Goal: Transaction & Acquisition: Purchase product/service

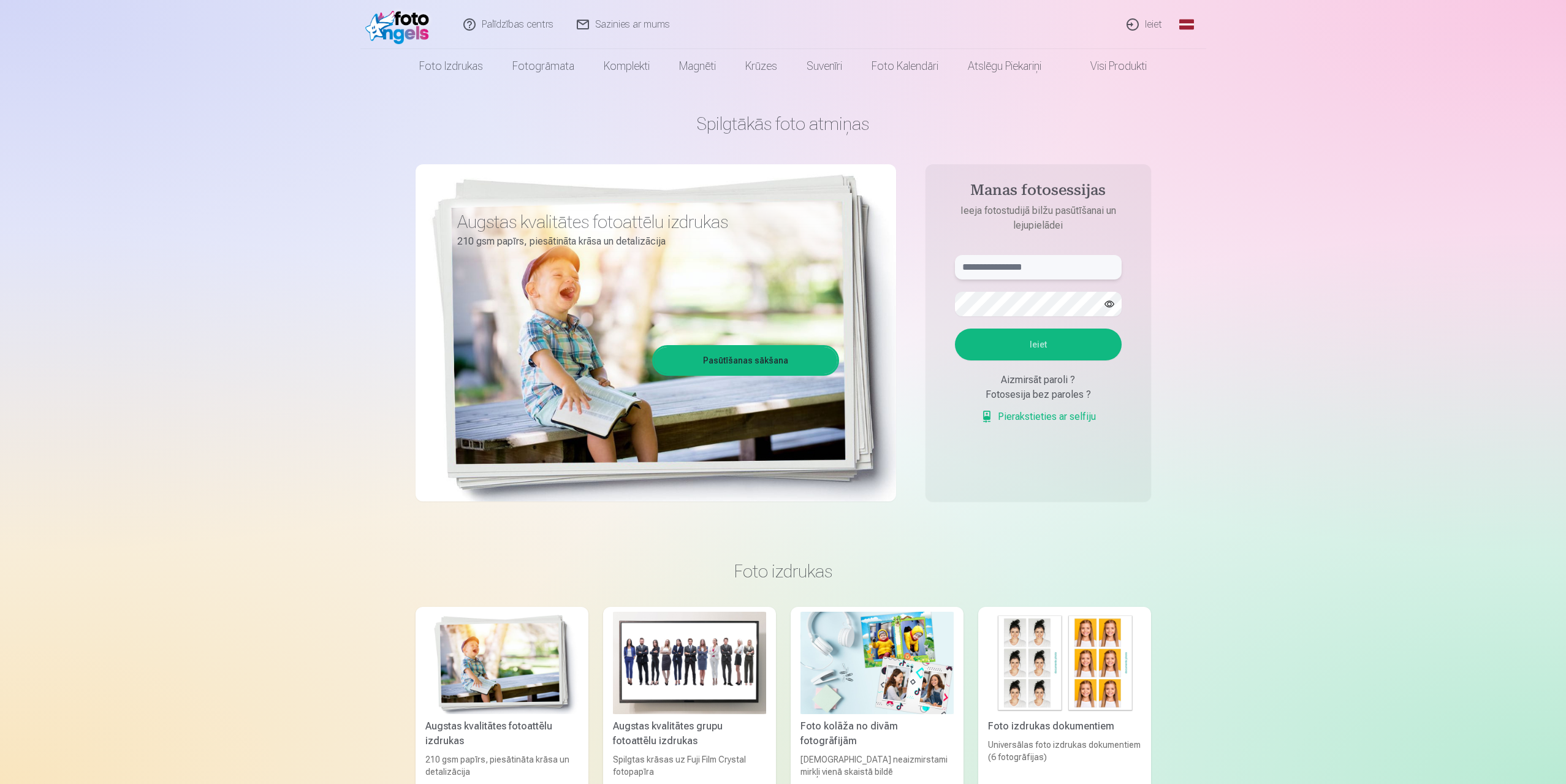
click at [1008, 269] on input "text" at bounding box center [1038, 267] width 166 height 24
type input "*"
type input "**********"
click at [1070, 348] on button "Ieiet" at bounding box center [1038, 344] width 166 height 32
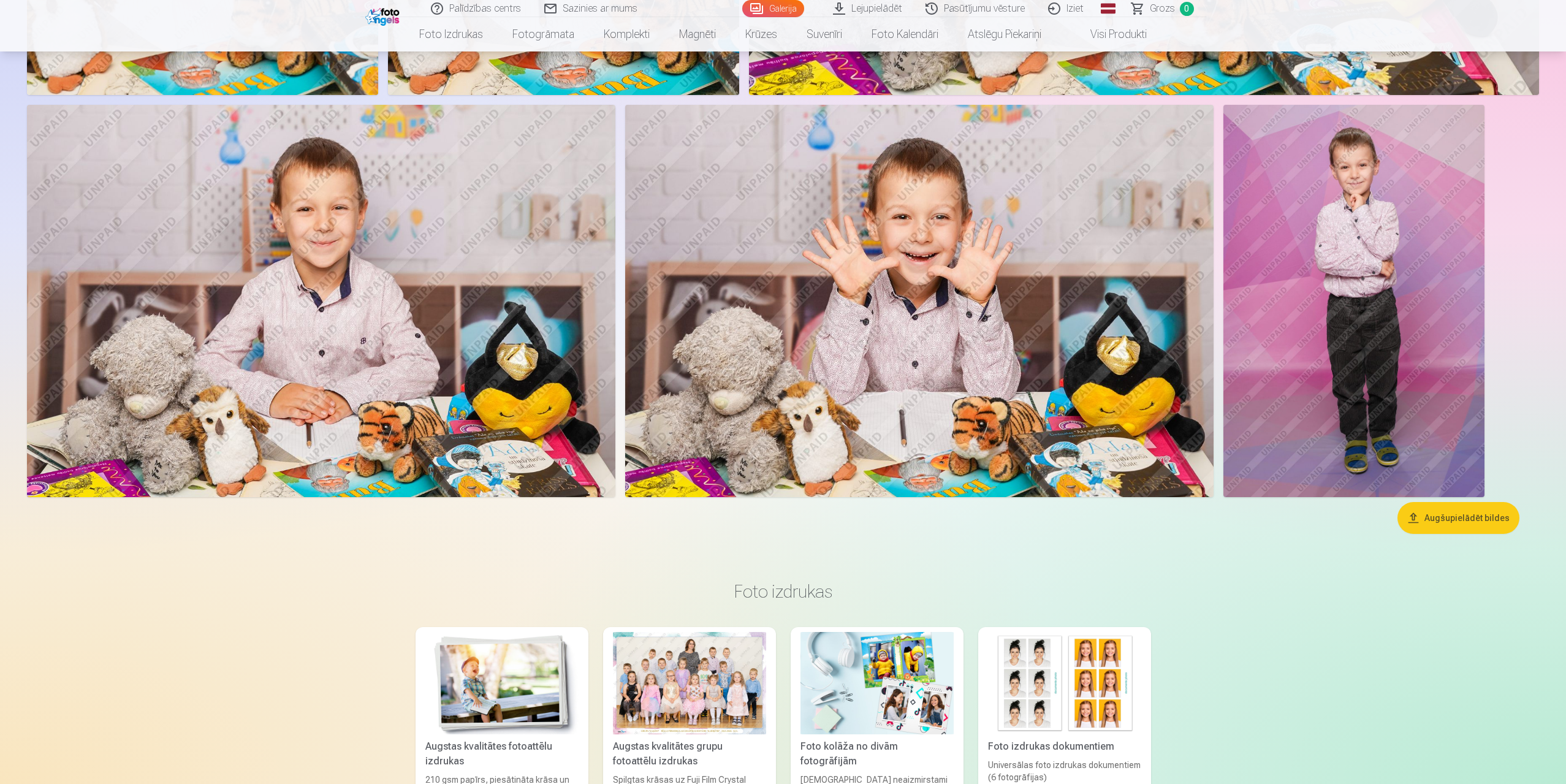
scroll to position [3309, 0]
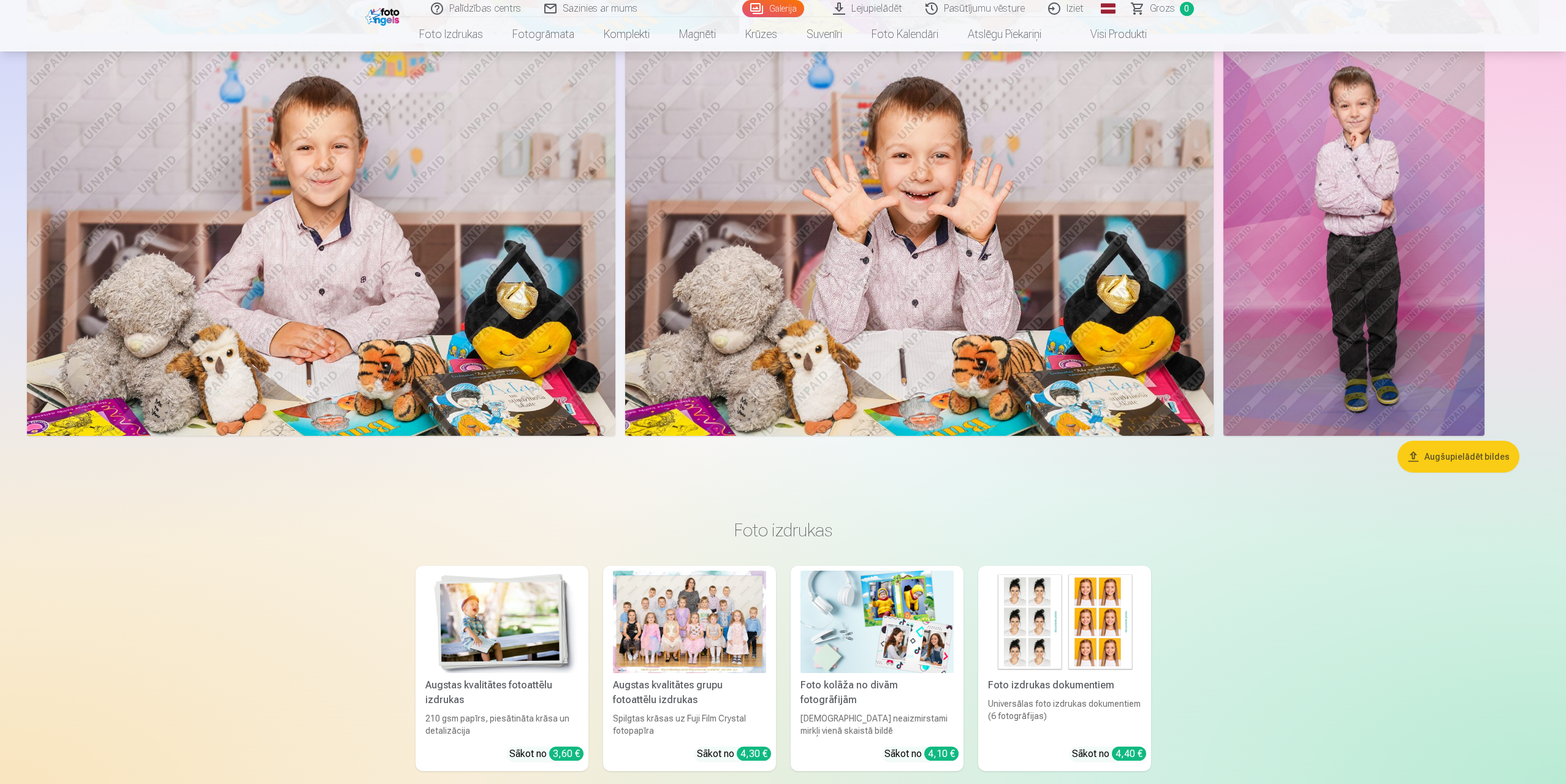
click at [1451, 459] on button "Augšupielādēt bildes" at bounding box center [1459, 456] width 122 height 32
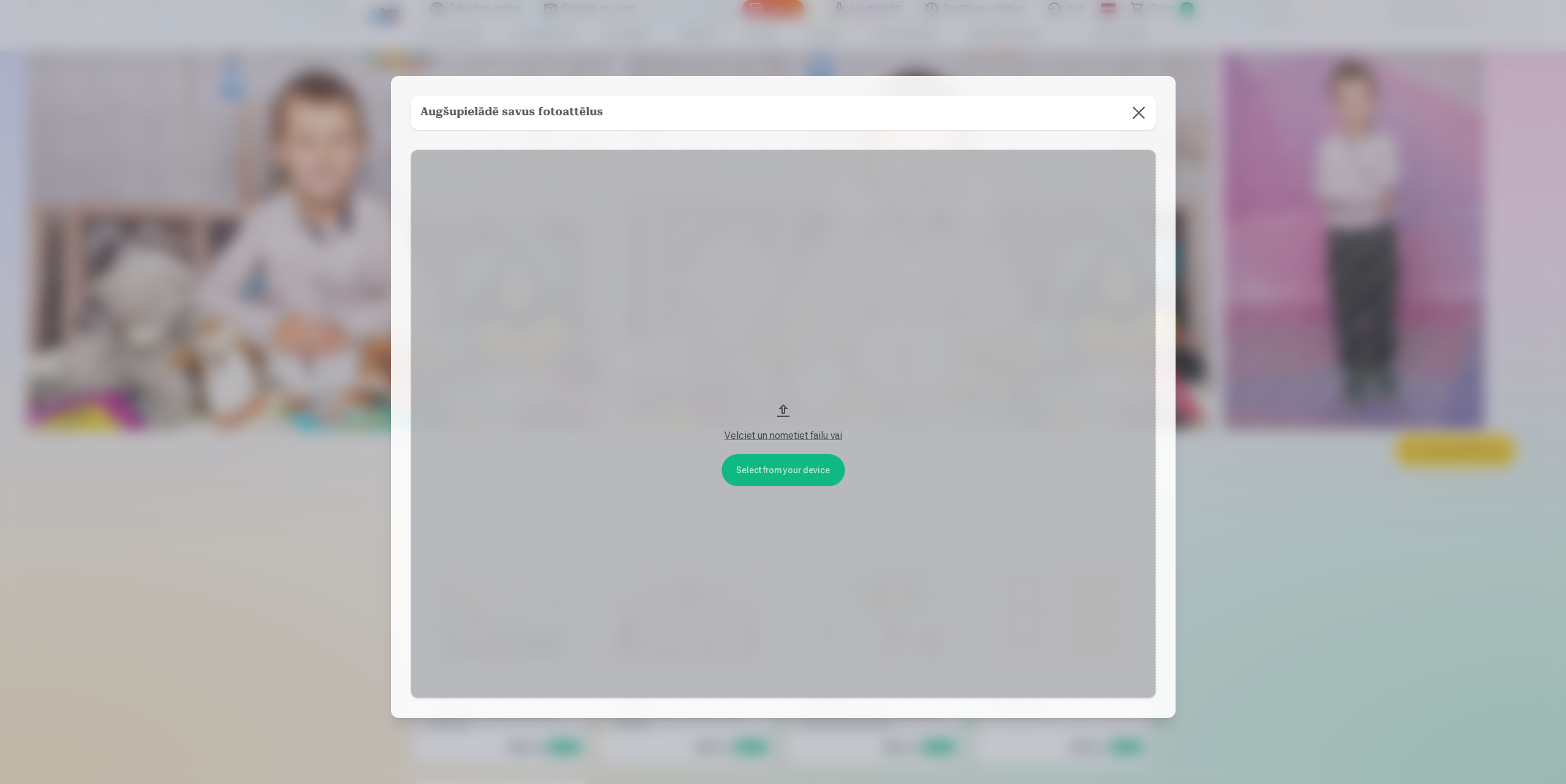
scroll to position [3315, 0]
click at [783, 436] on div "Velciet un nometiet failu vai" at bounding box center [784, 435] width 721 height 15
click at [1139, 107] on button at bounding box center [1140, 113] width 34 height 34
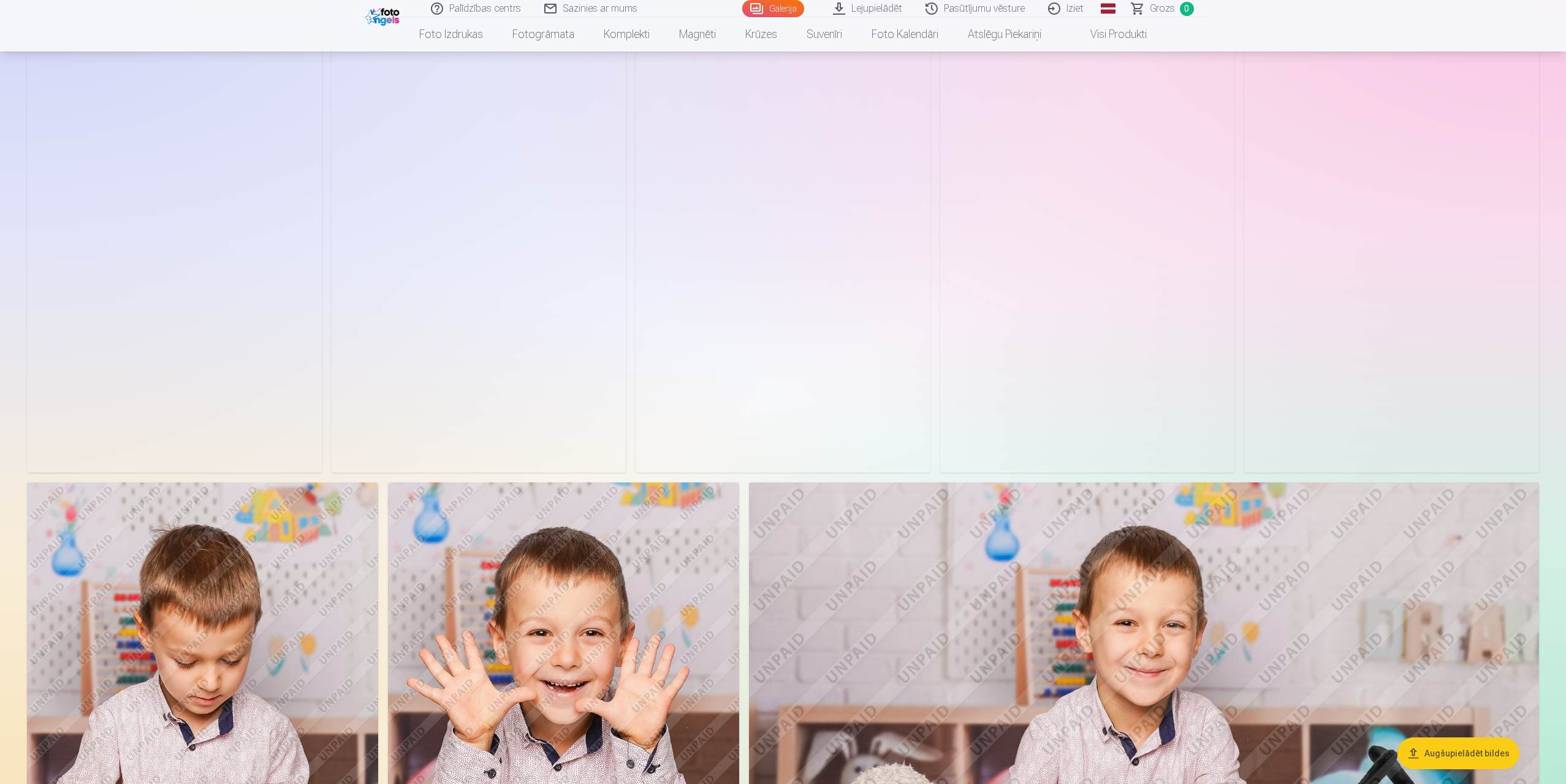
scroll to position [2273, 0]
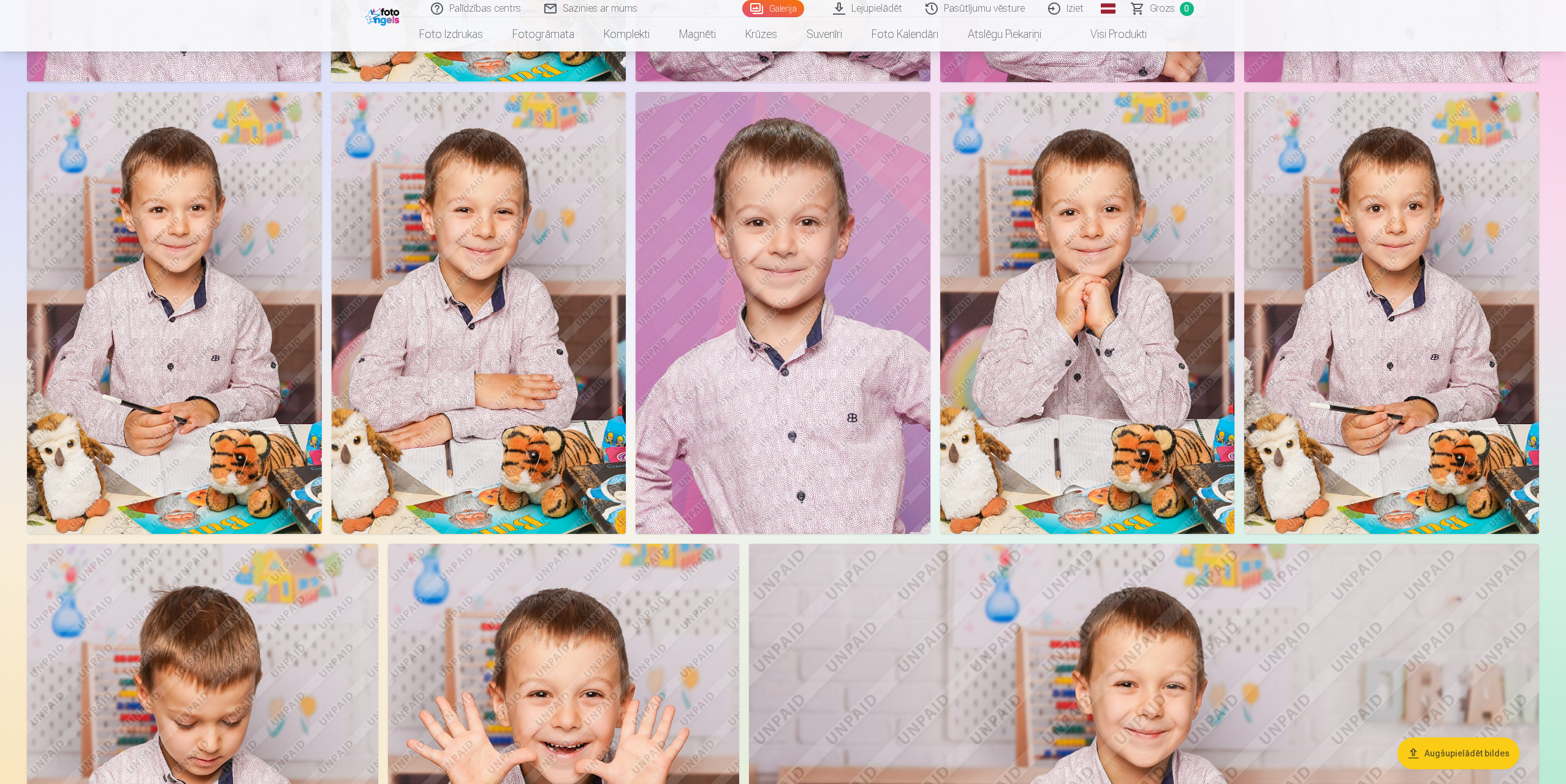
click at [164, 331] on img at bounding box center [174, 313] width 295 height 442
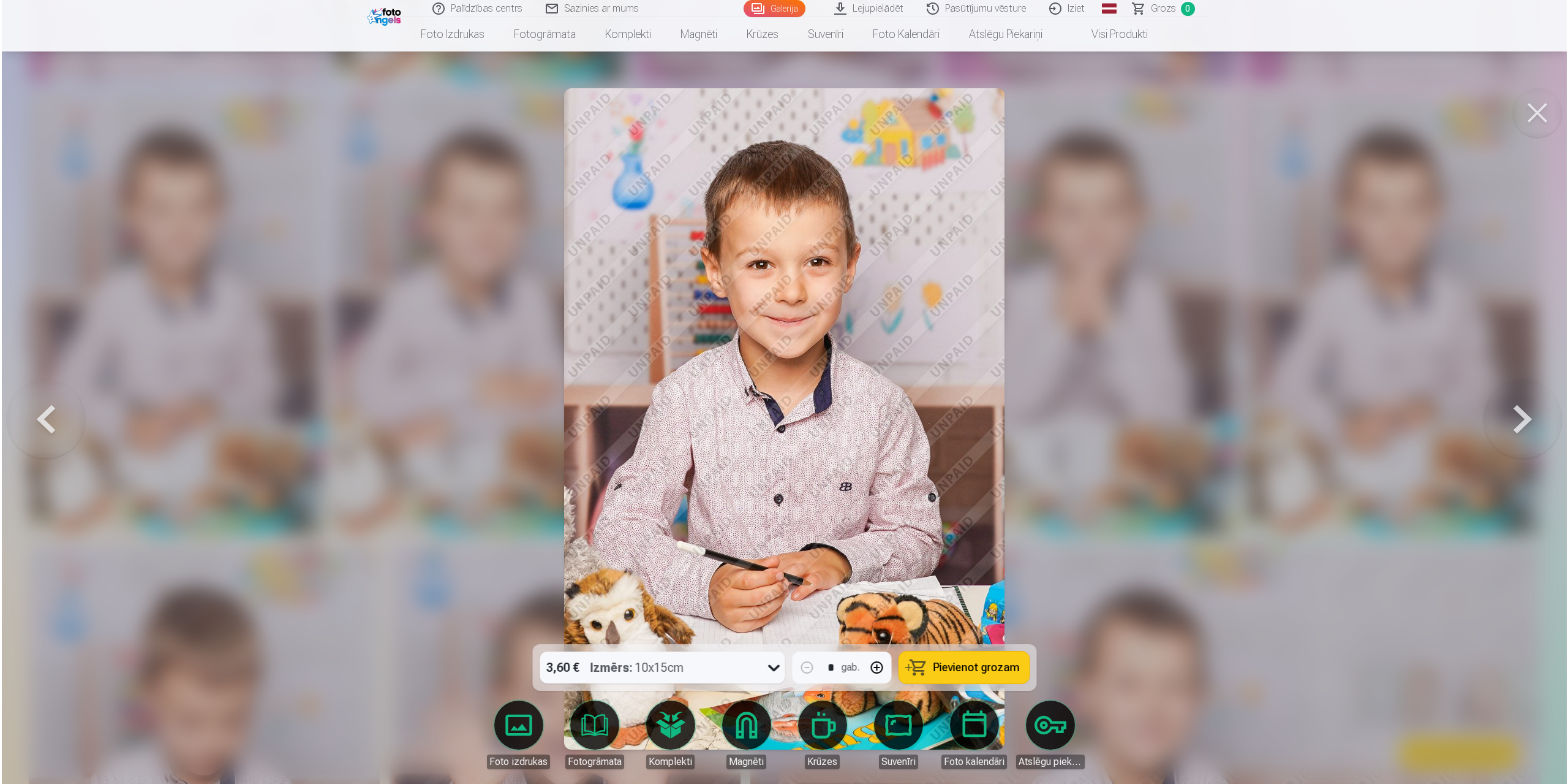
scroll to position [2277, 0]
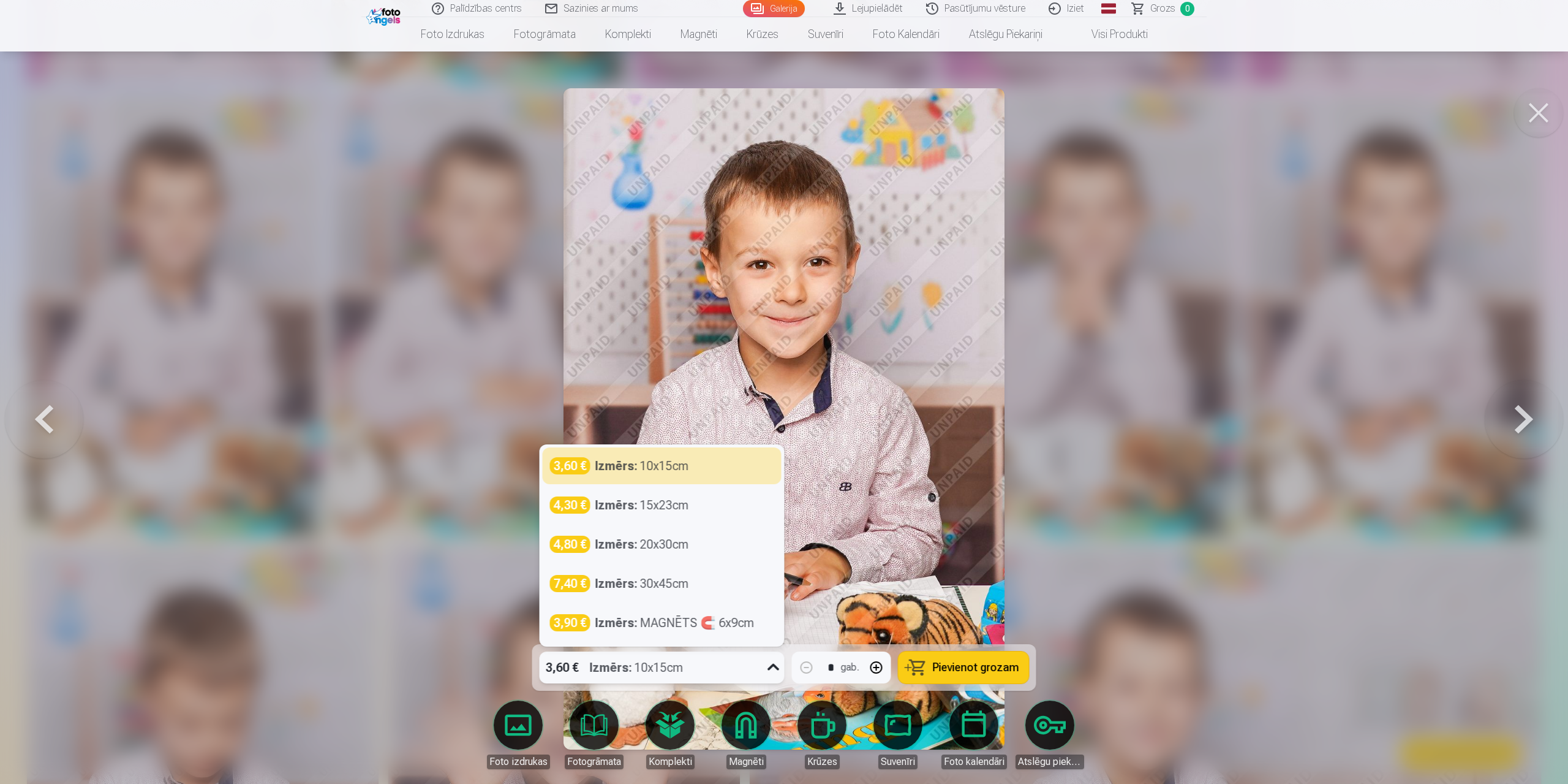
click at [769, 668] on icon at bounding box center [773, 667] width 20 height 20
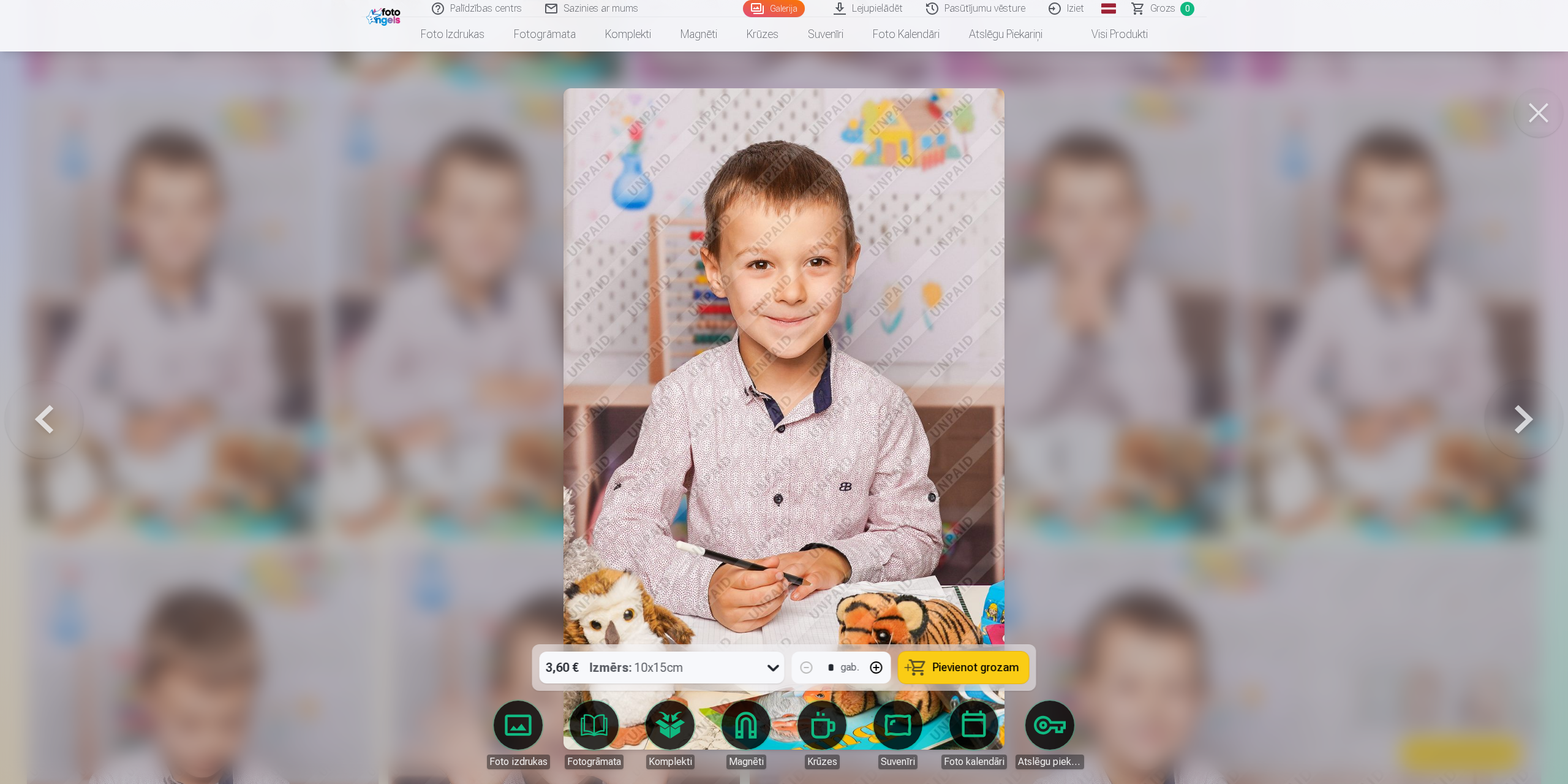
click at [1198, 466] on div at bounding box center [784, 392] width 1568 height 784
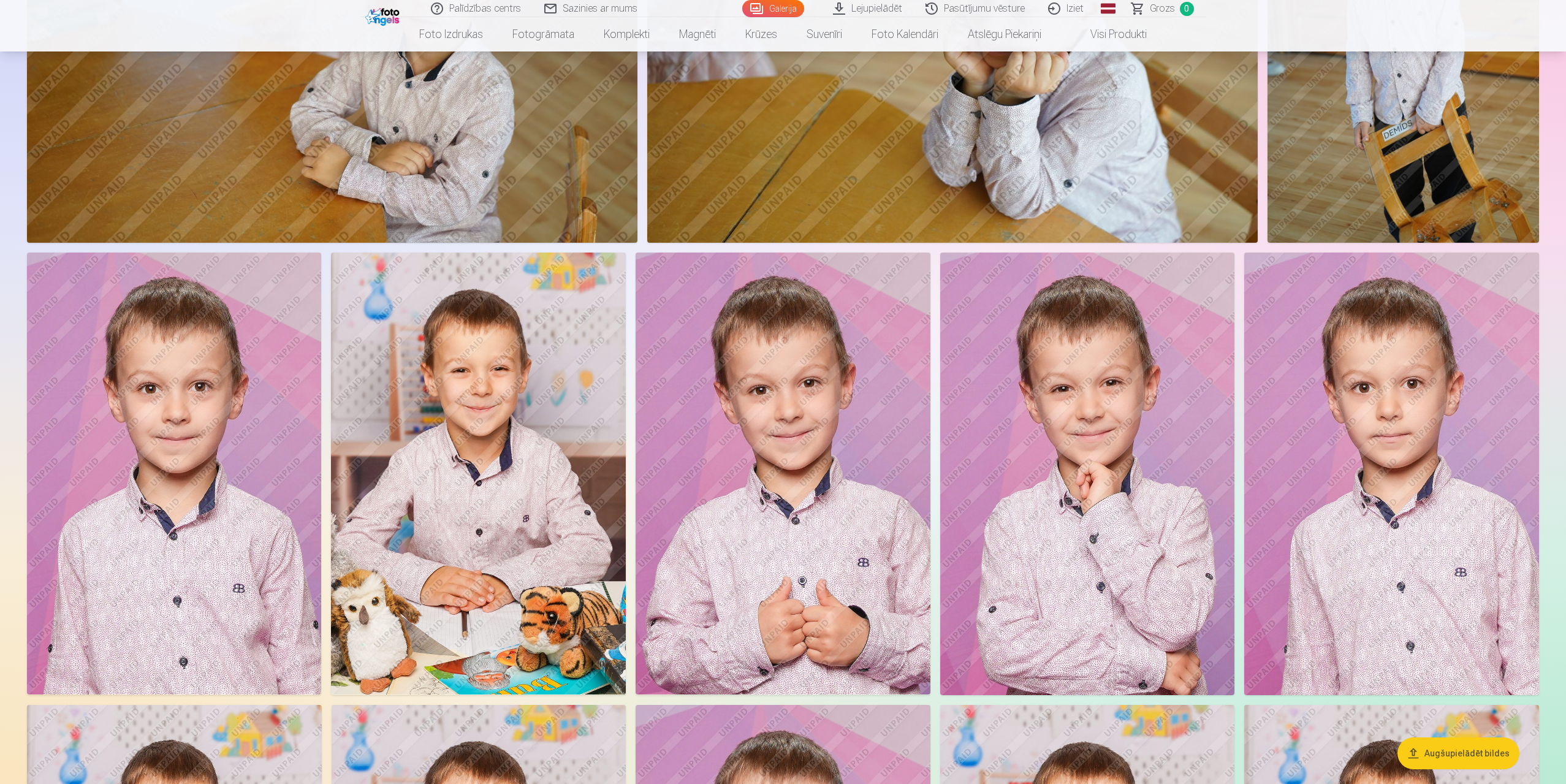
scroll to position [1231, 0]
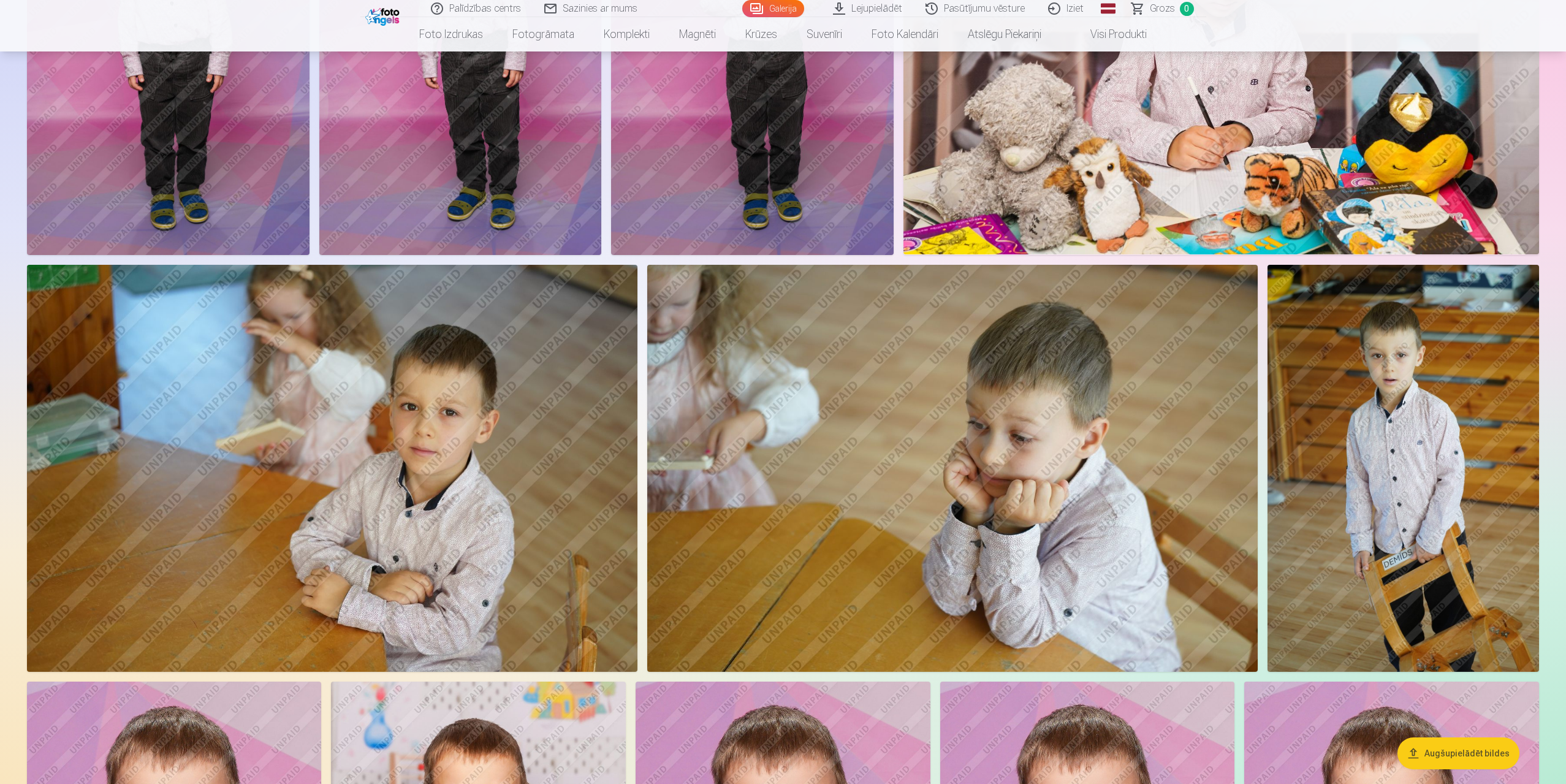
click at [460, 380] on img at bounding box center [332, 468] width 610 height 407
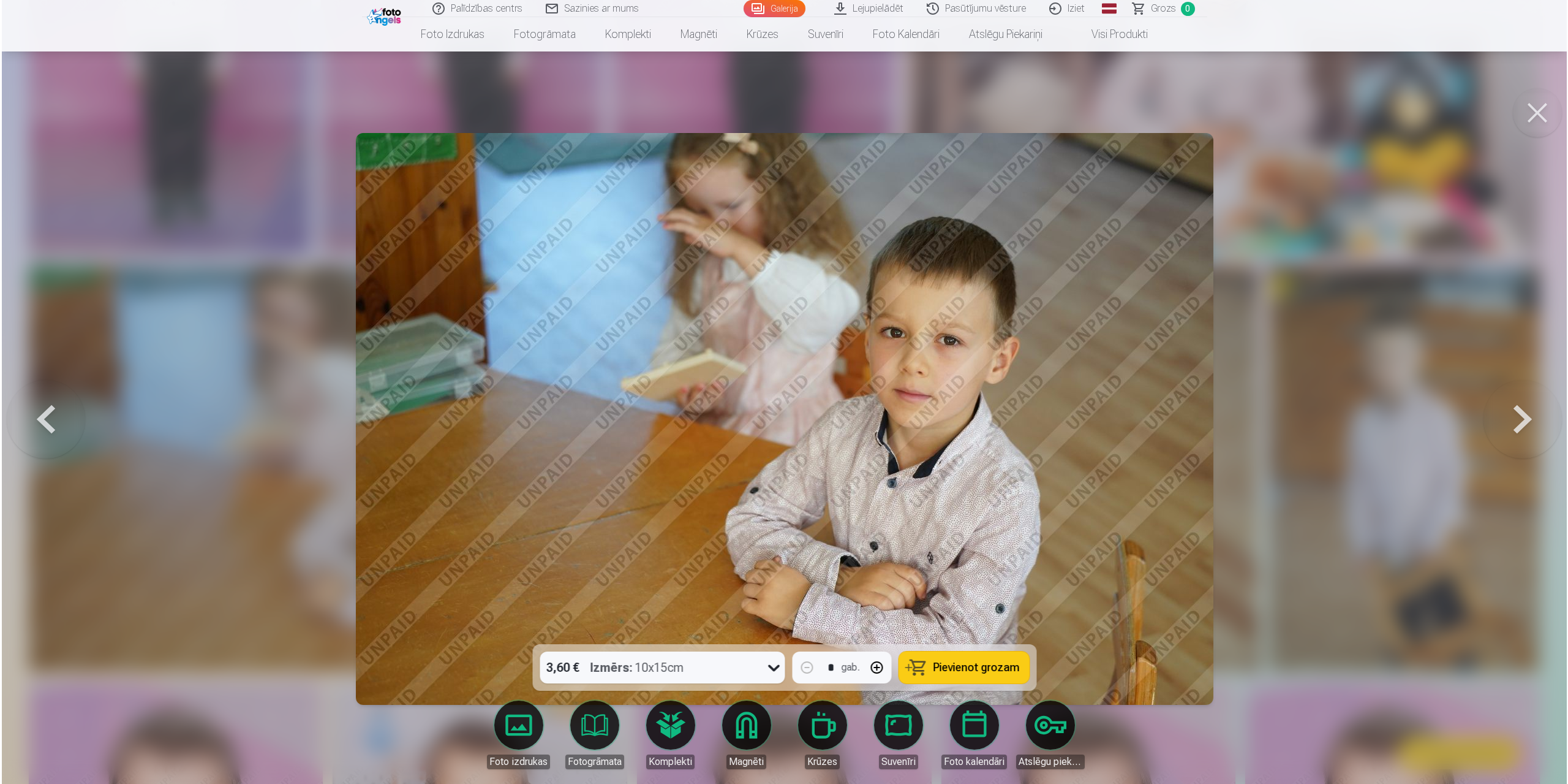
scroll to position [1234, 0]
click at [1332, 483] on div at bounding box center [784, 392] width 1568 height 784
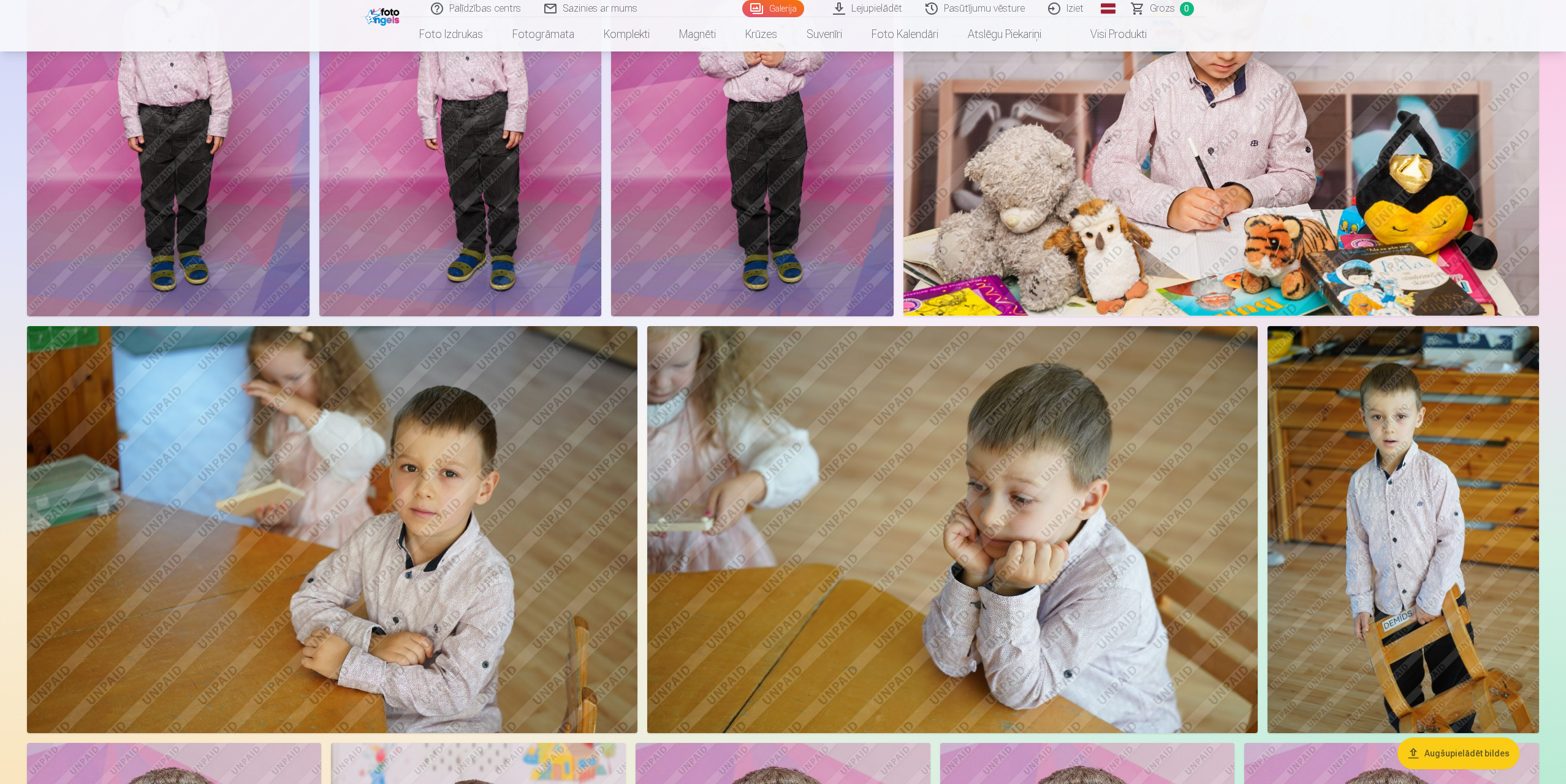
click at [1442, 530] on img at bounding box center [1403, 529] width 271 height 407
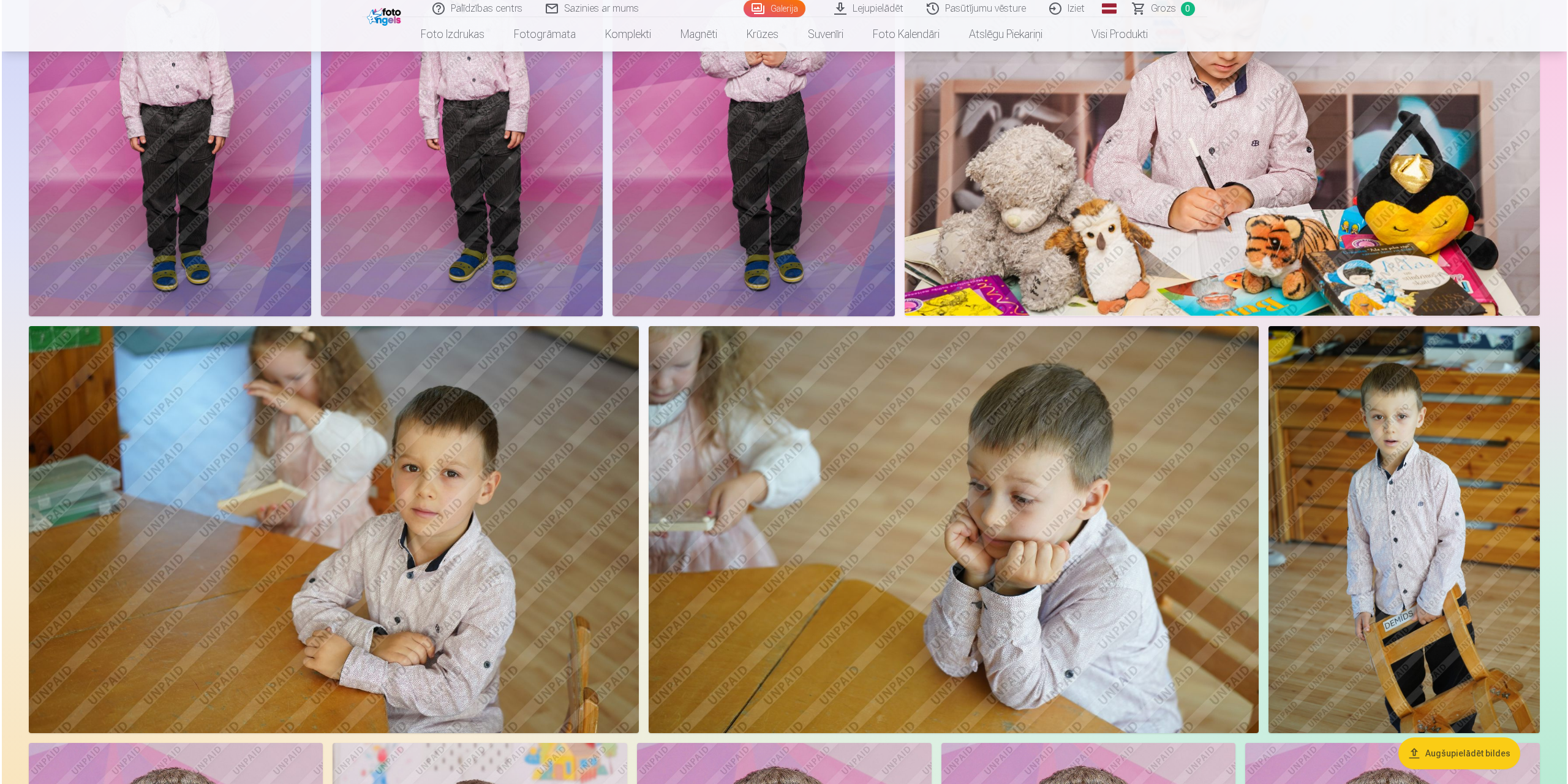
scroll to position [1173, 0]
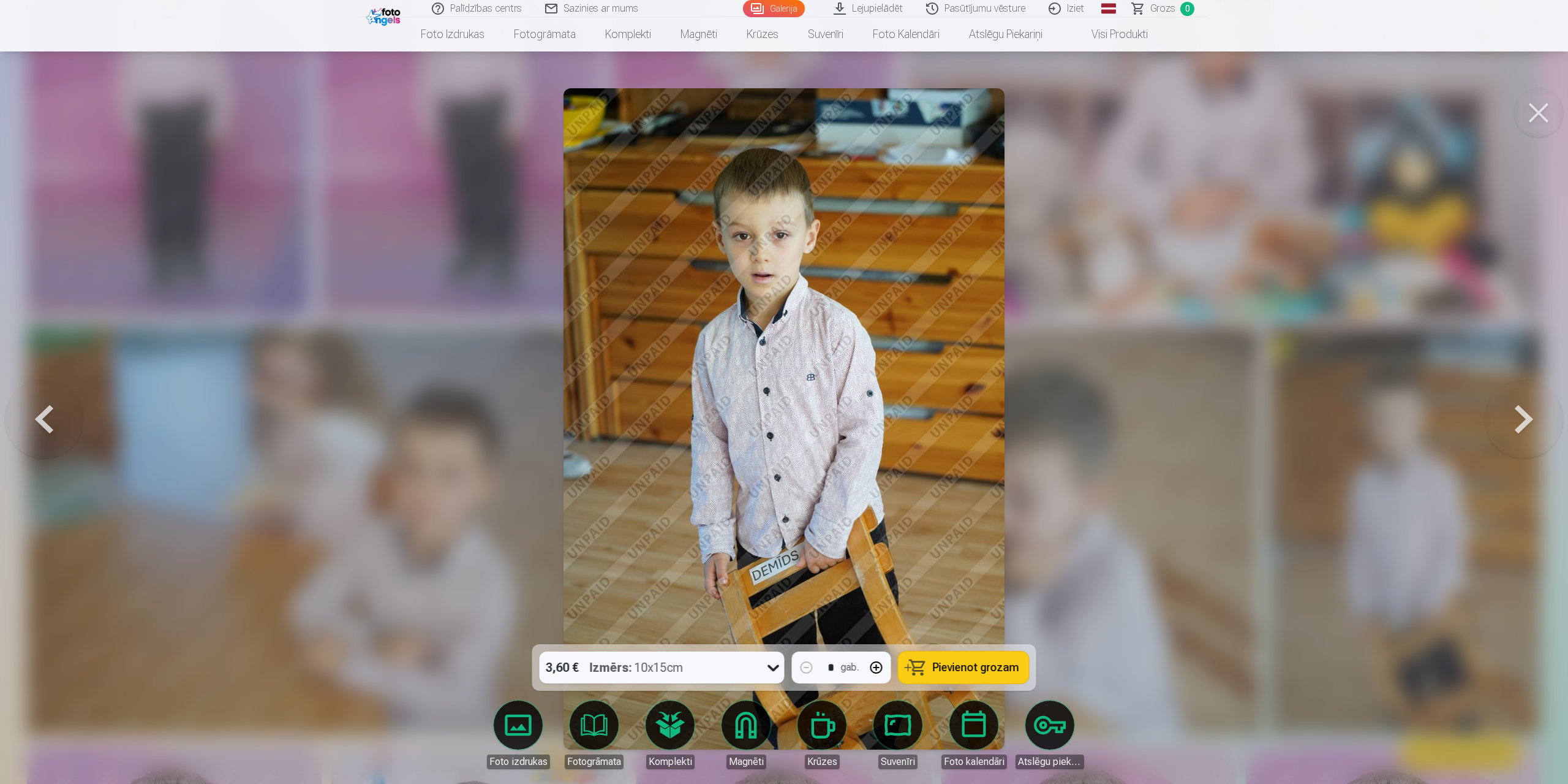
click at [1242, 516] on div at bounding box center [784, 392] width 1568 height 784
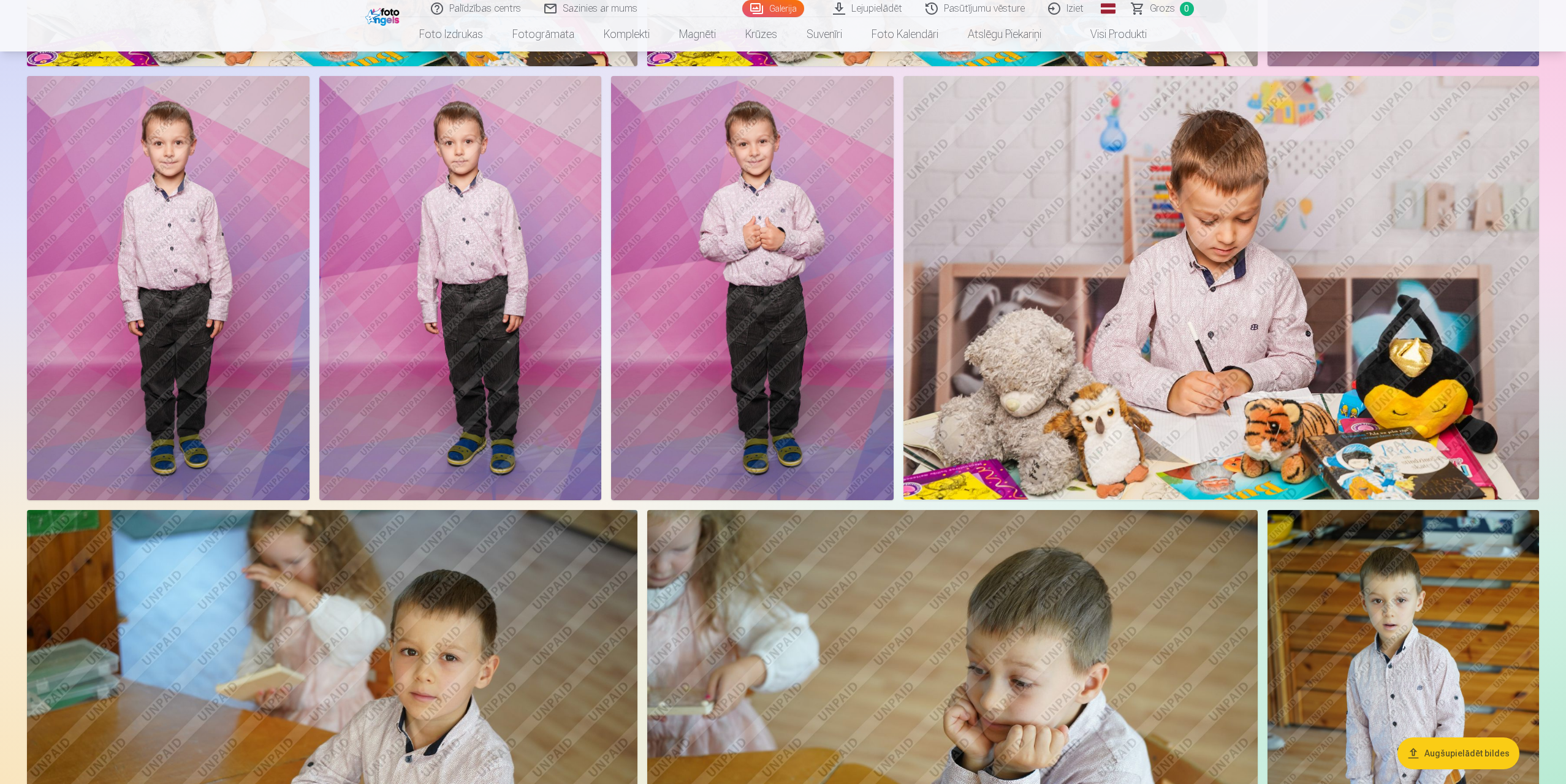
scroll to position [924, 0]
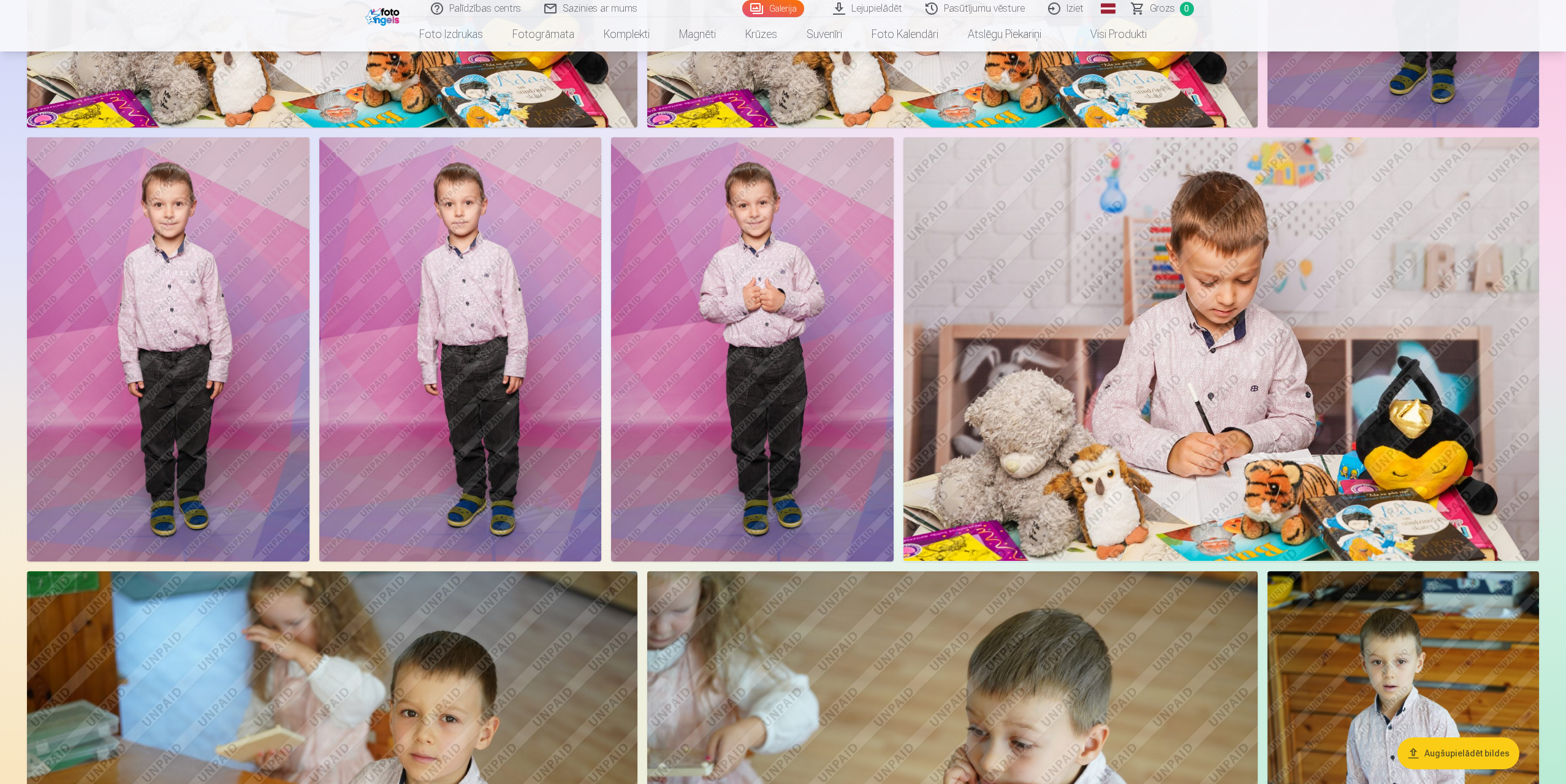
click at [852, 385] on img at bounding box center [752, 349] width 283 height 424
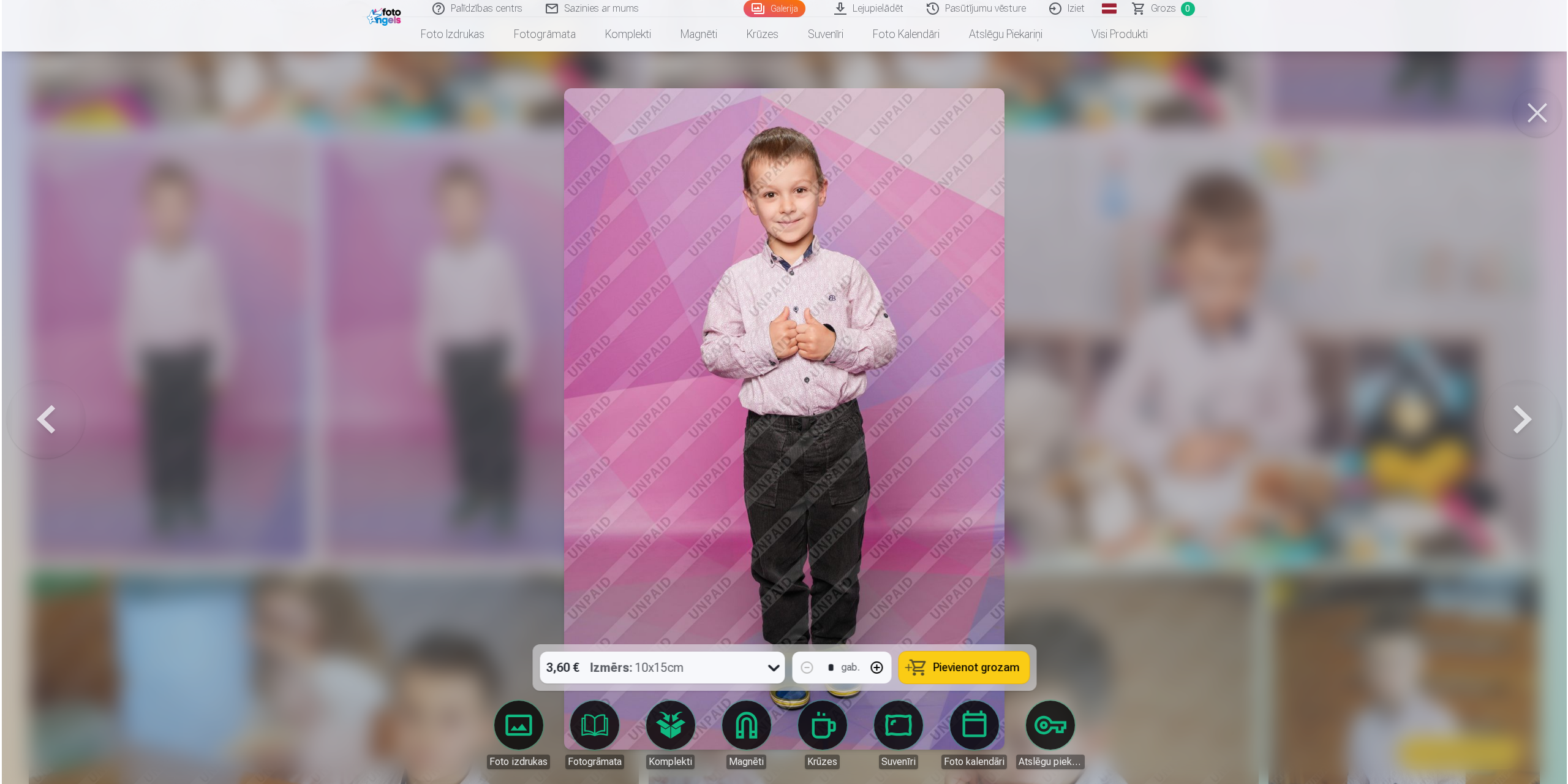
scroll to position [926, 0]
click at [1220, 509] on div at bounding box center [784, 392] width 1568 height 784
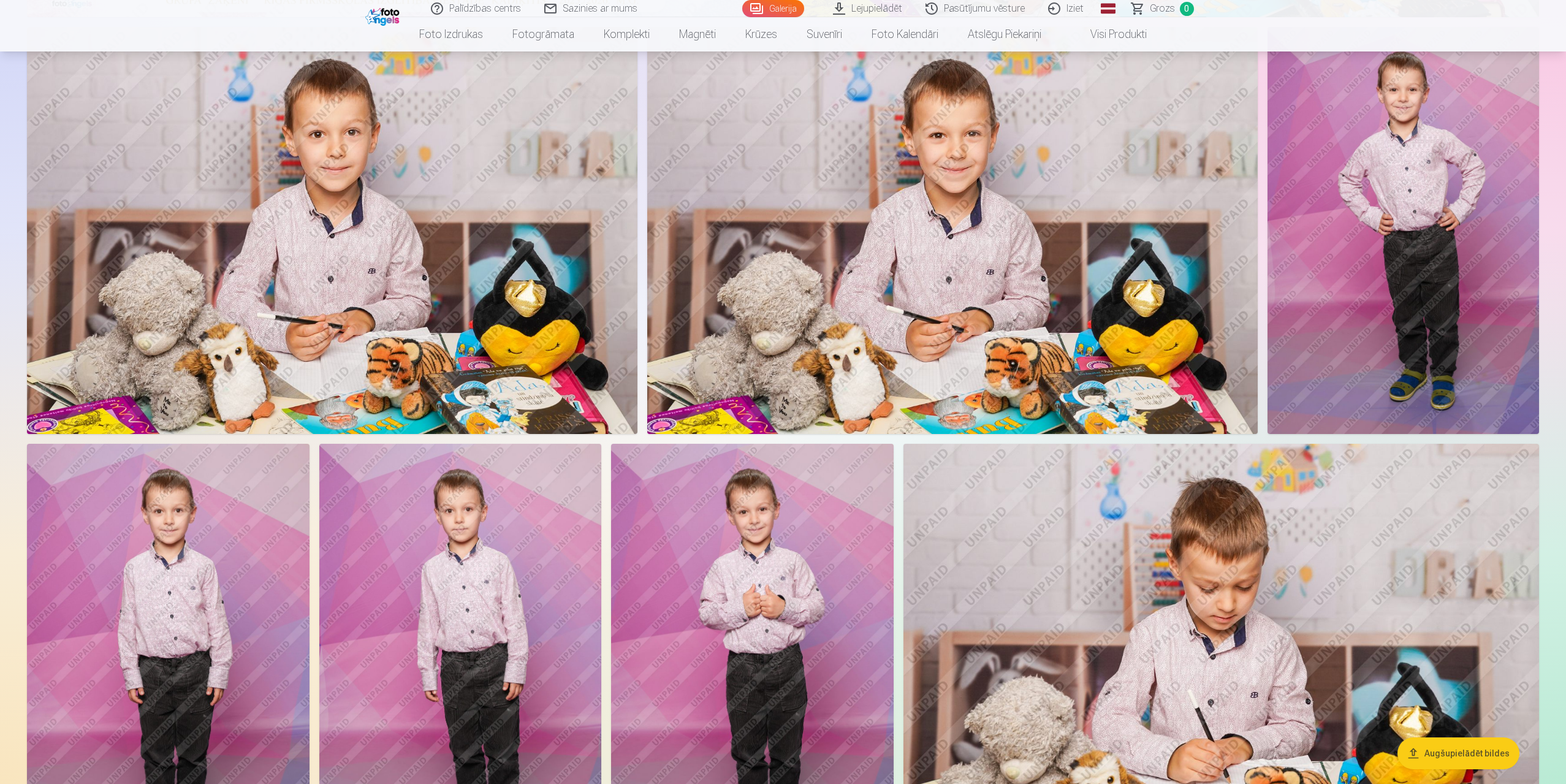
scroll to position [373, 0]
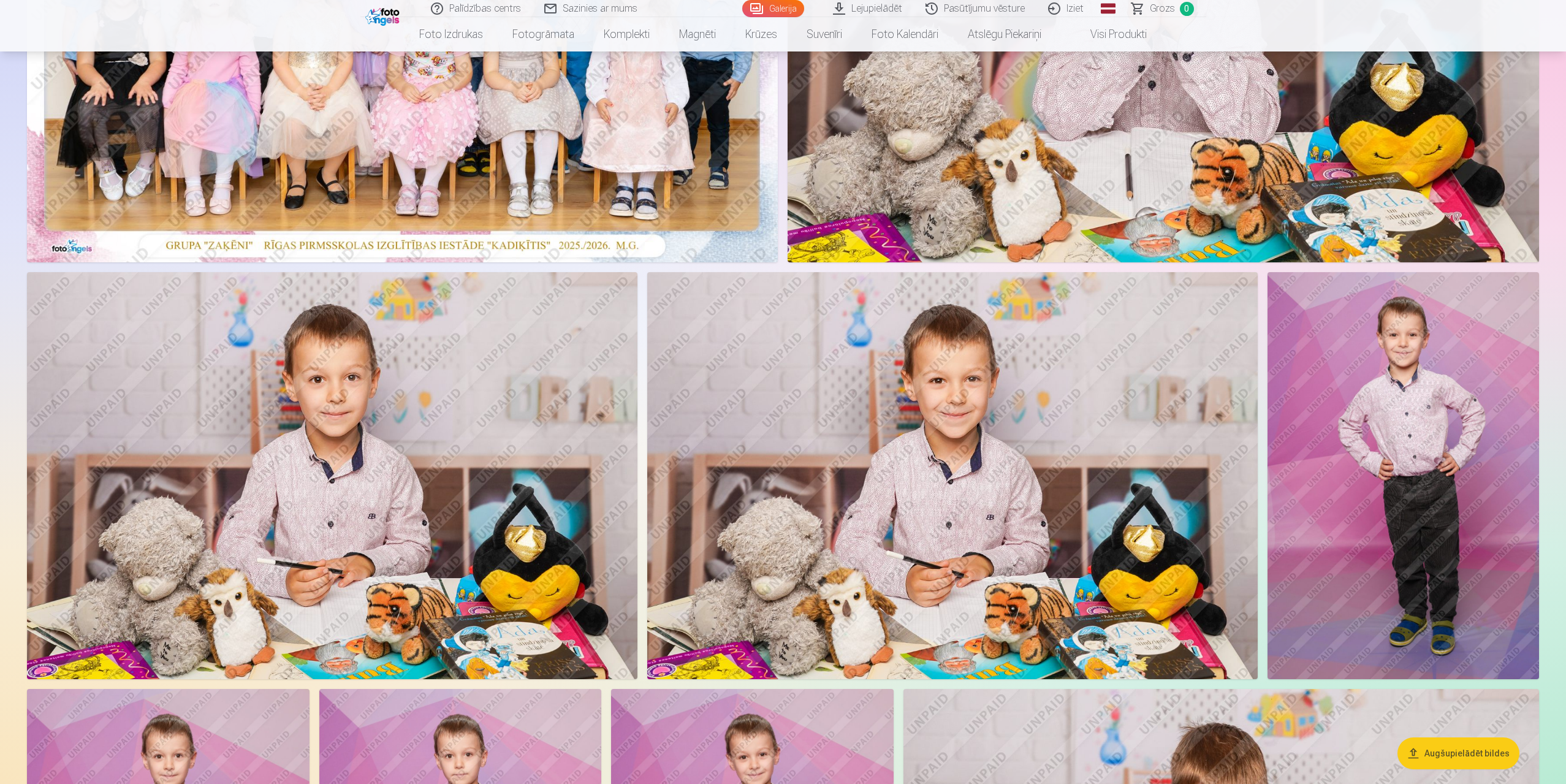
click at [498, 475] on img at bounding box center [332, 476] width 610 height 407
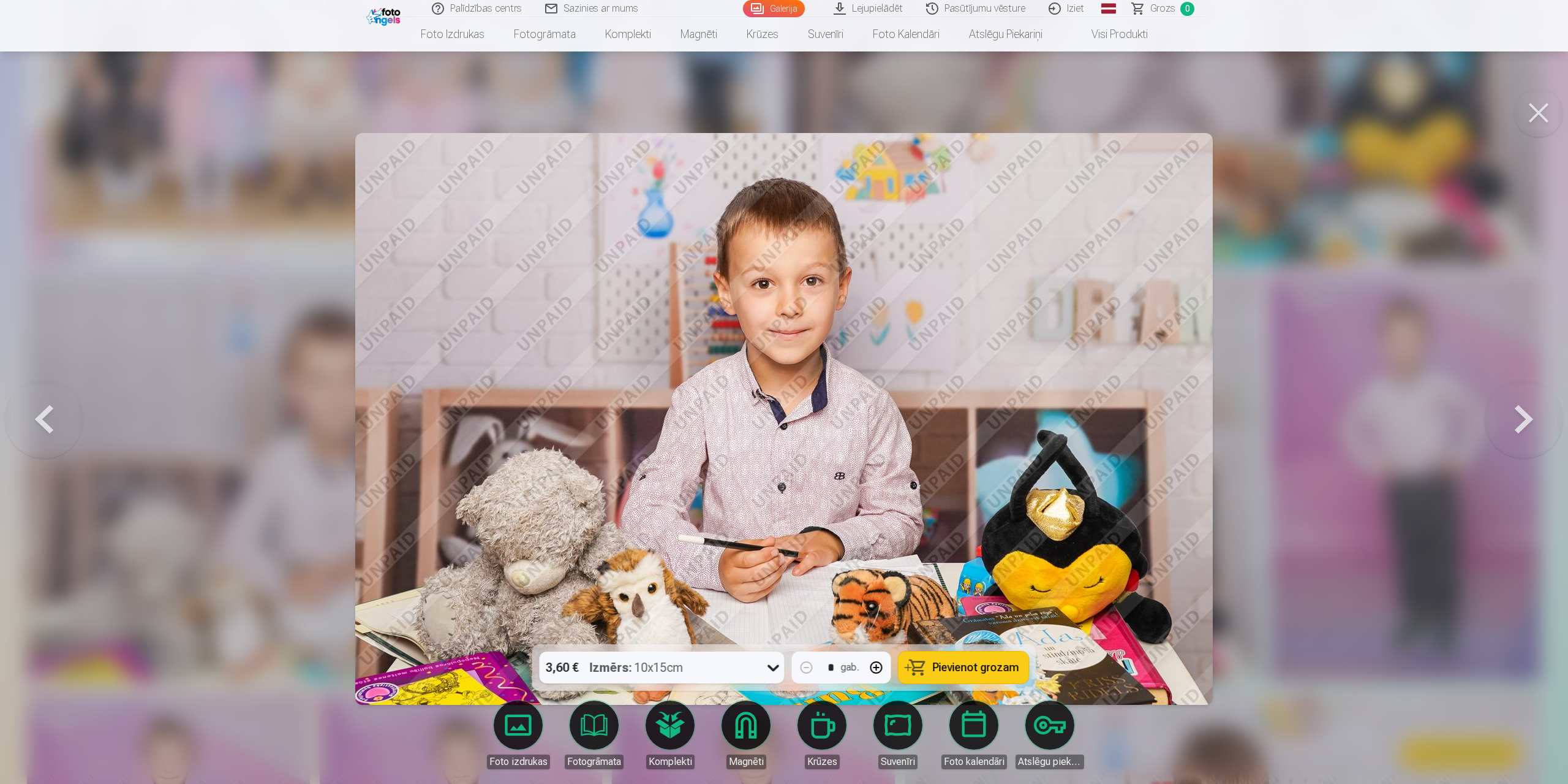
click at [1363, 496] on div at bounding box center [784, 392] width 1568 height 784
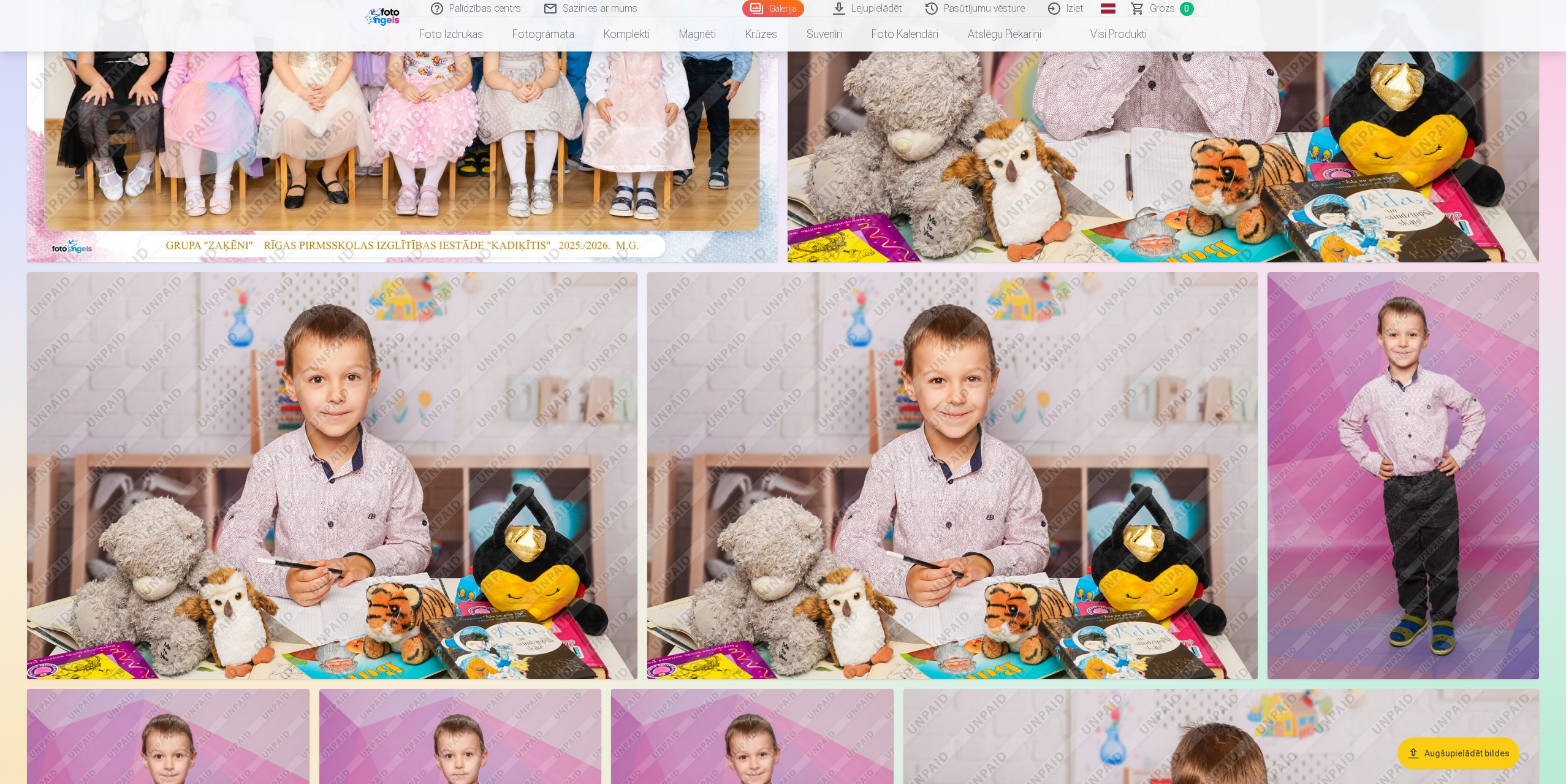
click at [1029, 455] on img at bounding box center [952, 476] width 610 height 407
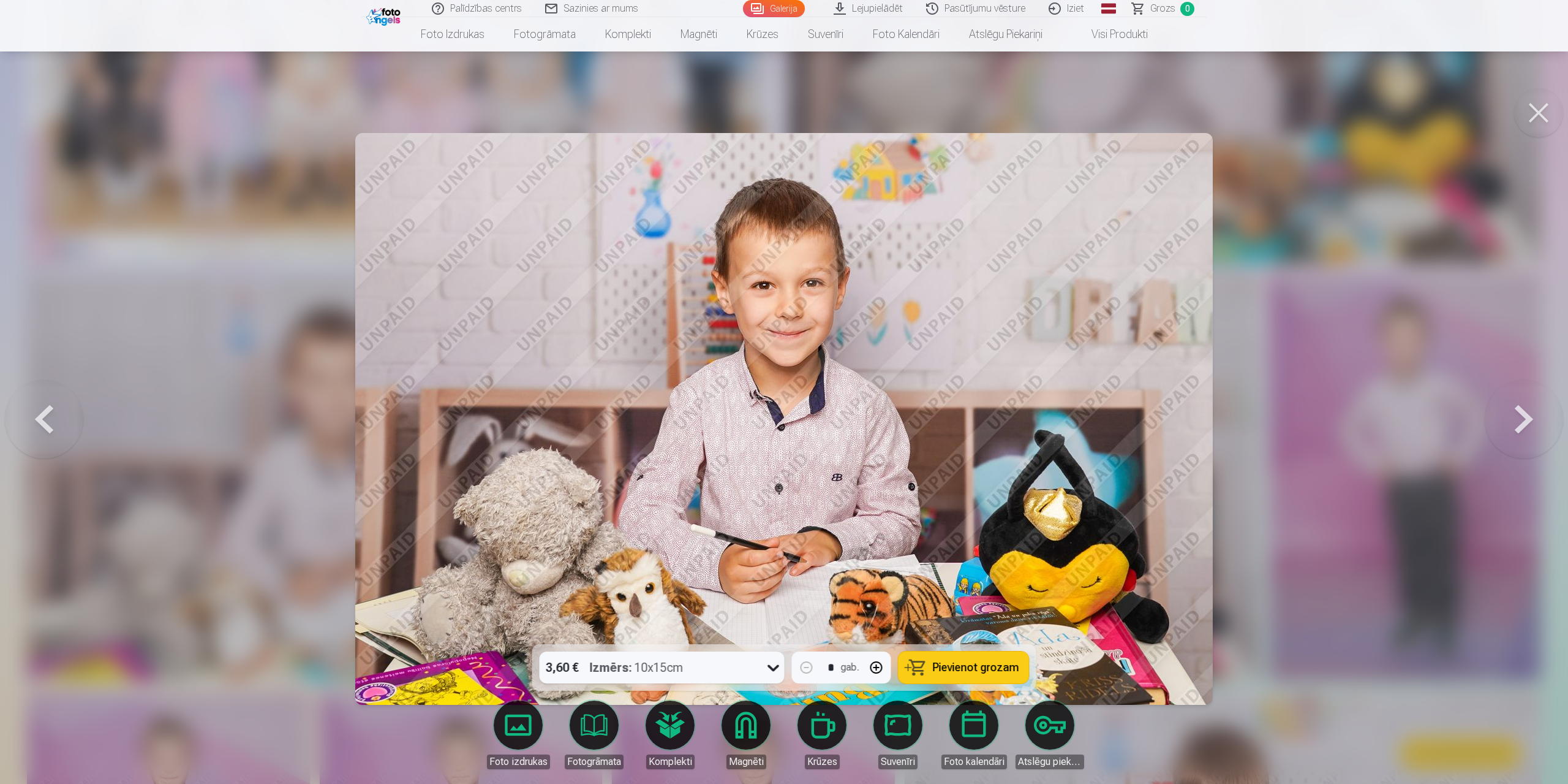
click at [1345, 456] on div at bounding box center [784, 392] width 1568 height 784
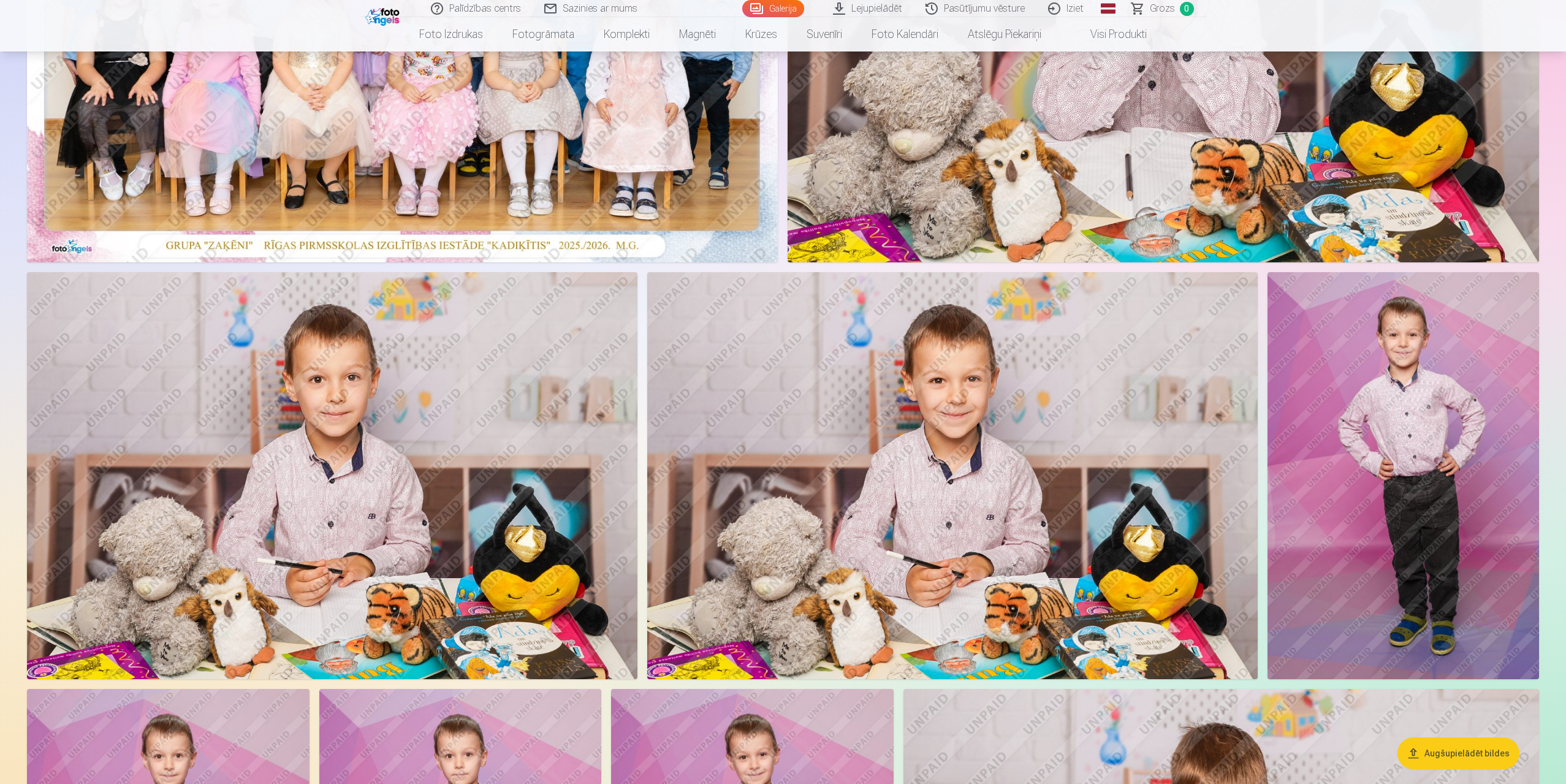
click at [1351, 448] on img at bounding box center [1403, 476] width 271 height 407
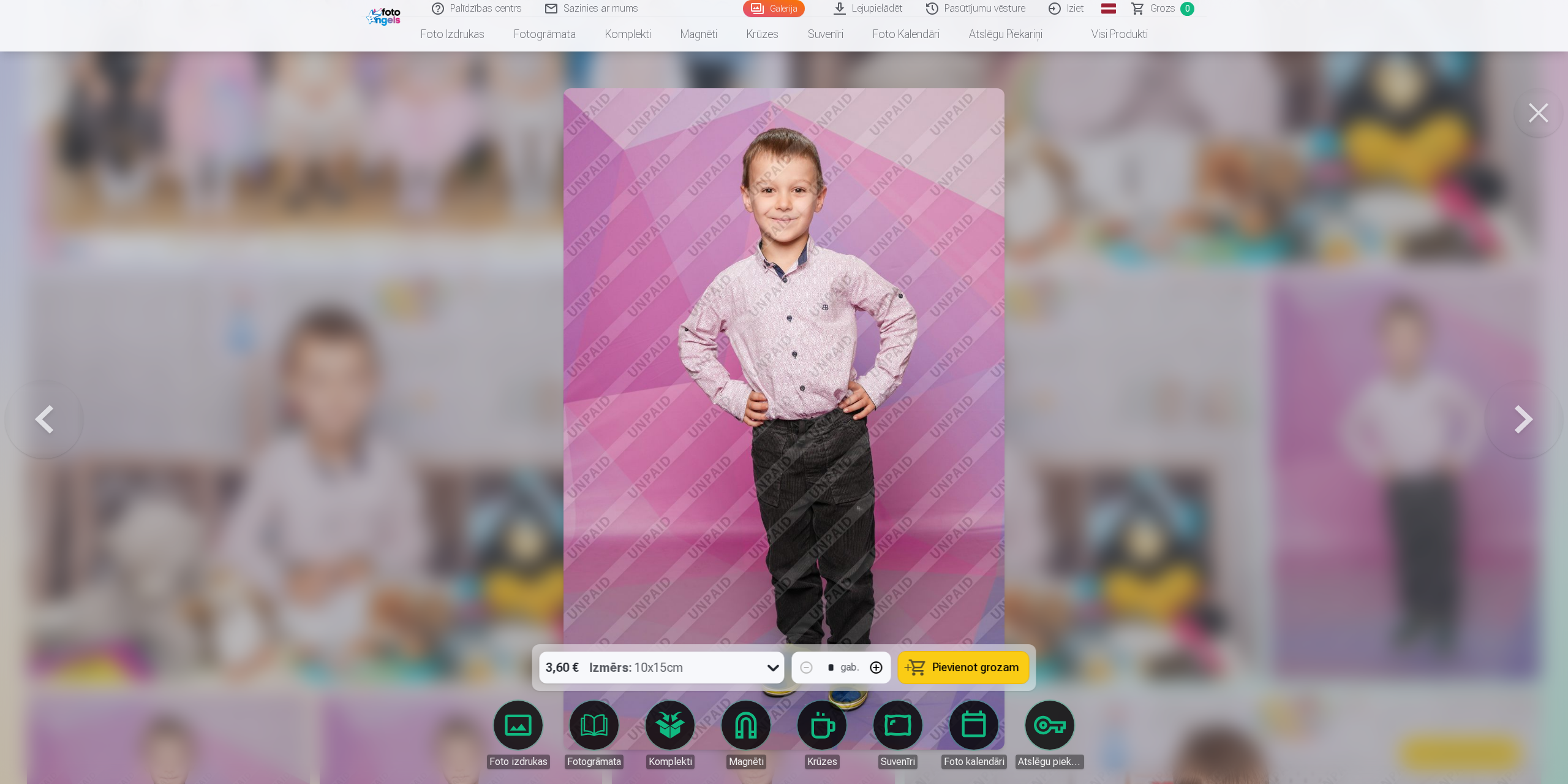
click at [1160, 457] on div at bounding box center [784, 392] width 1568 height 784
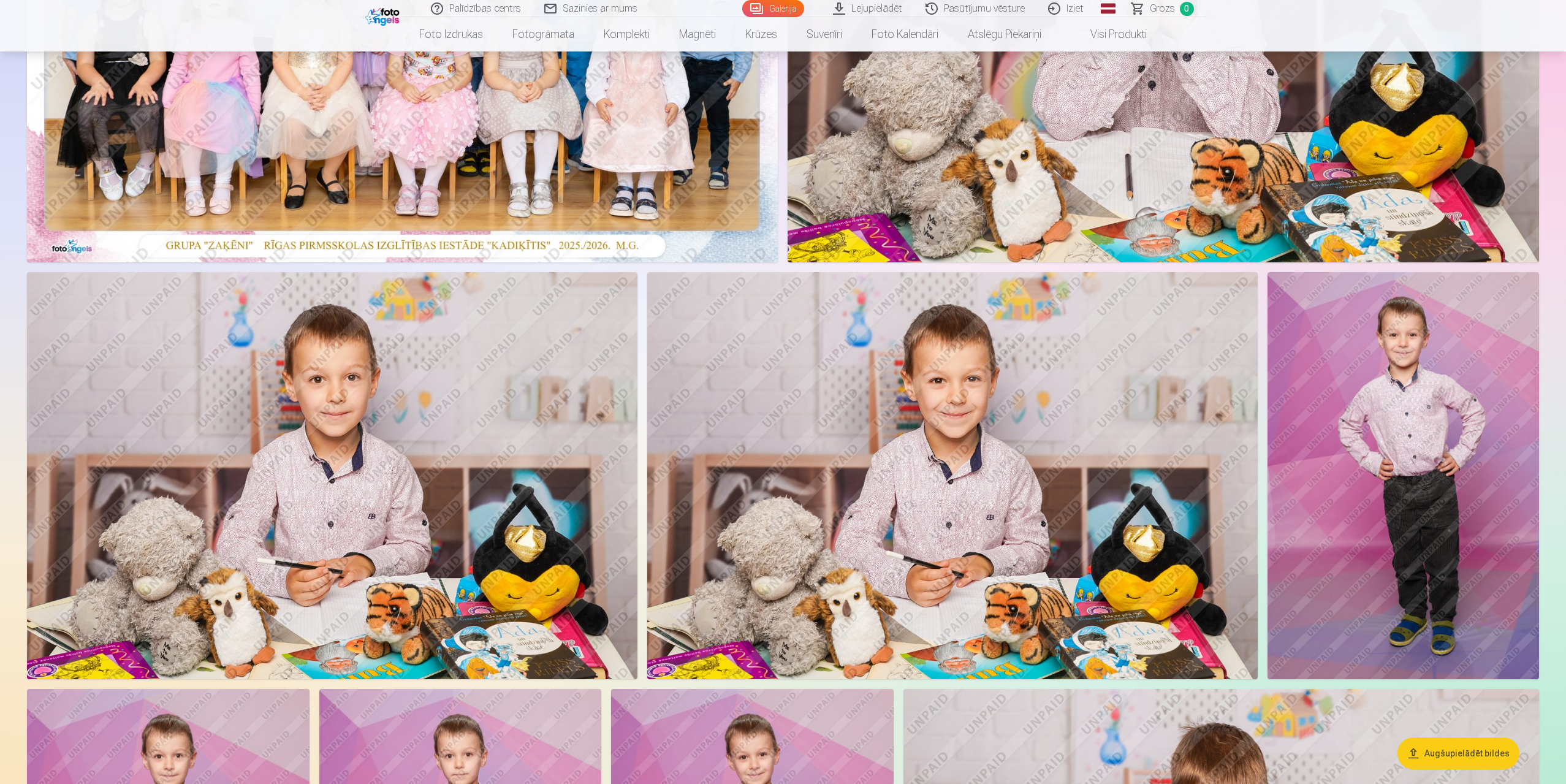
scroll to position [67, 0]
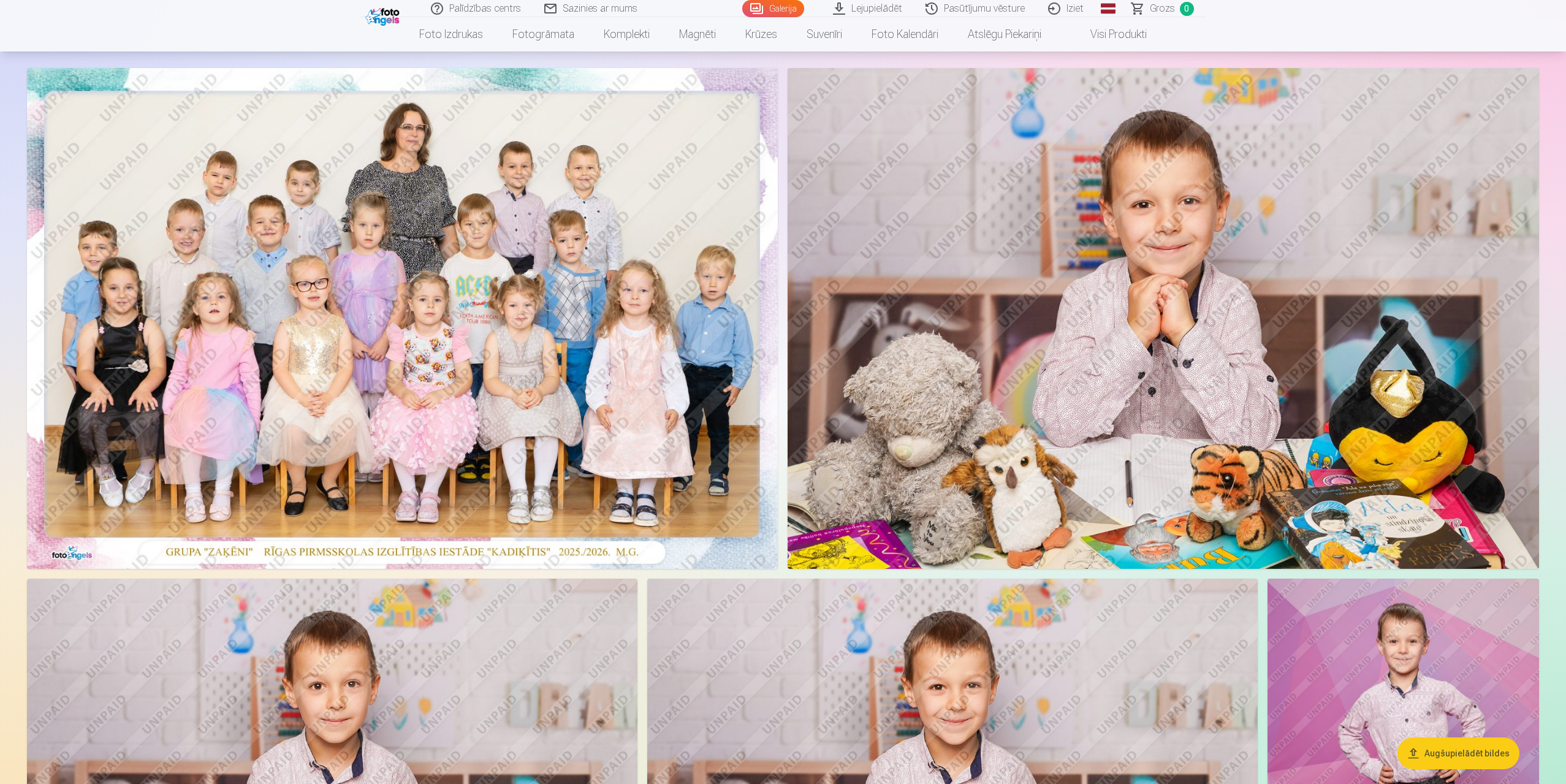
click at [504, 298] on img at bounding box center [402, 318] width 751 height 501
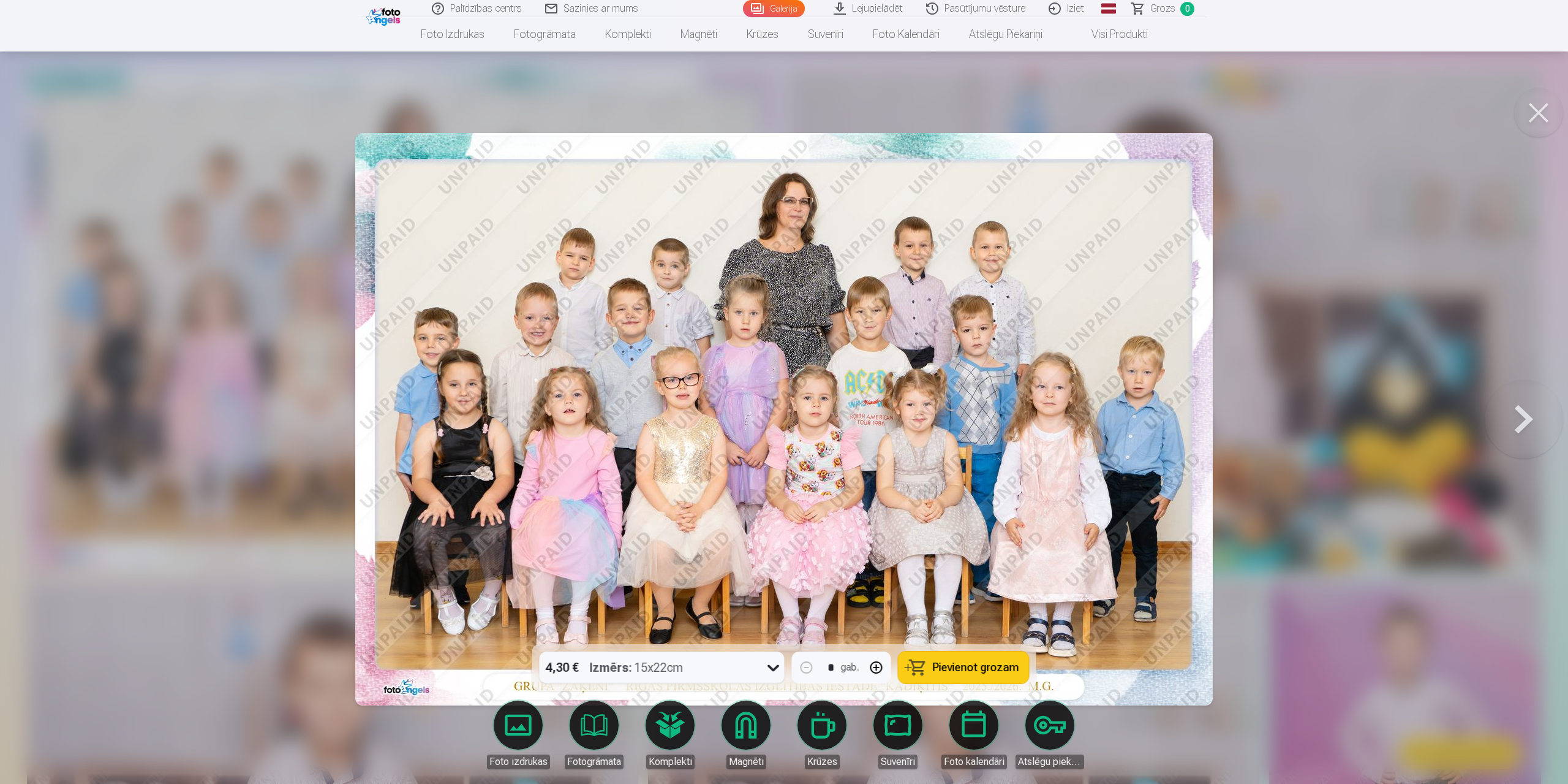
click at [1398, 394] on div at bounding box center [784, 392] width 1568 height 784
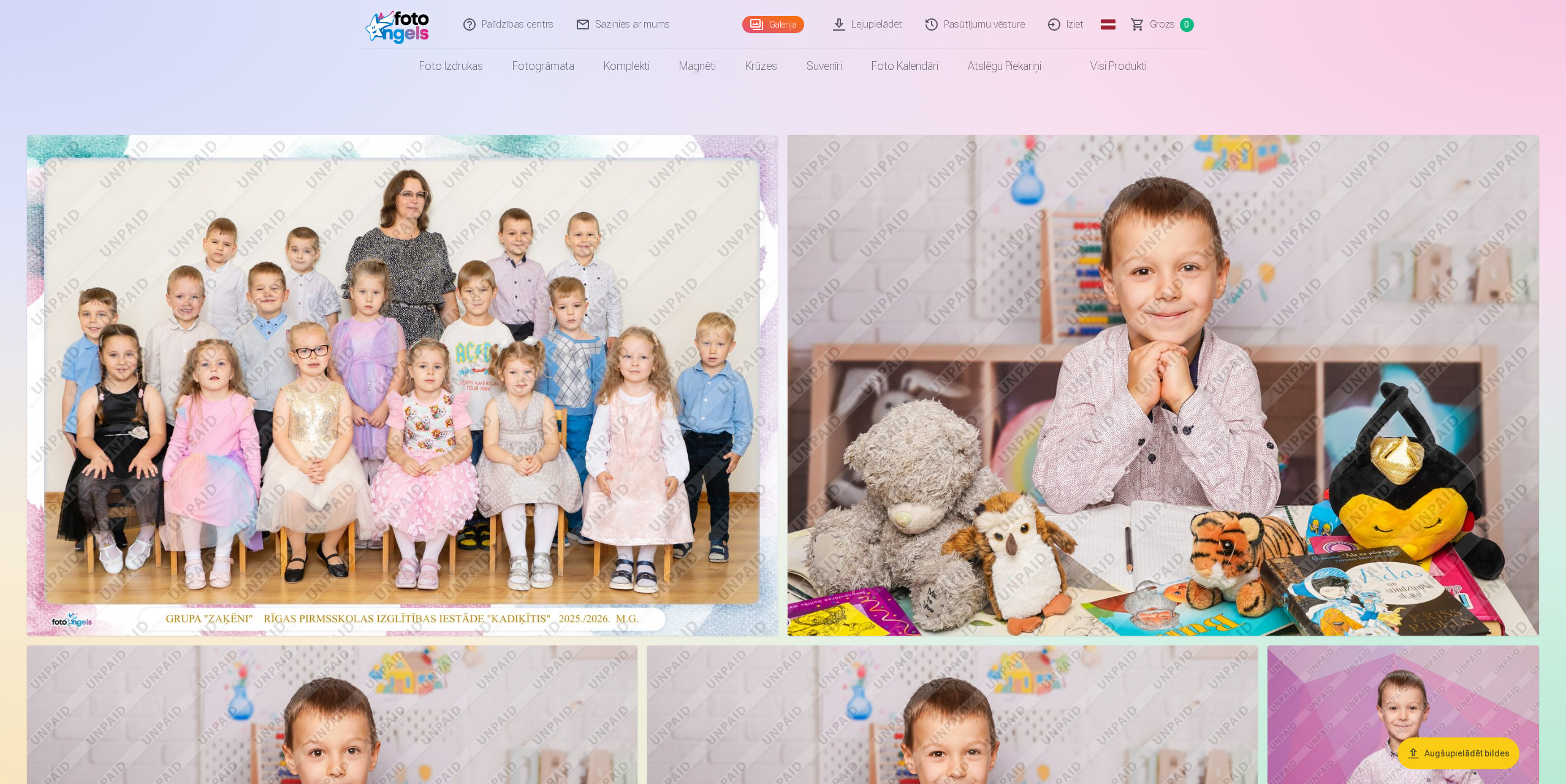
click at [867, 21] on link "Lejupielādēt" at bounding box center [868, 24] width 92 height 49
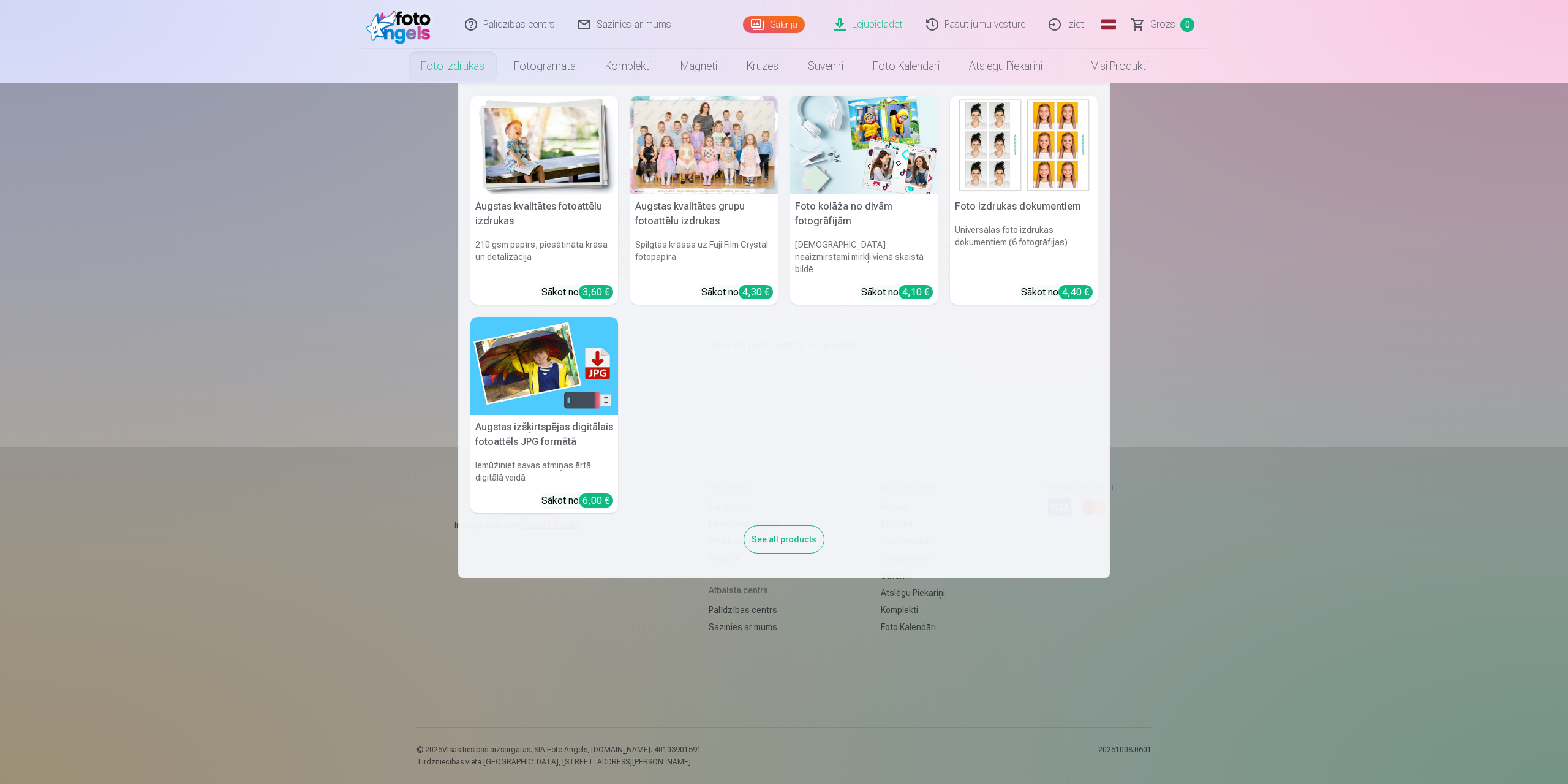
click at [463, 67] on link "Foto izdrukas" at bounding box center [453, 66] width 93 height 34
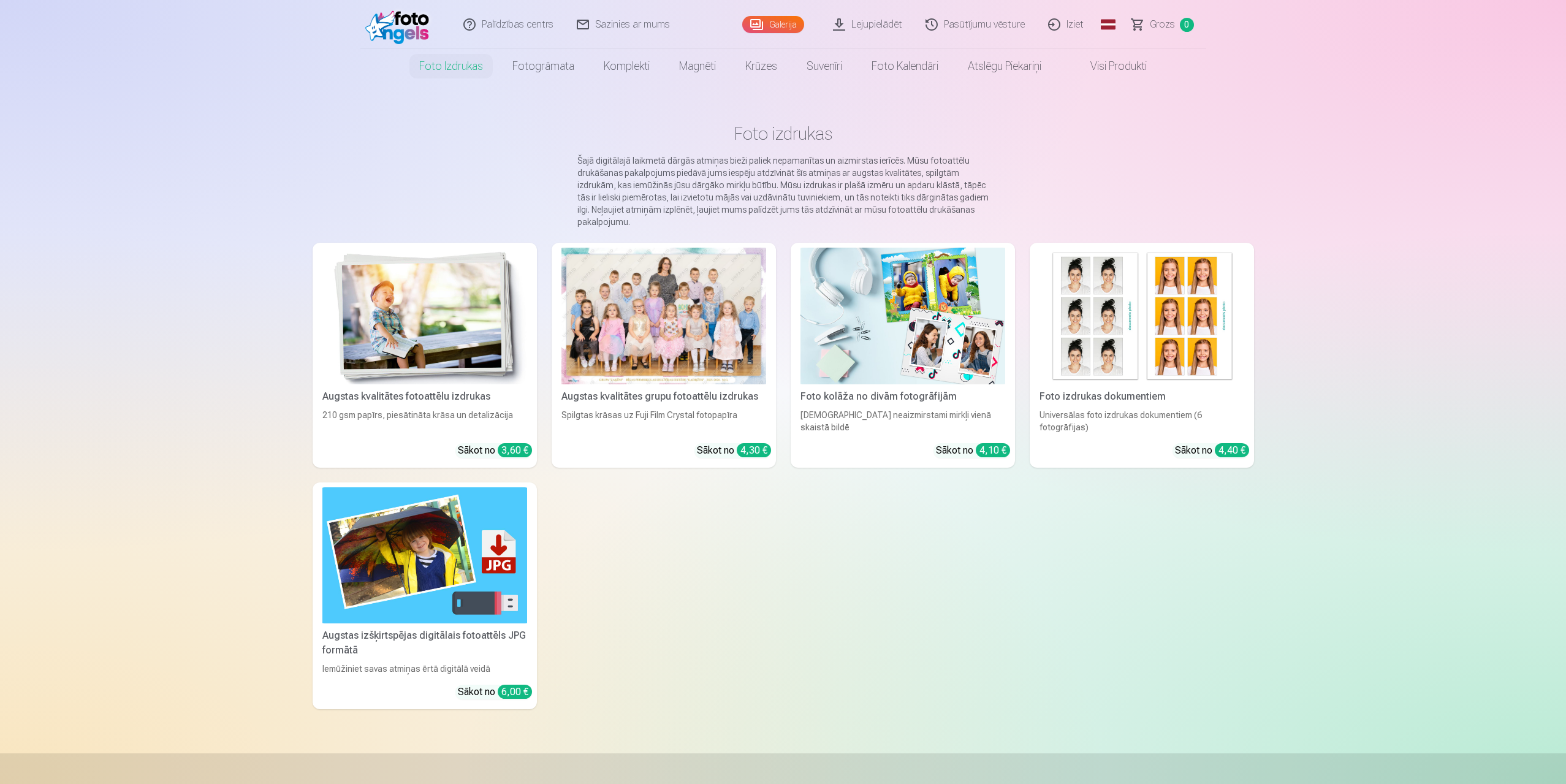
click at [1109, 67] on link "Visi produkti" at bounding box center [1109, 66] width 105 height 34
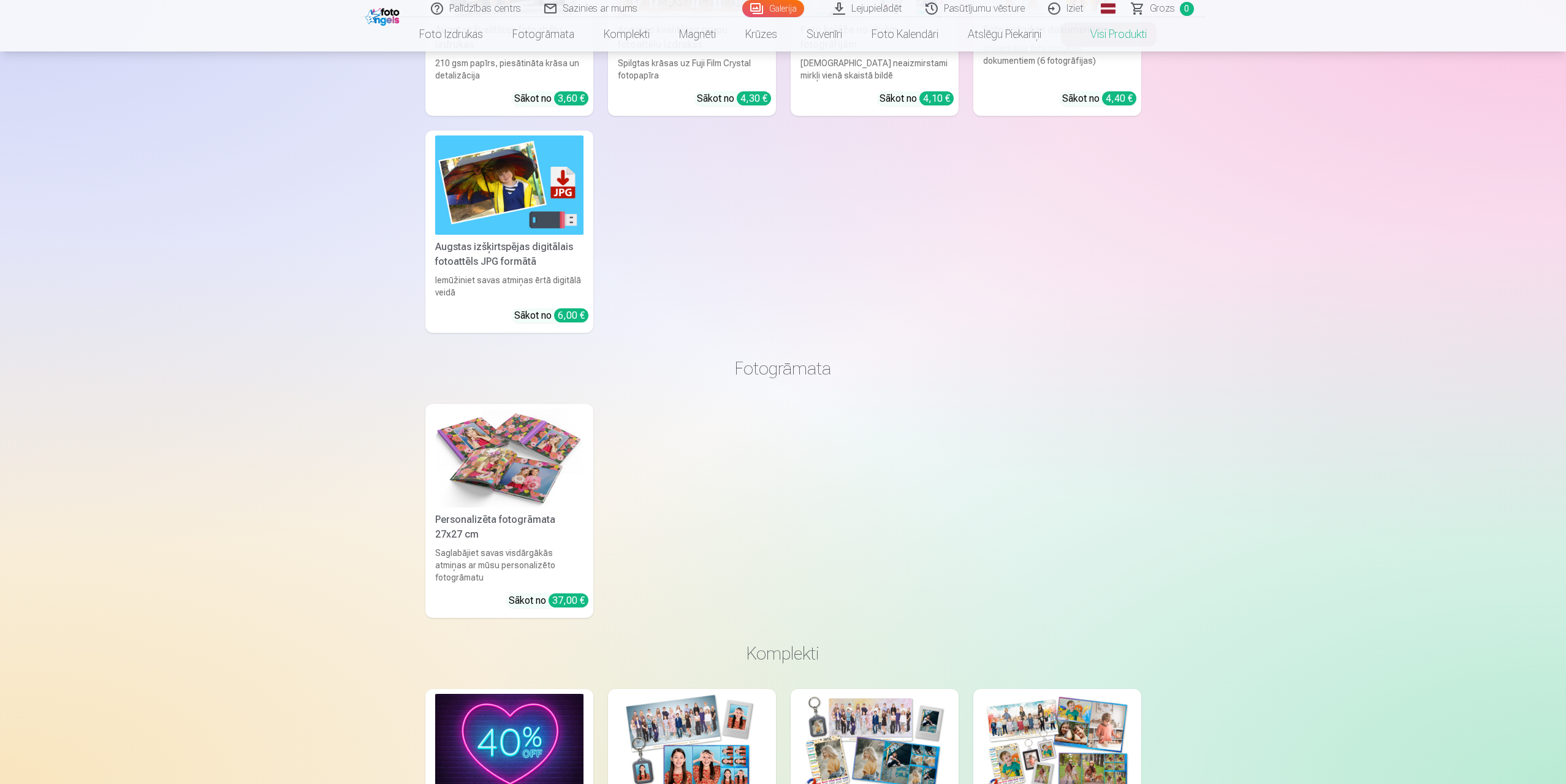
scroll to position [122, 0]
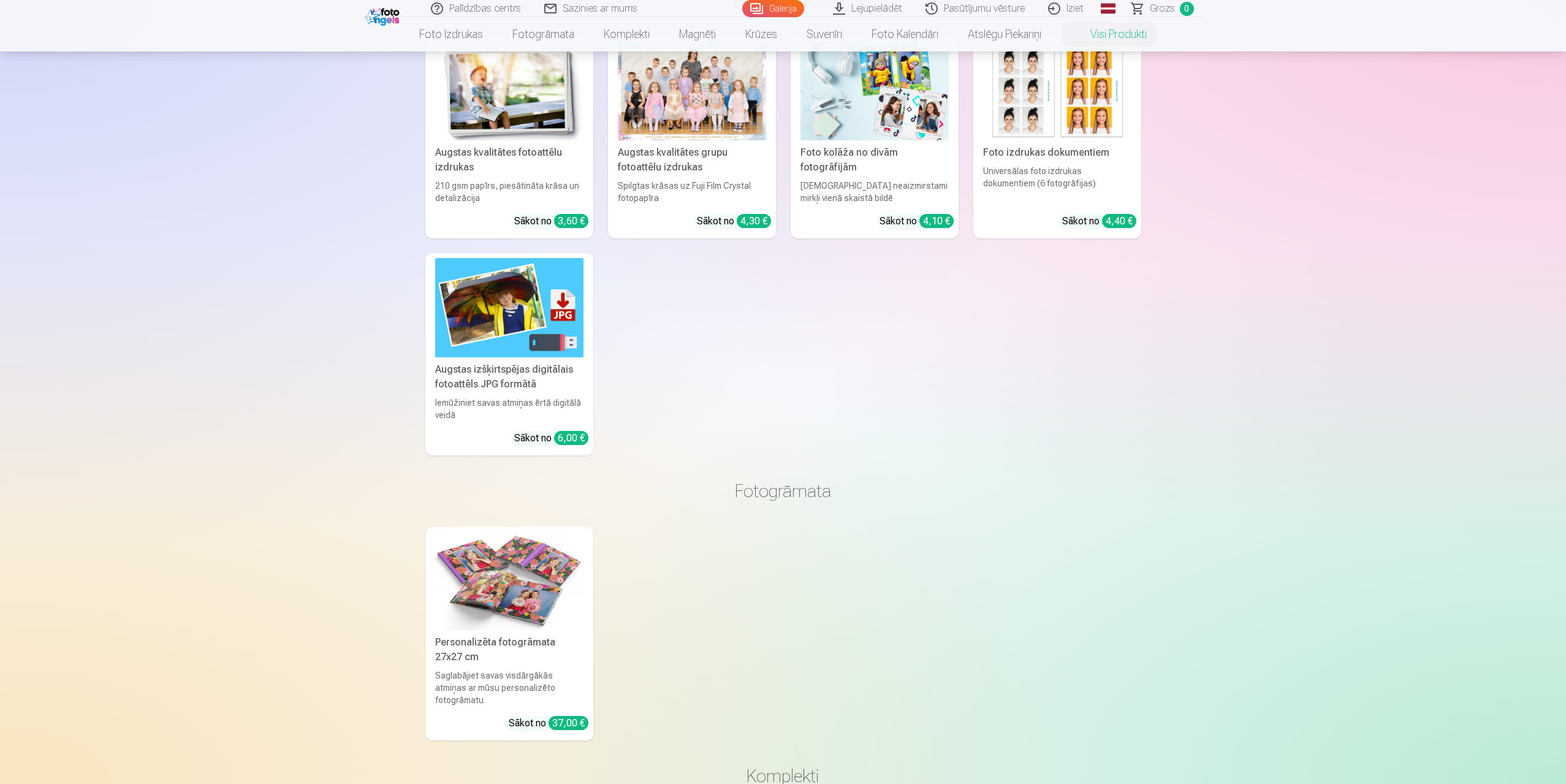
click at [517, 320] on img at bounding box center [509, 307] width 148 height 99
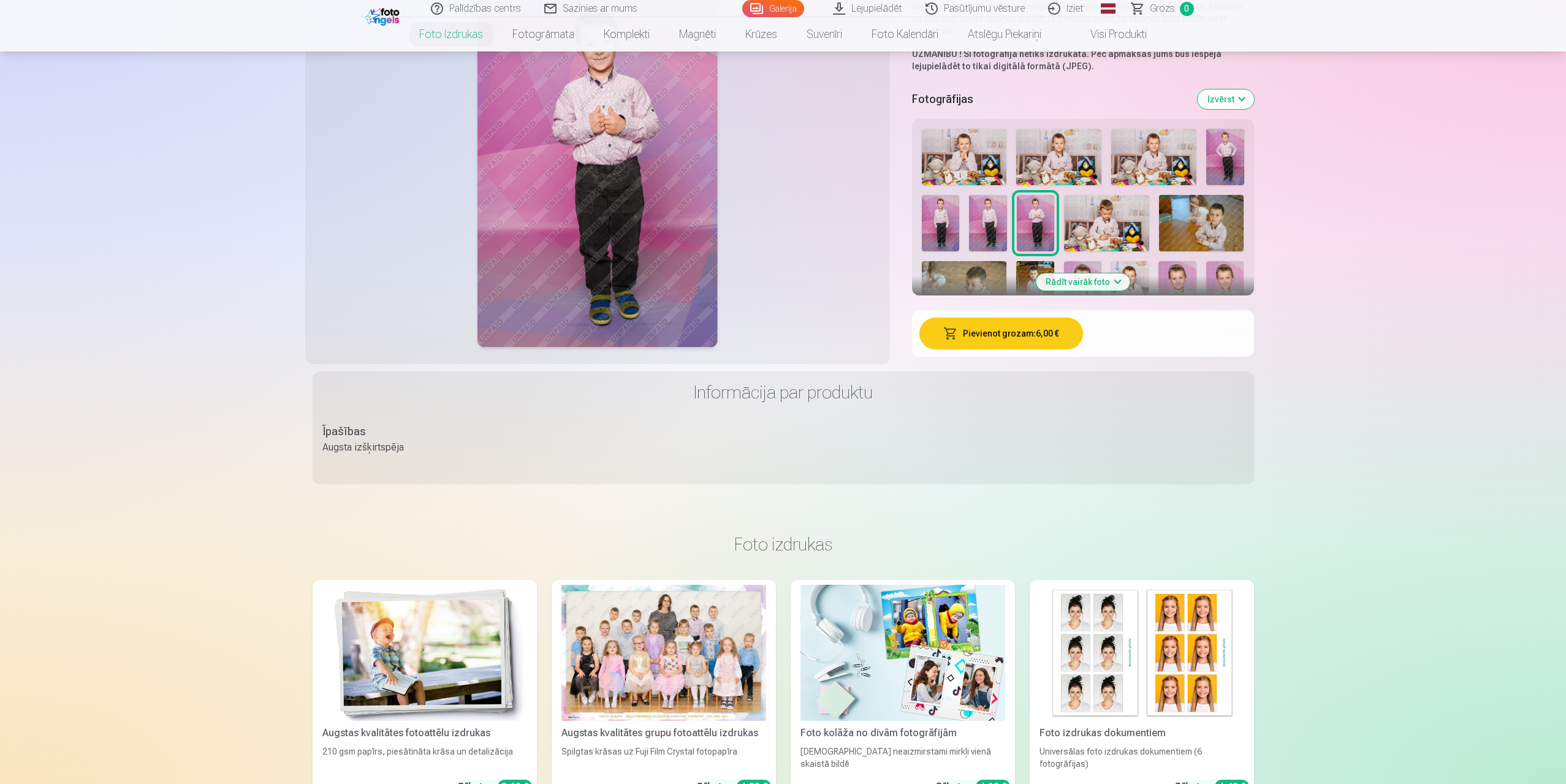
scroll to position [184, 0]
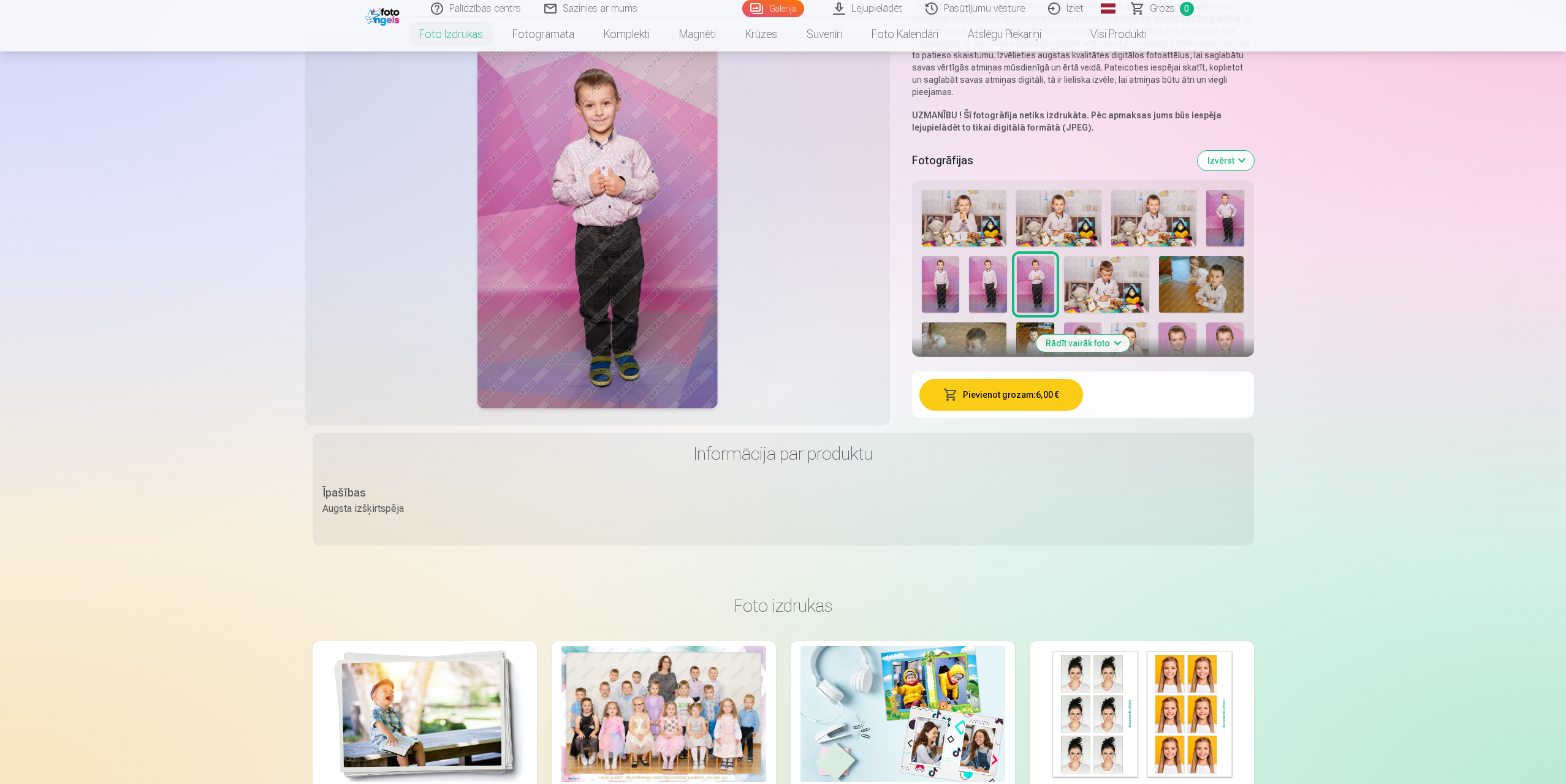
click at [978, 281] on img at bounding box center [989, 283] width 38 height 56
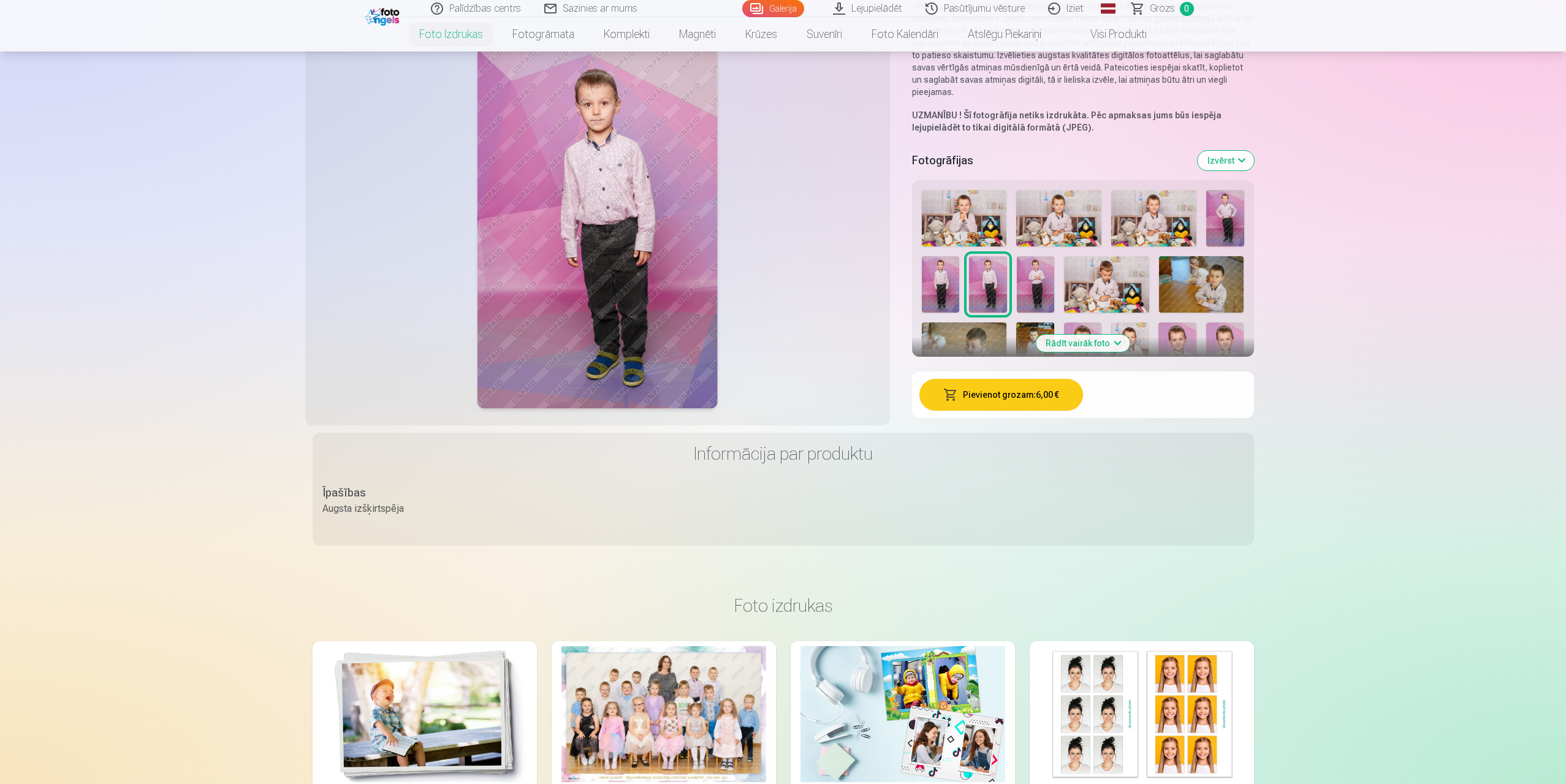
click at [948, 283] on img at bounding box center [941, 283] width 38 height 56
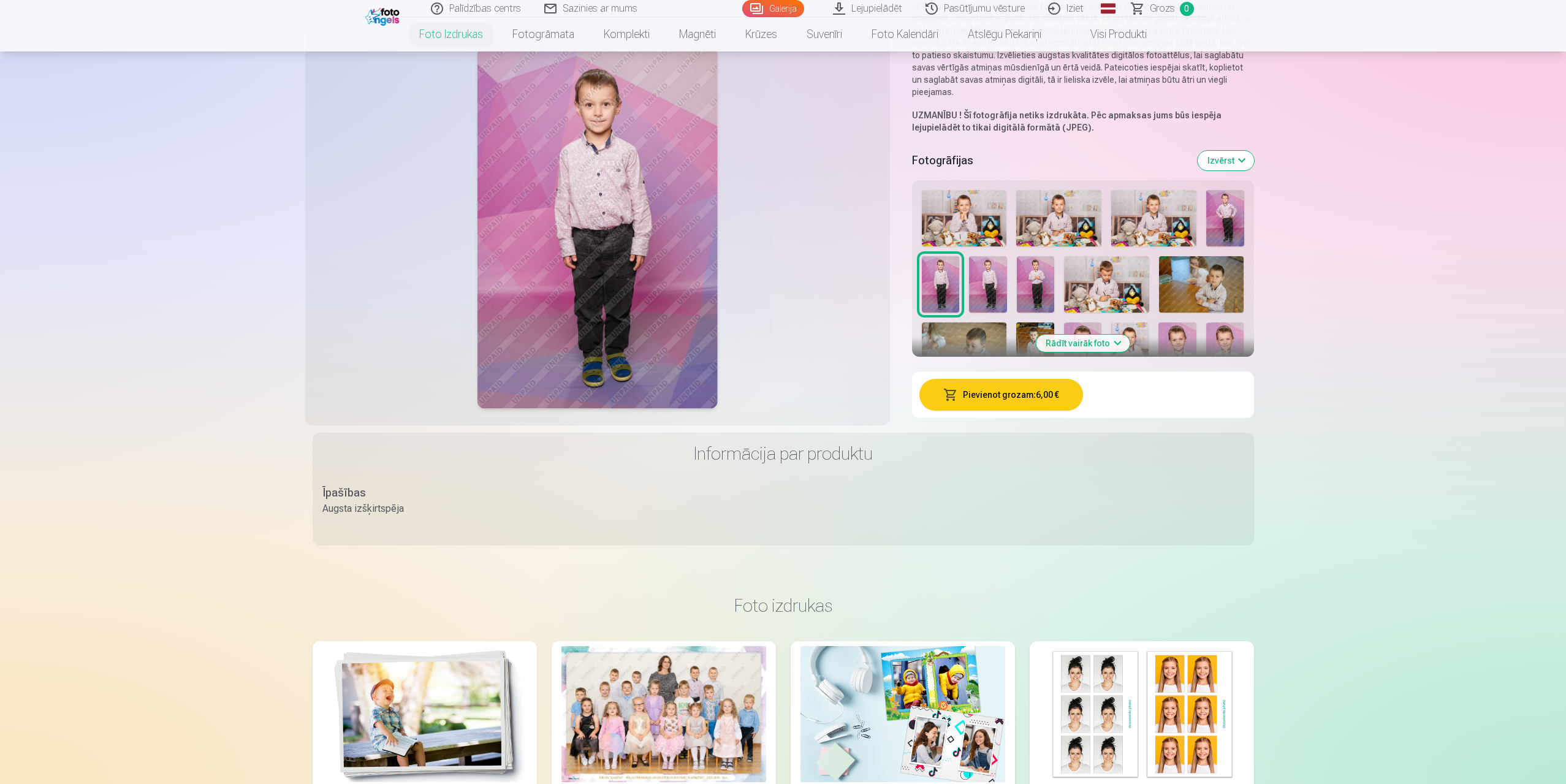
click at [1010, 392] on button "Pievienot grozam : 6,00 €" at bounding box center [1001, 395] width 164 height 32
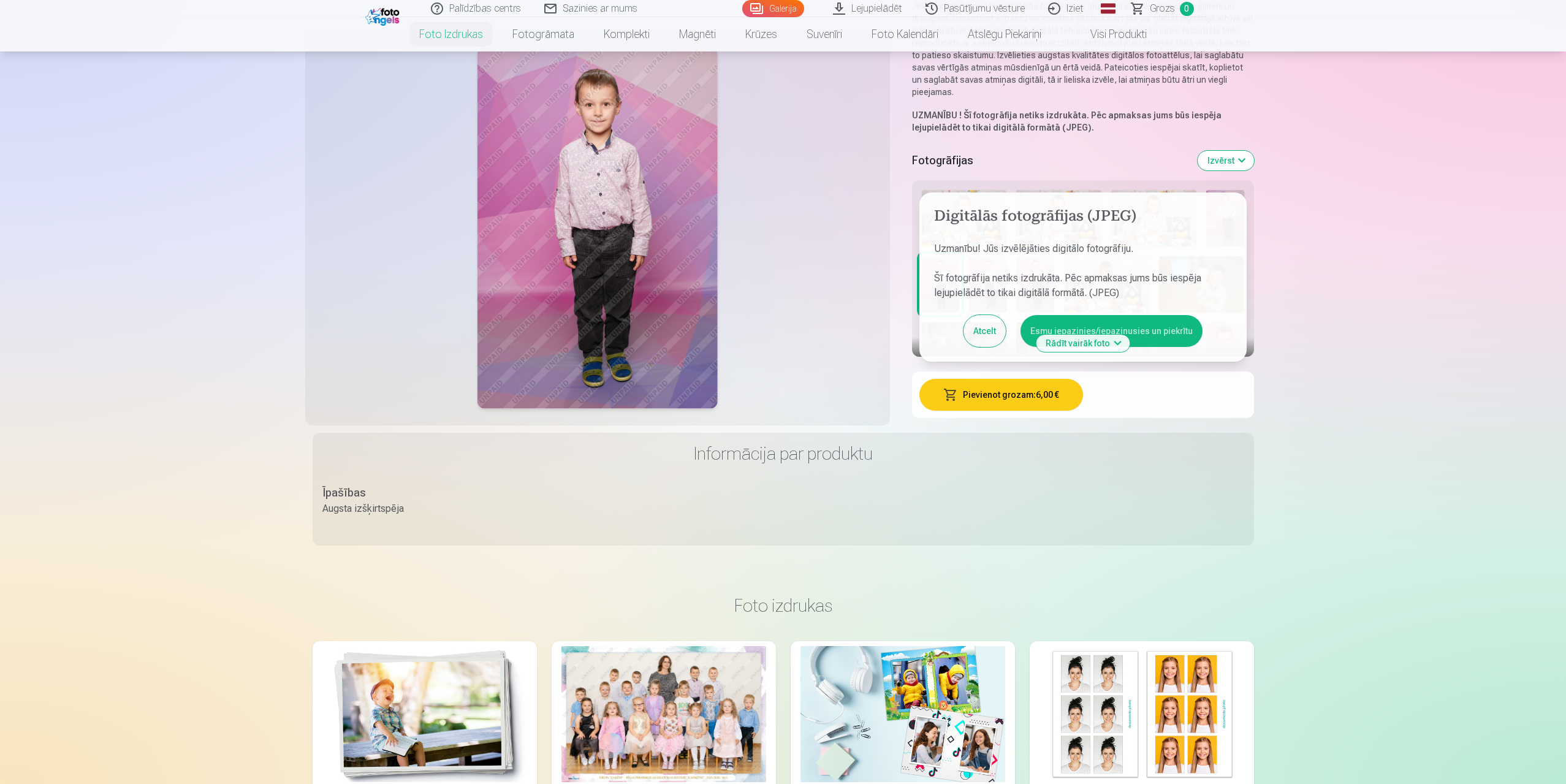
click at [989, 333] on button "Atcelt" at bounding box center [984, 331] width 42 height 32
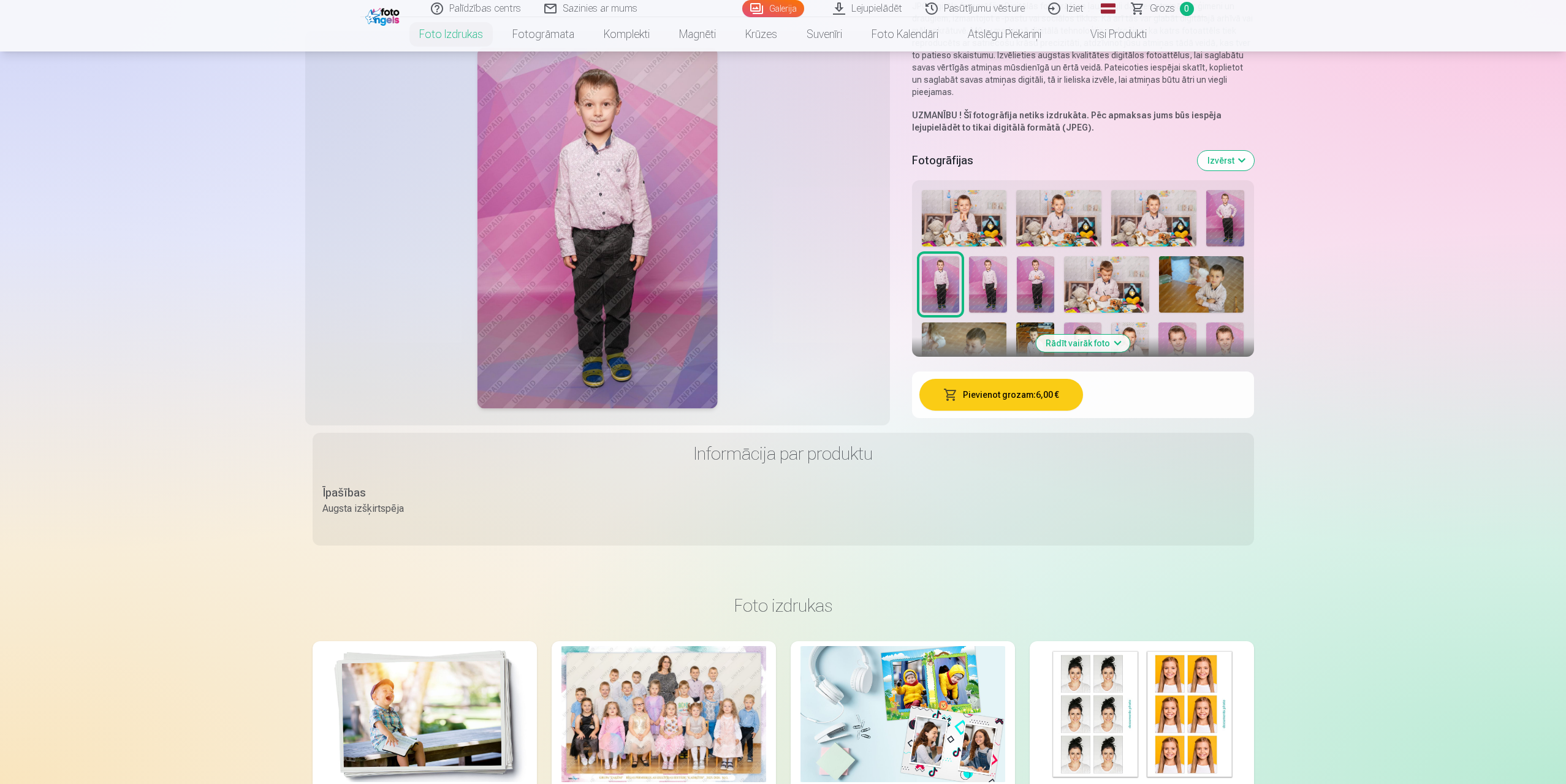
scroll to position [0, 0]
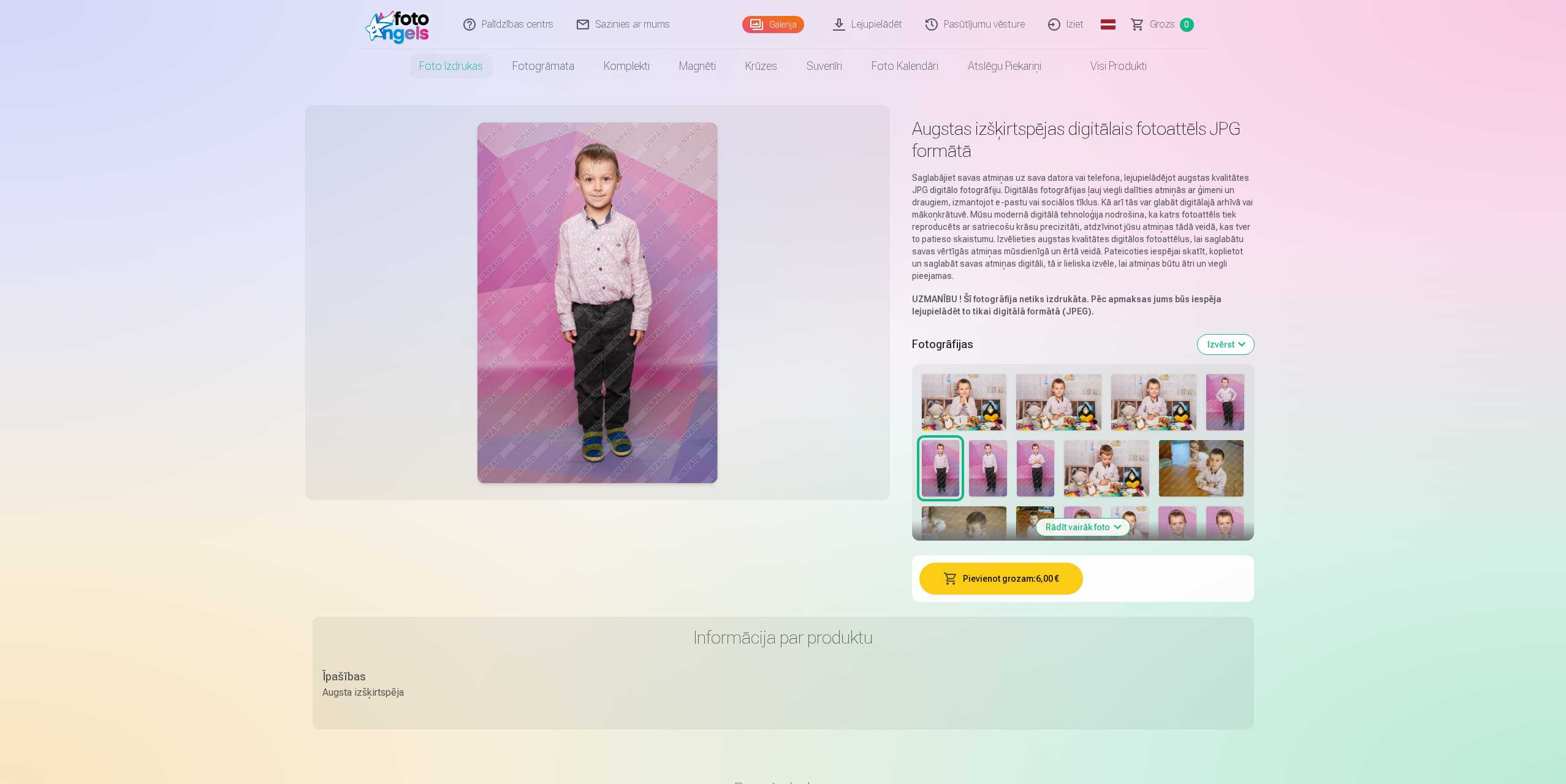
click at [944, 379] on img at bounding box center [964, 401] width 85 height 56
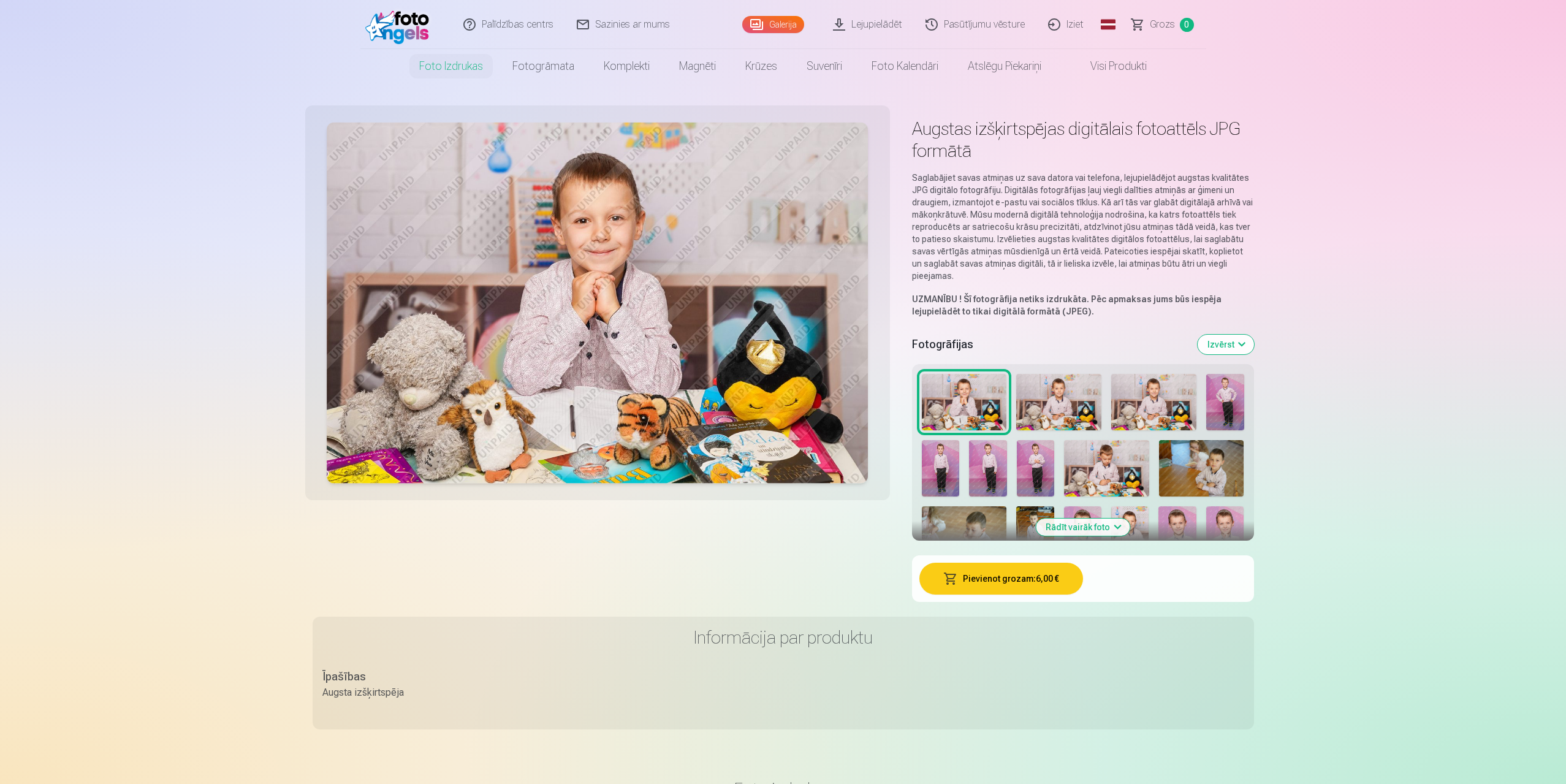
click at [1056, 408] on img at bounding box center [1058, 401] width 85 height 56
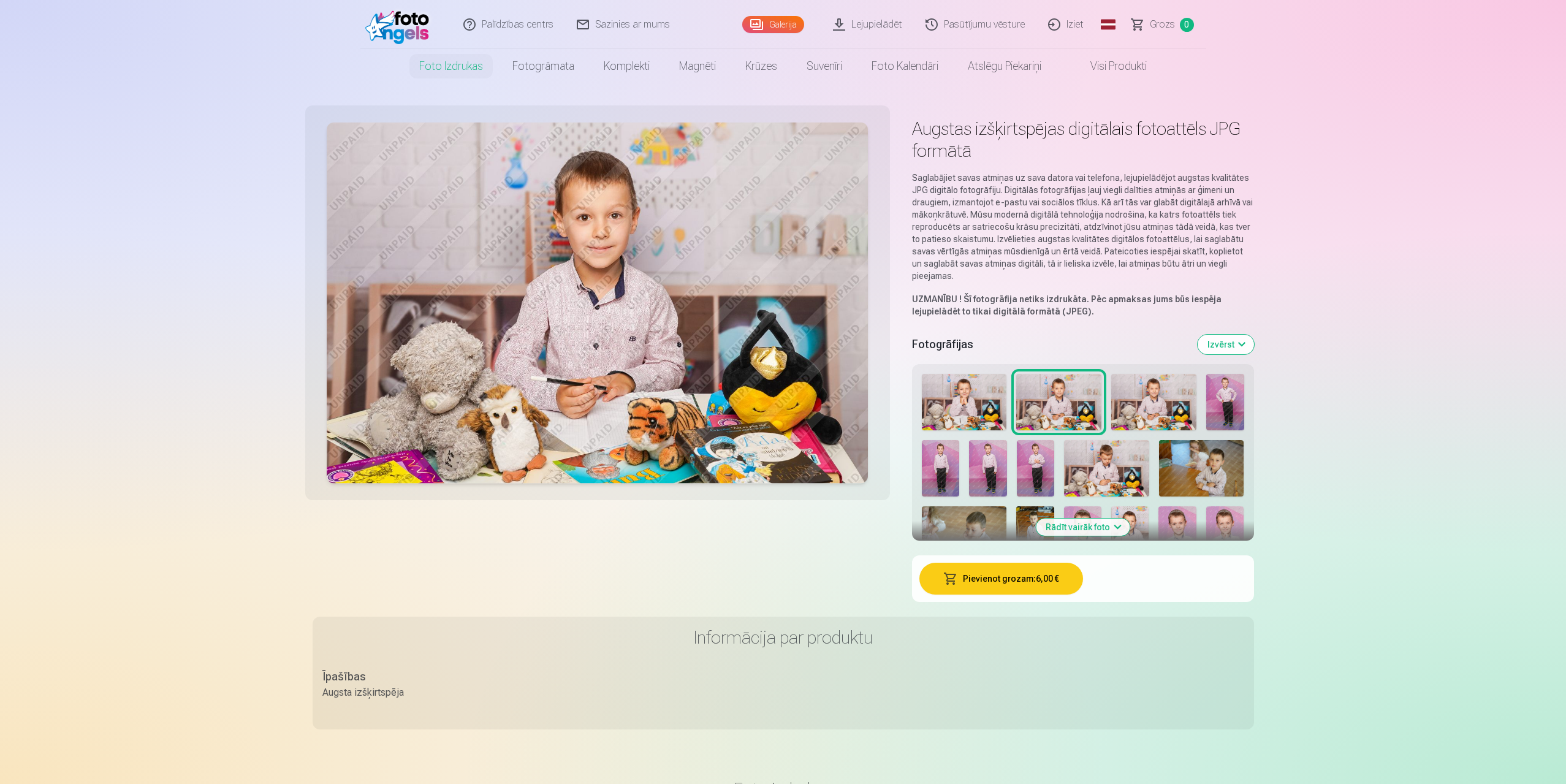
click at [1139, 392] on img at bounding box center [1154, 401] width 85 height 56
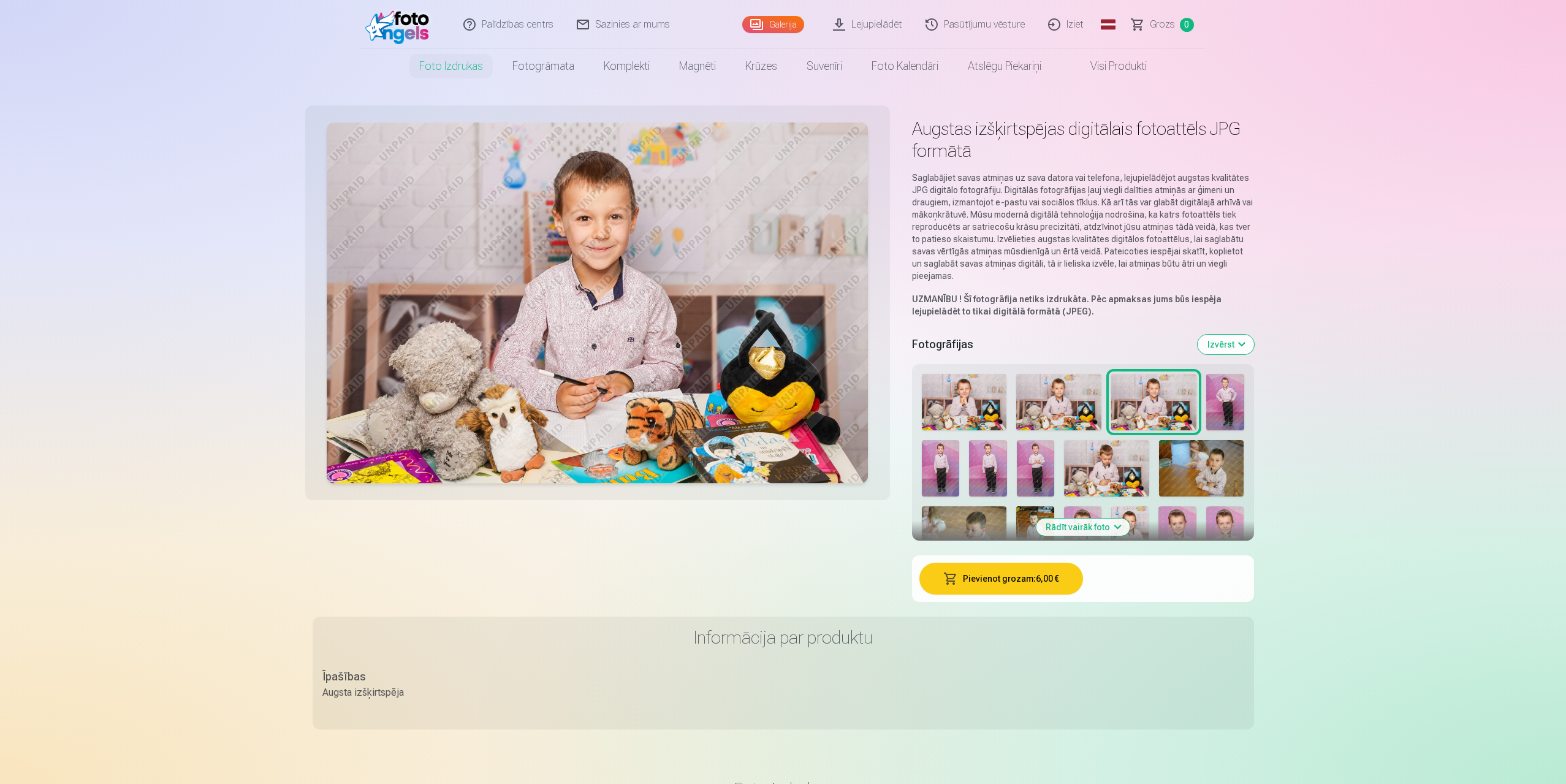
click at [1058, 402] on img at bounding box center [1058, 401] width 85 height 56
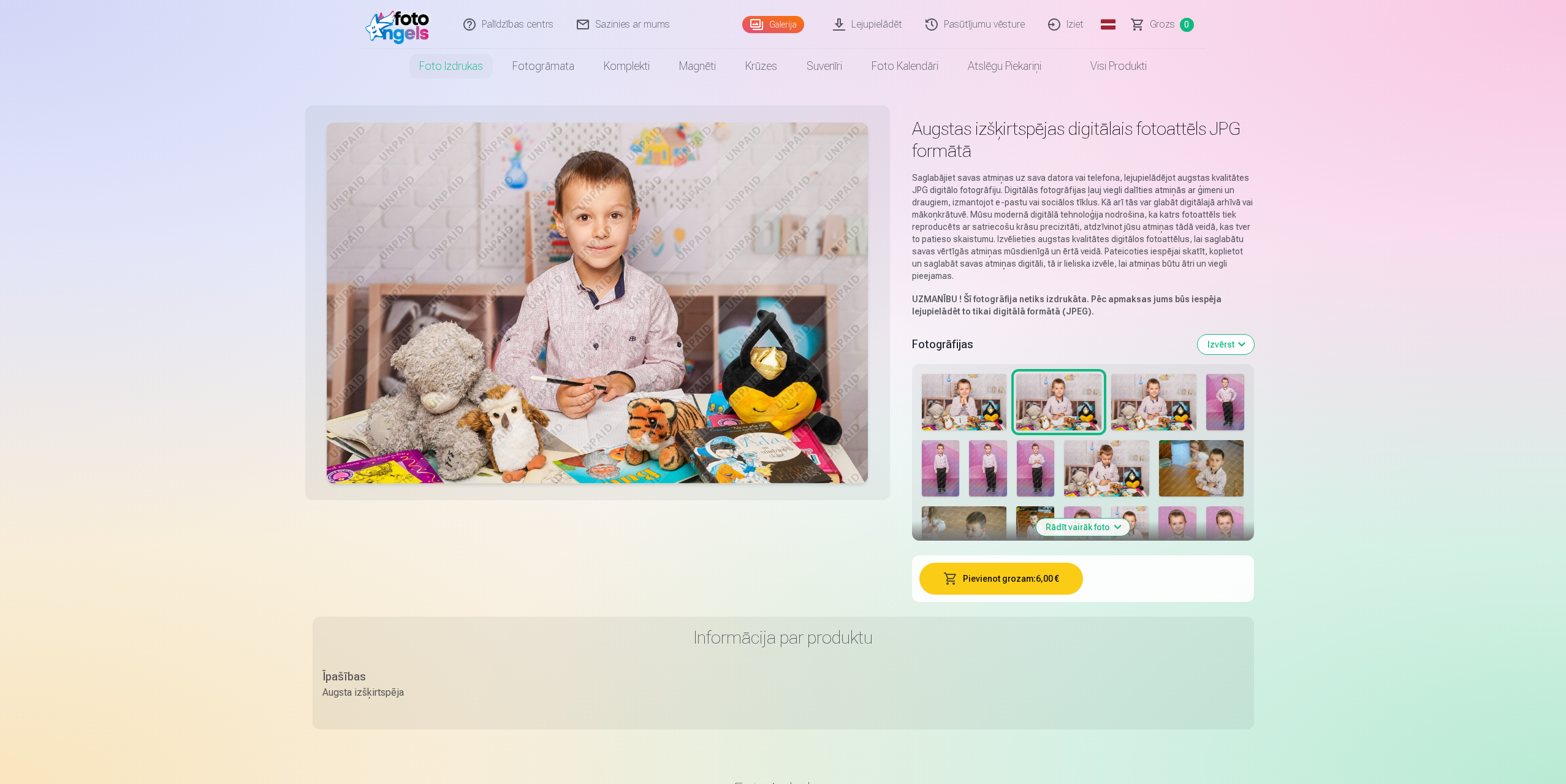
click at [992, 405] on img at bounding box center [964, 401] width 85 height 56
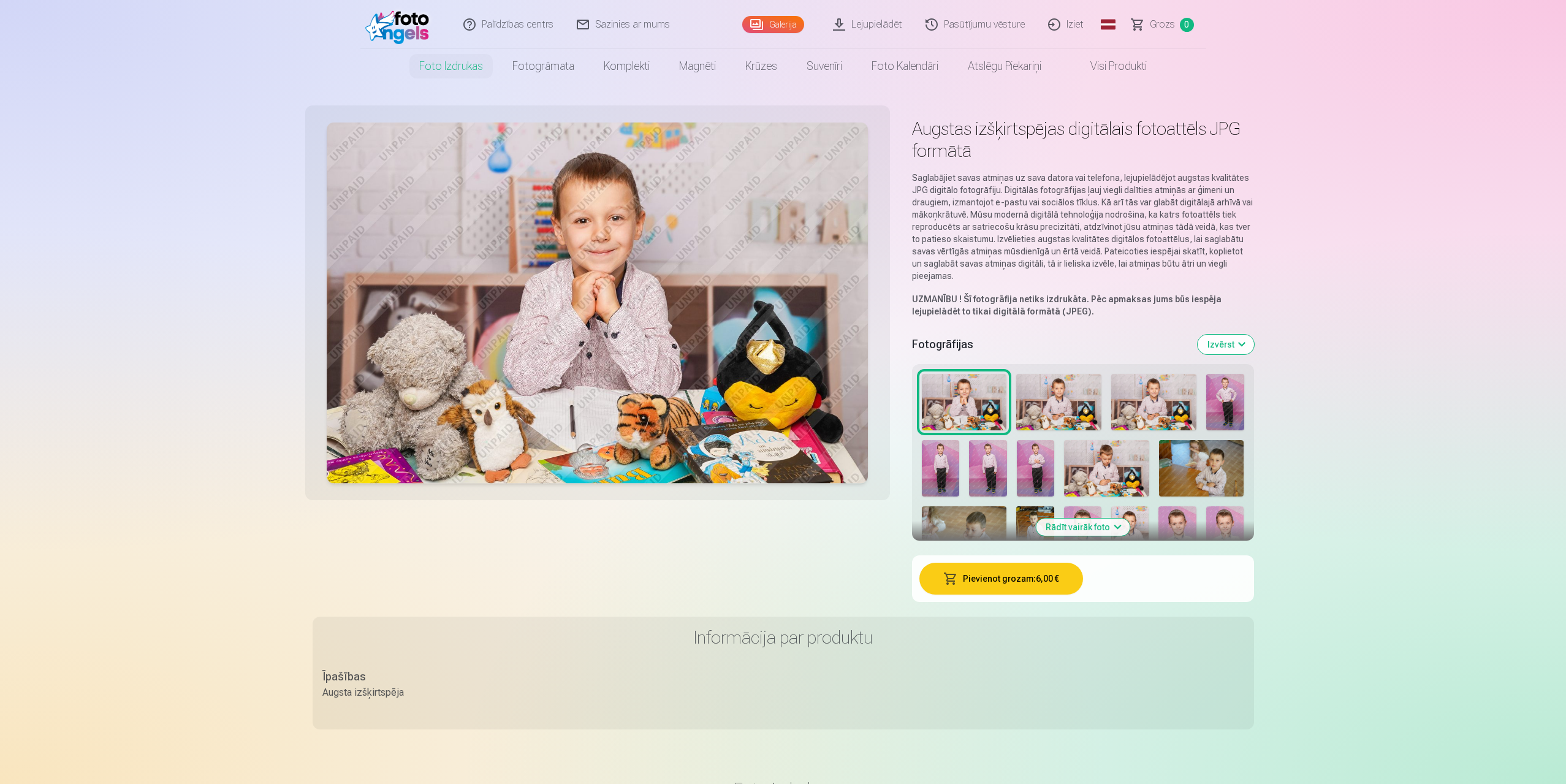
click at [1060, 408] on img at bounding box center [1058, 401] width 85 height 56
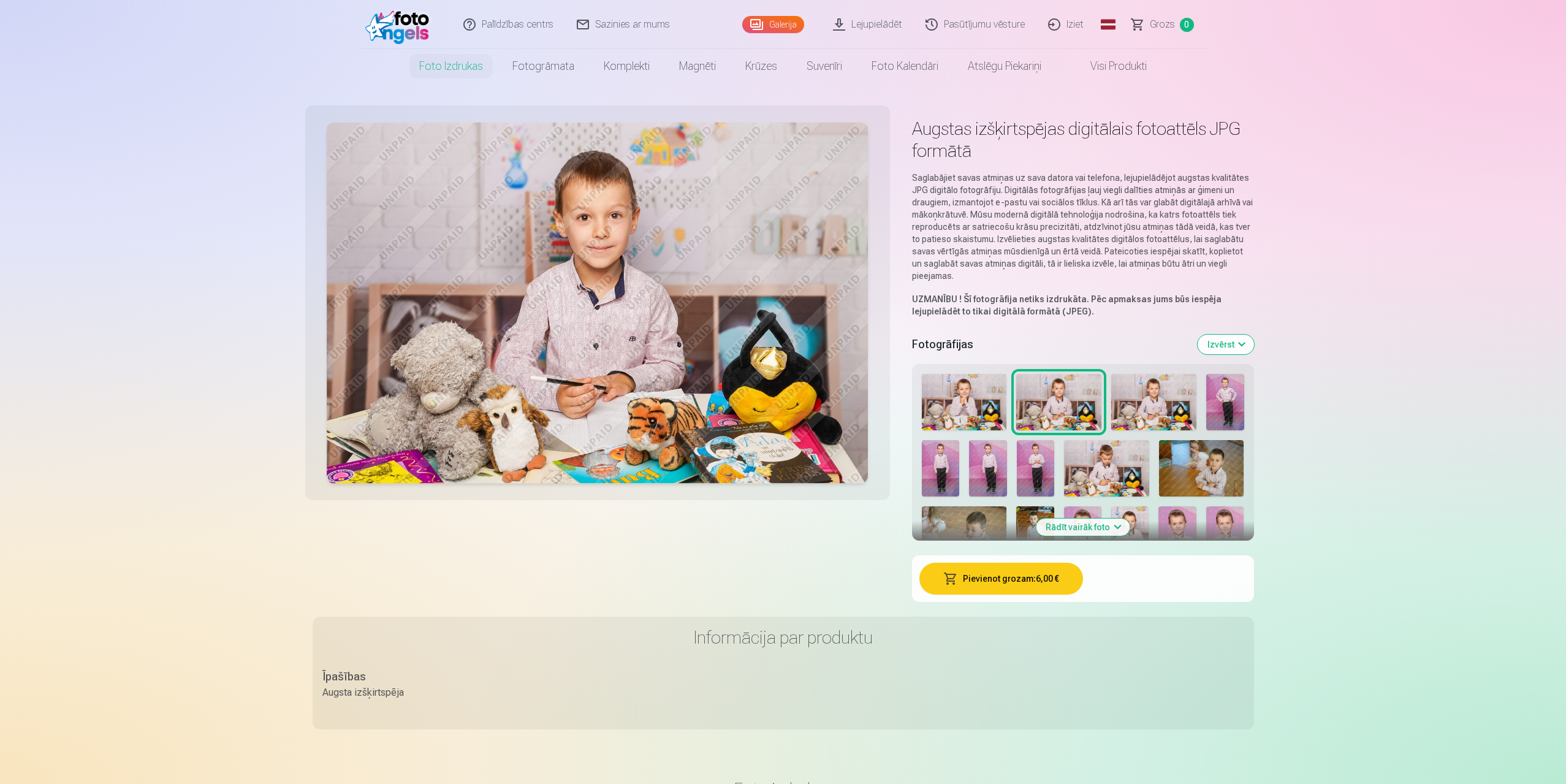
click at [1154, 401] on img at bounding box center [1154, 401] width 85 height 56
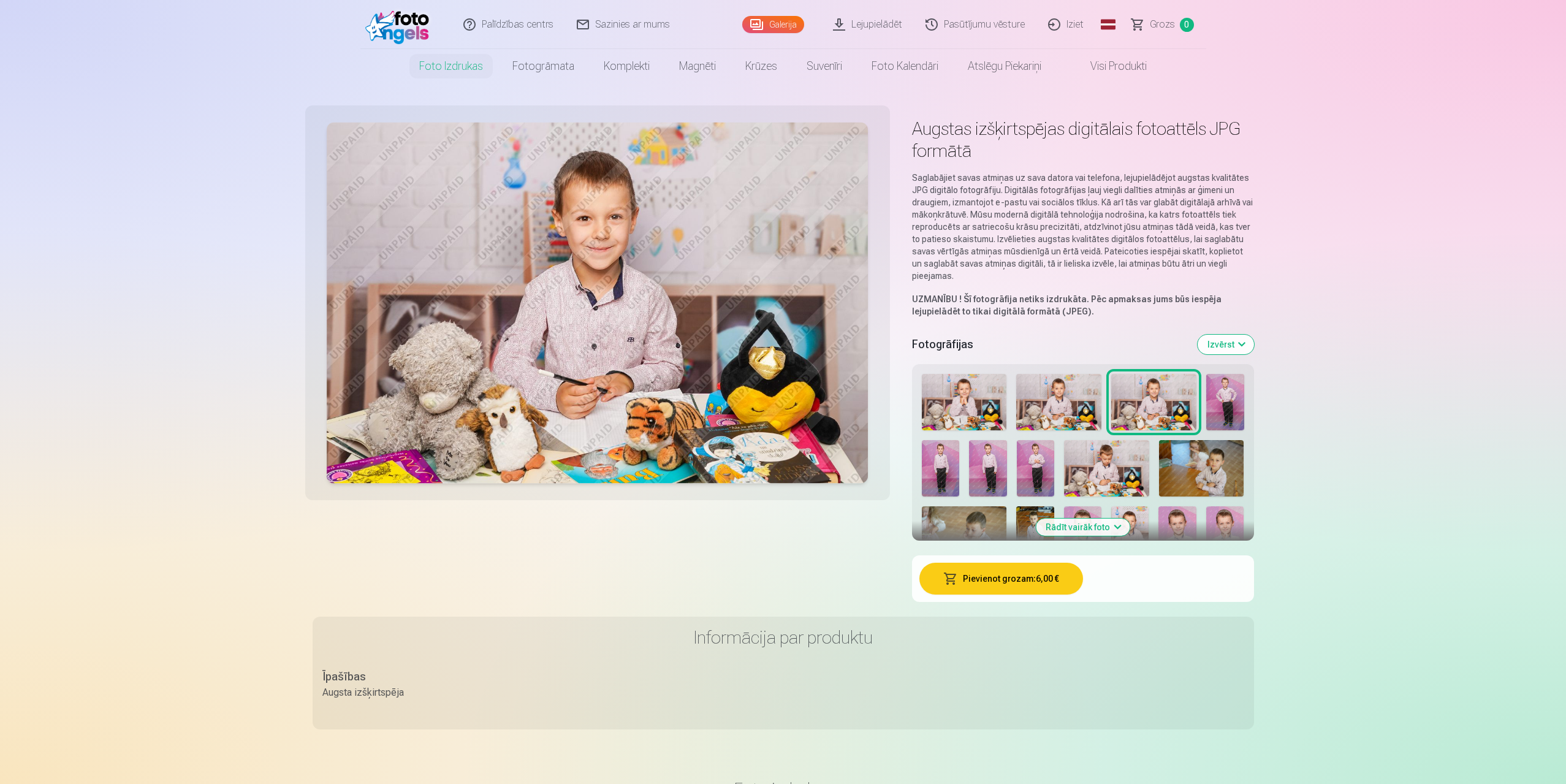
click at [1045, 406] on img at bounding box center [1058, 401] width 85 height 56
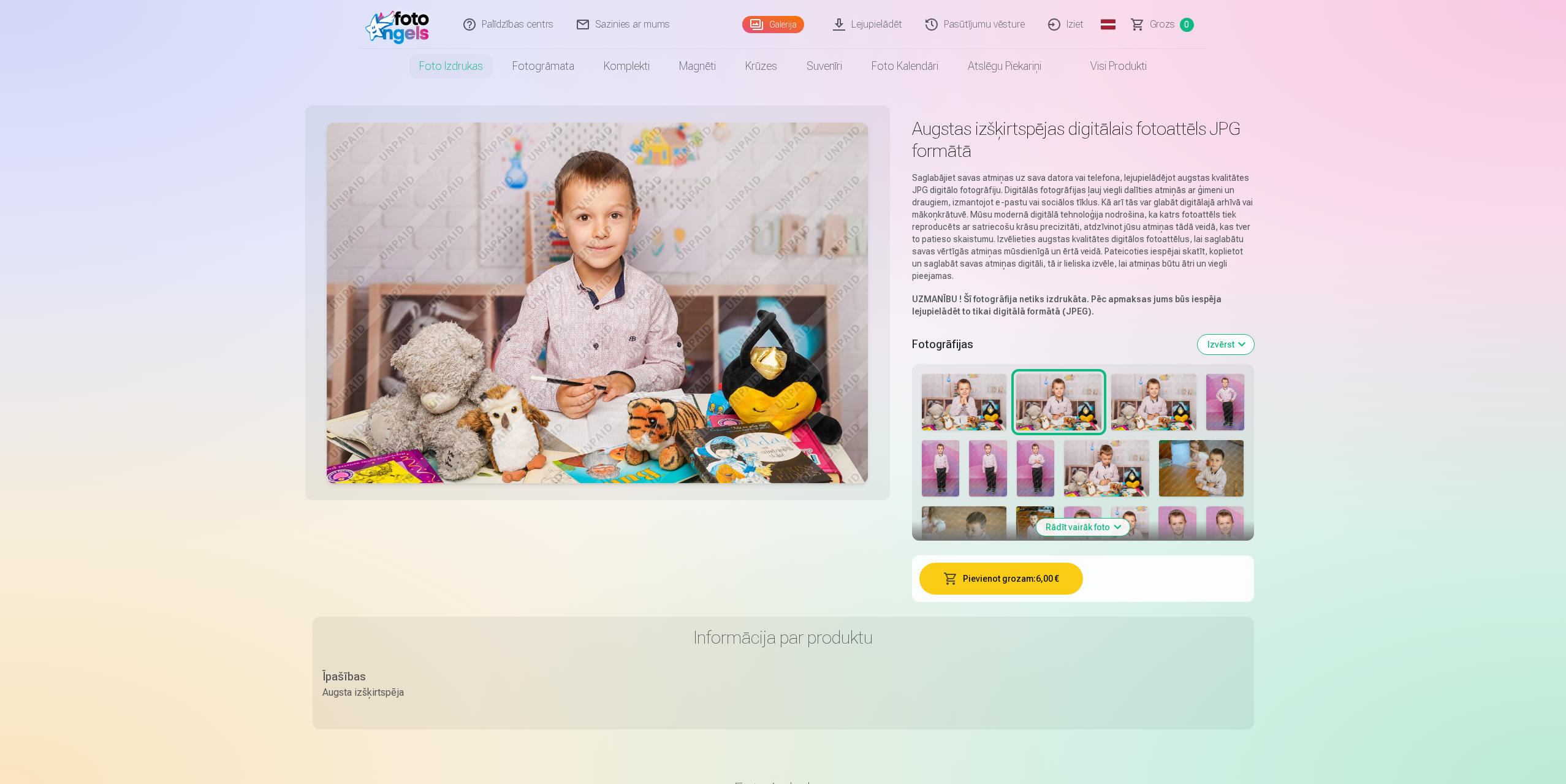
click at [947, 402] on img at bounding box center [964, 401] width 85 height 56
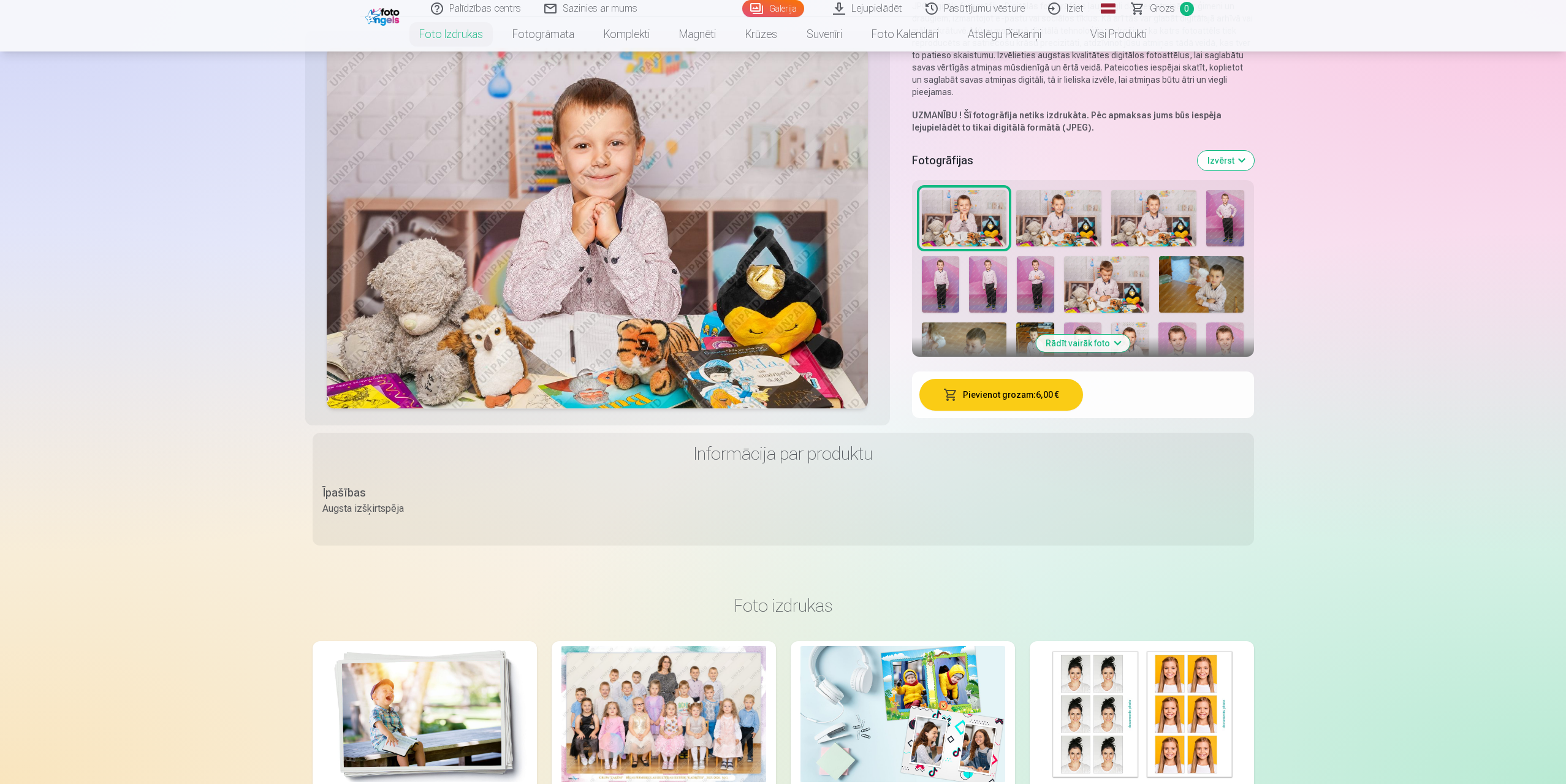
scroll to position [246, 0]
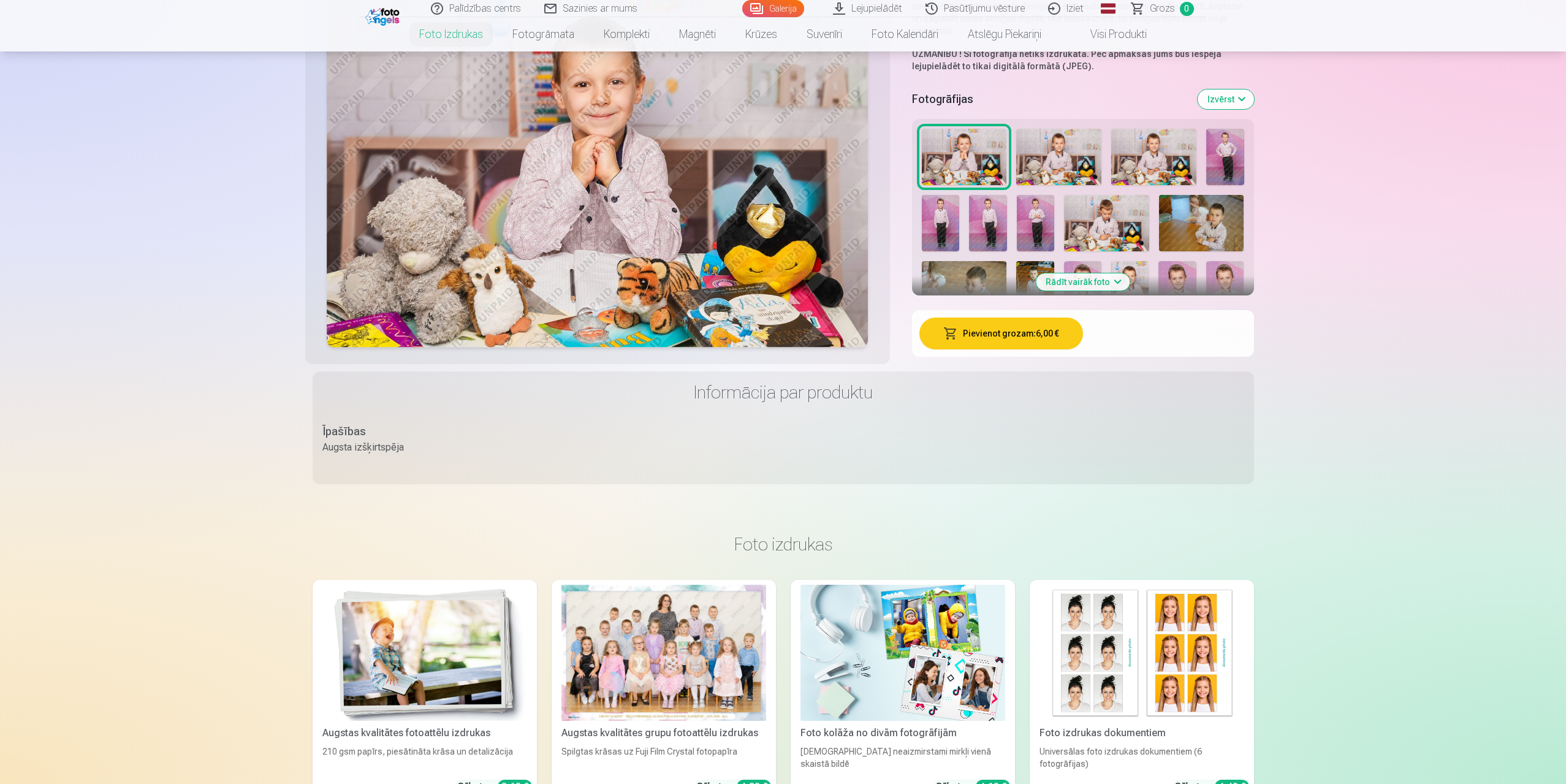
click at [1066, 284] on button "Rādīt vairāk foto" at bounding box center [1082, 282] width 94 height 17
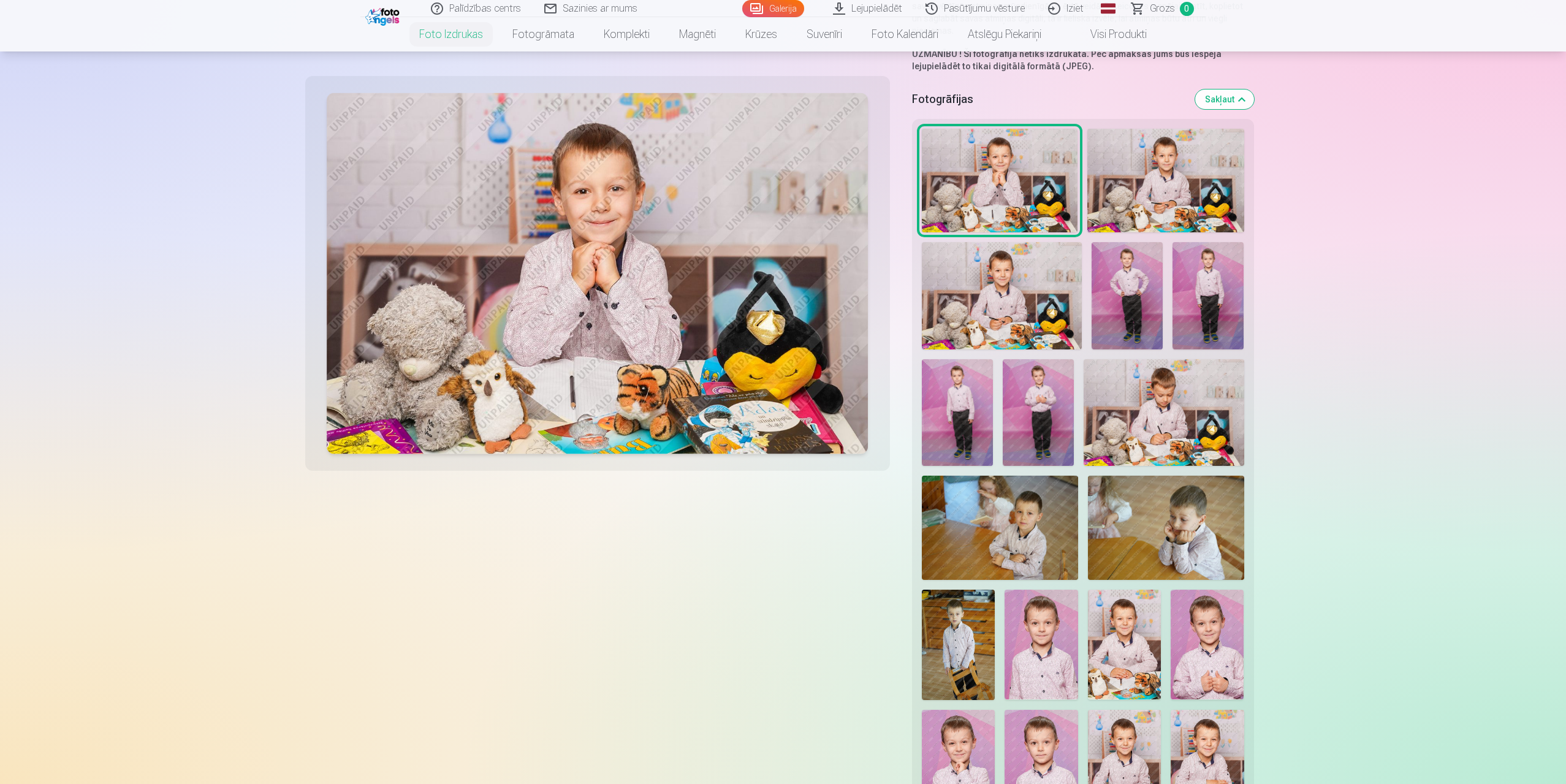
click at [1050, 181] on img at bounding box center [1000, 180] width 156 height 104
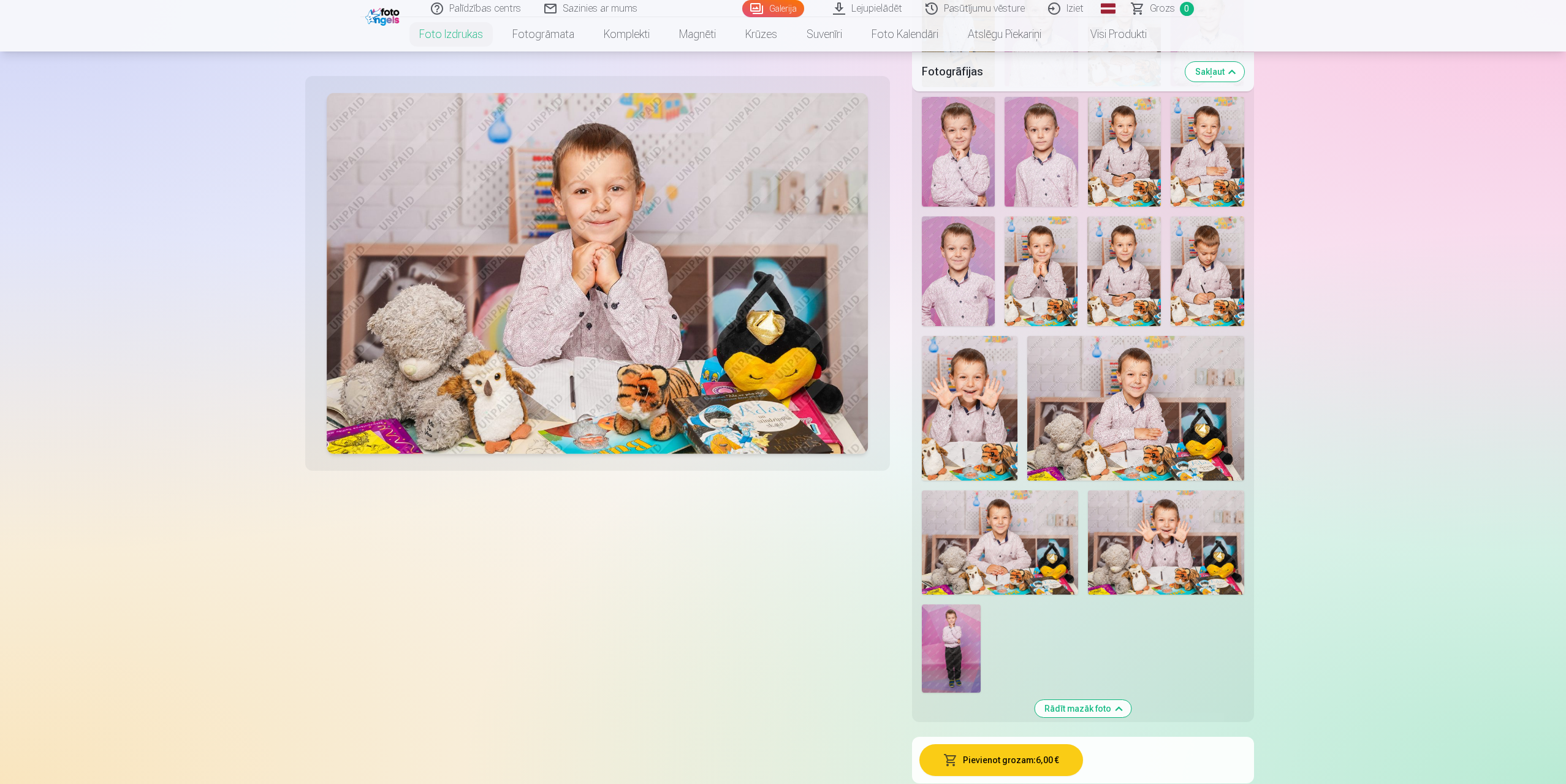
scroll to position [797, 0]
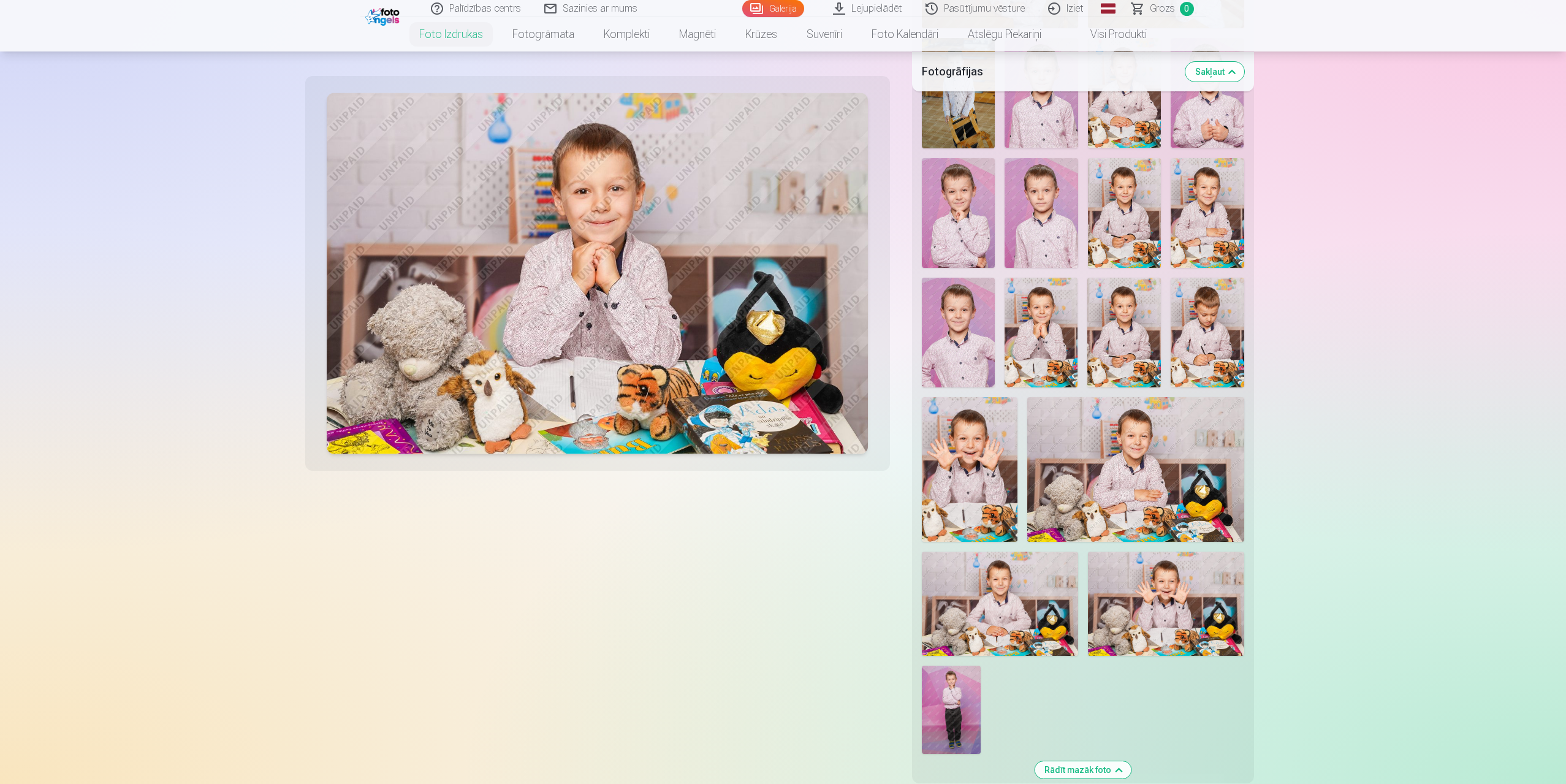
click at [1031, 320] on img at bounding box center [1041, 332] width 73 height 109
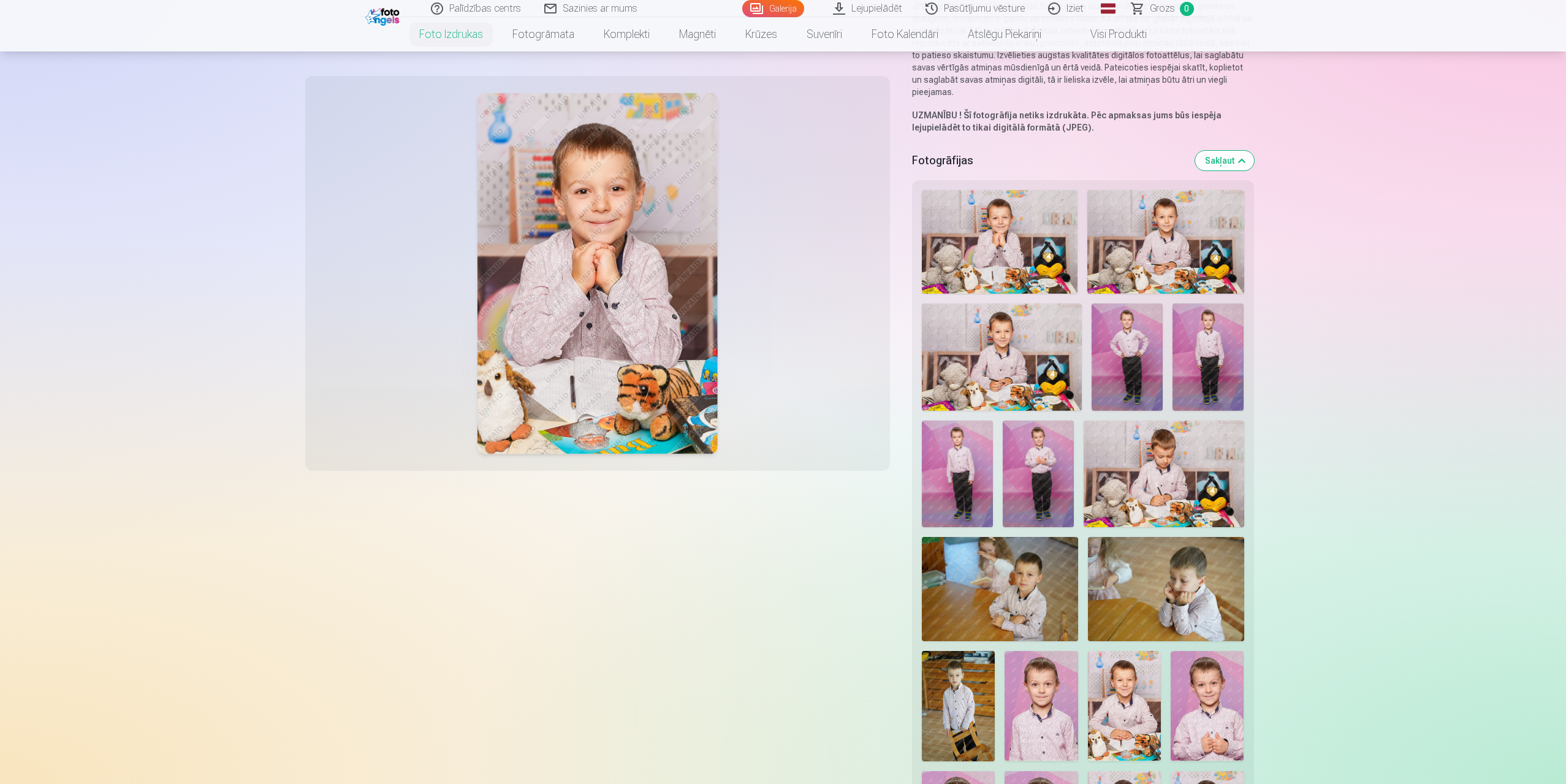
scroll to position [122, 0]
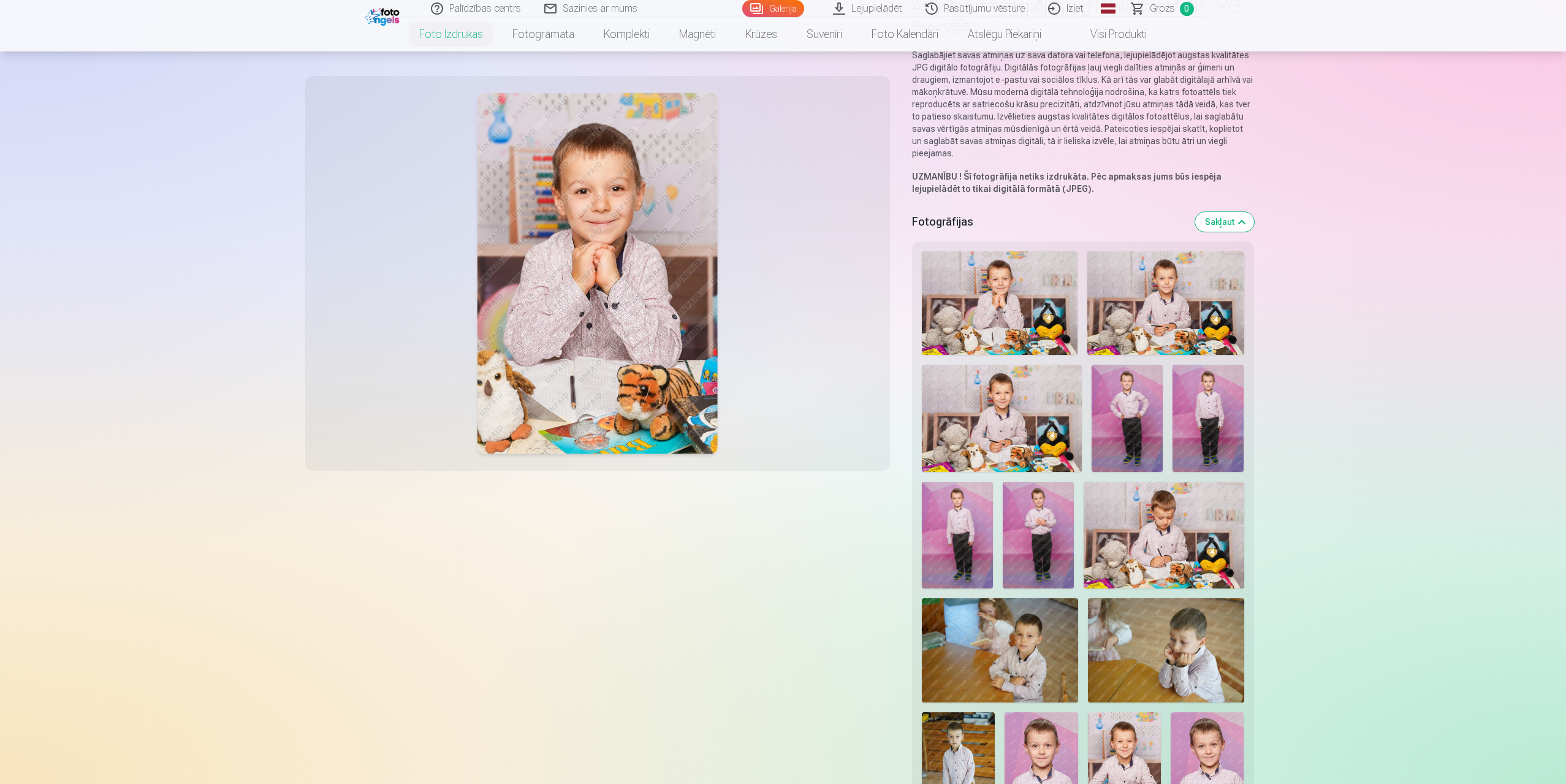
click at [1039, 313] on img at bounding box center [1000, 303] width 156 height 104
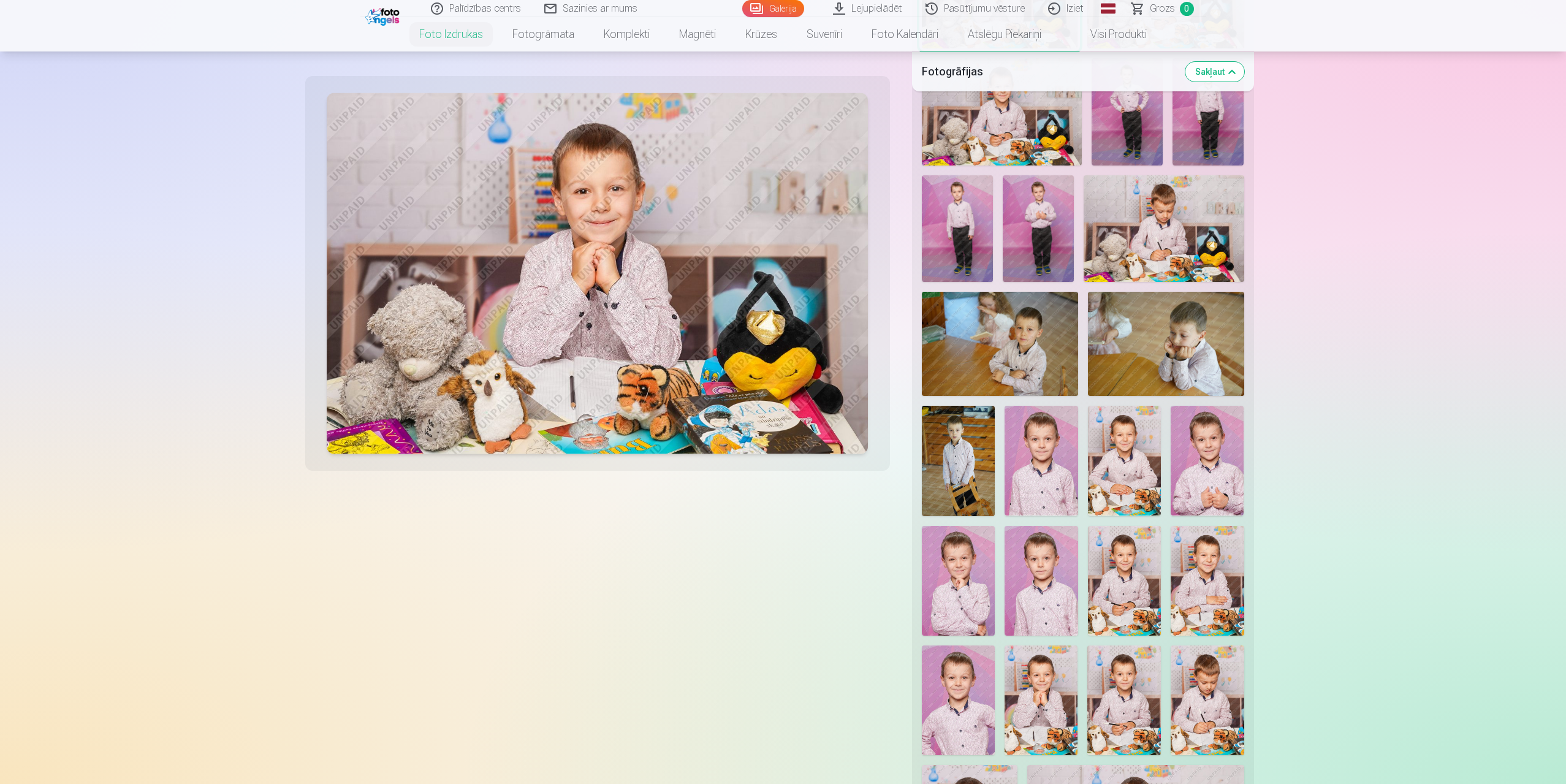
scroll to position [490, 0]
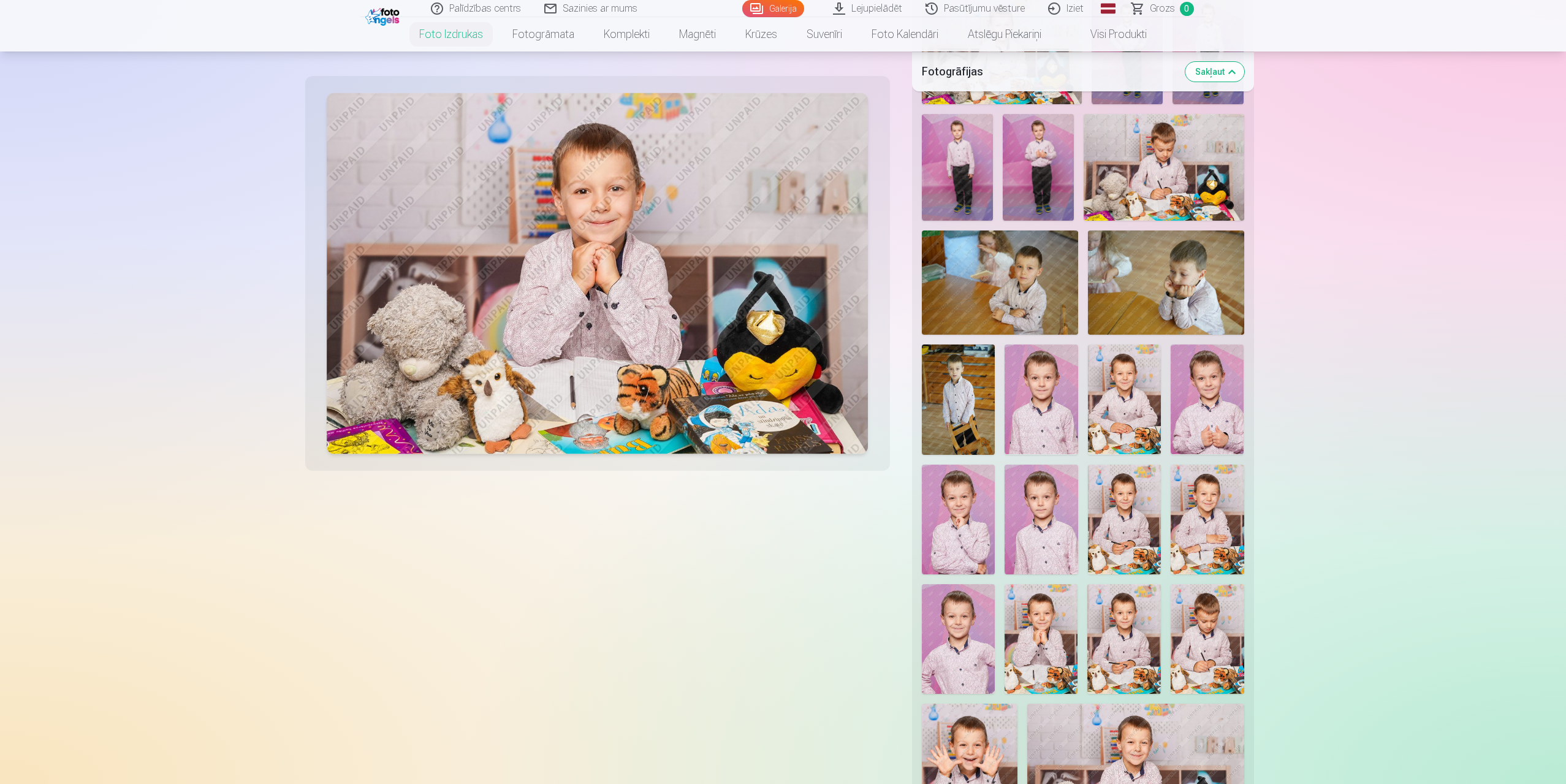
click at [1208, 397] on img at bounding box center [1207, 399] width 73 height 109
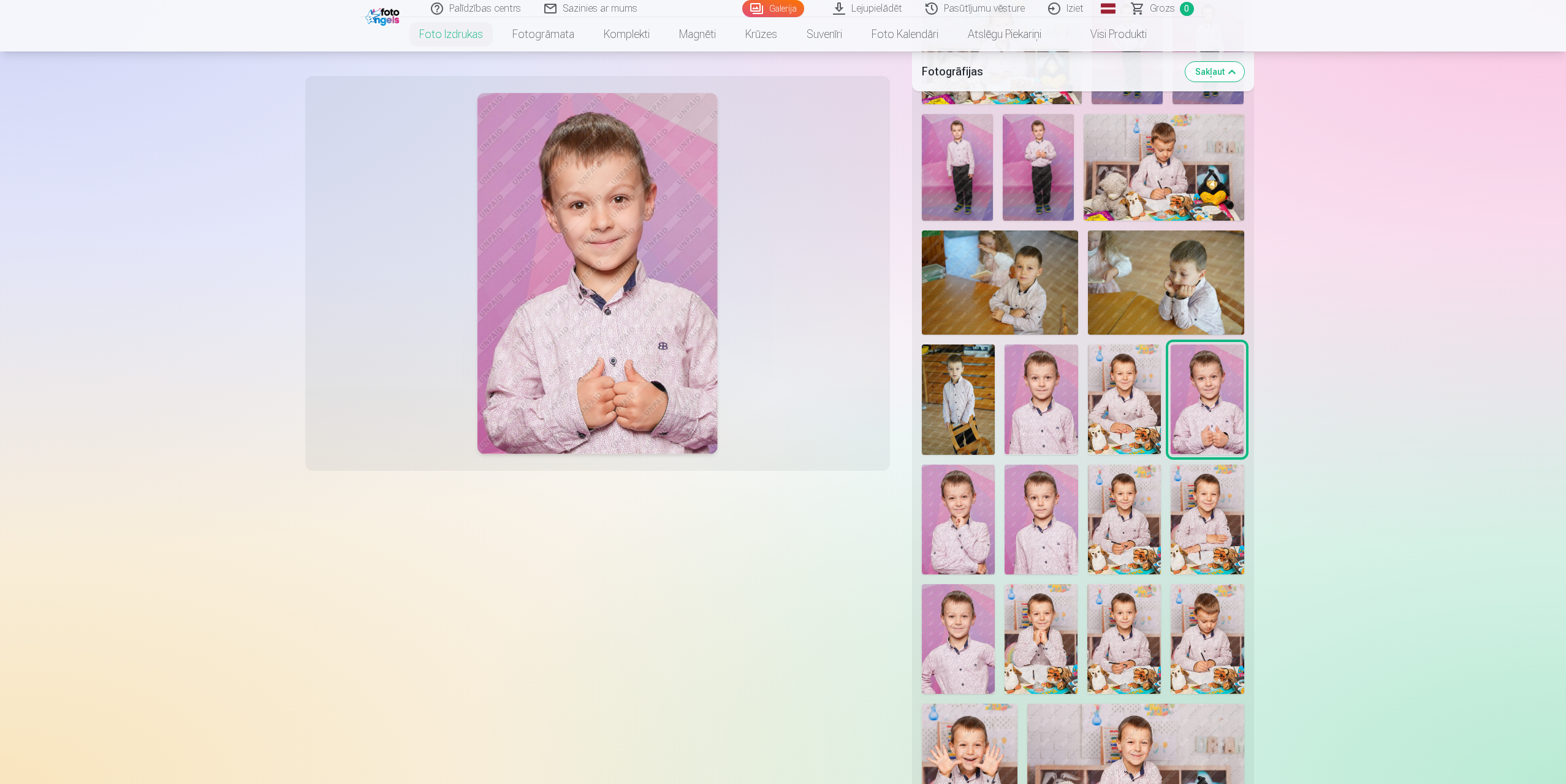
click at [1178, 294] on img at bounding box center [1166, 282] width 156 height 104
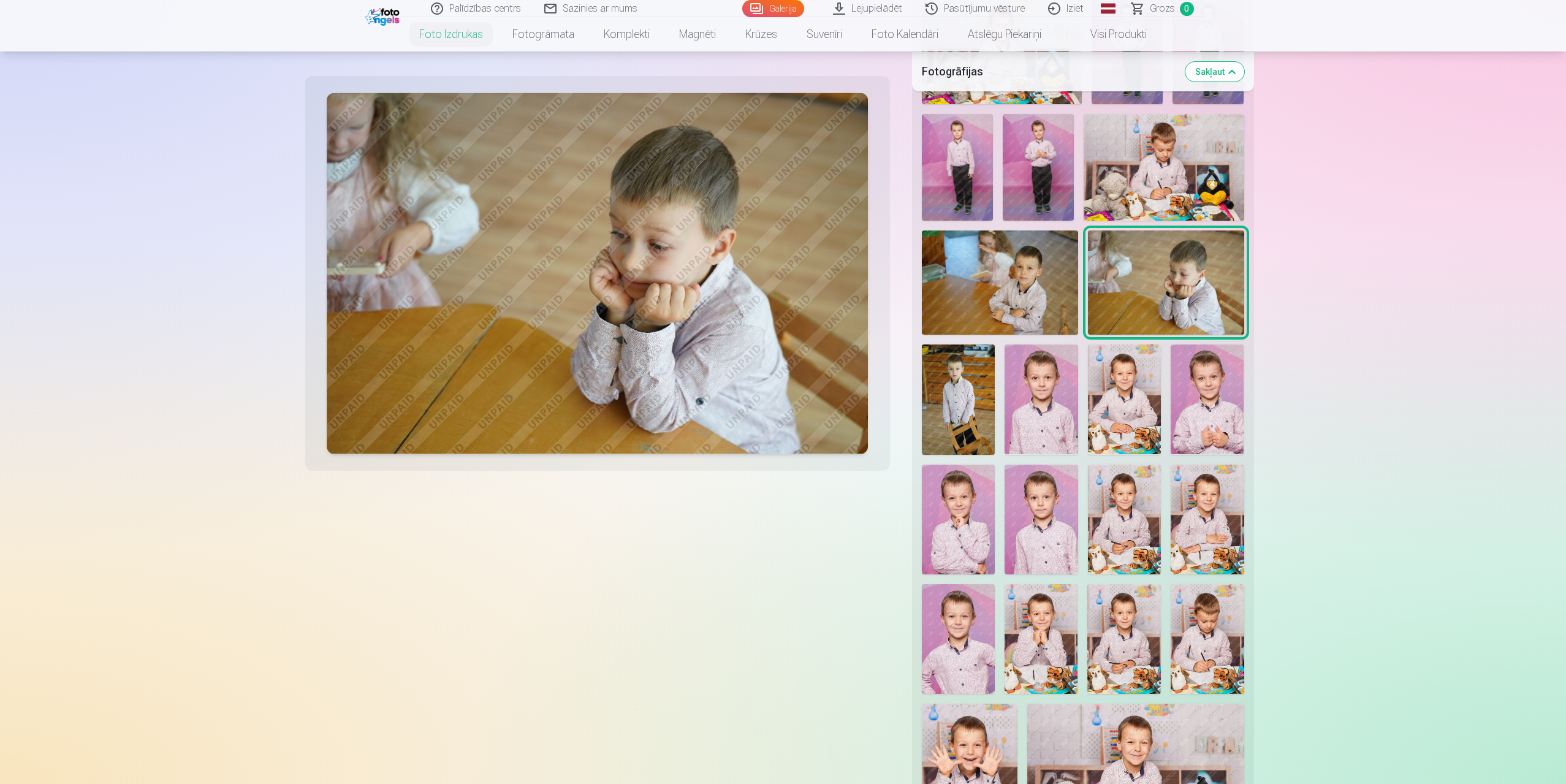
click at [1001, 296] on img at bounding box center [1000, 282] width 156 height 104
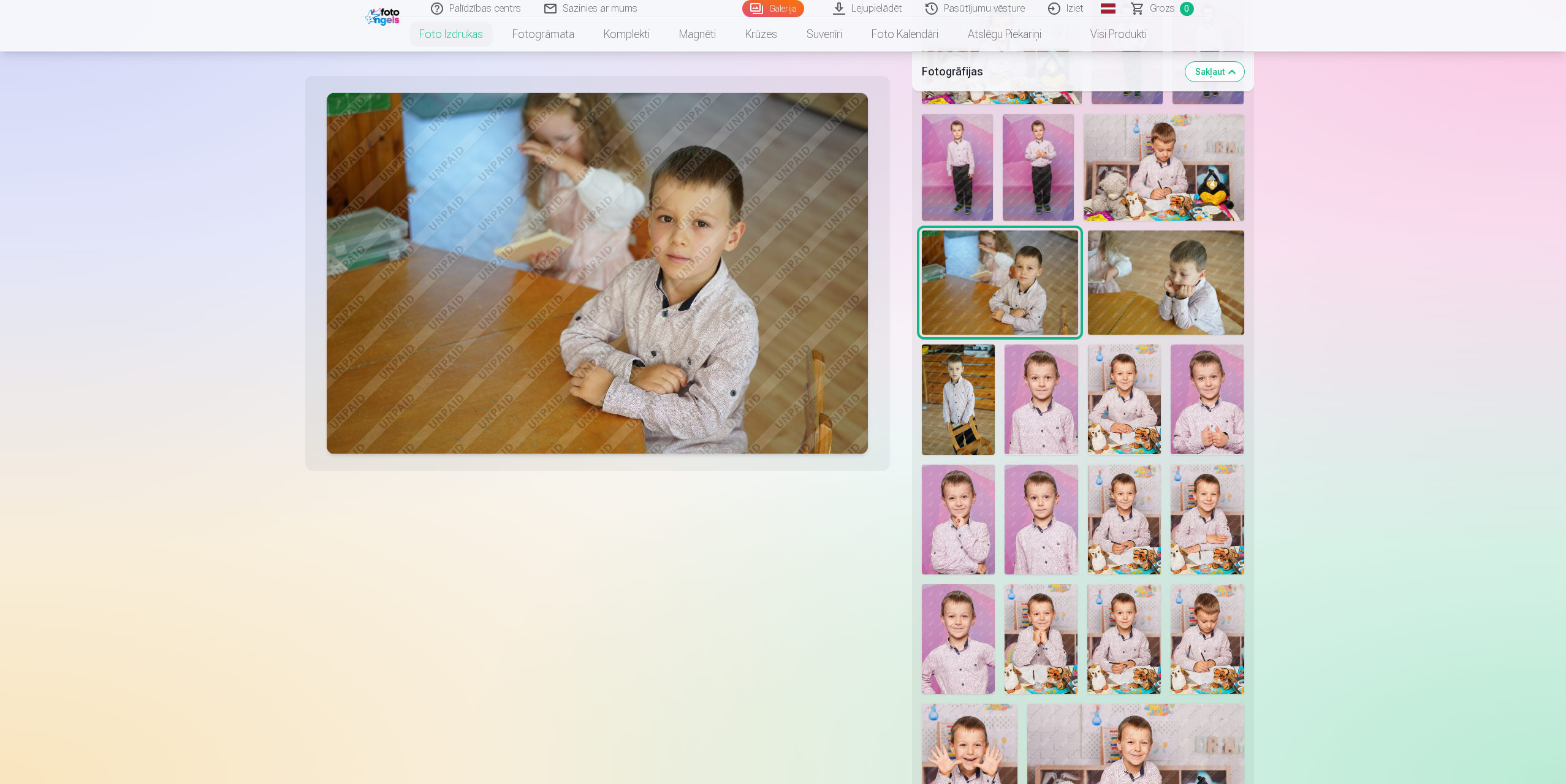
click at [965, 394] on img at bounding box center [958, 399] width 73 height 109
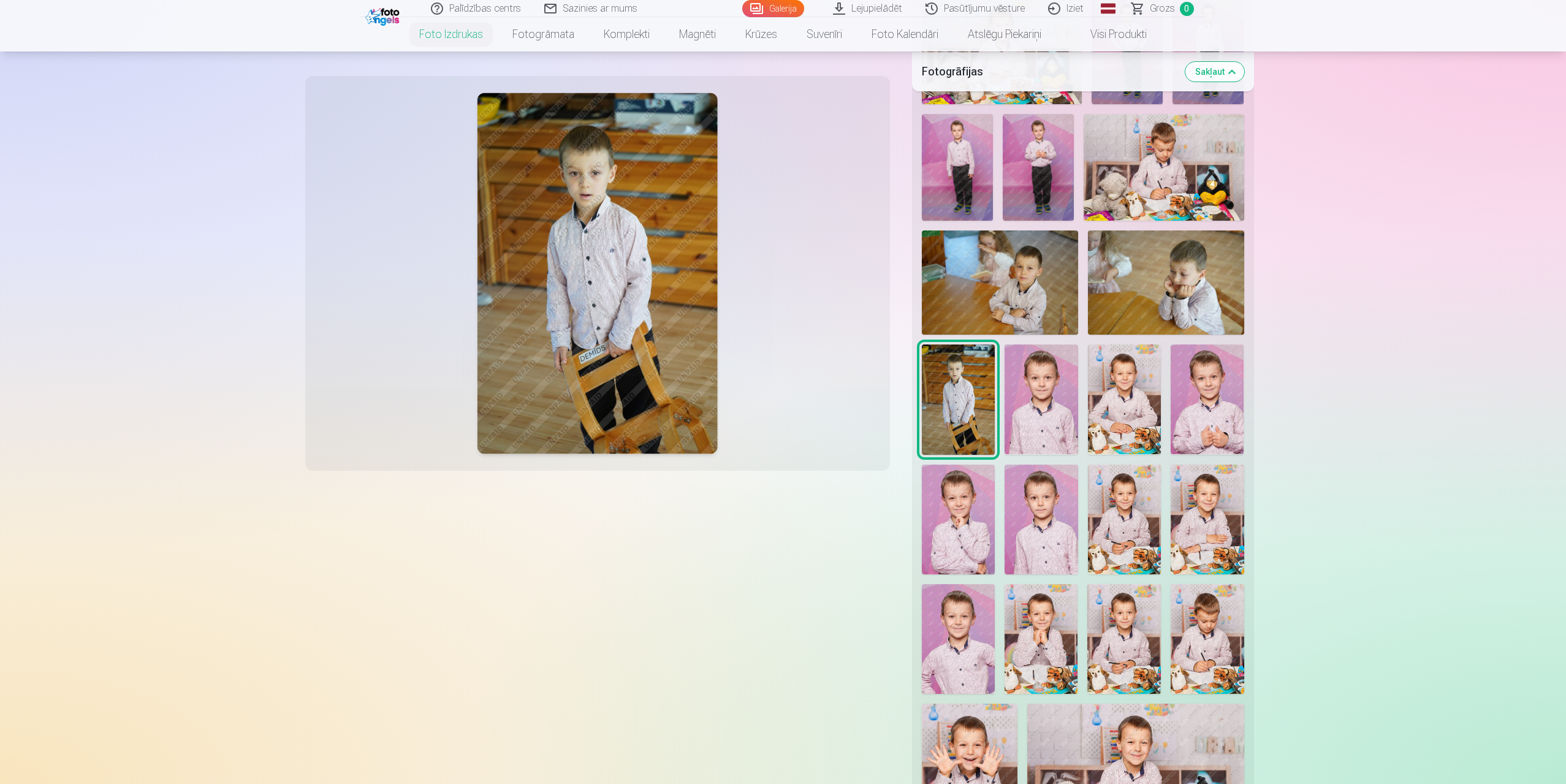
click at [620, 283] on img at bounding box center [597, 273] width 241 height 361
click at [1035, 379] on img at bounding box center [1041, 399] width 73 height 109
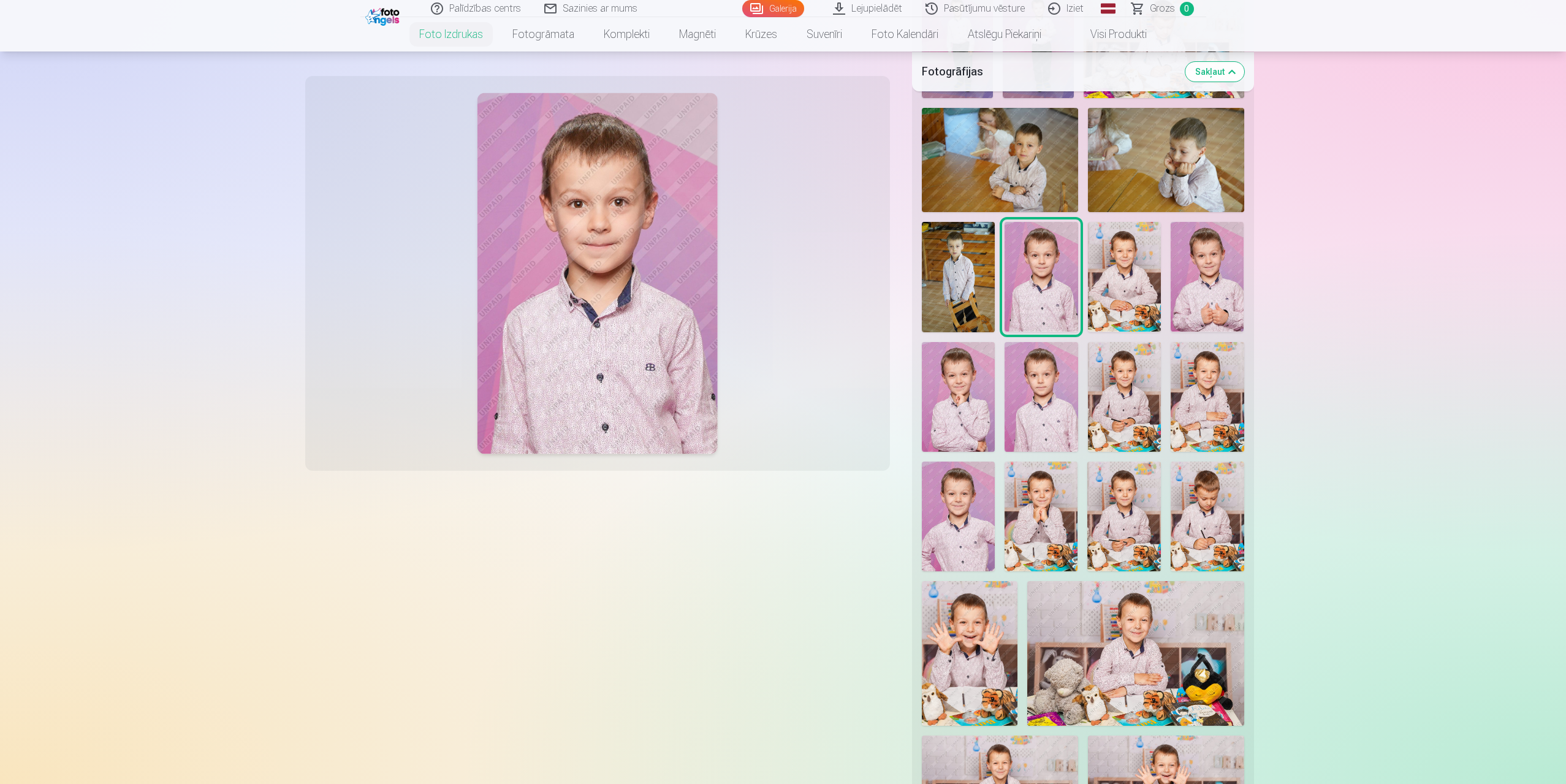
scroll to position [797, 0]
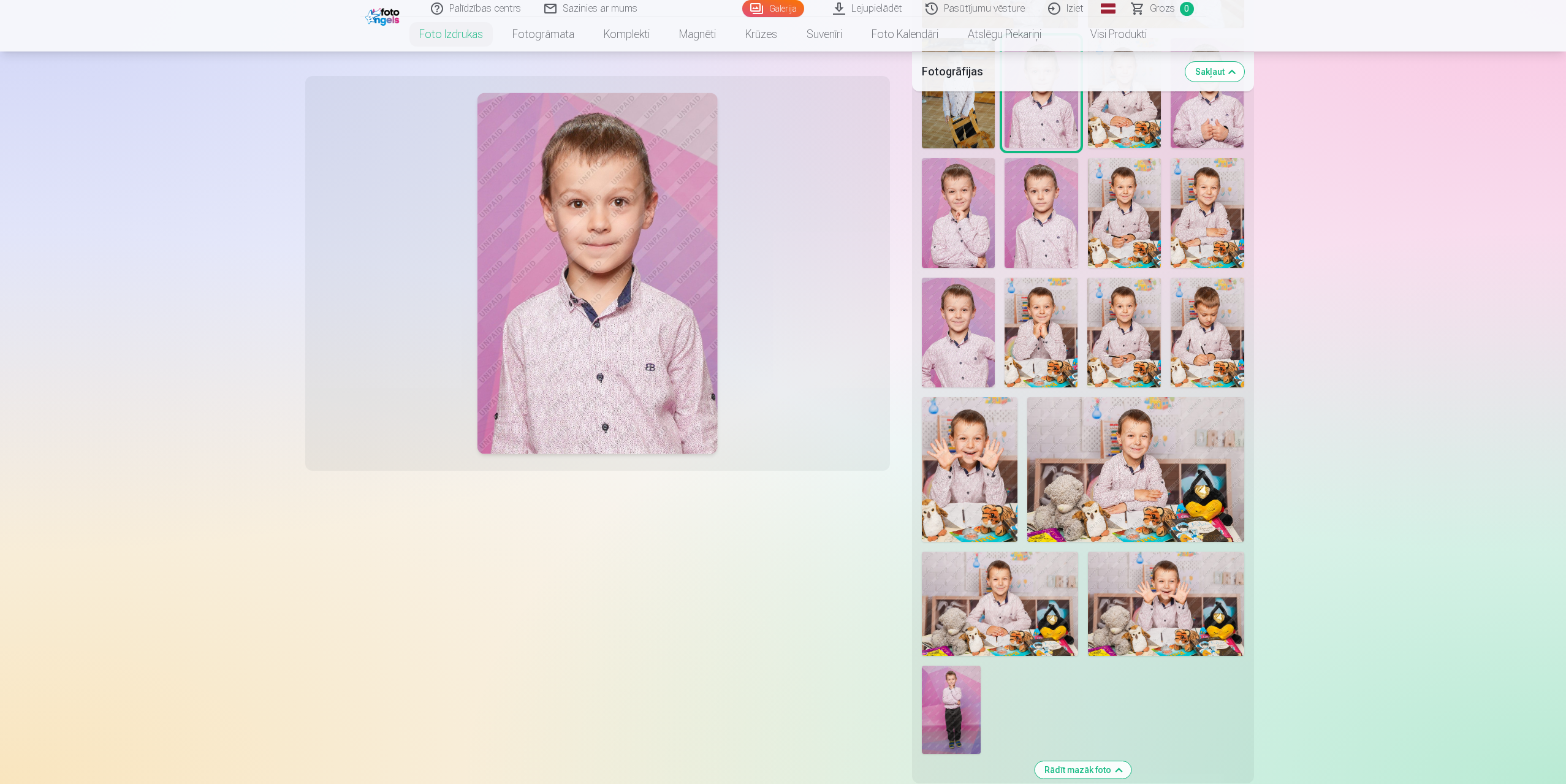
click at [973, 436] on img at bounding box center [970, 469] width 97 height 144
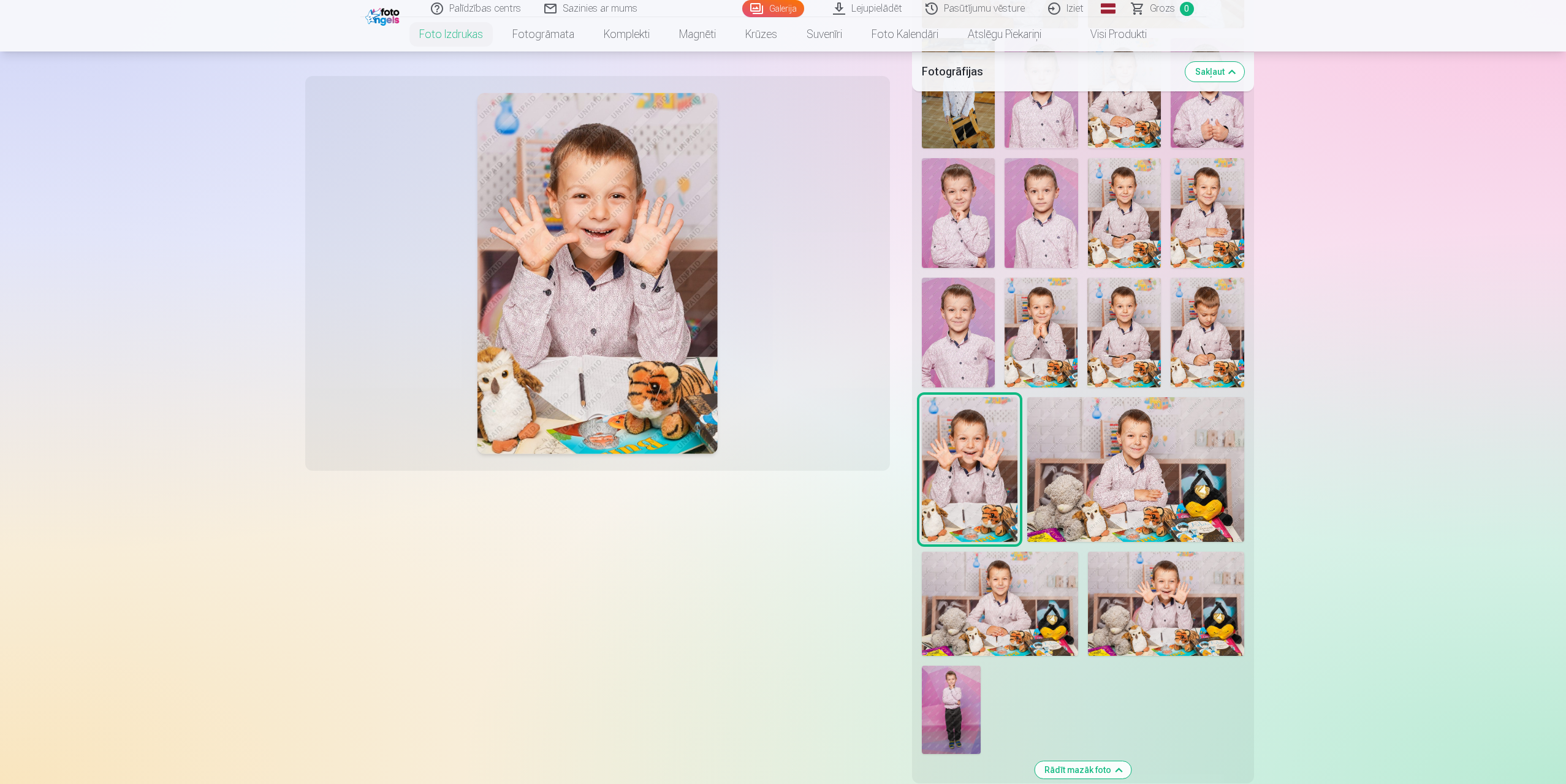
click at [1110, 476] on img at bounding box center [1135, 469] width 216 height 144
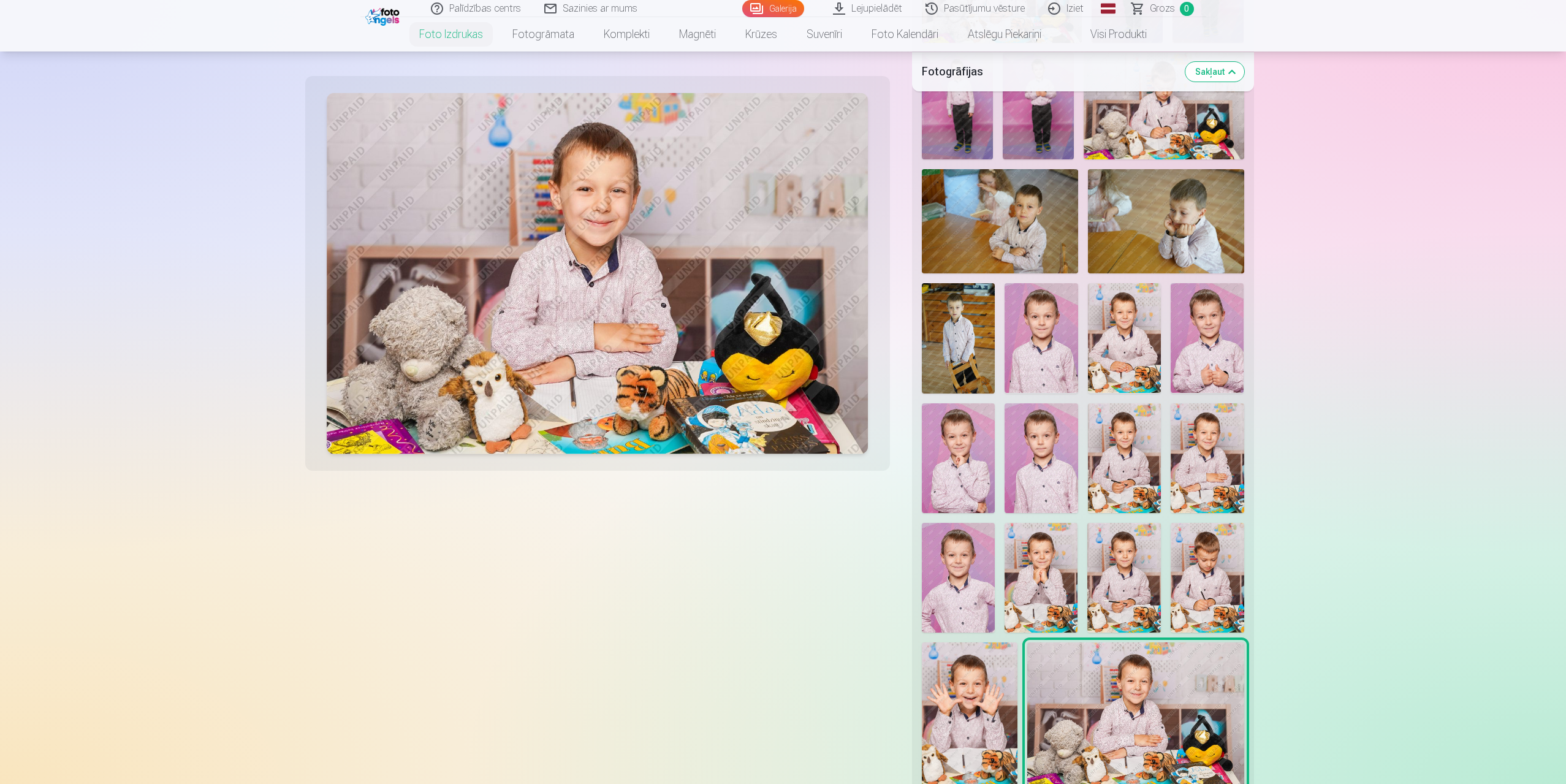
scroll to position [858, 0]
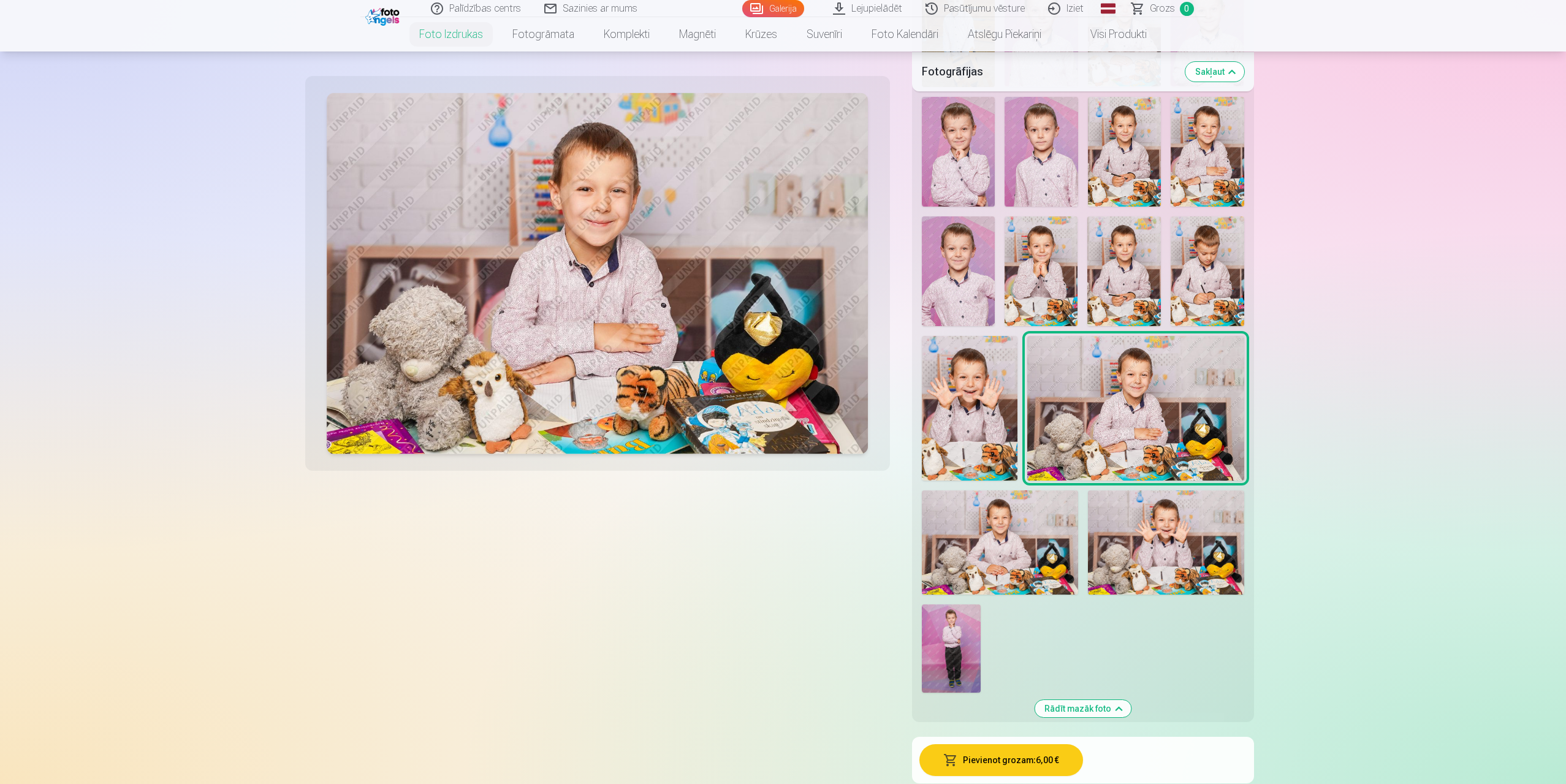
click at [1157, 533] on img at bounding box center [1166, 542] width 156 height 104
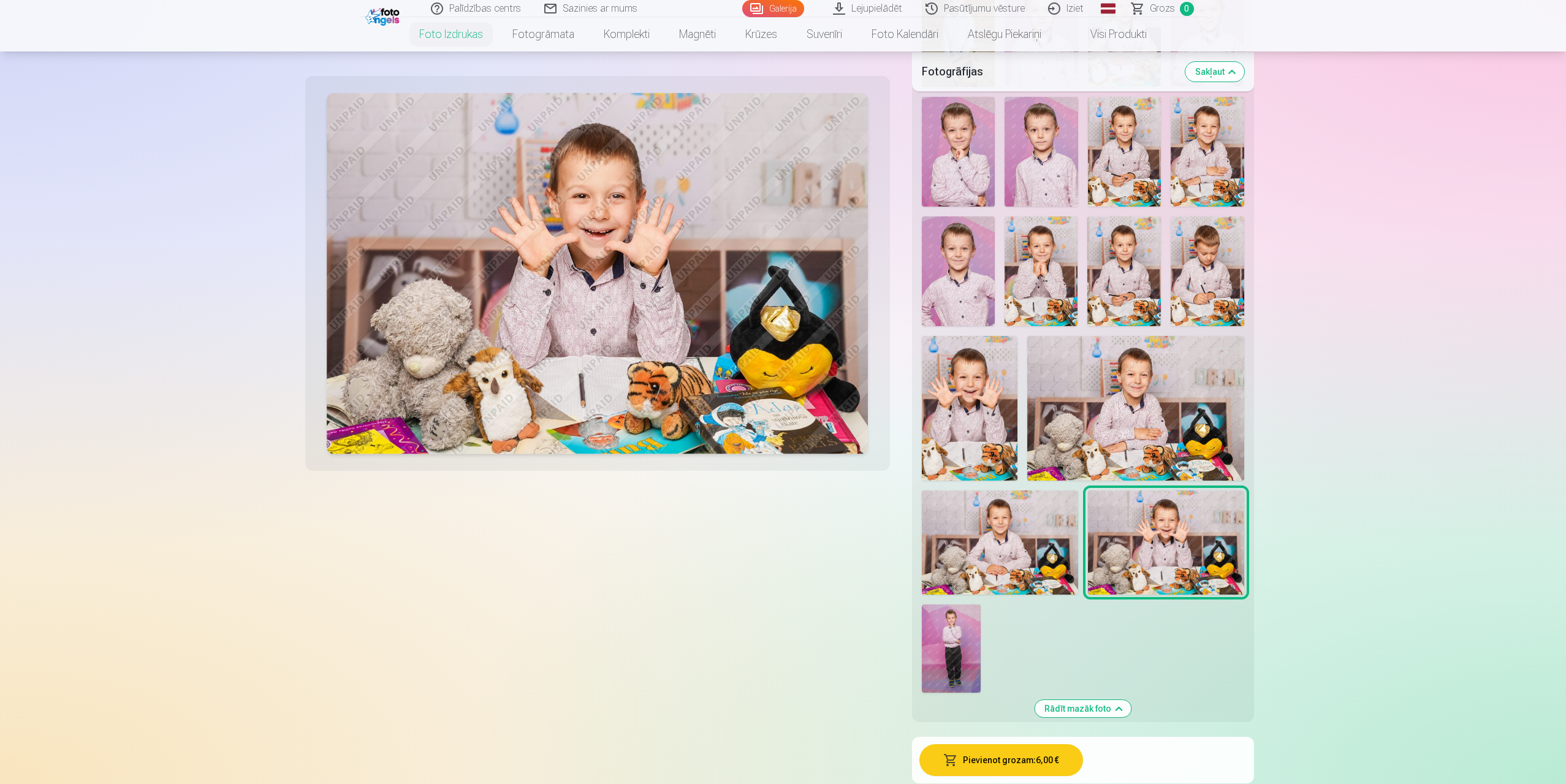
click at [972, 442] on img at bounding box center [970, 408] width 97 height 144
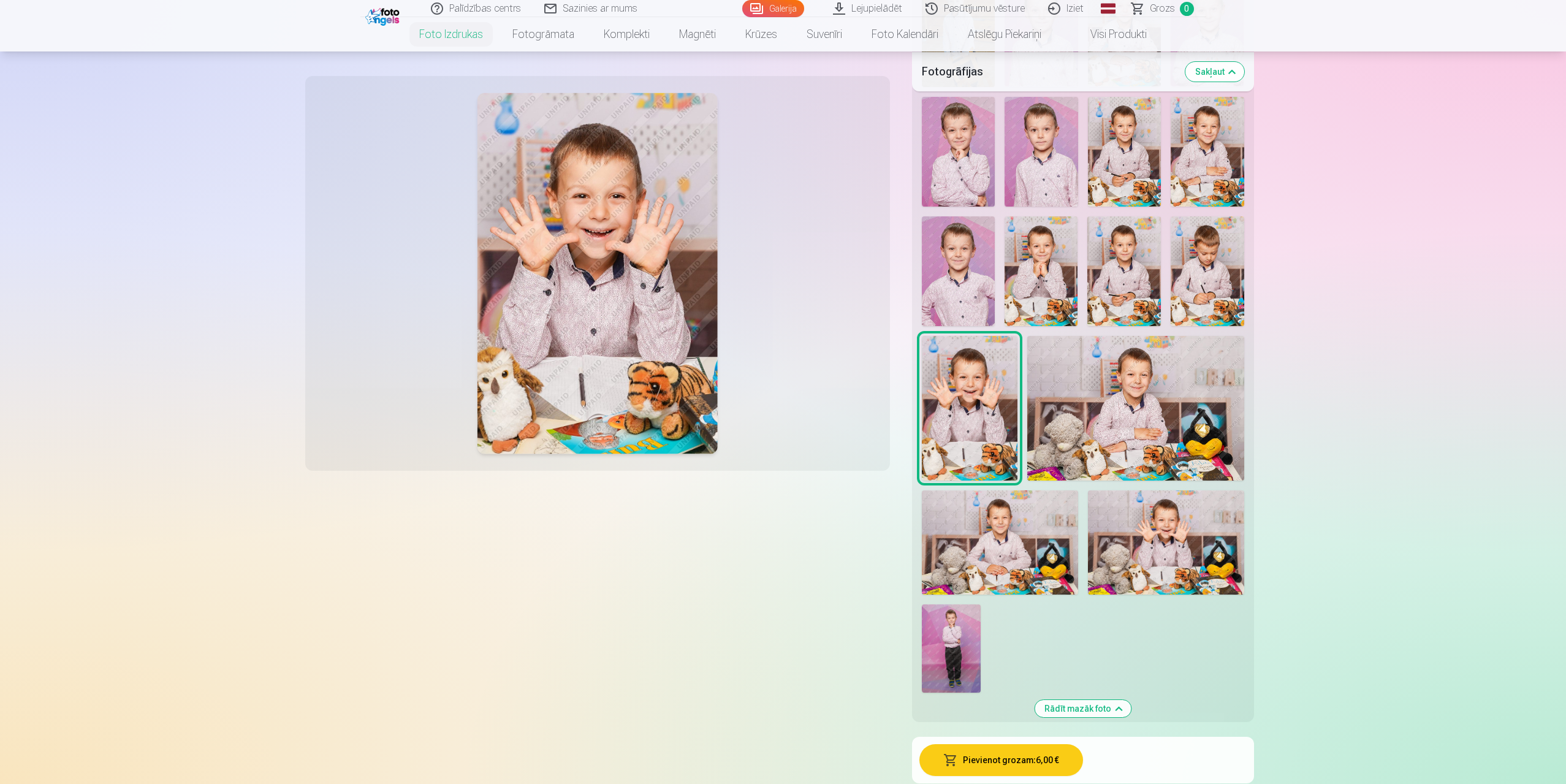
click at [1001, 551] on img at bounding box center [1000, 542] width 156 height 104
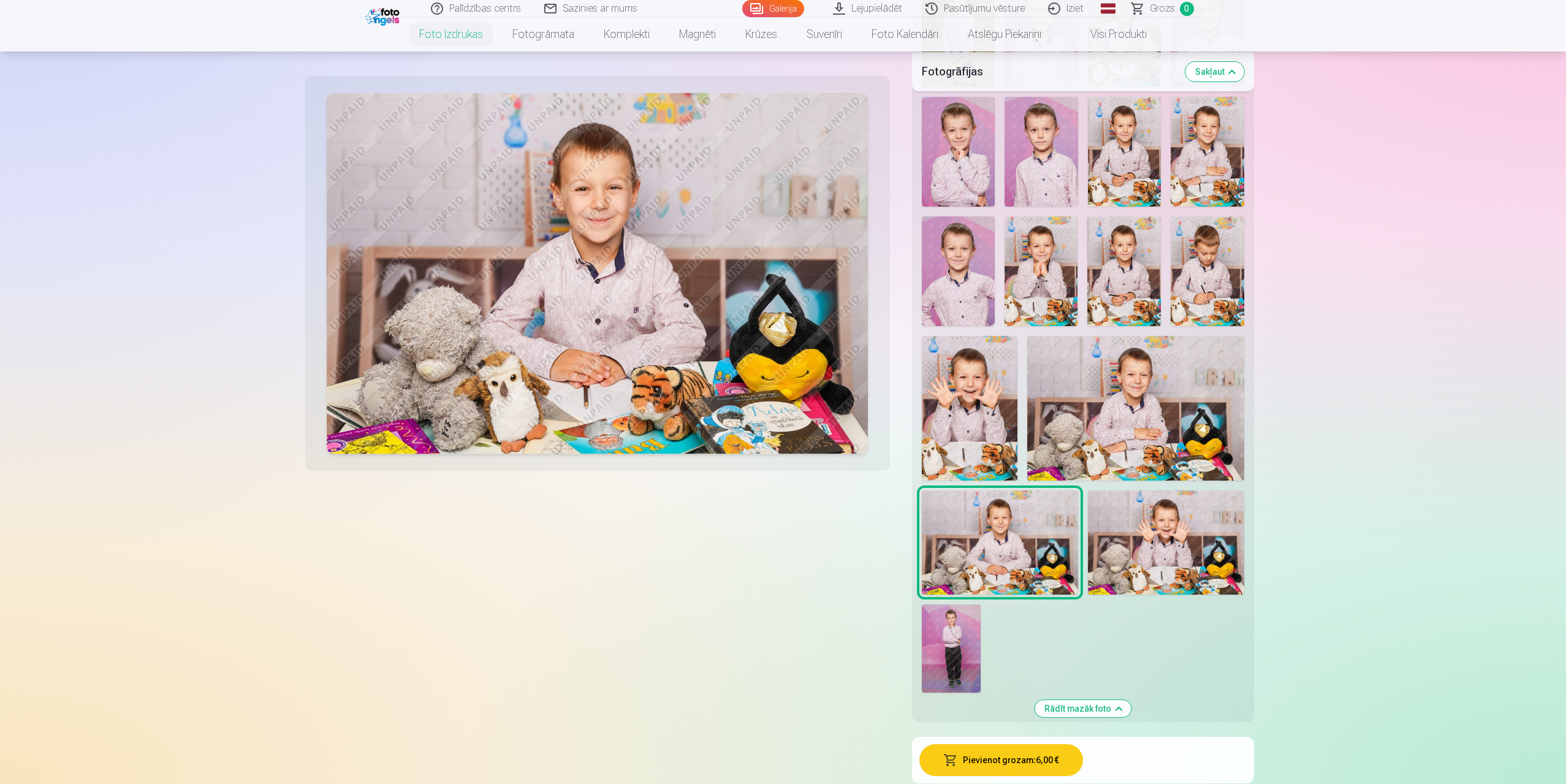
click at [1164, 426] on img at bounding box center [1135, 408] width 216 height 144
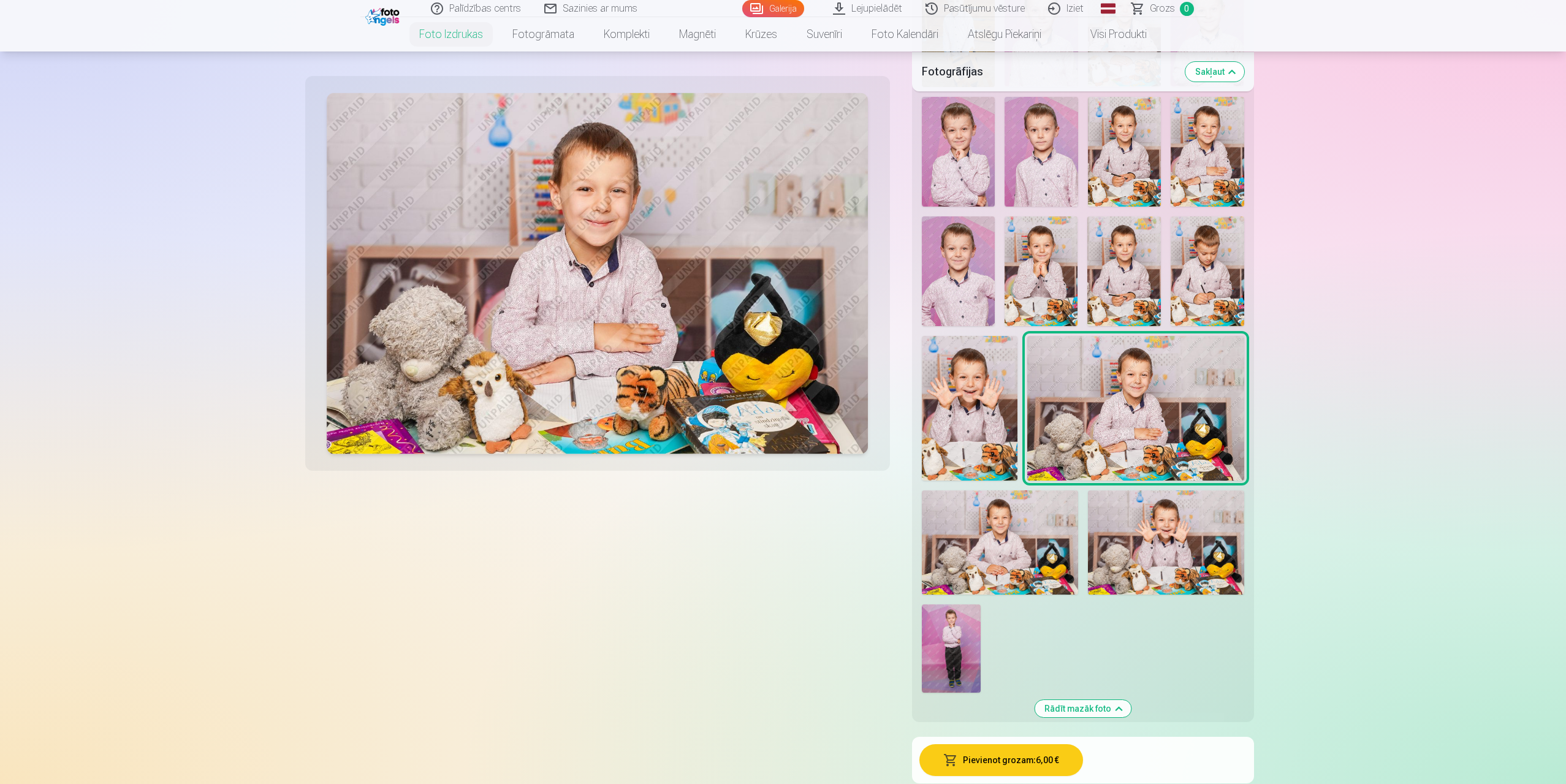
click at [995, 526] on img at bounding box center [1000, 542] width 156 height 104
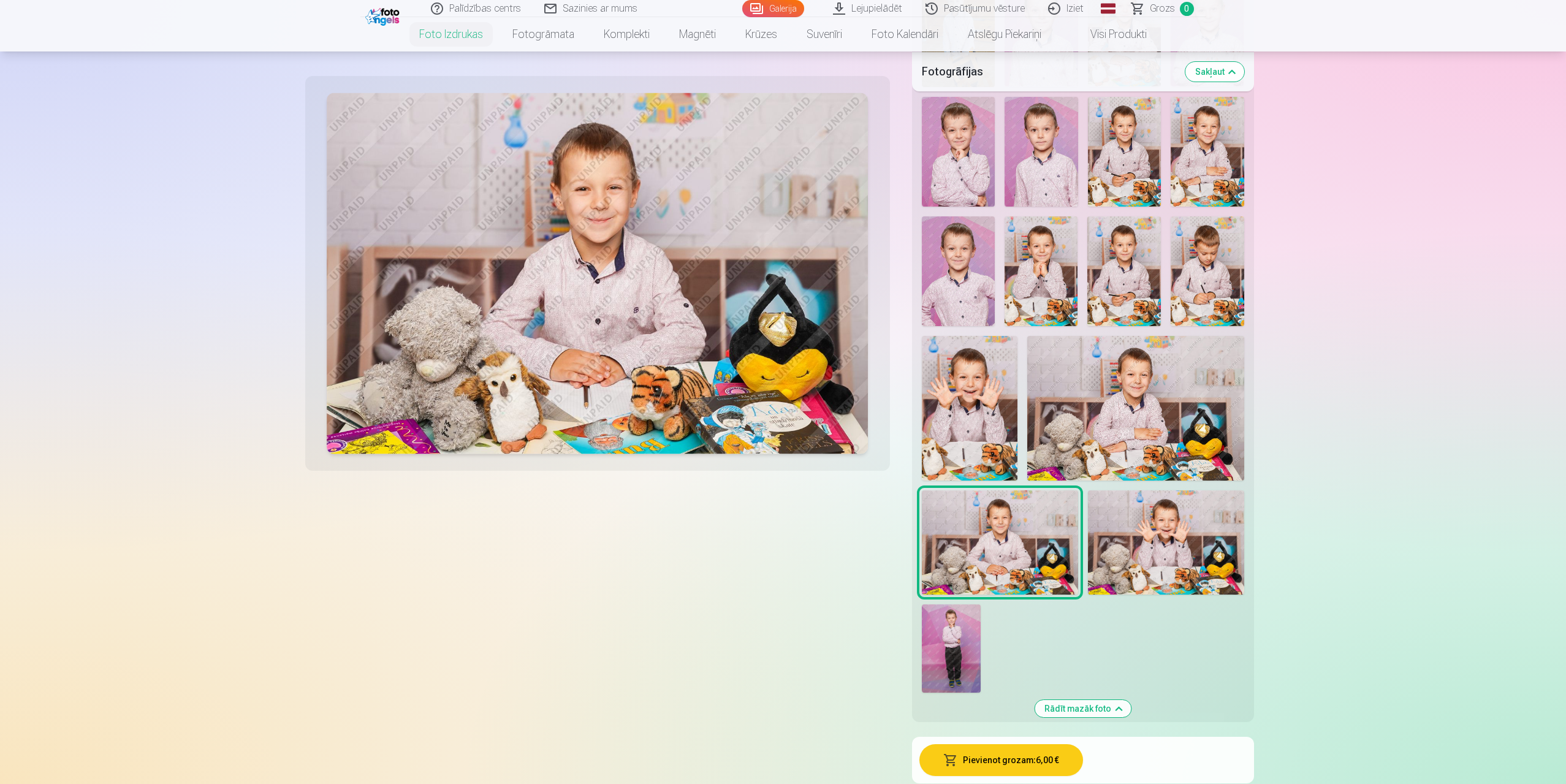
click at [1173, 560] on img at bounding box center [1166, 542] width 156 height 104
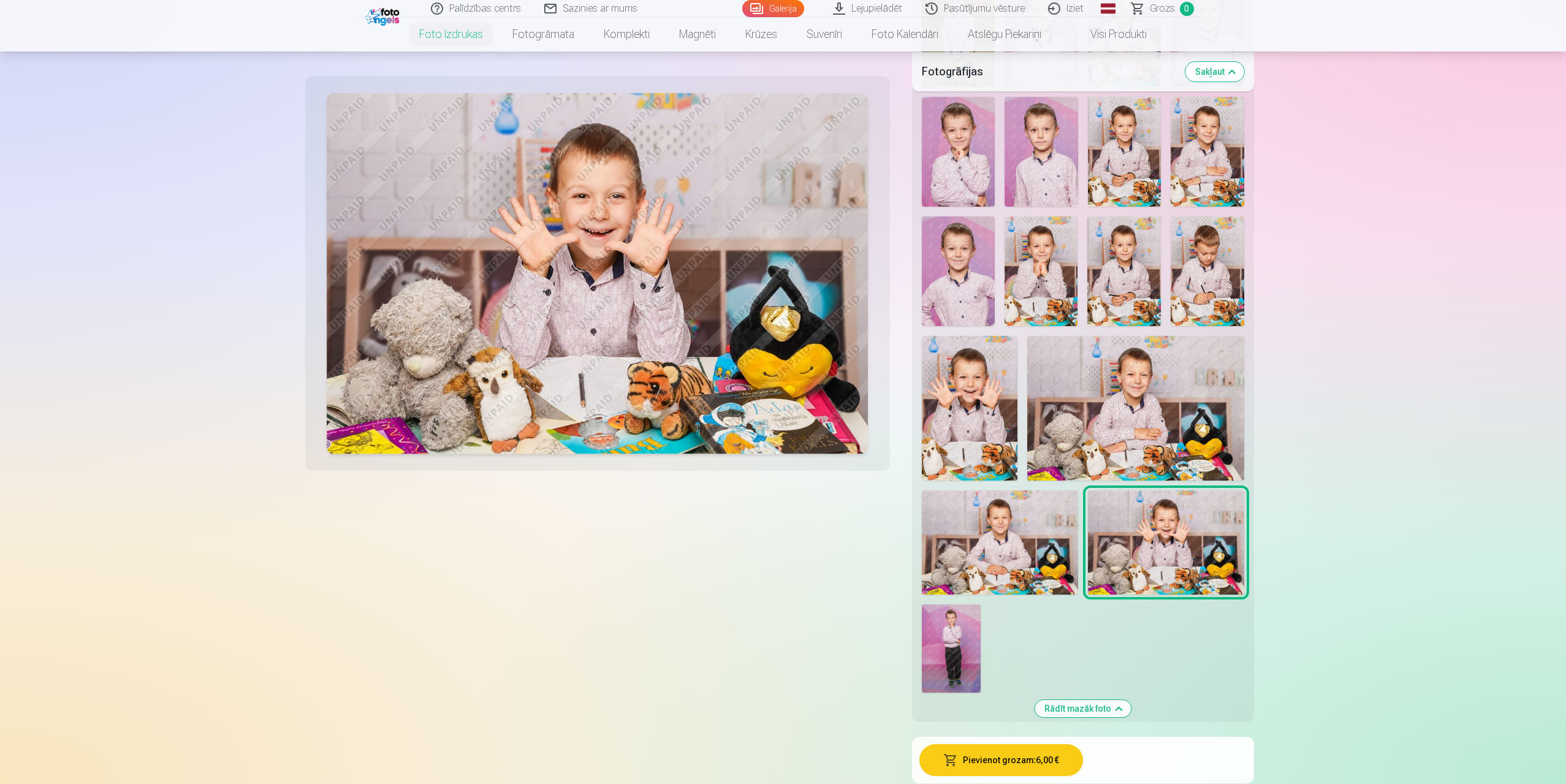
click at [965, 411] on img at bounding box center [970, 408] width 97 height 144
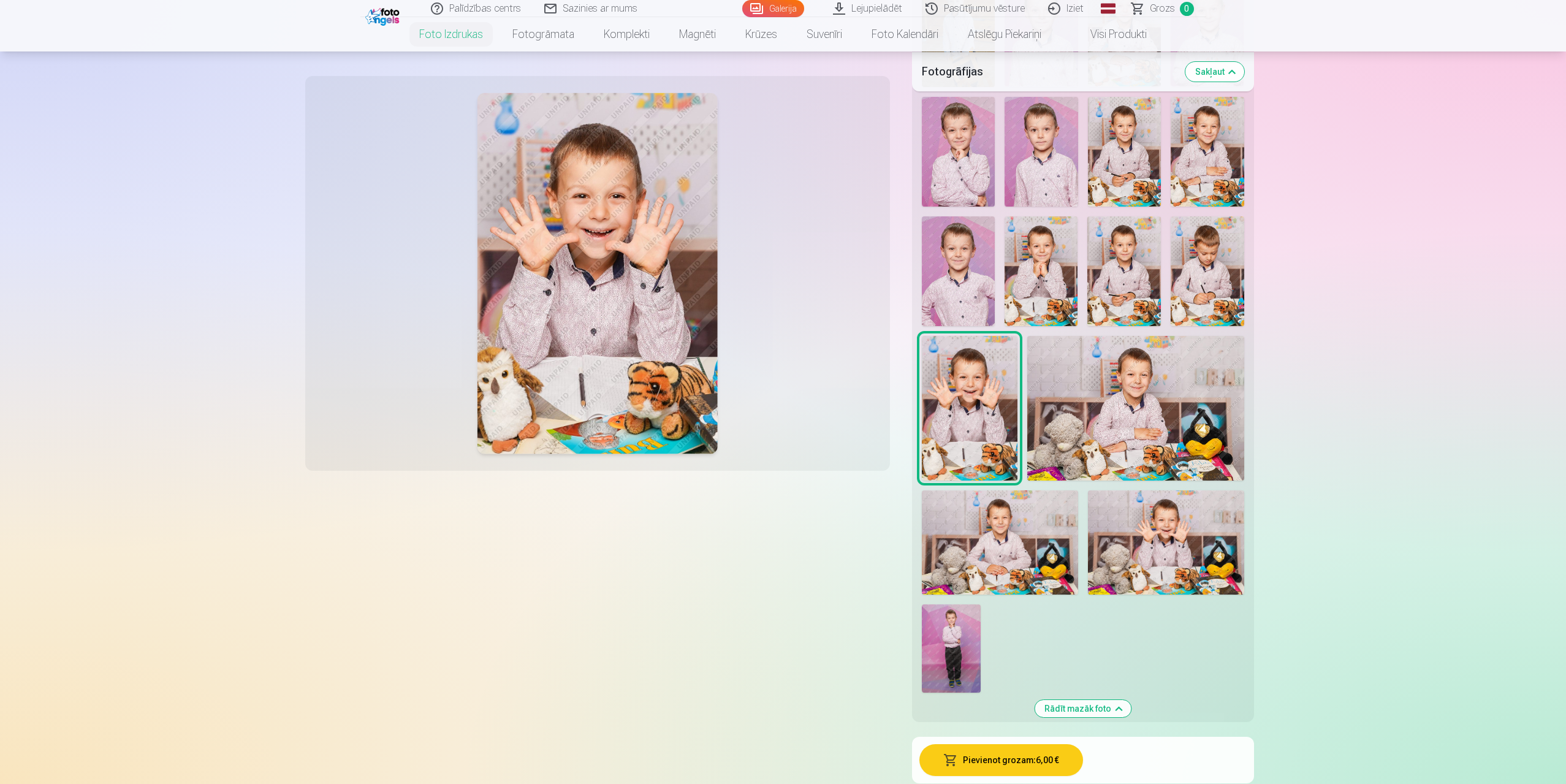
click at [1182, 564] on img at bounding box center [1166, 542] width 156 height 104
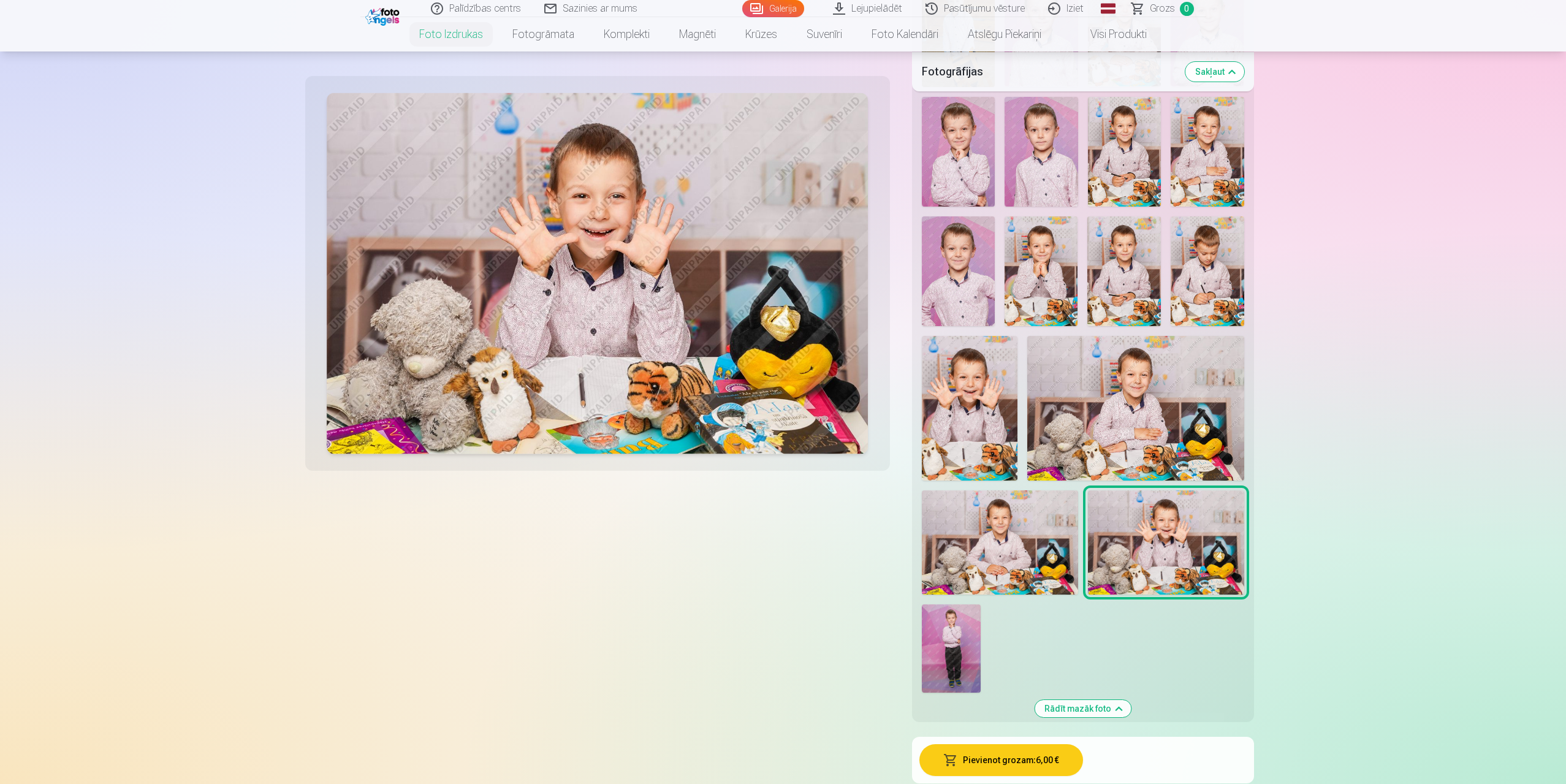
click at [969, 443] on img at bounding box center [970, 408] width 97 height 144
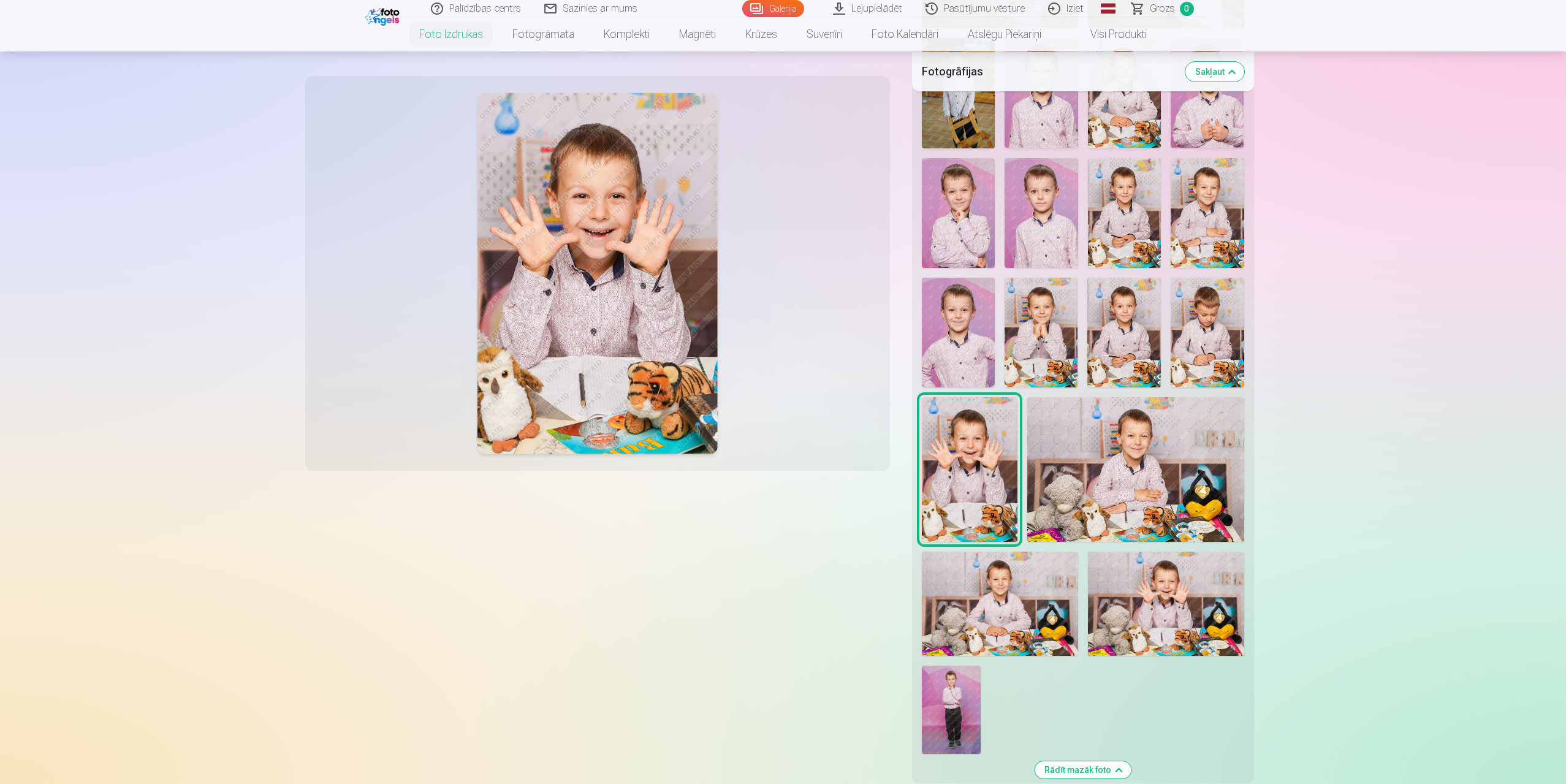
scroll to position [736, 0]
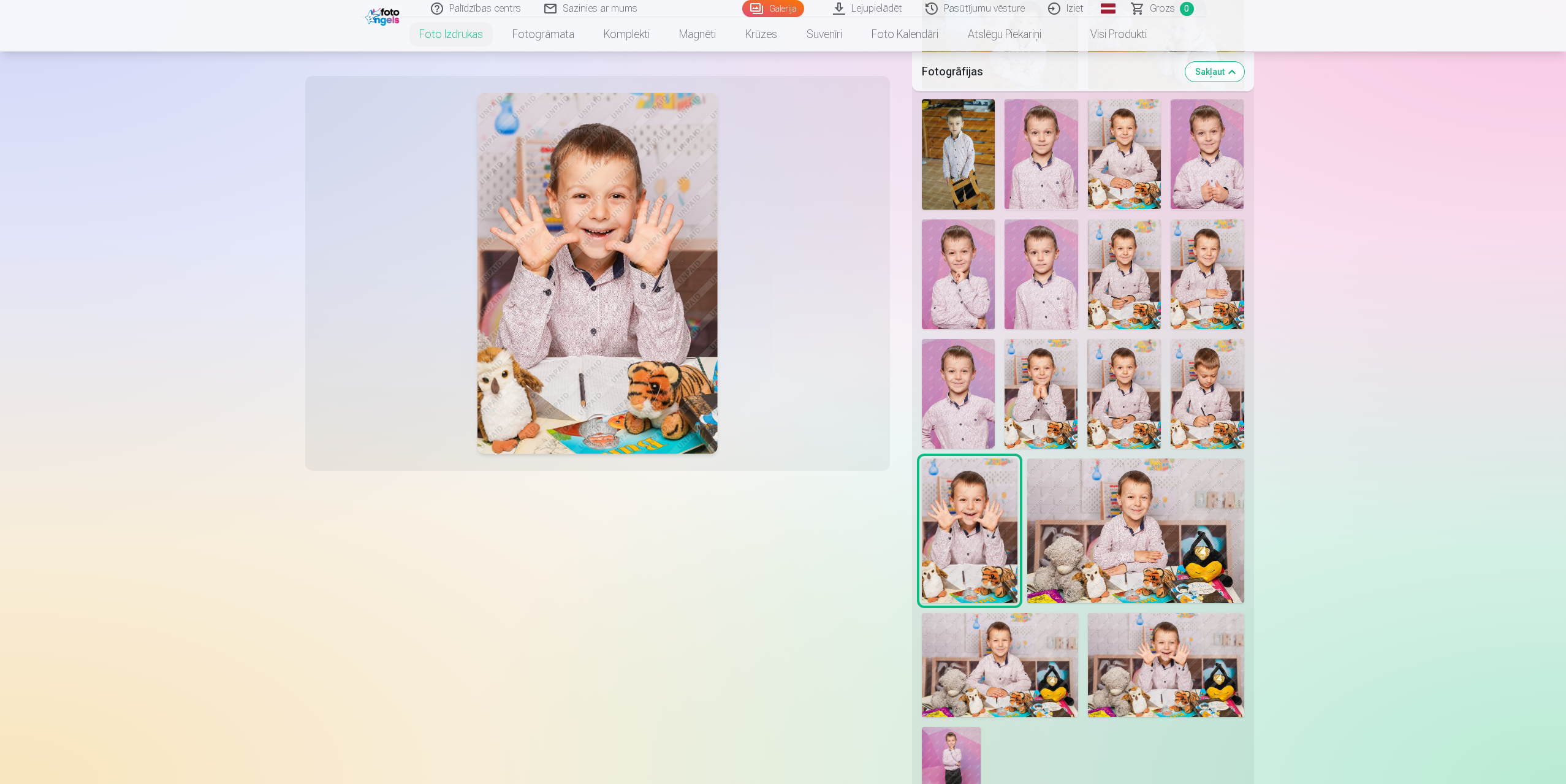
click at [1213, 389] on img at bounding box center [1207, 393] width 73 height 109
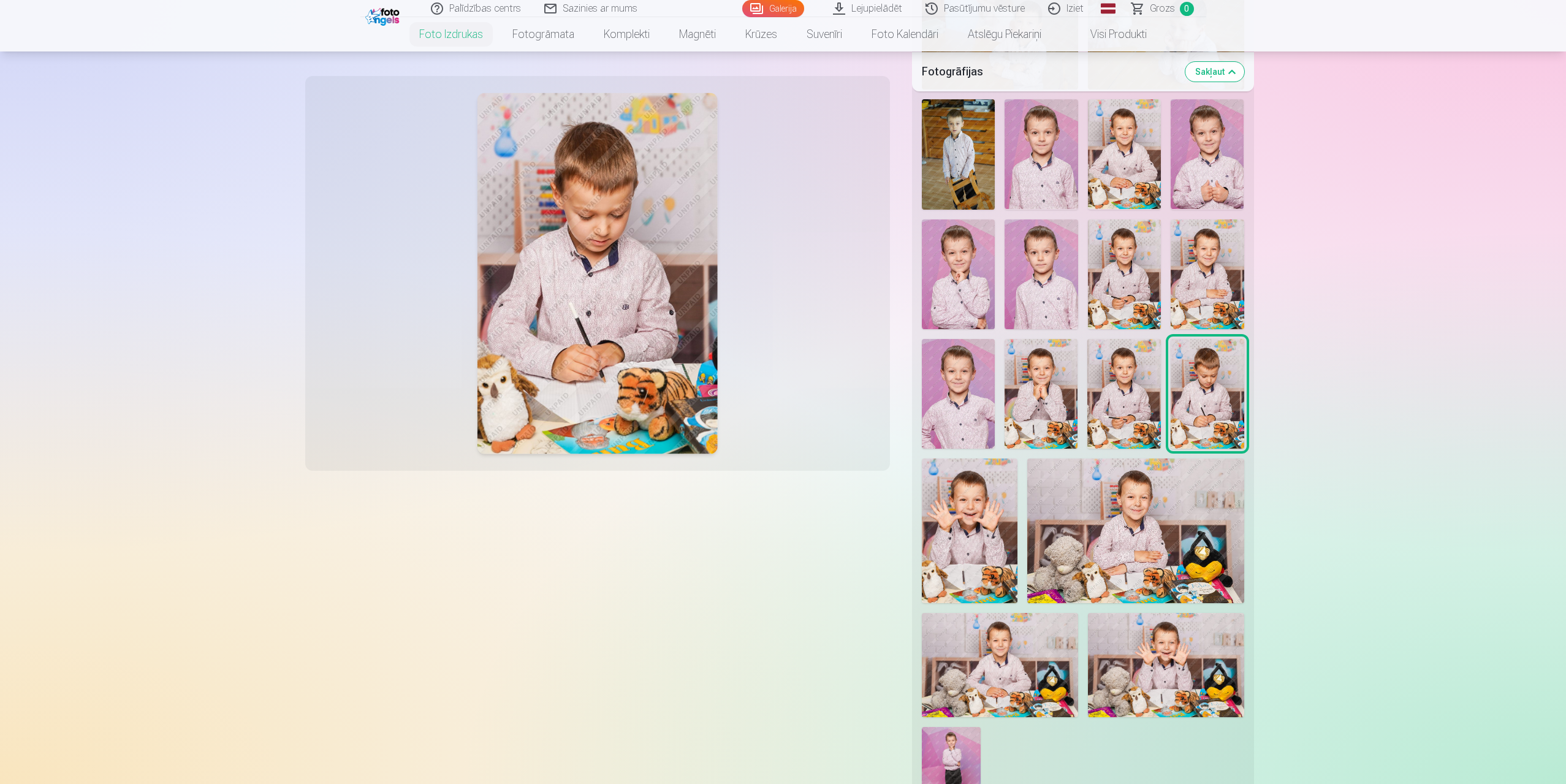
click at [1125, 384] on img at bounding box center [1124, 393] width 73 height 109
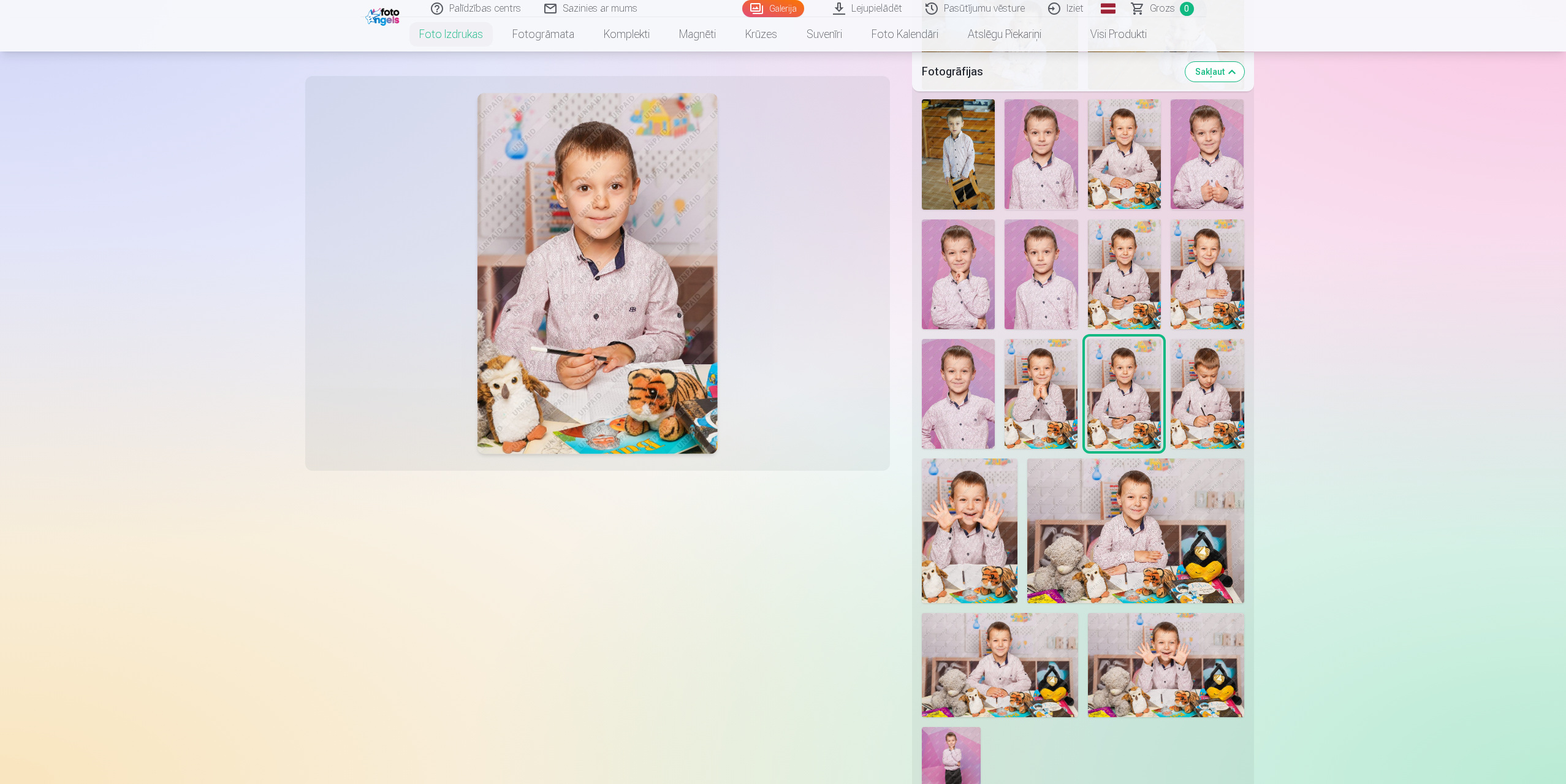
click at [1039, 386] on img at bounding box center [1041, 393] width 73 height 109
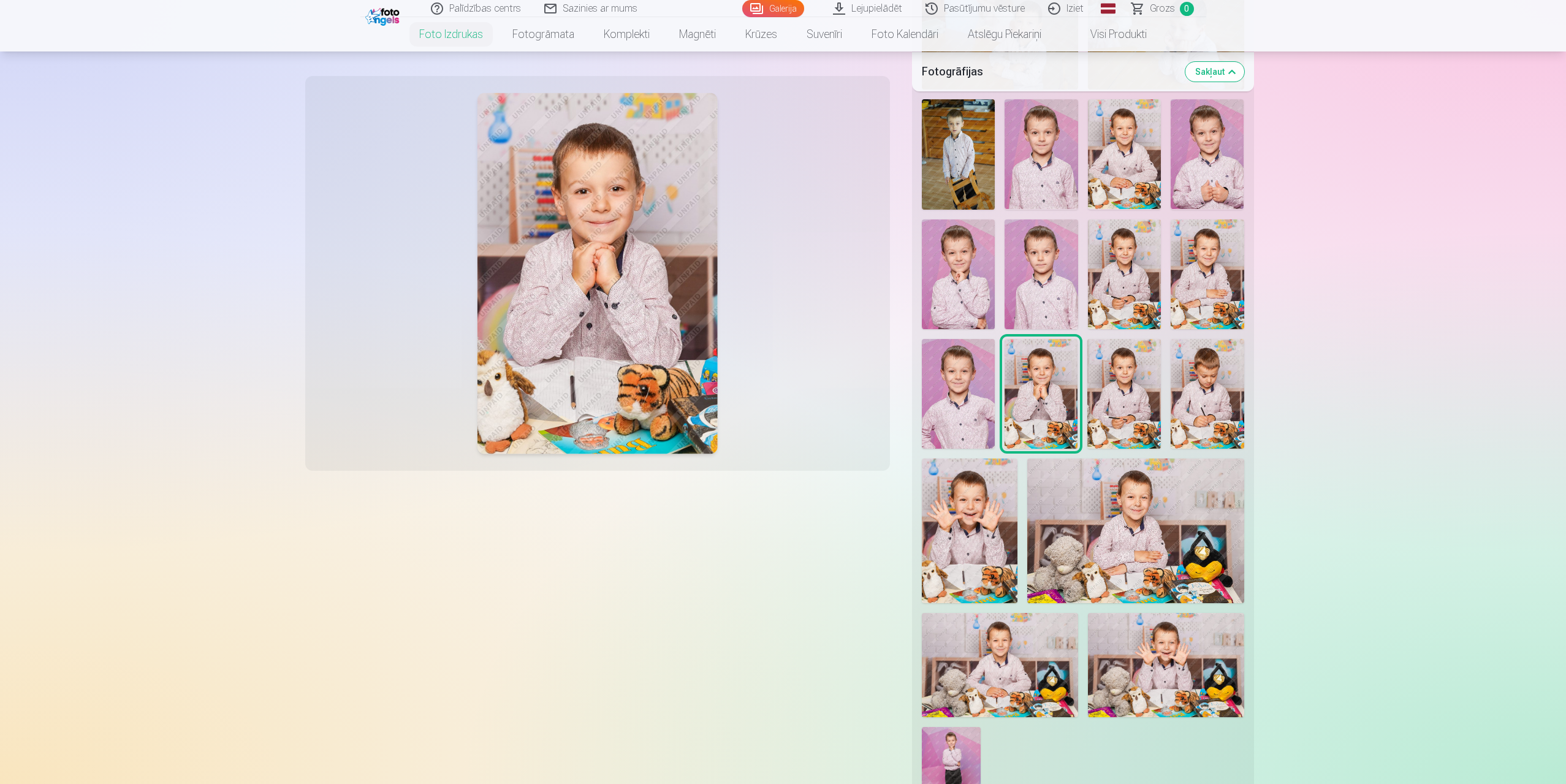
click at [963, 389] on img at bounding box center [958, 393] width 73 height 109
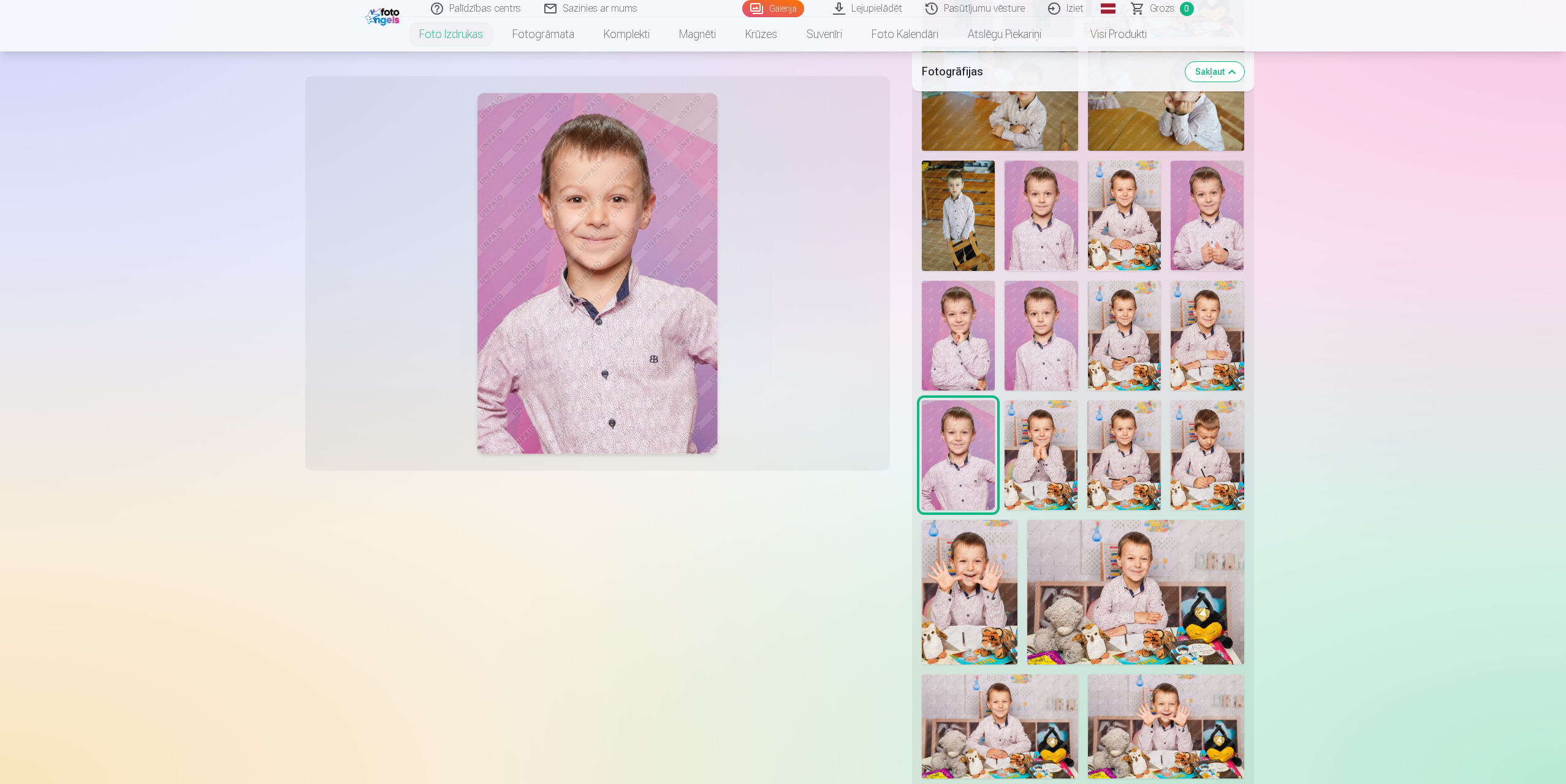
scroll to position [613, 0]
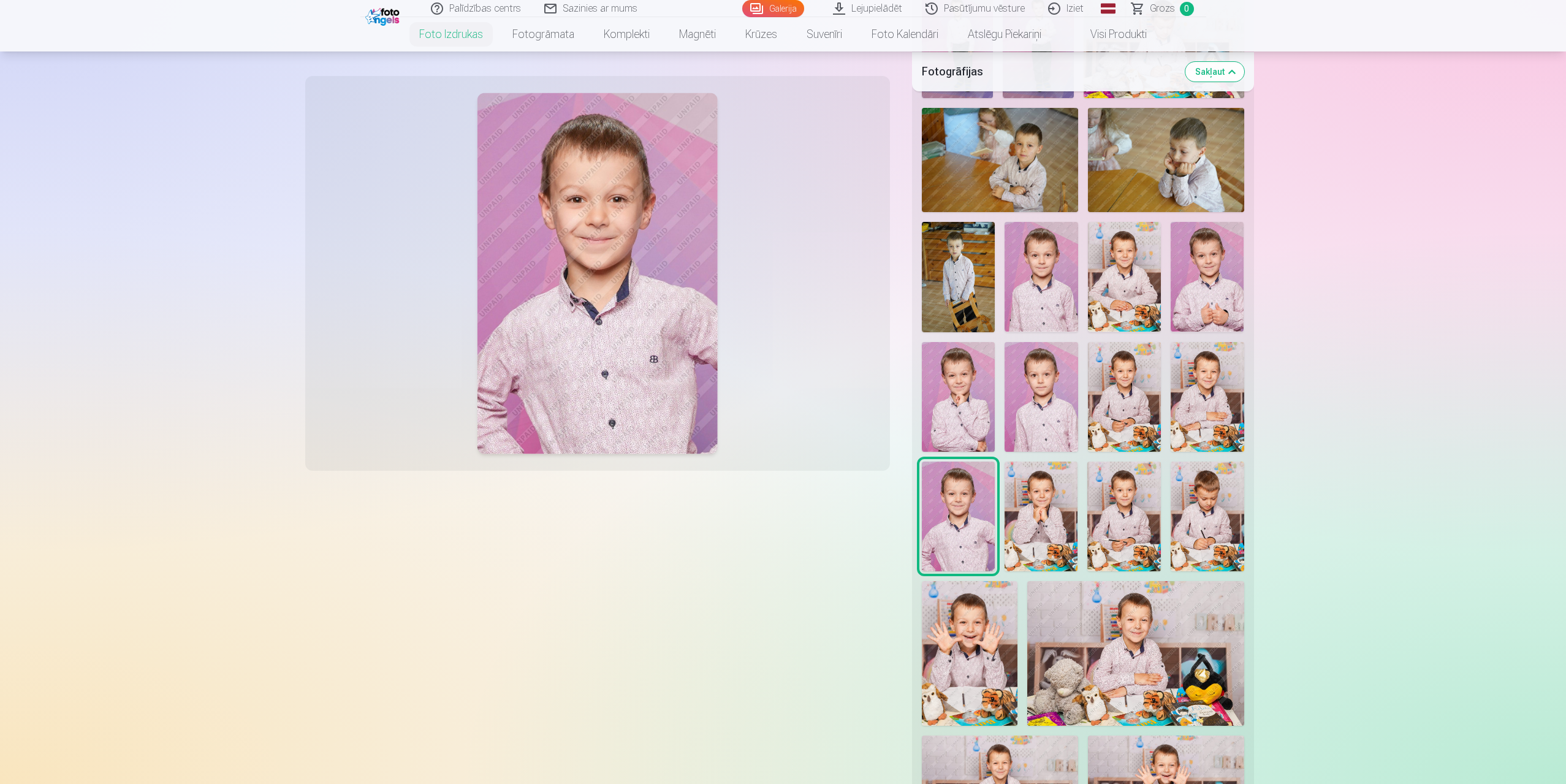
click at [942, 373] on img at bounding box center [958, 396] width 73 height 109
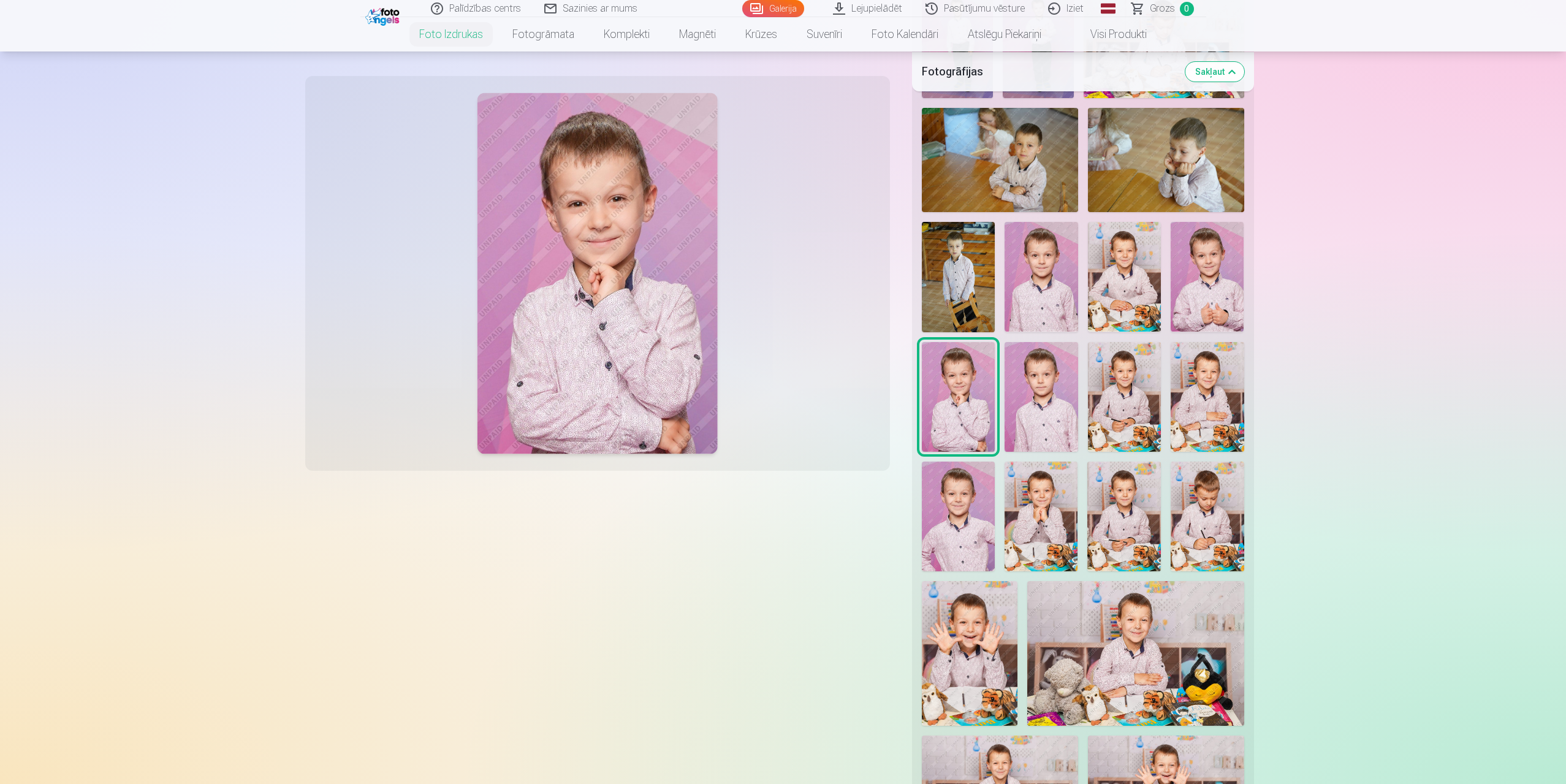
click at [1050, 401] on img at bounding box center [1041, 396] width 73 height 109
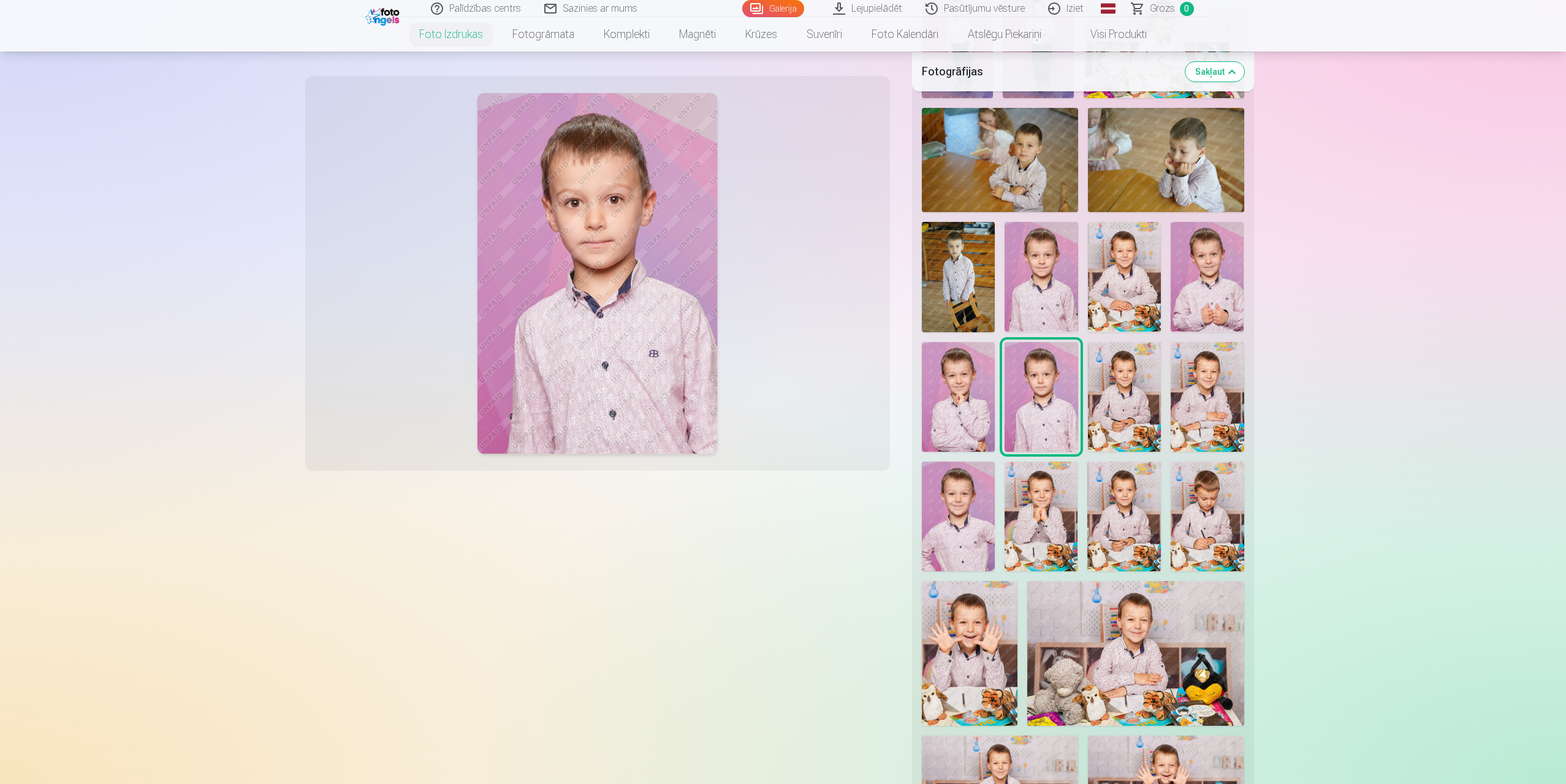
click at [944, 508] on img at bounding box center [958, 516] width 73 height 109
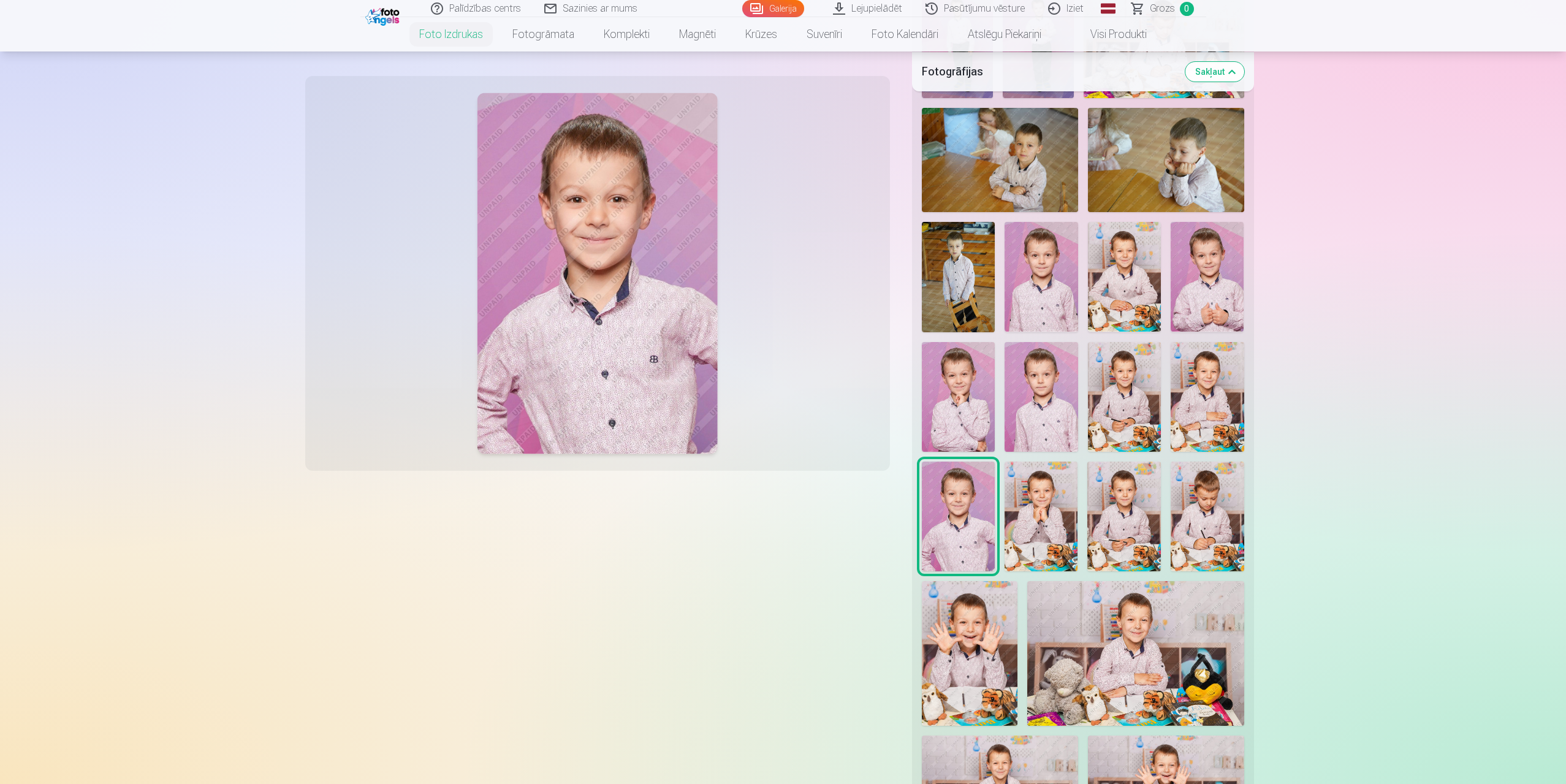
click at [1036, 385] on img at bounding box center [1041, 396] width 73 height 109
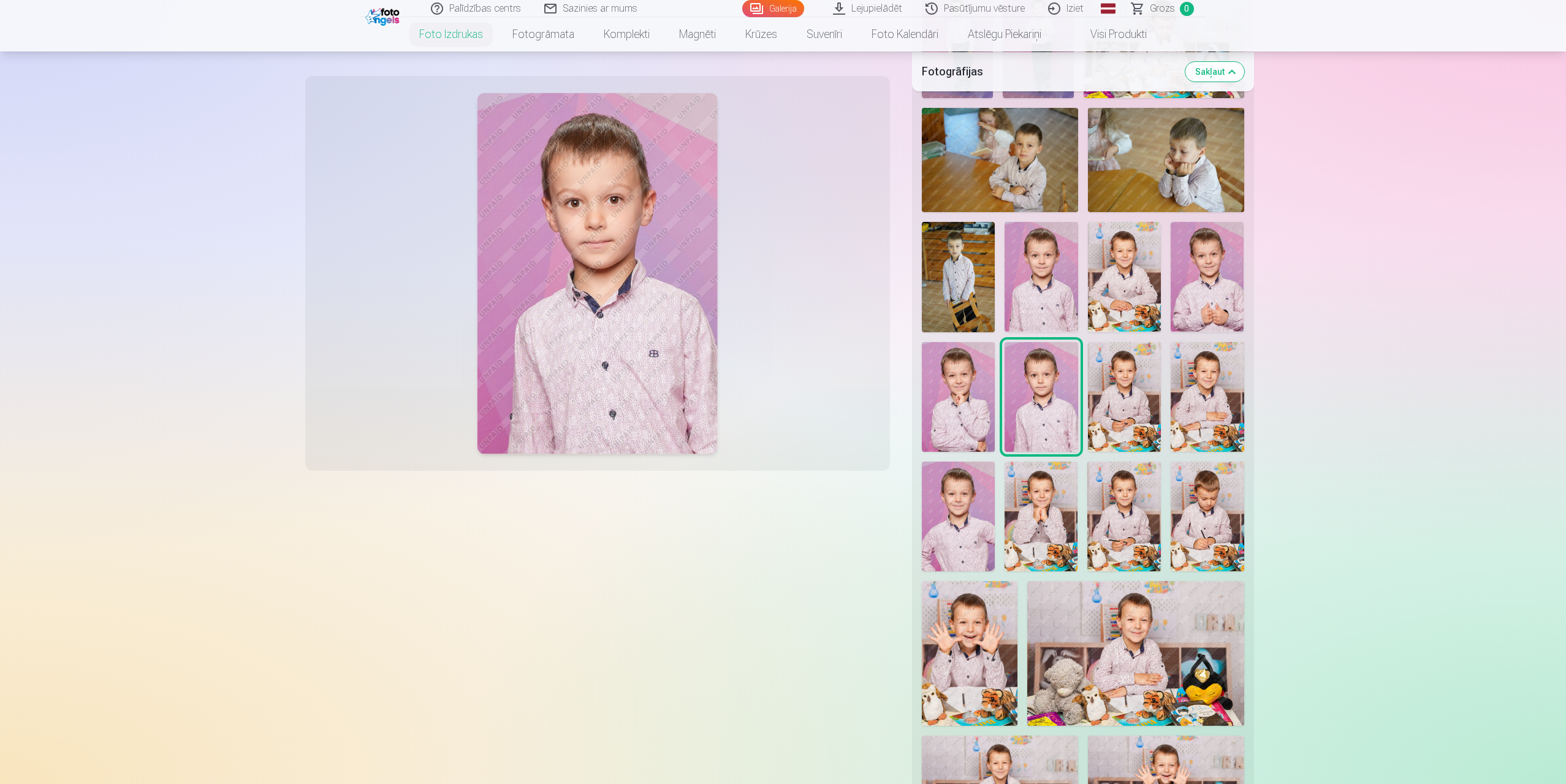
click at [1120, 391] on img at bounding box center [1125, 396] width 73 height 109
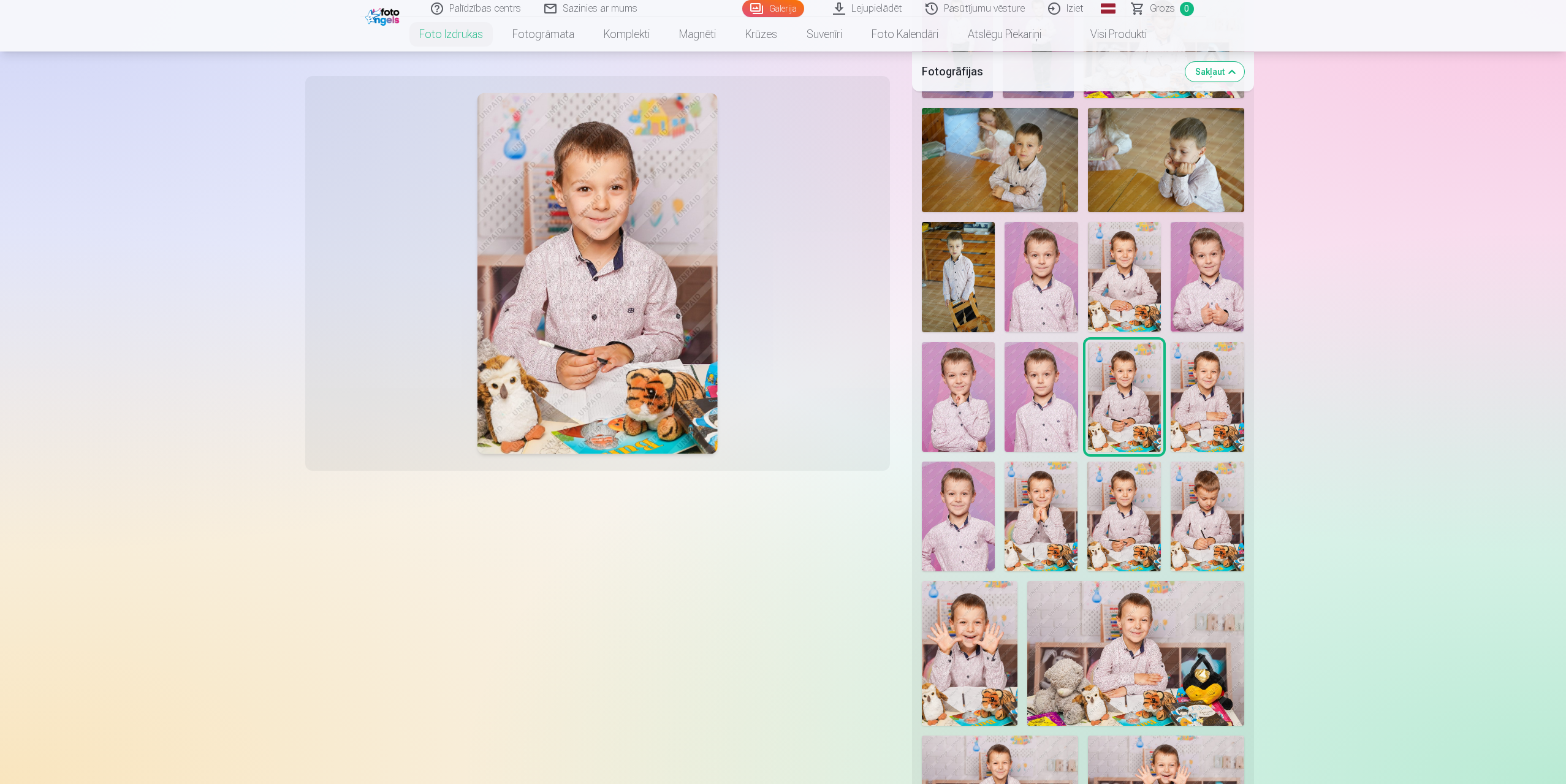
click at [1221, 378] on img at bounding box center [1207, 396] width 73 height 109
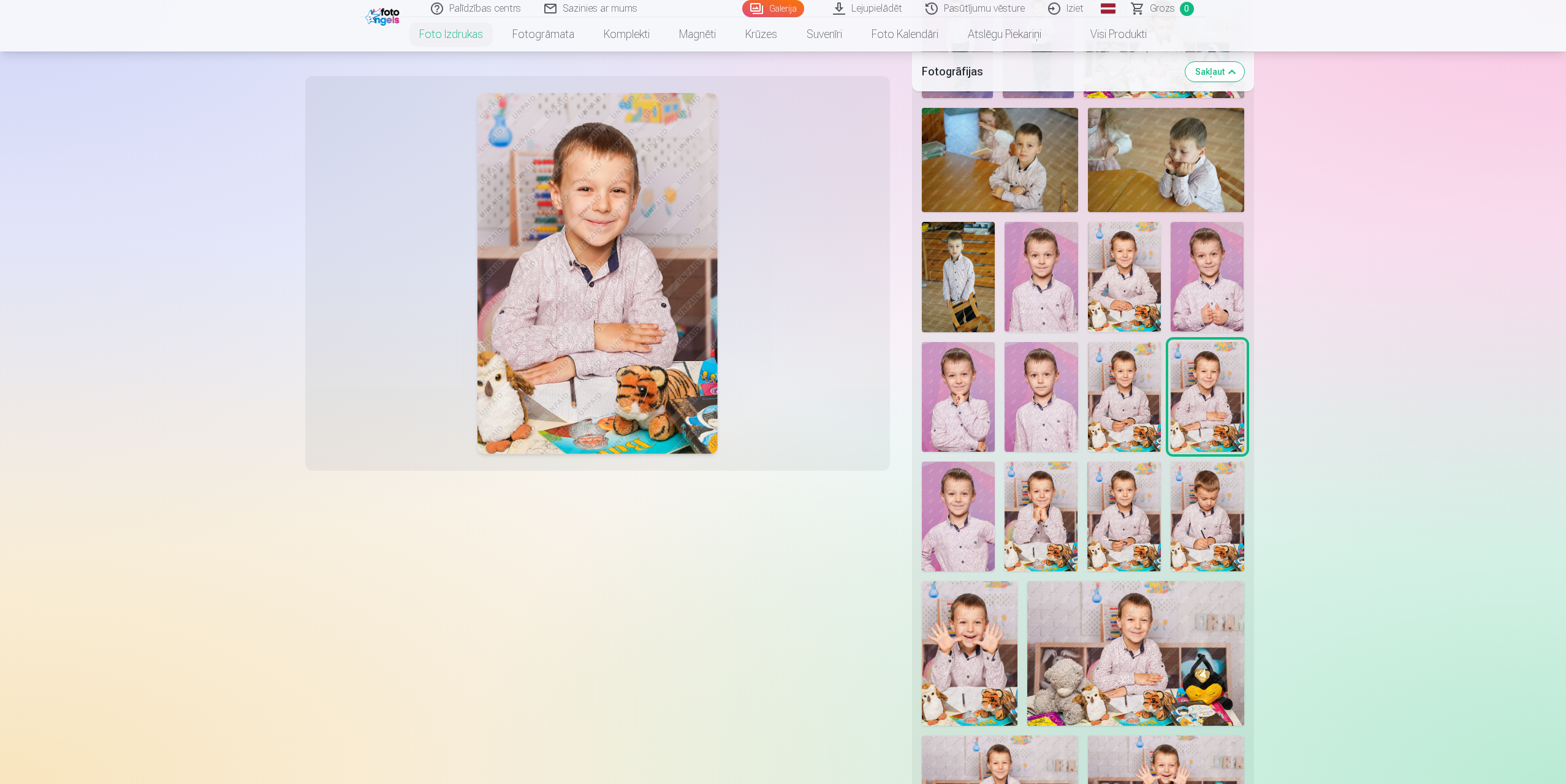
click at [1213, 282] on img at bounding box center [1207, 276] width 73 height 109
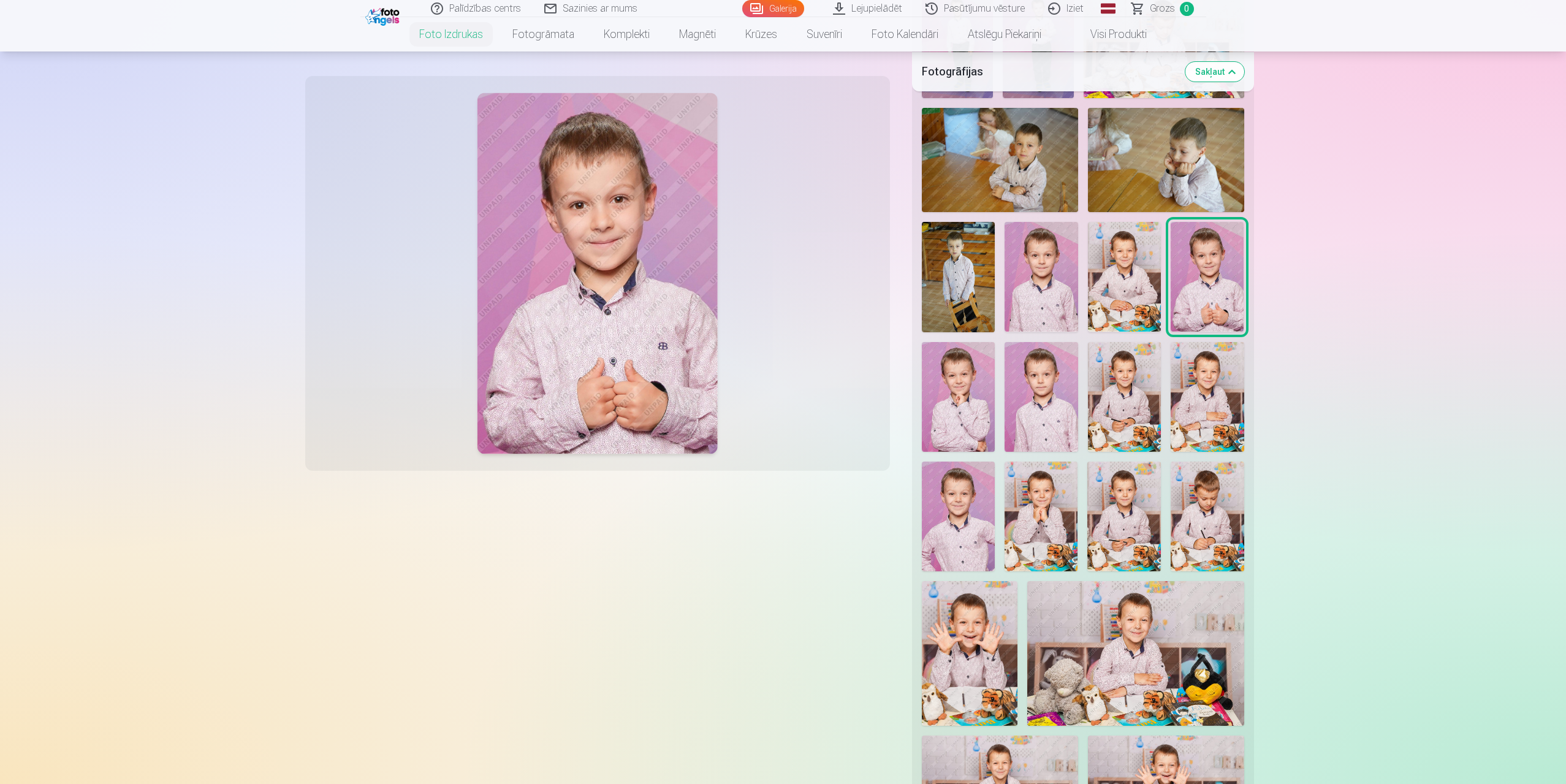
click at [1122, 265] on img at bounding box center [1125, 276] width 73 height 109
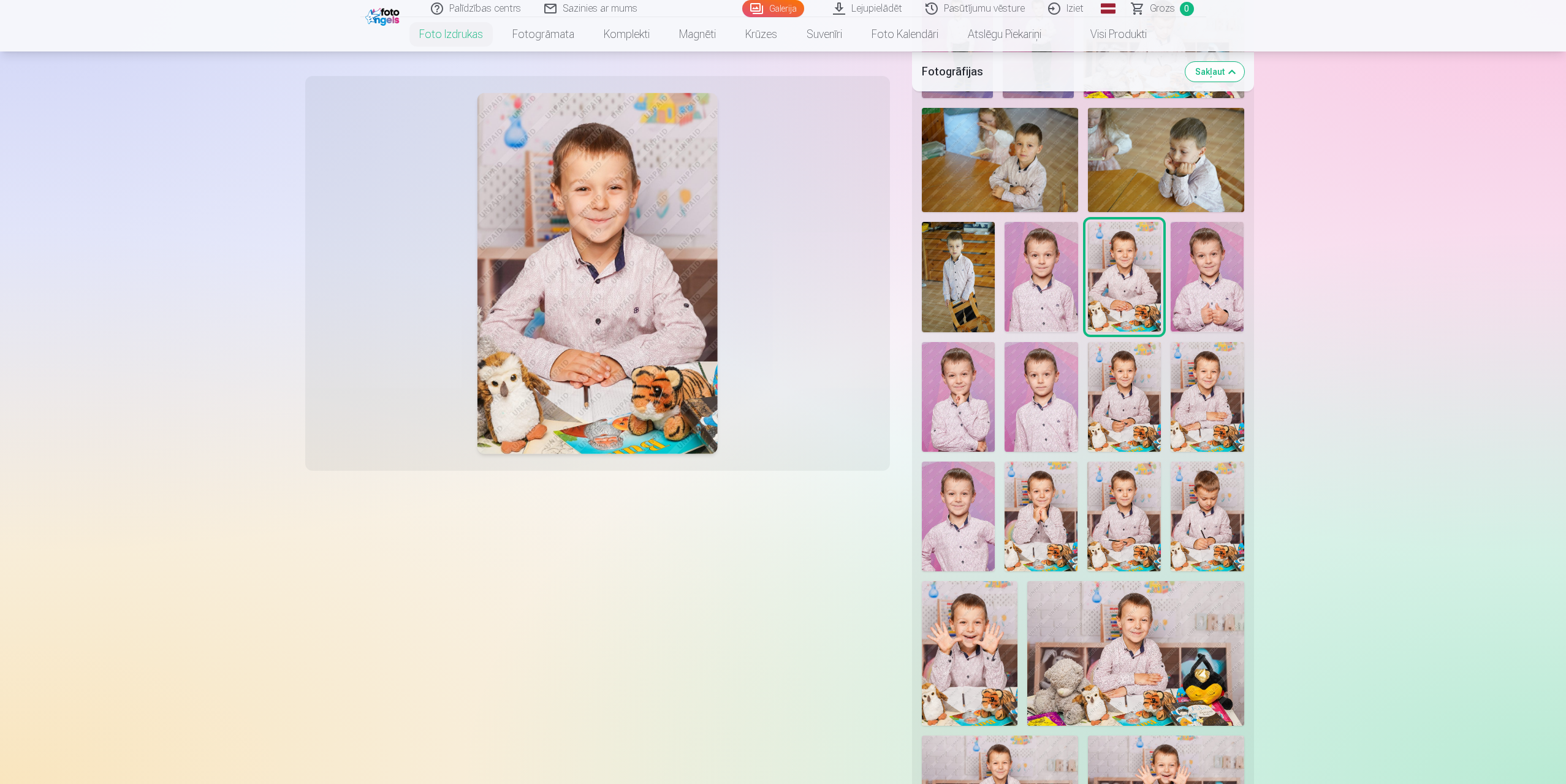
click at [1039, 272] on img at bounding box center [1041, 276] width 73 height 109
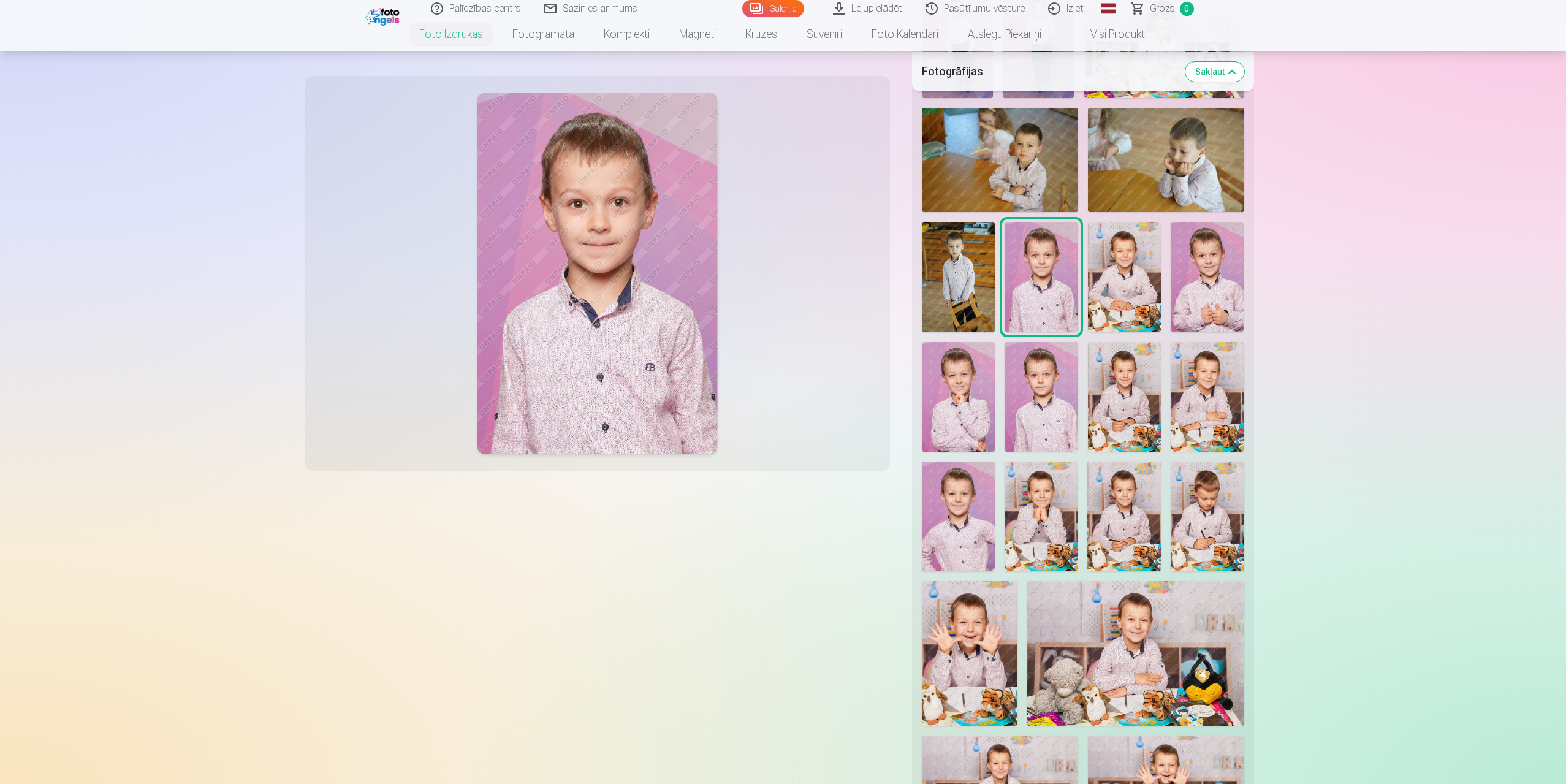
click at [1040, 413] on img at bounding box center [1041, 396] width 73 height 109
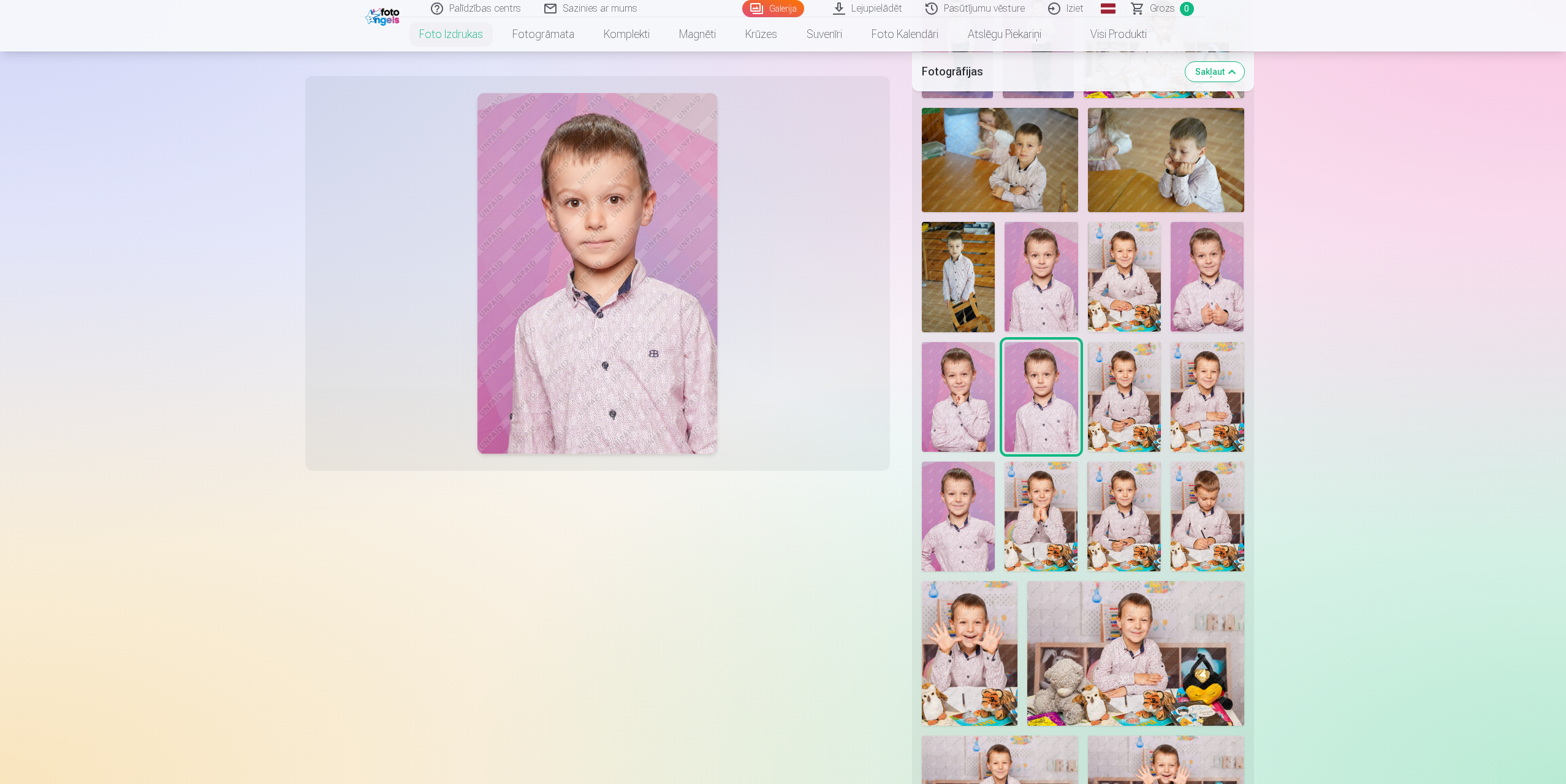
click at [1045, 285] on img at bounding box center [1041, 276] width 73 height 109
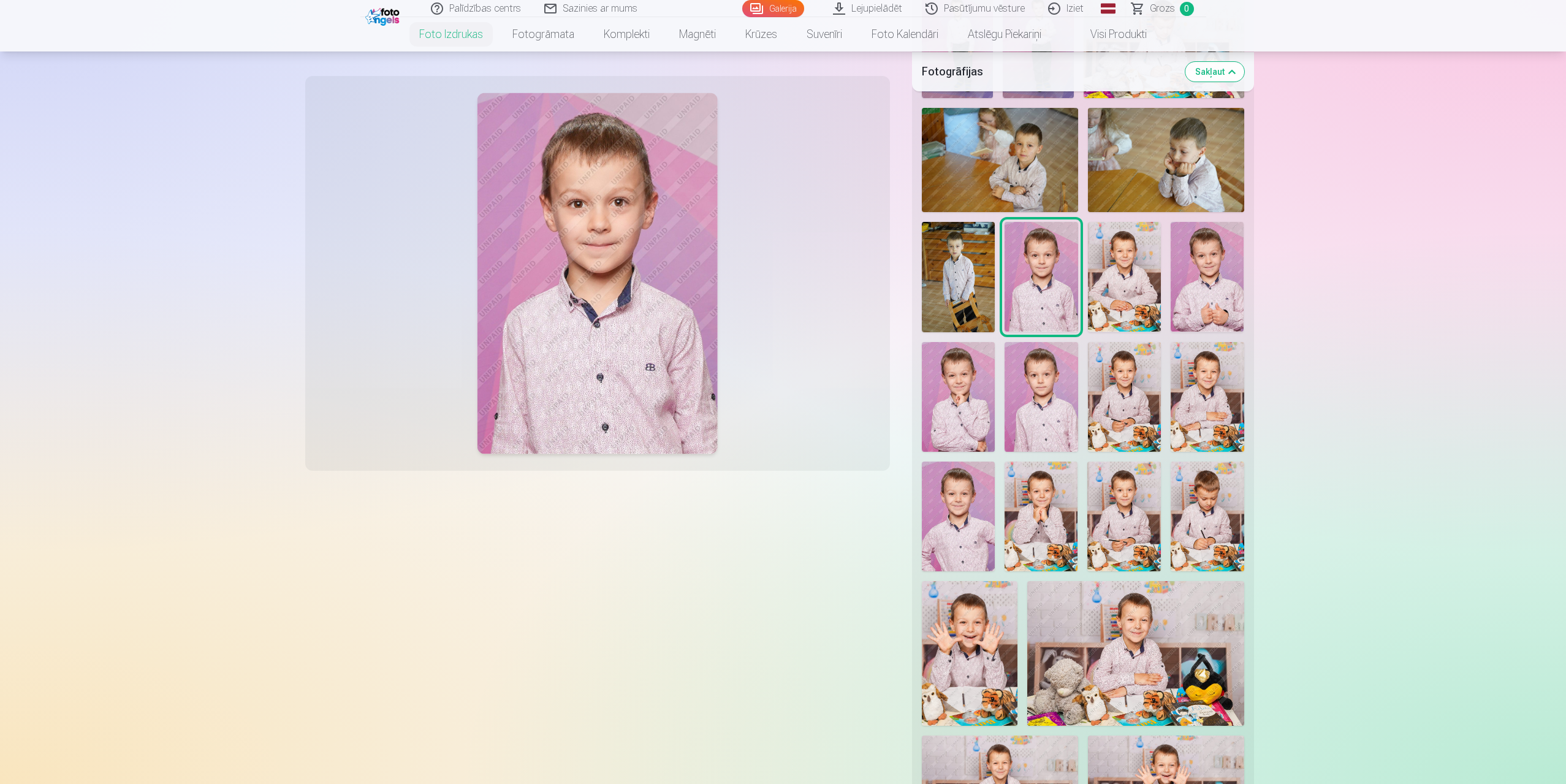
click at [1026, 401] on img at bounding box center [1041, 396] width 73 height 109
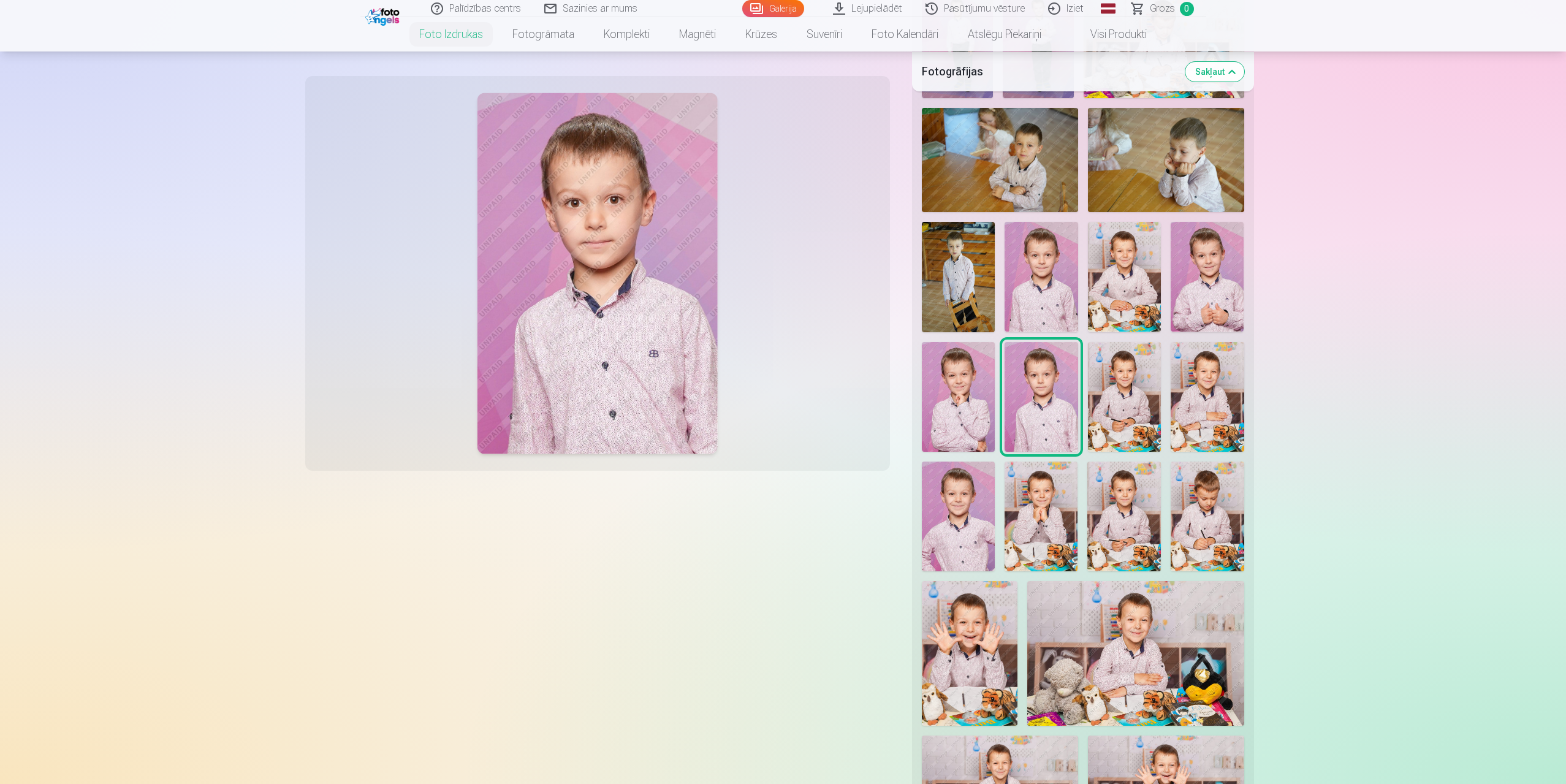
click at [1035, 285] on img at bounding box center [1041, 276] width 73 height 109
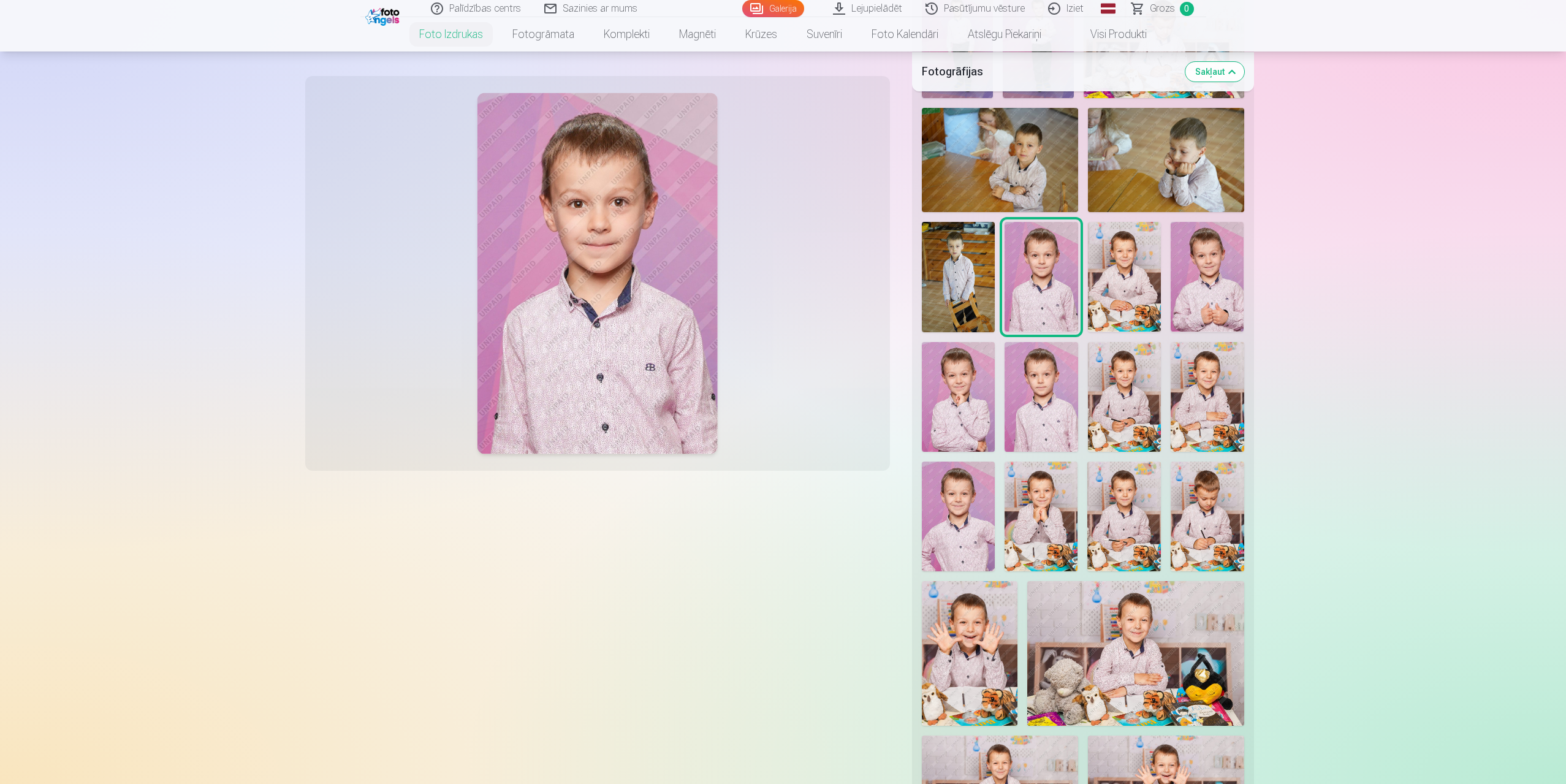
click at [978, 274] on img at bounding box center [958, 276] width 73 height 109
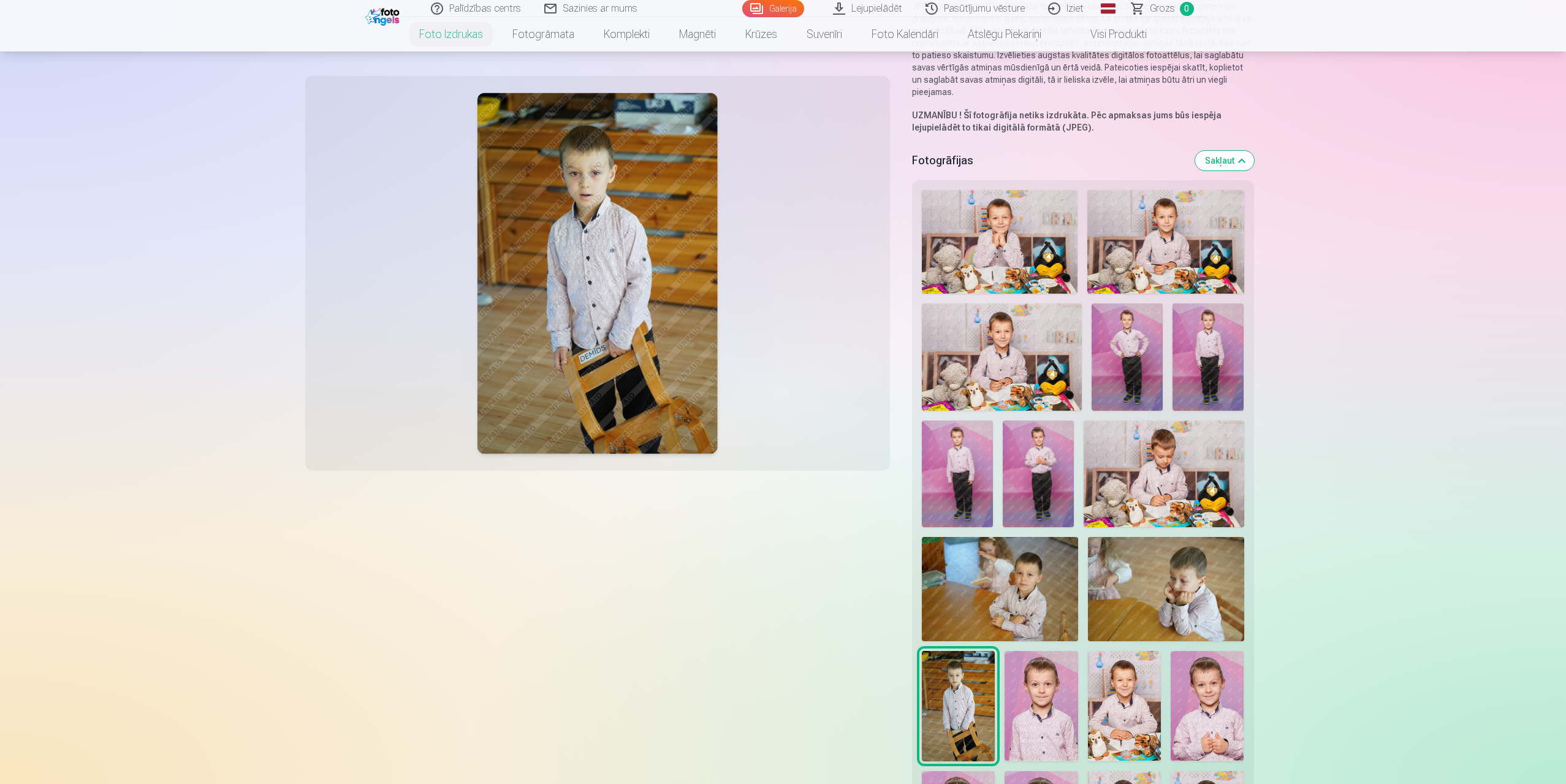
scroll to position [246, 0]
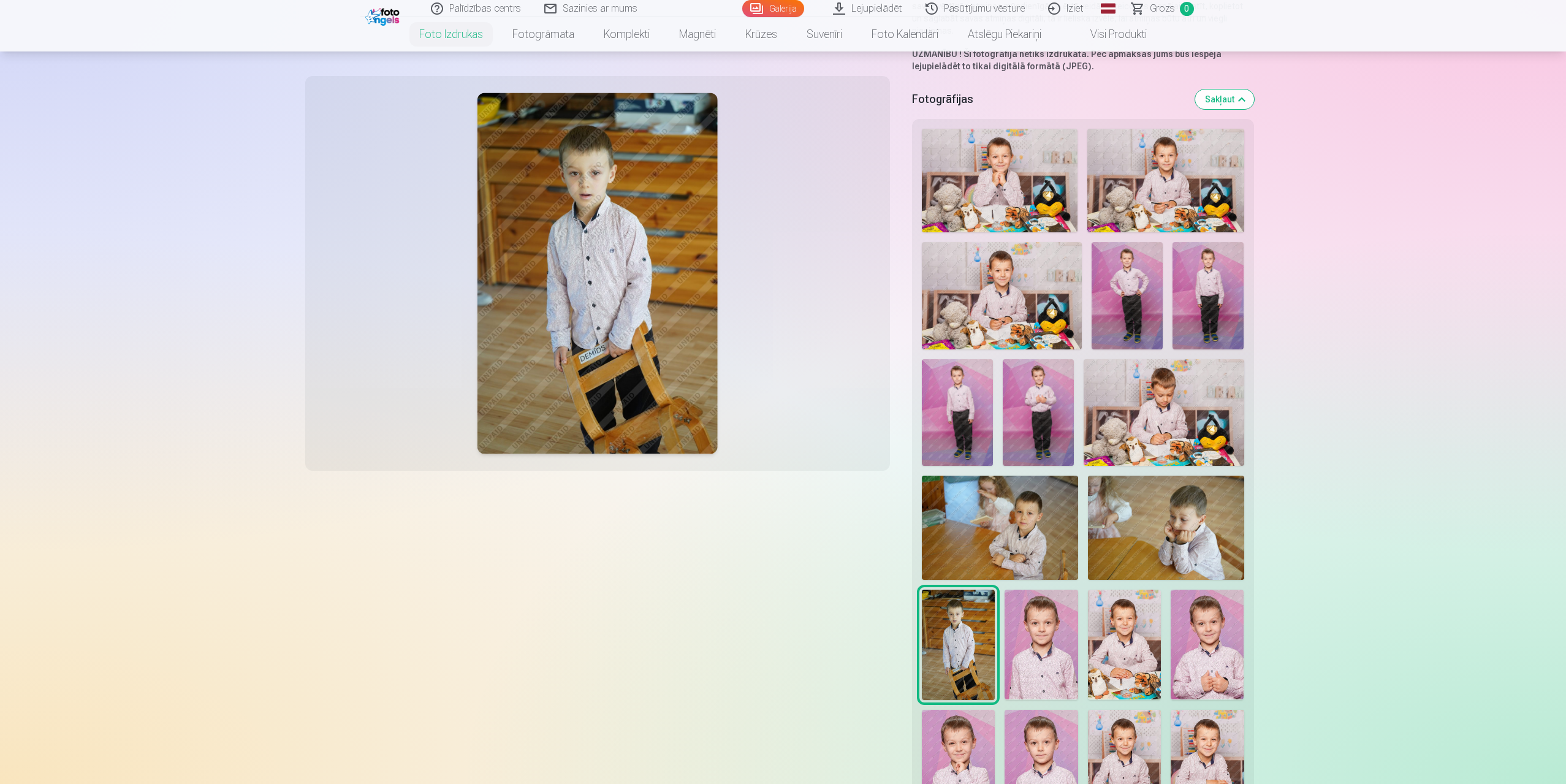
click at [1147, 426] on img at bounding box center [1164, 413] width 160 height 107
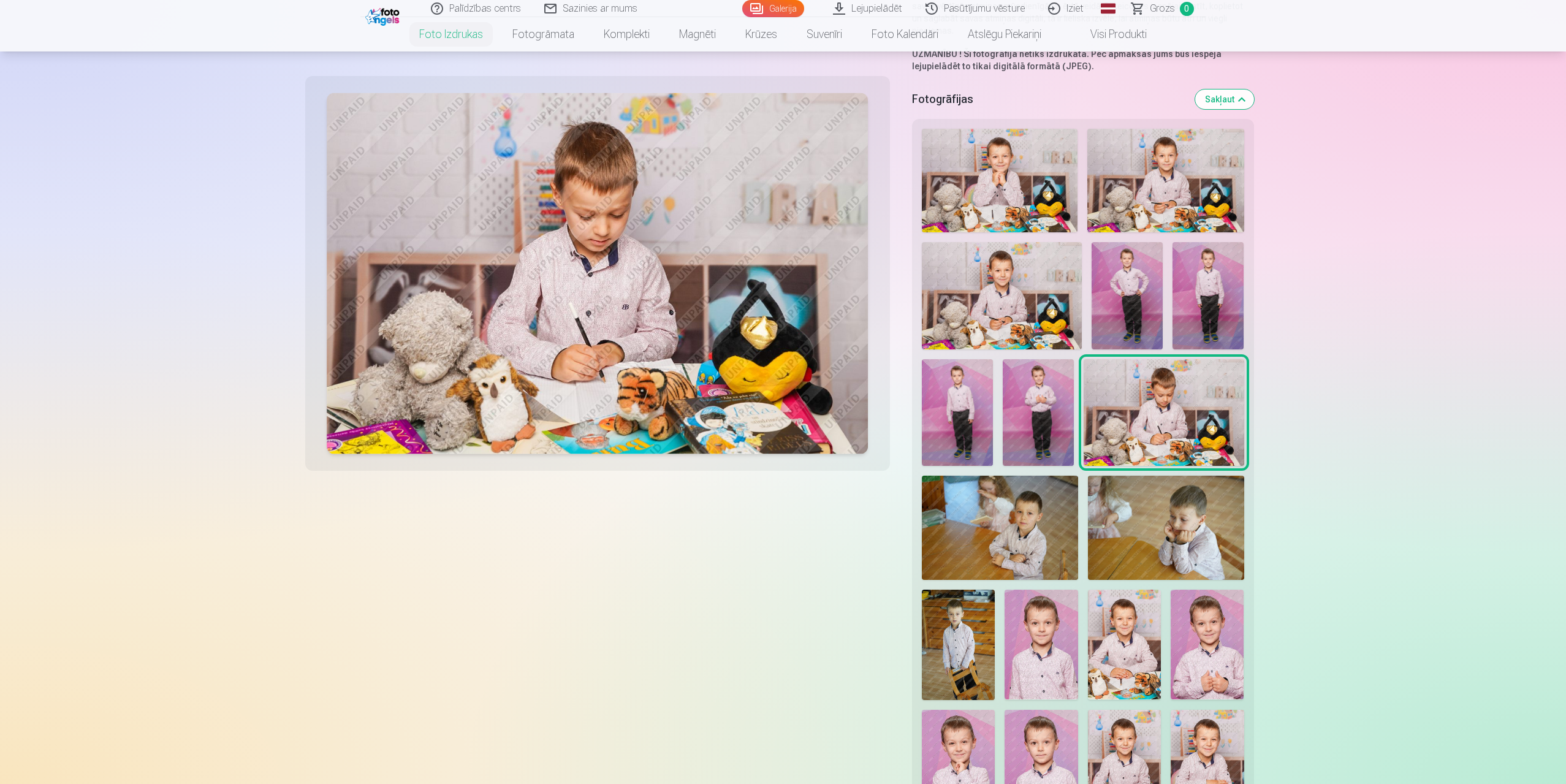
click at [1037, 396] on img at bounding box center [1039, 413] width 72 height 107
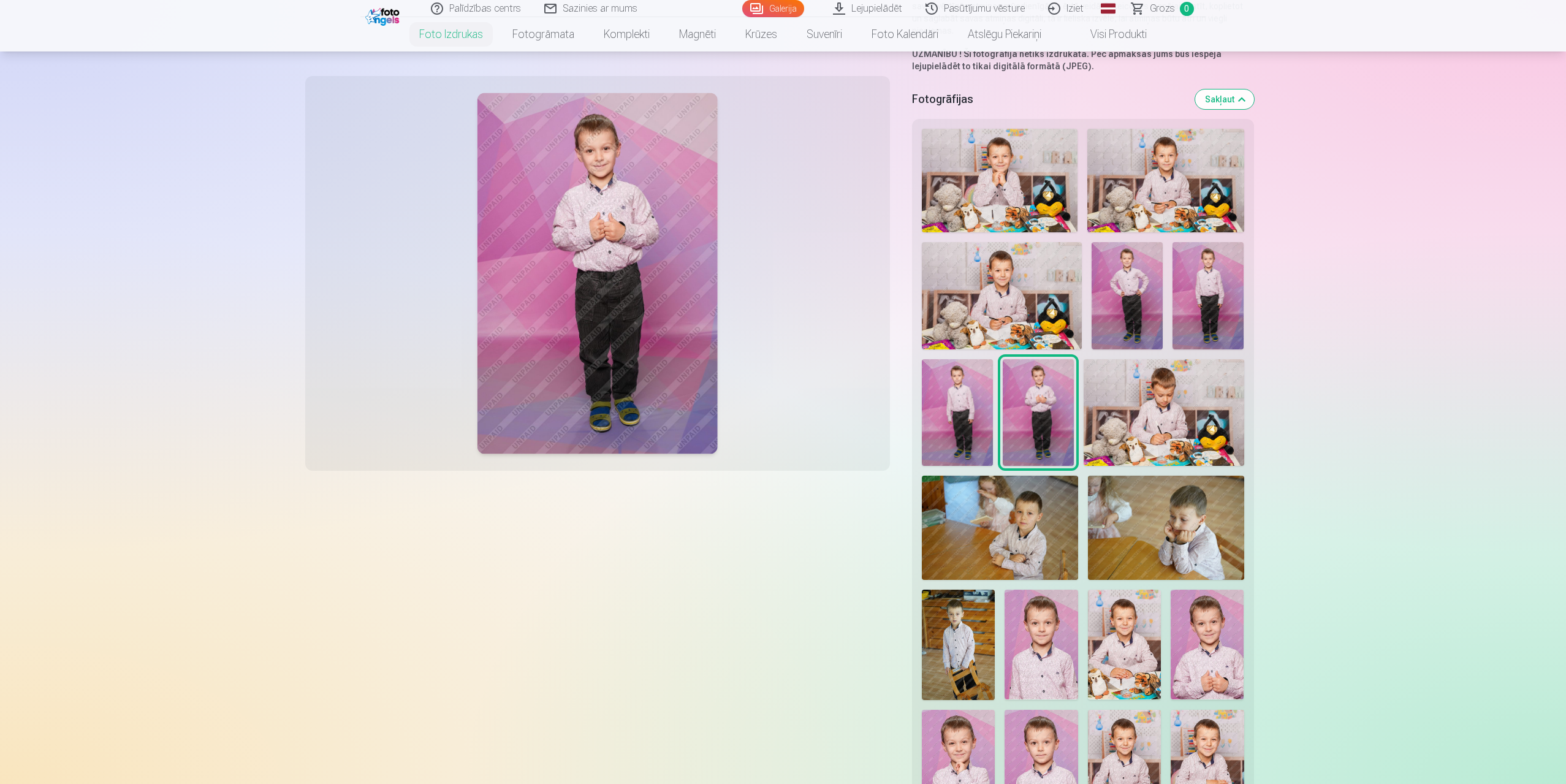
click at [948, 400] on img at bounding box center [958, 413] width 72 height 107
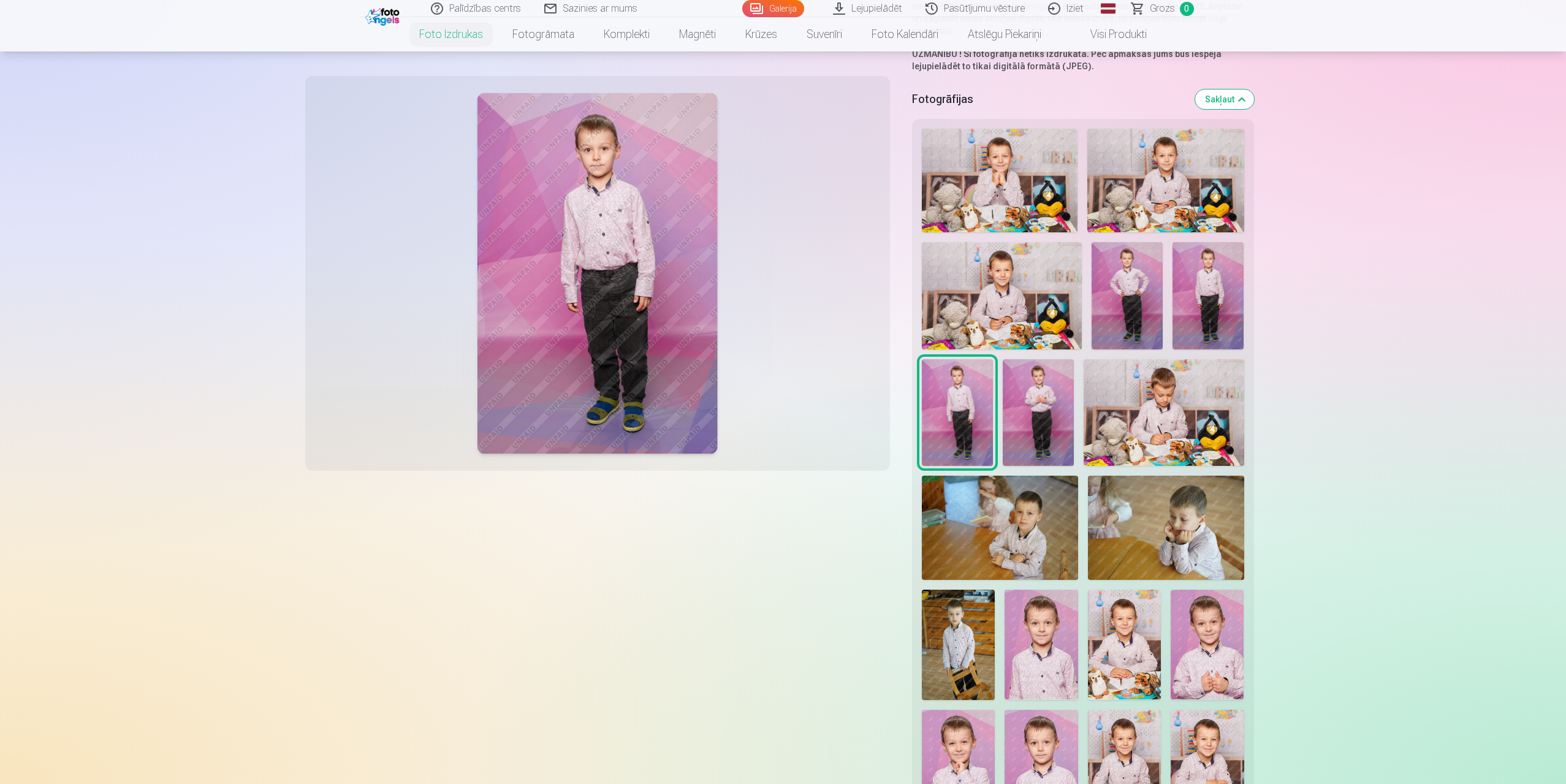
click at [1042, 397] on img at bounding box center [1039, 413] width 72 height 107
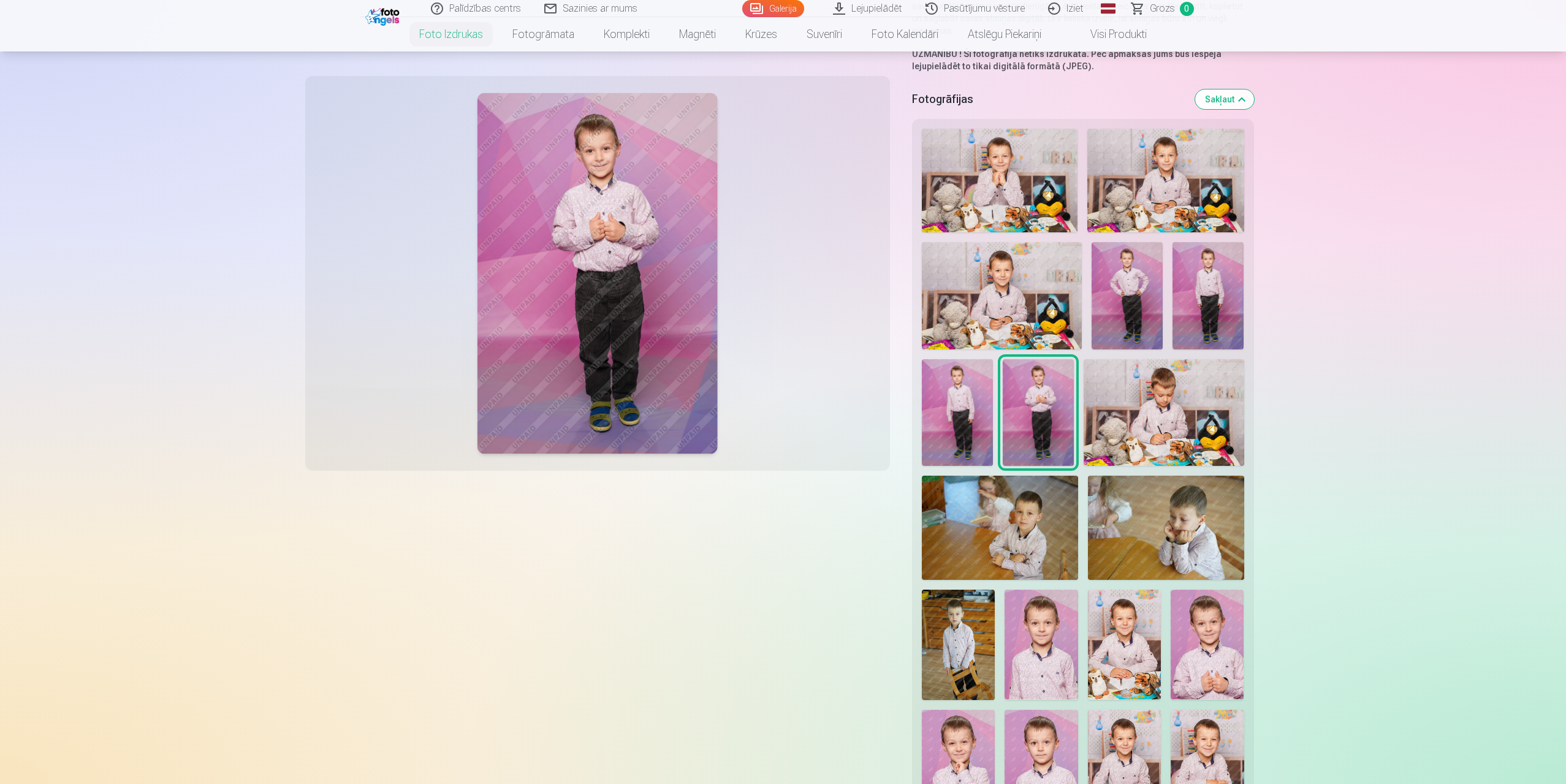
click at [1207, 642] on img at bounding box center [1207, 644] width 73 height 109
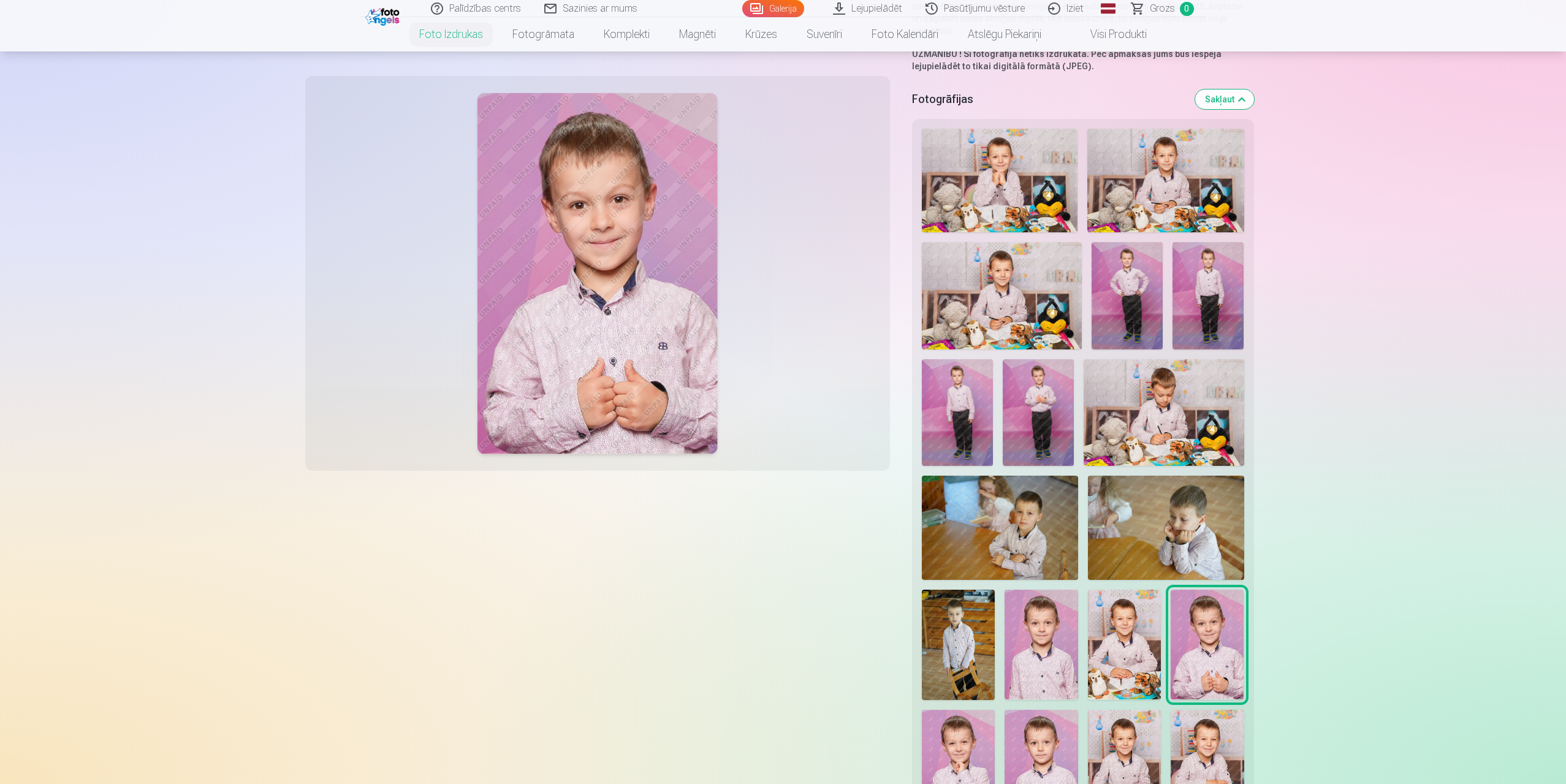
click at [1055, 408] on img at bounding box center [1039, 413] width 72 height 107
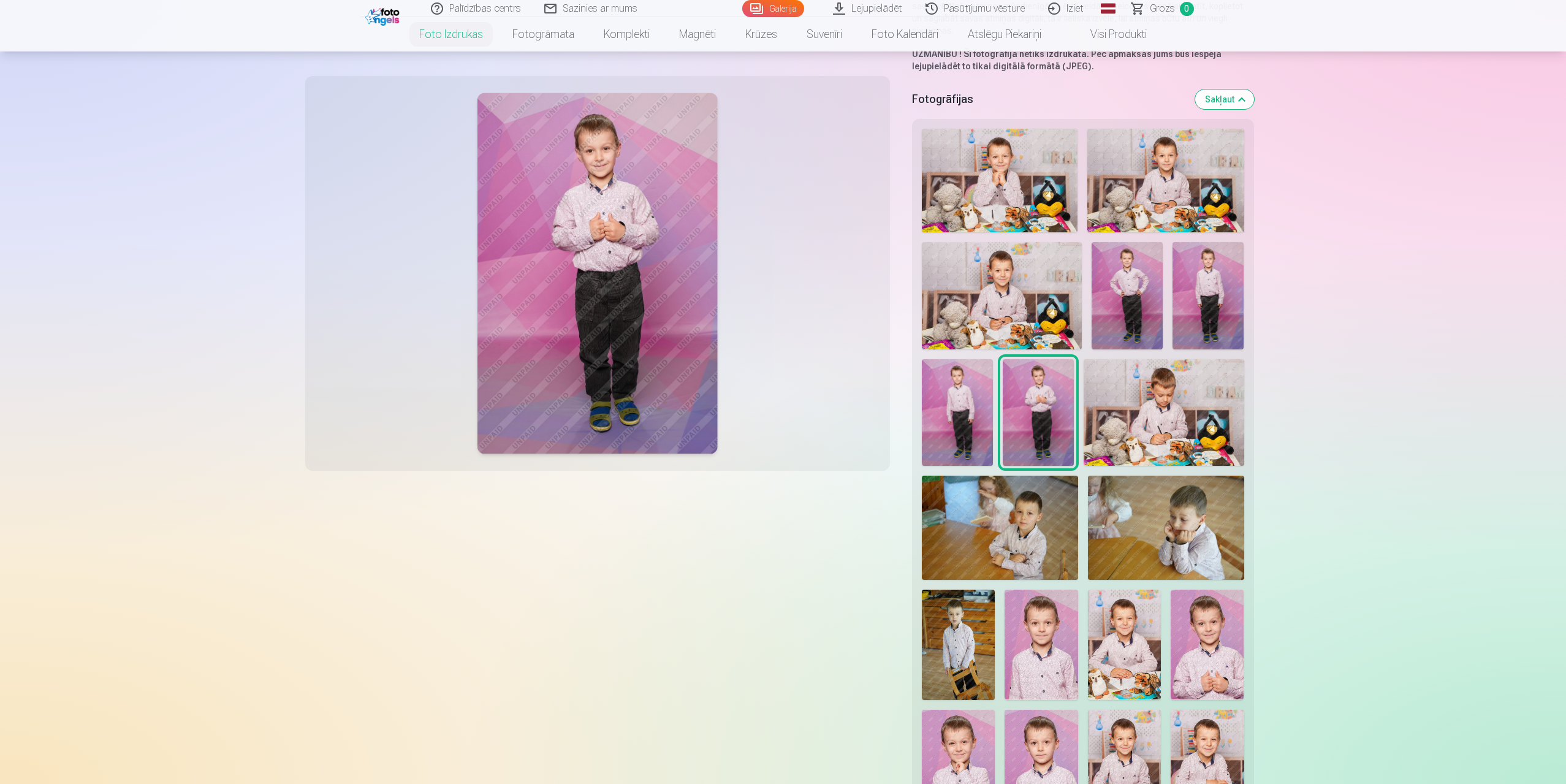
click at [963, 396] on img at bounding box center [958, 413] width 72 height 107
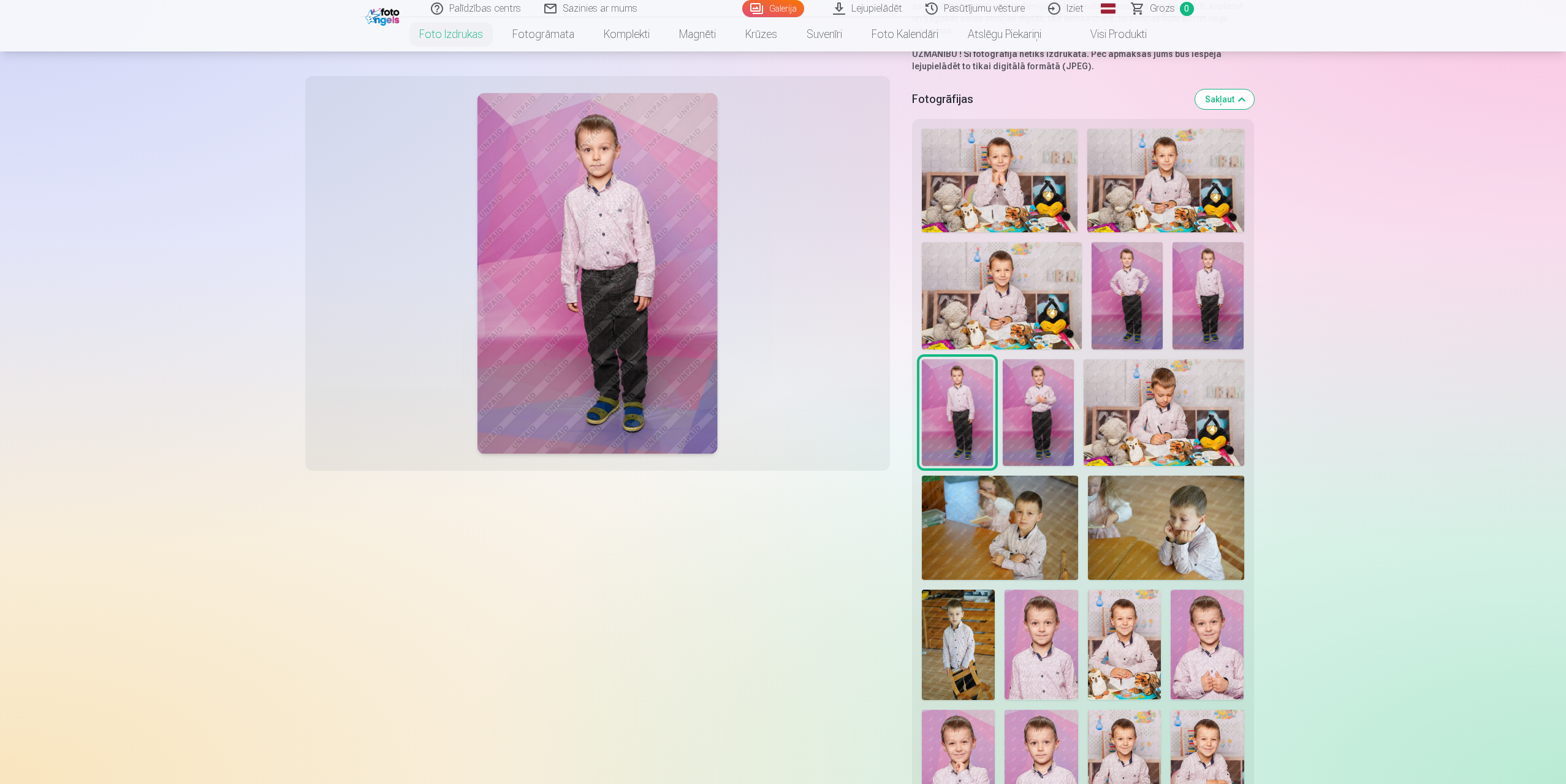
click at [1137, 289] on img at bounding box center [1127, 296] width 72 height 107
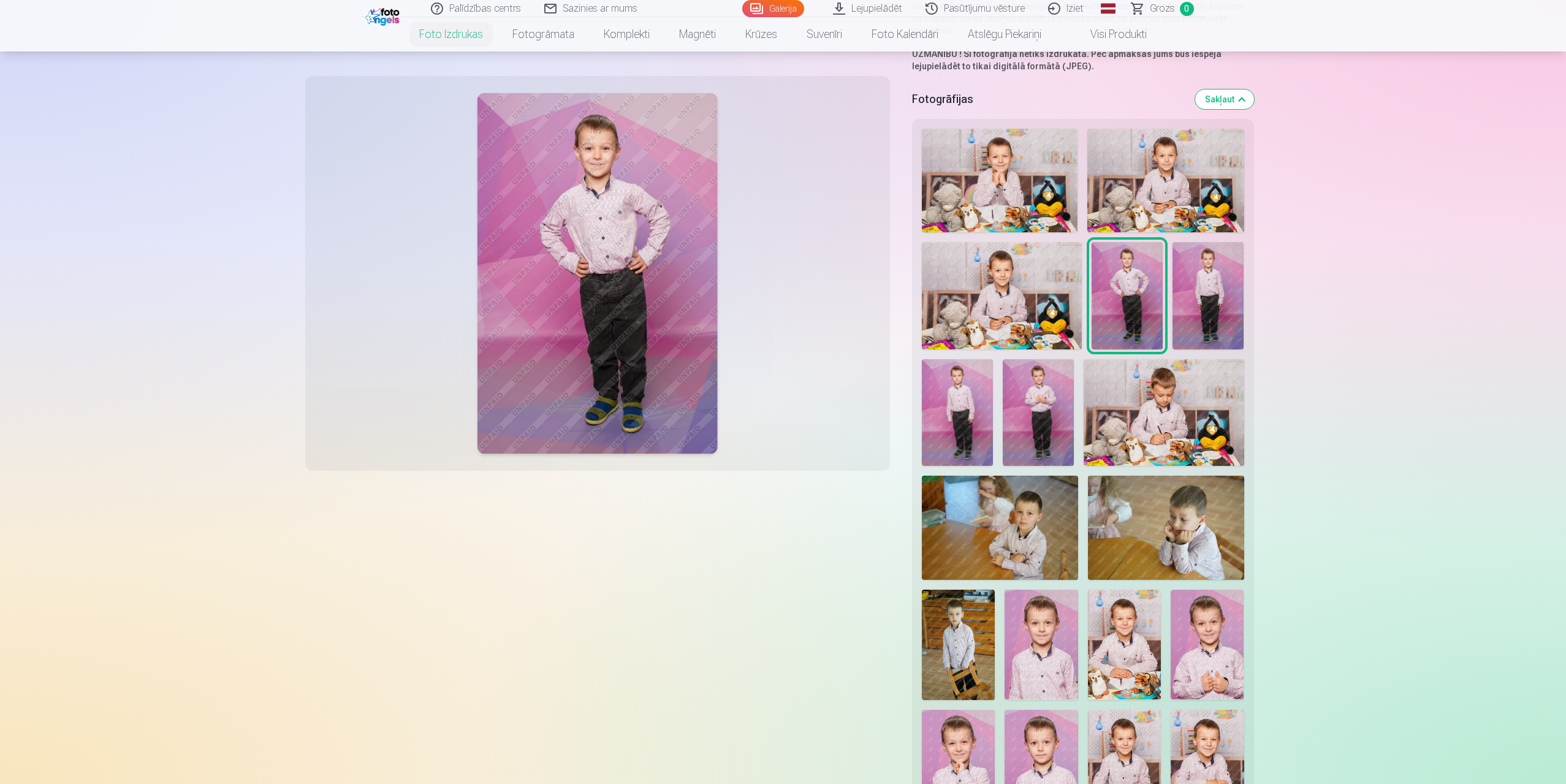
click at [1207, 275] on img at bounding box center [1208, 296] width 72 height 107
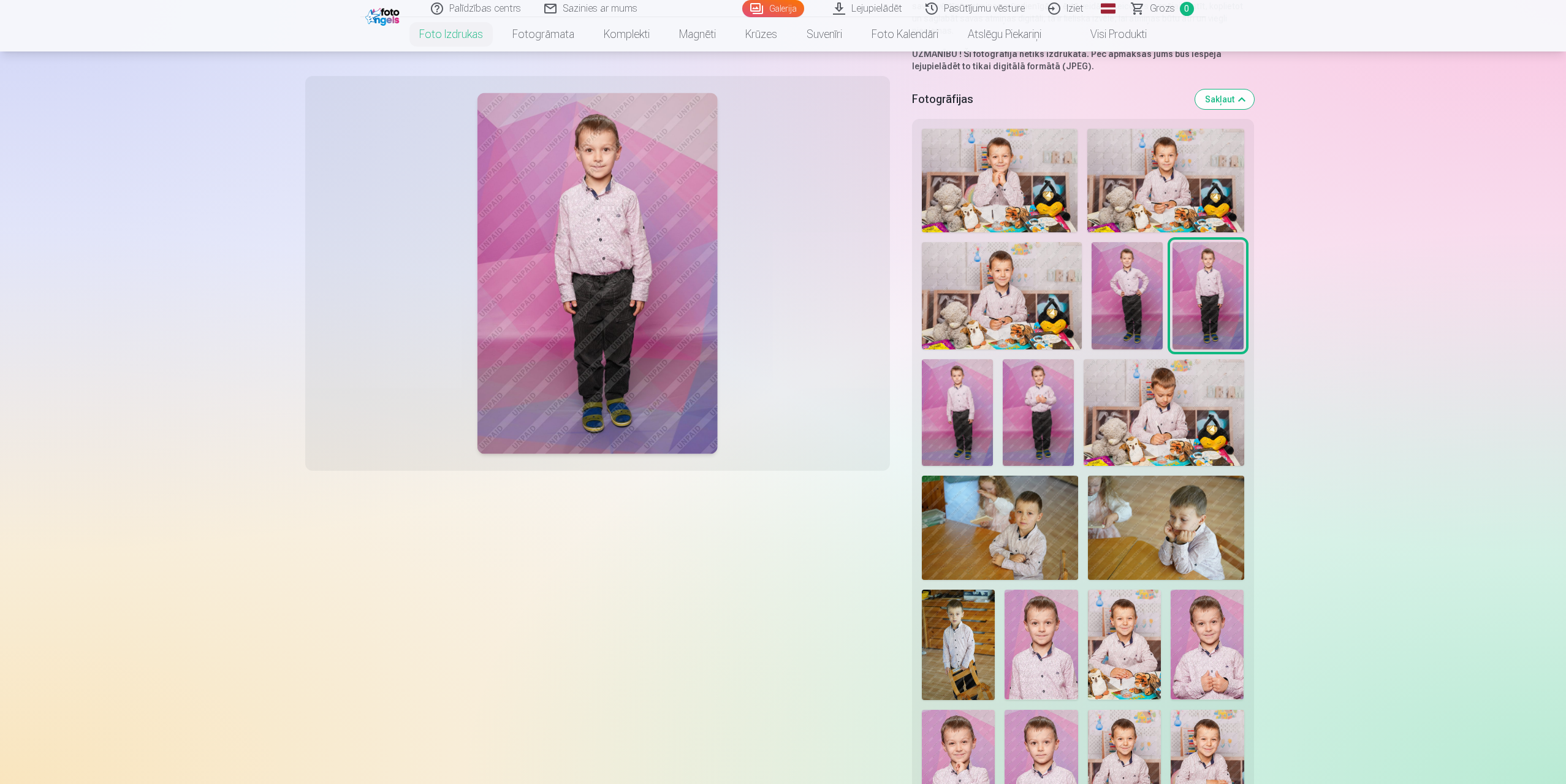
click at [1036, 632] on img at bounding box center [1041, 644] width 73 height 109
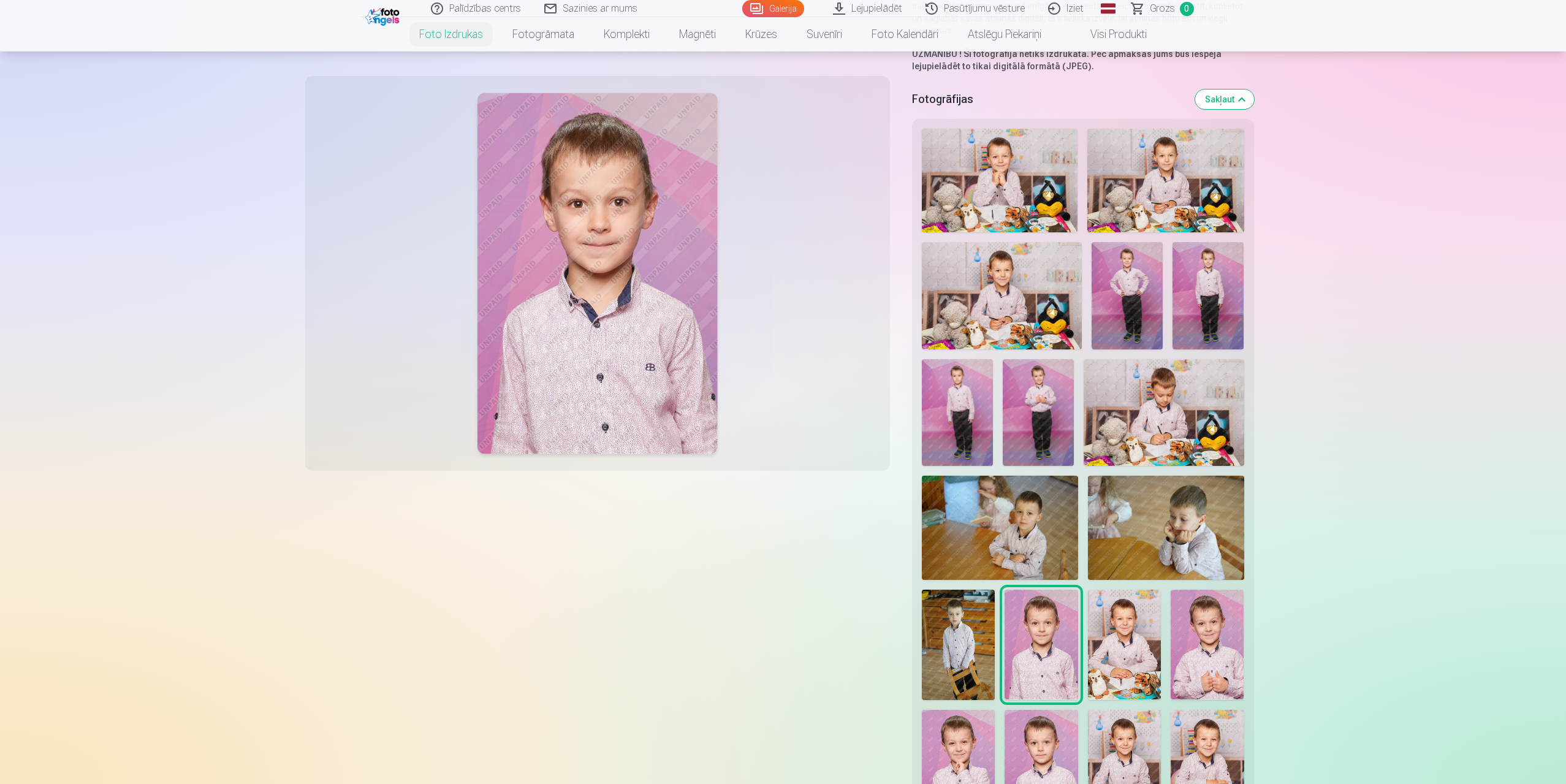
click at [1213, 285] on img at bounding box center [1208, 296] width 72 height 107
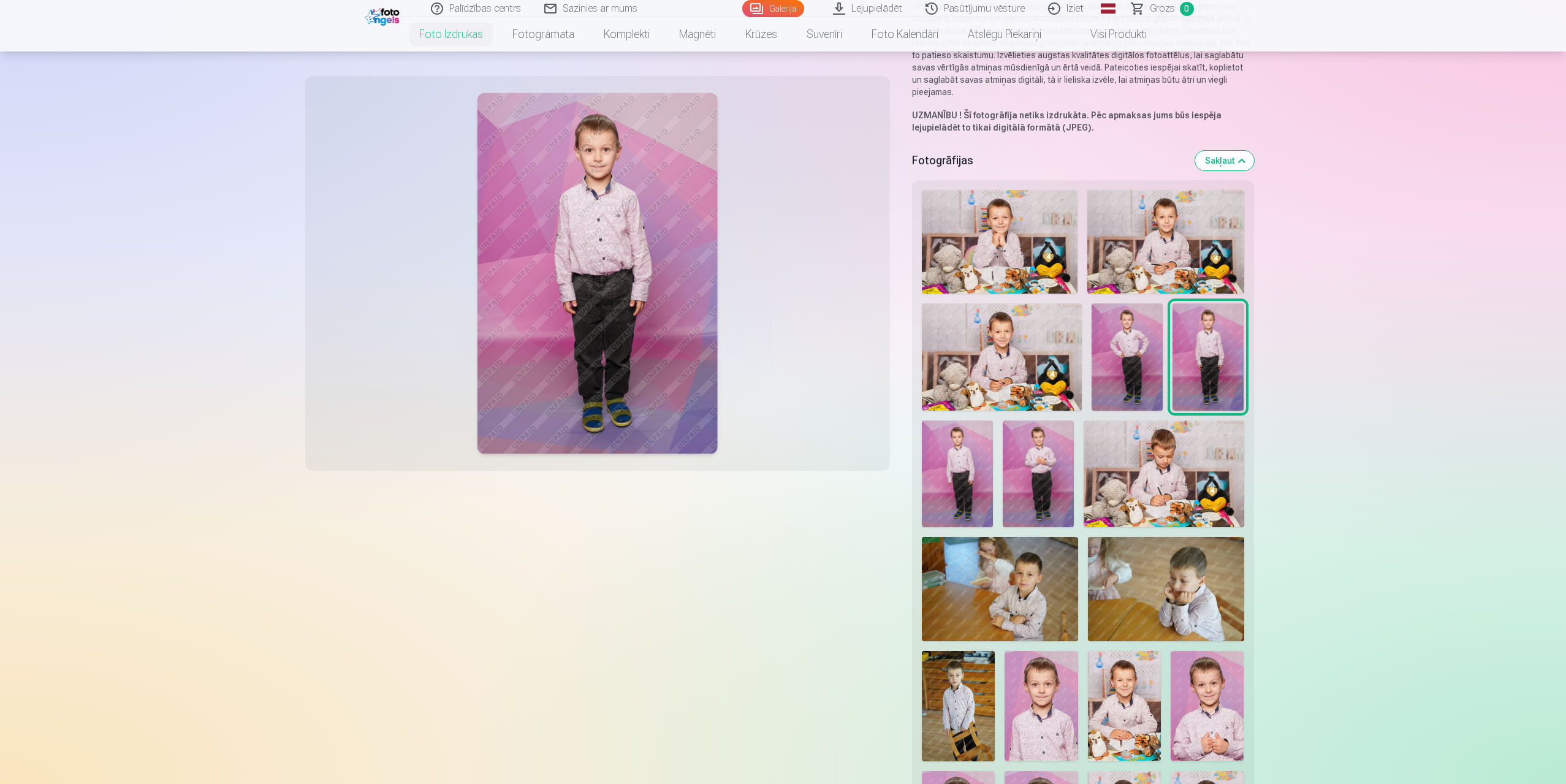
scroll to position [122, 0]
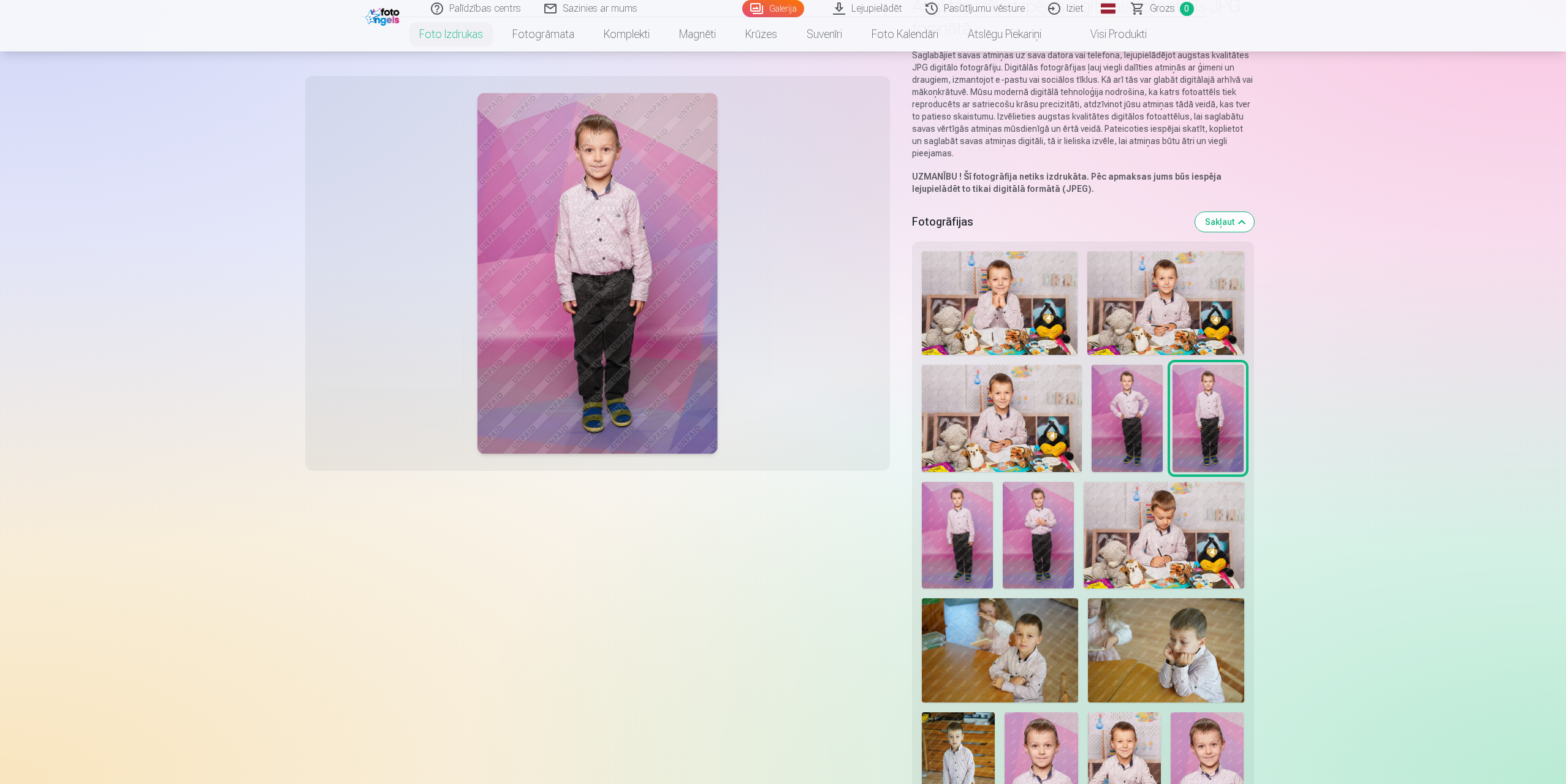
click at [1169, 273] on img at bounding box center [1165, 303] width 156 height 104
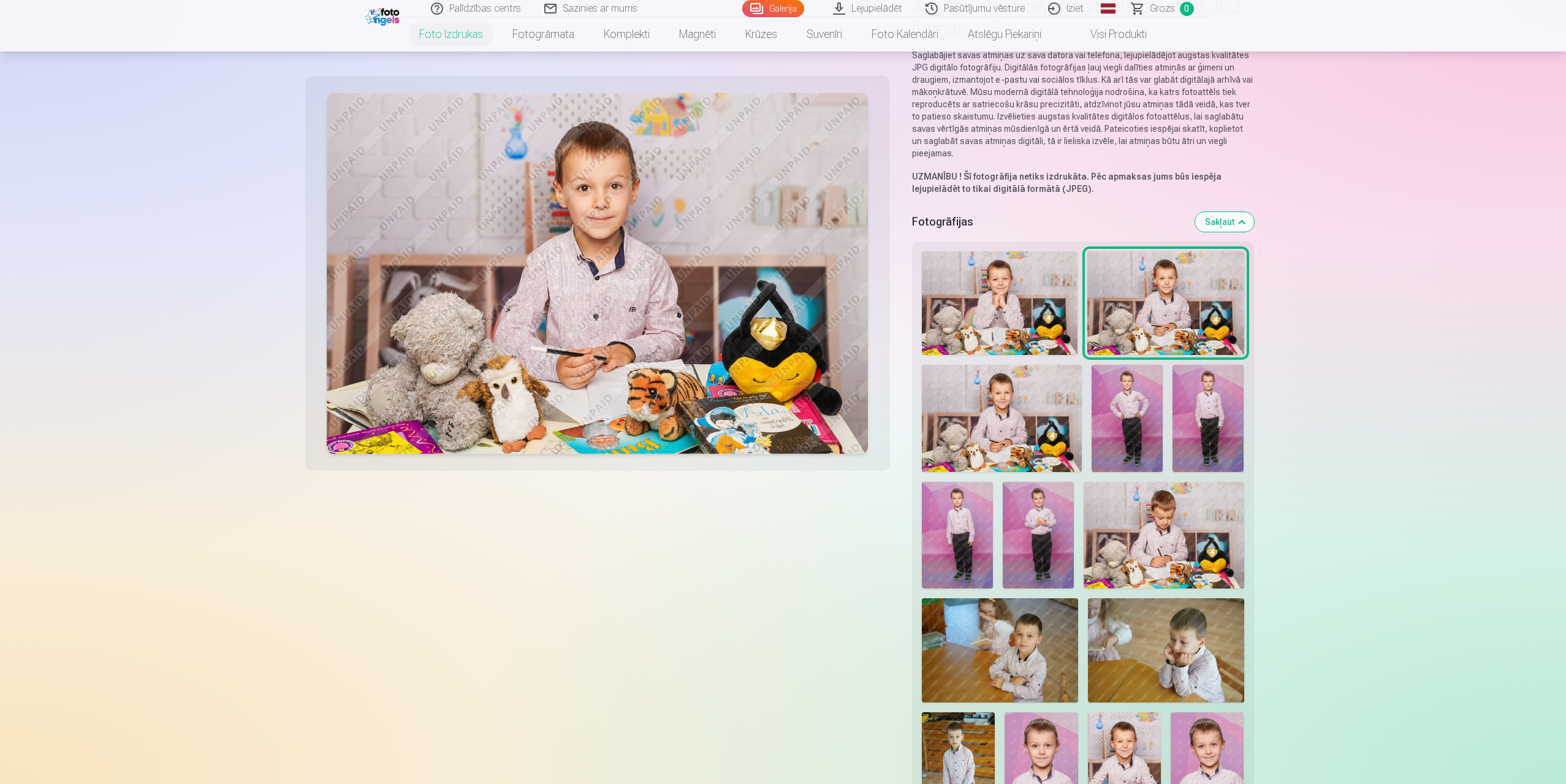
click at [1046, 291] on img at bounding box center [1000, 303] width 156 height 104
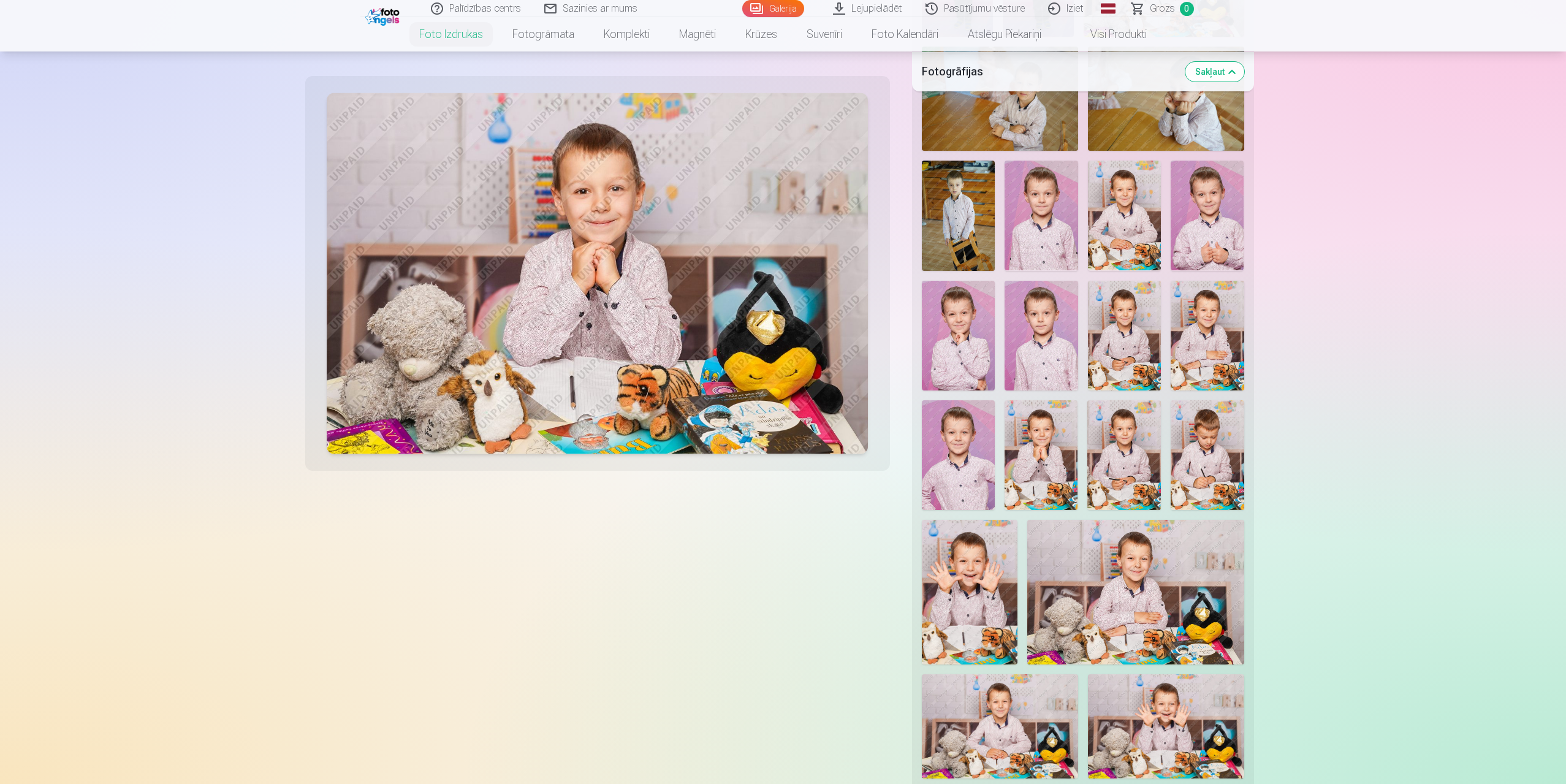
scroll to position [736, 0]
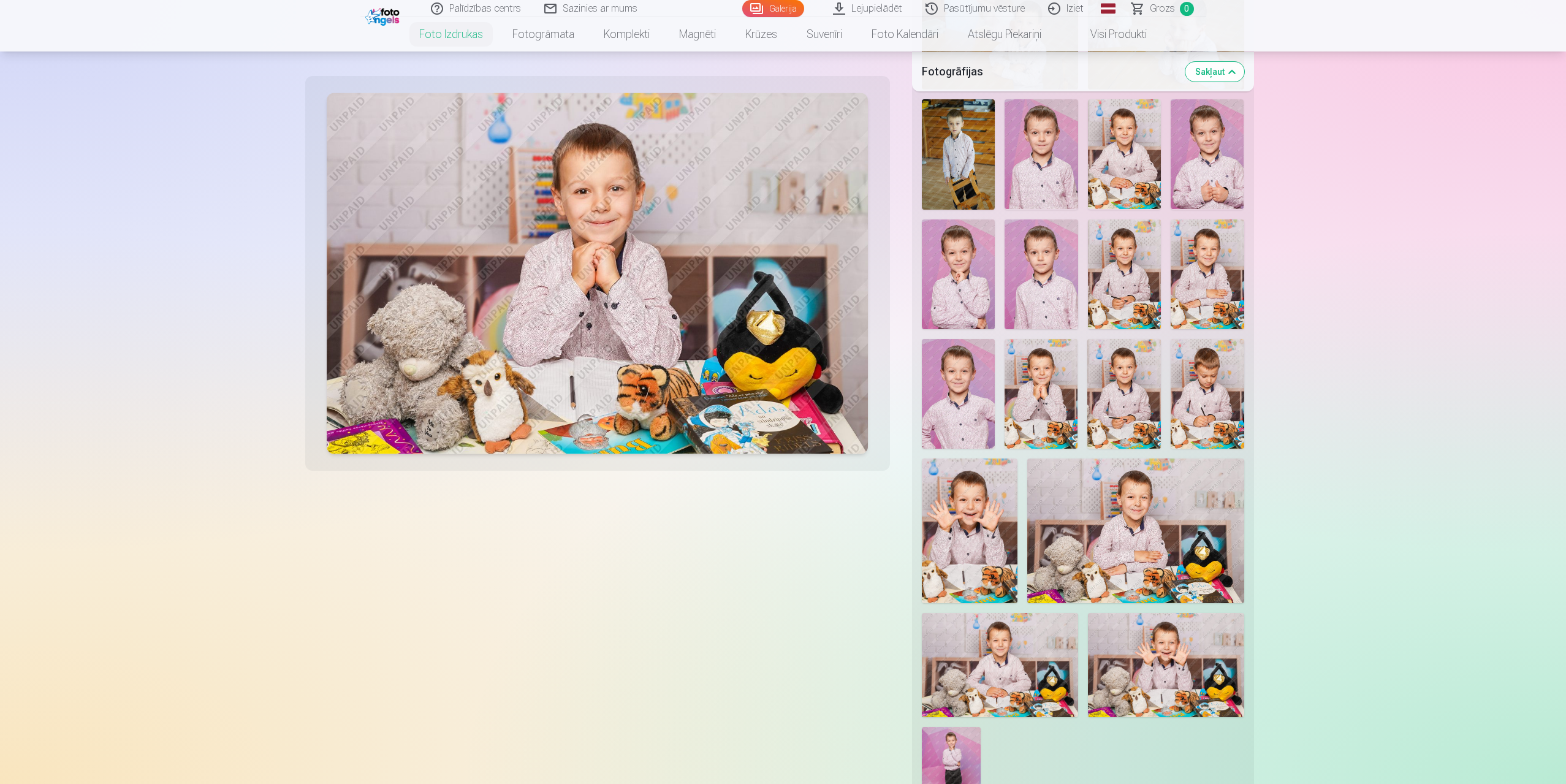
click at [951, 512] on img at bounding box center [970, 530] width 97 height 144
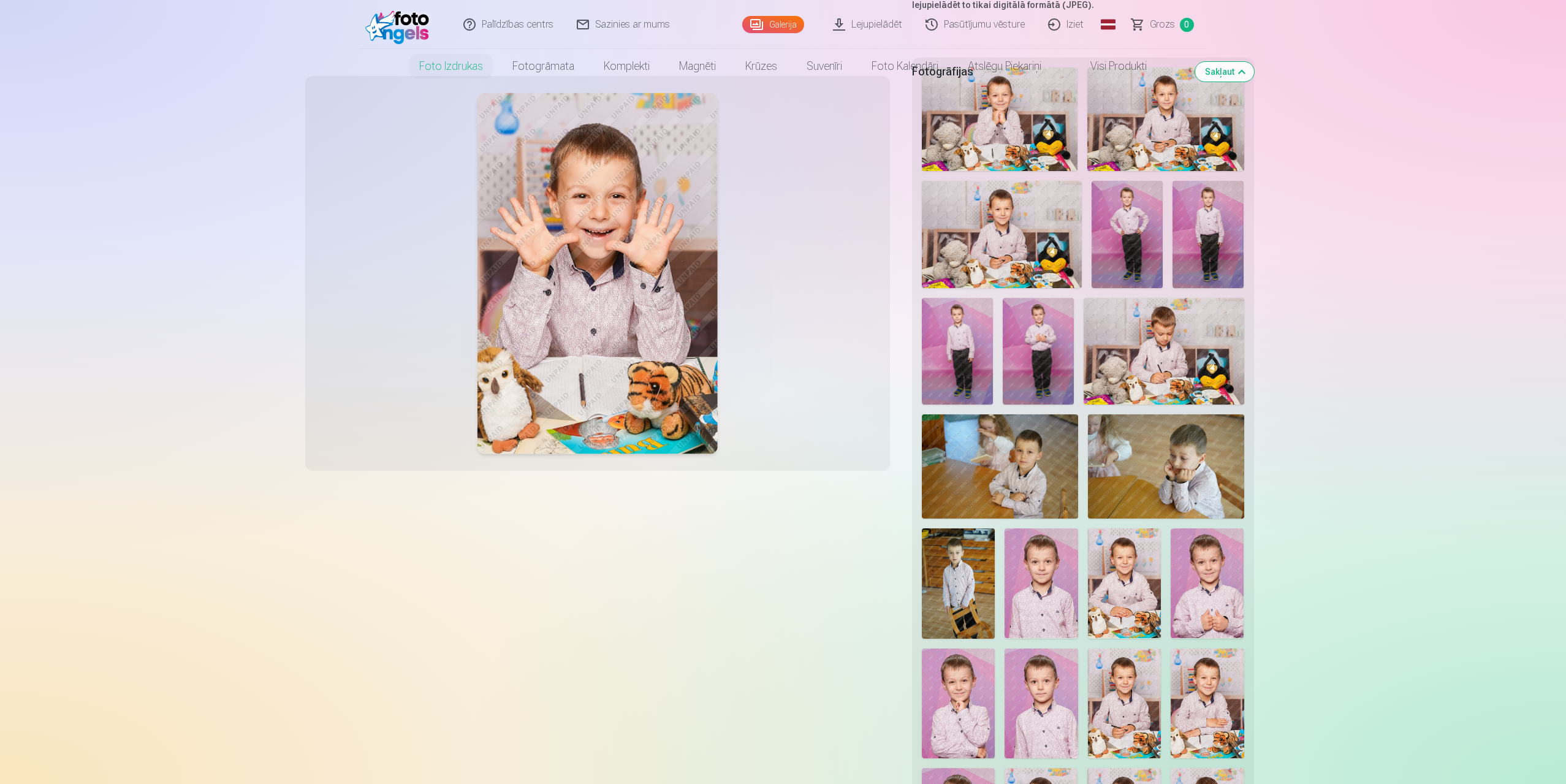
scroll to position [0, 0]
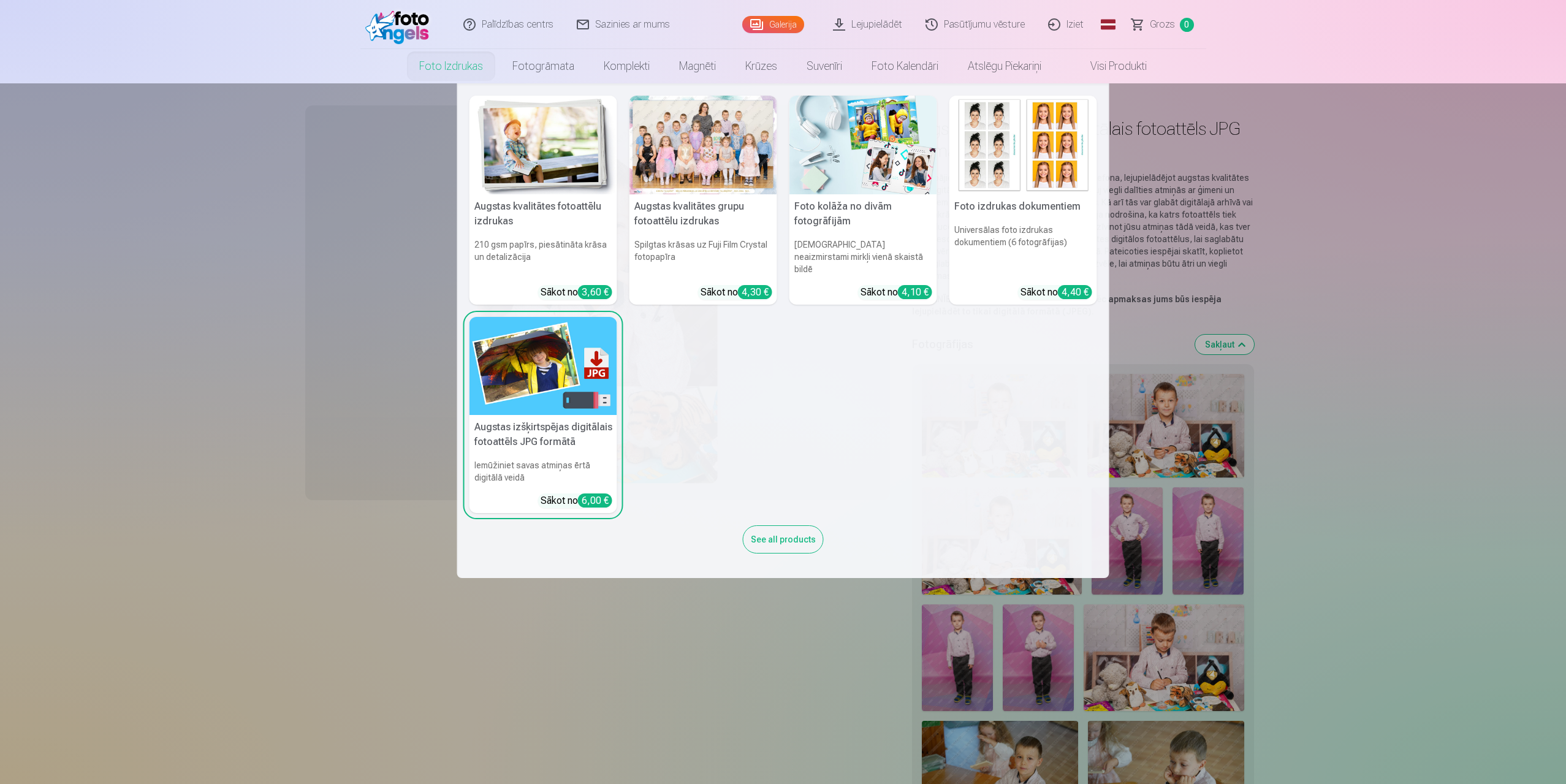
click at [439, 65] on link "Foto izdrukas" at bounding box center [451, 66] width 93 height 34
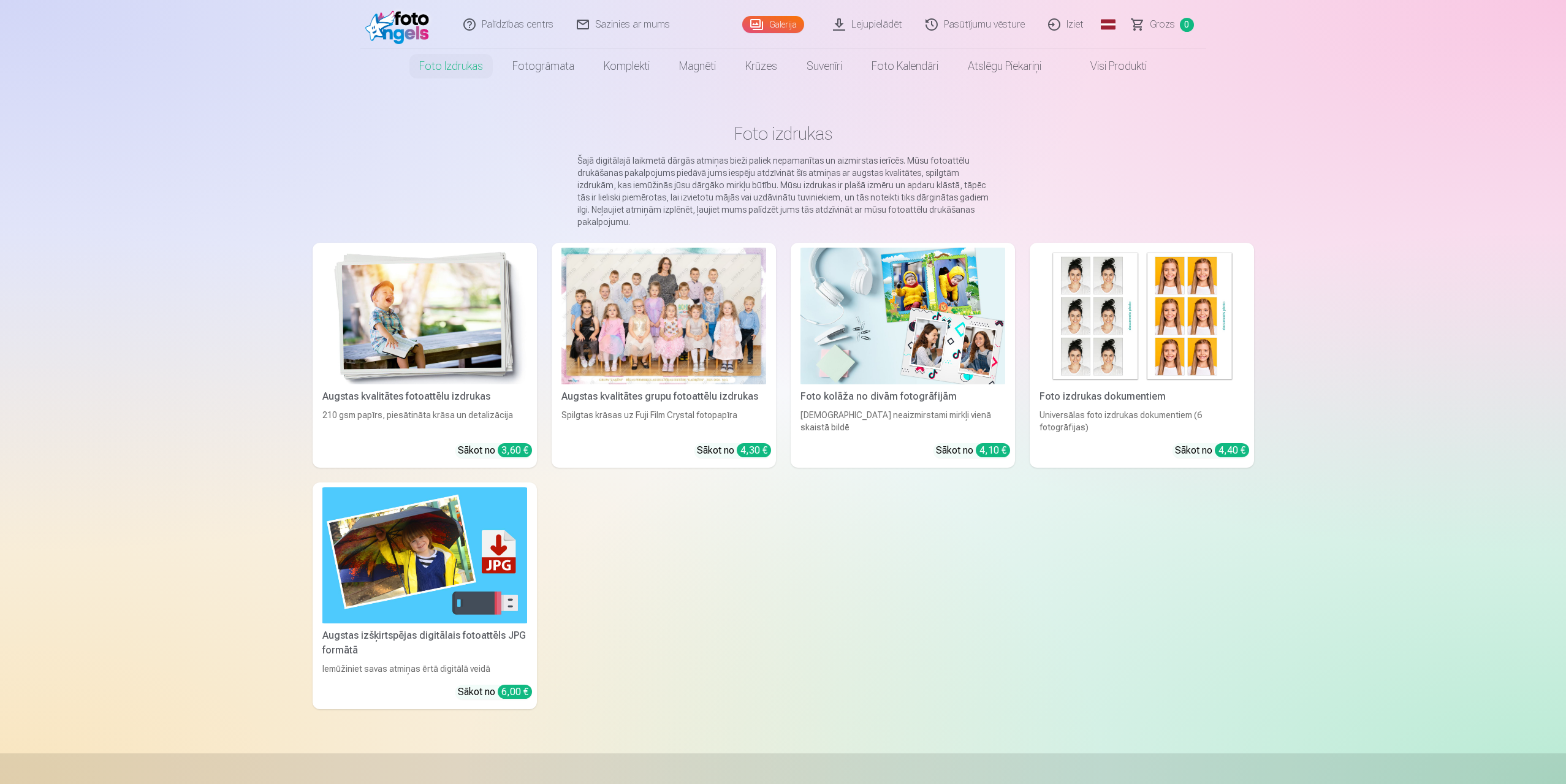
click at [415, 307] on img at bounding box center [425, 315] width 205 height 137
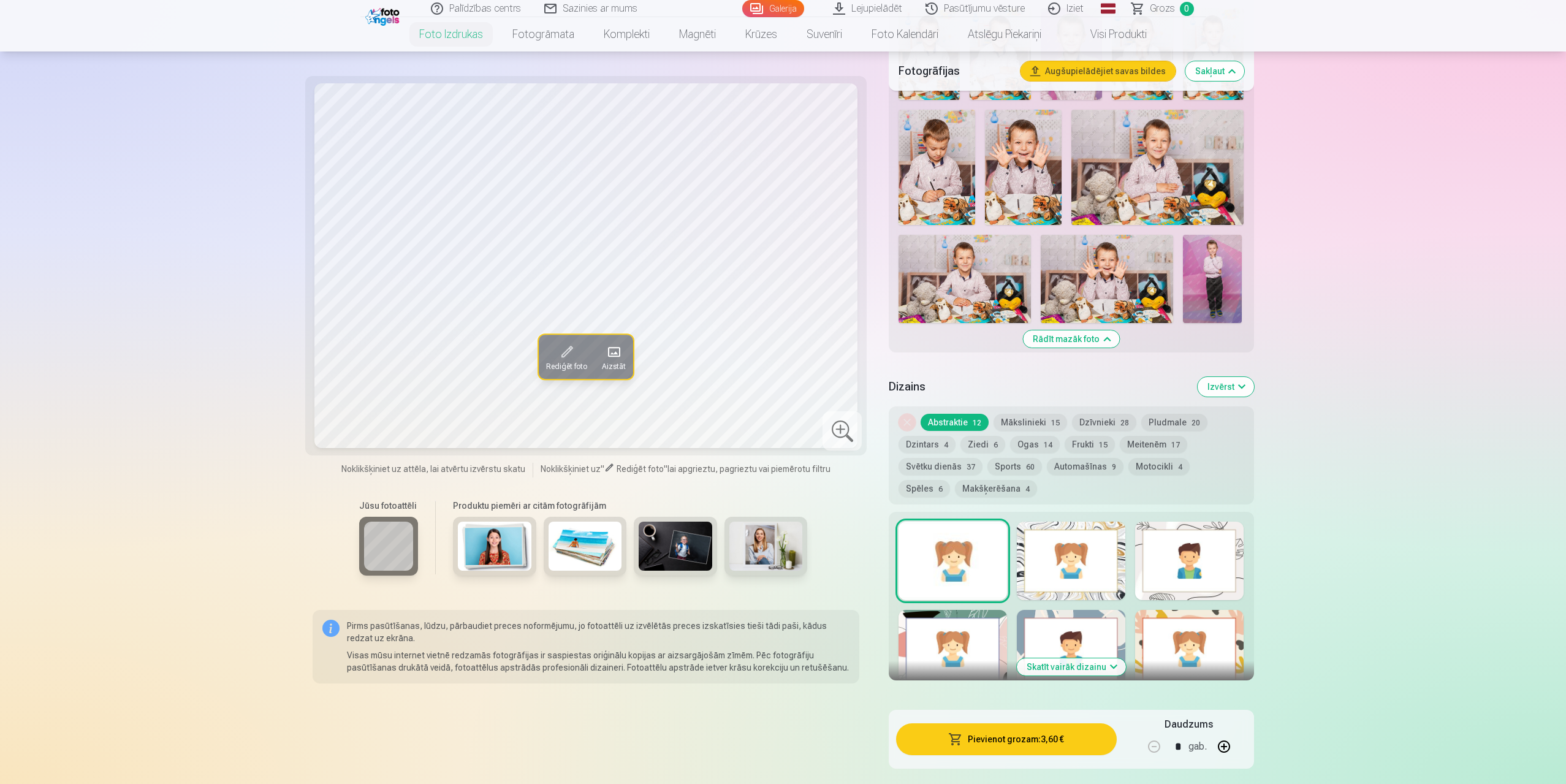
scroll to position [919, 0]
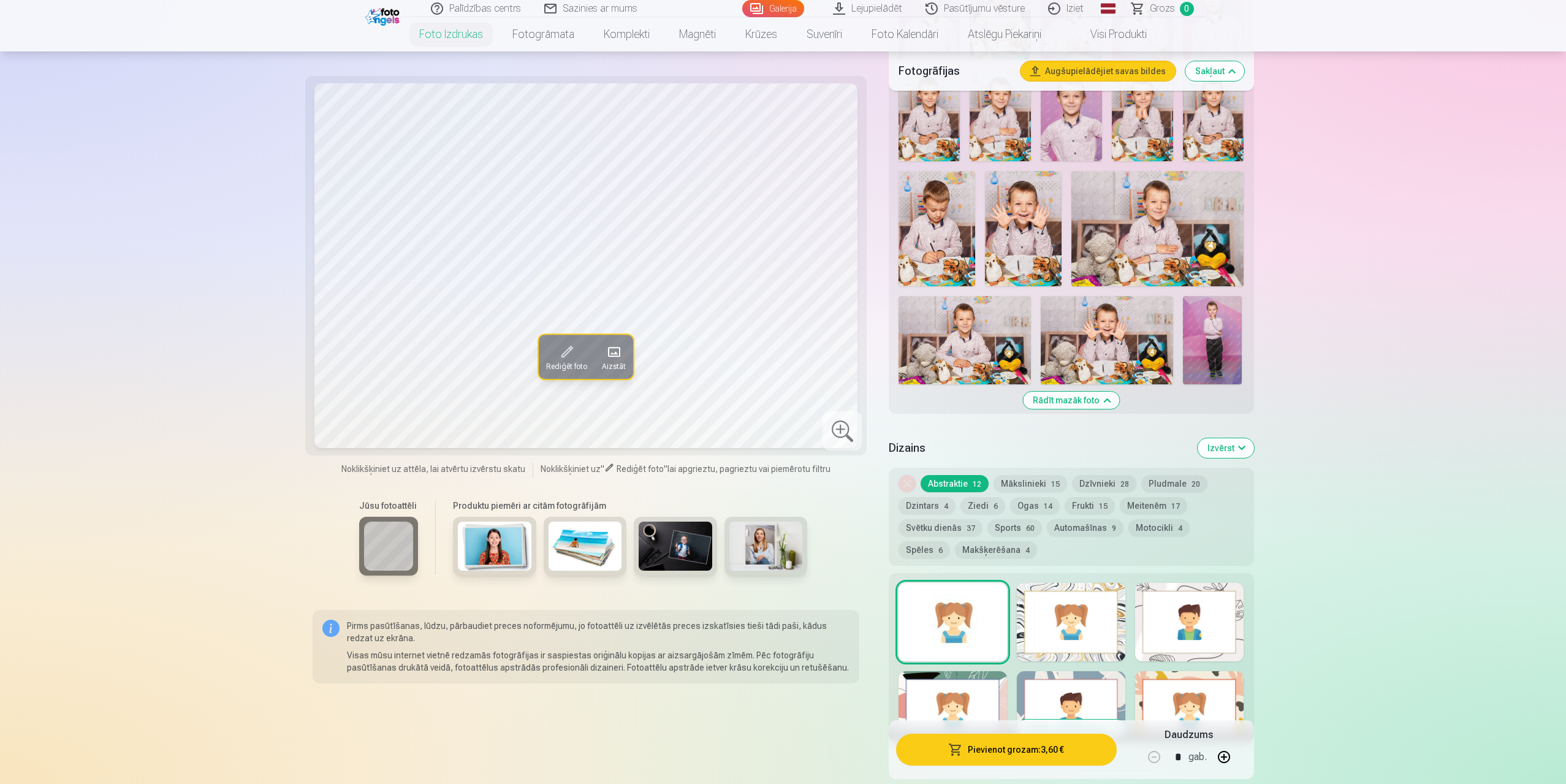
click at [1026, 482] on button "Mākslinieki 15" at bounding box center [1030, 483] width 73 height 17
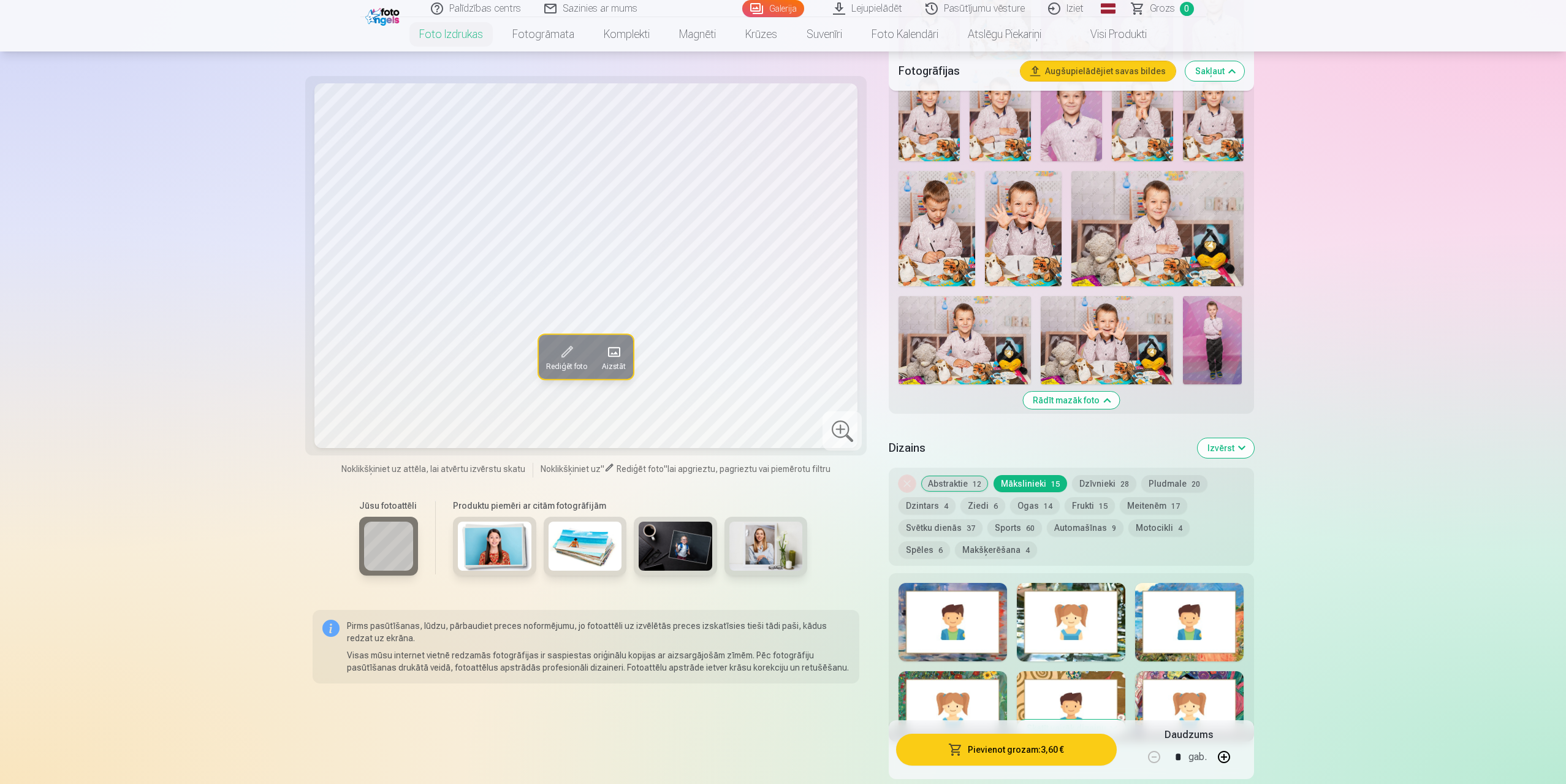
click at [970, 482] on button "Abstraktie 12" at bounding box center [954, 483] width 68 height 17
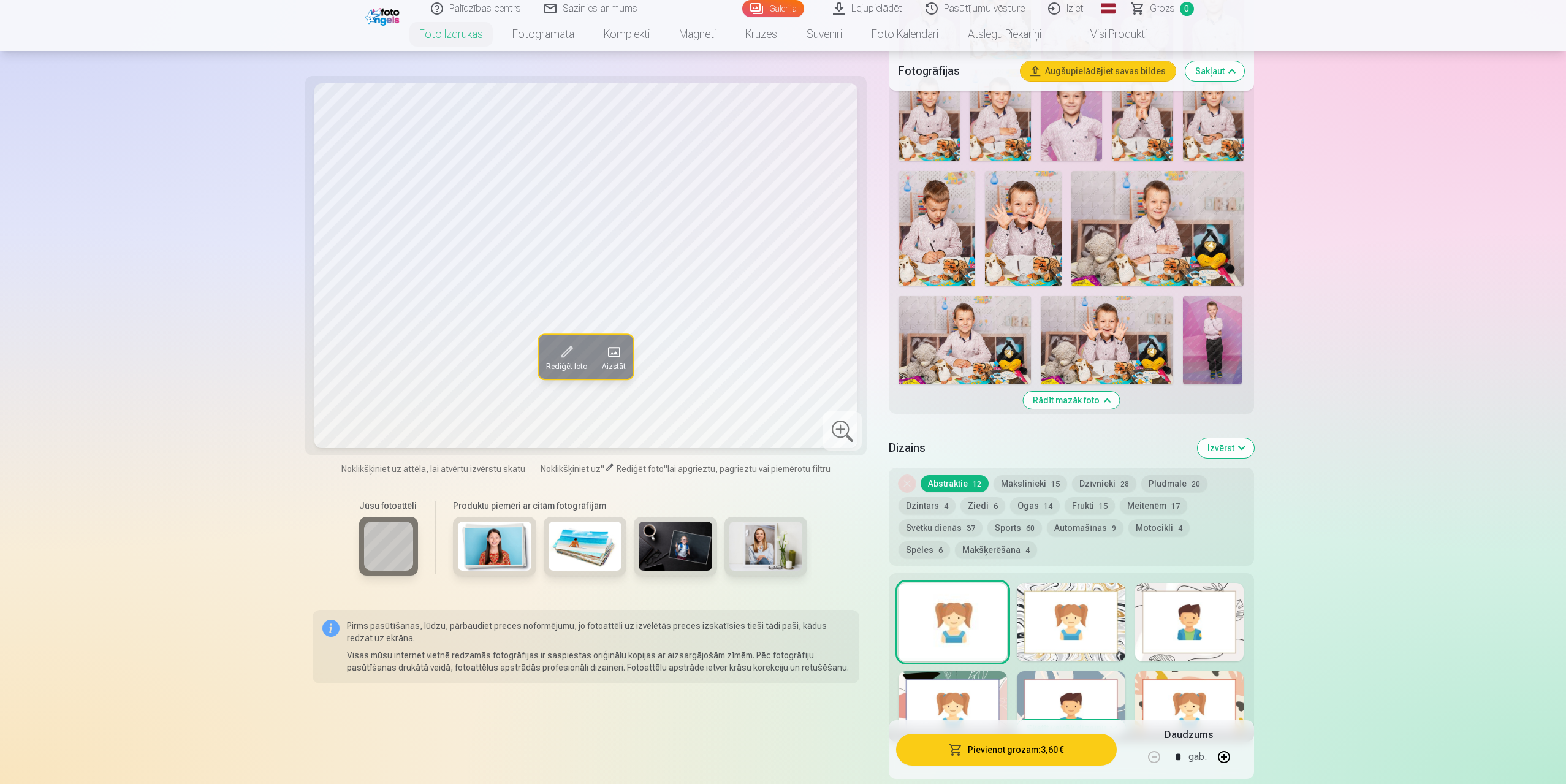
click at [964, 613] on div at bounding box center [953, 621] width 109 height 78
click at [1100, 627] on div at bounding box center [1071, 621] width 109 height 78
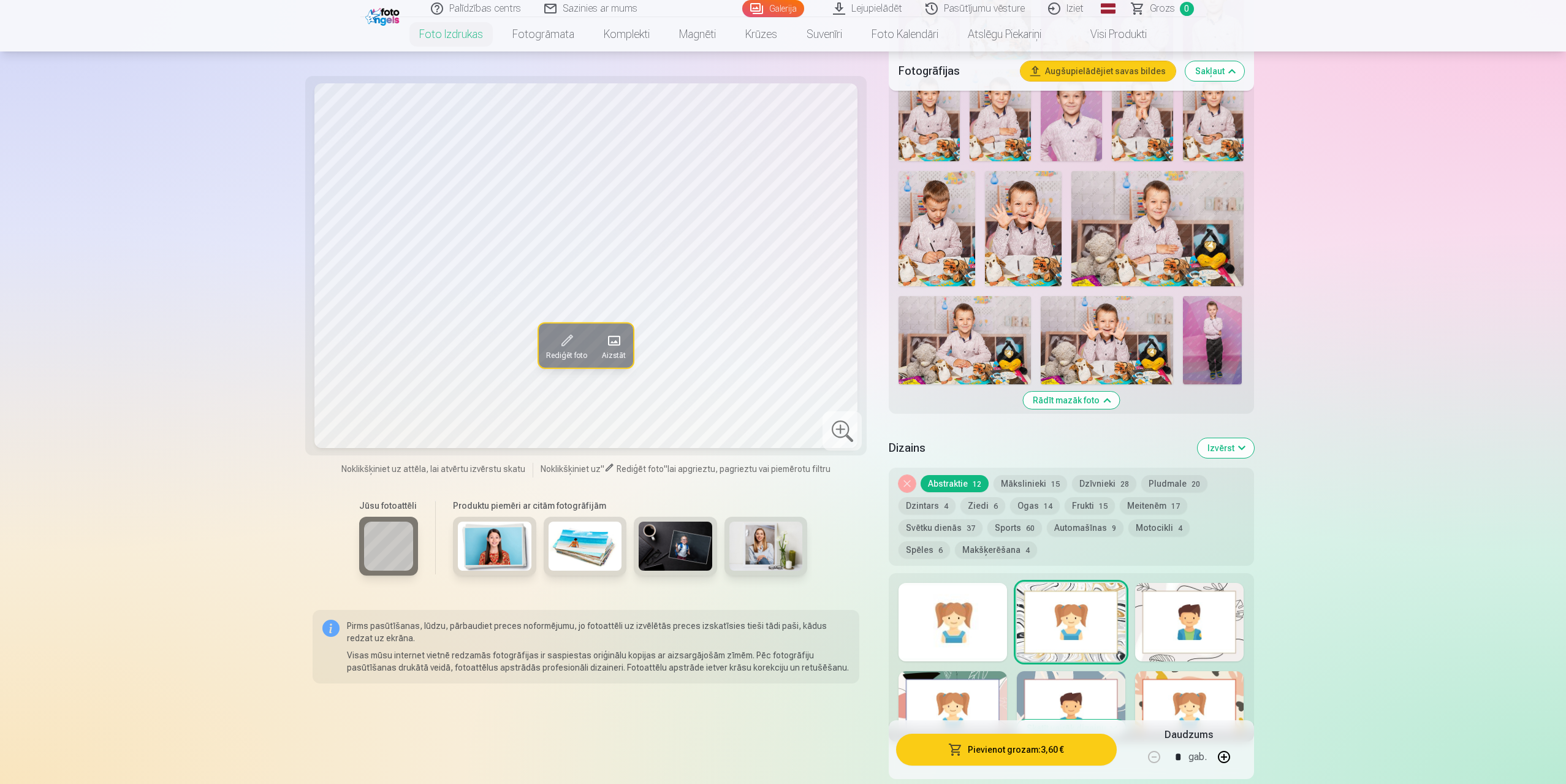
click at [947, 613] on div at bounding box center [953, 621] width 109 height 78
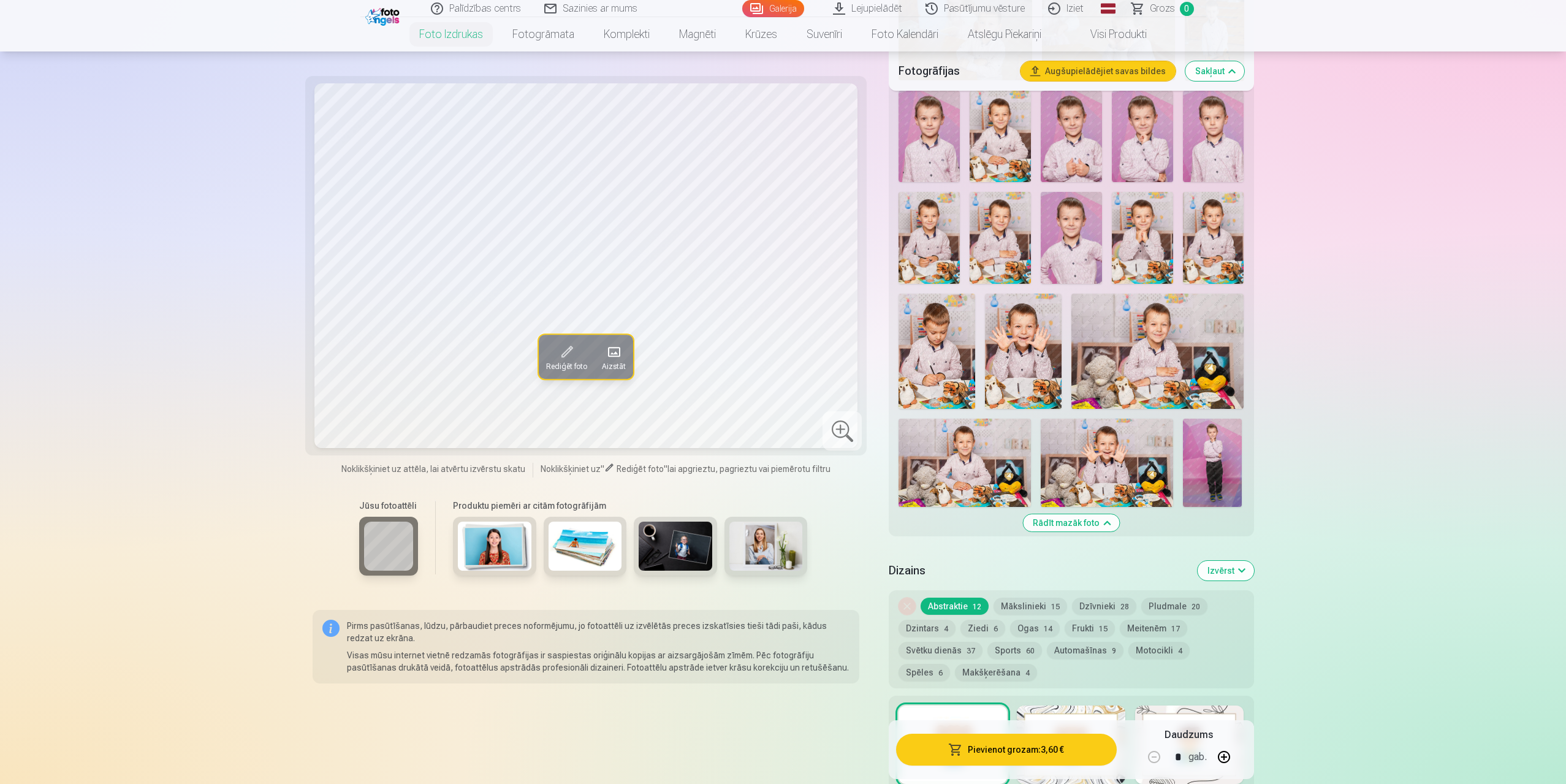
scroll to position [736, 0]
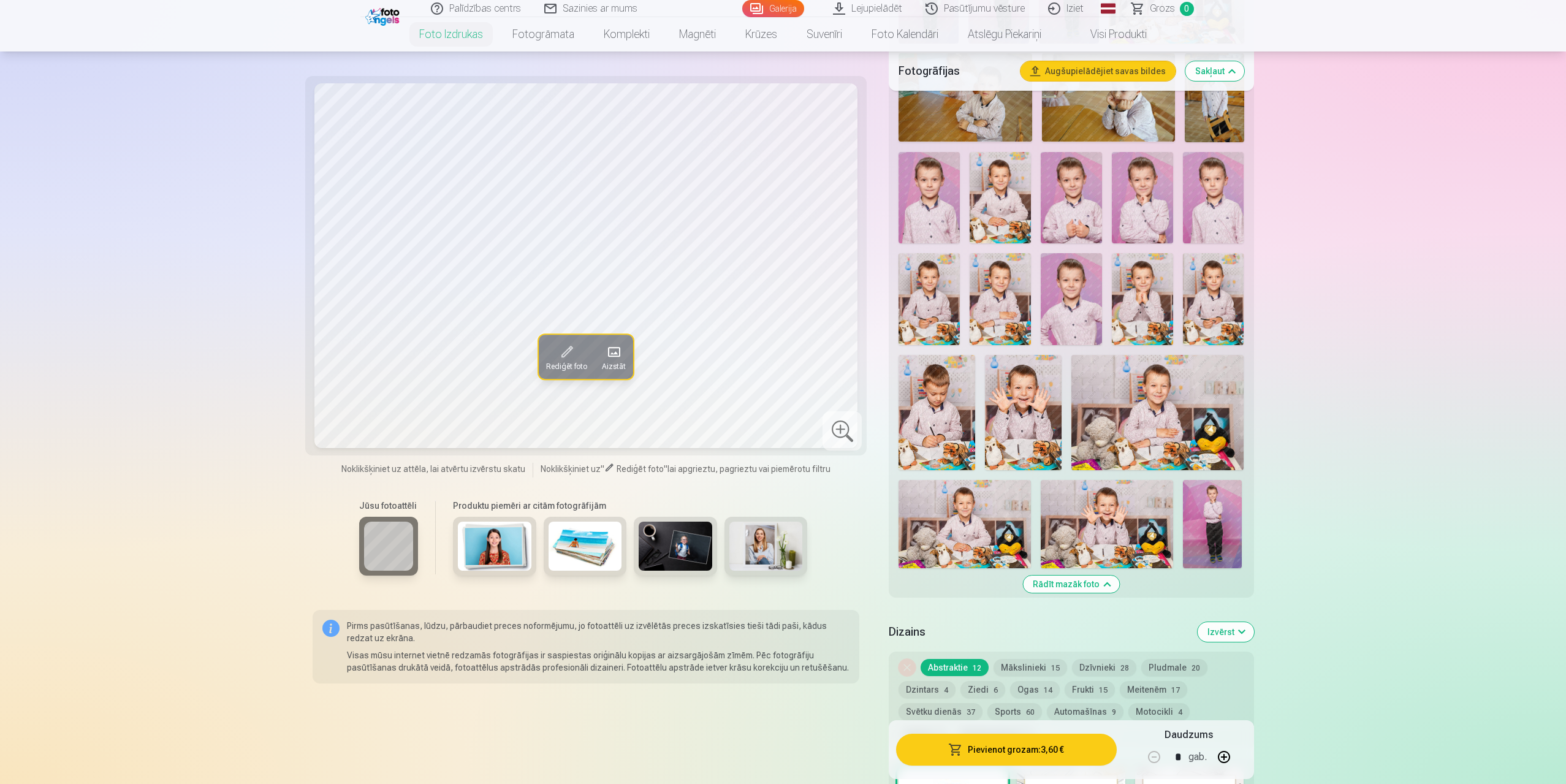
click at [1131, 522] on img at bounding box center [1107, 524] width 133 height 88
click at [1022, 423] on img at bounding box center [1023, 412] width 77 height 115
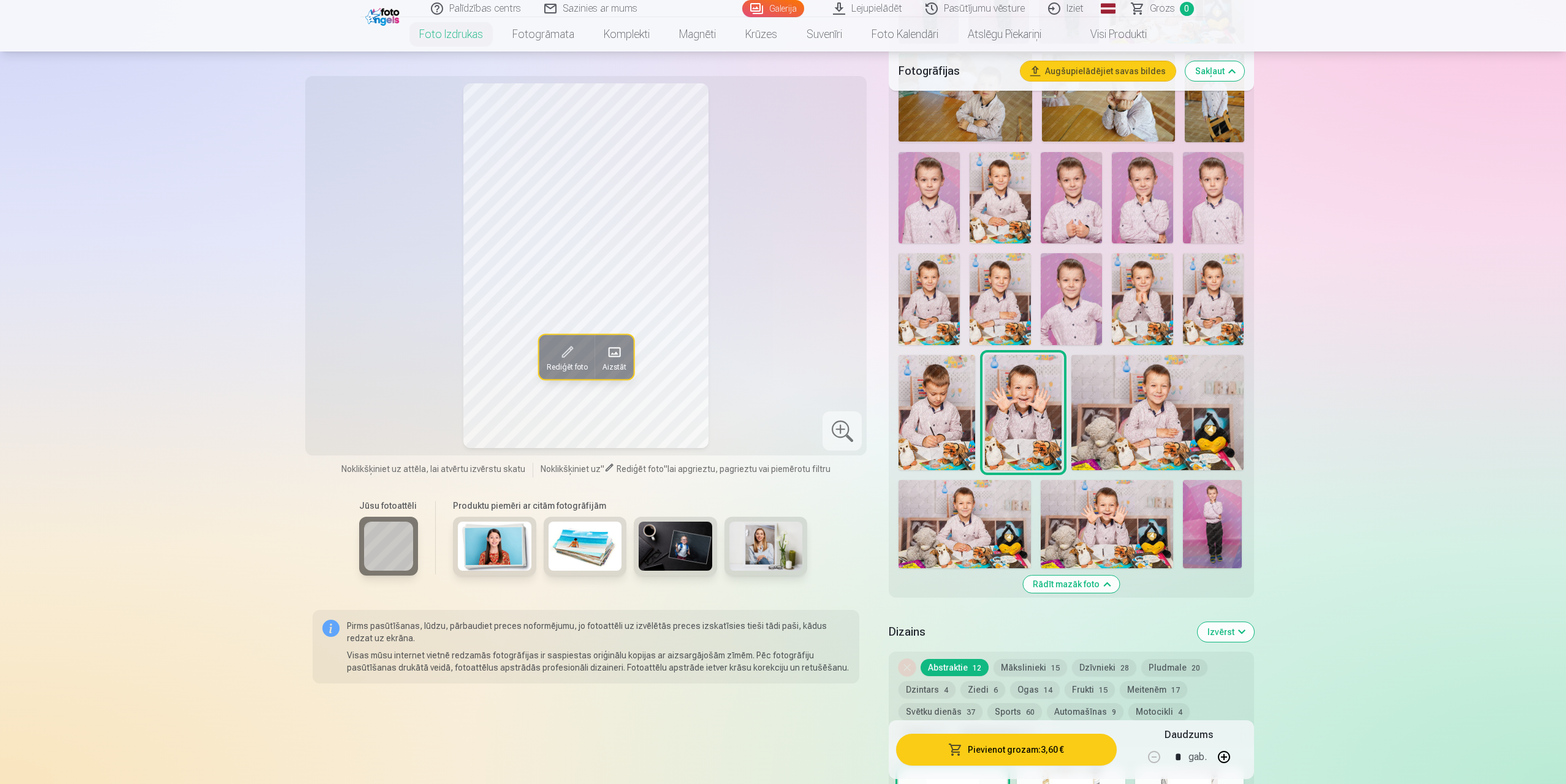
click at [1137, 531] on img at bounding box center [1107, 524] width 133 height 88
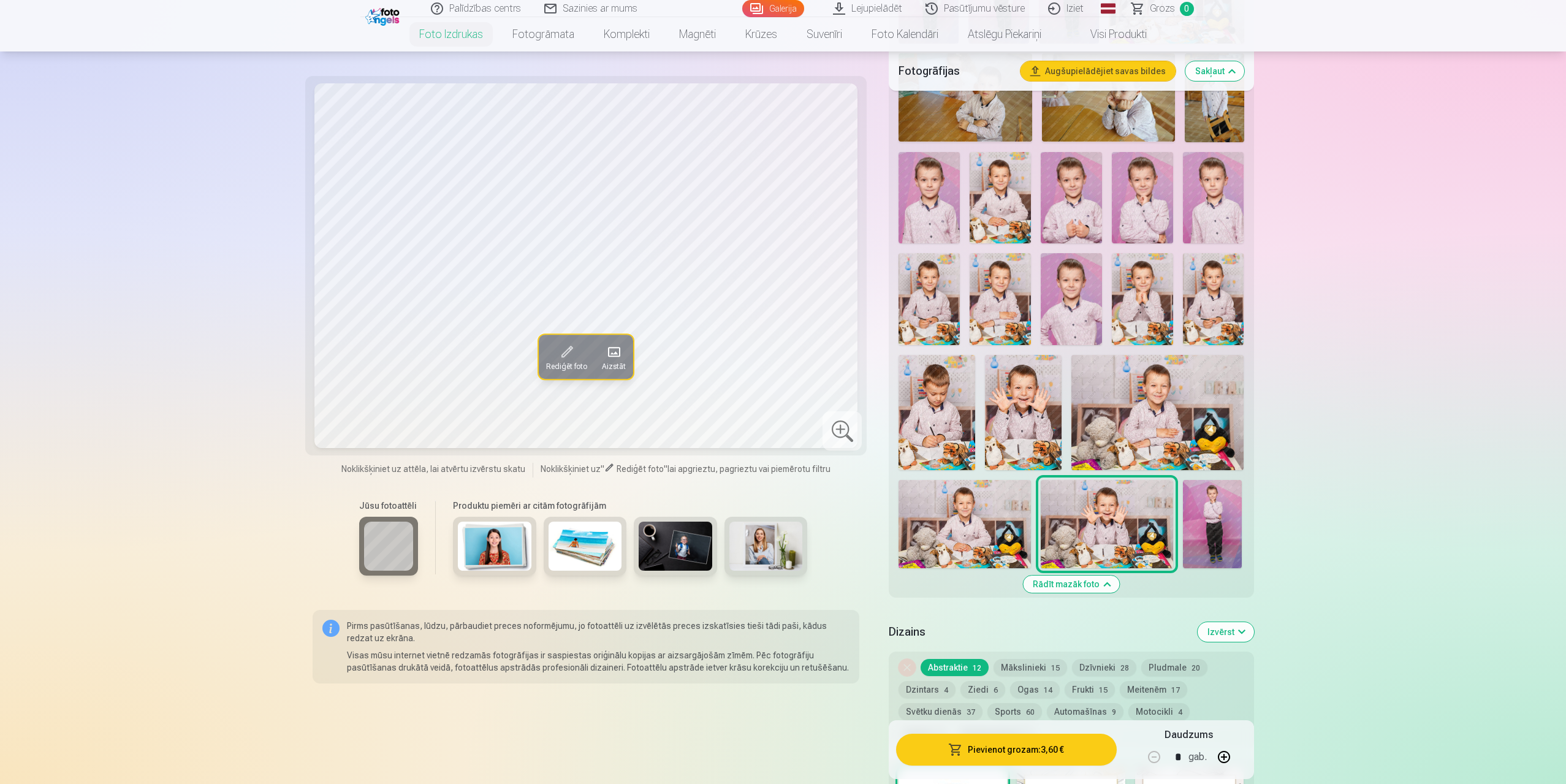
click at [562, 366] on span "Rediģēt foto" at bounding box center [567, 366] width 41 height 9
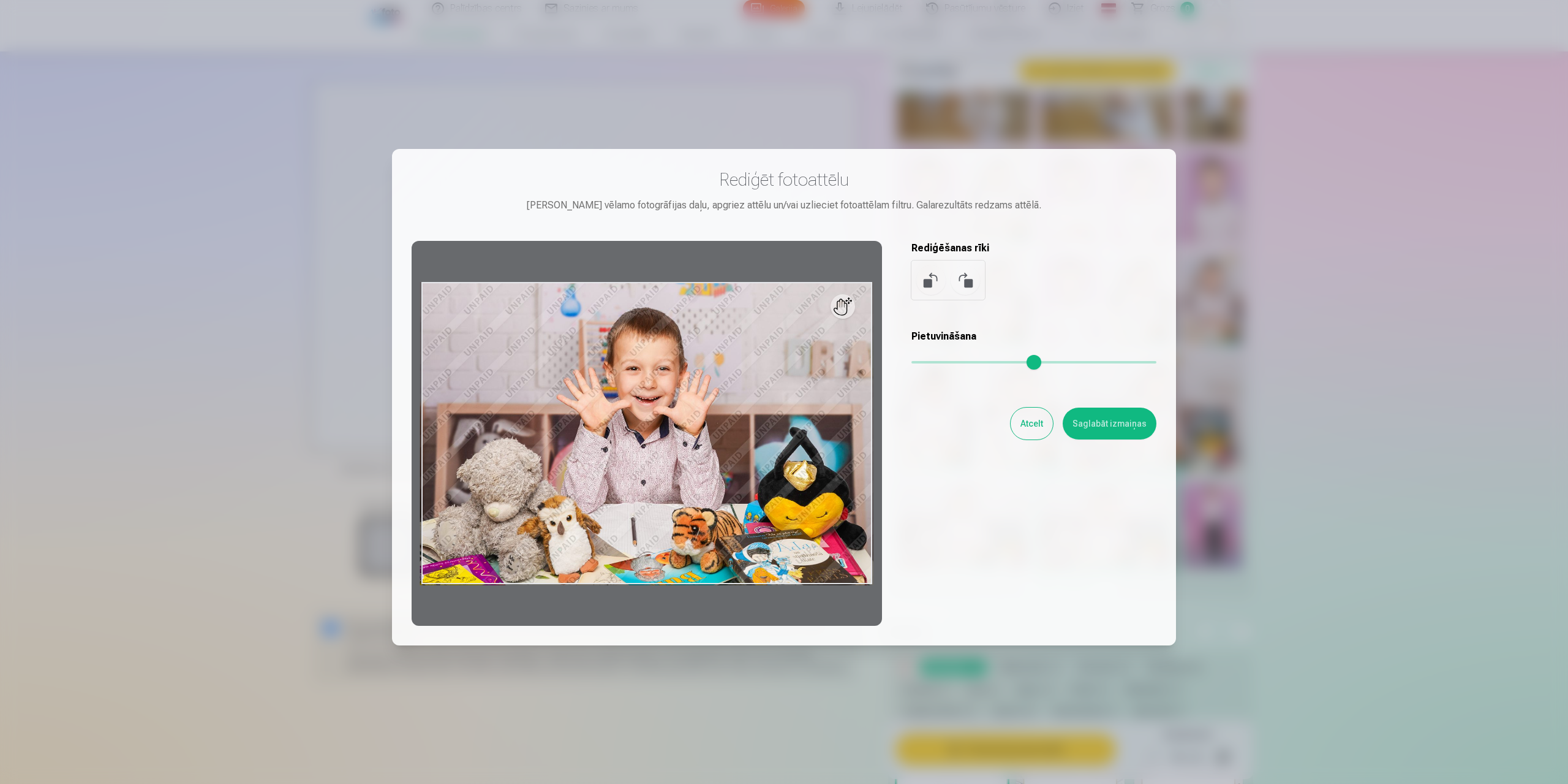
click at [1032, 412] on button "Atcelt" at bounding box center [1032, 423] width 42 height 32
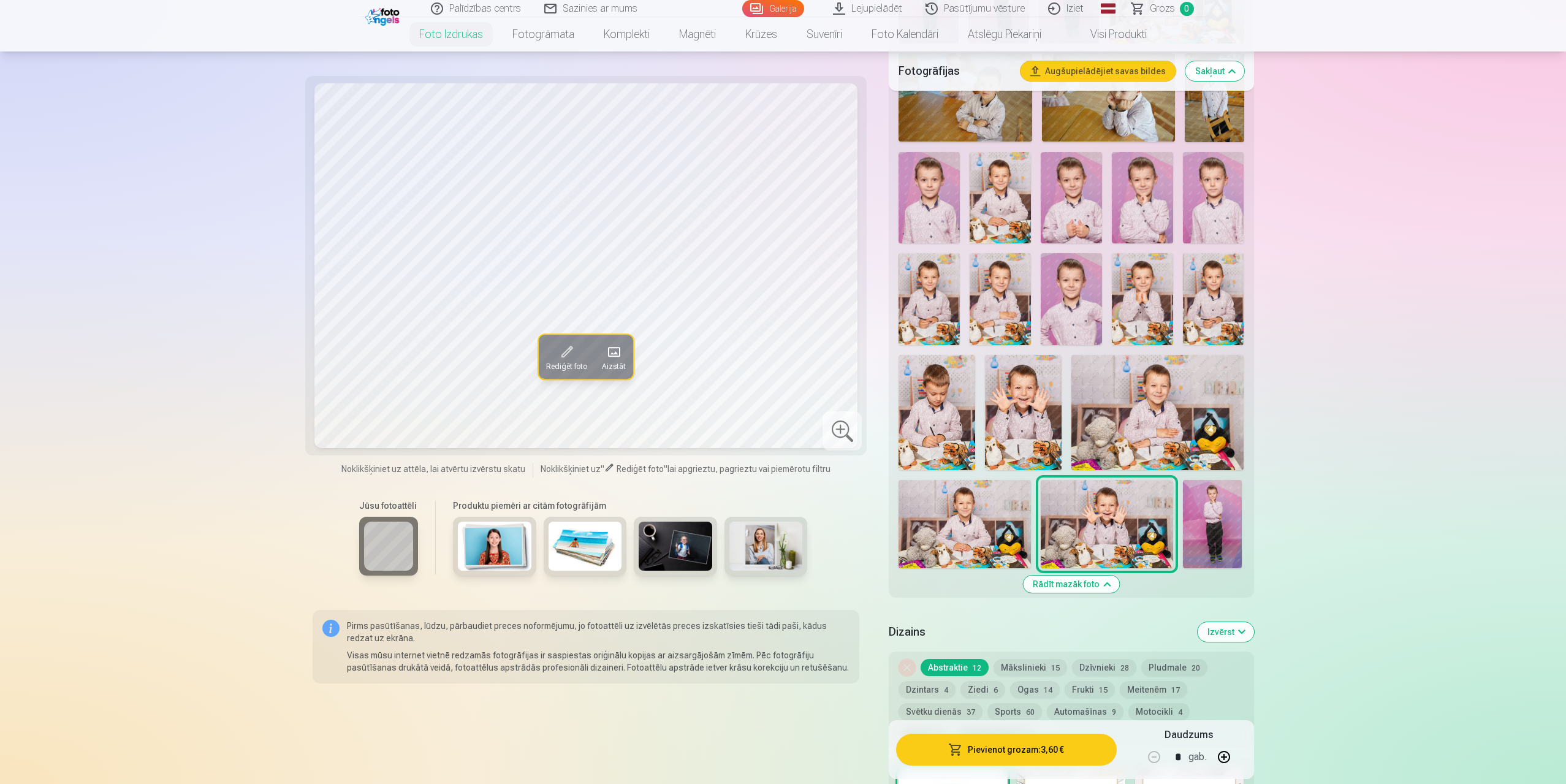
click at [1205, 500] on img at bounding box center [1213, 524] width 59 height 88
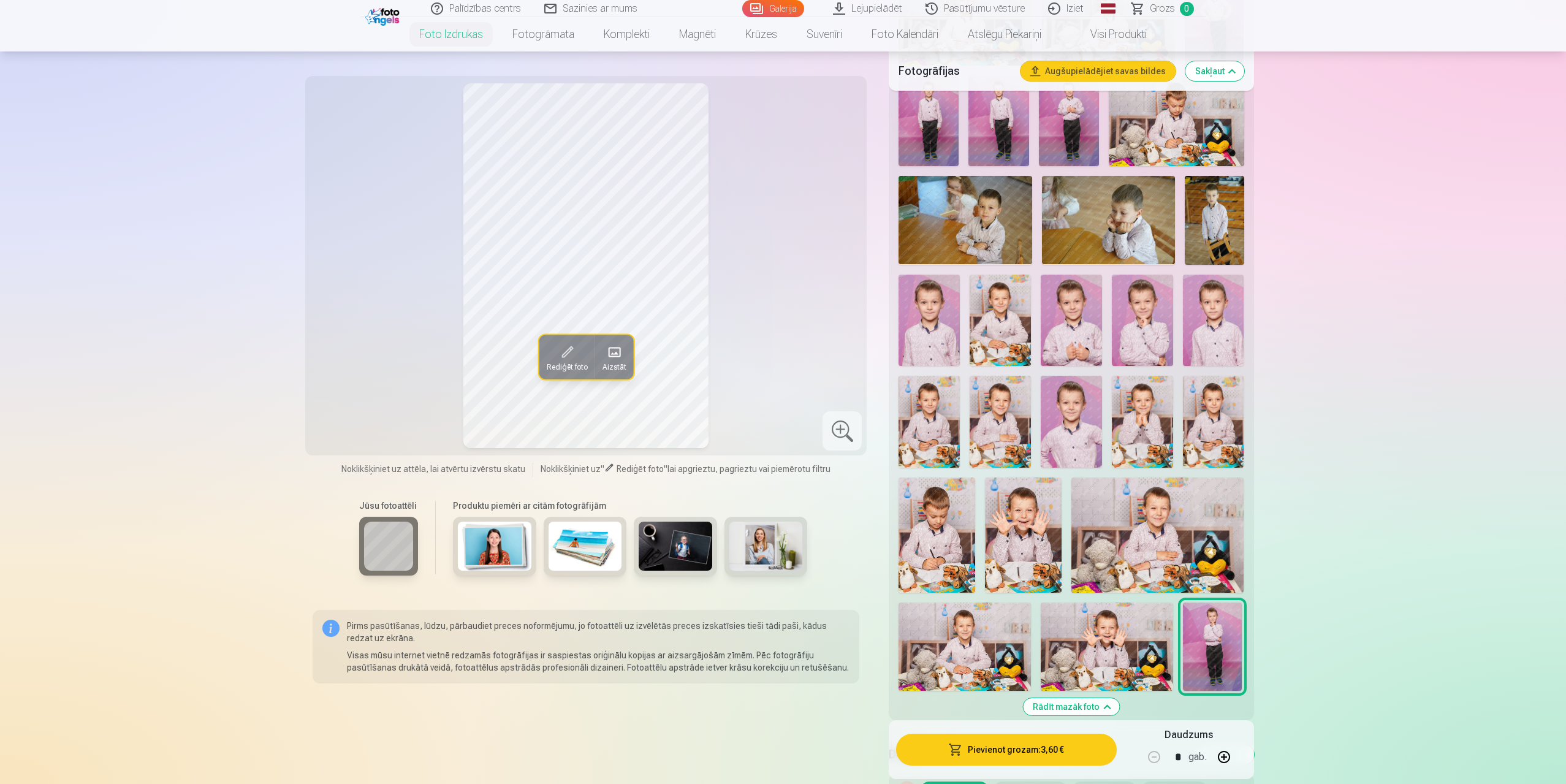
scroll to position [551, 0]
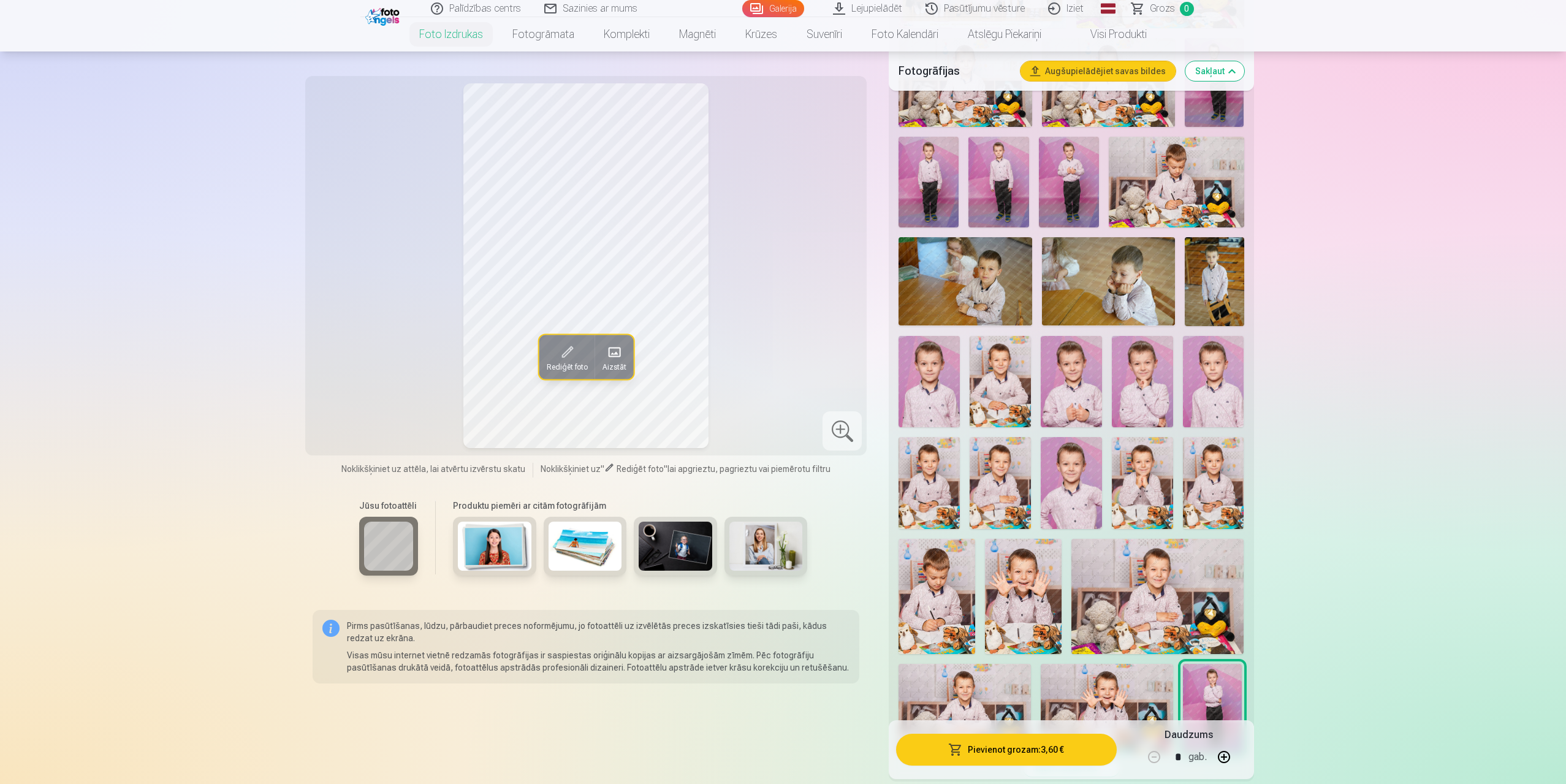
click at [1149, 470] on img at bounding box center [1142, 482] width 61 height 92
click at [941, 470] on img at bounding box center [929, 482] width 61 height 92
click at [1151, 466] on img at bounding box center [1142, 482] width 61 height 92
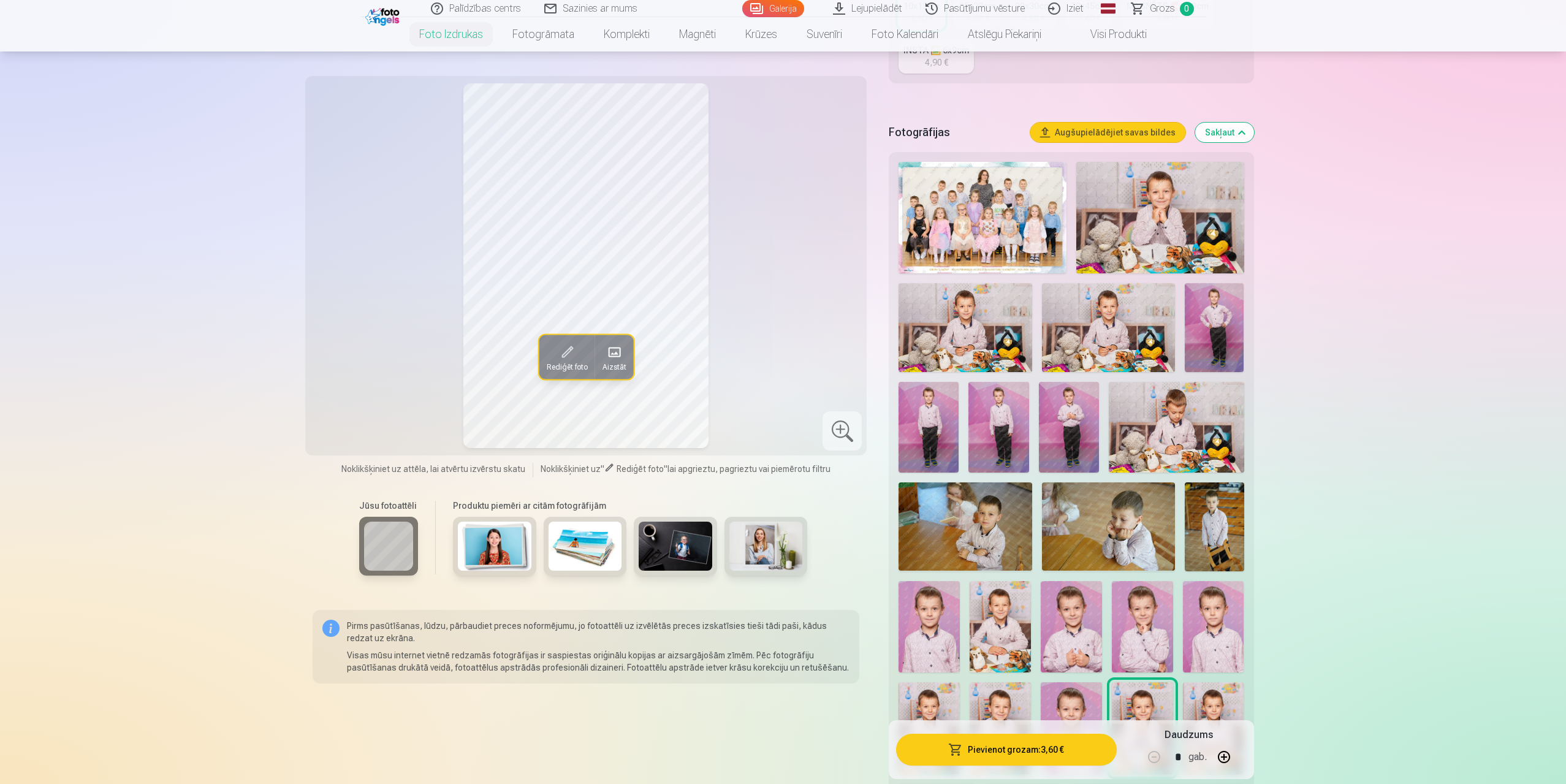
scroll to position [184, 0]
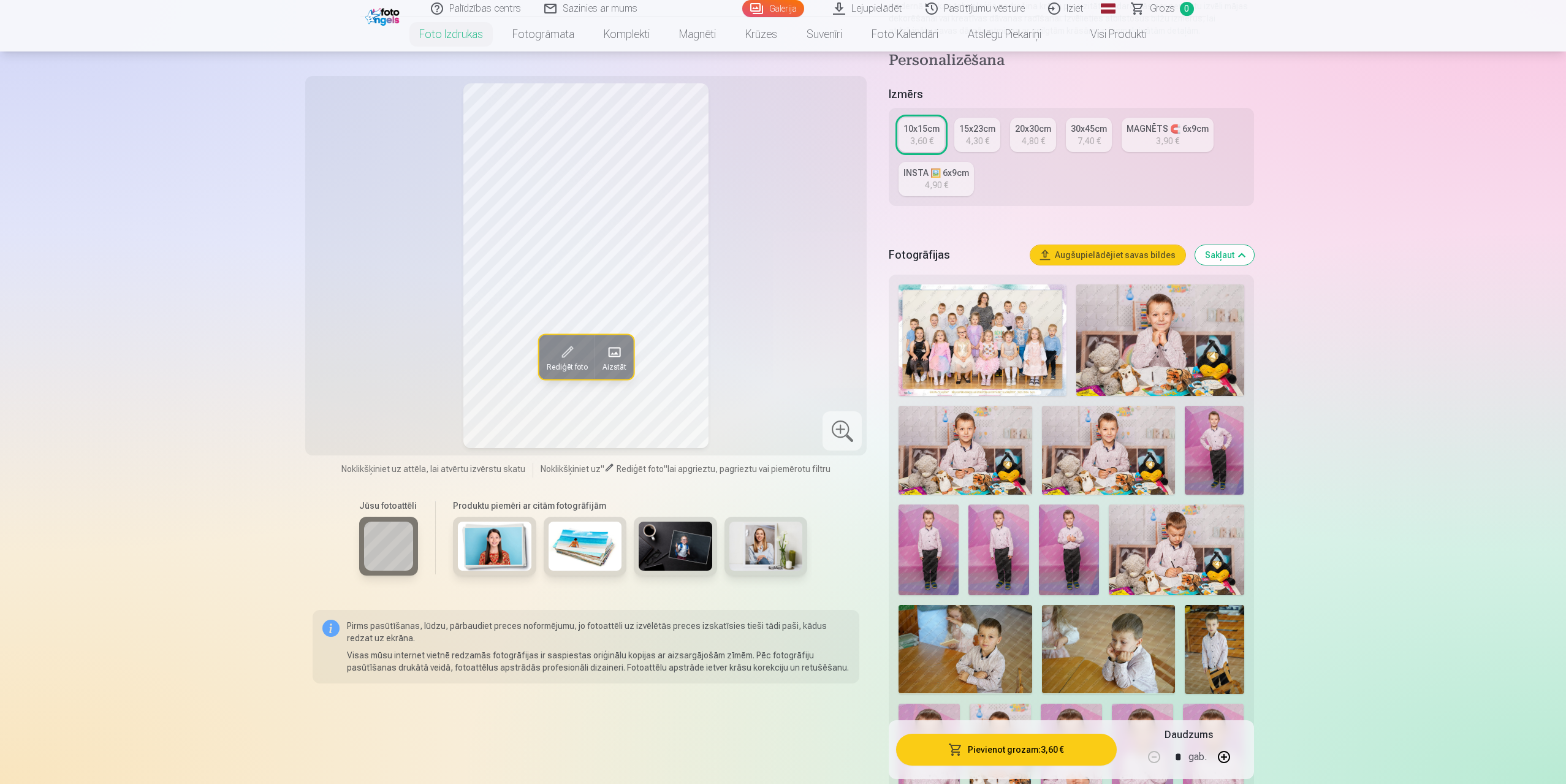
click at [1186, 335] on img at bounding box center [1160, 339] width 168 height 111
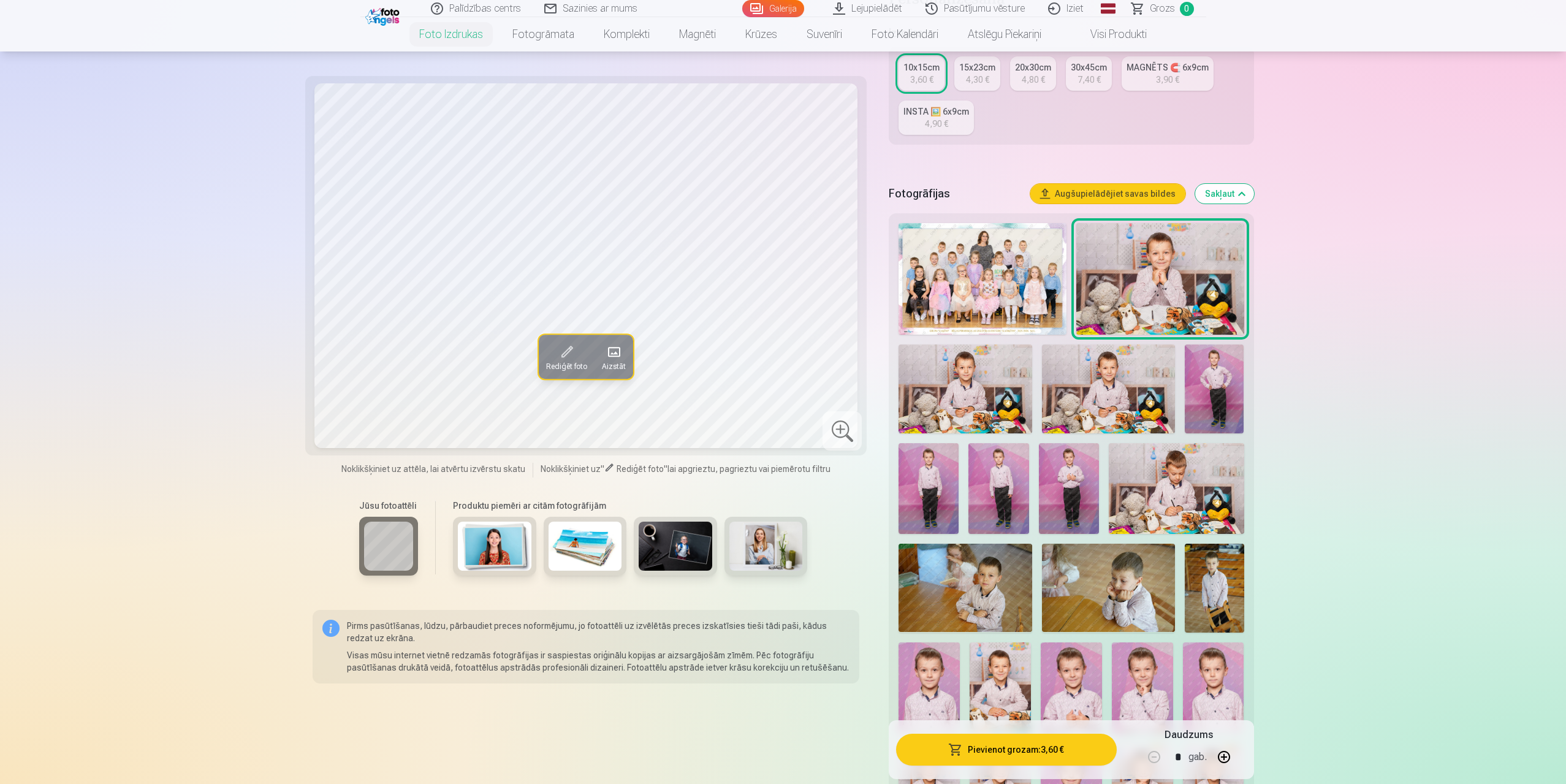
scroll to position [122, 0]
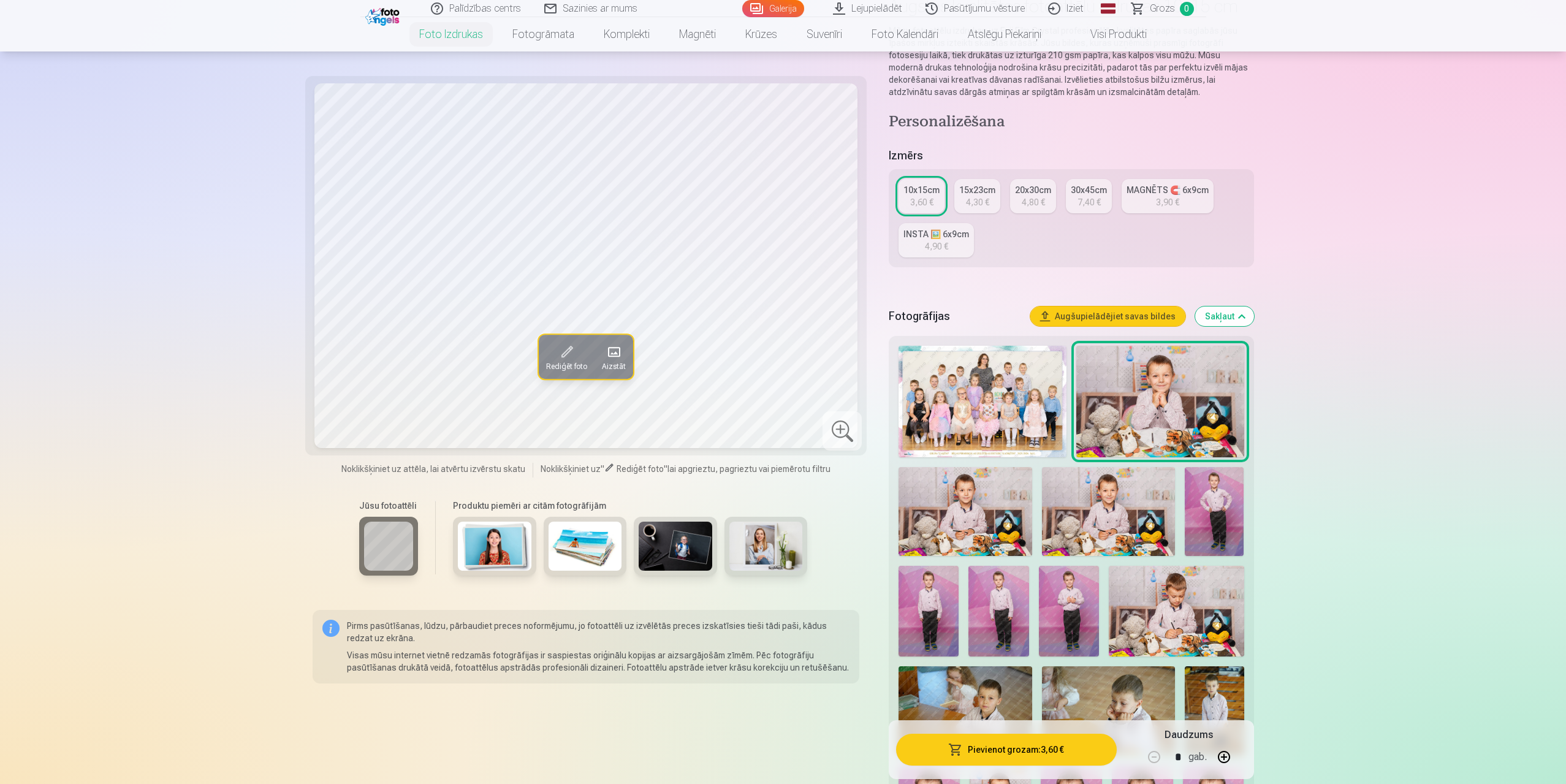
click at [1031, 383] on img at bounding box center [983, 401] width 168 height 111
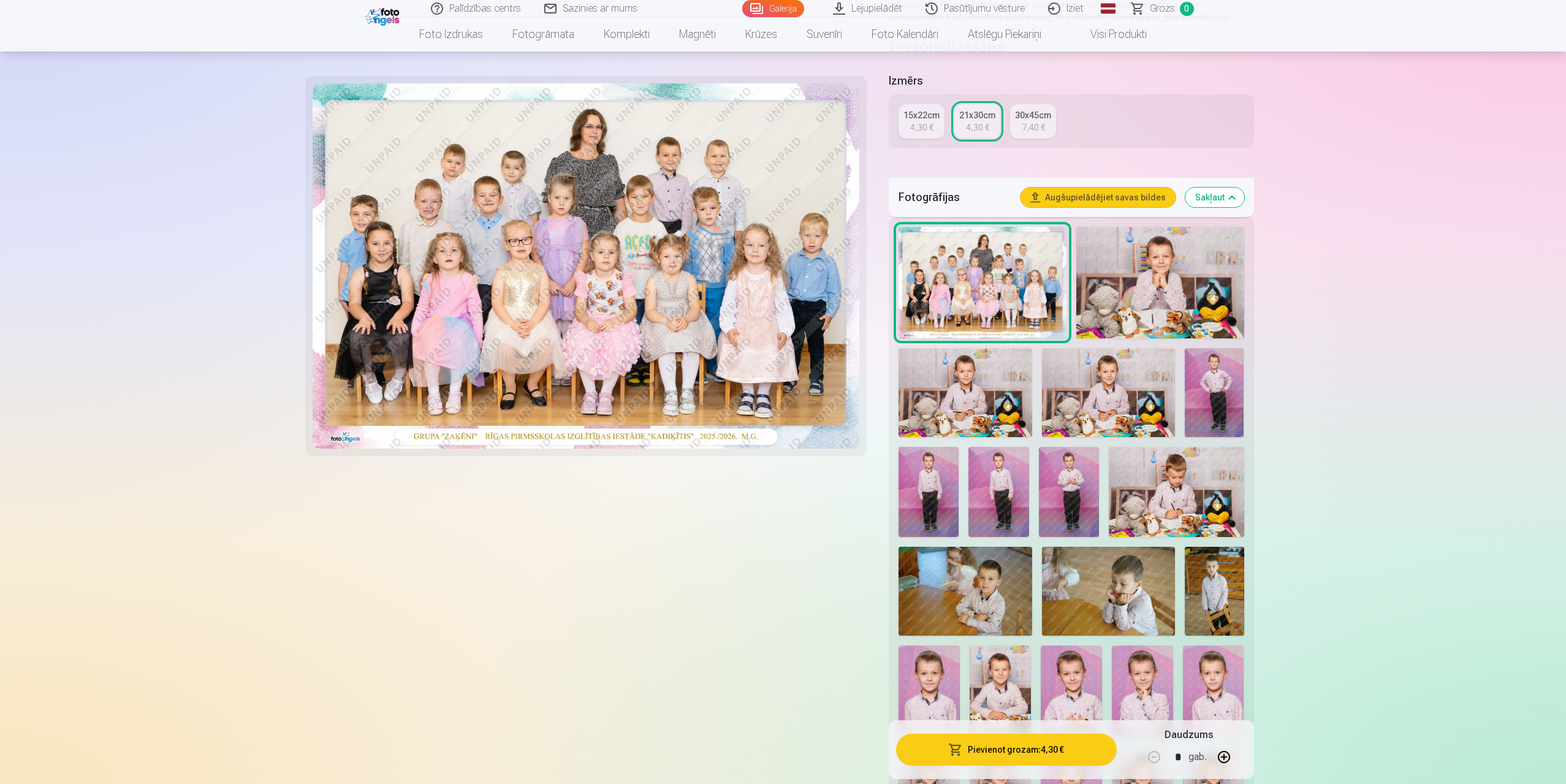
scroll to position [184, 0]
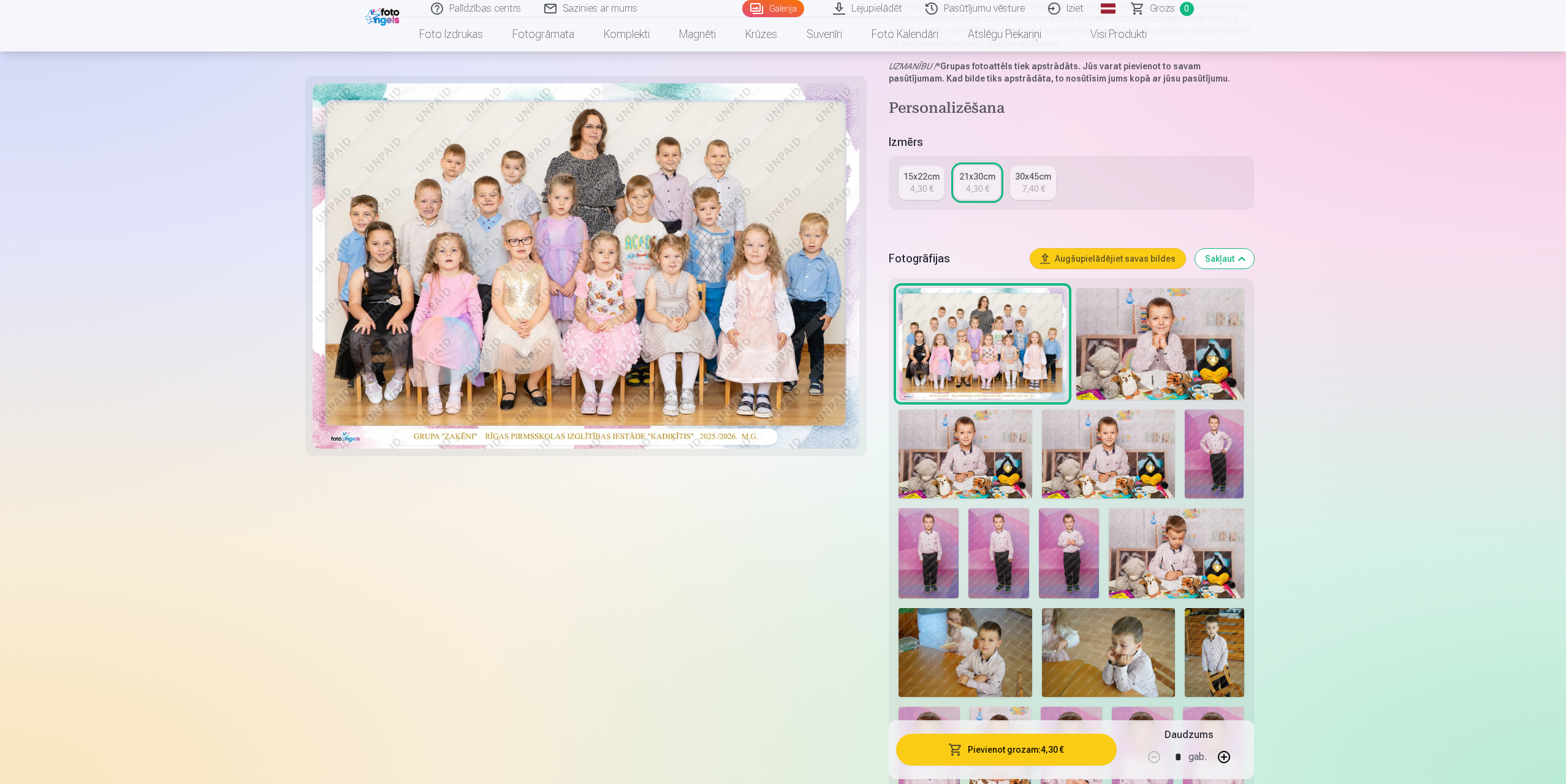
click at [922, 178] on div "15x22cm" at bounding box center [921, 177] width 36 height 12
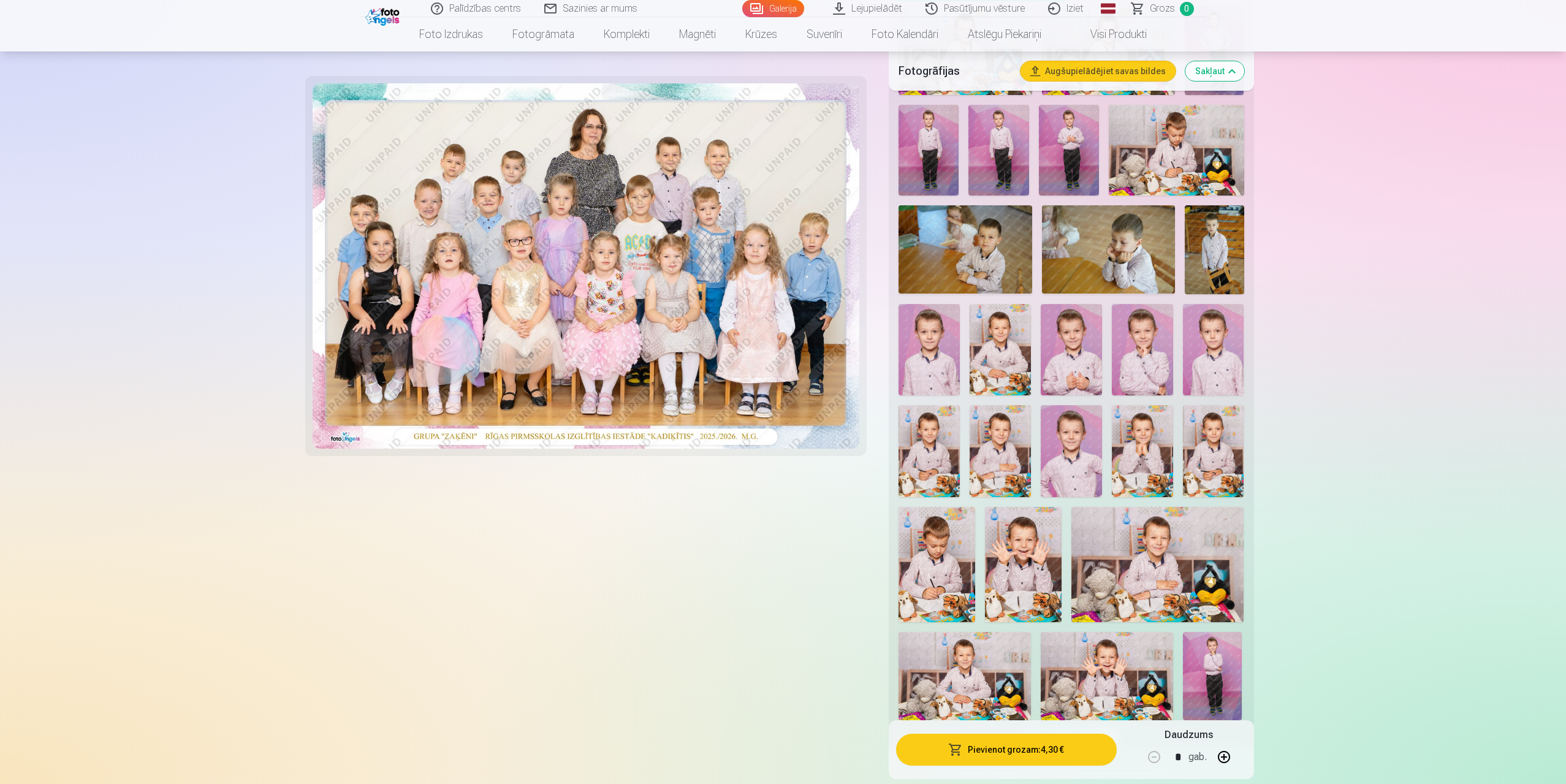
scroll to position [736, 0]
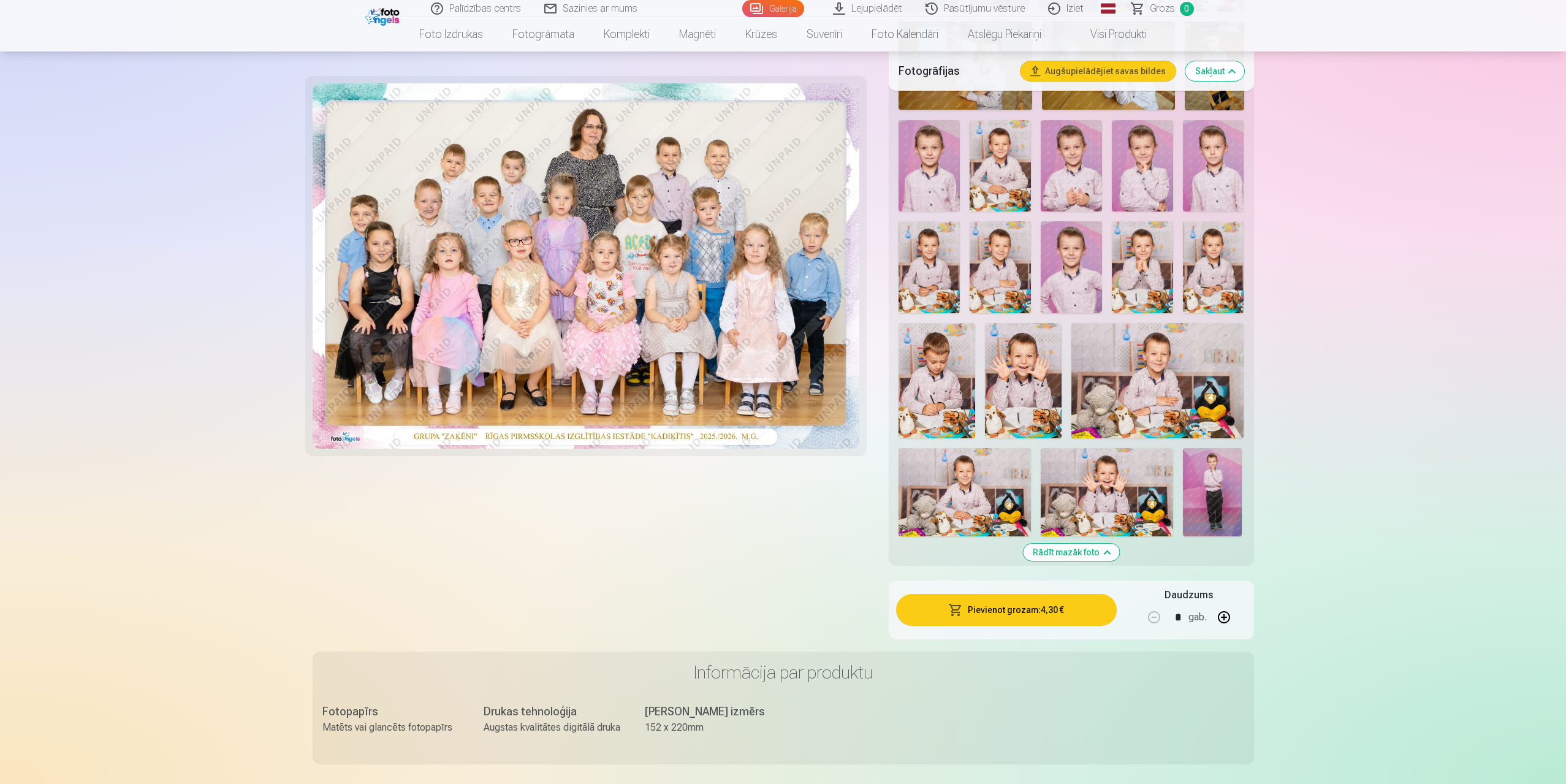
click at [1027, 613] on button "Pievienot grozam : 4,30 €" at bounding box center [1006, 609] width 220 height 32
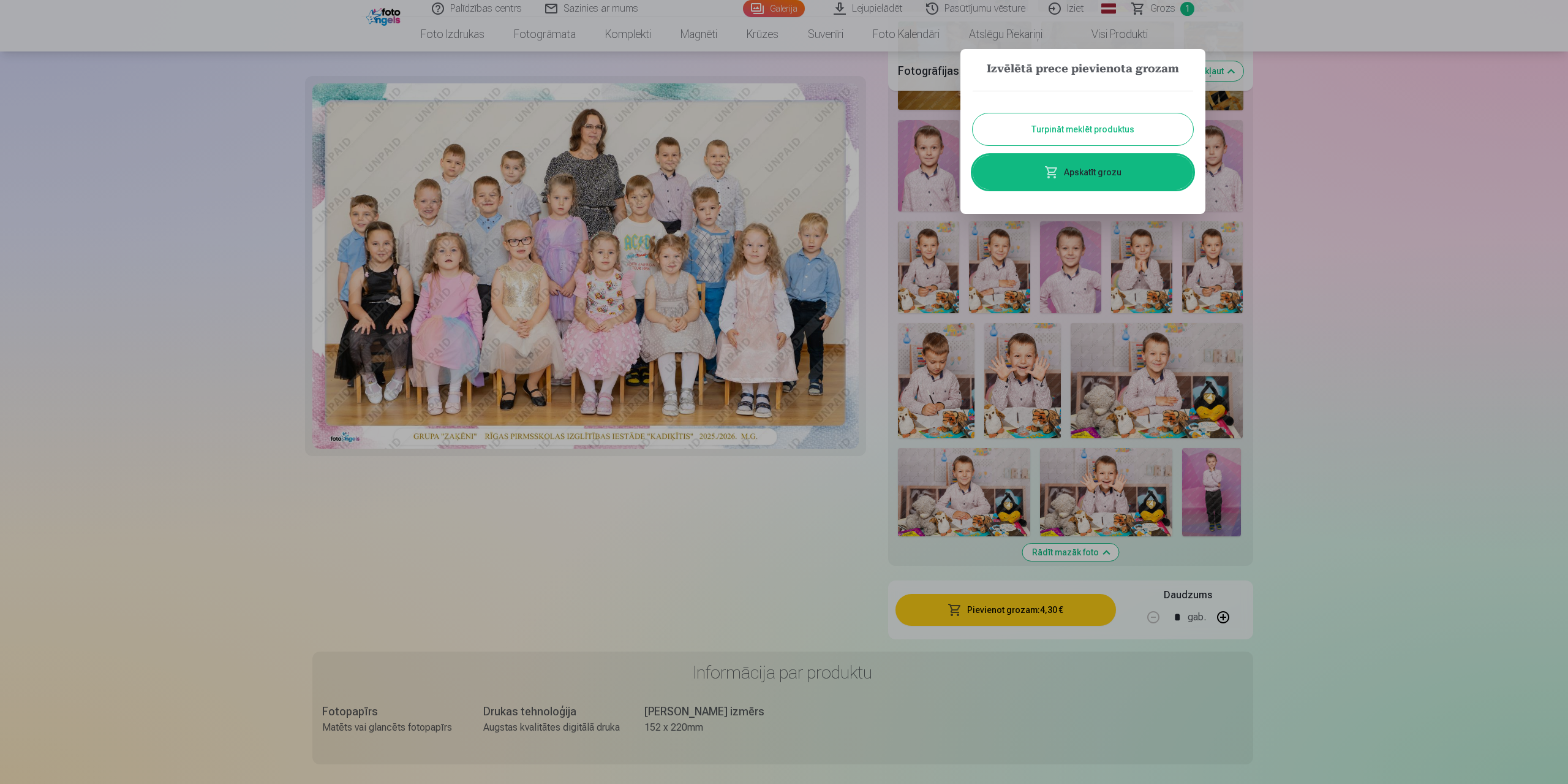
click at [1105, 134] on button "Turpināt meklēt produktus" at bounding box center [1083, 129] width 220 height 32
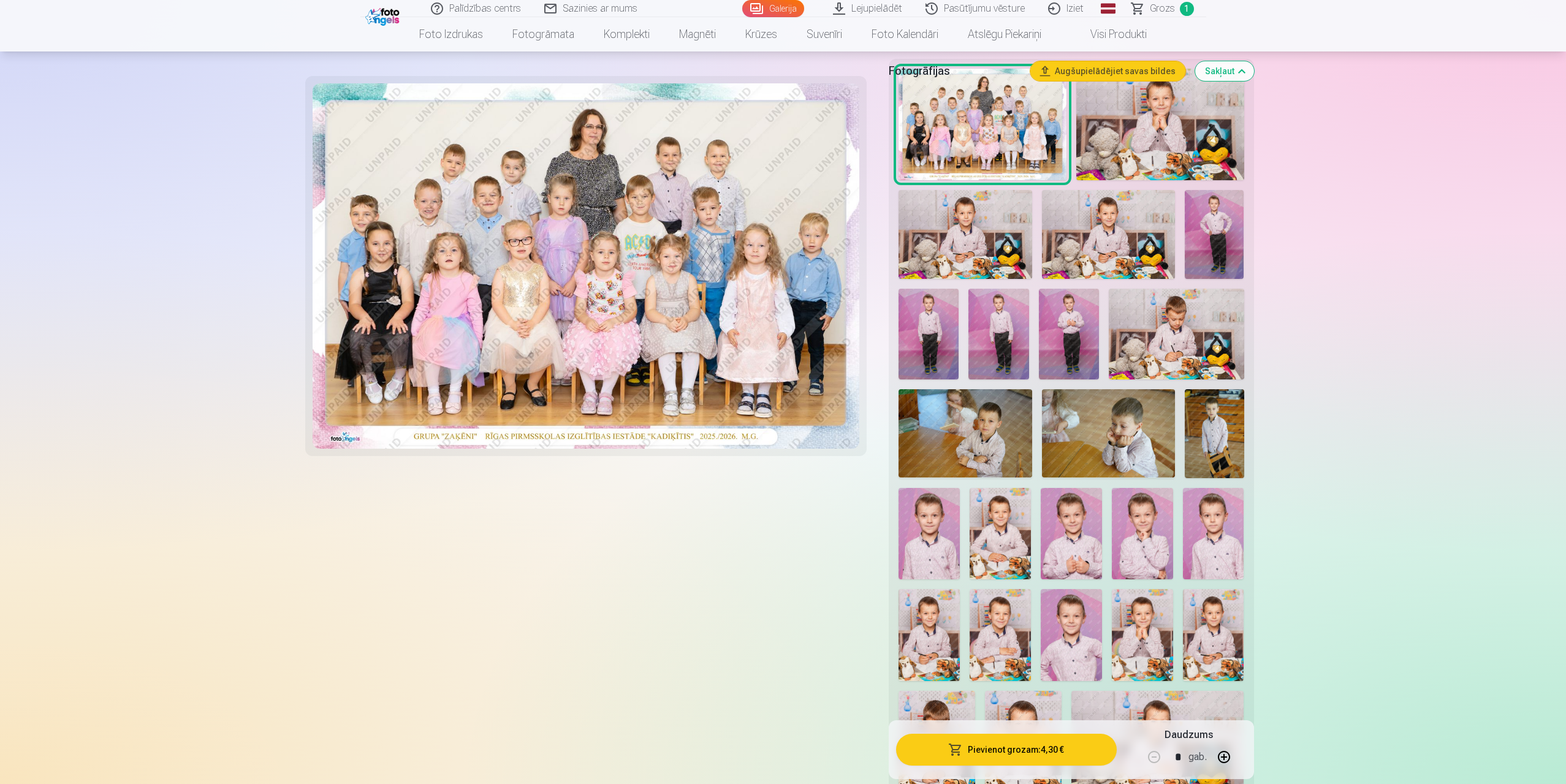
scroll to position [61, 0]
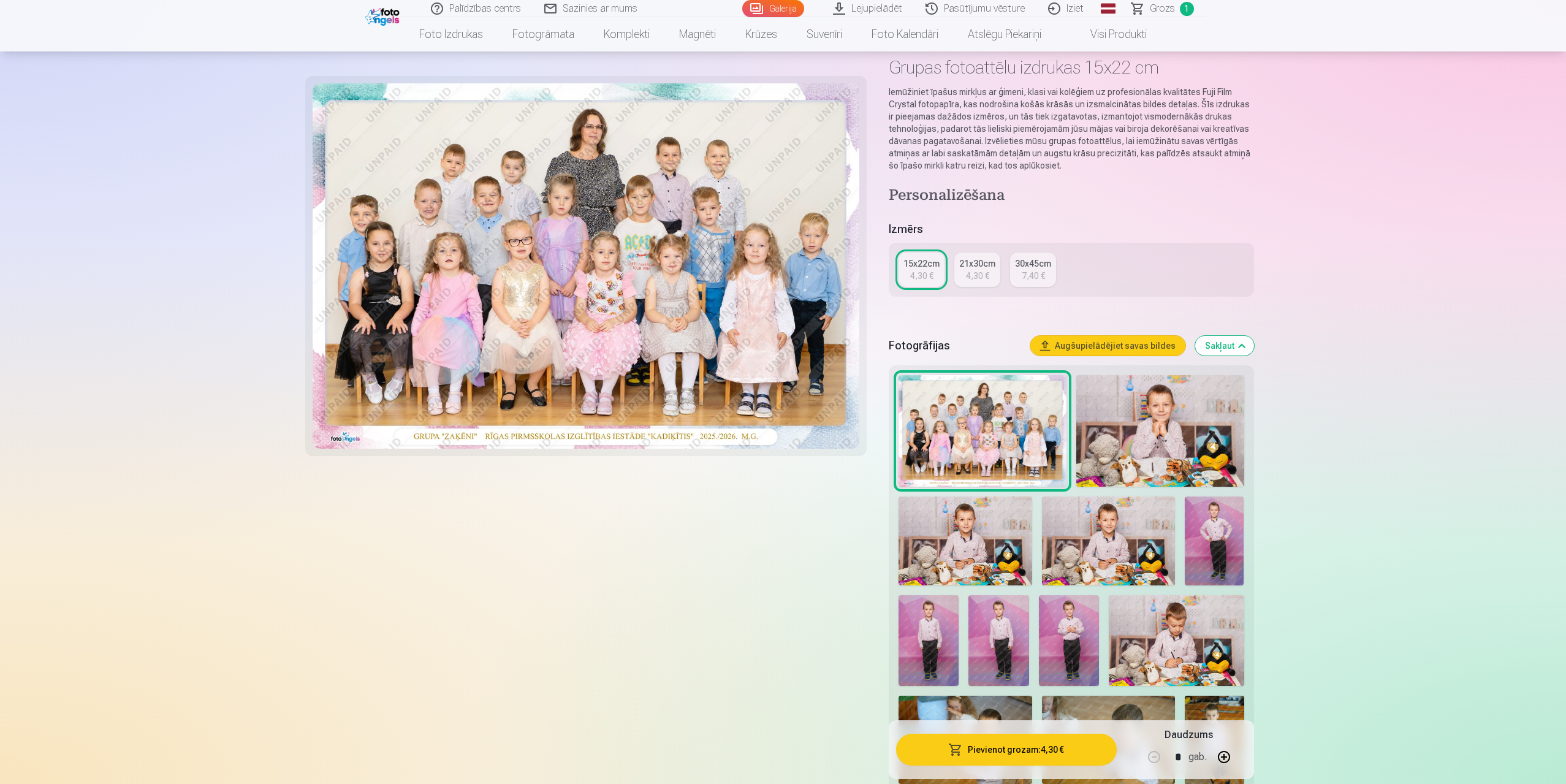
click at [1157, 426] on img at bounding box center [1160, 430] width 168 height 111
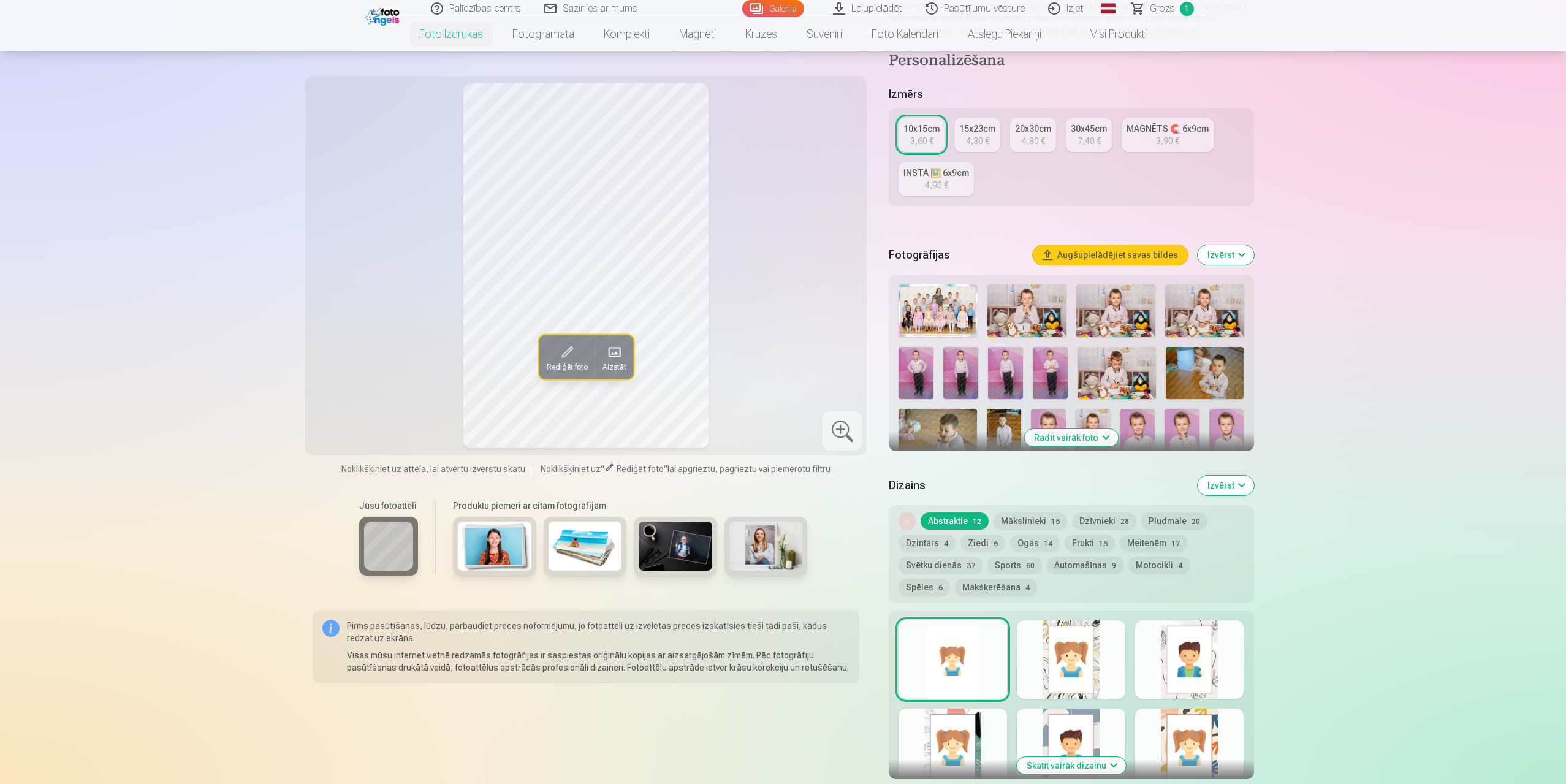
scroll to position [246, 0]
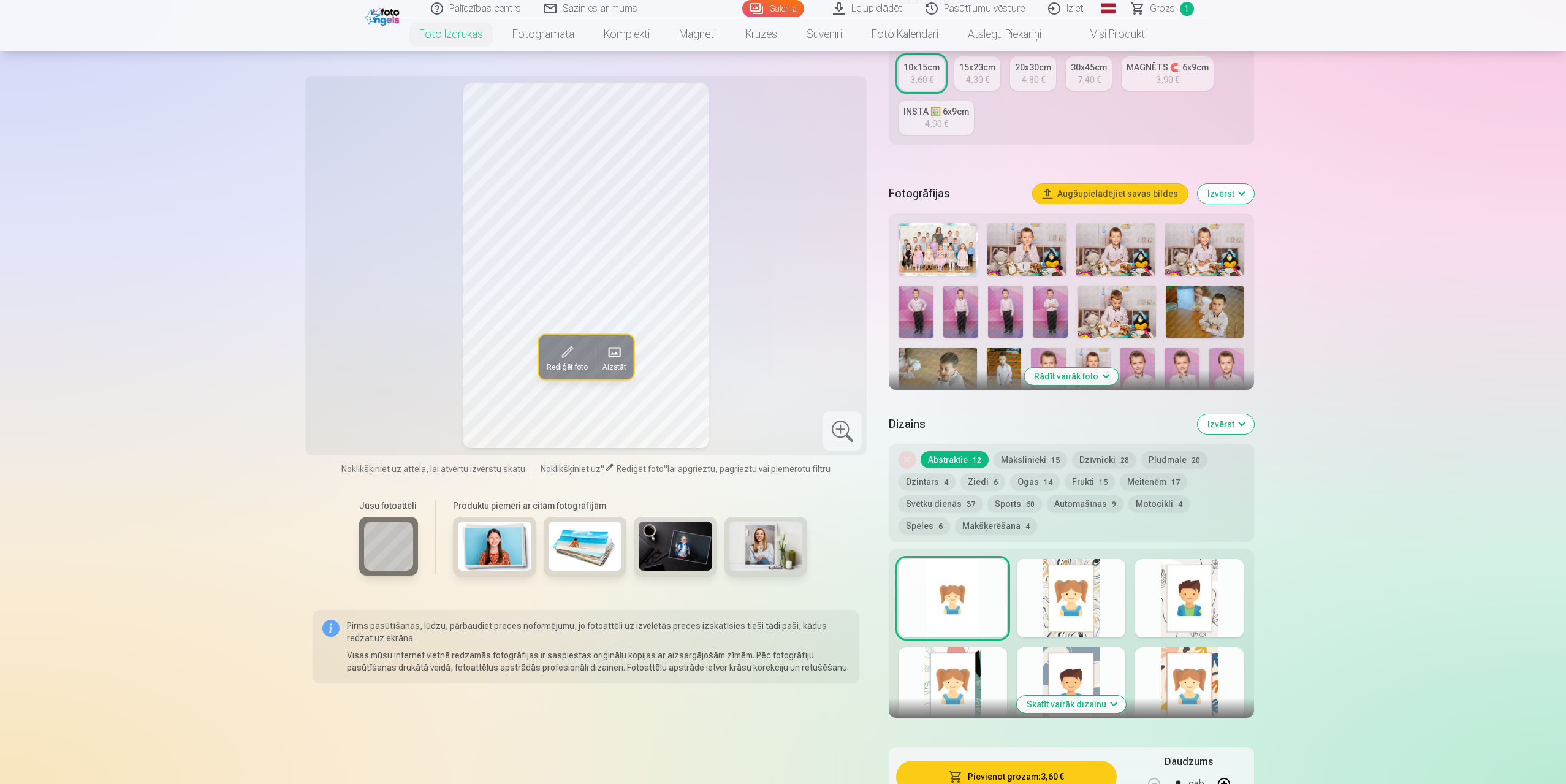
click at [1092, 372] on button "Rādīt vairāk foto" at bounding box center [1071, 376] width 94 height 17
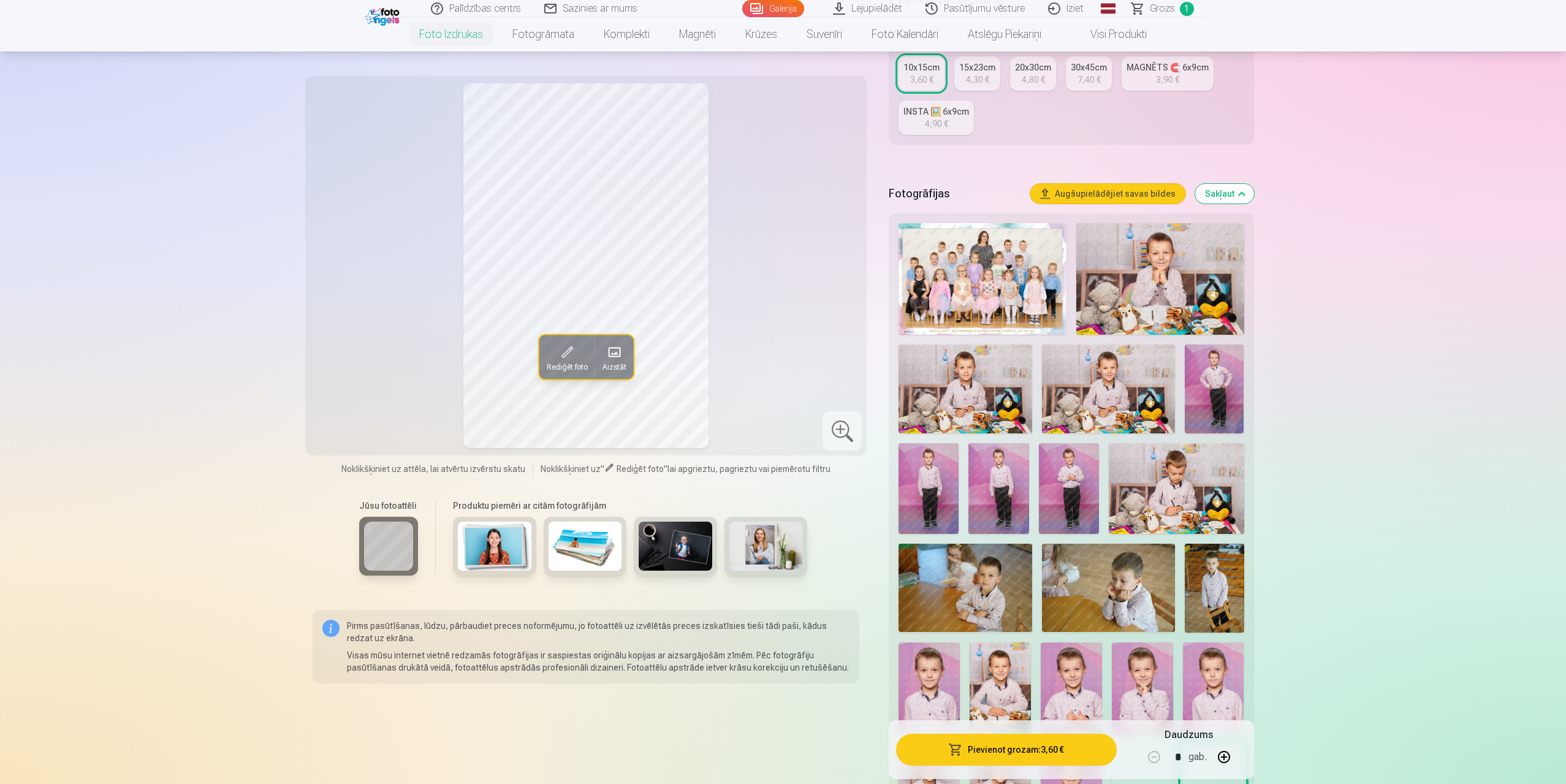
scroll to position [122, 0]
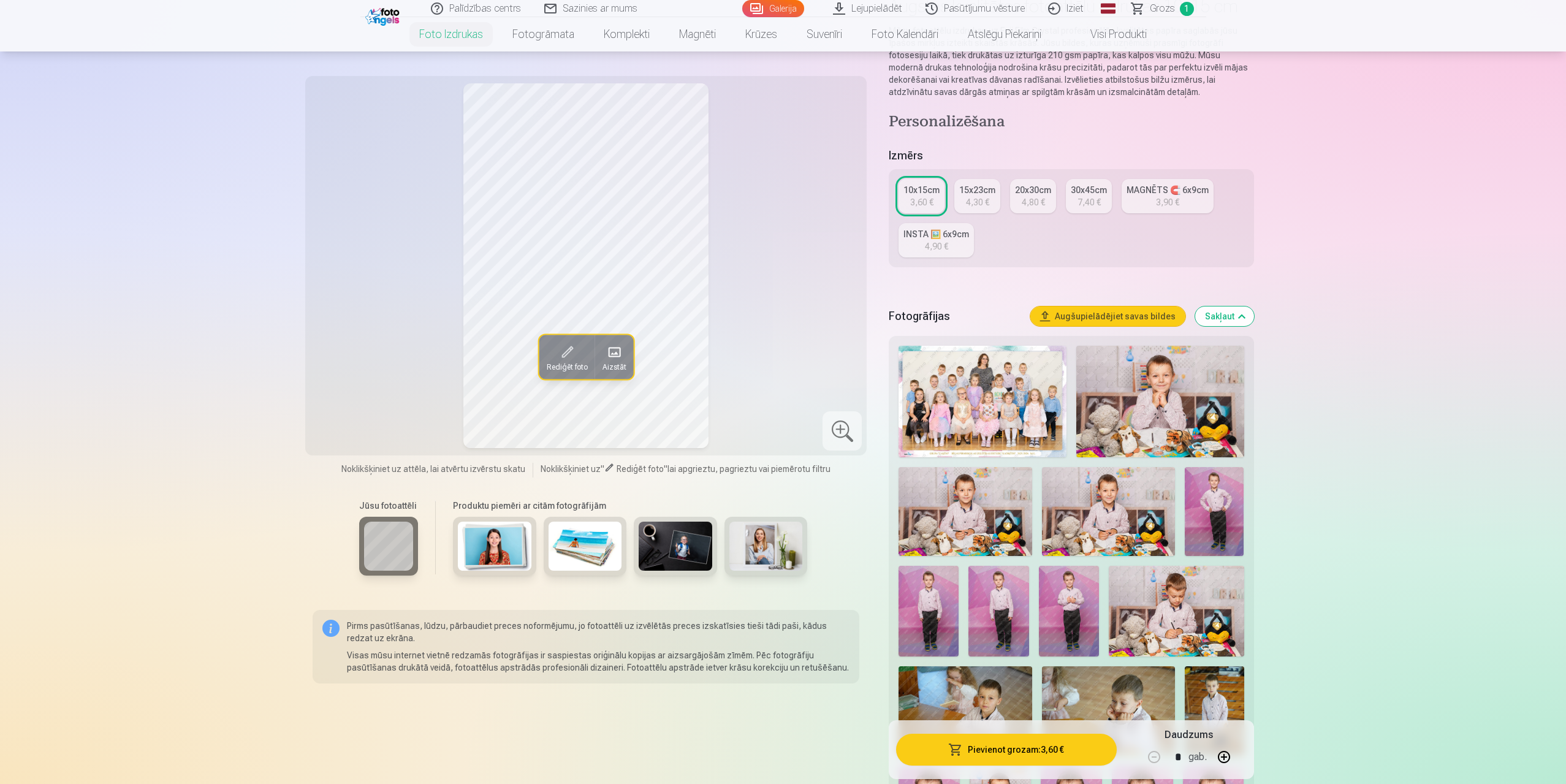
click at [1170, 405] on img at bounding box center [1160, 401] width 168 height 111
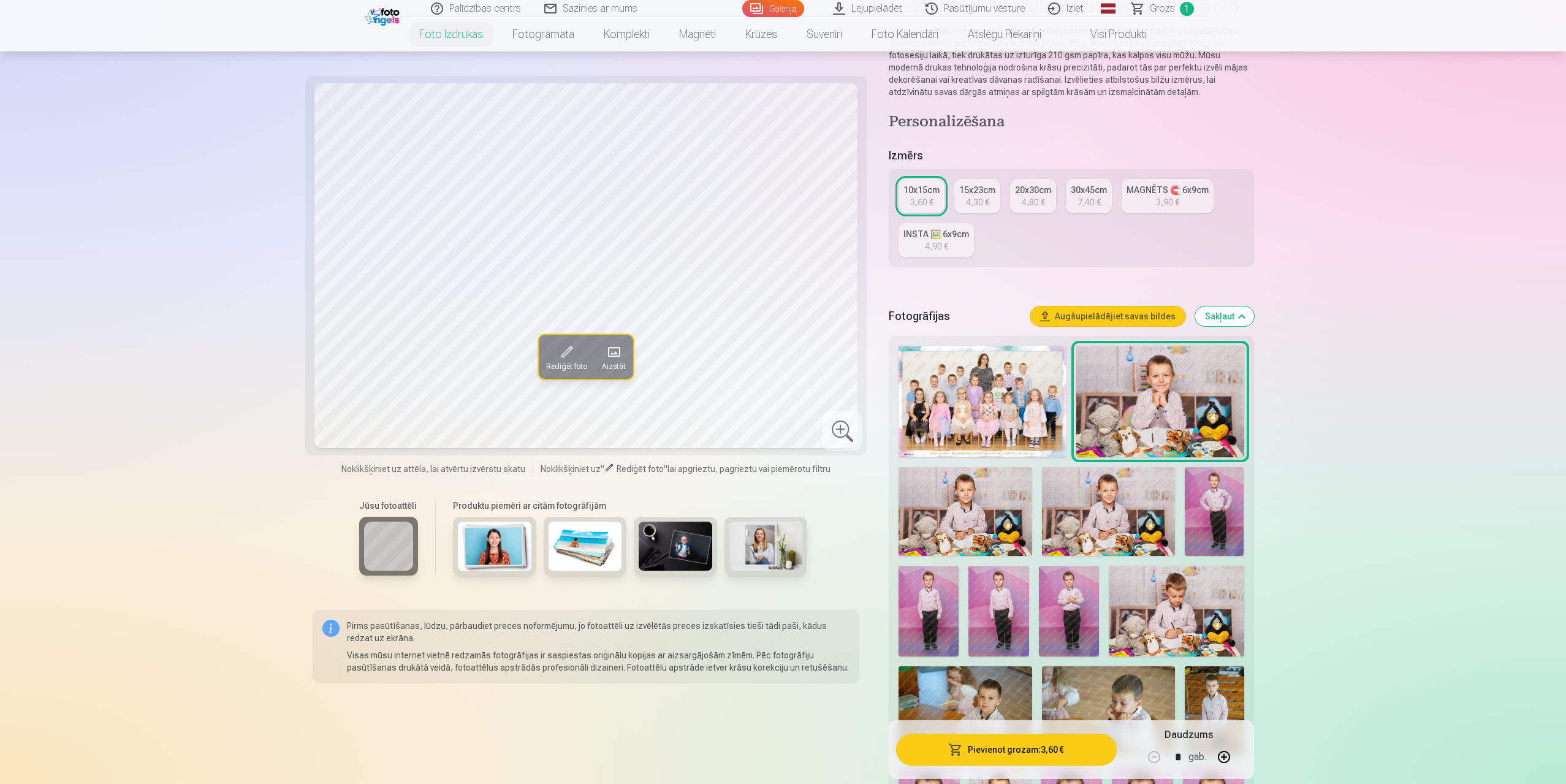
click at [983, 519] on img at bounding box center [965, 511] width 133 height 89
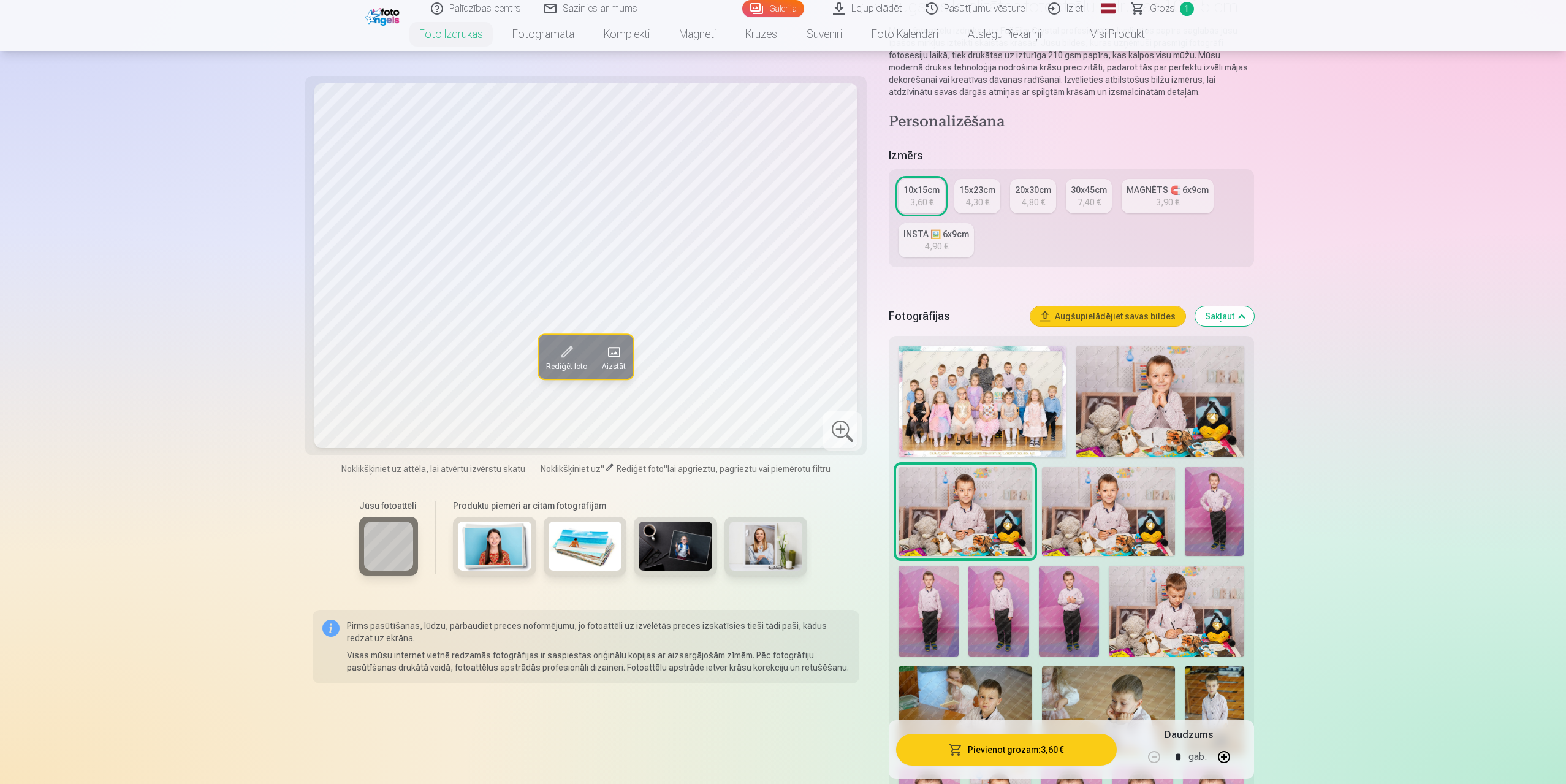
click at [1101, 507] on img at bounding box center [1108, 511] width 133 height 89
click at [983, 504] on img at bounding box center [965, 511] width 133 height 89
click at [1103, 518] on img at bounding box center [1108, 511] width 133 height 89
click at [1186, 420] on img at bounding box center [1160, 401] width 168 height 111
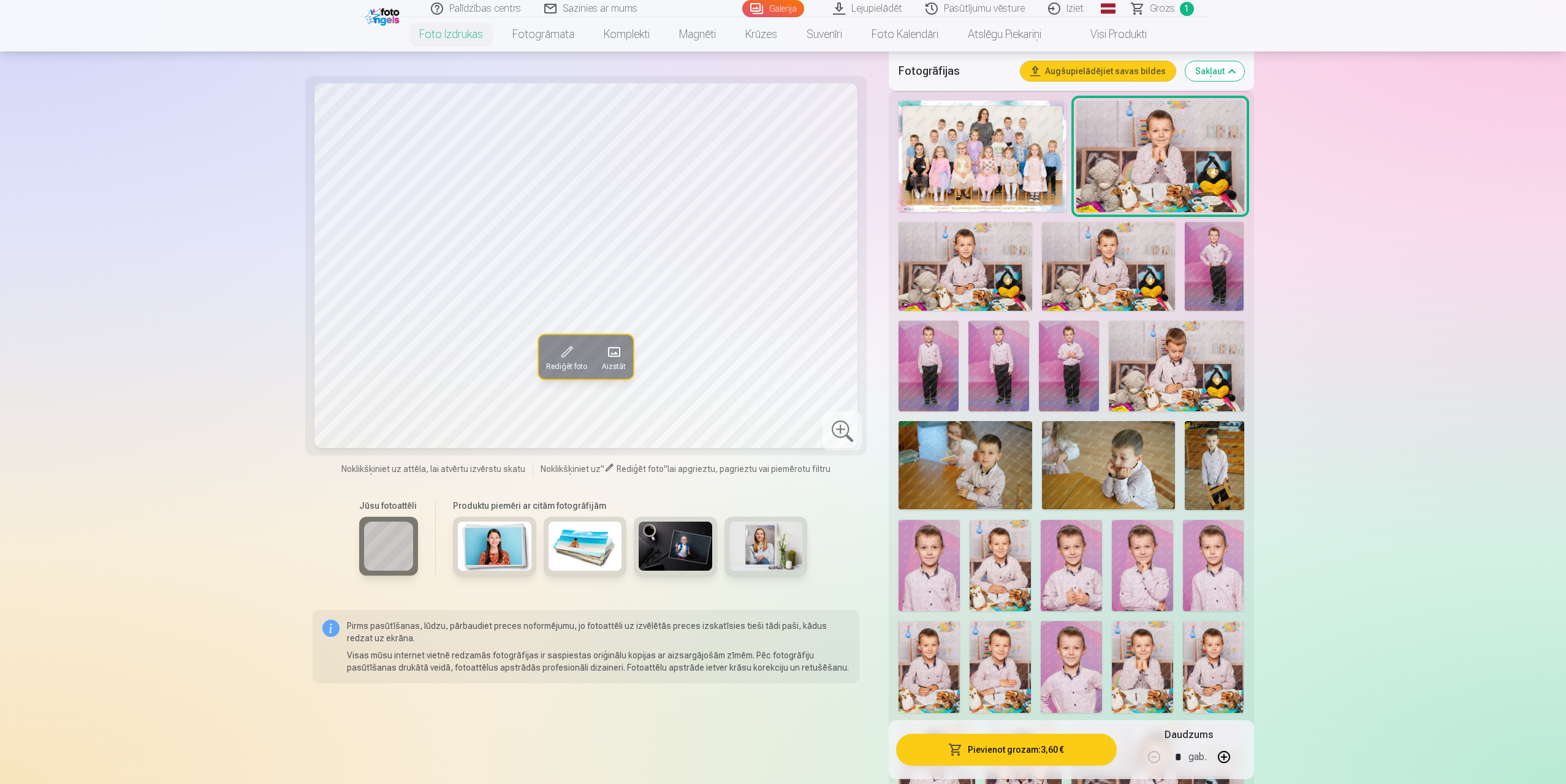
scroll to position [429, 0]
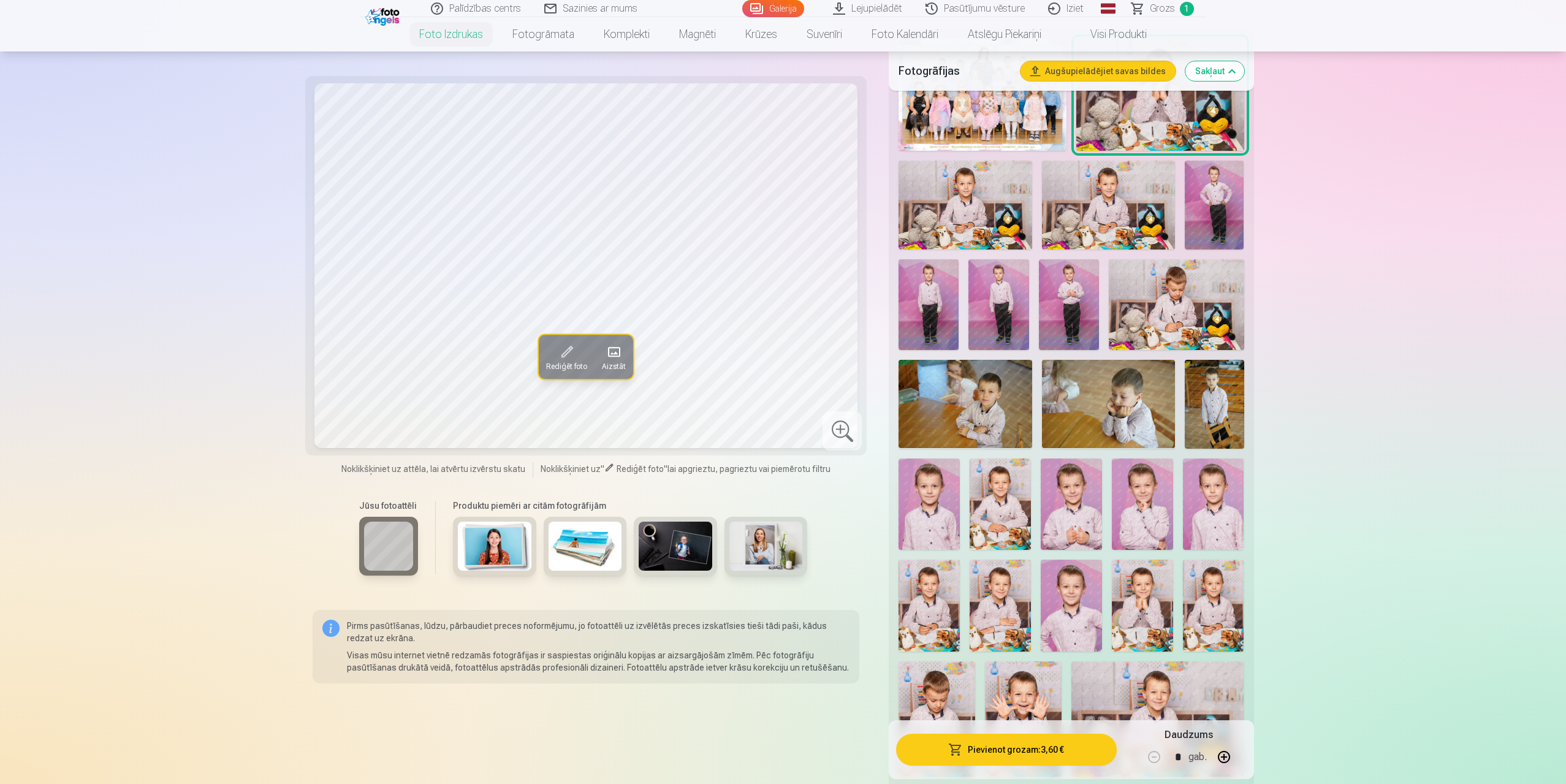
click at [1225, 396] on img at bounding box center [1214, 404] width 59 height 89
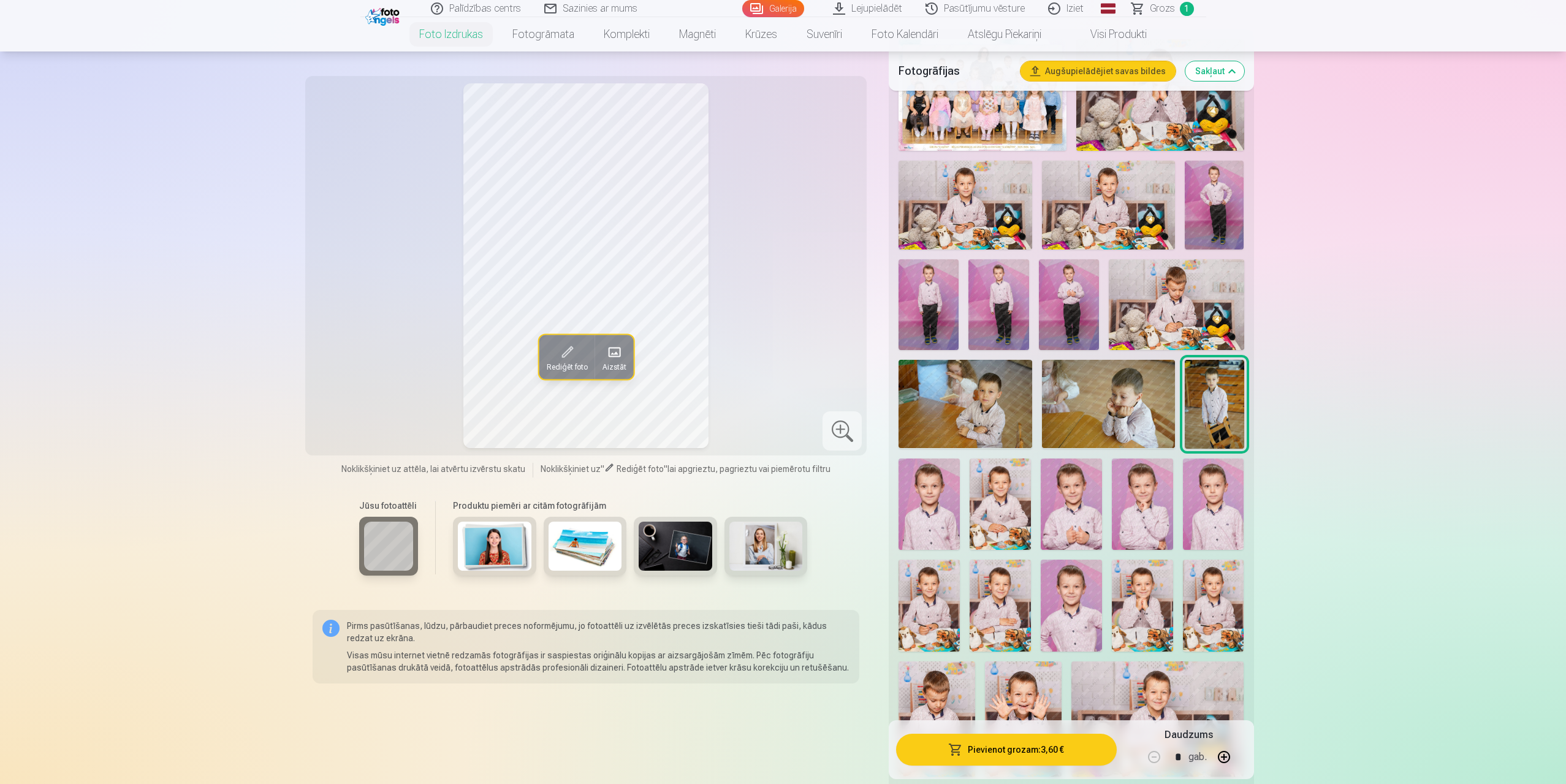
scroll to position [184, 0]
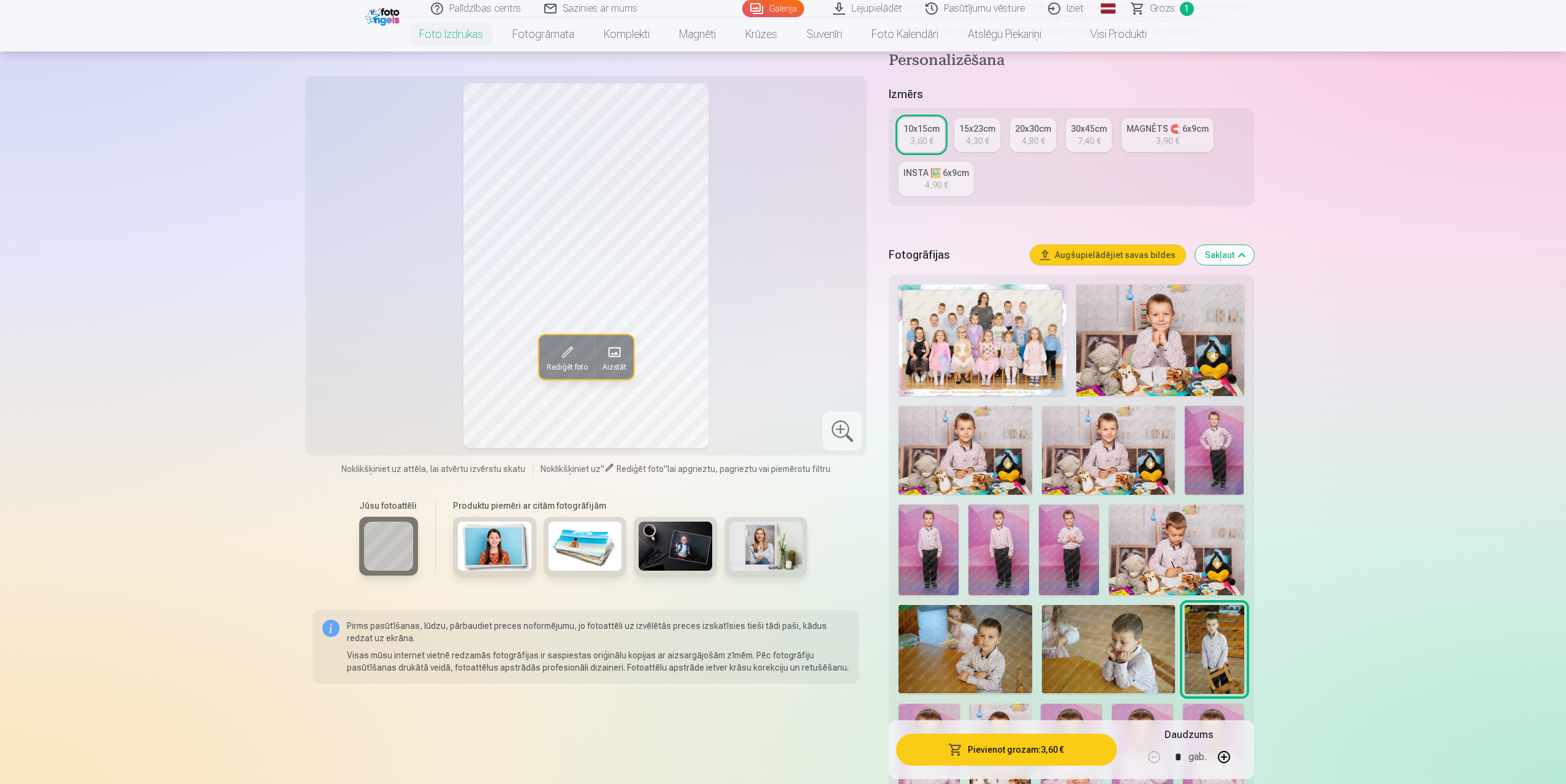
click at [978, 134] on div "15x23cm" at bounding box center [977, 128] width 36 height 12
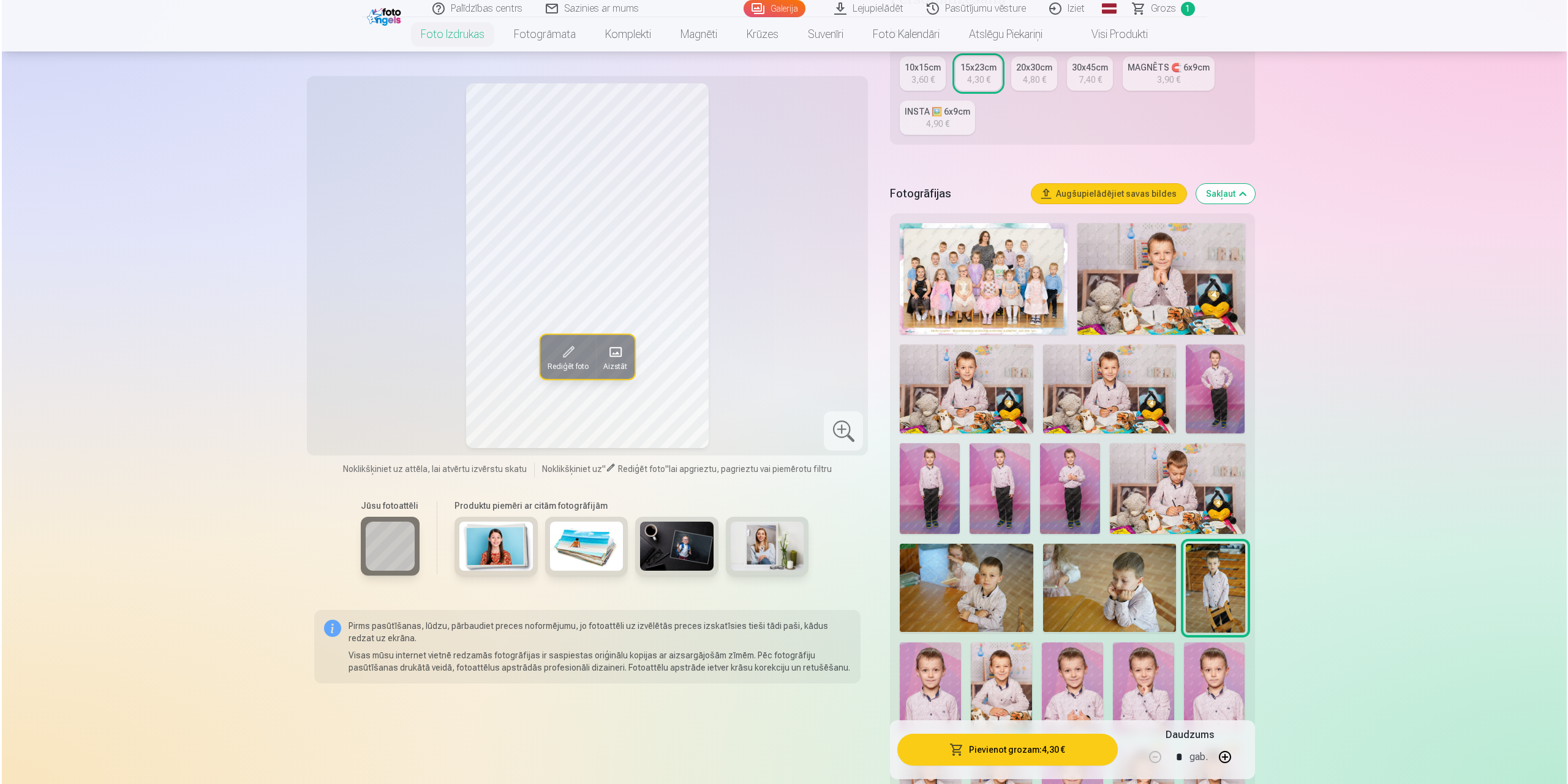
scroll to position [307, 0]
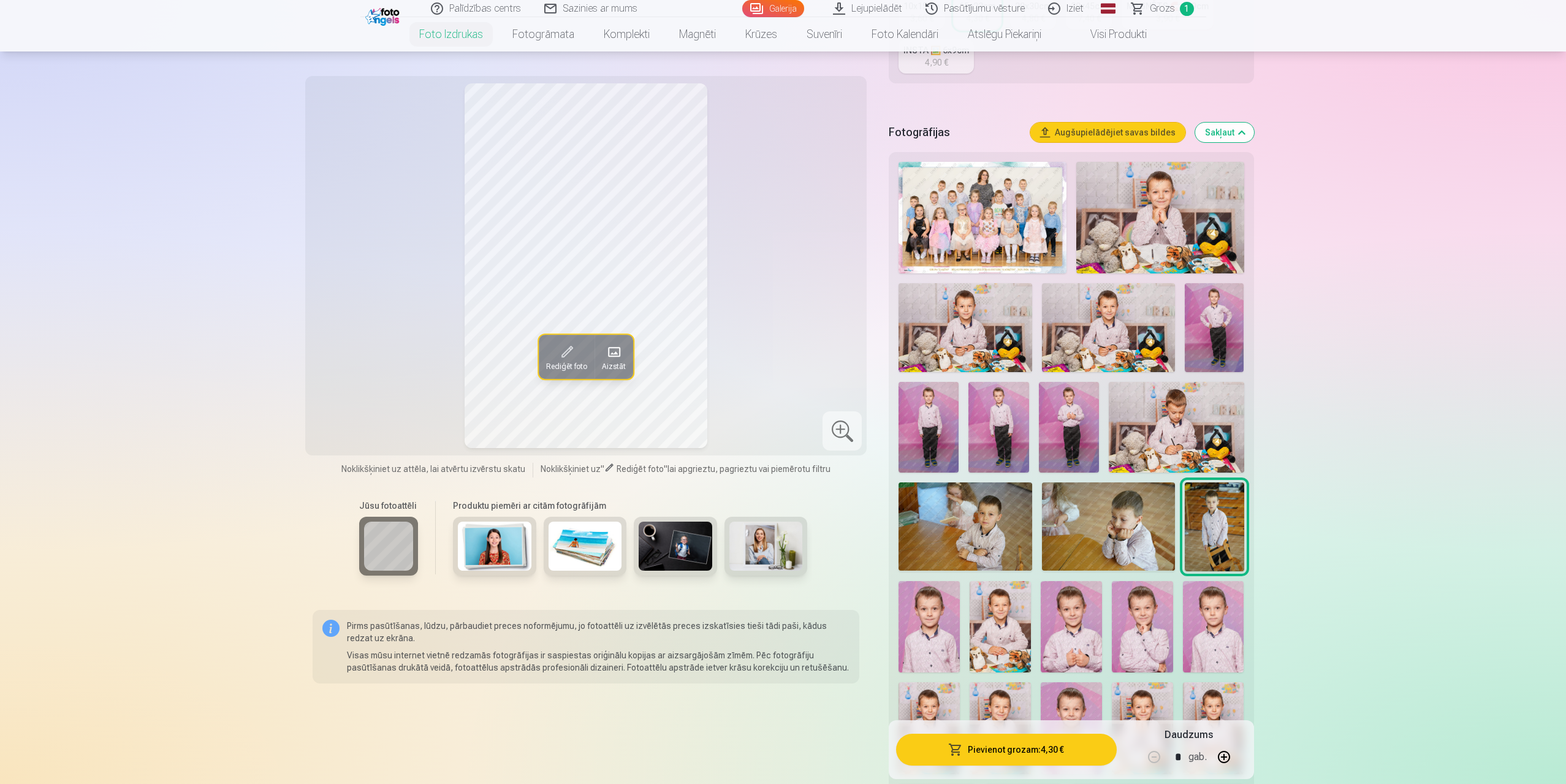
click at [1033, 750] on button "Pievienot grozam : 4,30 €" at bounding box center [1006, 749] width 220 height 32
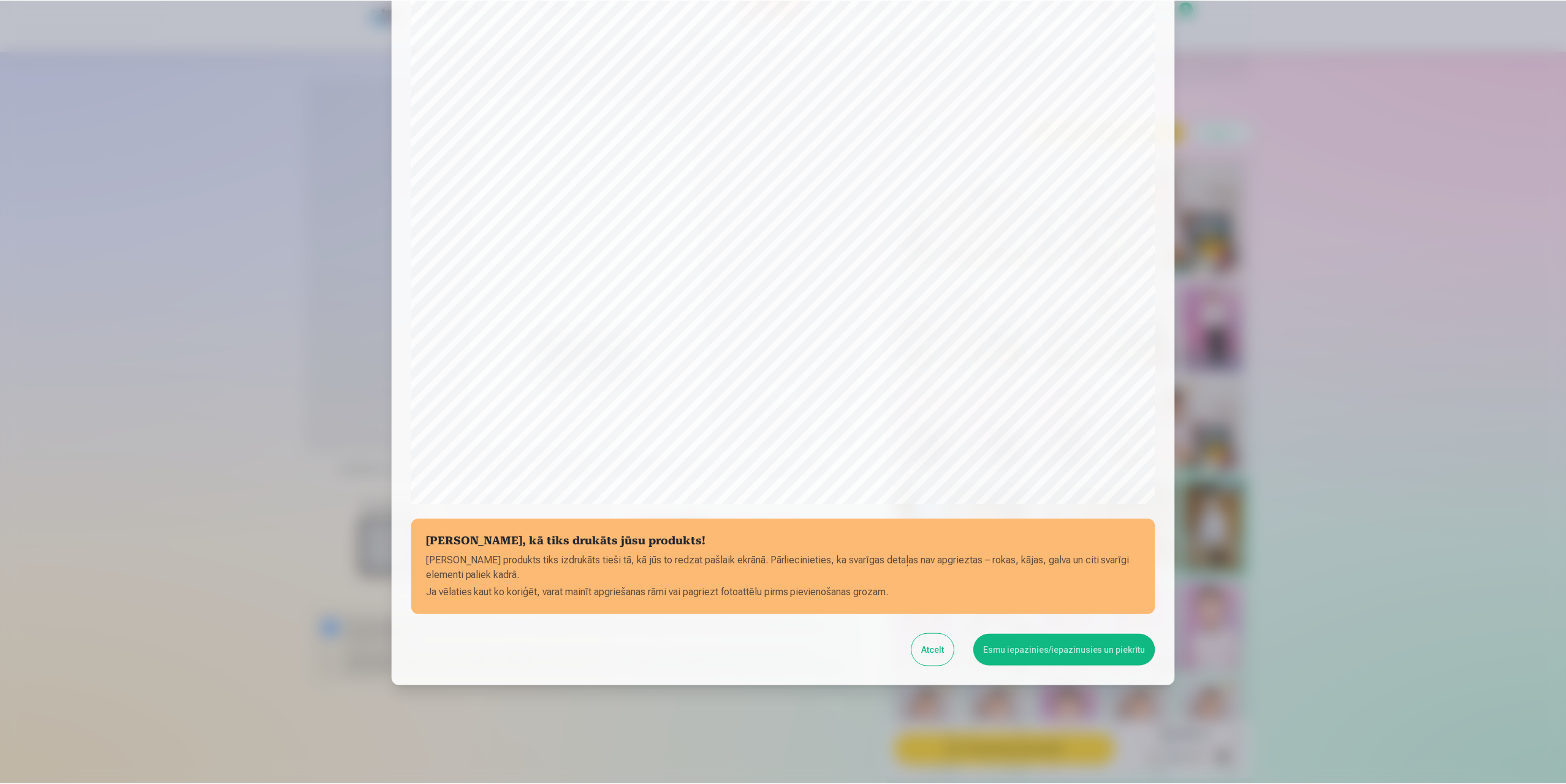
scroll to position [0, 0]
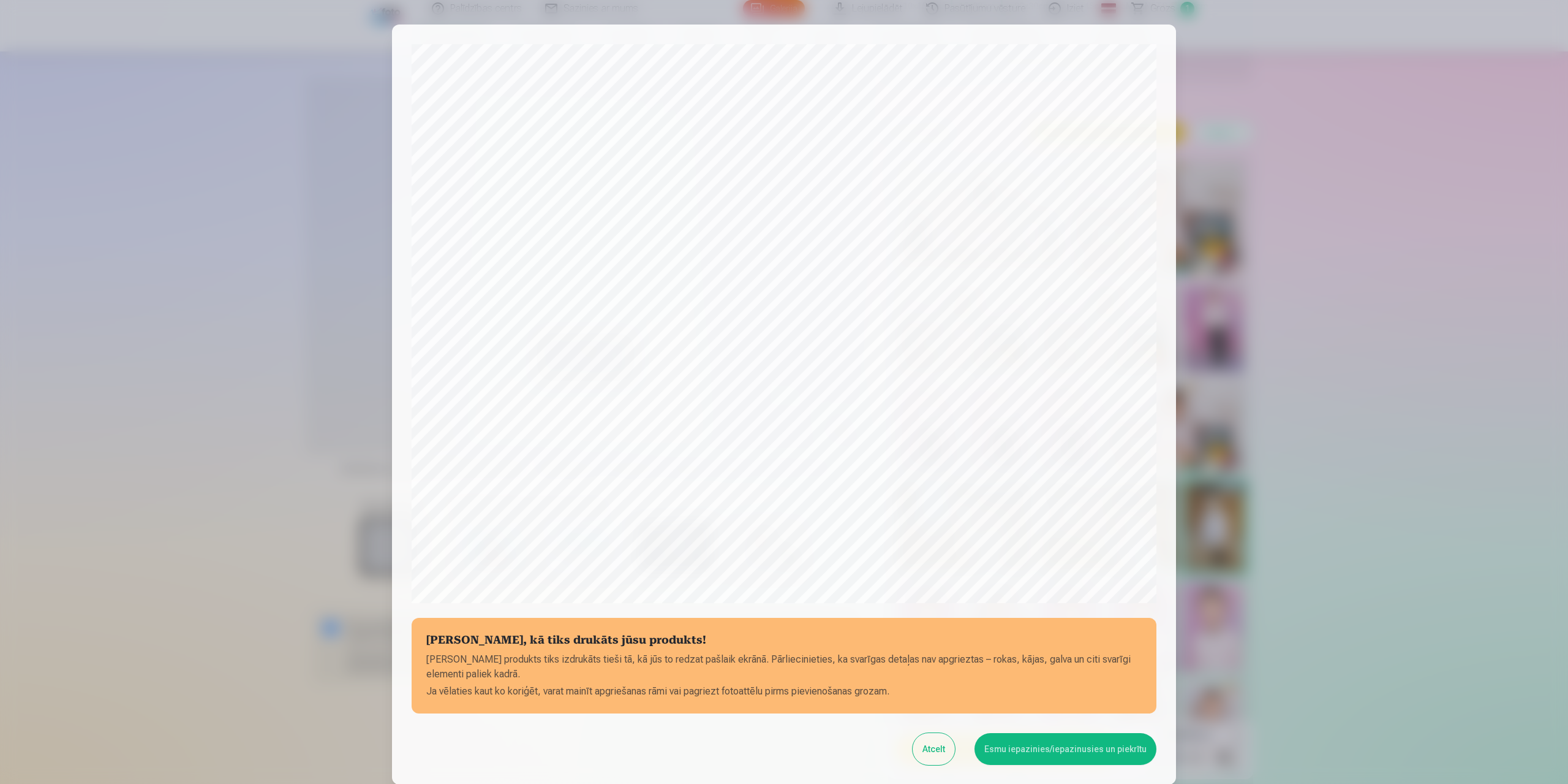
click at [1035, 746] on button "Esmu iepazinies/iepazinusies un piekrītu" at bounding box center [1065, 749] width 182 height 32
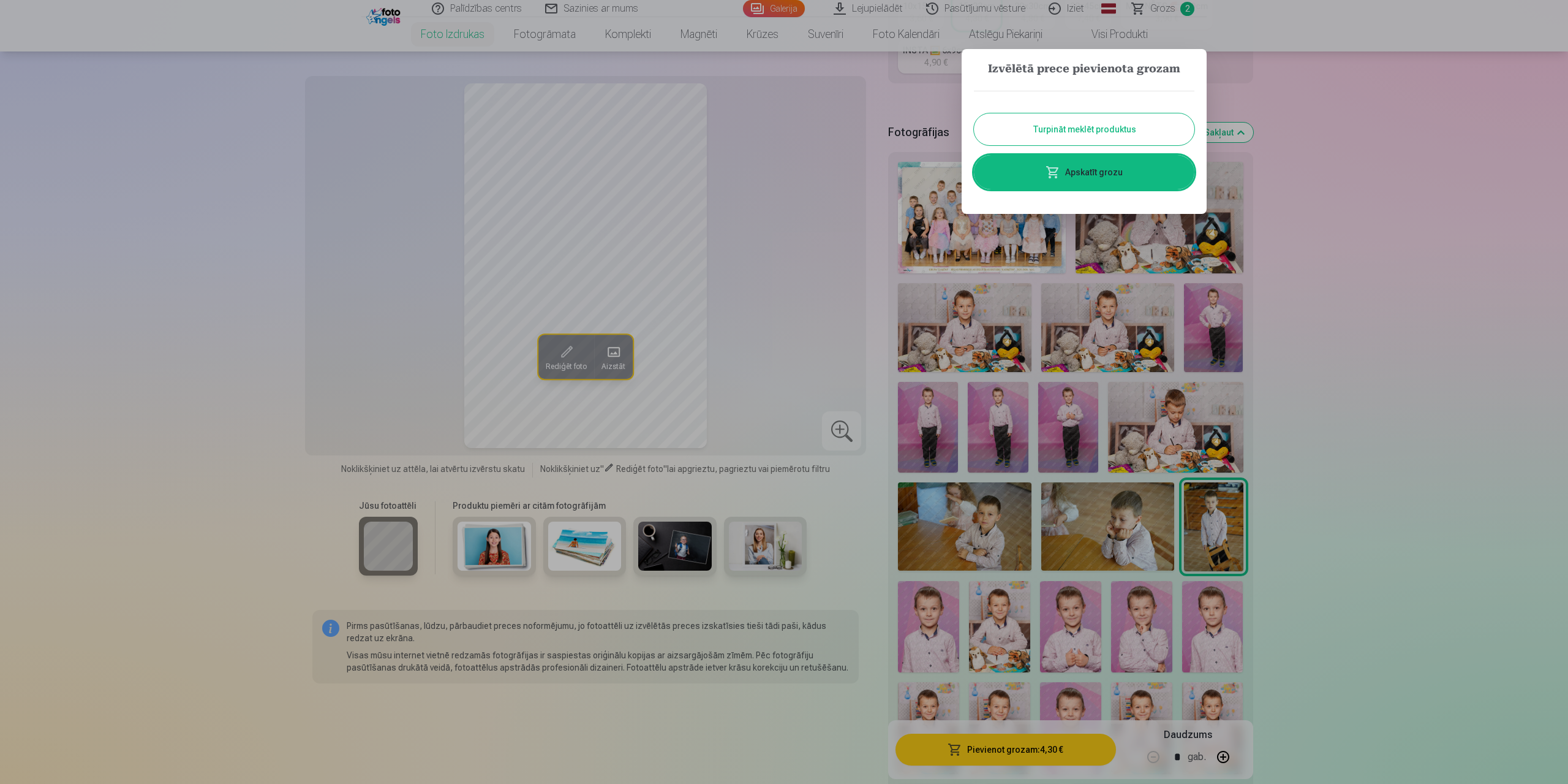
click at [1128, 133] on button "Turpināt meklēt produktus" at bounding box center [1084, 129] width 220 height 32
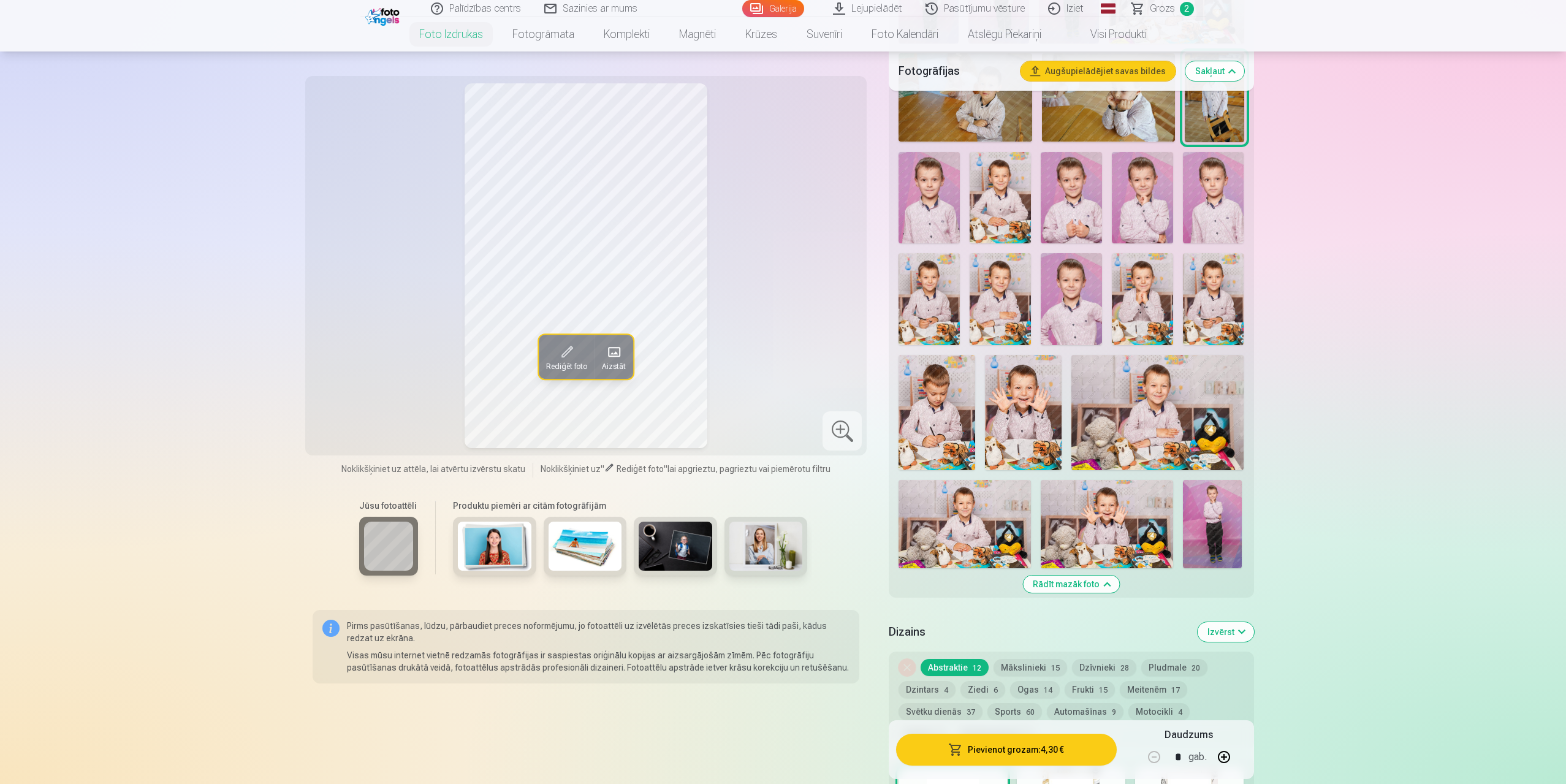
scroll to position [797, 0]
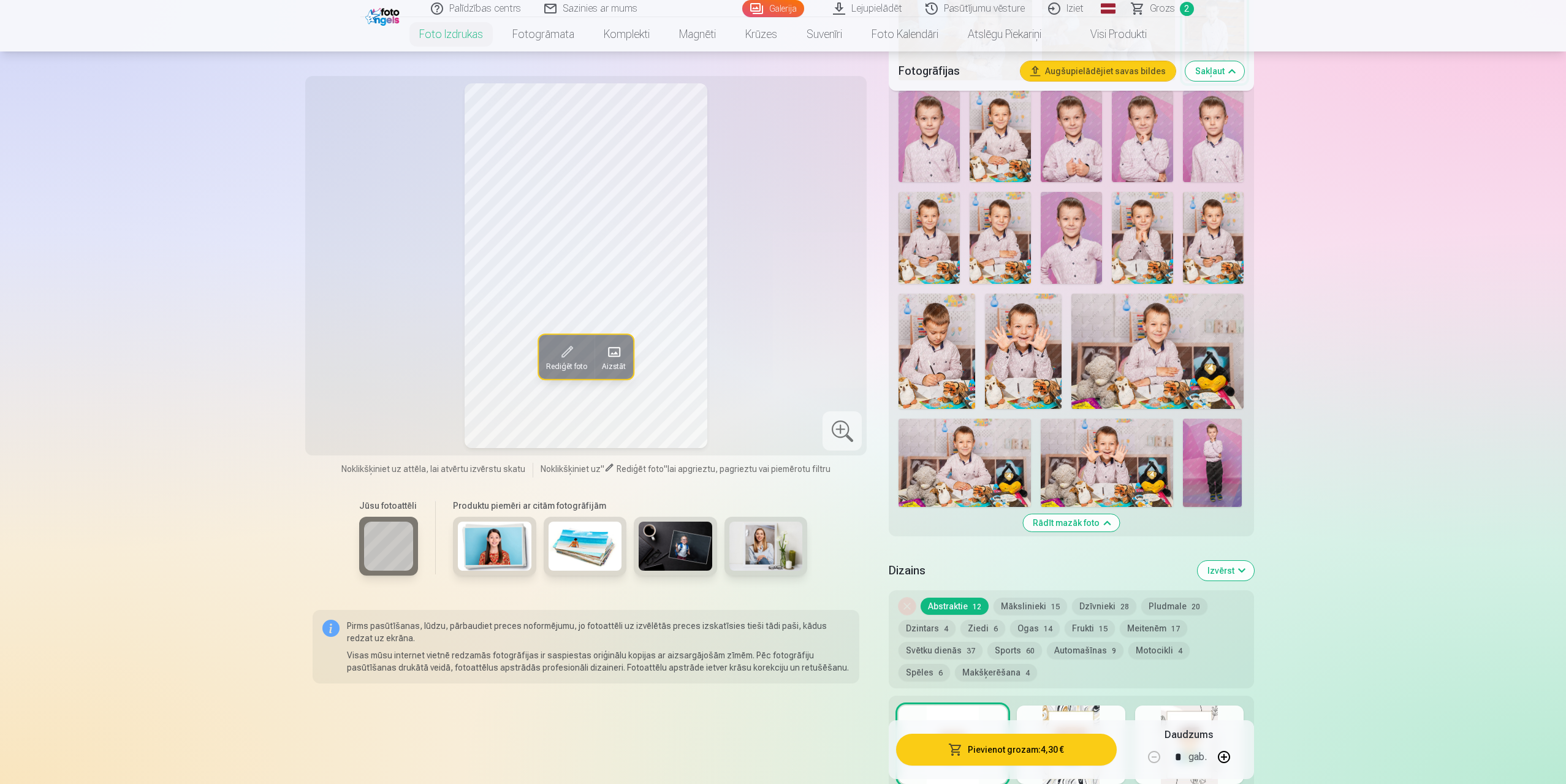
click at [1010, 343] on img at bounding box center [1023, 351] width 77 height 115
click at [1150, 243] on img at bounding box center [1142, 238] width 61 height 92
click at [1023, 338] on img at bounding box center [1023, 351] width 77 height 115
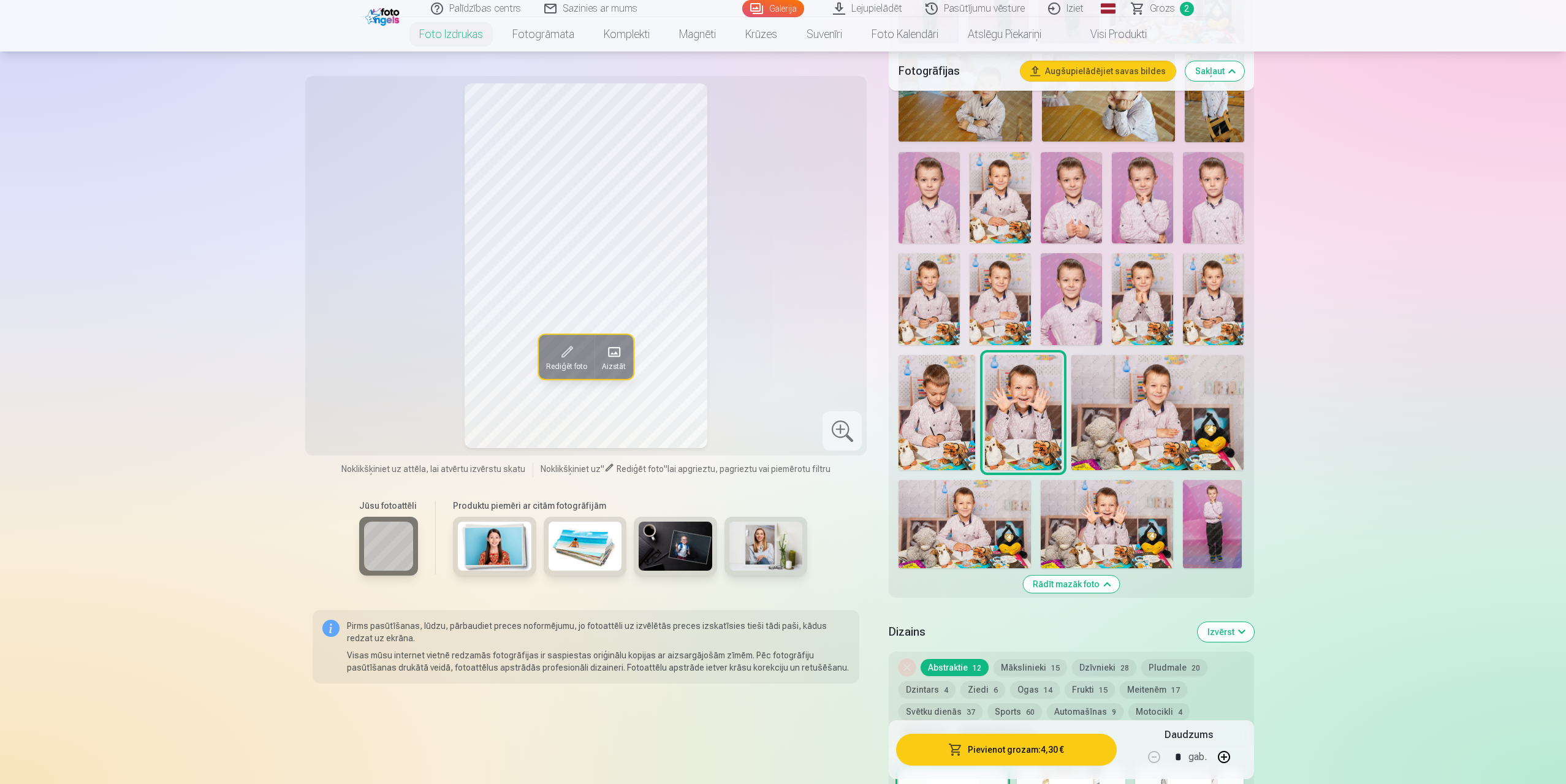
click at [1080, 190] on img at bounding box center [1071, 197] width 61 height 92
click at [929, 197] on img at bounding box center [929, 197] width 61 height 92
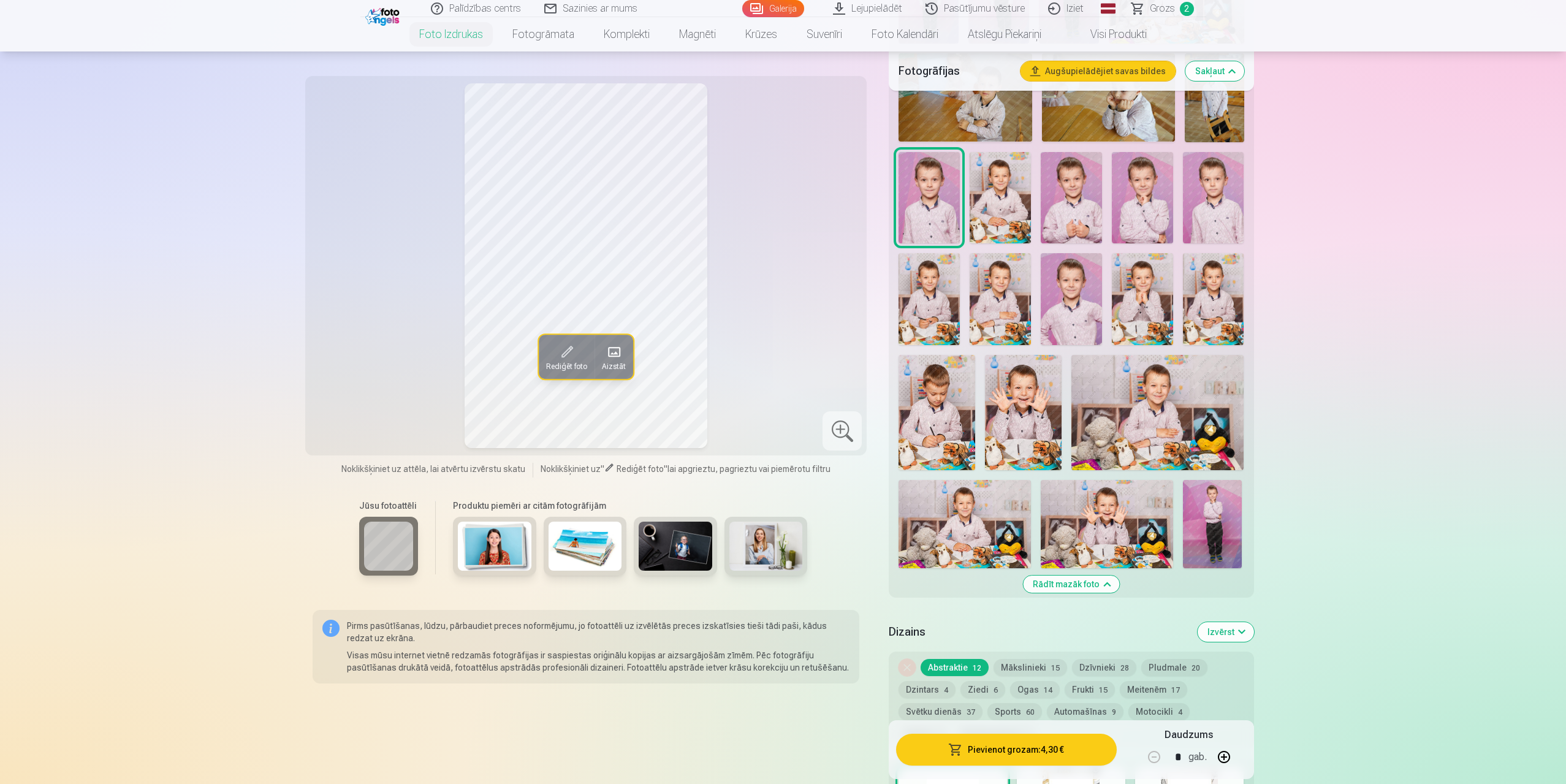
click at [989, 206] on img at bounding box center [1000, 197] width 61 height 92
click at [1056, 201] on img at bounding box center [1071, 197] width 61 height 92
click at [1150, 202] on img at bounding box center [1142, 197] width 61 height 92
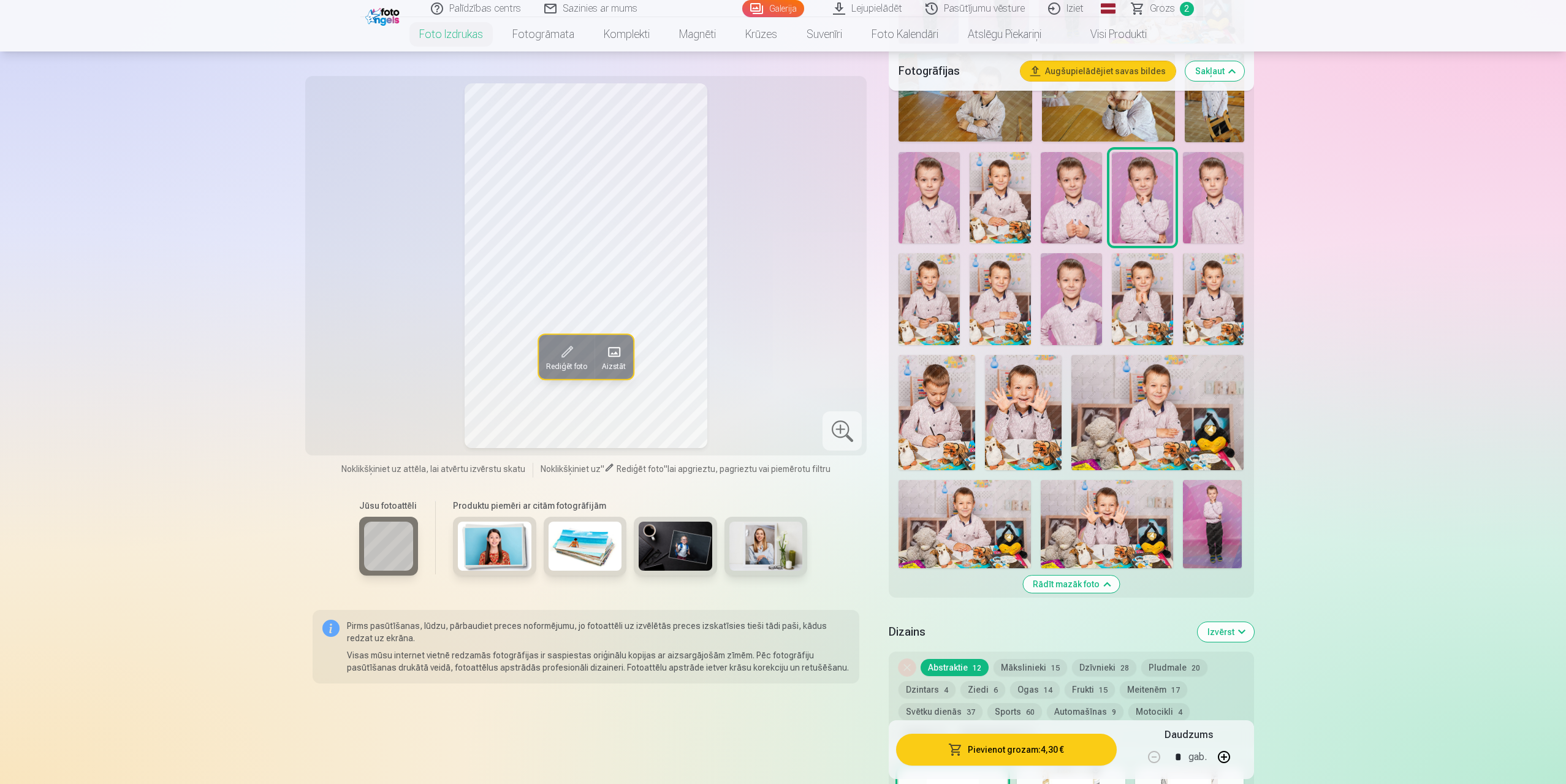
click at [1061, 201] on img at bounding box center [1071, 197] width 61 height 92
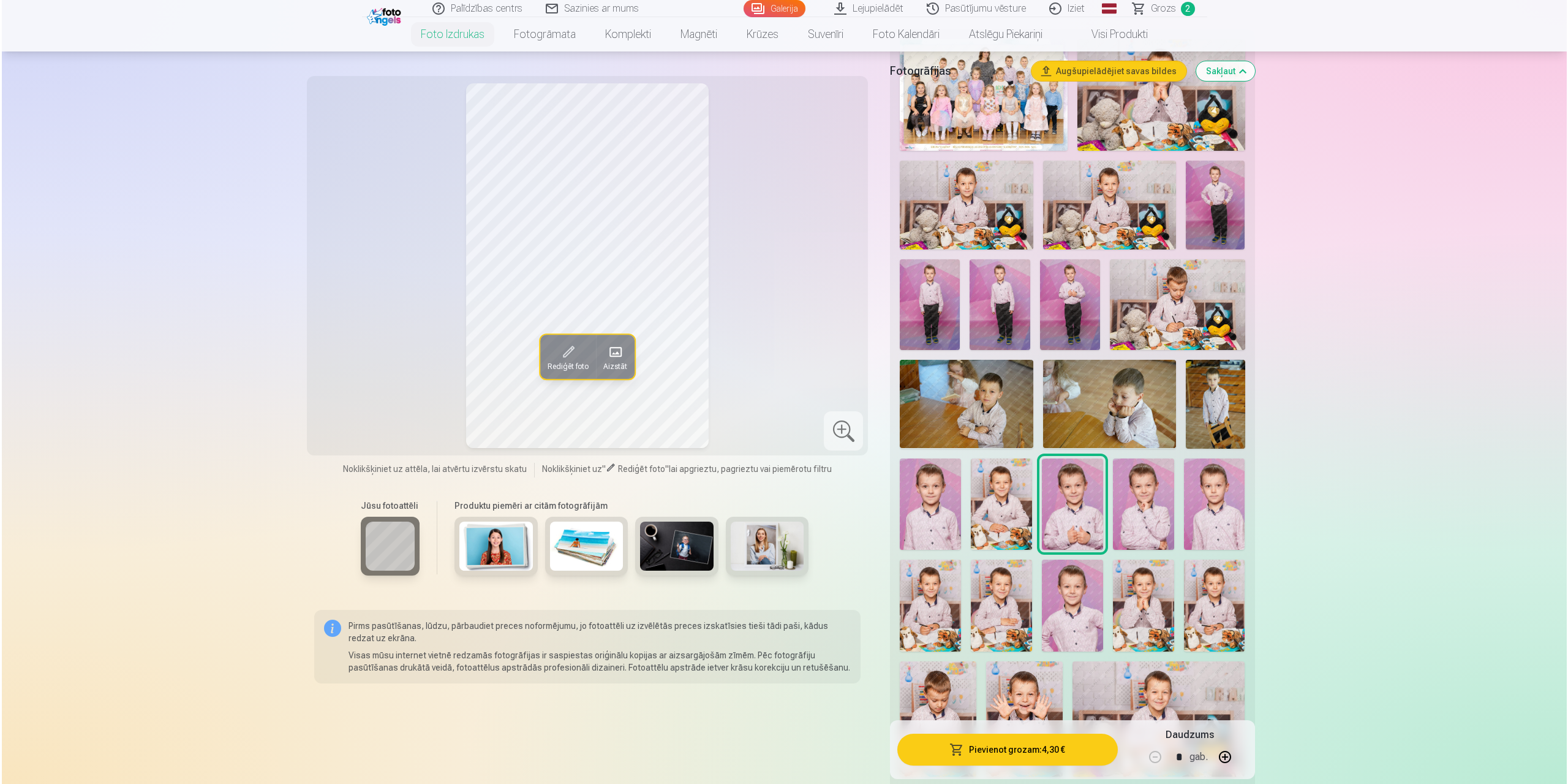
scroll to position [551, 0]
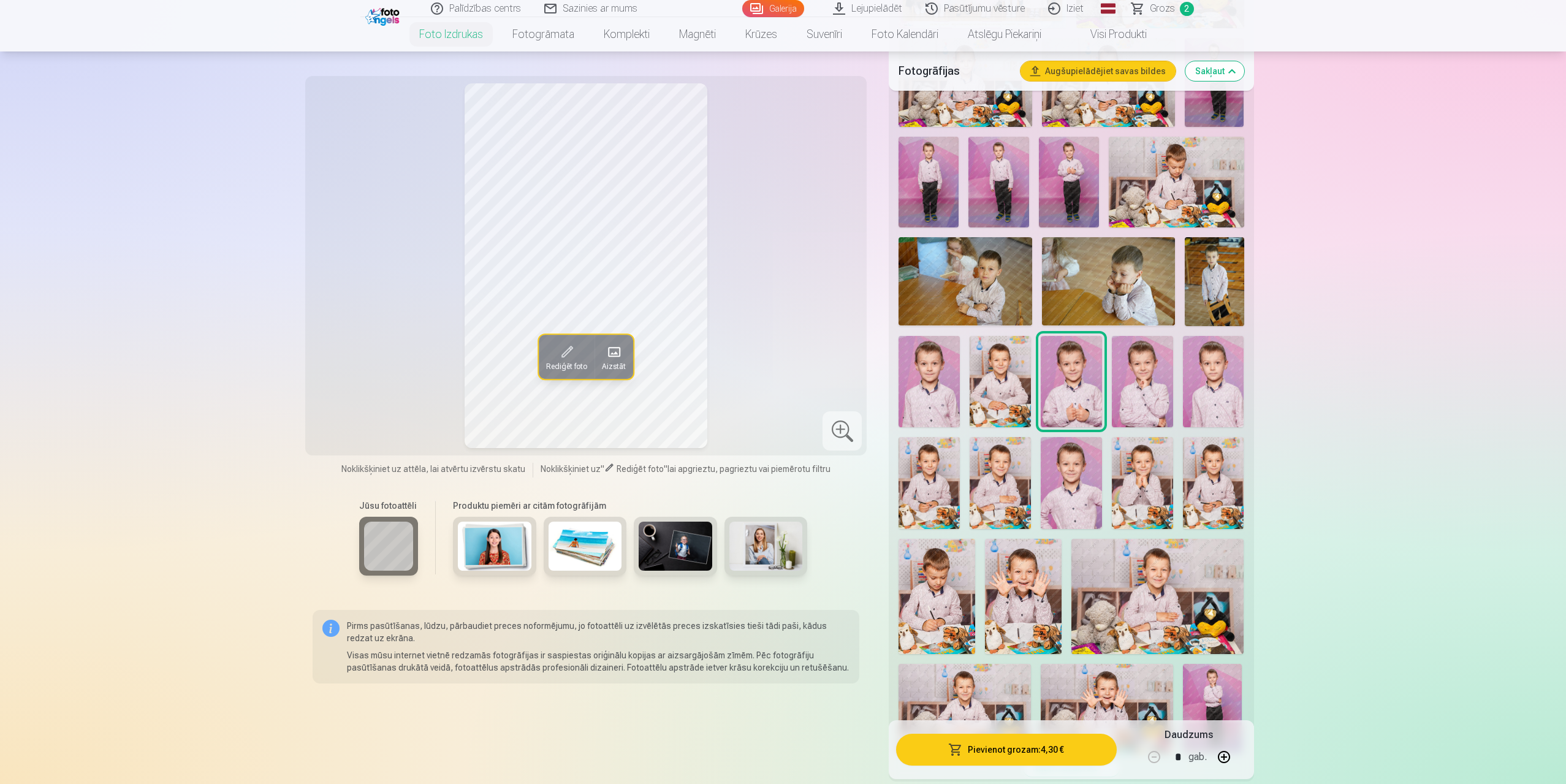
click at [1034, 746] on button "Pievienot grozam : 4,30 €" at bounding box center [1006, 749] width 220 height 32
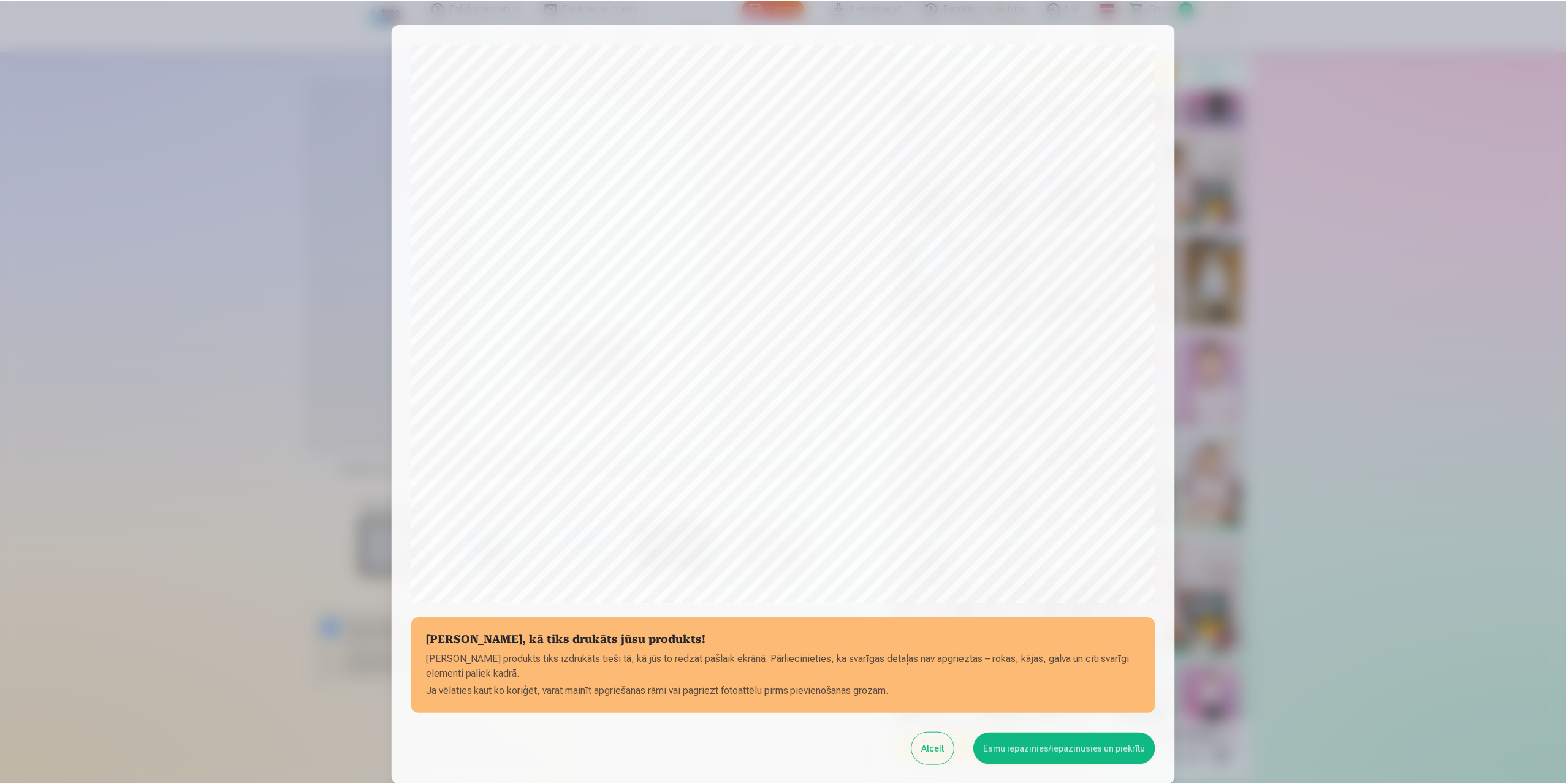
scroll to position [99, 0]
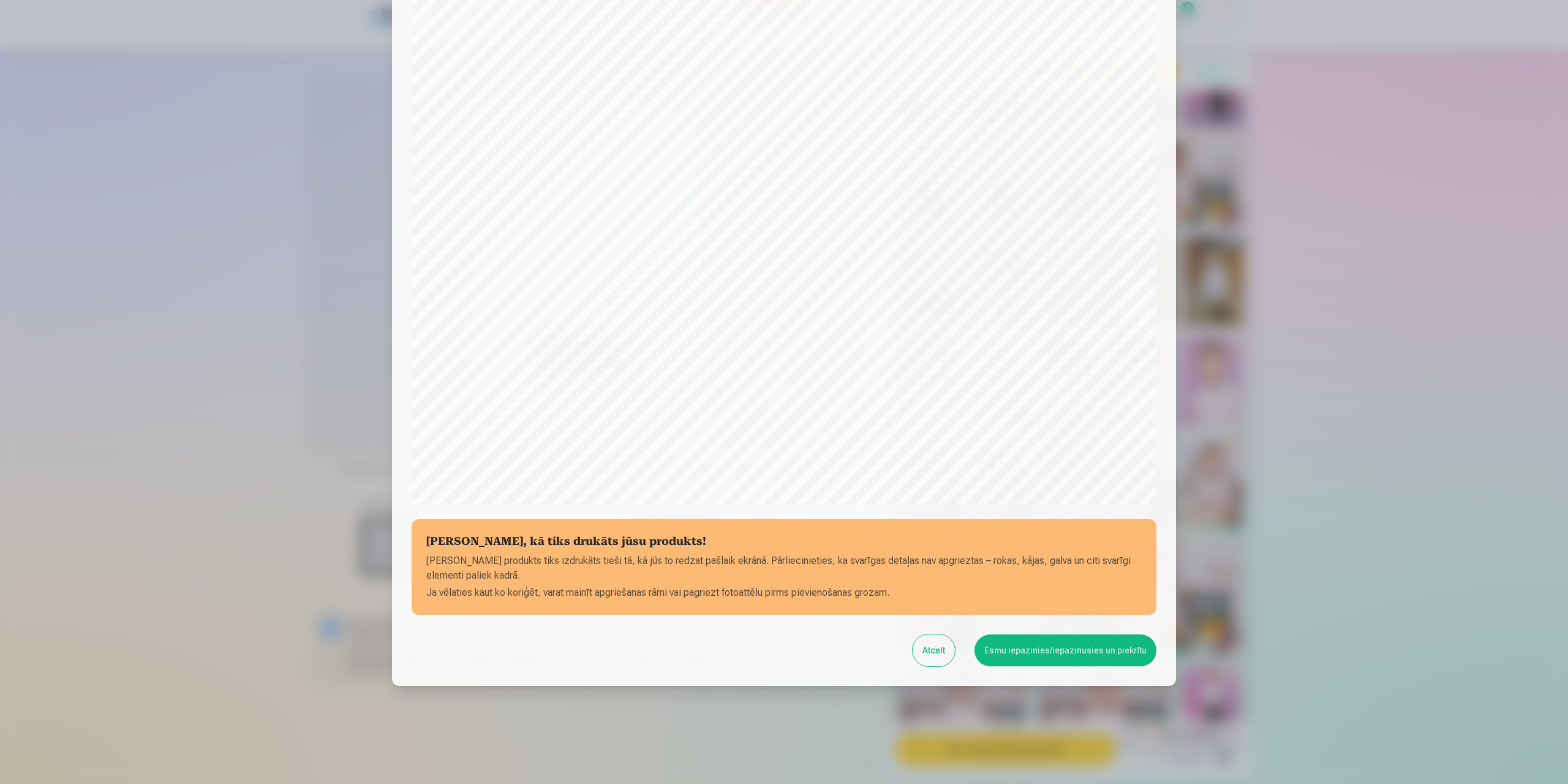
click at [1038, 650] on button "Esmu iepazinies/iepazinusies un piekrītu" at bounding box center [1065, 650] width 182 height 32
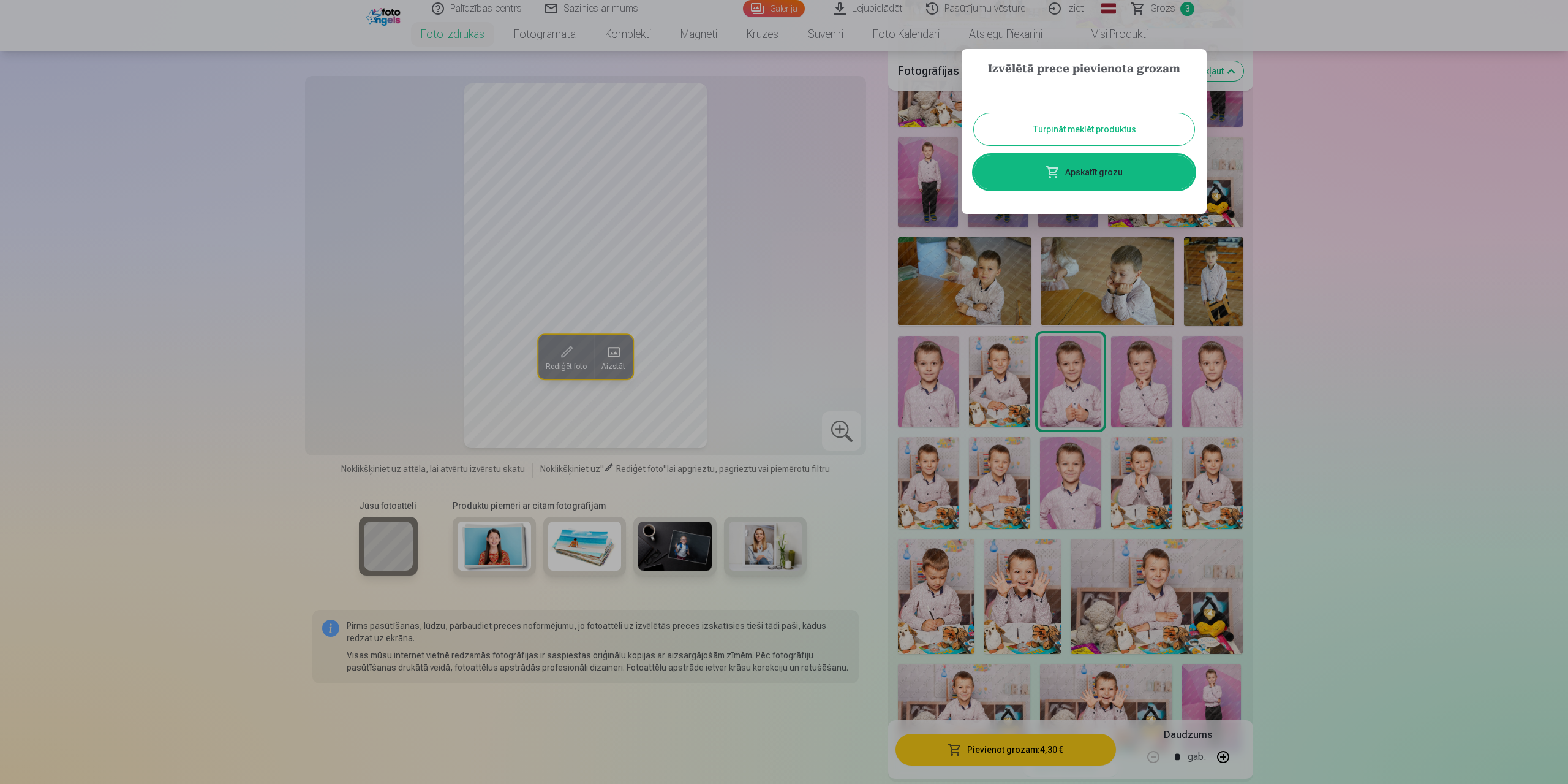
click at [1096, 132] on button "Turpināt meklēt produktus" at bounding box center [1084, 129] width 220 height 32
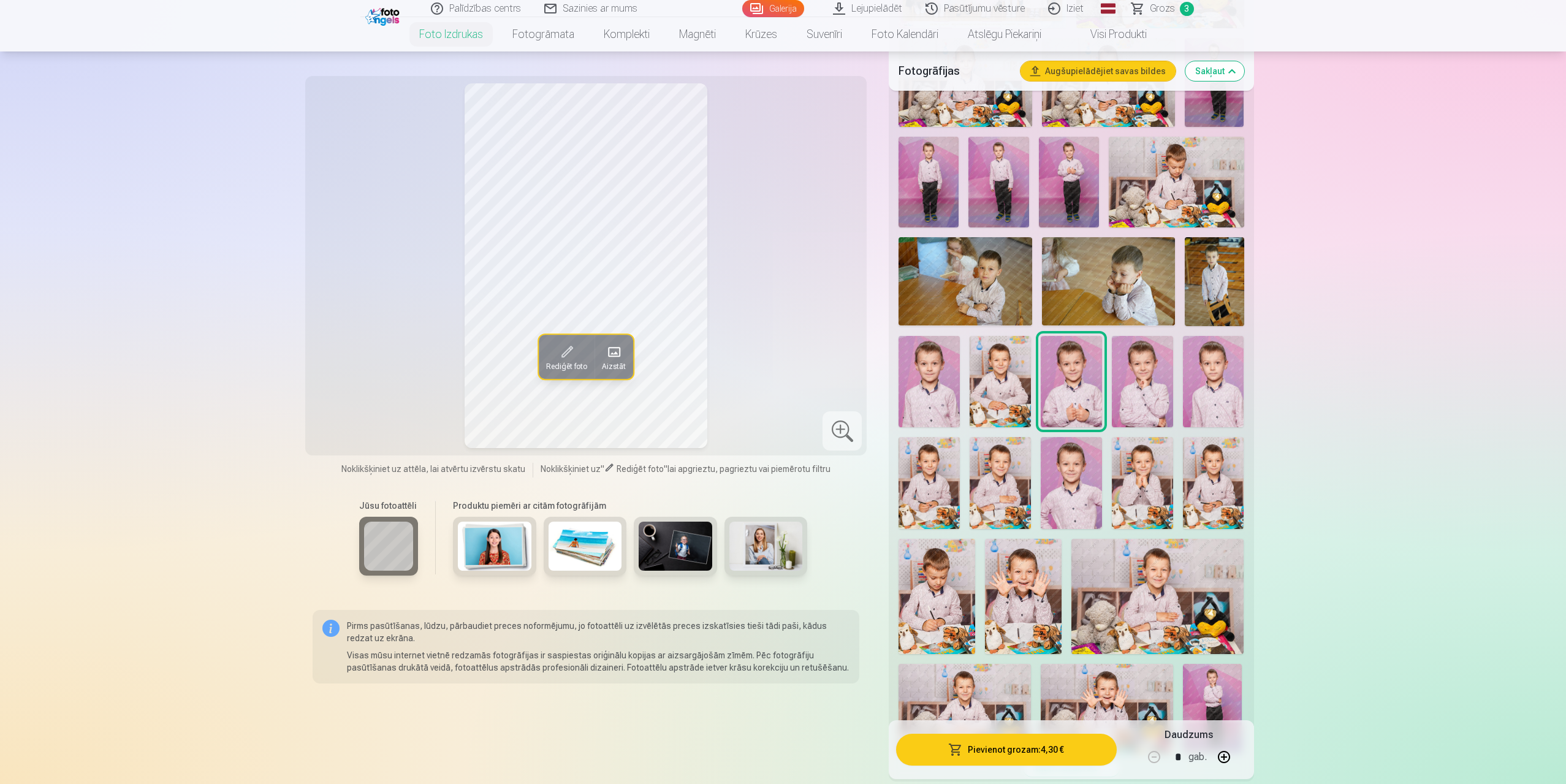
click at [1142, 376] on img at bounding box center [1142, 382] width 61 height 92
click at [1223, 385] on img at bounding box center [1213, 382] width 61 height 92
click at [919, 378] on img at bounding box center [929, 382] width 61 height 92
click at [994, 381] on img at bounding box center [1000, 382] width 61 height 92
click at [1074, 376] on img at bounding box center [1071, 382] width 61 height 92
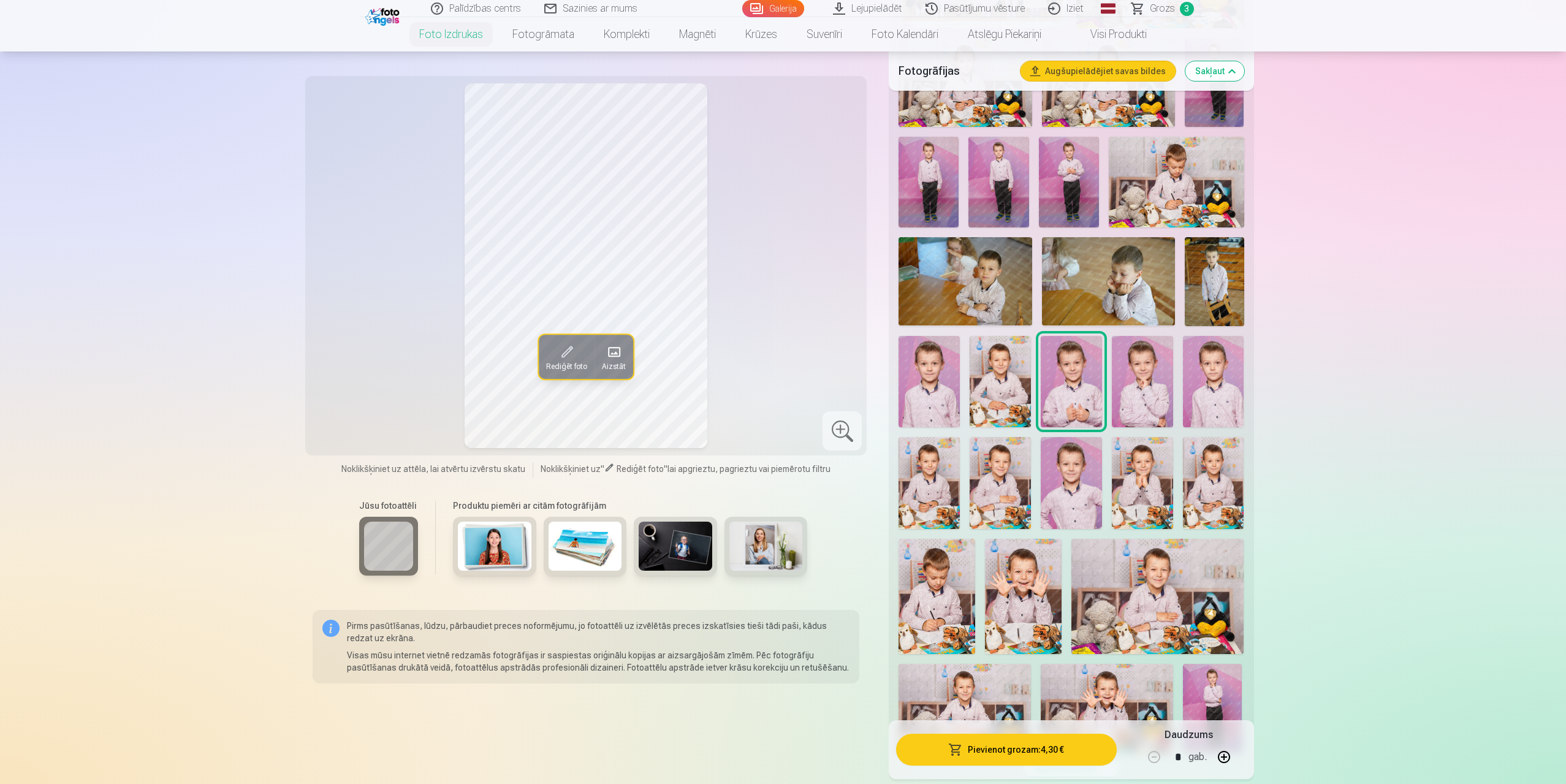
click at [1141, 375] on img at bounding box center [1142, 382] width 61 height 92
click at [1228, 379] on img at bounding box center [1213, 382] width 61 height 92
click at [926, 473] on img at bounding box center [929, 482] width 61 height 92
click at [1016, 475] on img at bounding box center [1000, 482] width 61 height 92
click at [1078, 485] on img at bounding box center [1071, 482] width 61 height 92
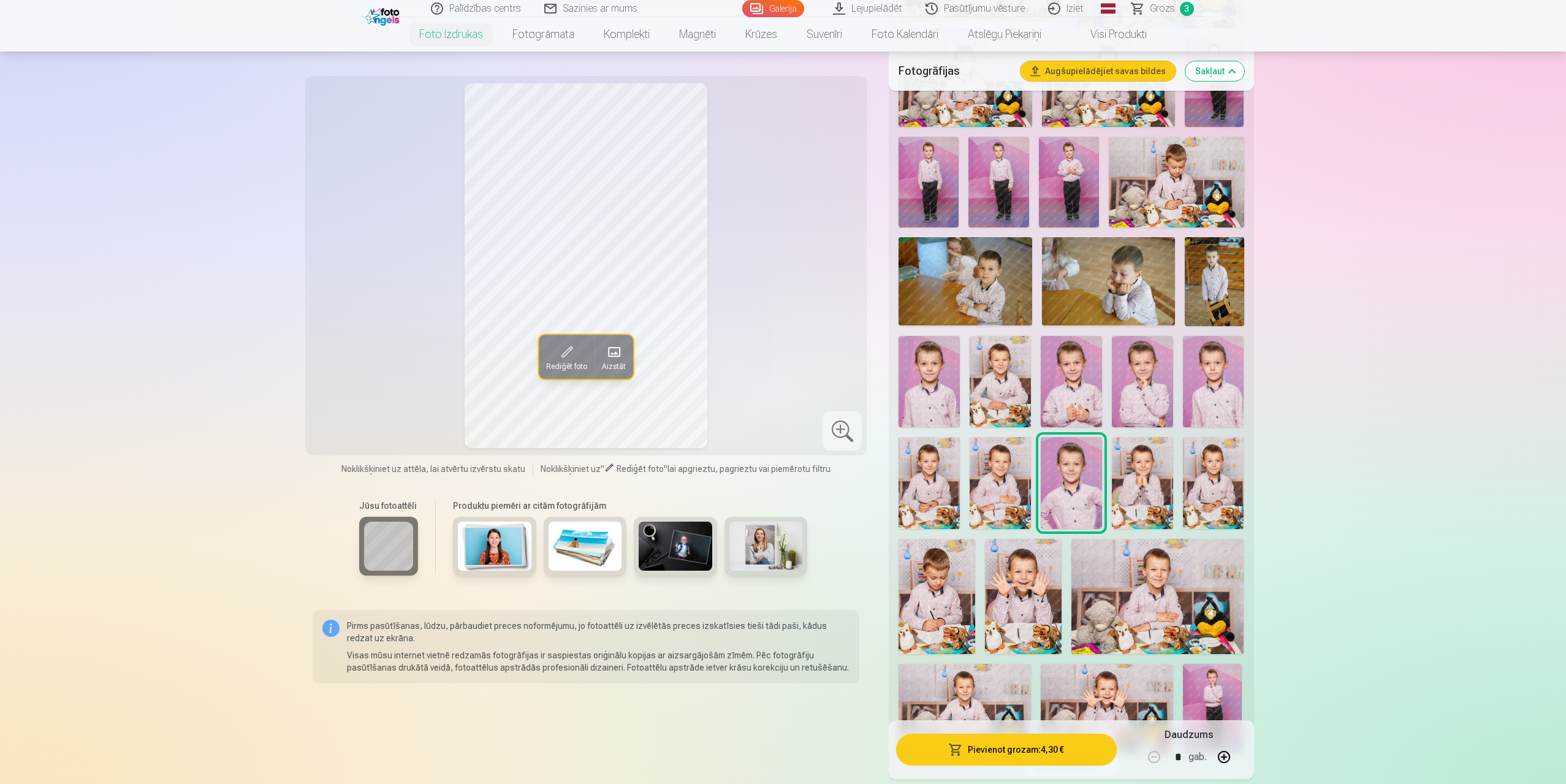
click at [1157, 483] on img at bounding box center [1142, 482] width 61 height 92
click at [1219, 481] on img at bounding box center [1213, 482] width 61 height 92
click at [915, 481] on img at bounding box center [929, 482] width 61 height 92
click at [1212, 481] on img at bounding box center [1213, 482] width 61 height 92
click at [596, 398] on div "Rediģēt foto Aizstāt" at bounding box center [586, 265] width 547 height 364
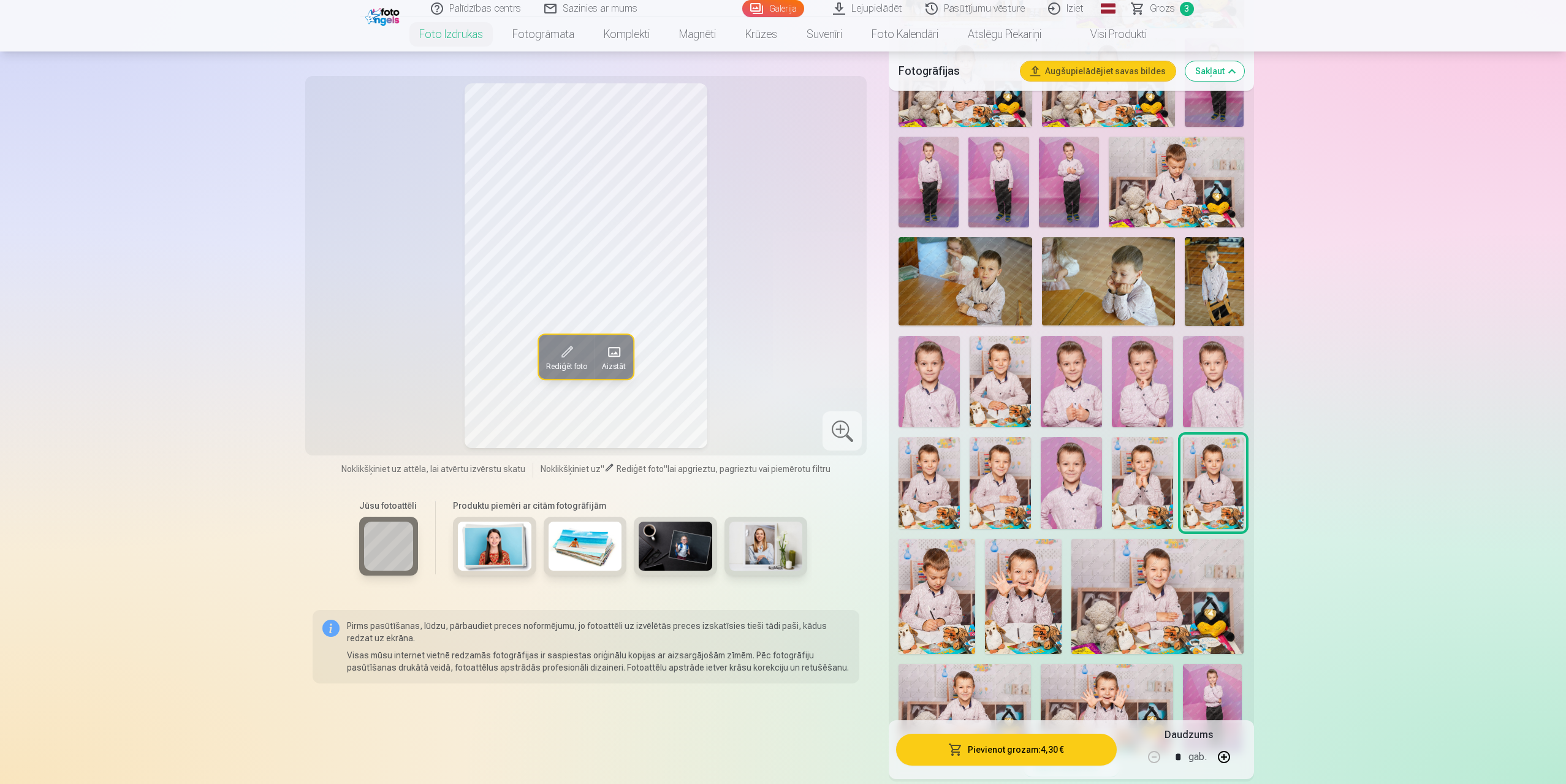
click at [610, 418] on div "Rediģēt foto Aizstāt" at bounding box center [586, 265] width 547 height 364
click at [929, 471] on img at bounding box center [929, 482] width 61 height 92
click at [957, 298] on img at bounding box center [965, 281] width 133 height 89
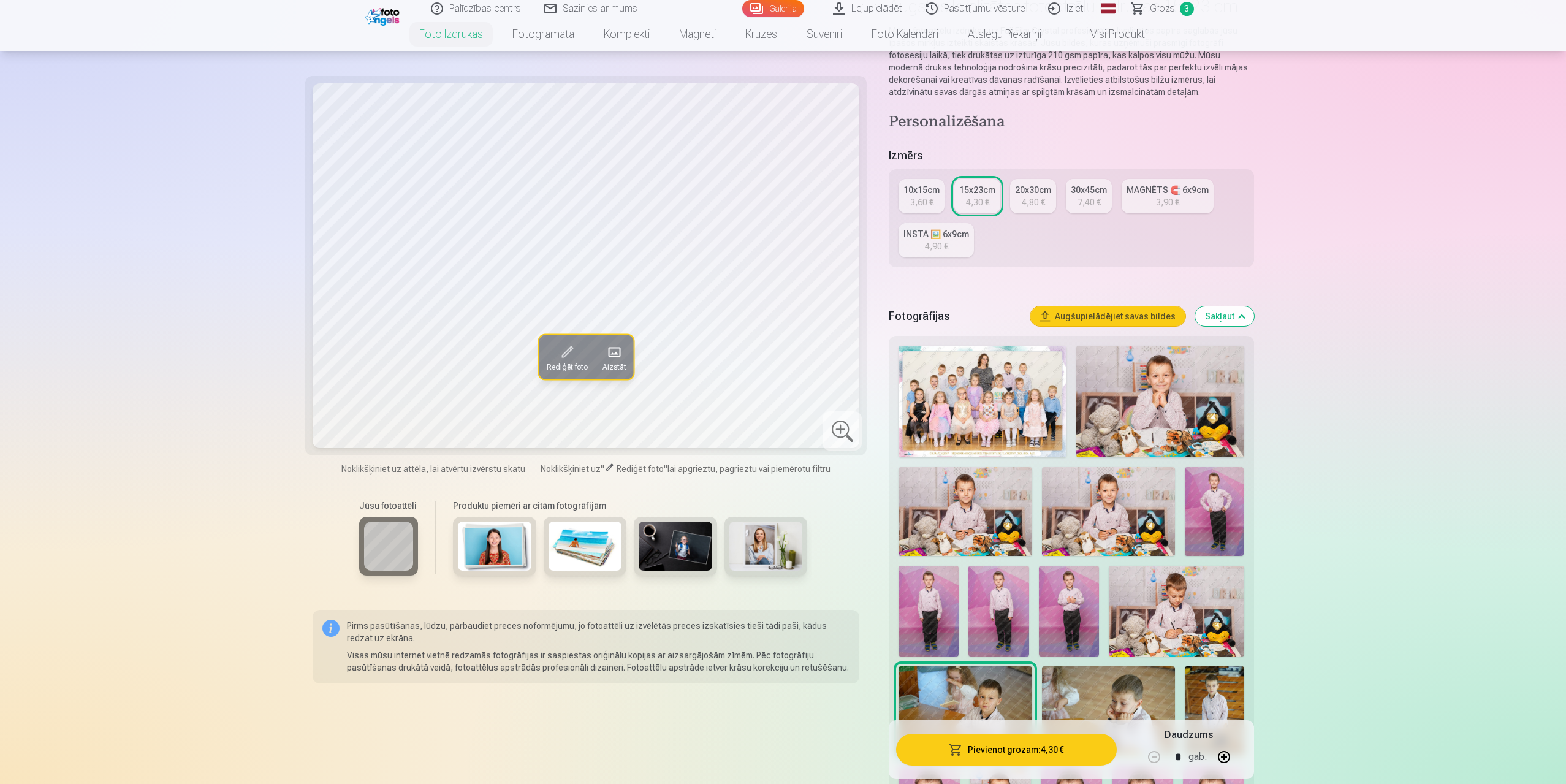
scroll to position [0, 0]
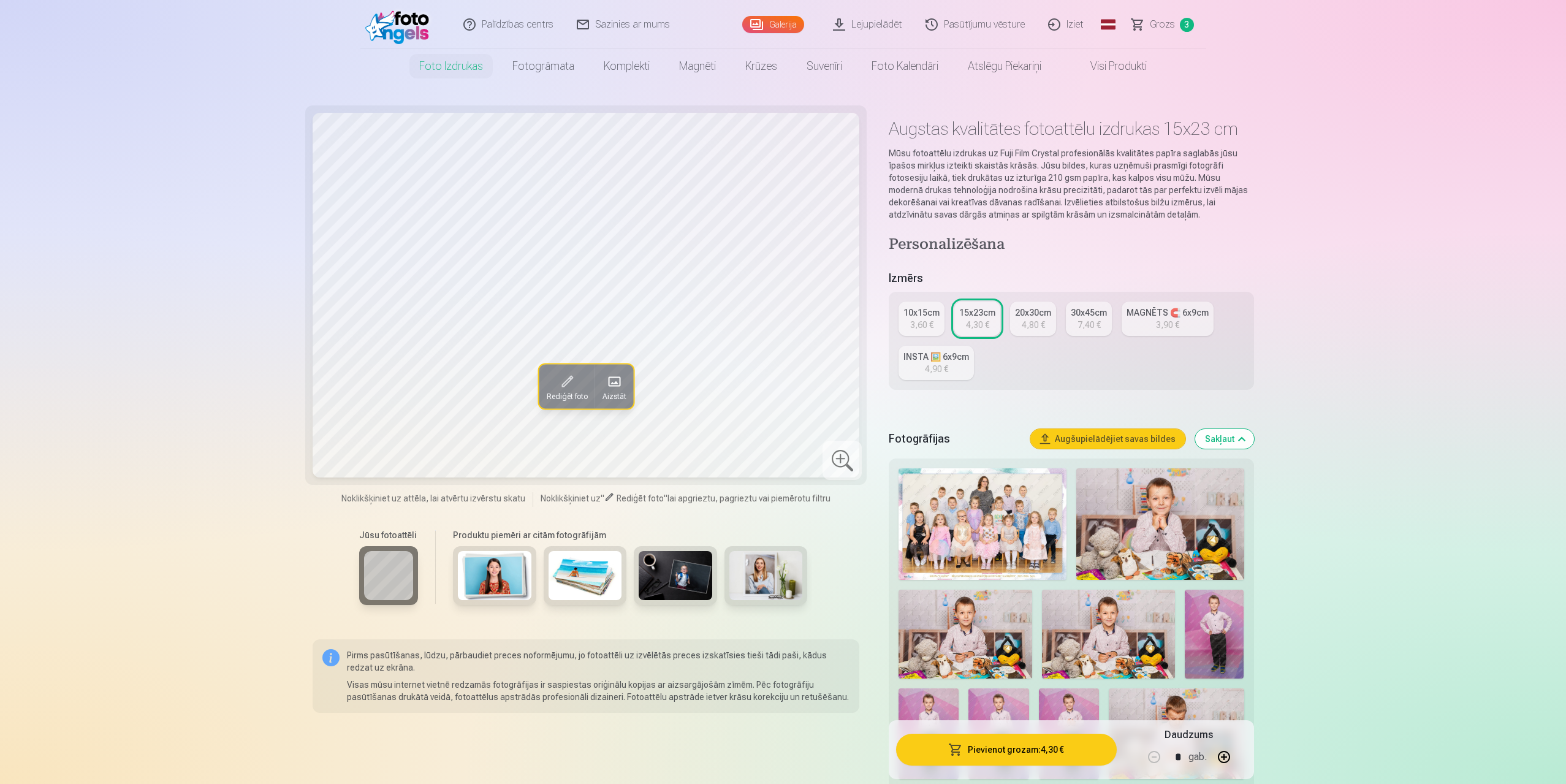
click at [924, 319] on div "3,60 €" at bounding box center [921, 325] width 23 height 12
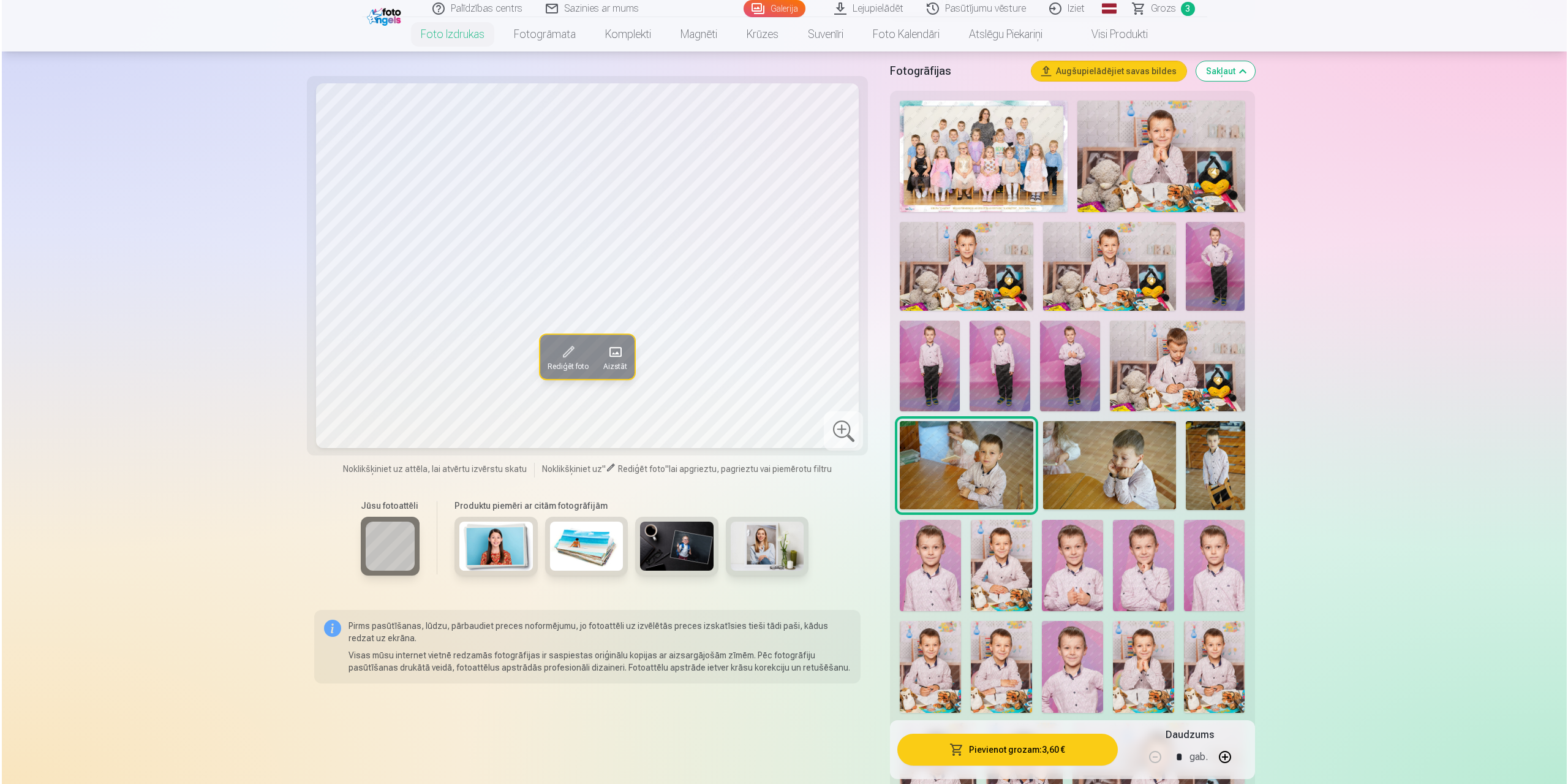
scroll to position [490, 0]
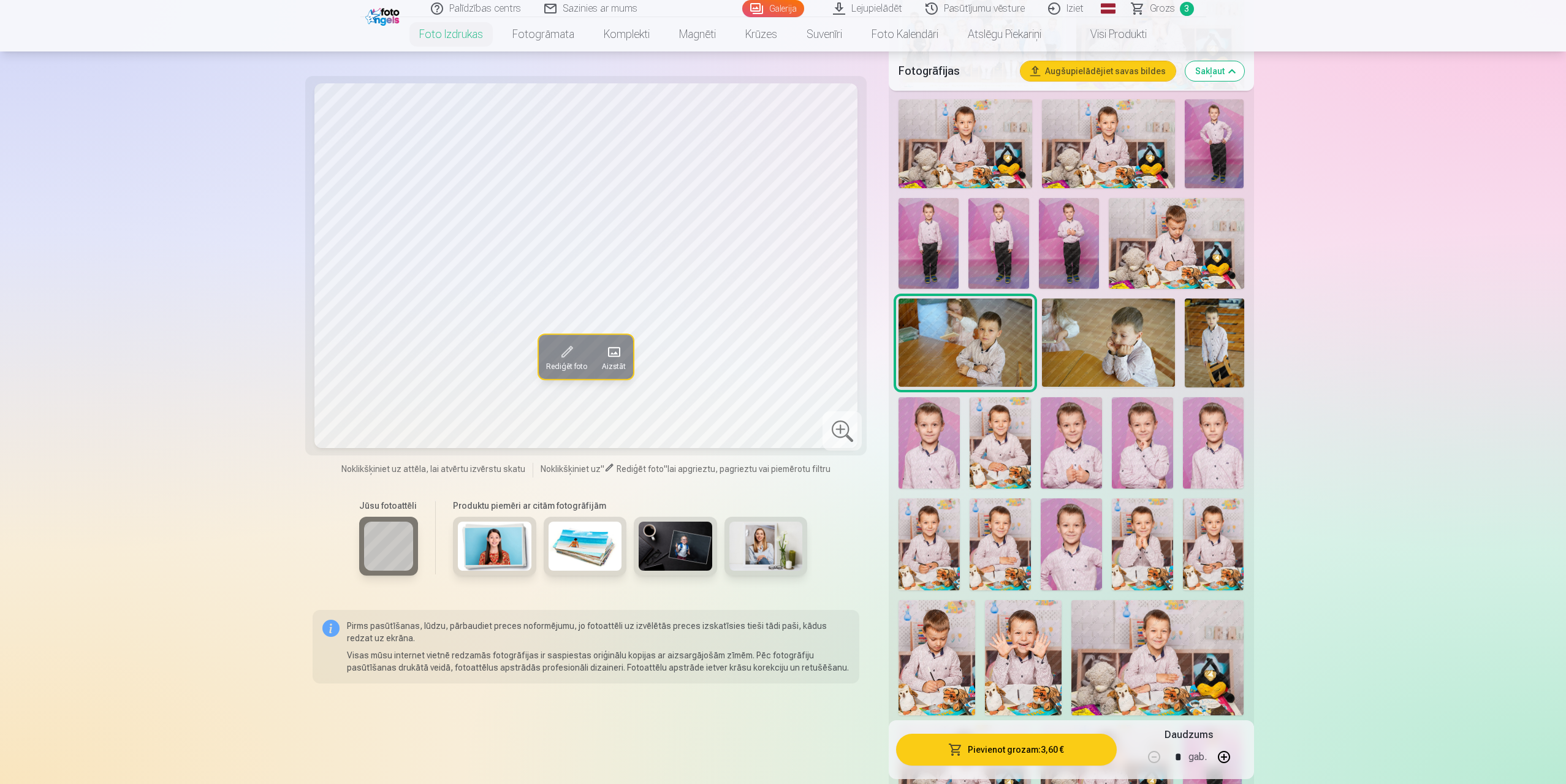
click at [1041, 750] on button "Pievienot grozam : 3,60 €" at bounding box center [1006, 749] width 220 height 32
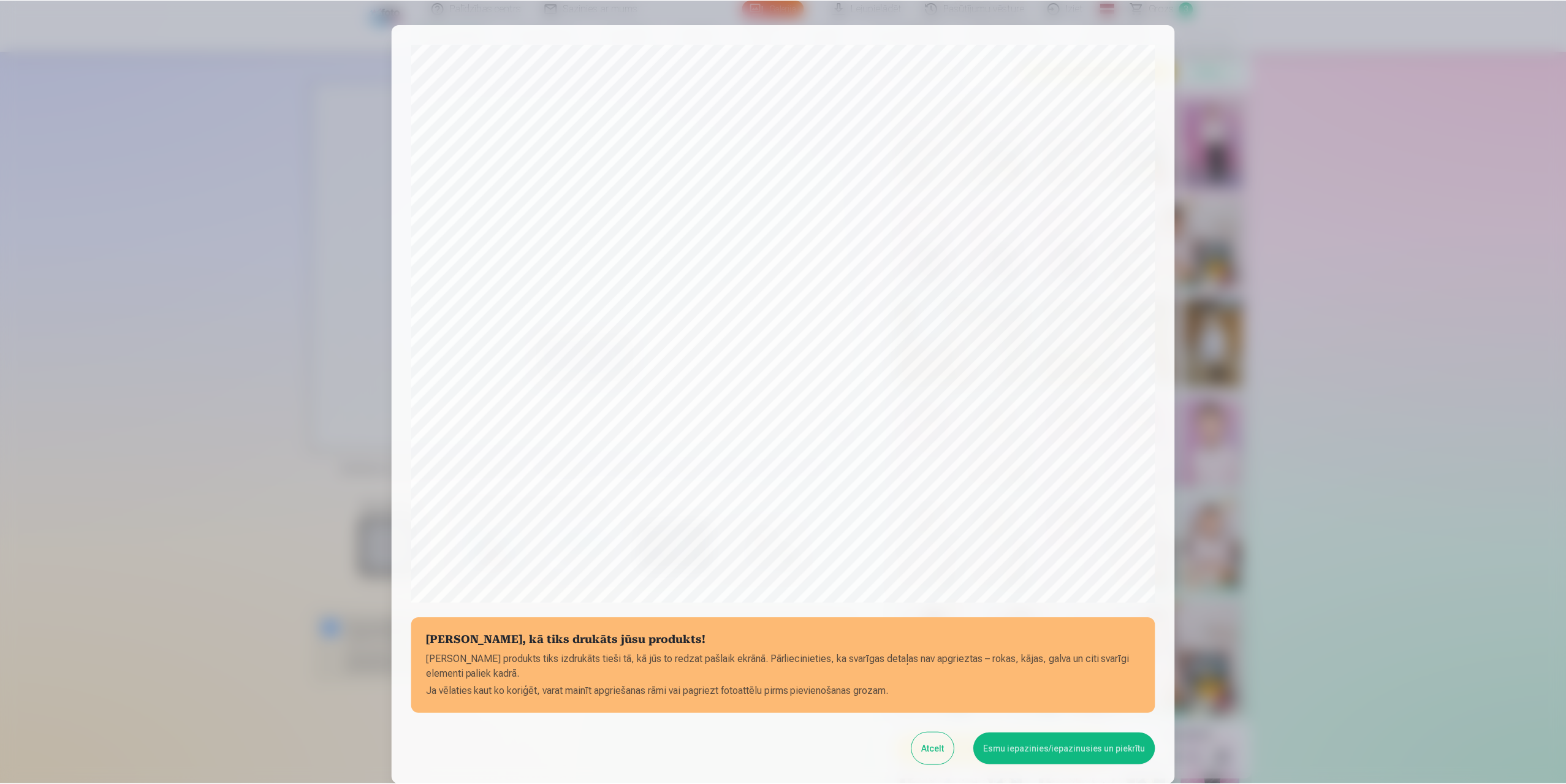
scroll to position [99, 0]
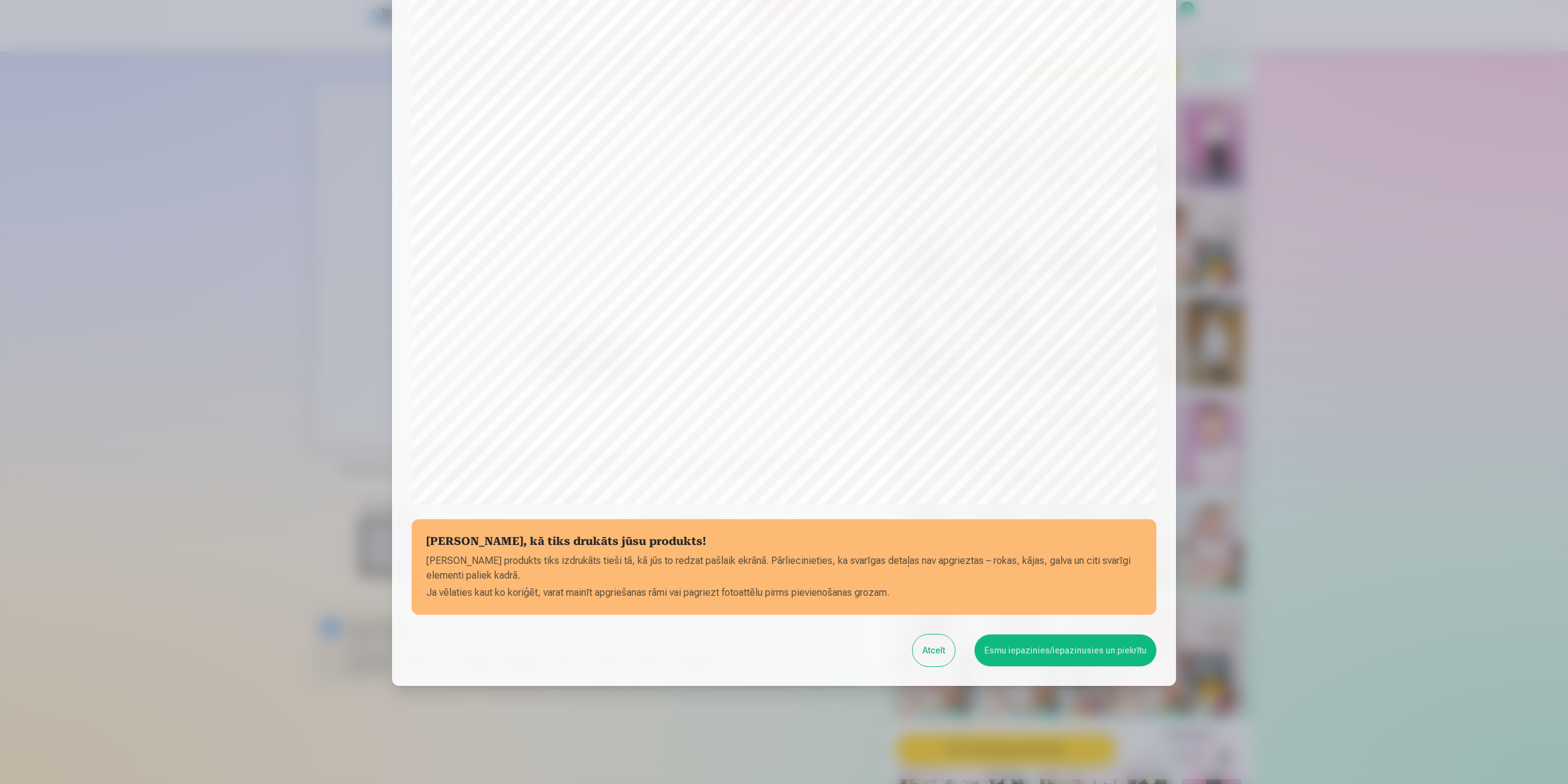
click at [1061, 650] on button "Esmu iepazinies/iepazinusies un piekrītu" at bounding box center [1065, 650] width 182 height 32
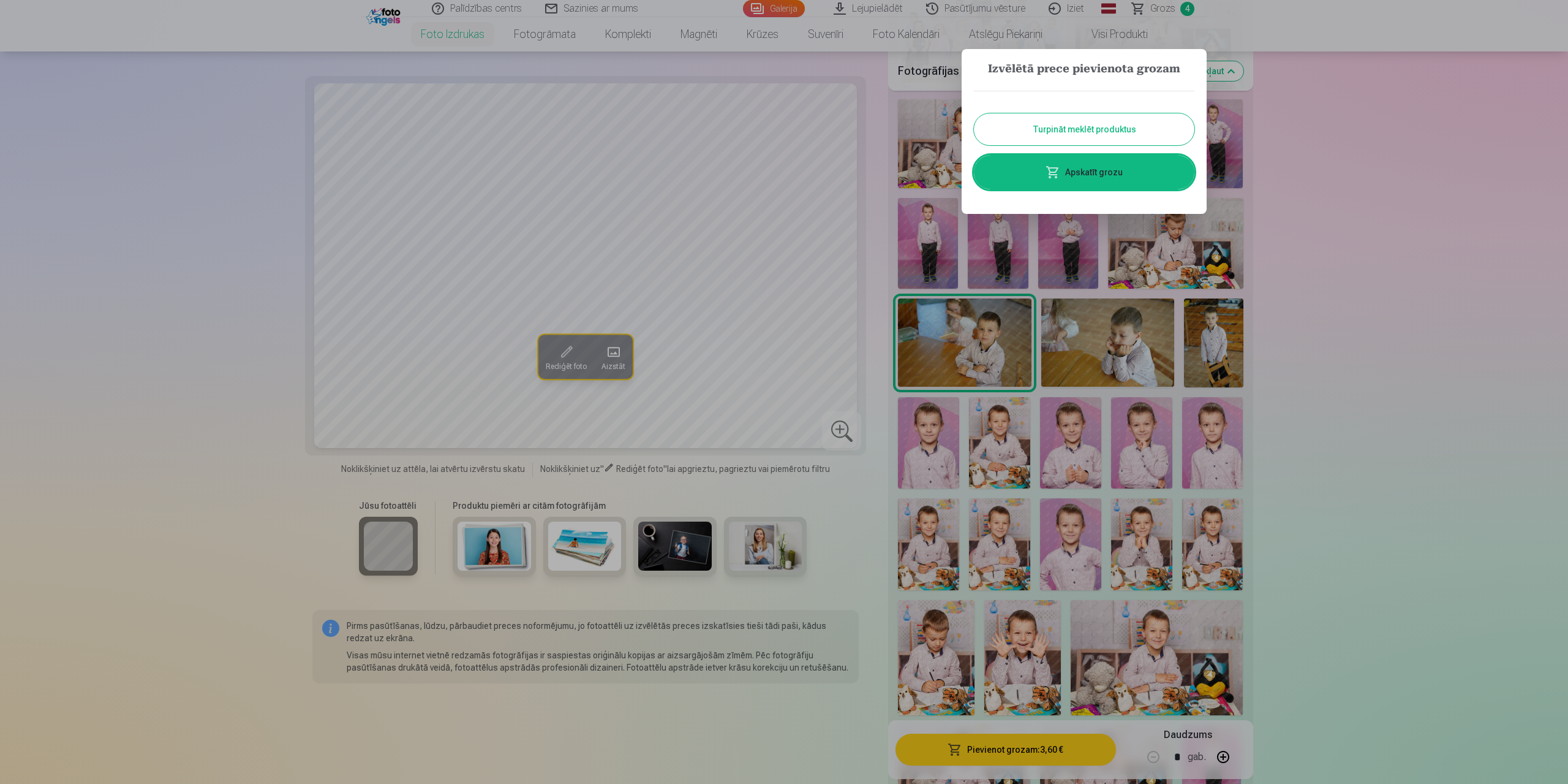
click at [1100, 130] on button "Turpināt meklēt produktus" at bounding box center [1084, 129] width 220 height 32
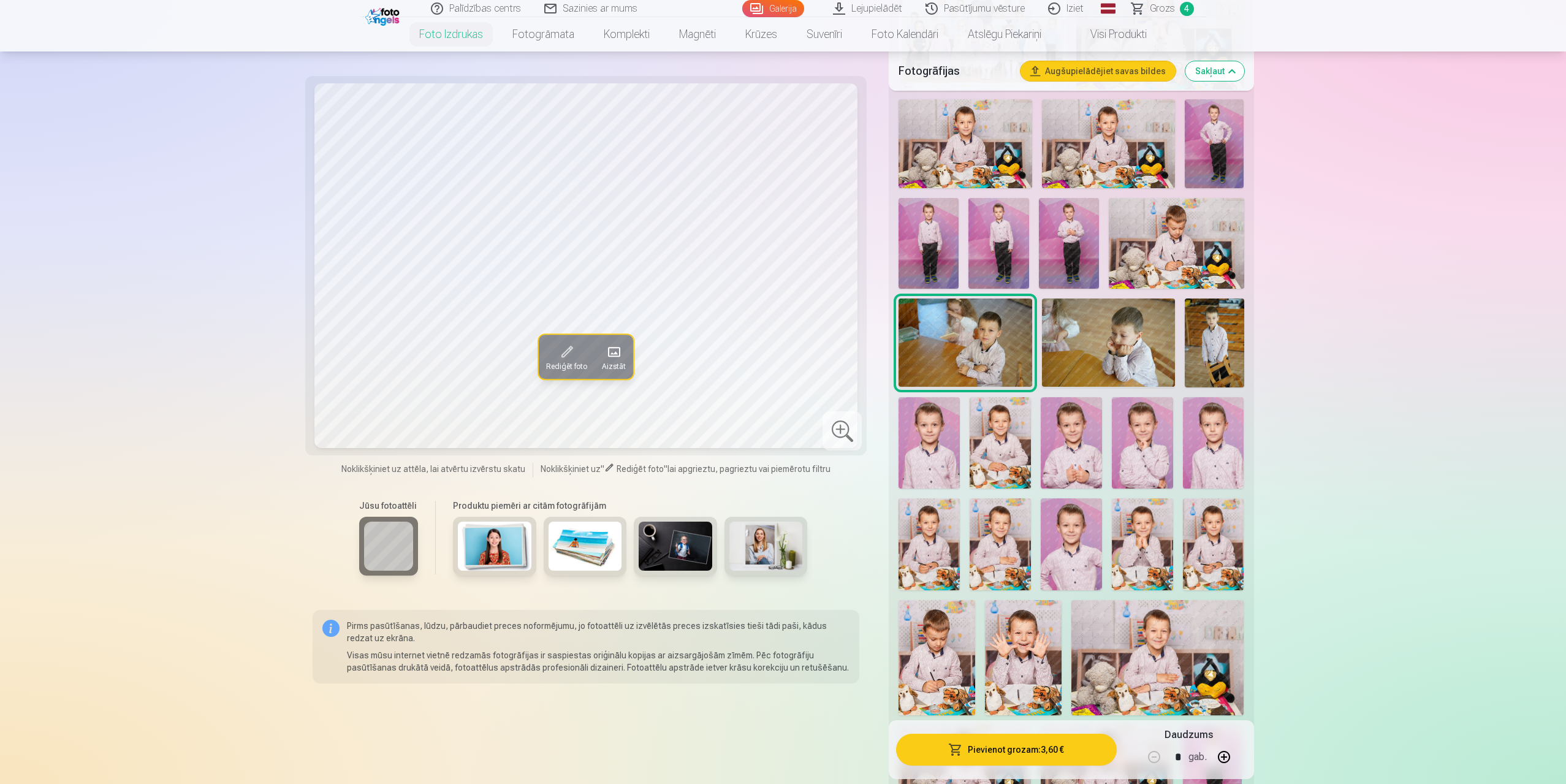
click at [1087, 339] on img at bounding box center [1108, 342] width 133 height 89
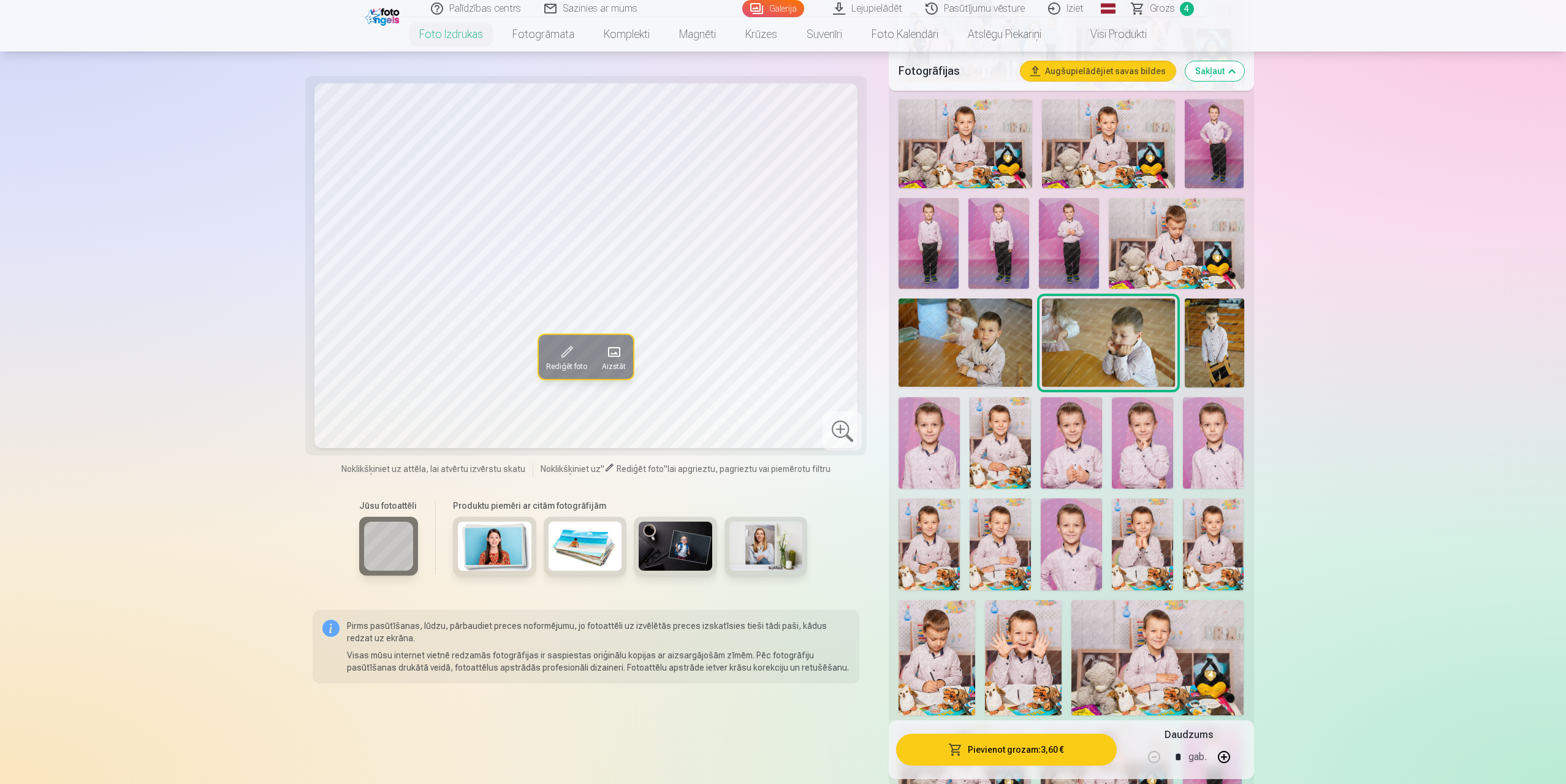
click at [1231, 333] on img at bounding box center [1214, 342] width 59 height 89
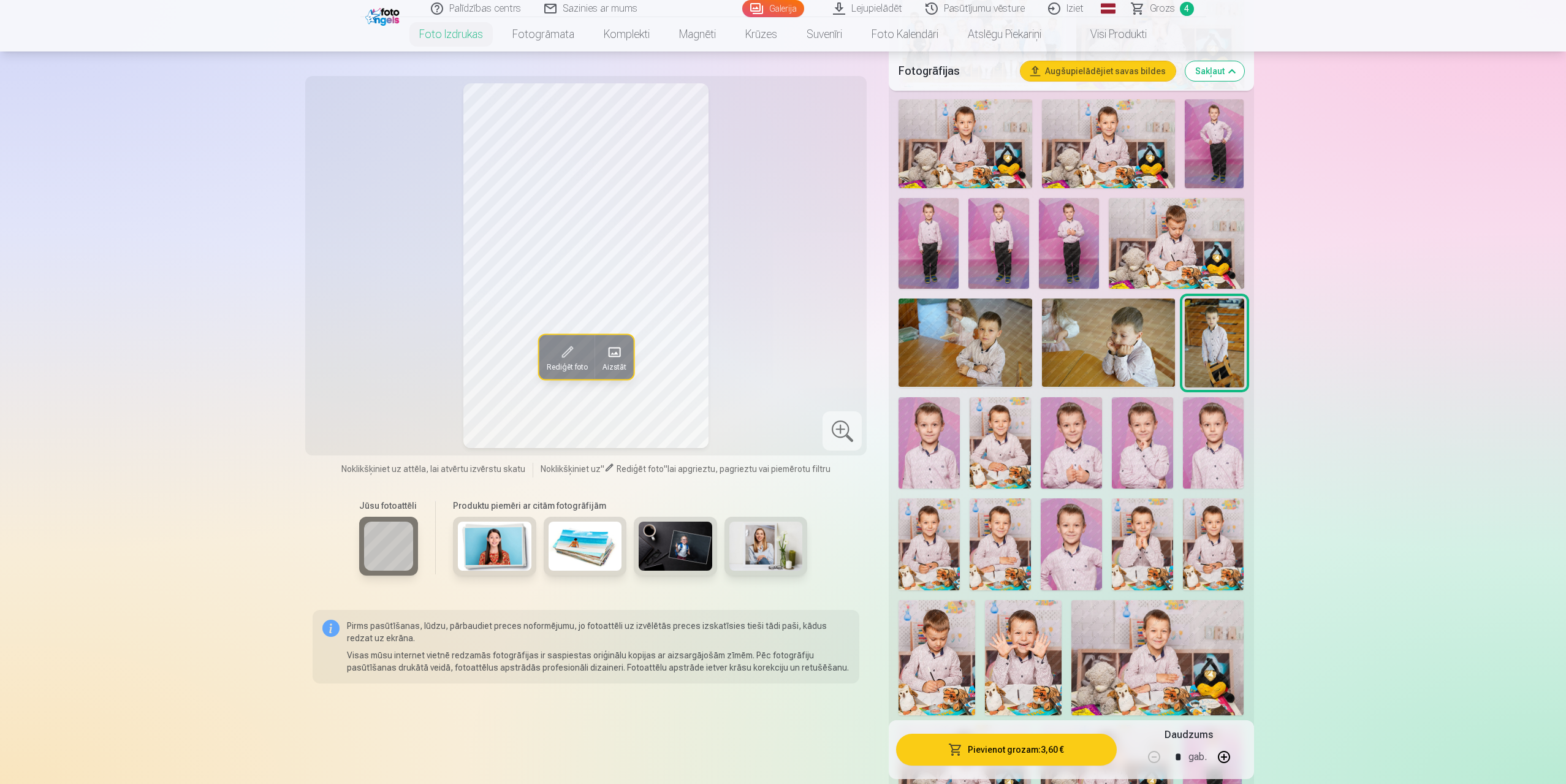
click at [972, 340] on img at bounding box center [965, 342] width 133 height 89
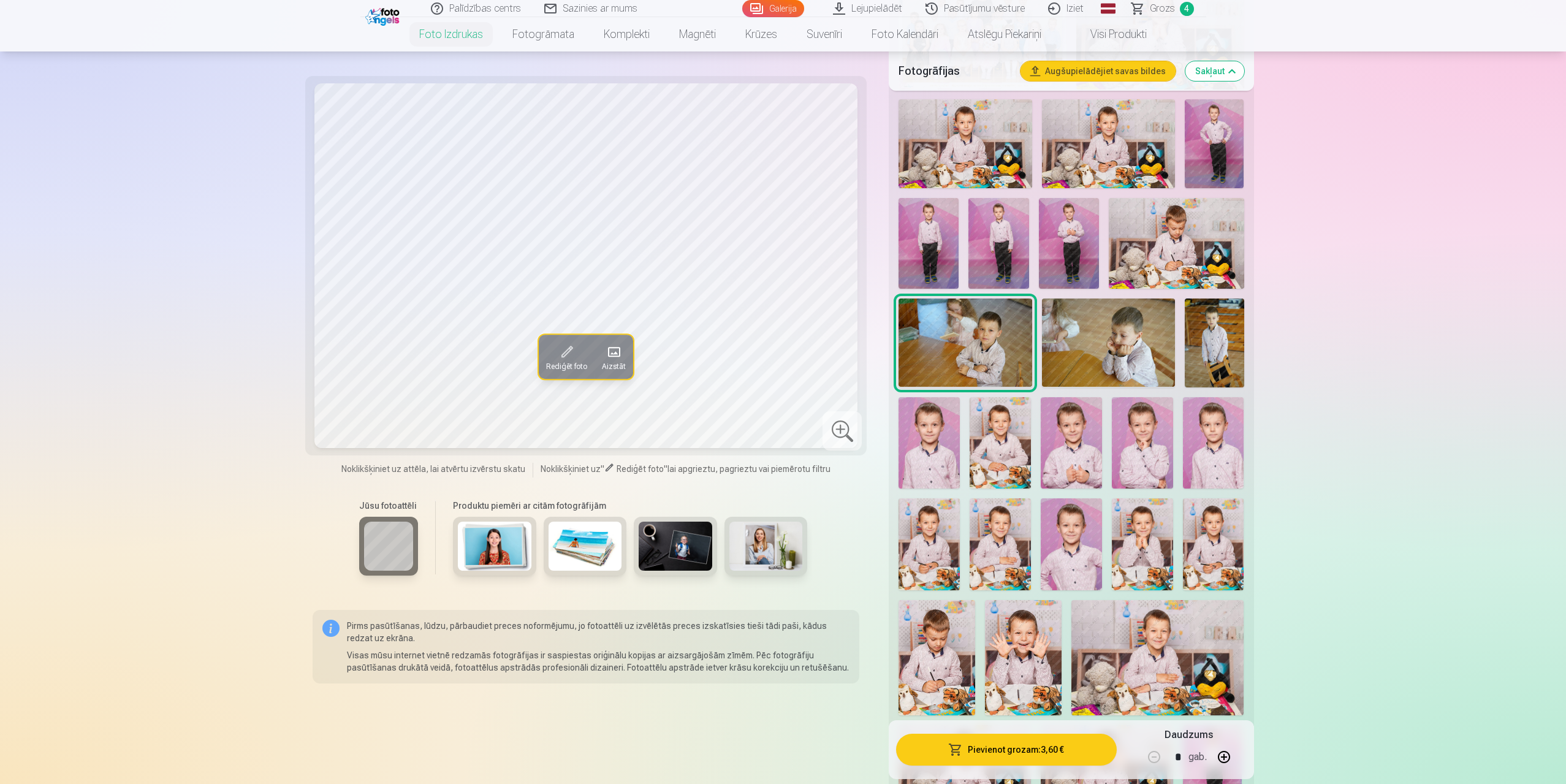
click at [1222, 332] on img at bounding box center [1214, 342] width 59 height 89
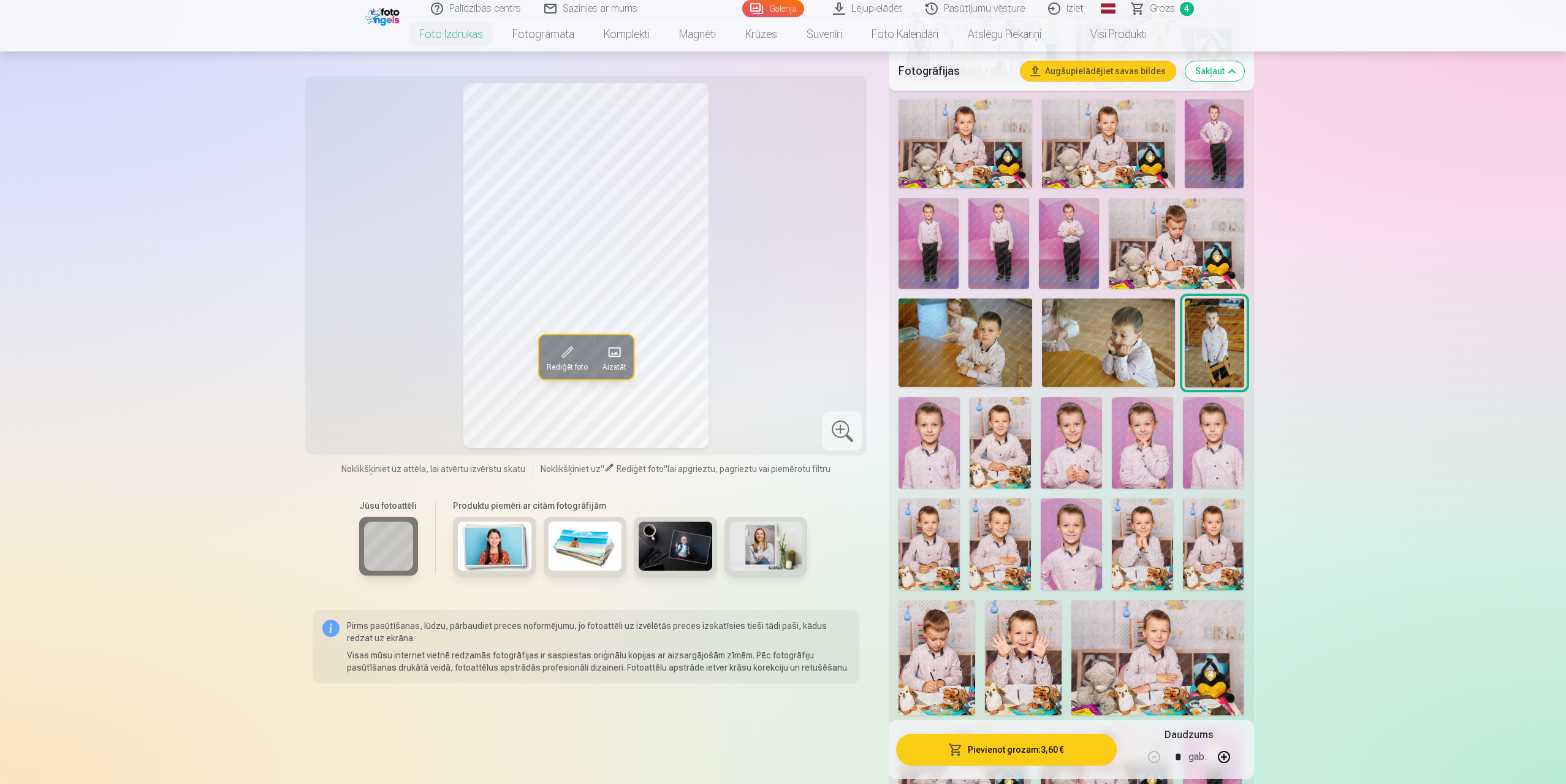
click at [1101, 334] on img at bounding box center [1108, 342] width 133 height 89
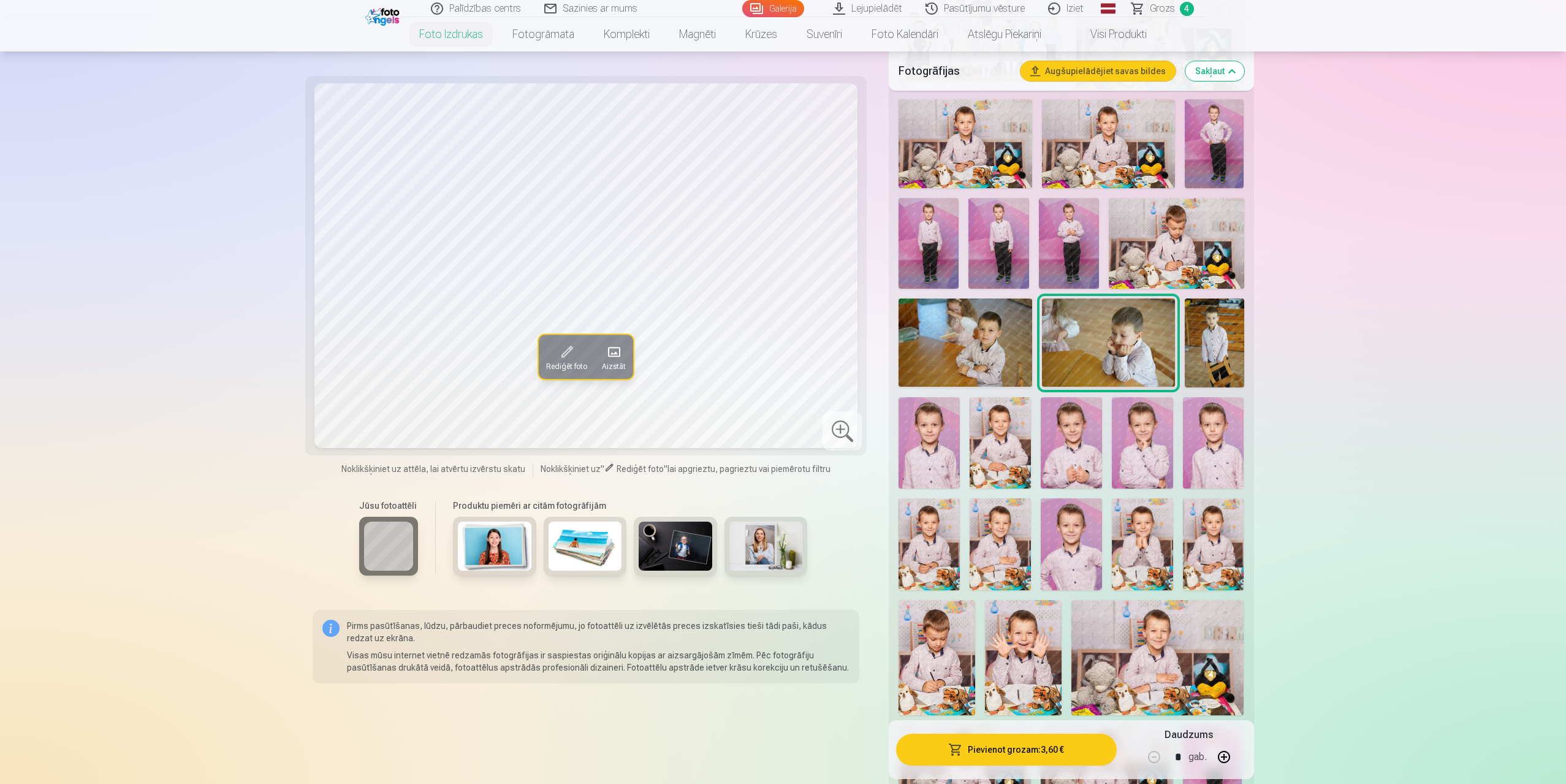
click at [961, 345] on img at bounding box center [965, 342] width 133 height 89
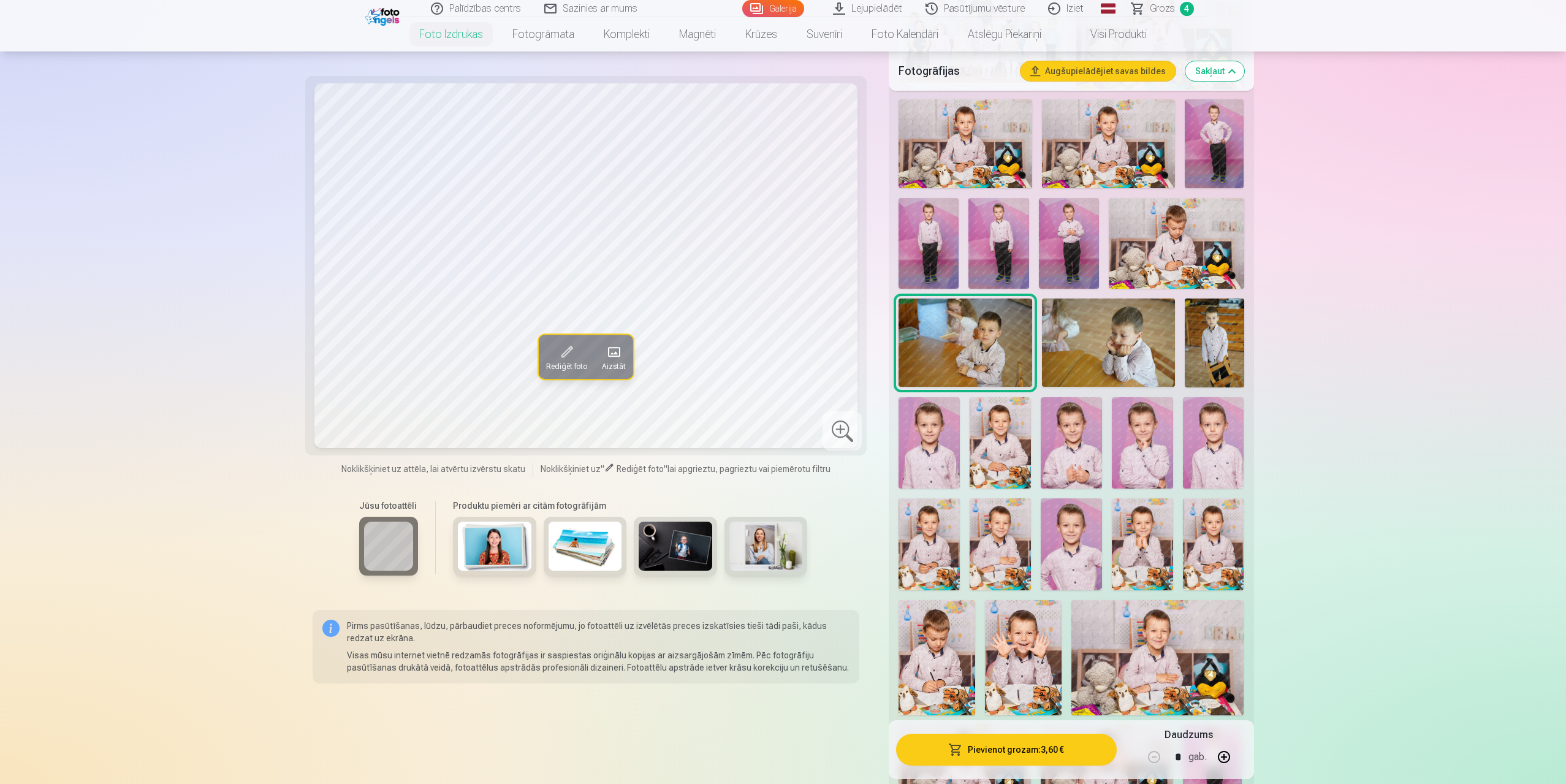
click at [939, 526] on img at bounding box center [929, 544] width 61 height 92
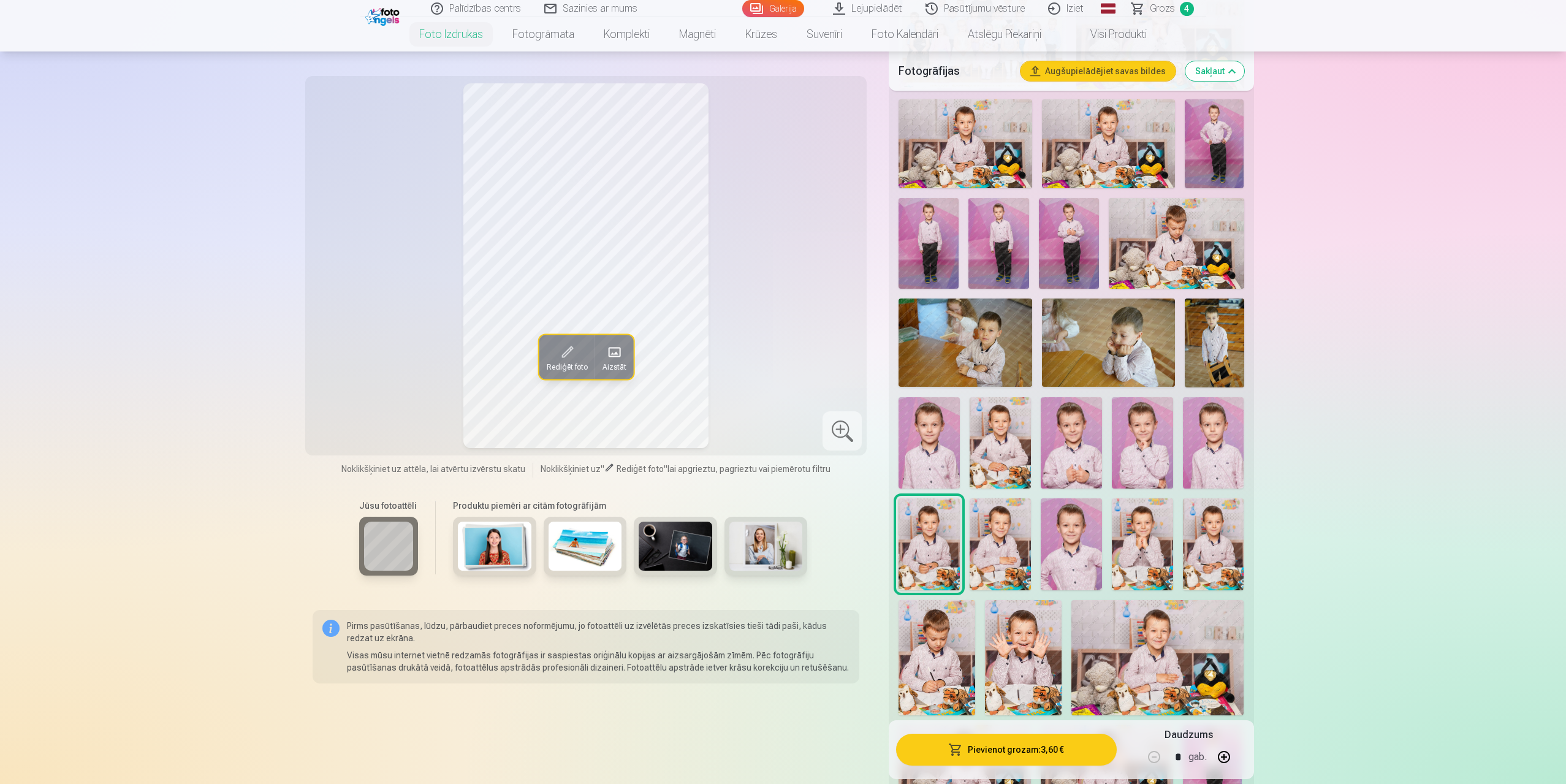
scroll to position [551, 0]
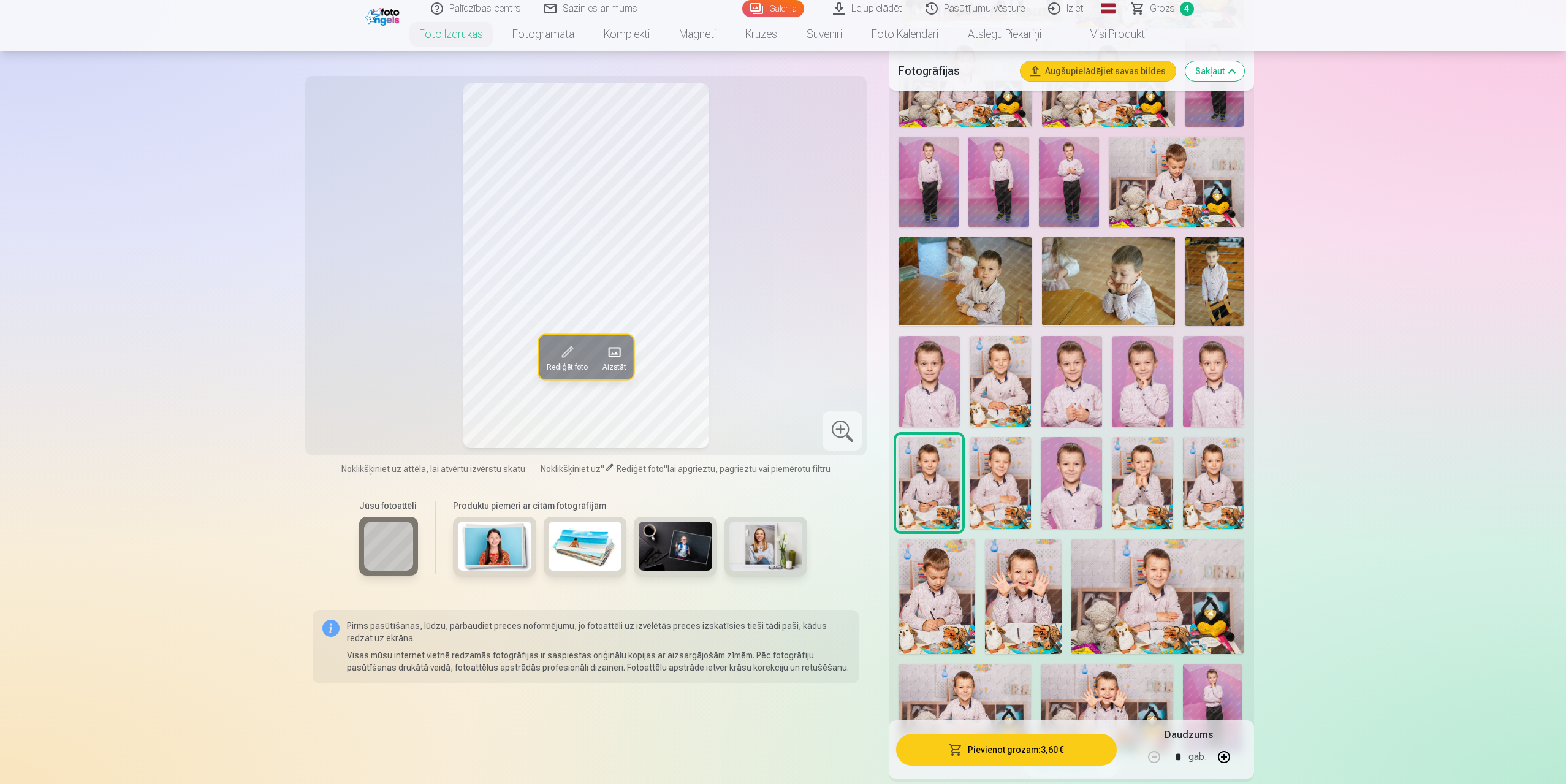
click at [990, 479] on img at bounding box center [1000, 482] width 61 height 92
click at [1058, 479] on img at bounding box center [1071, 482] width 61 height 92
click at [1158, 487] on img at bounding box center [1142, 482] width 61 height 92
click at [911, 483] on img at bounding box center [929, 482] width 61 height 92
click at [1149, 494] on img at bounding box center [1142, 482] width 61 height 92
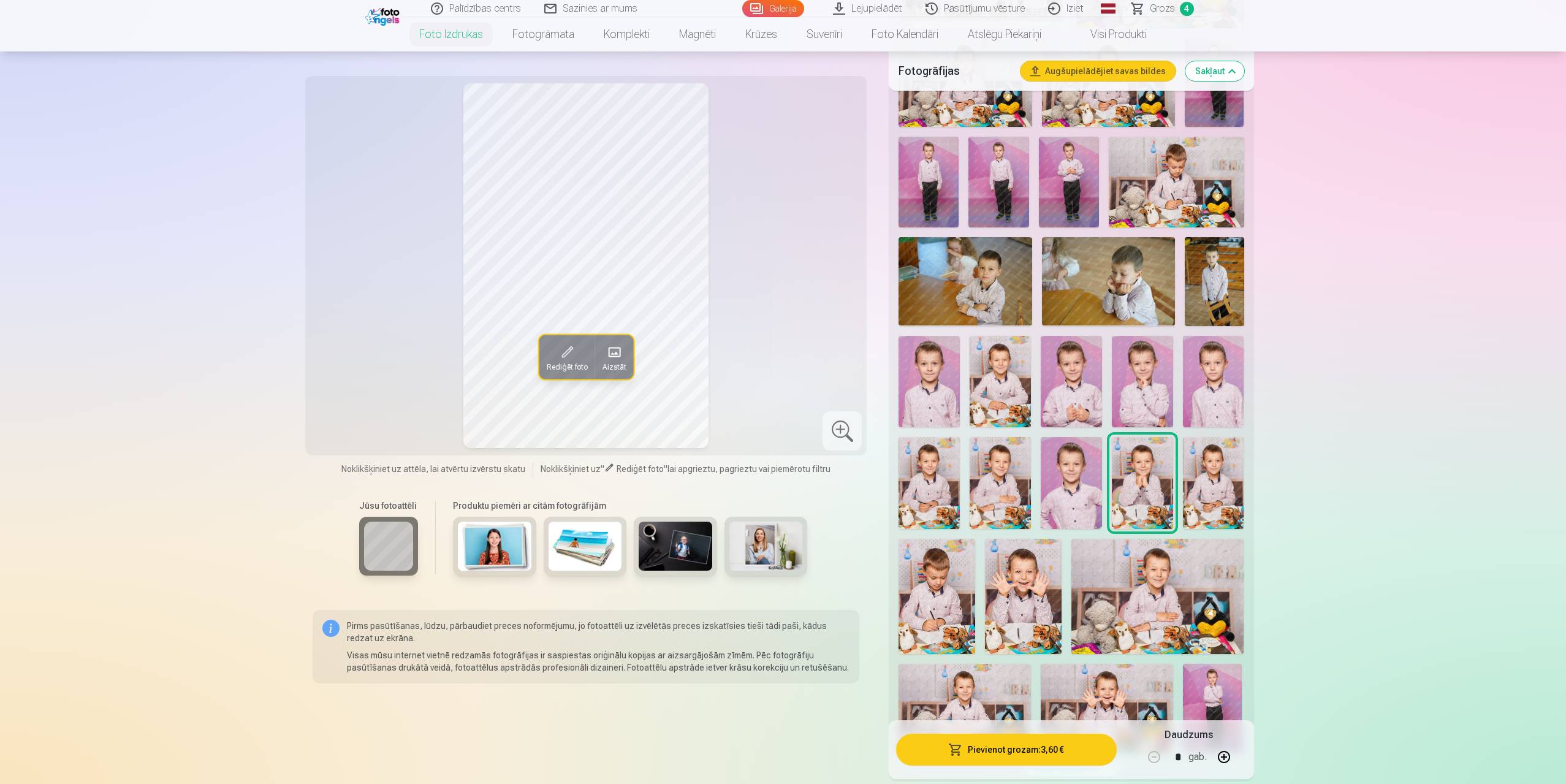
click at [1220, 488] on img at bounding box center [1213, 482] width 61 height 92
click at [920, 472] on img at bounding box center [929, 482] width 61 height 92
click at [926, 475] on img at bounding box center [929, 482] width 61 height 92
click at [1146, 486] on img at bounding box center [1142, 482] width 61 height 92
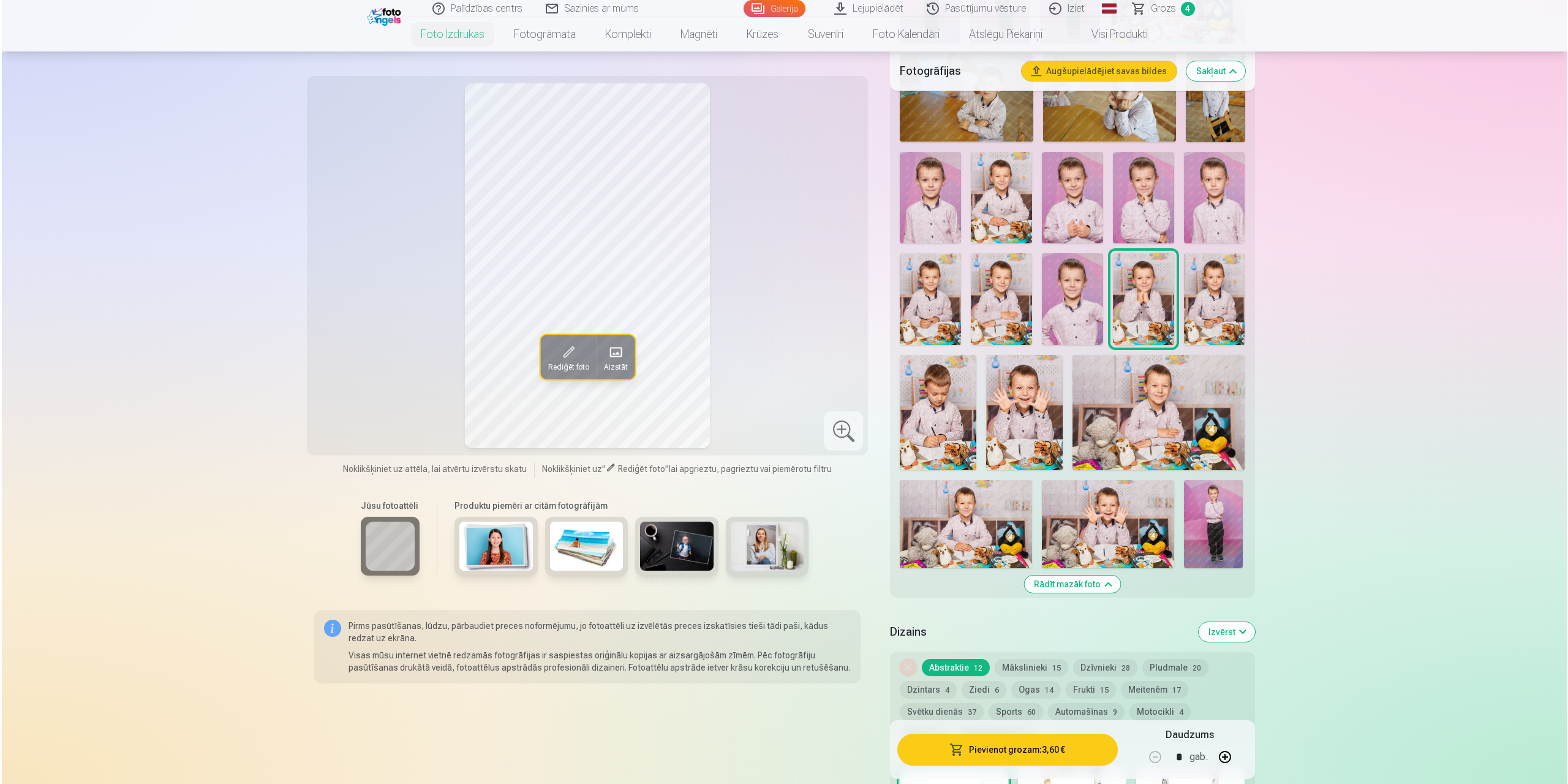
scroll to position [613, 0]
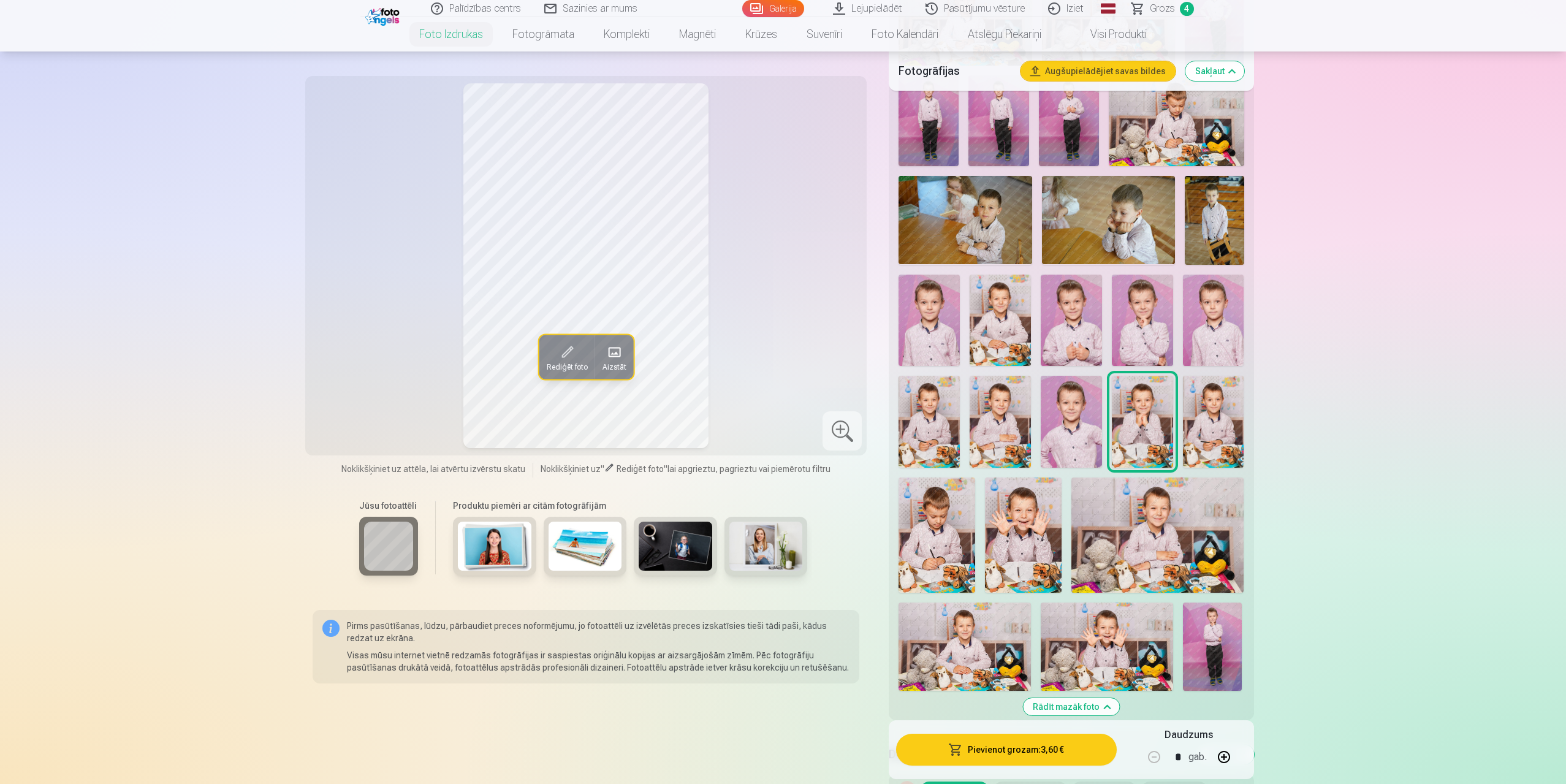
click at [1042, 750] on button "Pievienot grozam : 3,60 €" at bounding box center [1006, 749] width 220 height 32
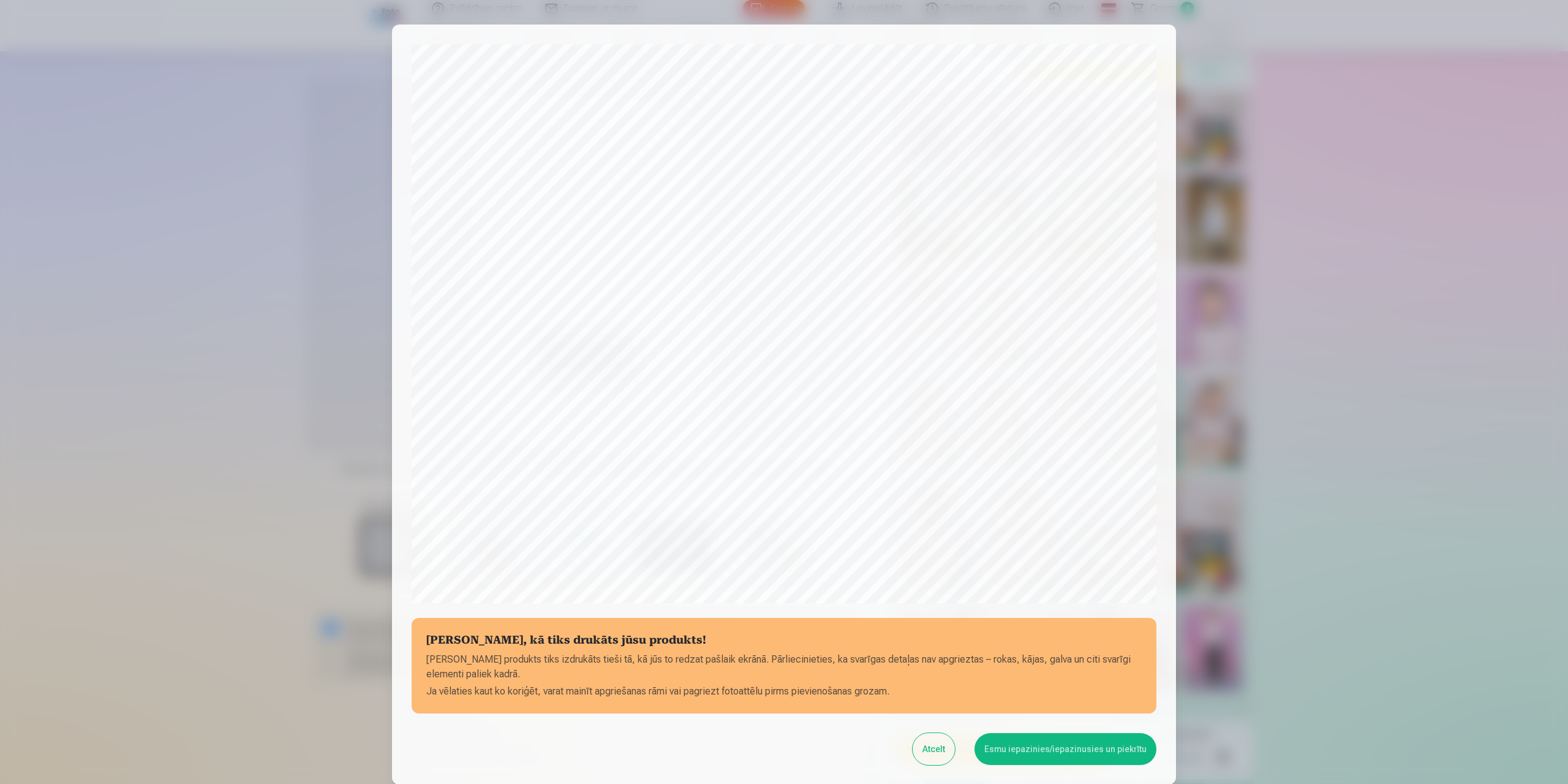
scroll to position [99, 0]
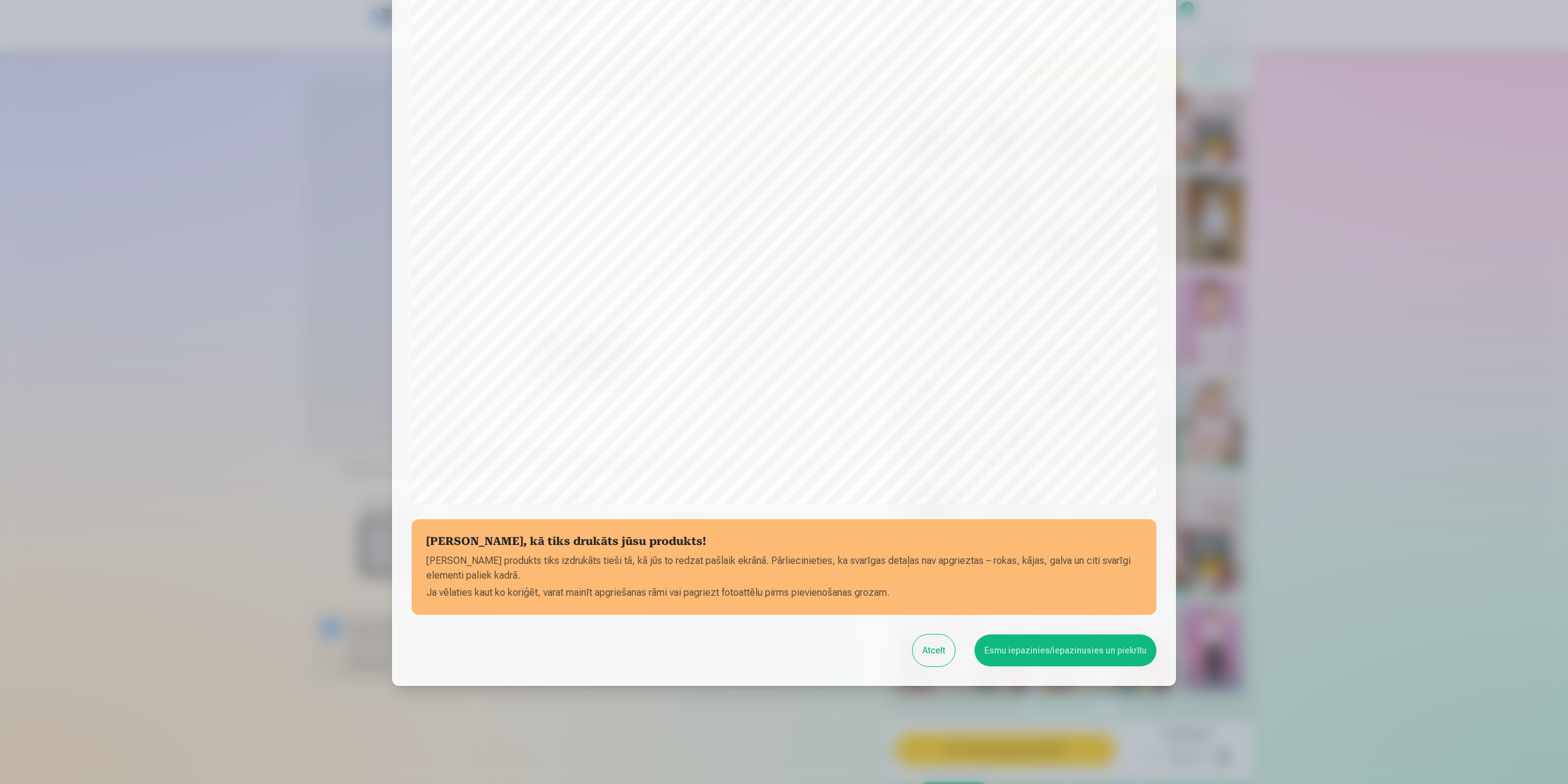
click at [1063, 645] on button "Esmu iepazinies/iepazinusies un piekrītu" at bounding box center [1065, 650] width 182 height 32
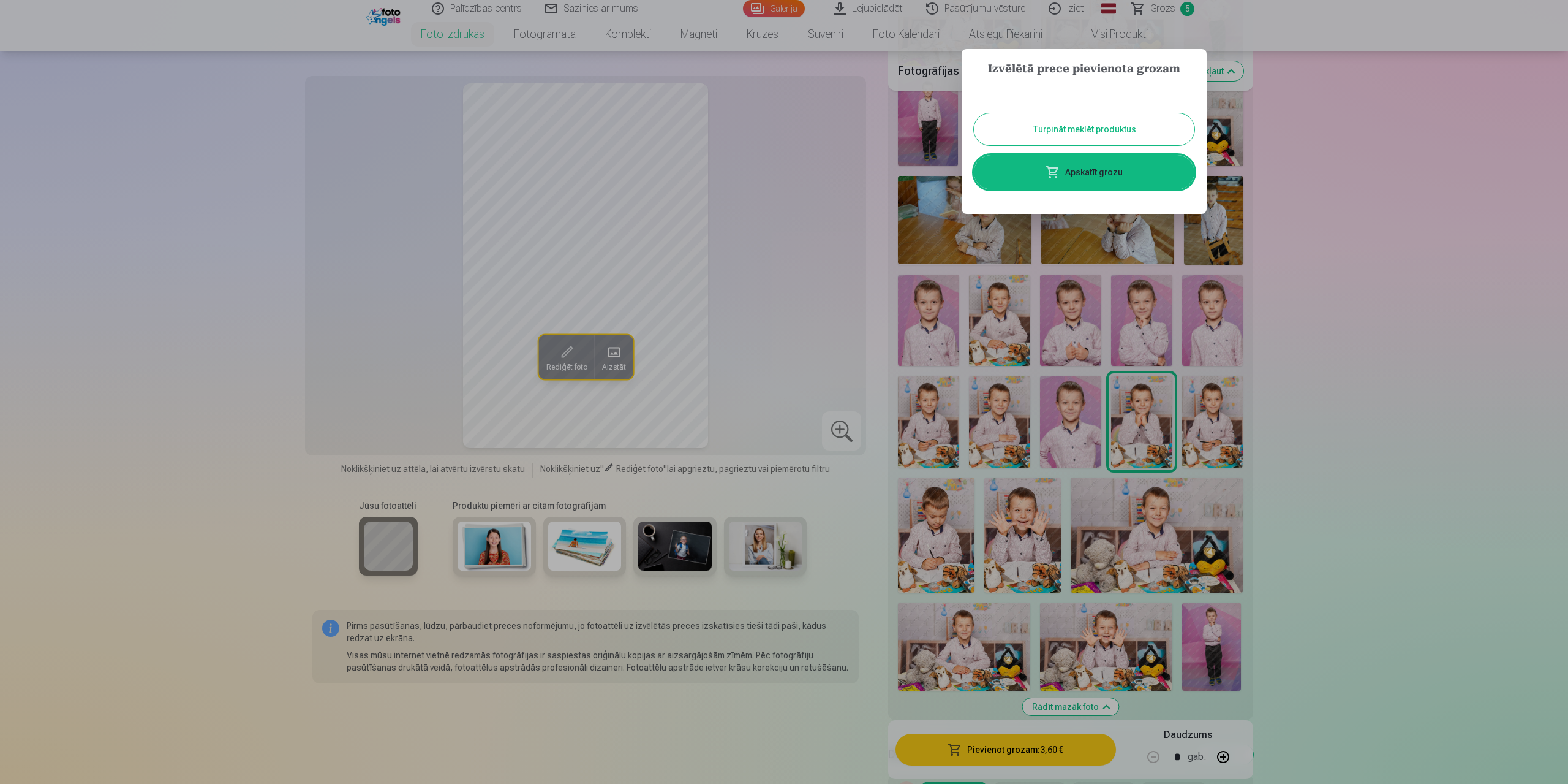
click at [1104, 133] on button "Turpināt meklēt produktus" at bounding box center [1084, 129] width 220 height 32
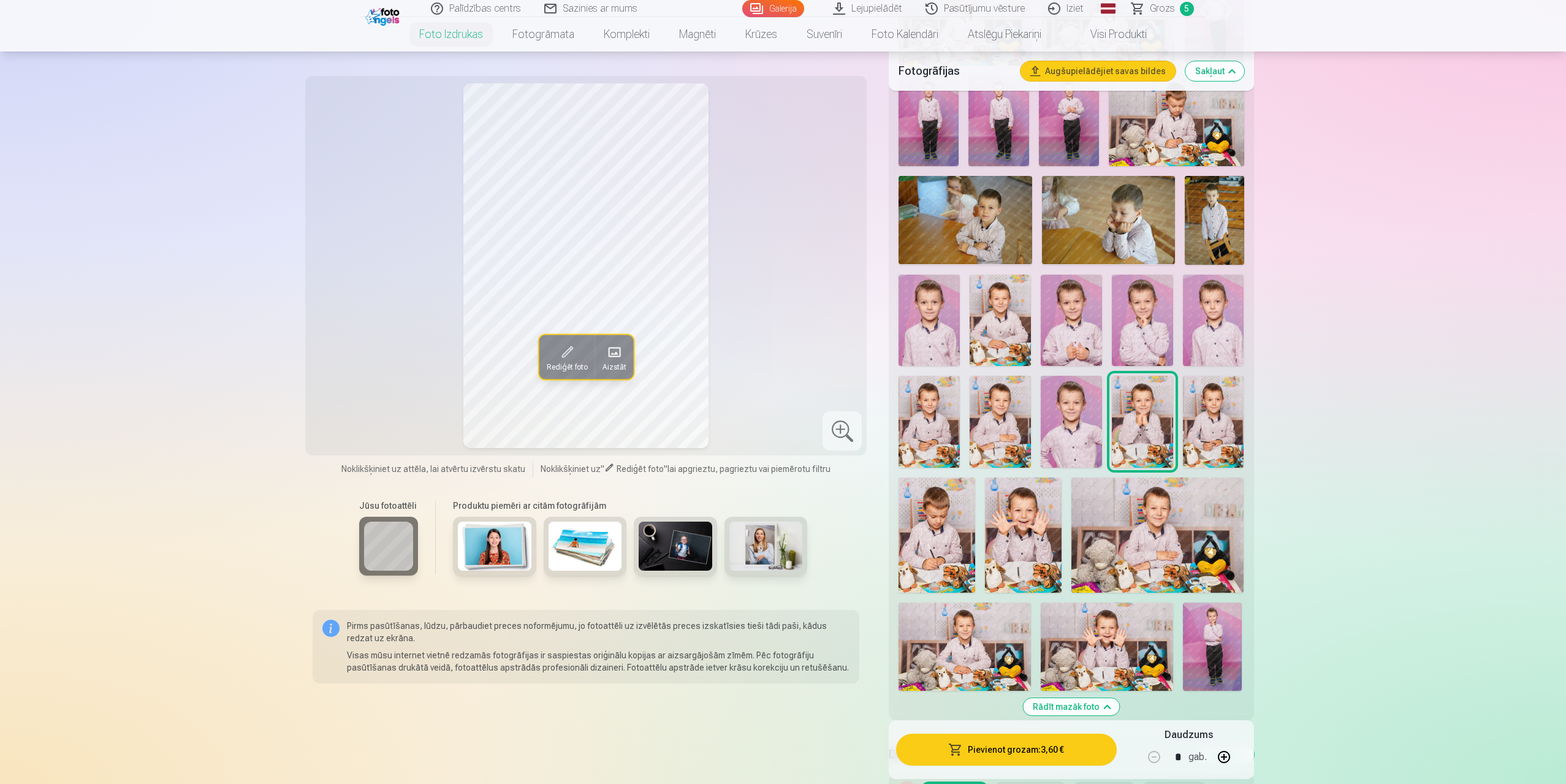
click at [1207, 411] on img at bounding box center [1213, 421] width 61 height 92
click at [920, 419] on img at bounding box center [929, 421] width 61 height 92
click at [1148, 402] on img at bounding box center [1142, 421] width 61 height 92
click at [931, 419] on img at bounding box center [929, 421] width 61 height 92
click at [1221, 430] on img at bounding box center [1213, 421] width 61 height 92
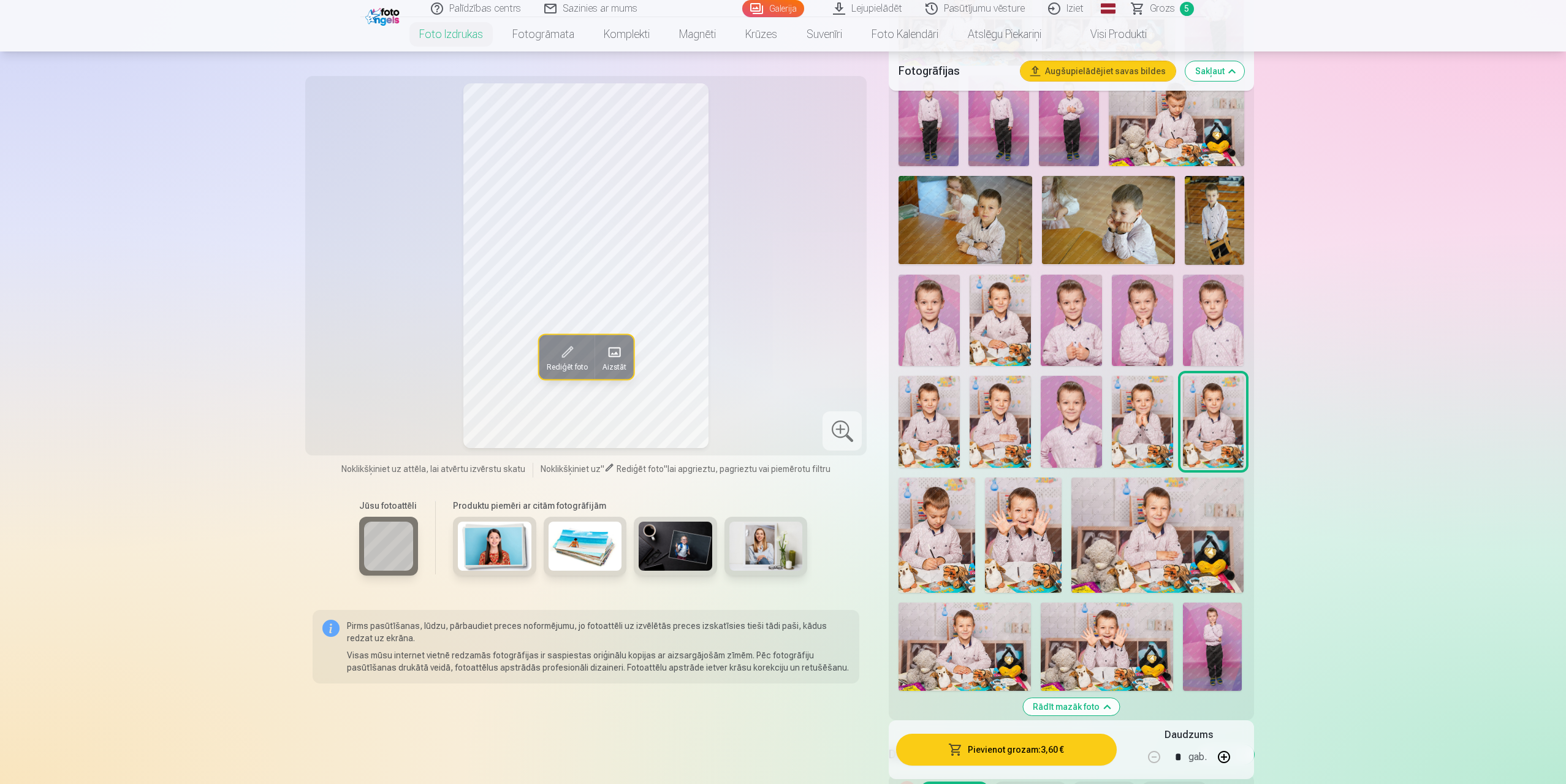
click at [922, 413] on img at bounding box center [929, 421] width 61 height 92
click at [1027, 749] on button "Pievienot grozam : 3,60 €" at bounding box center [1006, 749] width 220 height 32
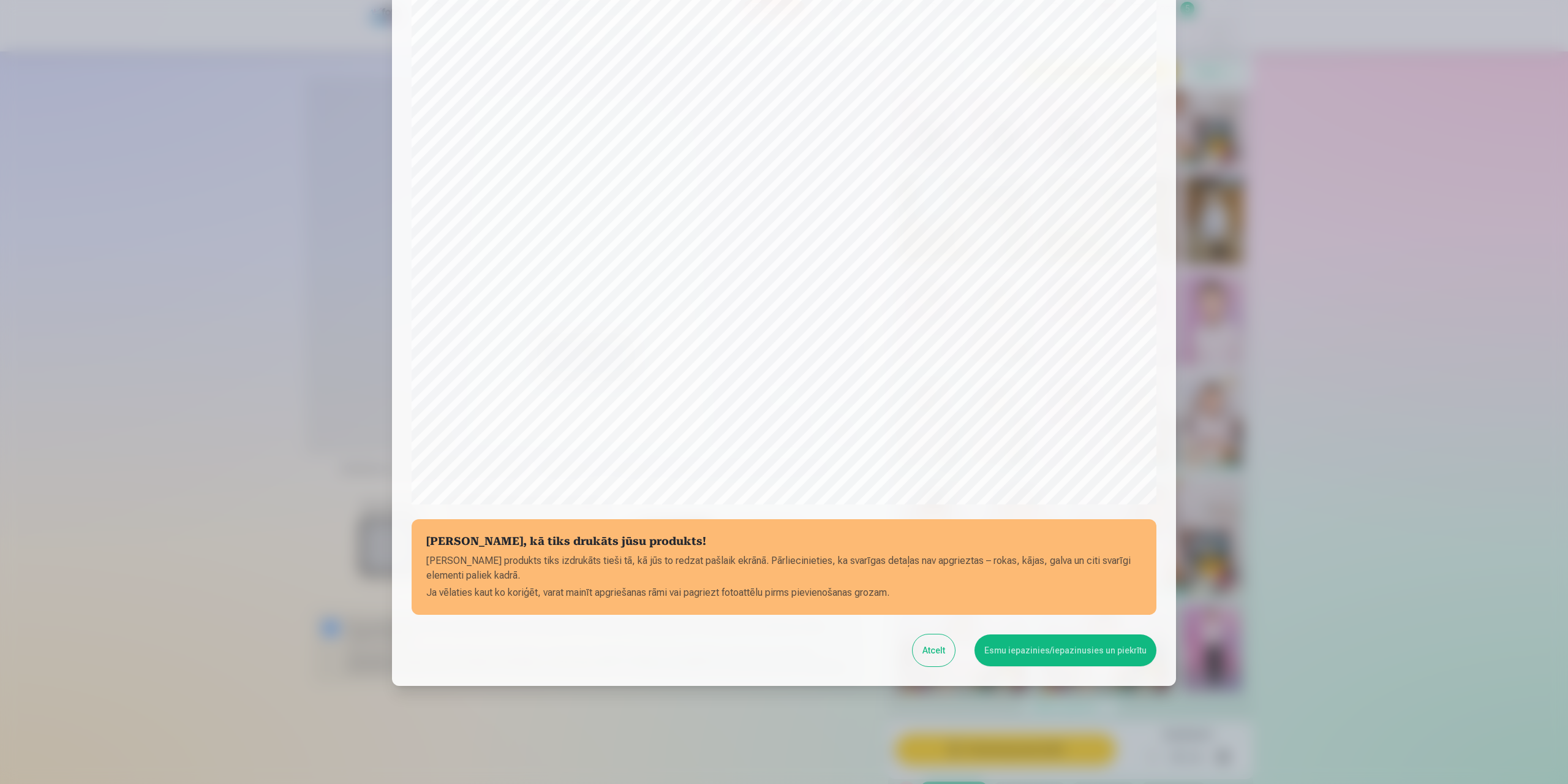
click at [1070, 651] on button "Esmu iepazinies/iepazinusies un piekrītu" at bounding box center [1065, 650] width 182 height 32
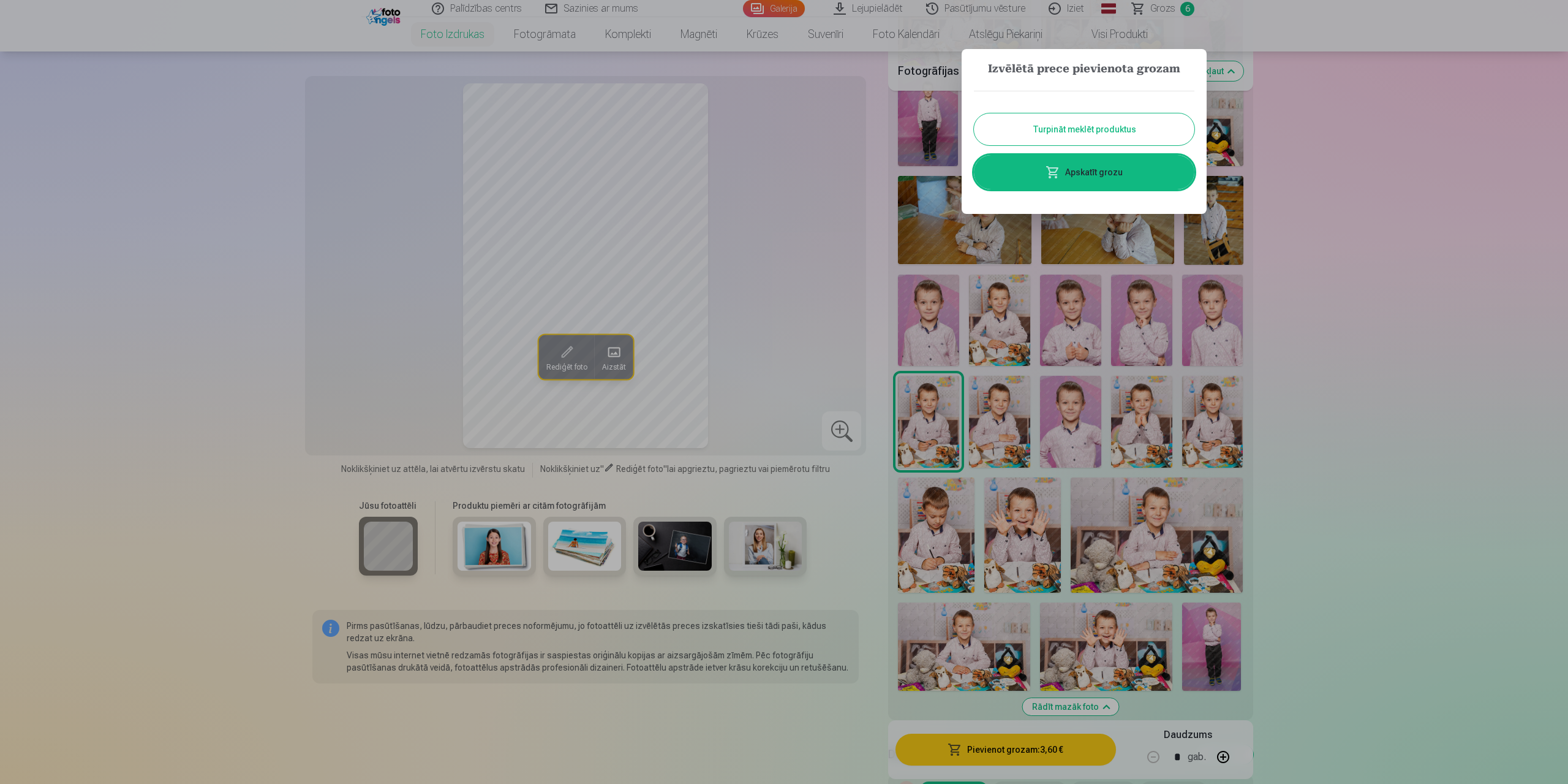
click at [1076, 128] on button "Turpināt meklēt produktus" at bounding box center [1084, 129] width 220 height 32
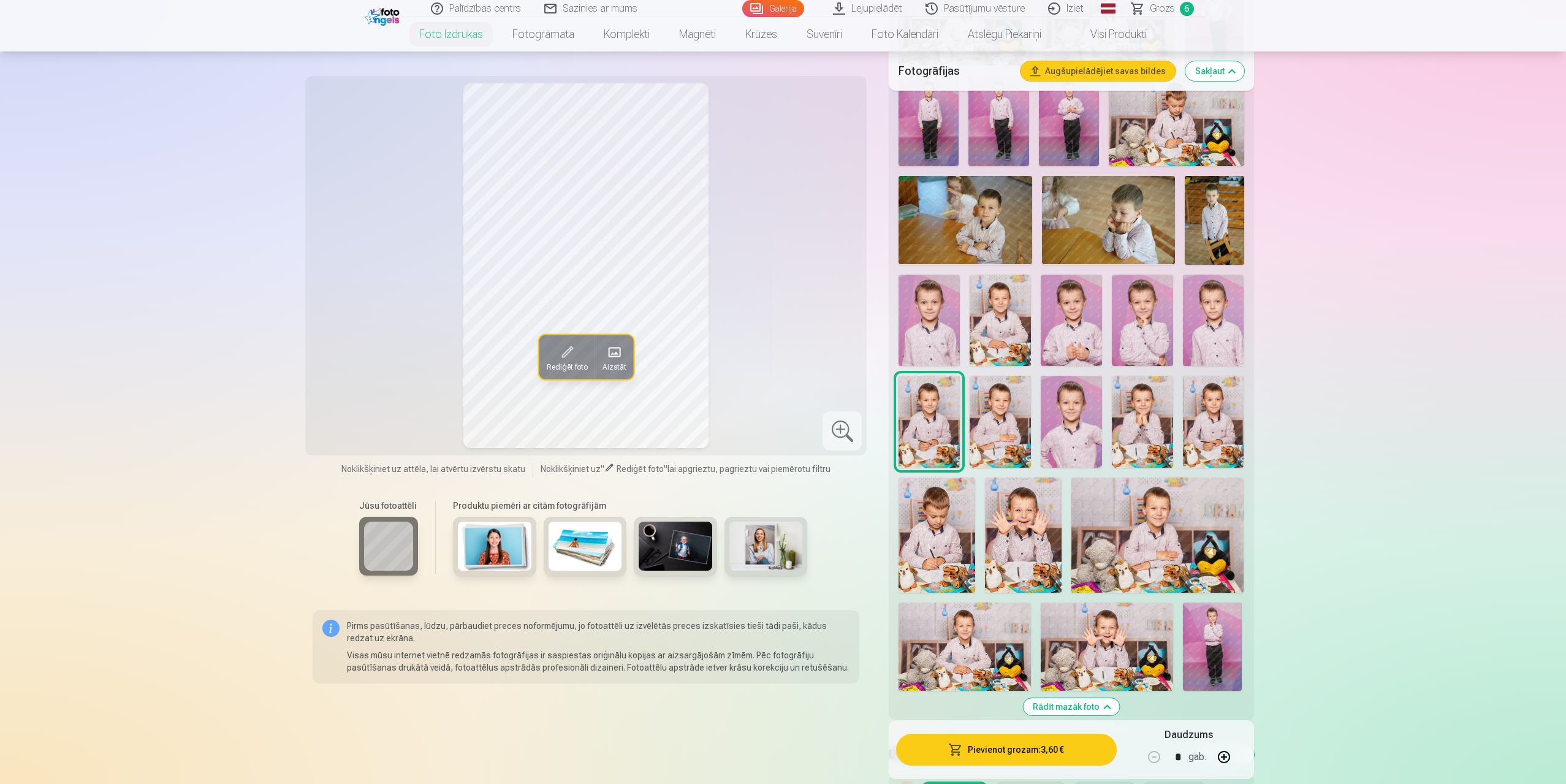
click at [923, 525] on img at bounding box center [937, 534] width 77 height 115
click at [1012, 526] on img at bounding box center [1023, 534] width 77 height 115
click at [1145, 525] on img at bounding box center [1157, 534] width 172 height 115
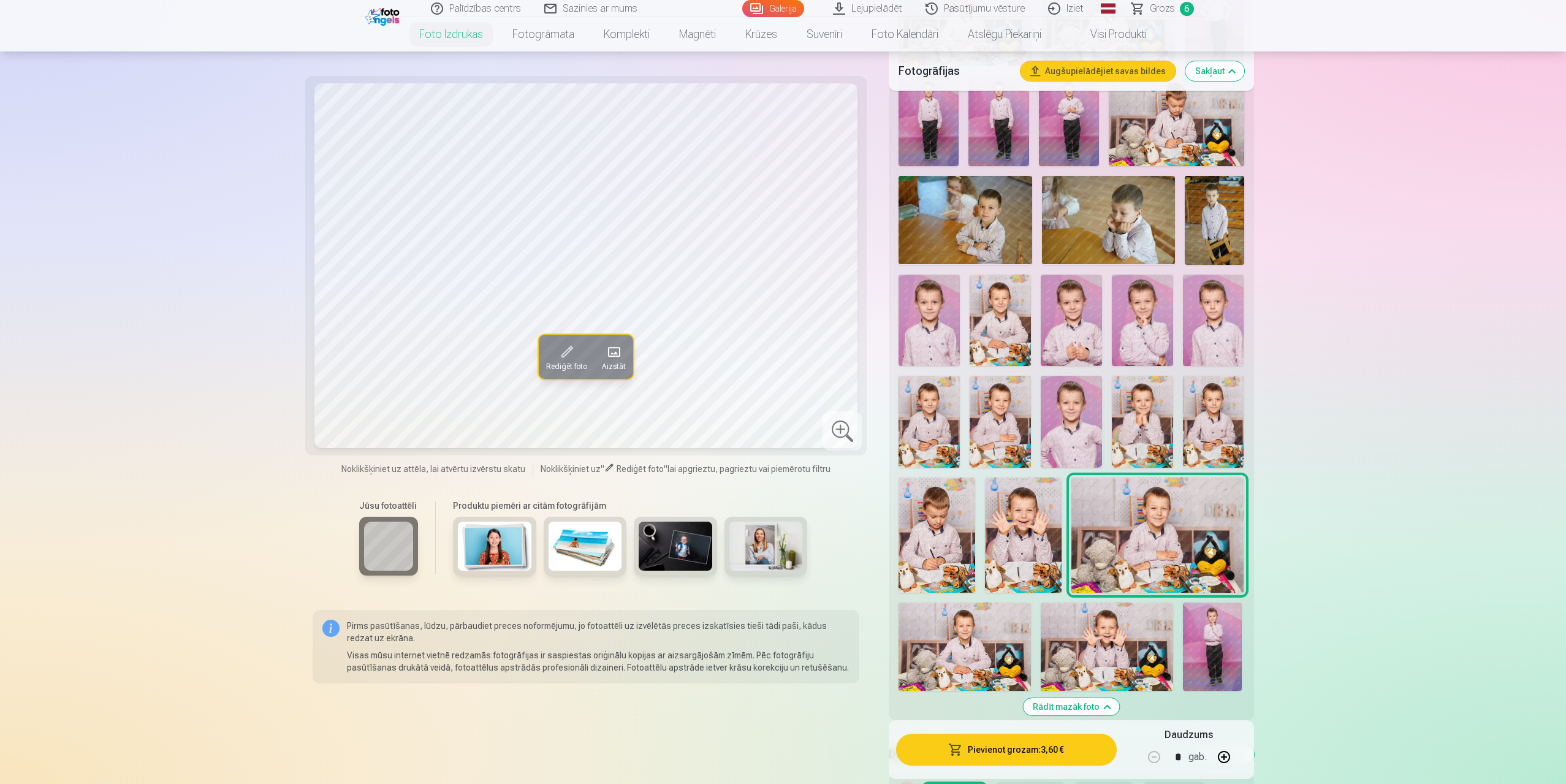
click at [1028, 527] on img at bounding box center [1023, 534] width 77 height 115
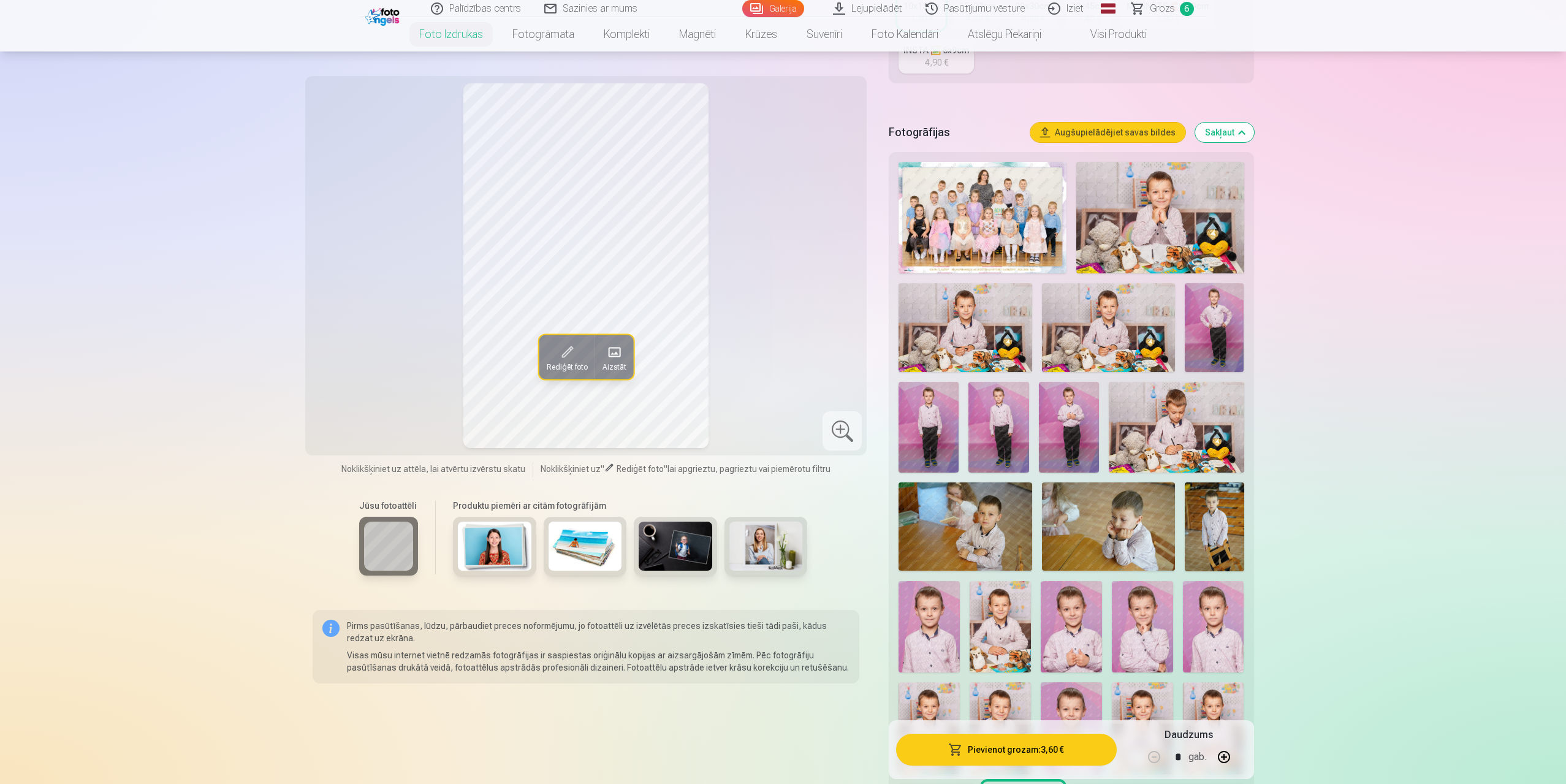
scroll to position [184, 0]
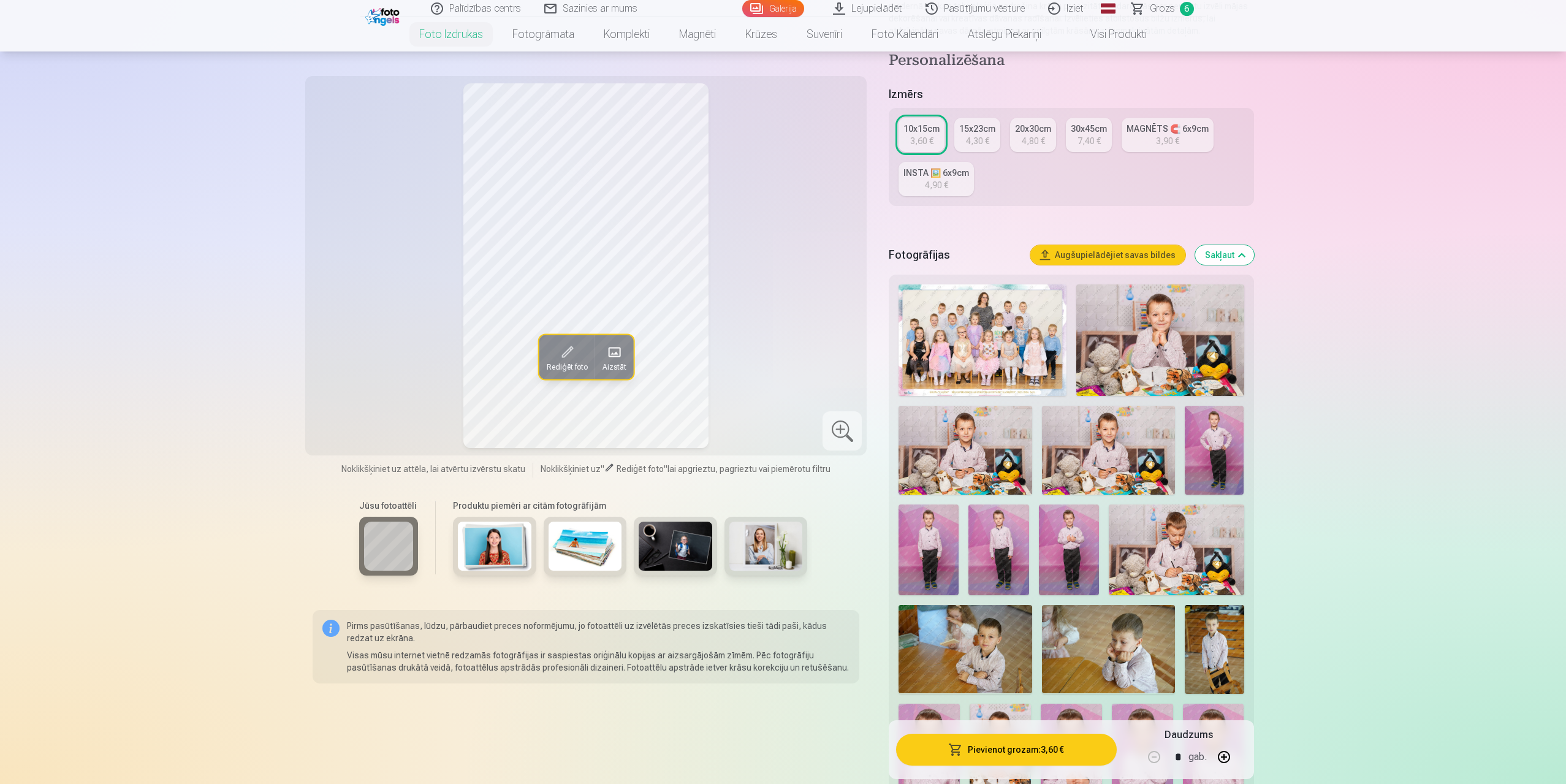
click at [1082, 134] on div "30x45cm" at bounding box center [1089, 128] width 36 height 12
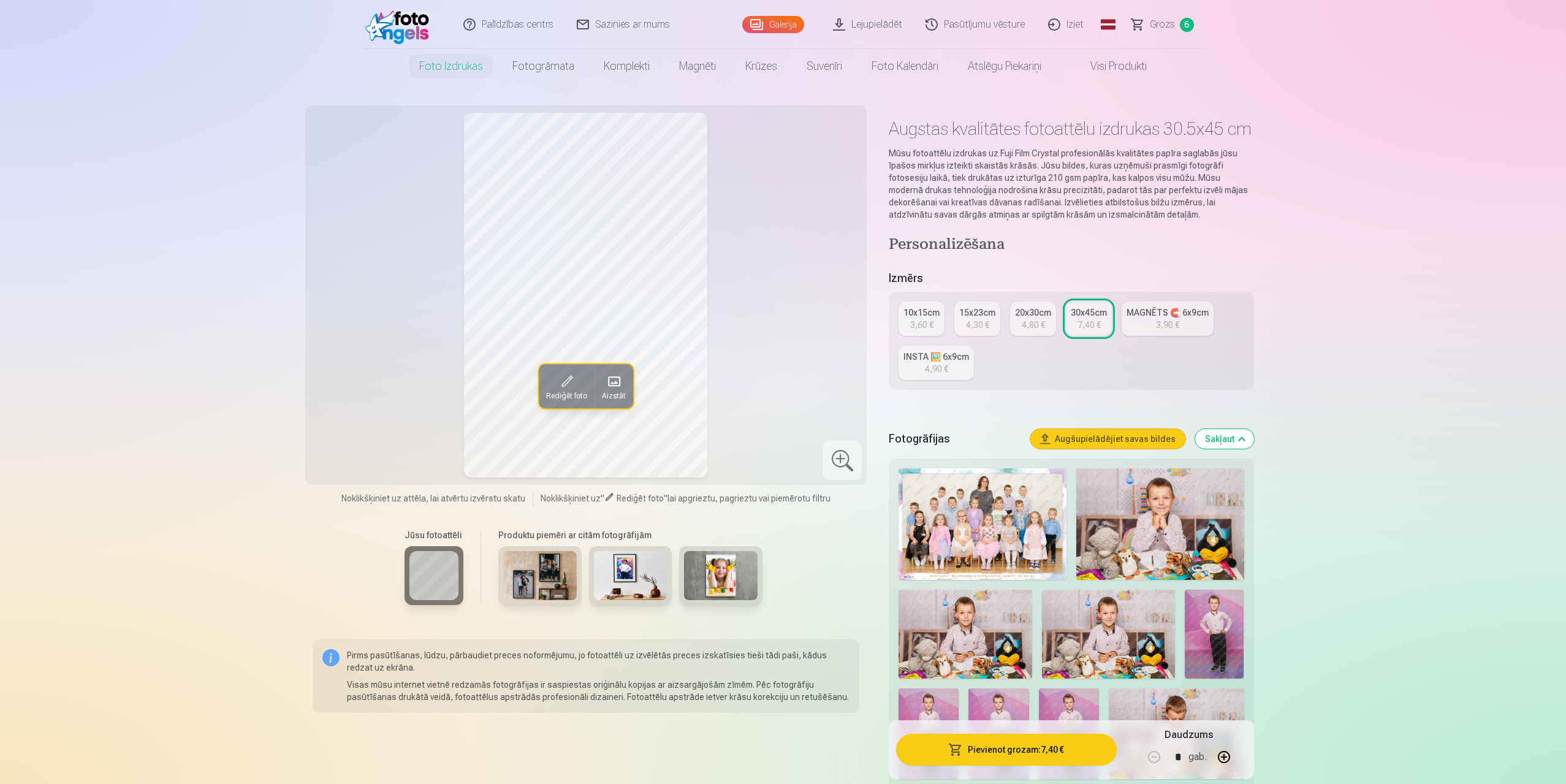
click at [1039, 749] on button "Pievienot grozam : 7,40 €" at bounding box center [1006, 749] width 220 height 32
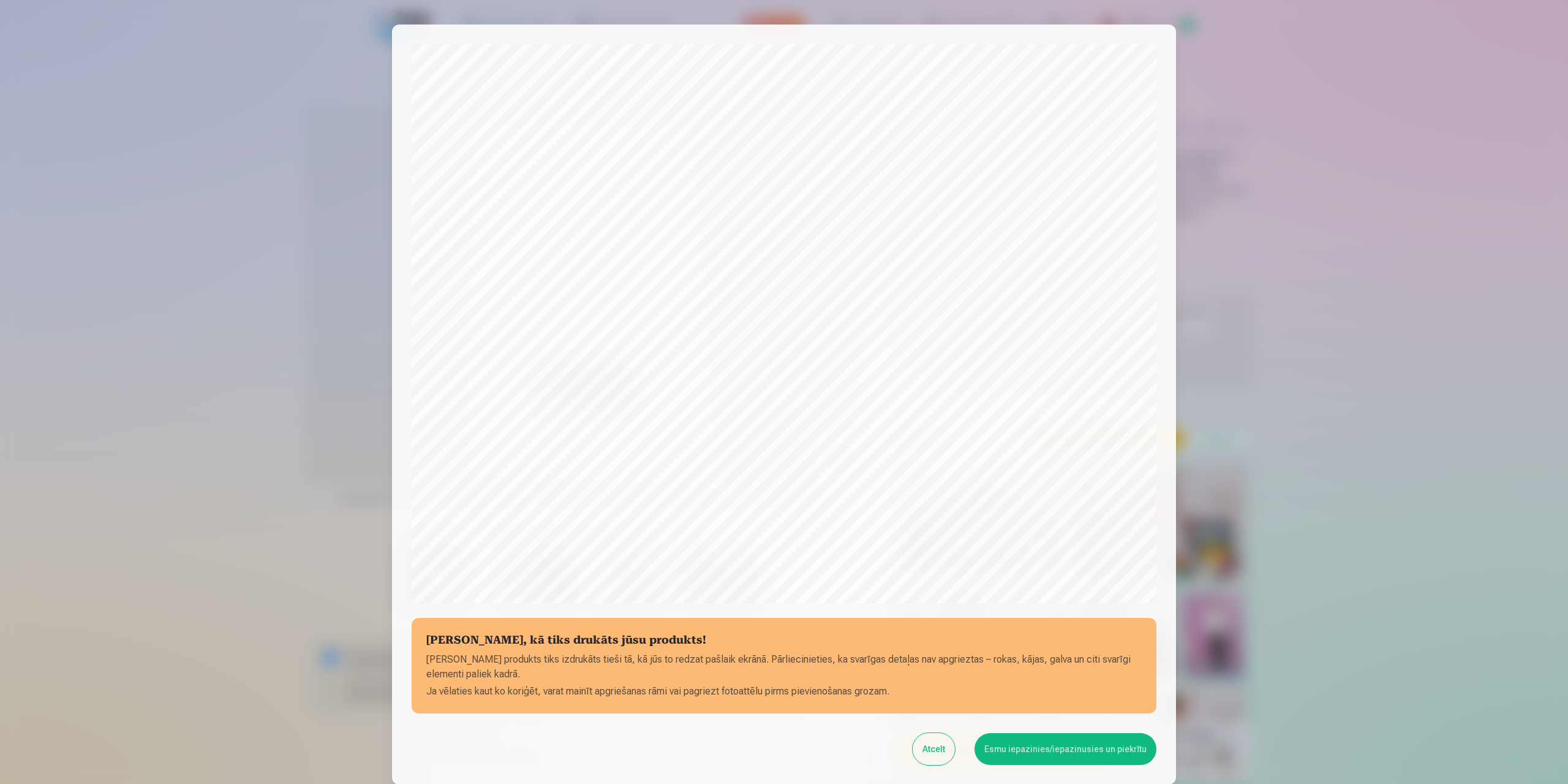
click at [1059, 750] on button "Esmu iepazinies/iepazinusies un piekrītu" at bounding box center [1065, 749] width 182 height 32
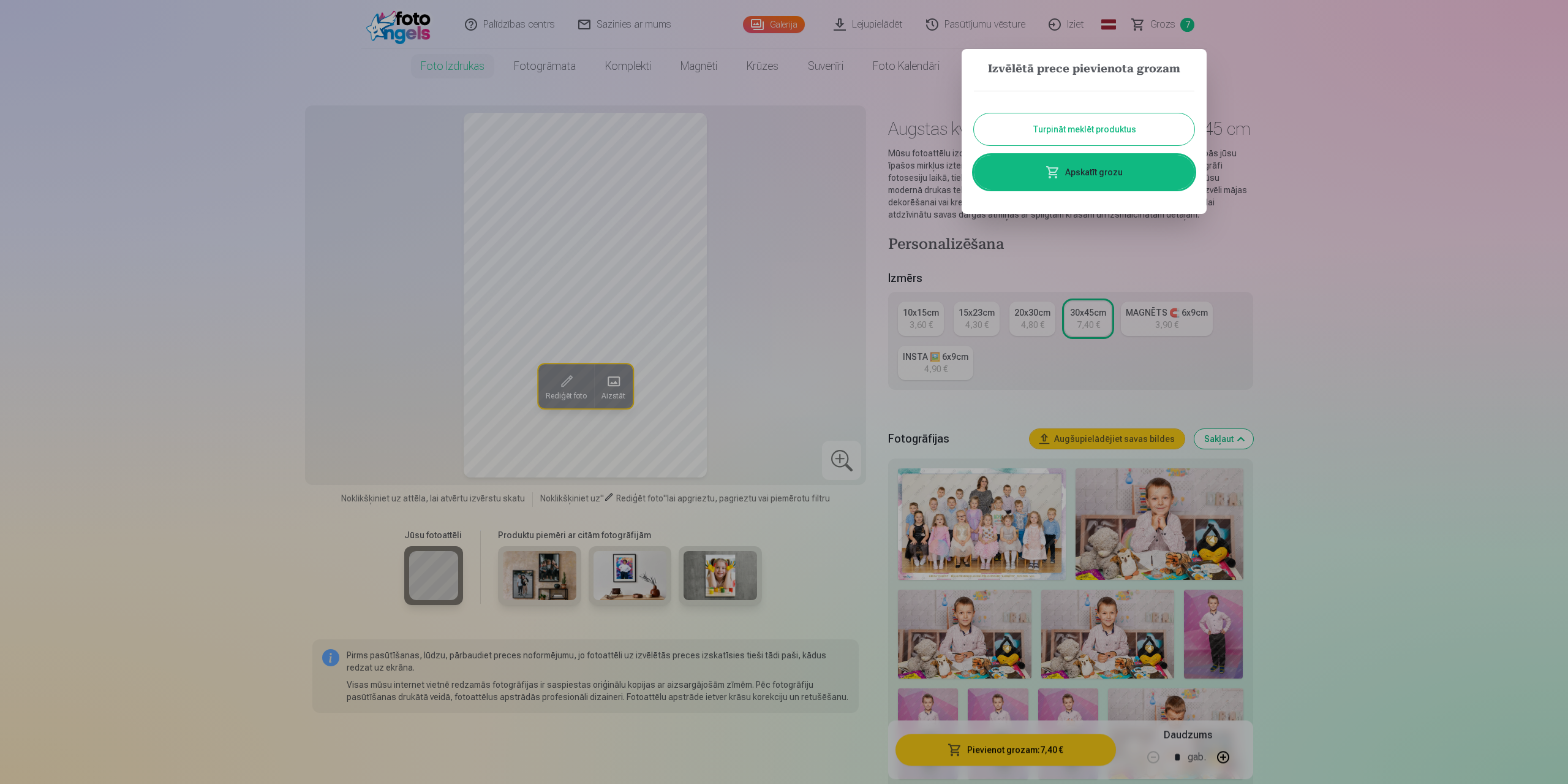
click at [1102, 131] on button "Turpināt meklēt produktus" at bounding box center [1084, 129] width 220 height 32
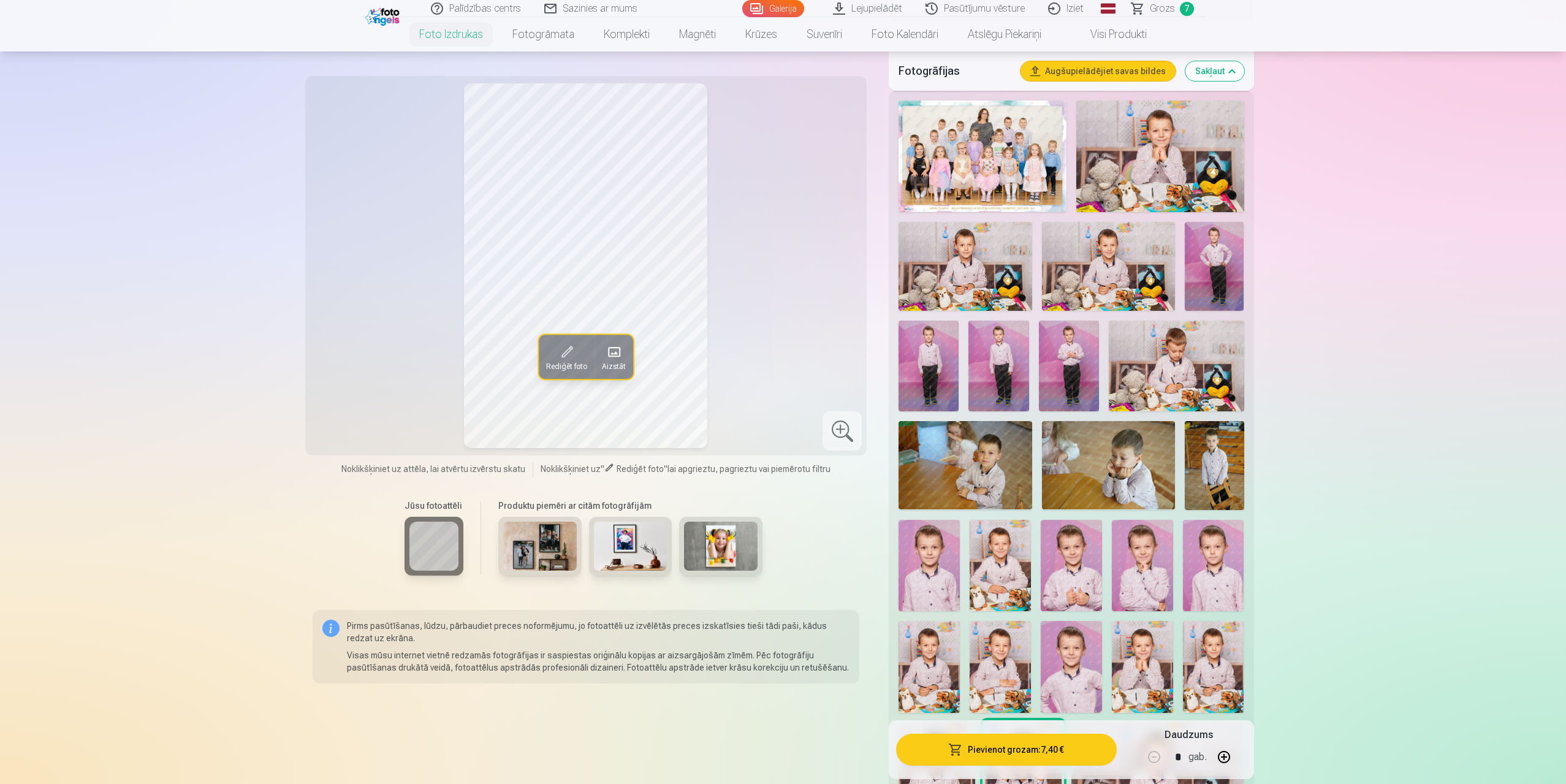
scroll to position [674, 0]
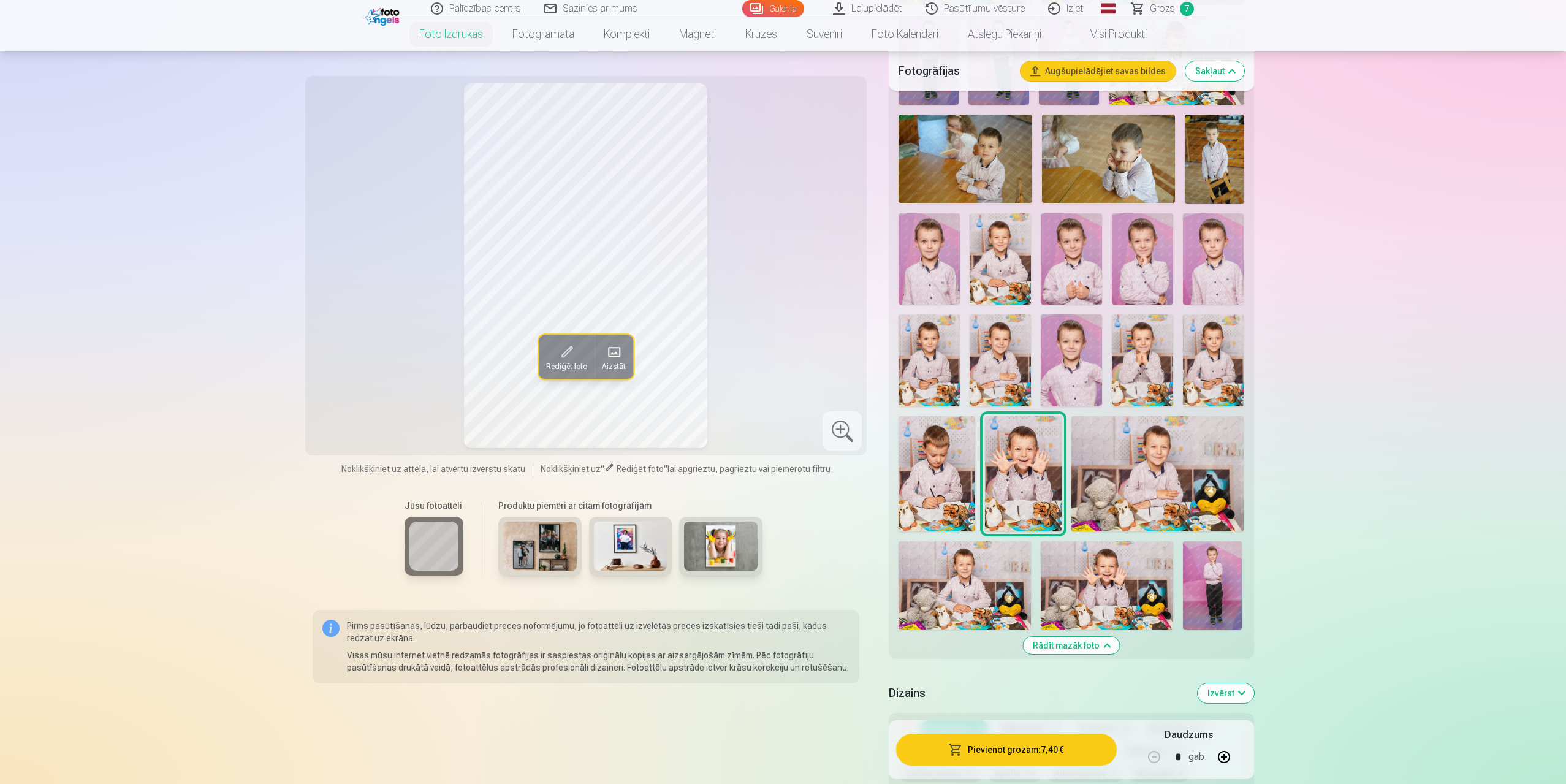
click at [948, 466] on img at bounding box center [937, 473] width 77 height 115
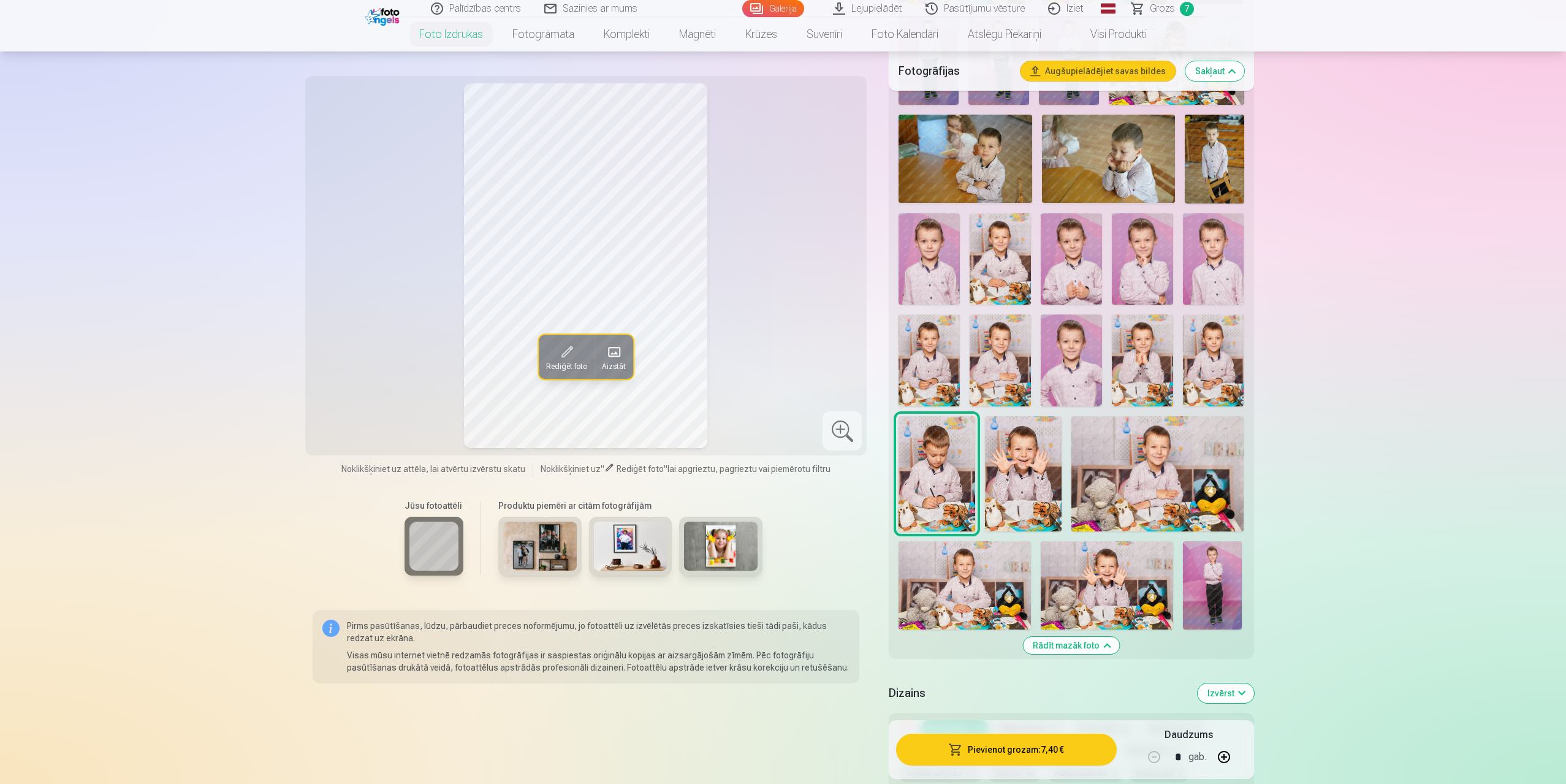
click at [935, 345] on img at bounding box center [929, 360] width 61 height 92
click at [1210, 349] on img at bounding box center [1213, 360] width 61 height 92
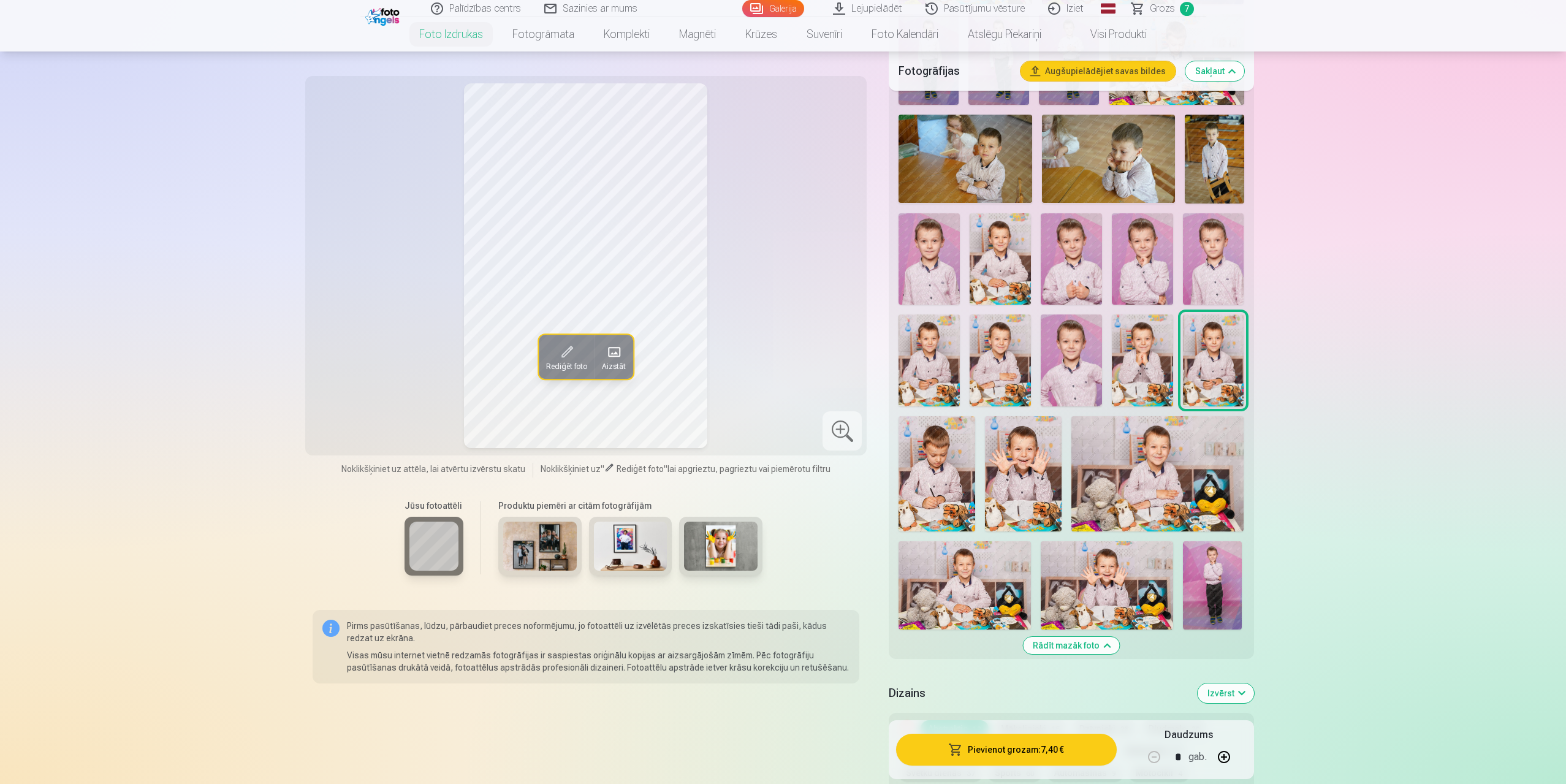
click at [922, 349] on img at bounding box center [929, 360] width 61 height 92
click at [1201, 345] on img at bounding box center [1213, 360] width 61 height 92
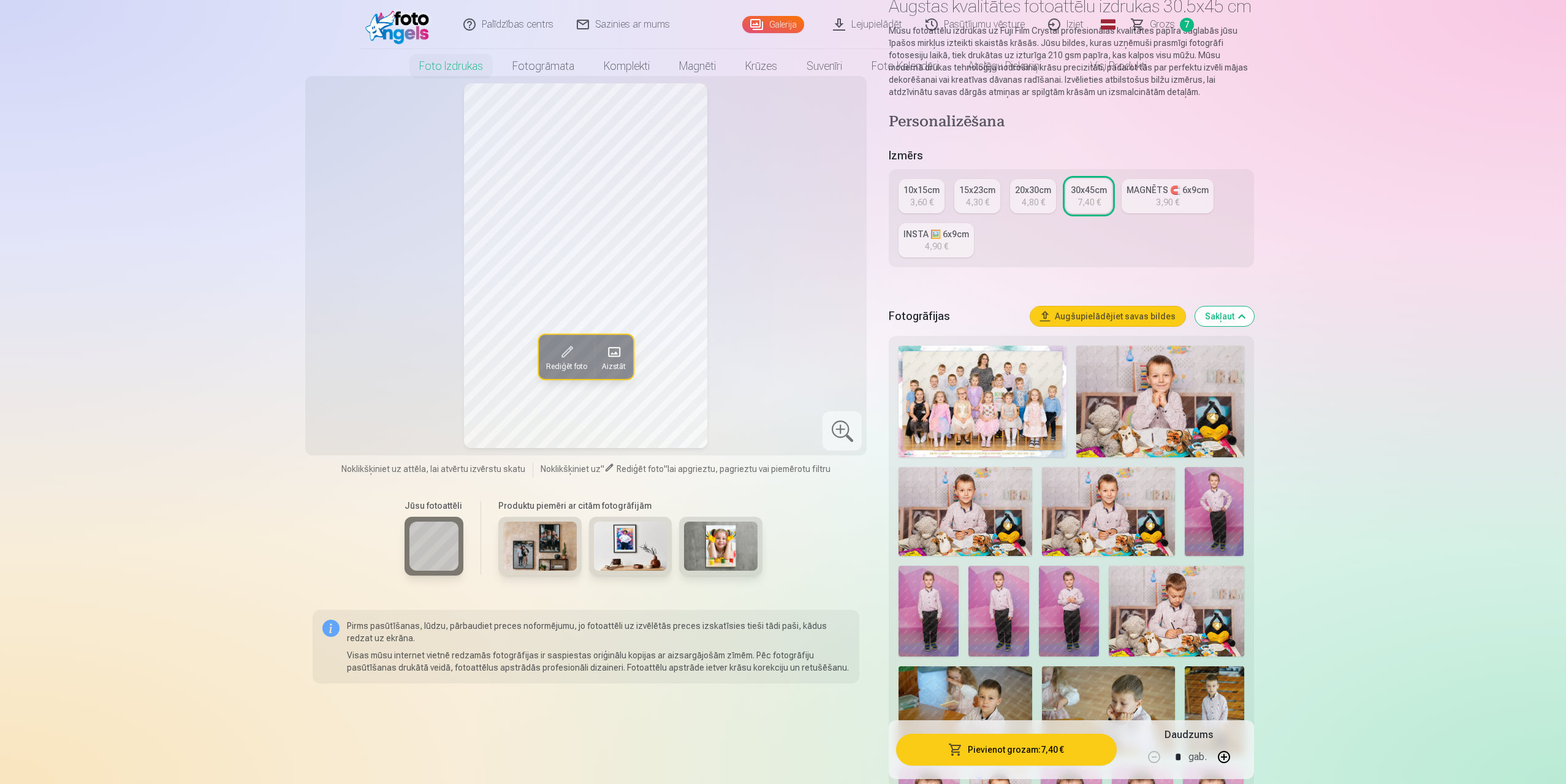
scroll to position [0, 0]
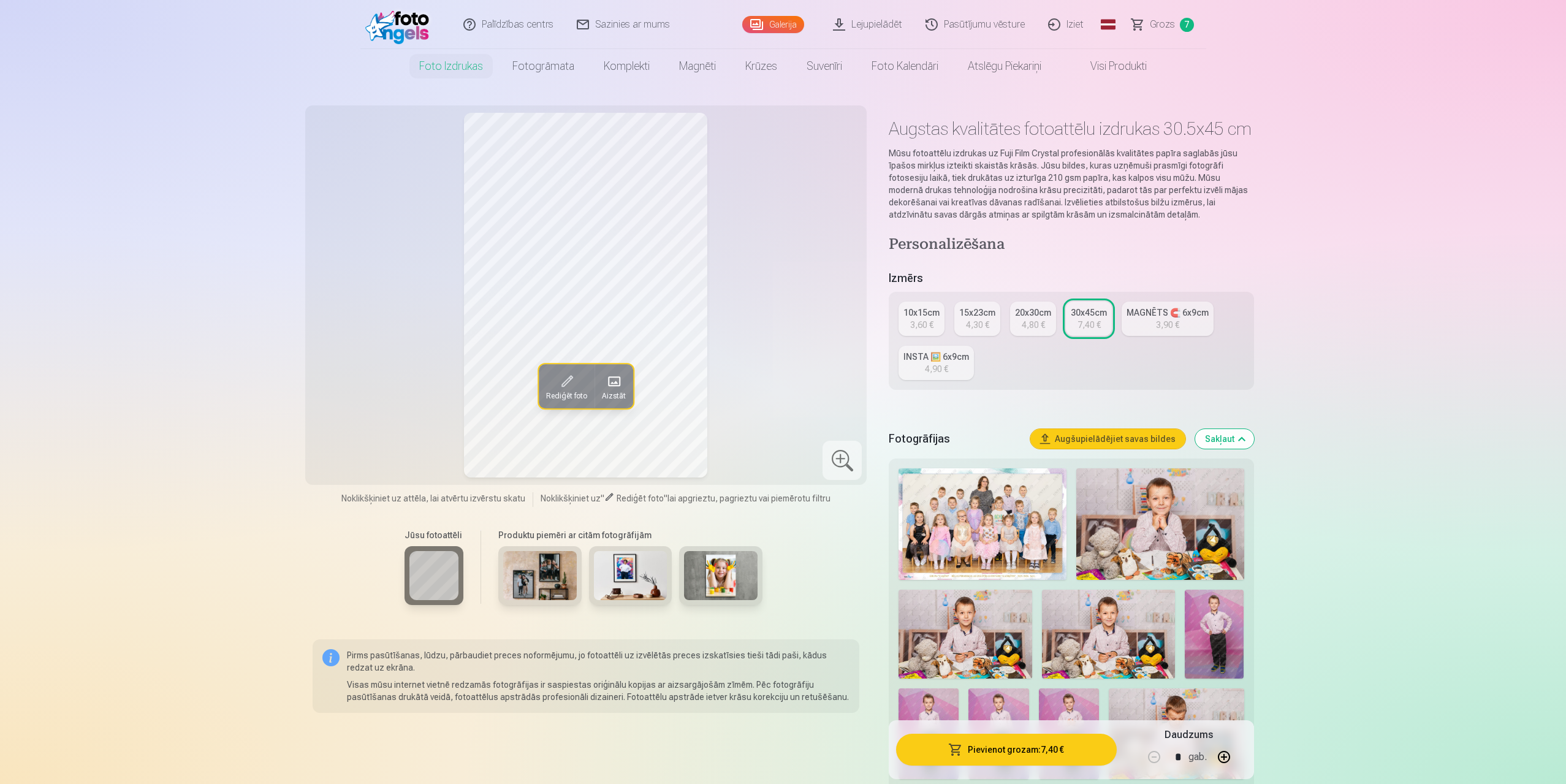
drag, startPoint x: 923, startPoint y: 319, endPoint x: 955, endPoint y: 334, distance: 35.3
click at [923, 318] on link "10x15cm 3,60 €" at bounding box center [921, 319] width 46 height 34
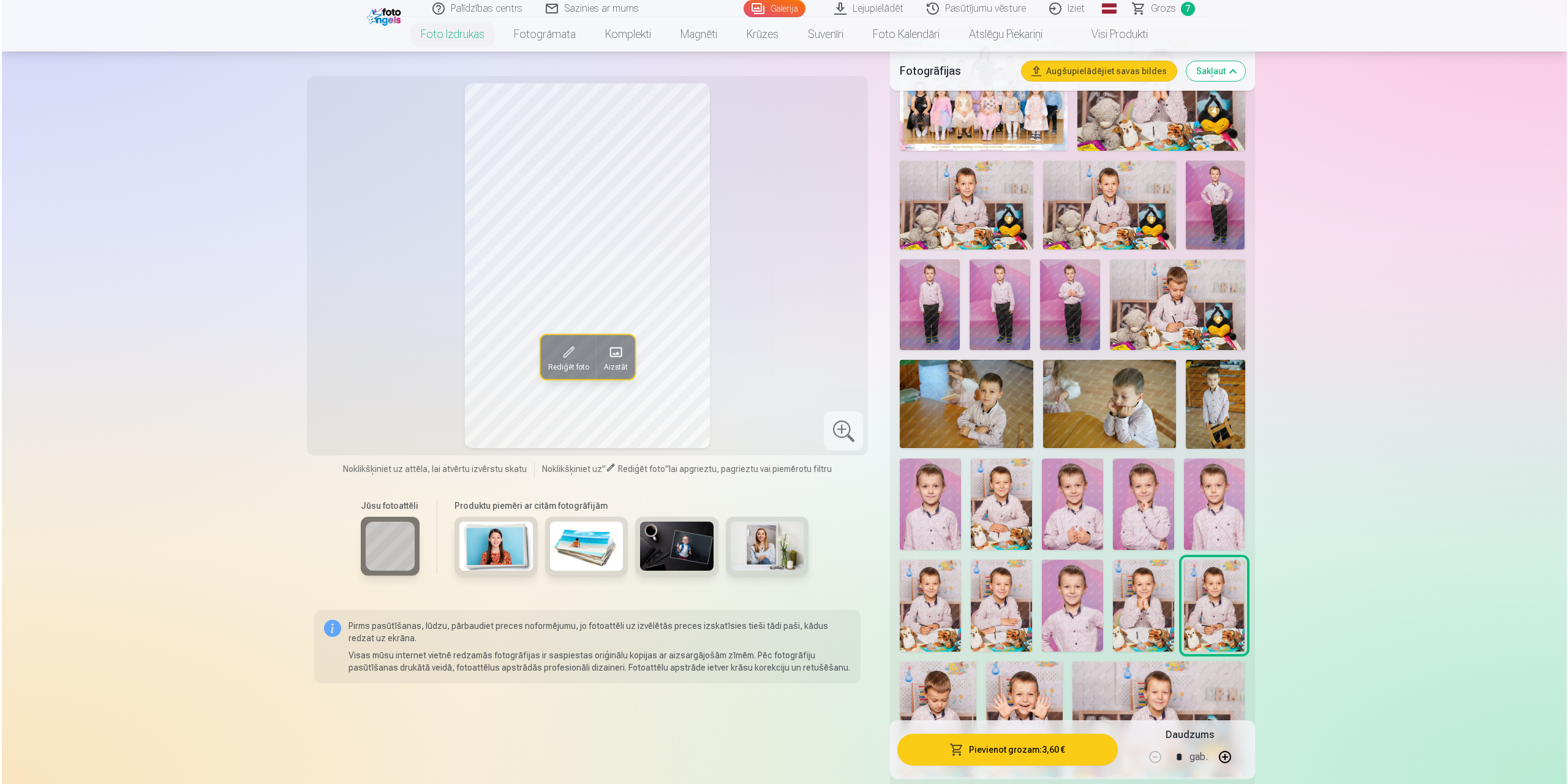
scroll to position [797, 0]
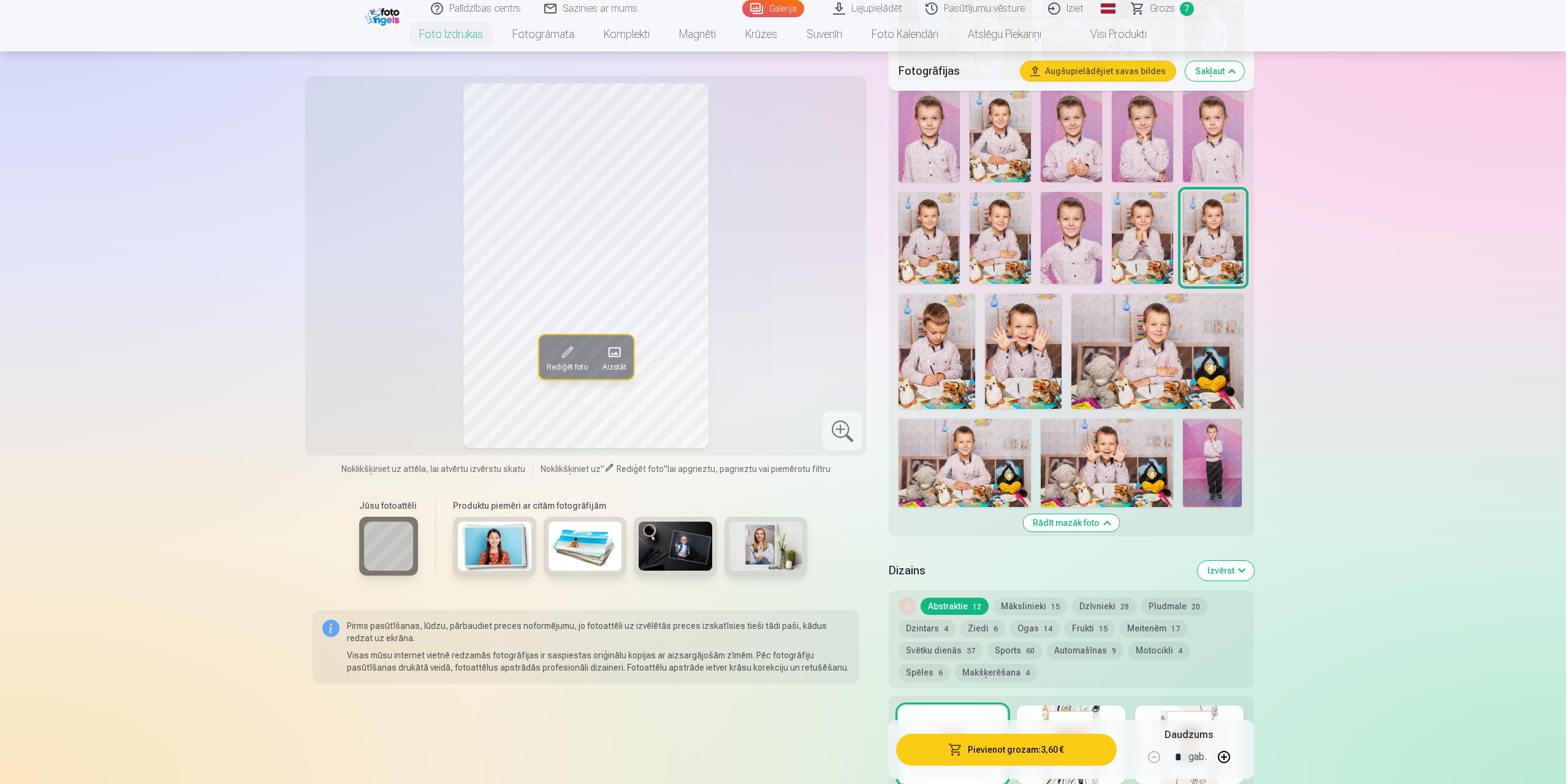
click at [1040, 755] on button "Pievienot grozam : 3,60 €" at bounding box center [1006, 749] width 220 height 32
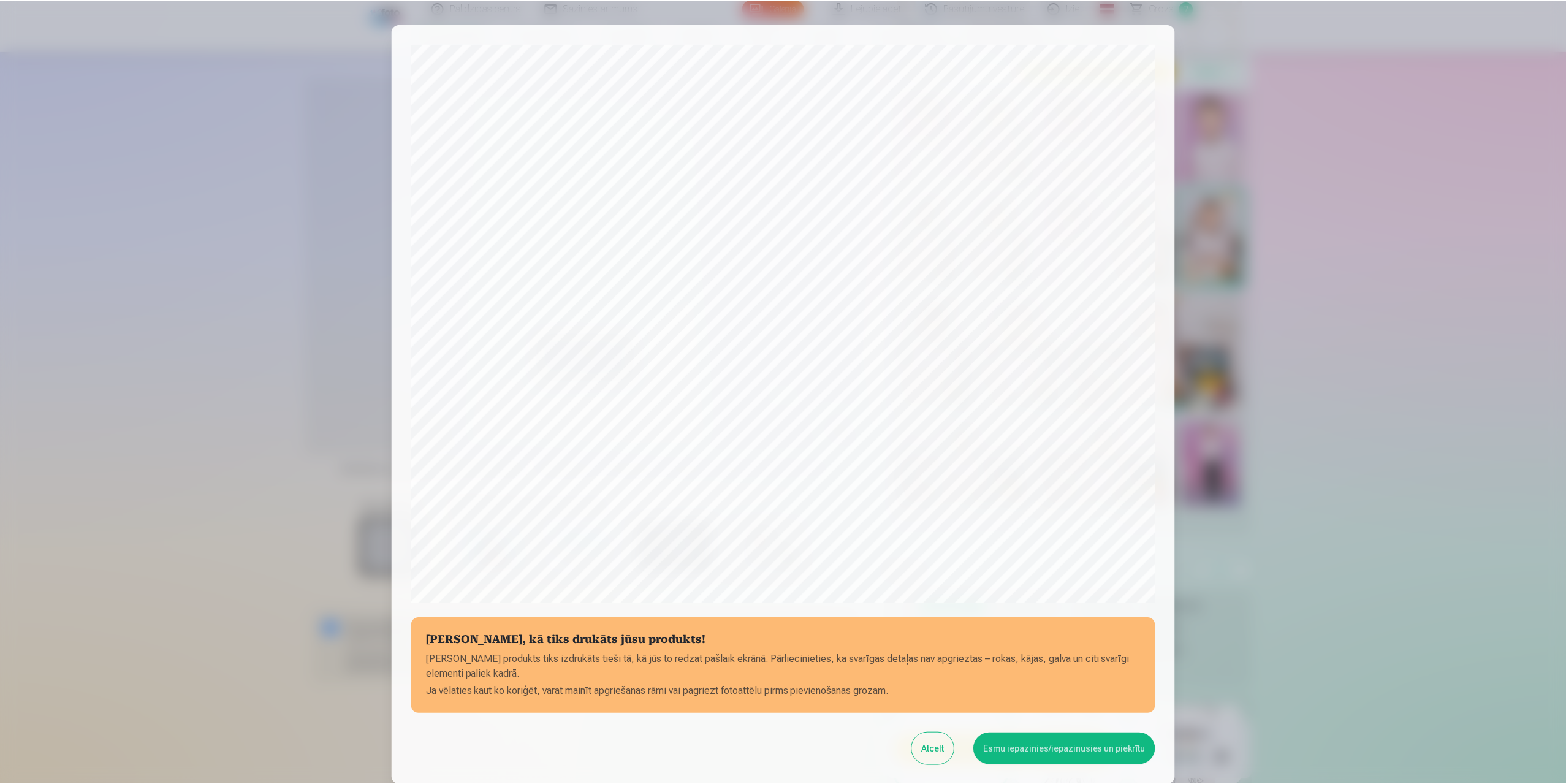
scroll to position [99, 0]
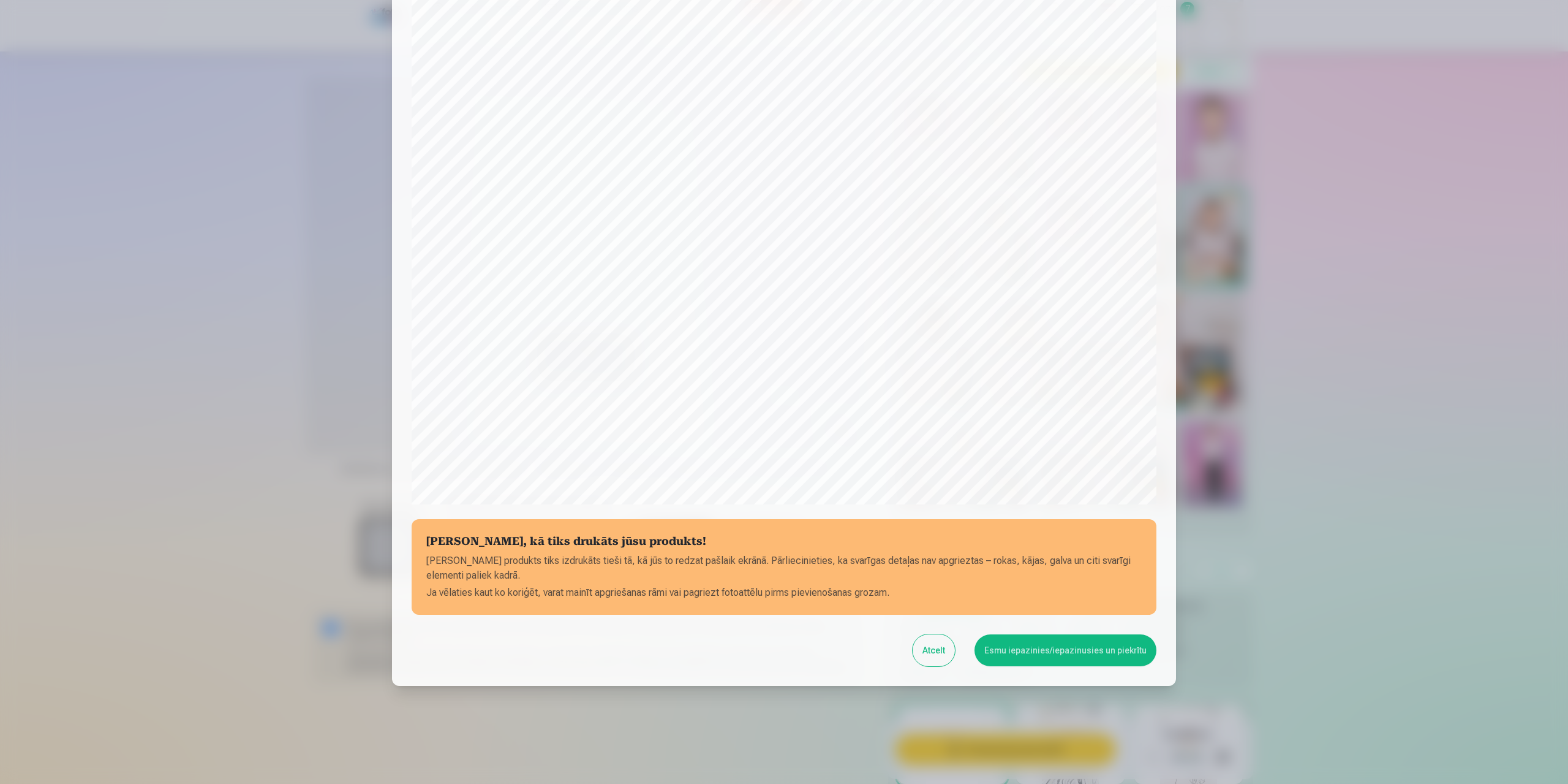
click at [1078, 646] on button "Esmu iepazinies/iepazinusies un piekrītu" at bounding box center [1065, 650] width 182 height 32
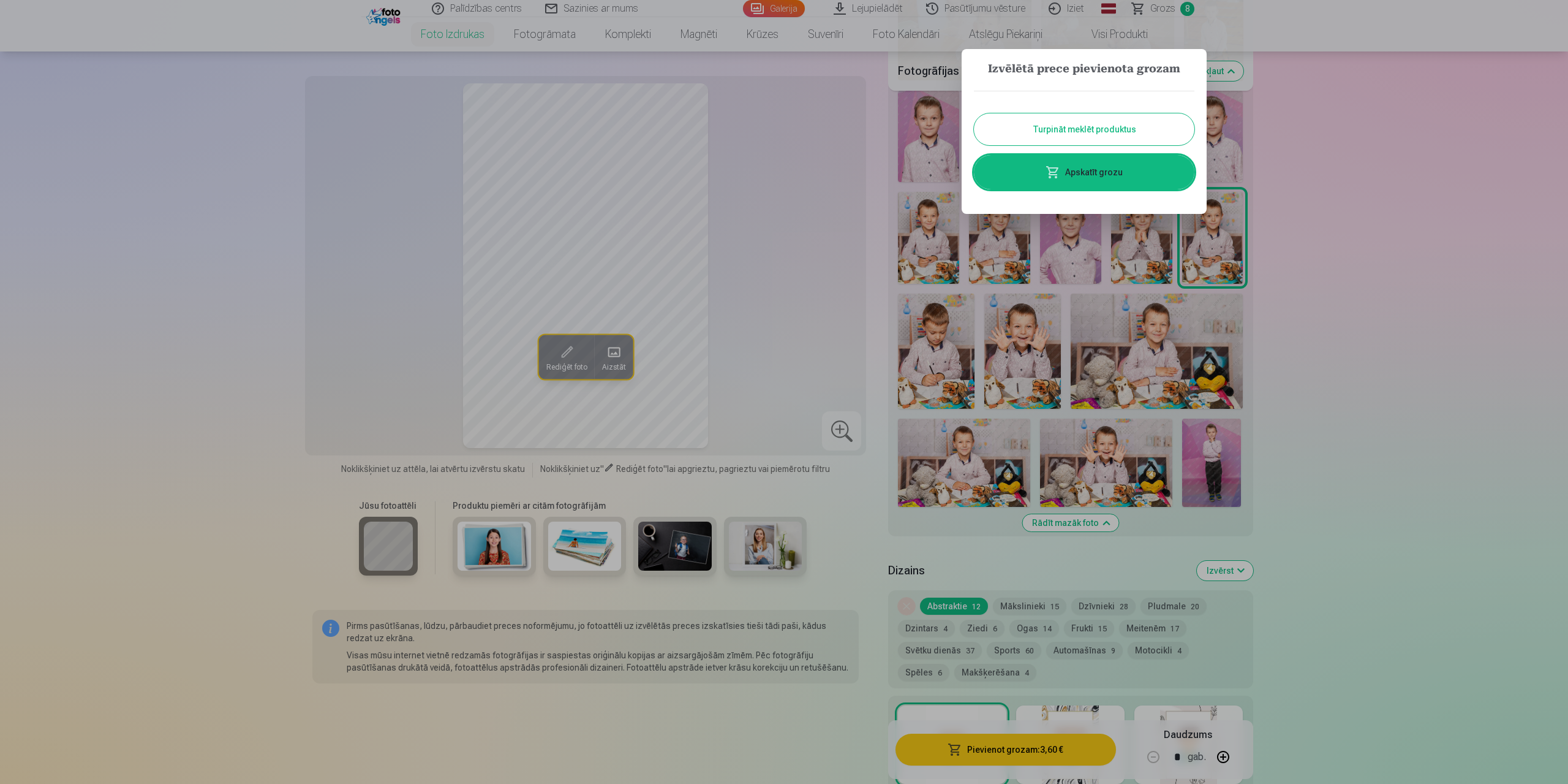
click at [1110, 134] on button "Turpināt meklēt produktus" at bounding box center [1084, 129] width 220 height 32
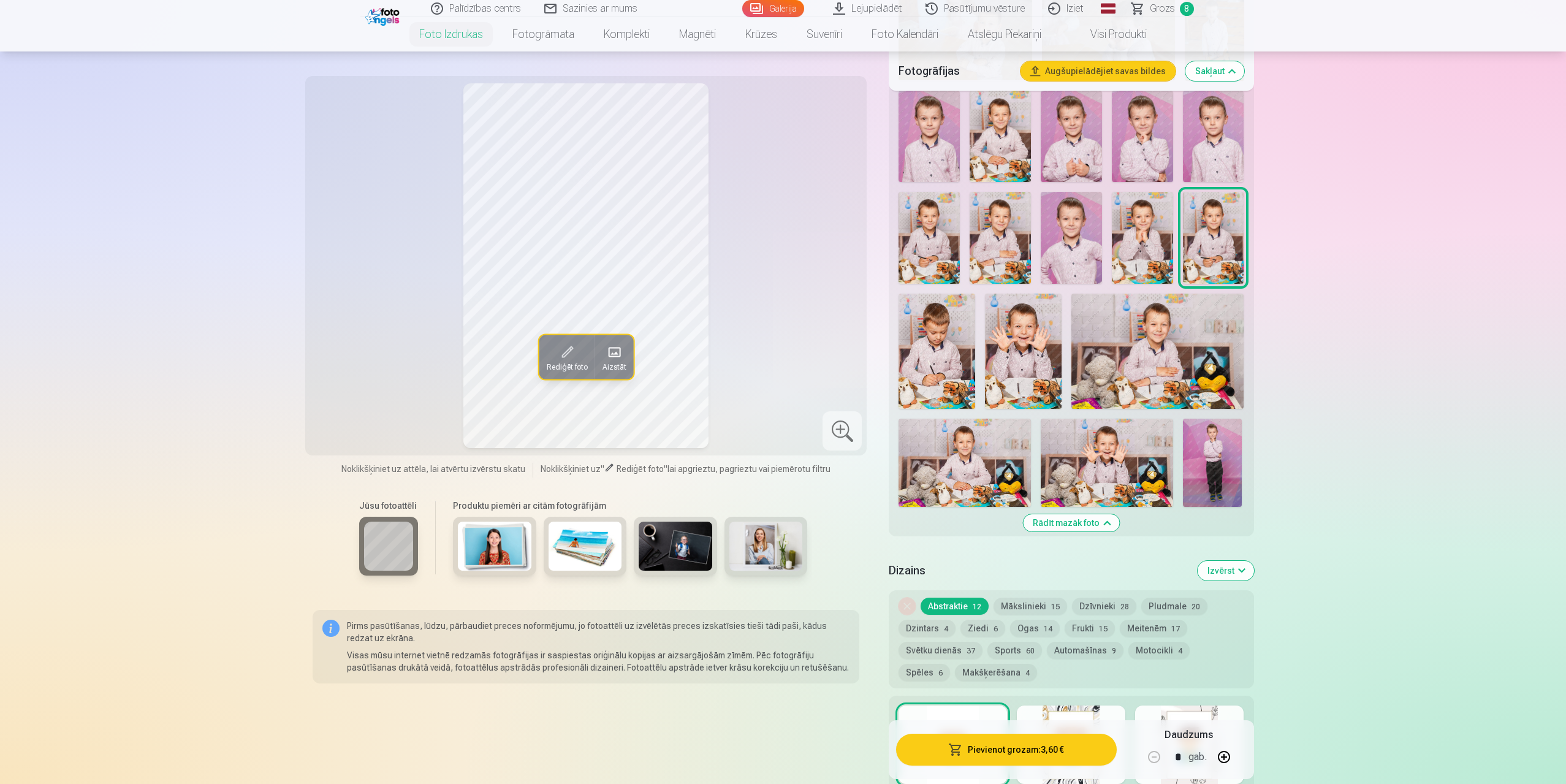
click at [948, 340] on img at bounding box center [937, 351] width 77 height 115
click at [1223, 227] on img at bounding box center [1213, 238] width 61 height 92
click at [945, 343] on img at bounding box center [937, 351] width 77 height 115
click at [1033, 357] on img at bounding box center [1023, 351] width 77 height 115
click at [1145, 353] on img at bounding box center [1157, 351] width 172 height 115
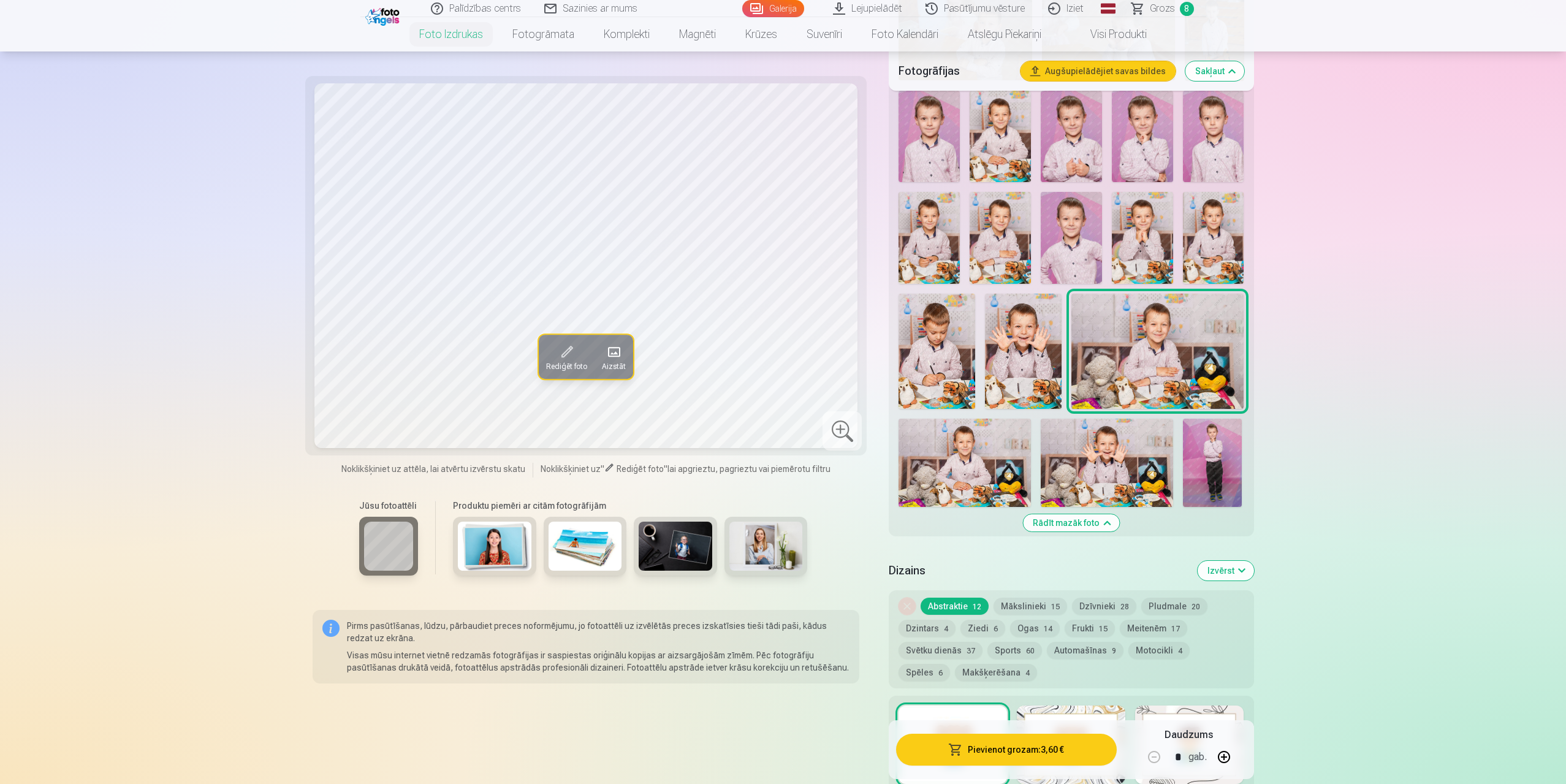
click at [947, 451] on img at bounding box center [965, 463] width 133 height 88
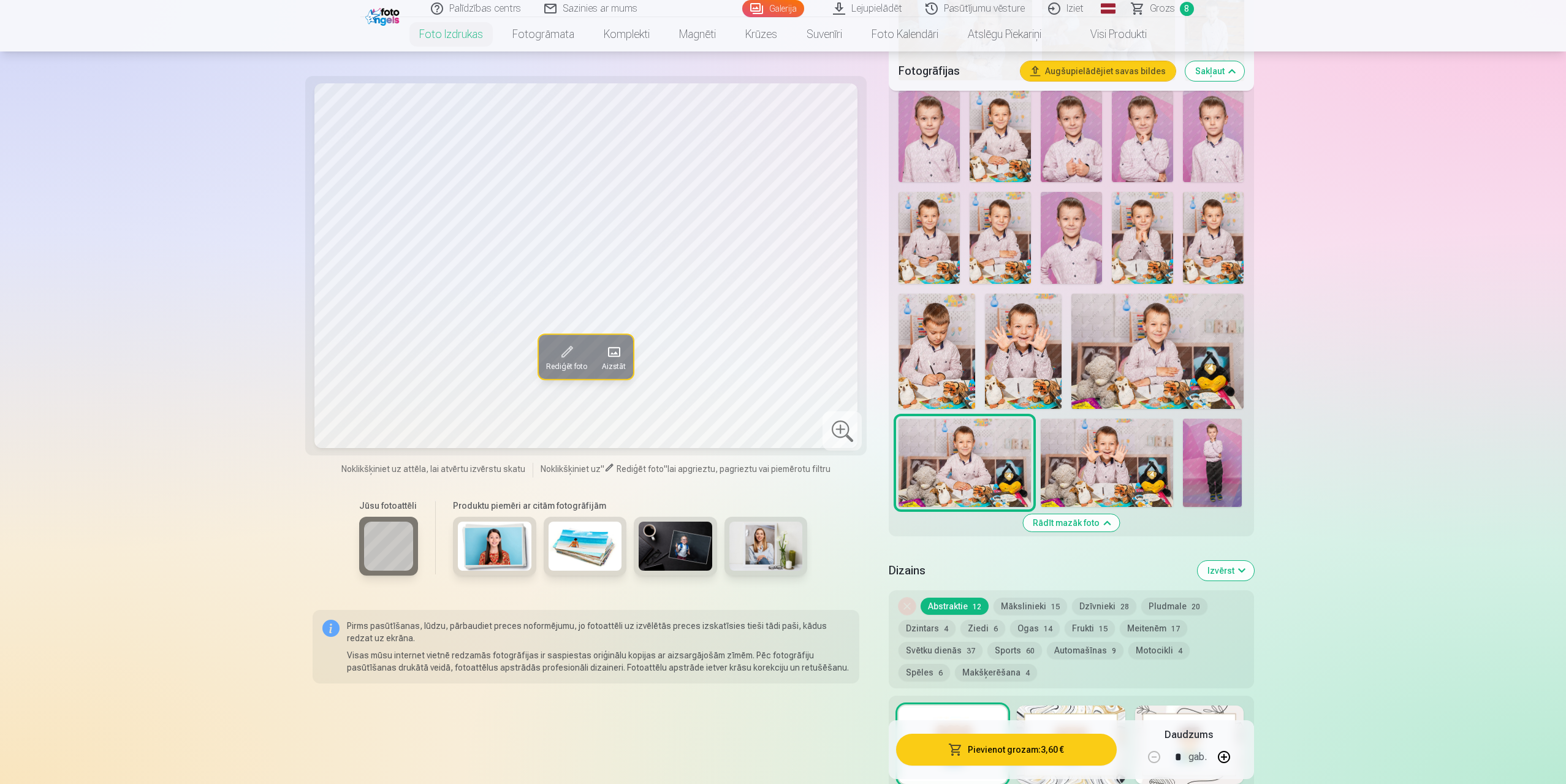
click at [1079, 457] on img at bounding box center [1107, 463] width 133 height 88
click at [1220, 451] on img at bounding box center [1213, 463] width 59 height 88
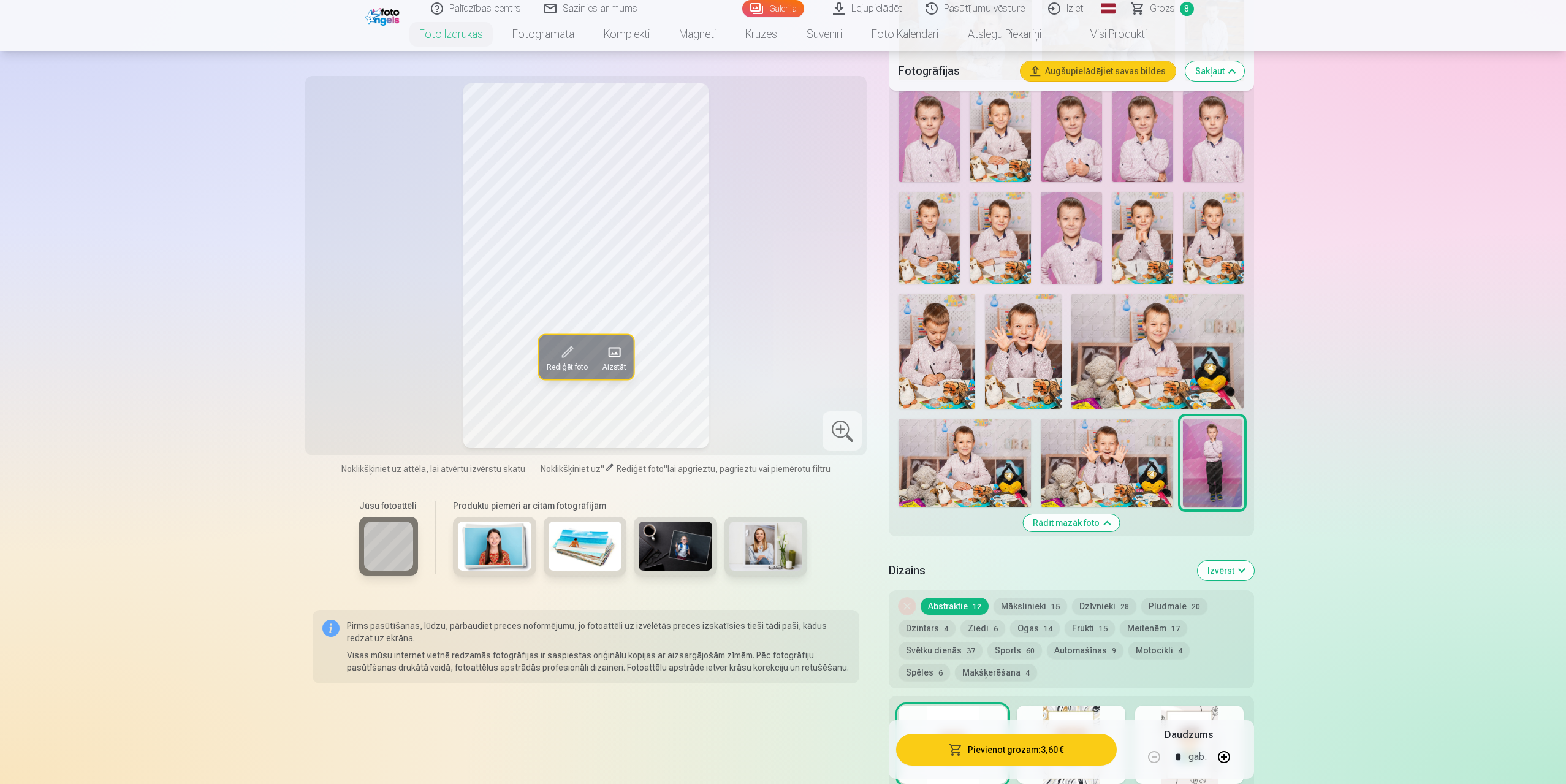
click at [927, 340] on img at bounding box center [937, 351] width 77 height 115
click at [1025, 358] on img at bounding box center [1023, 351] width 77 height 115
click at [923, 343] on img at bounding box center [937, 351] width 77 height 115
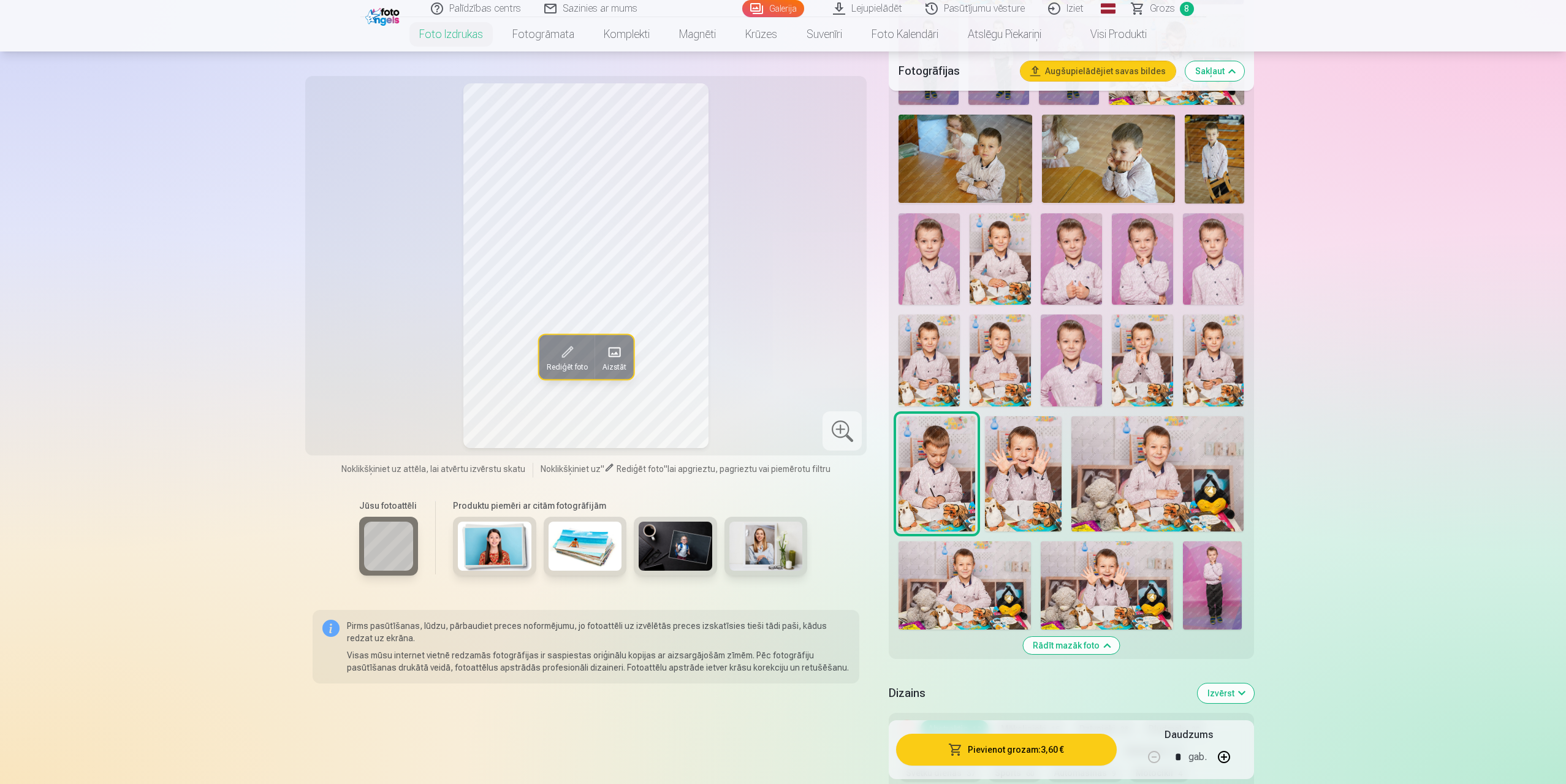
click at [1212, 256] on img at bounding box center [1213, 259] width 61 height 92
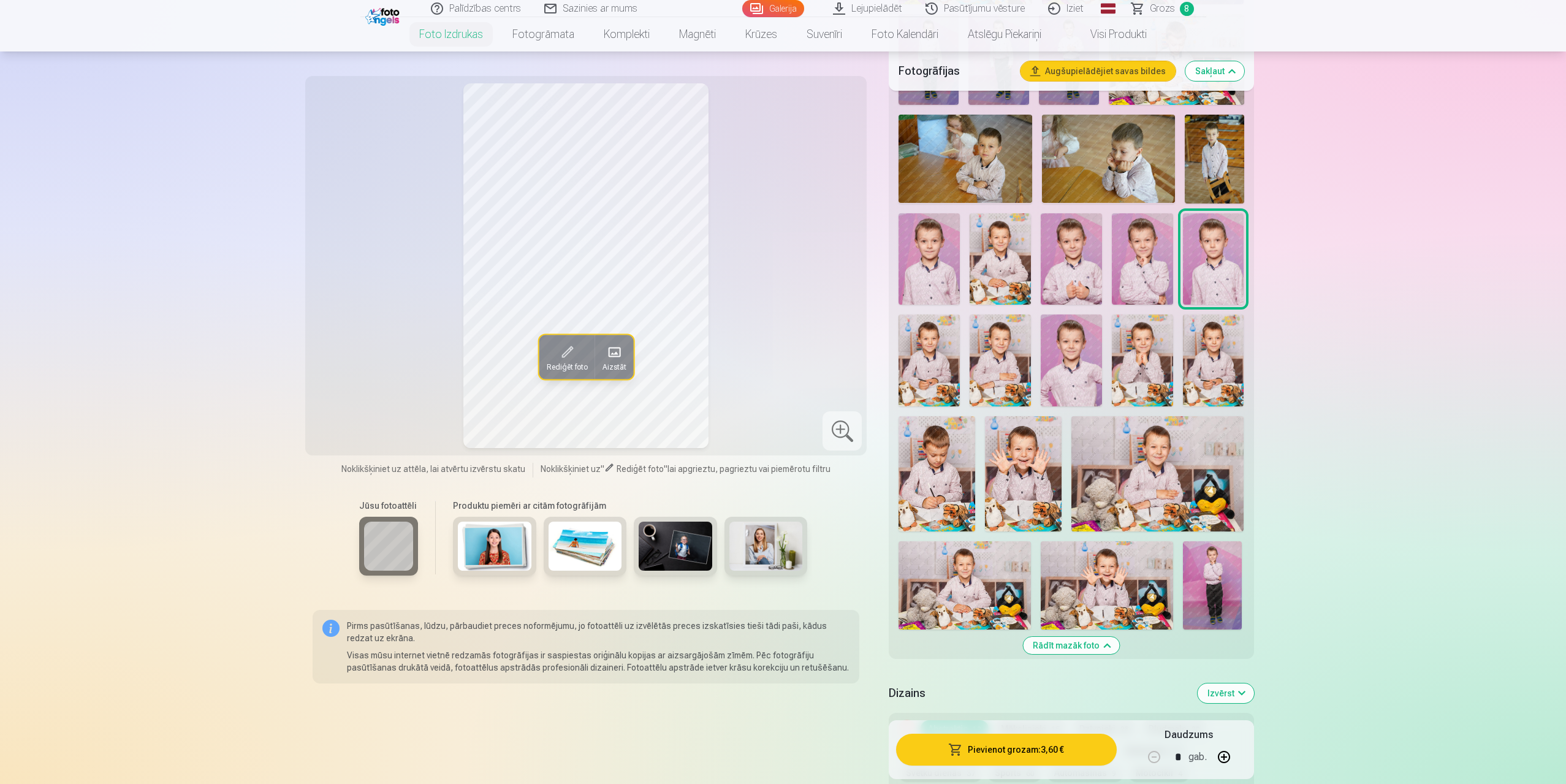
click at [932, 253] on img at bounding box center [929, 259] width 61 height 92
click at [1203, 273] on img at bounding box center [1213, 259] width 61 height 92
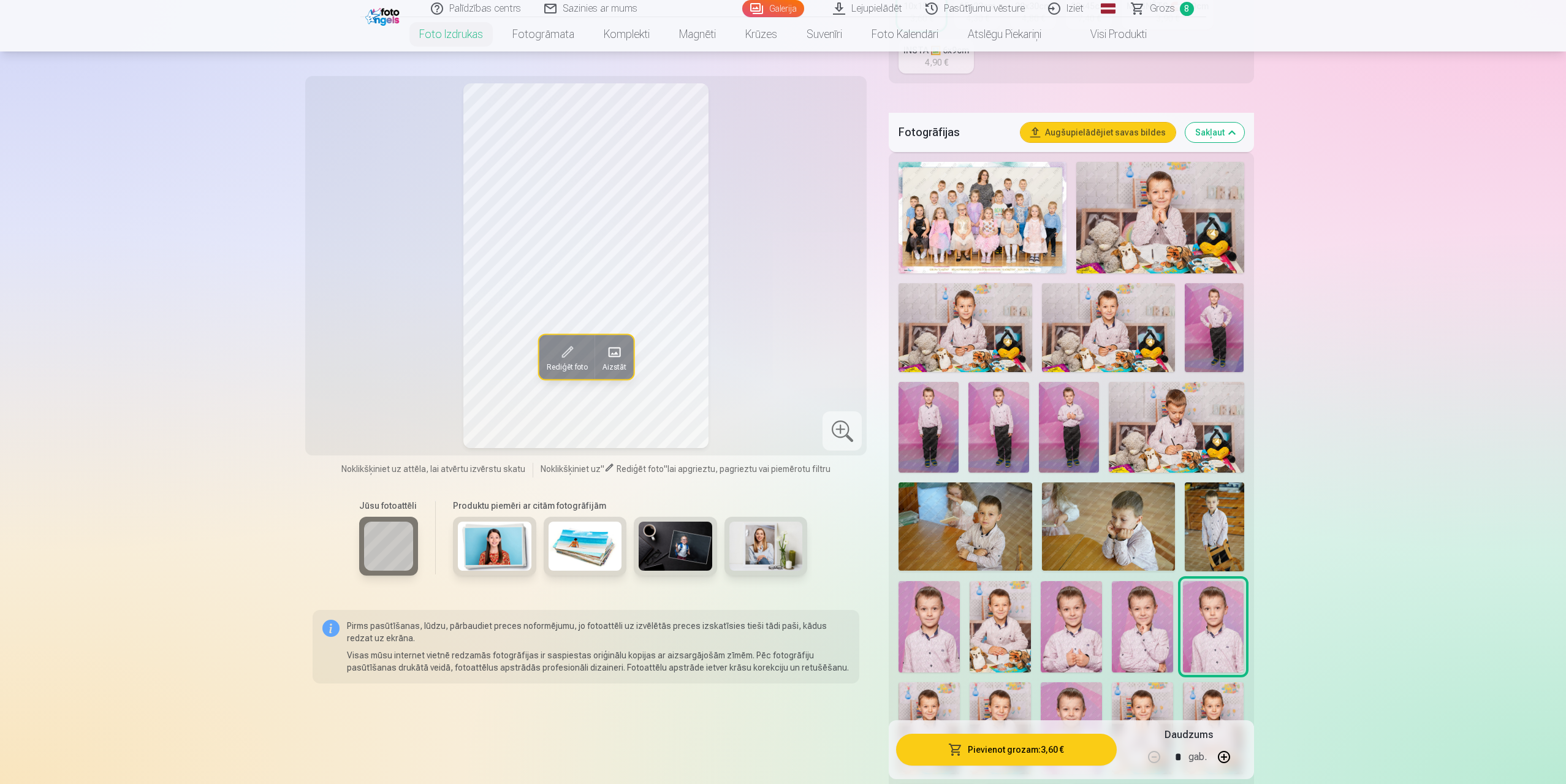
scroll to position [429, 0]
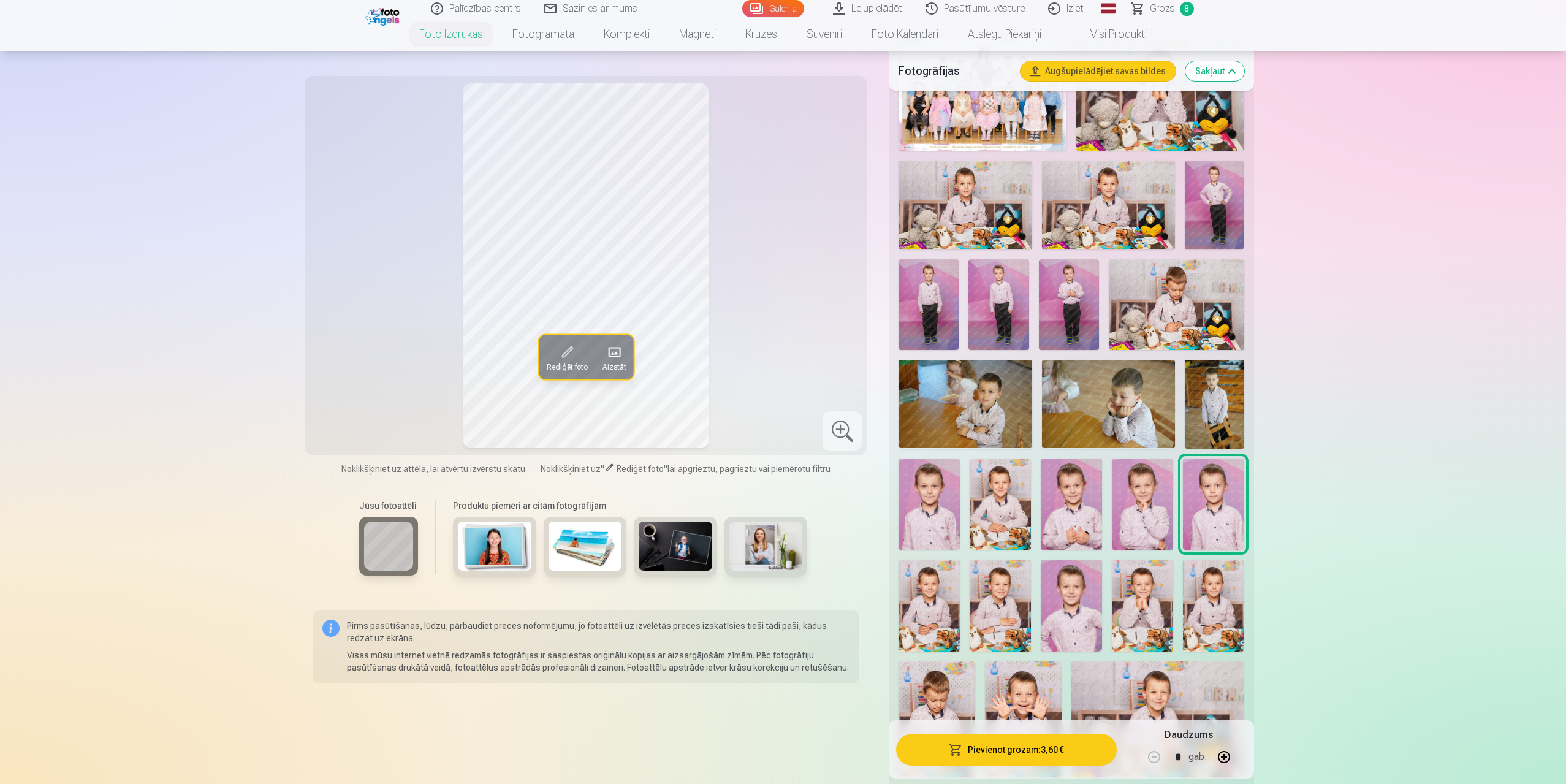
click at [1117, 401] on img at bounding box center [1108, 404] width 133 height 89
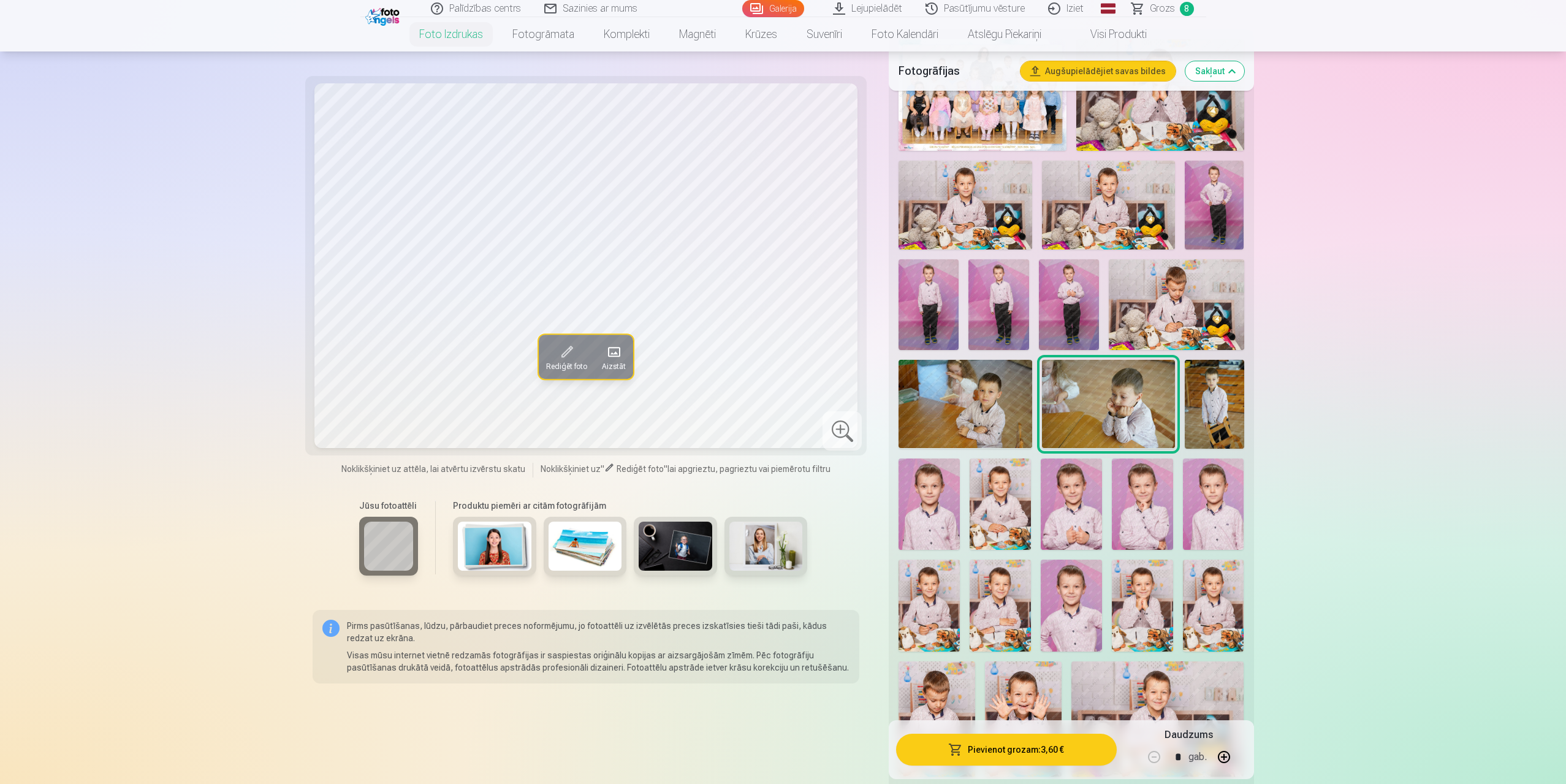
click at [542, 358] on button "Rediģēt foto" at bounding box center [566, 356] width 56 height 44
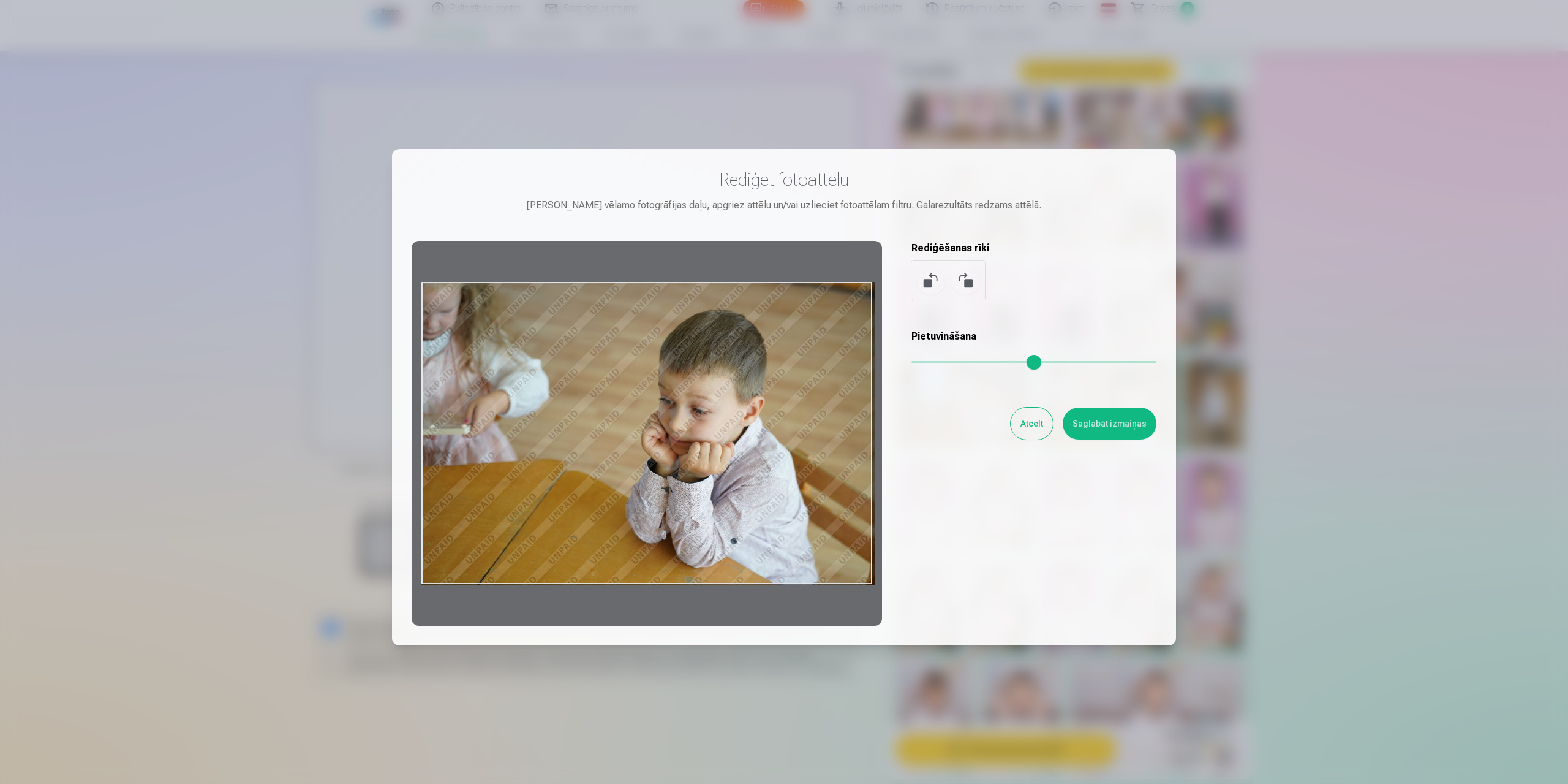
drag, startPoint x: 422, startPoint y: 434, endPoint x: 439, endPoint y: 410, distance: 29.4
click at [461, 431] on div at bounding box center [647, 433] width 470 height 385
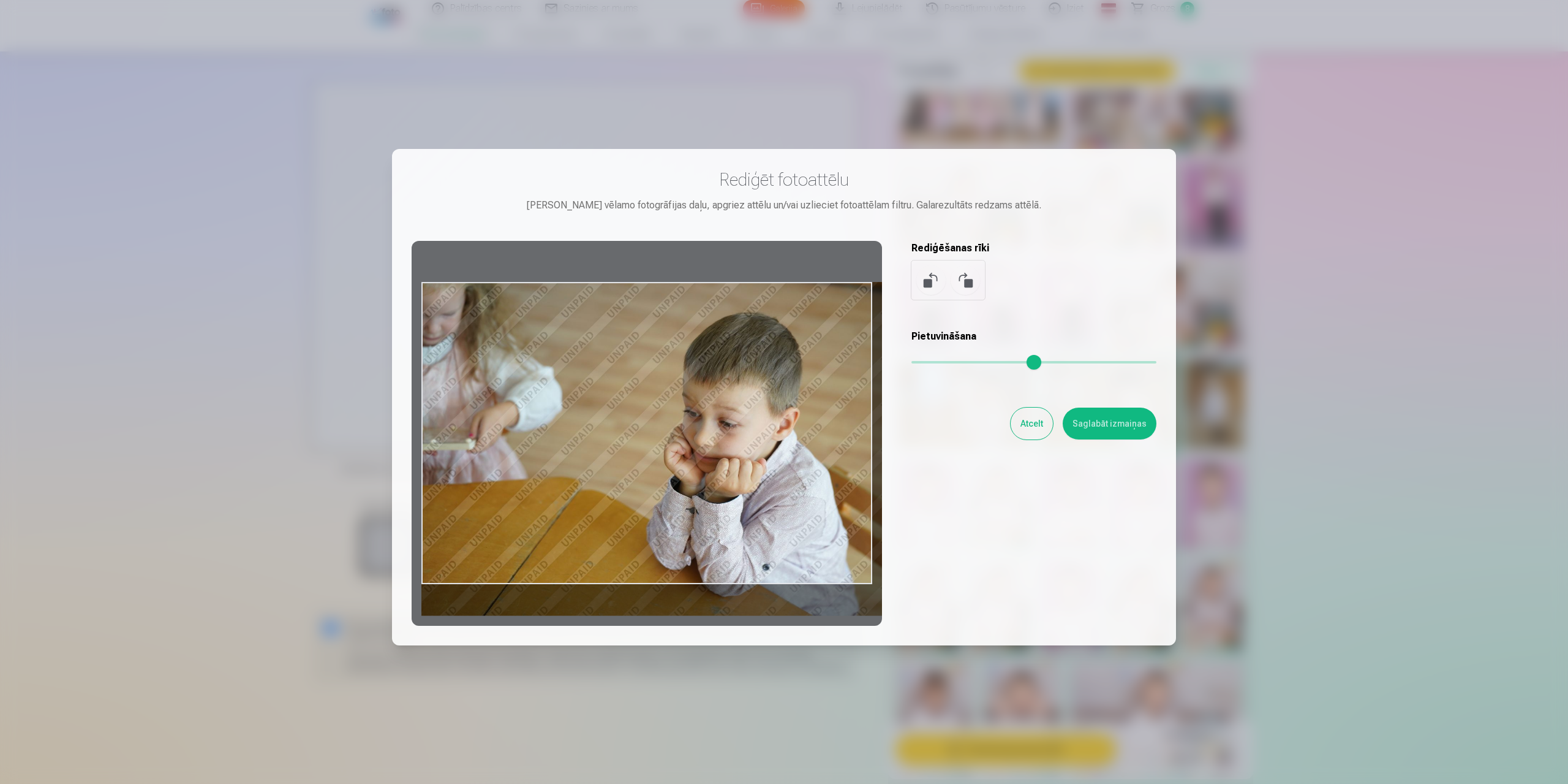
type input "*"
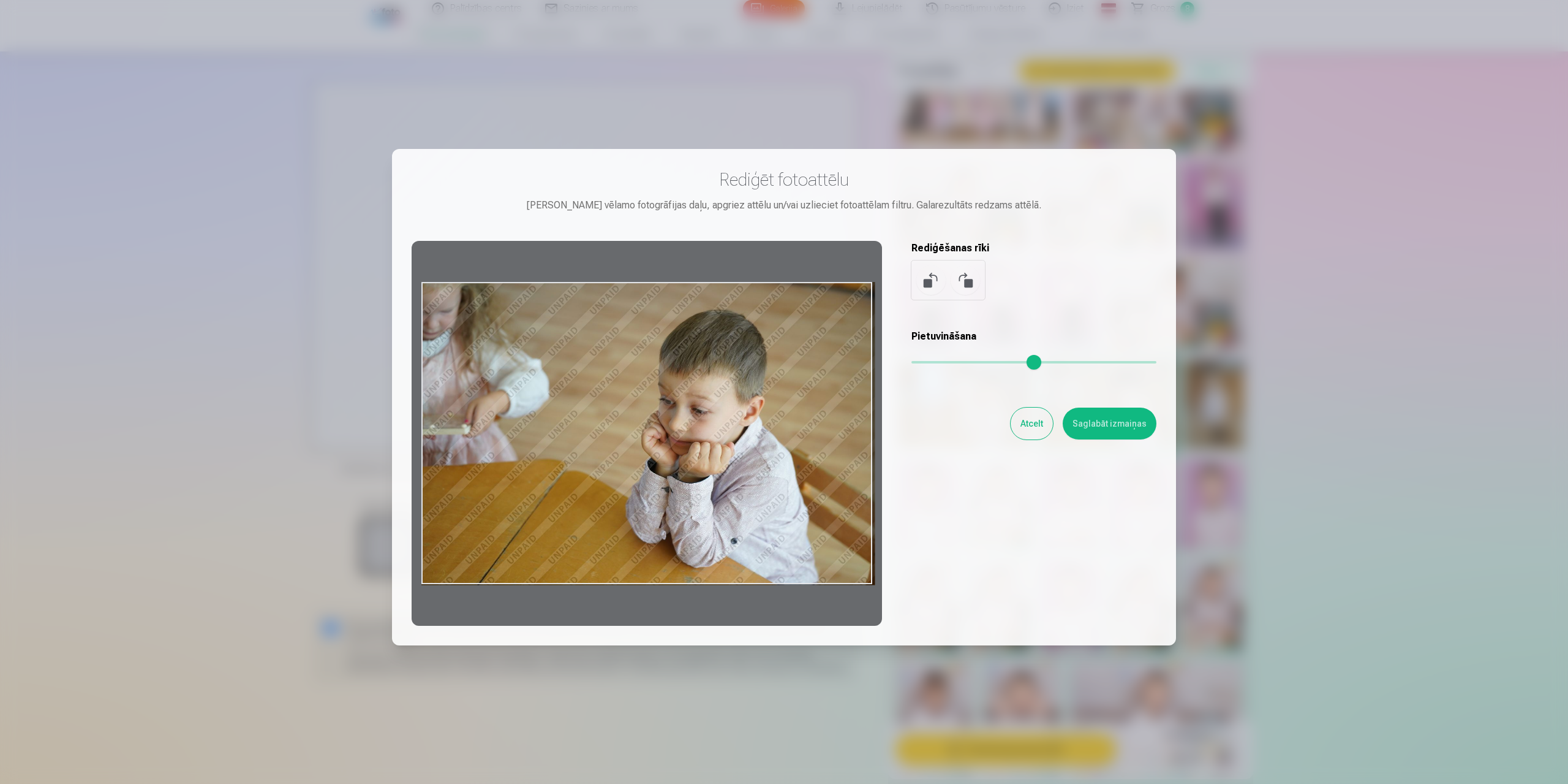
drag, startPoint x: 920, startPoint y: 358, endPoint x: 887, endPoint y: 359, distance: 33.0
click at [911, 361] on input "range" at bounding box center [1033, 362] width 245 height 3
click at [1024, 426] on button "Atcelt" at bounding box center [1032, 423] width 42 height 32
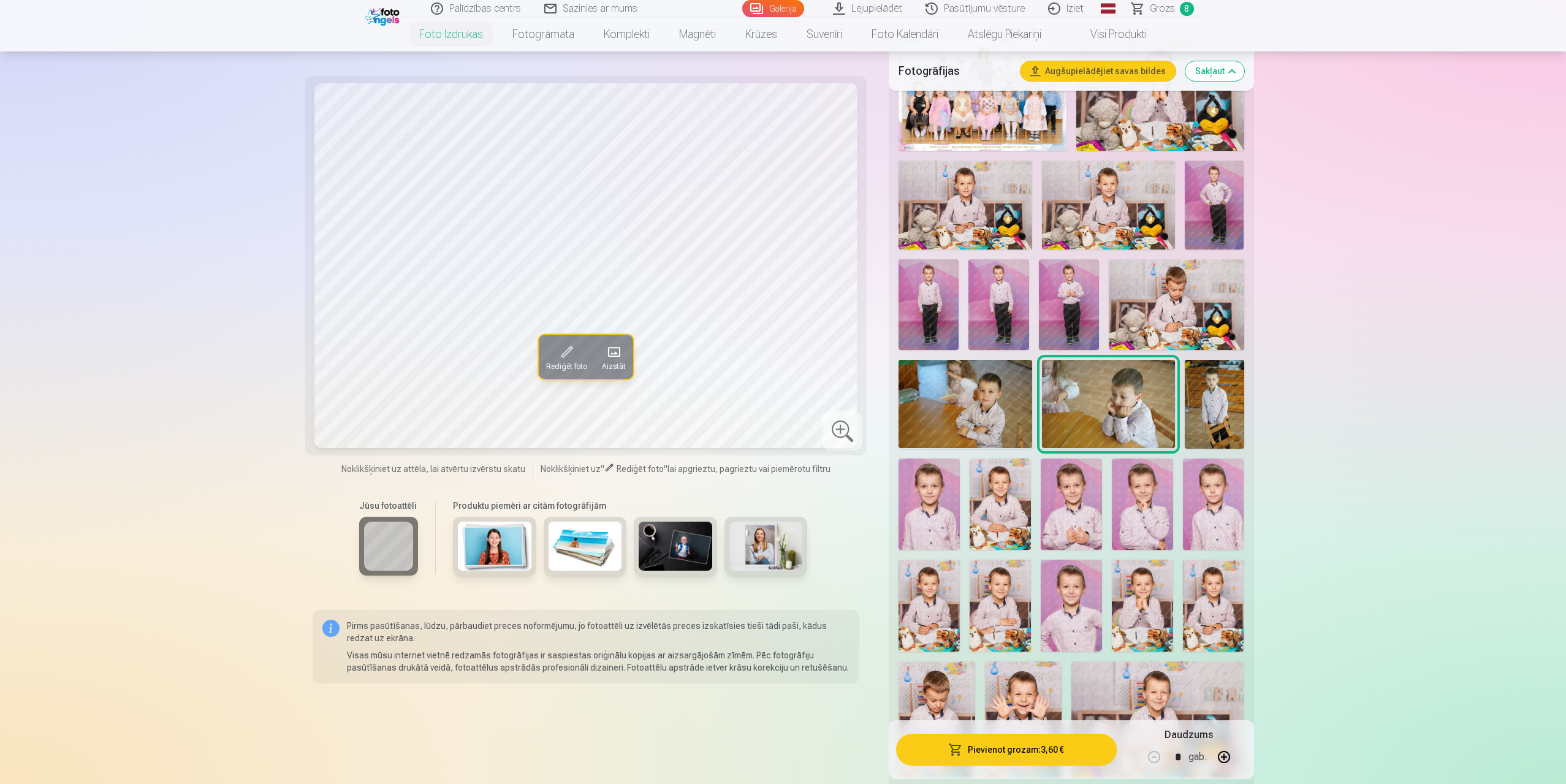
click at [1184, 311] on img at bounding box center [1176, 304] width 135 height 90
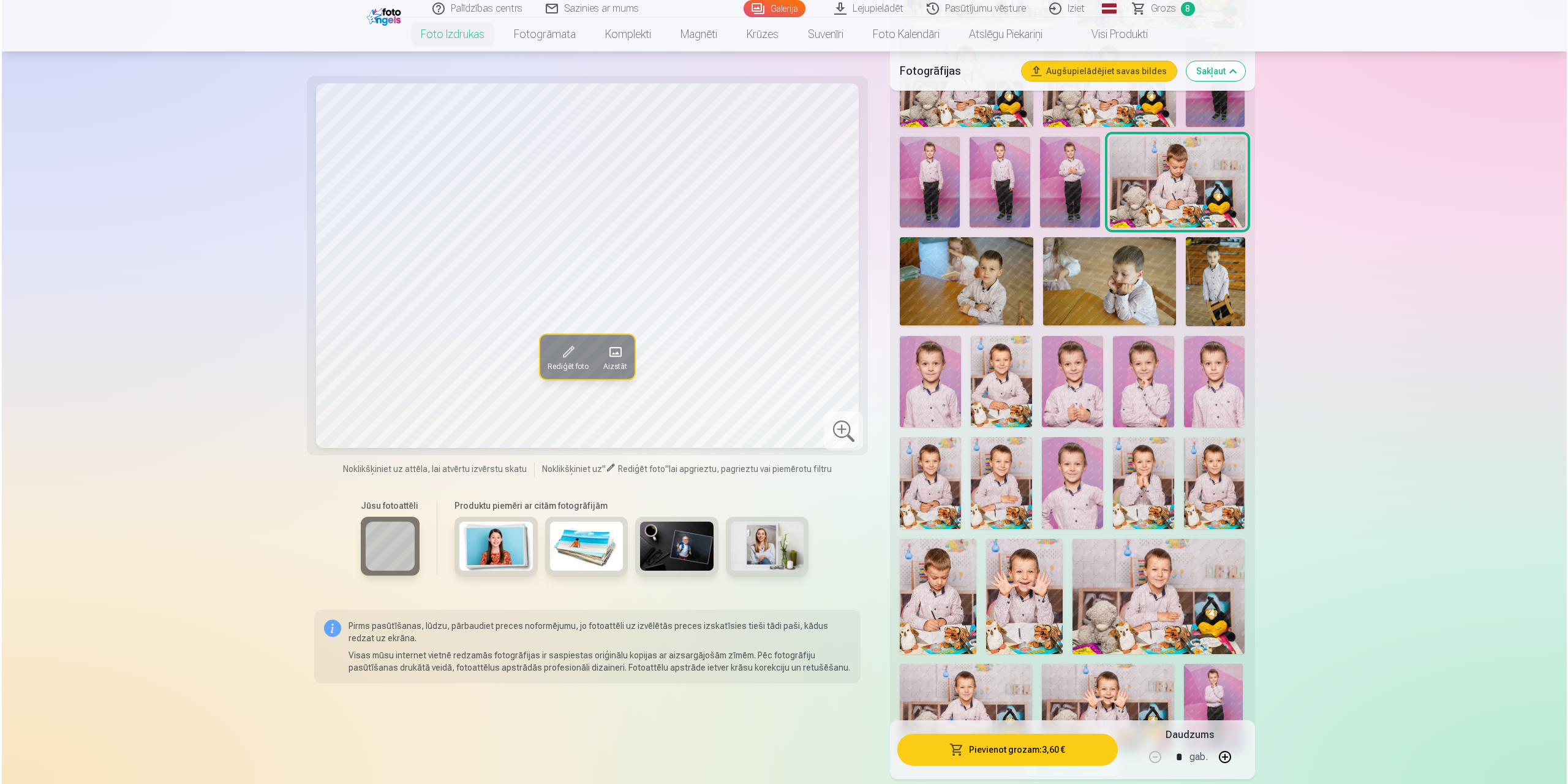
scroll to position [490, 0]
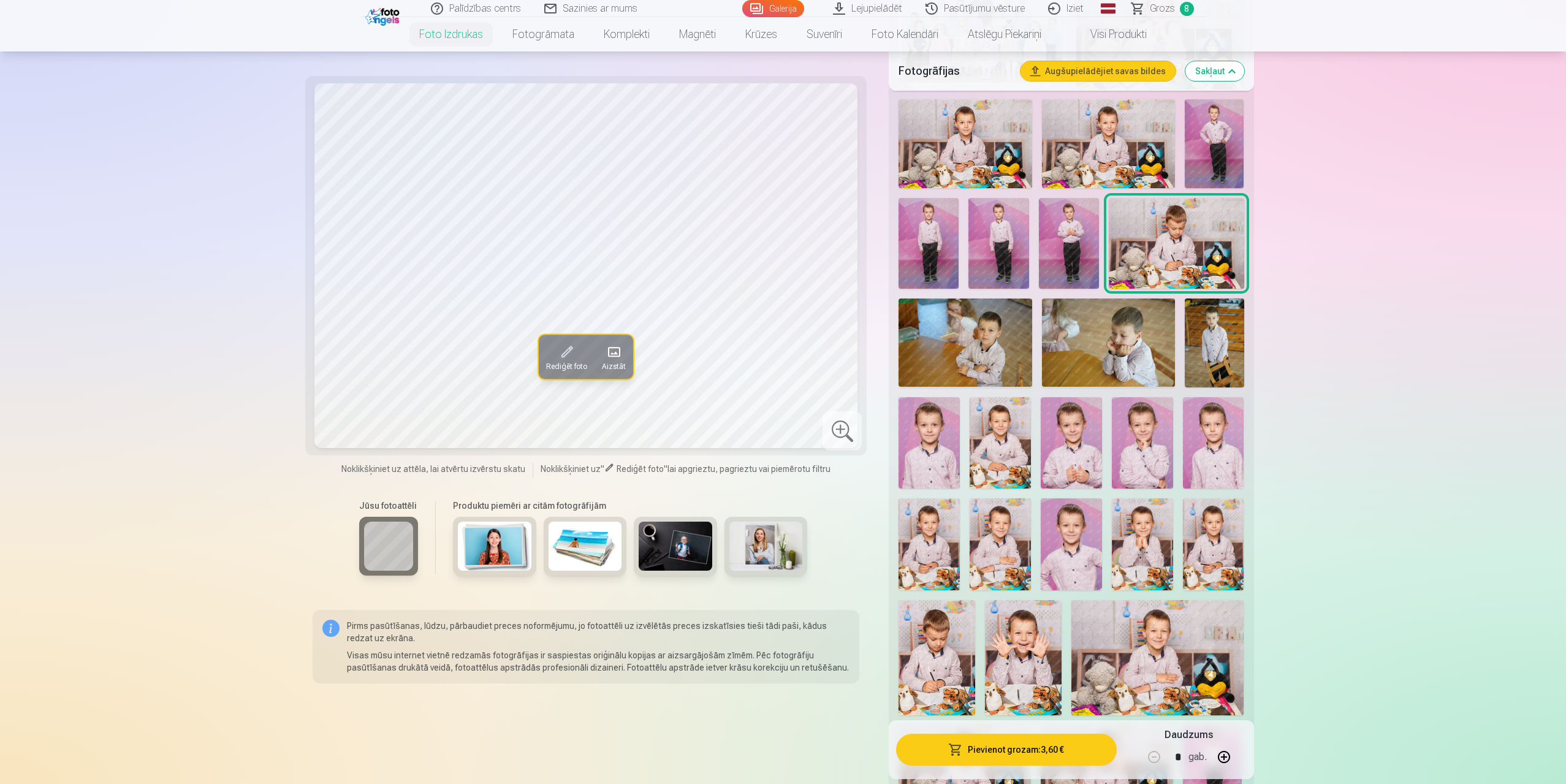
click at [1022, 749] on button "Pievienot grozam : 3,60 €" at bounding box center [1006, 749] width 220 height 32
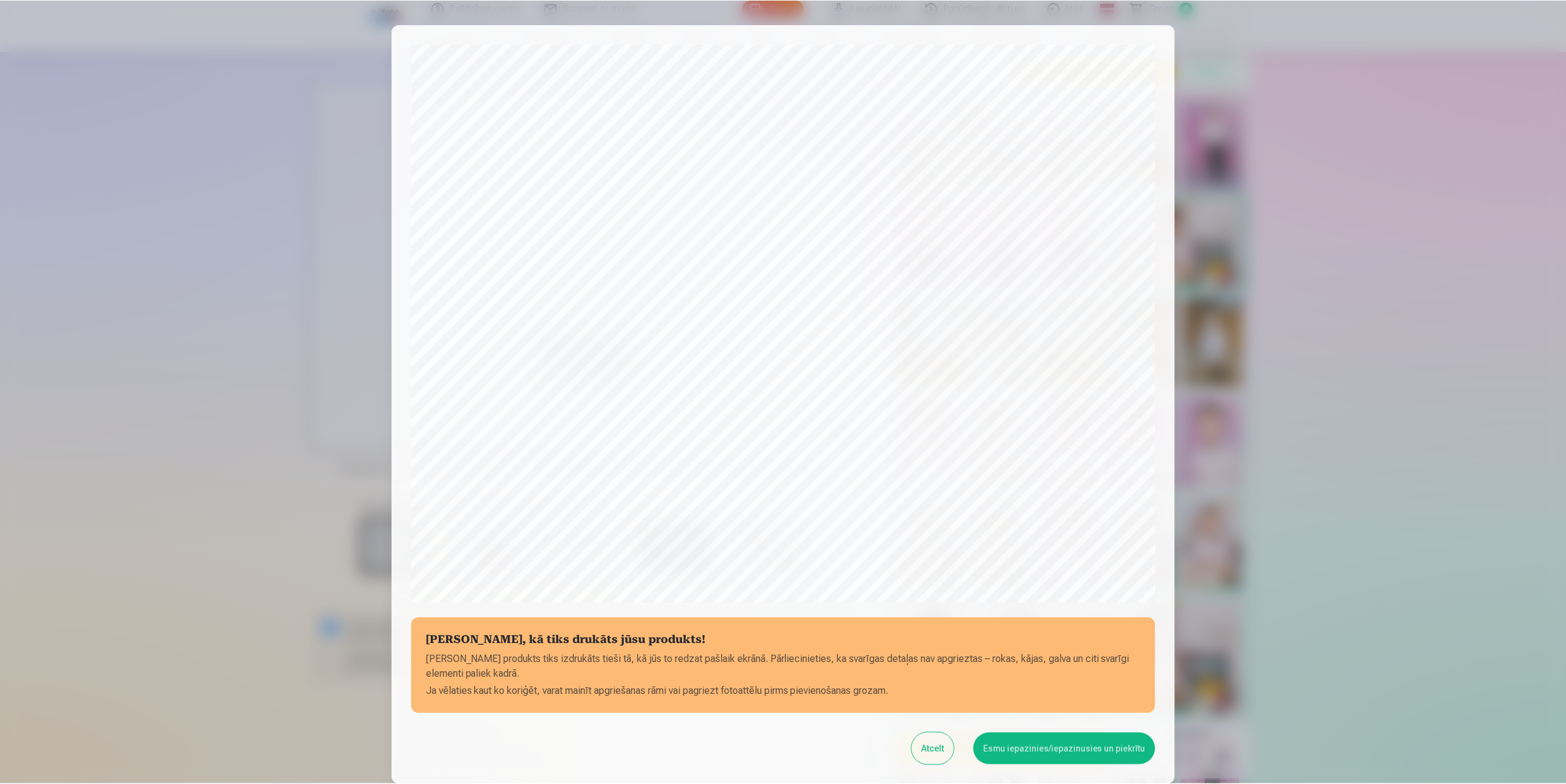
scroll to position [99, 0]
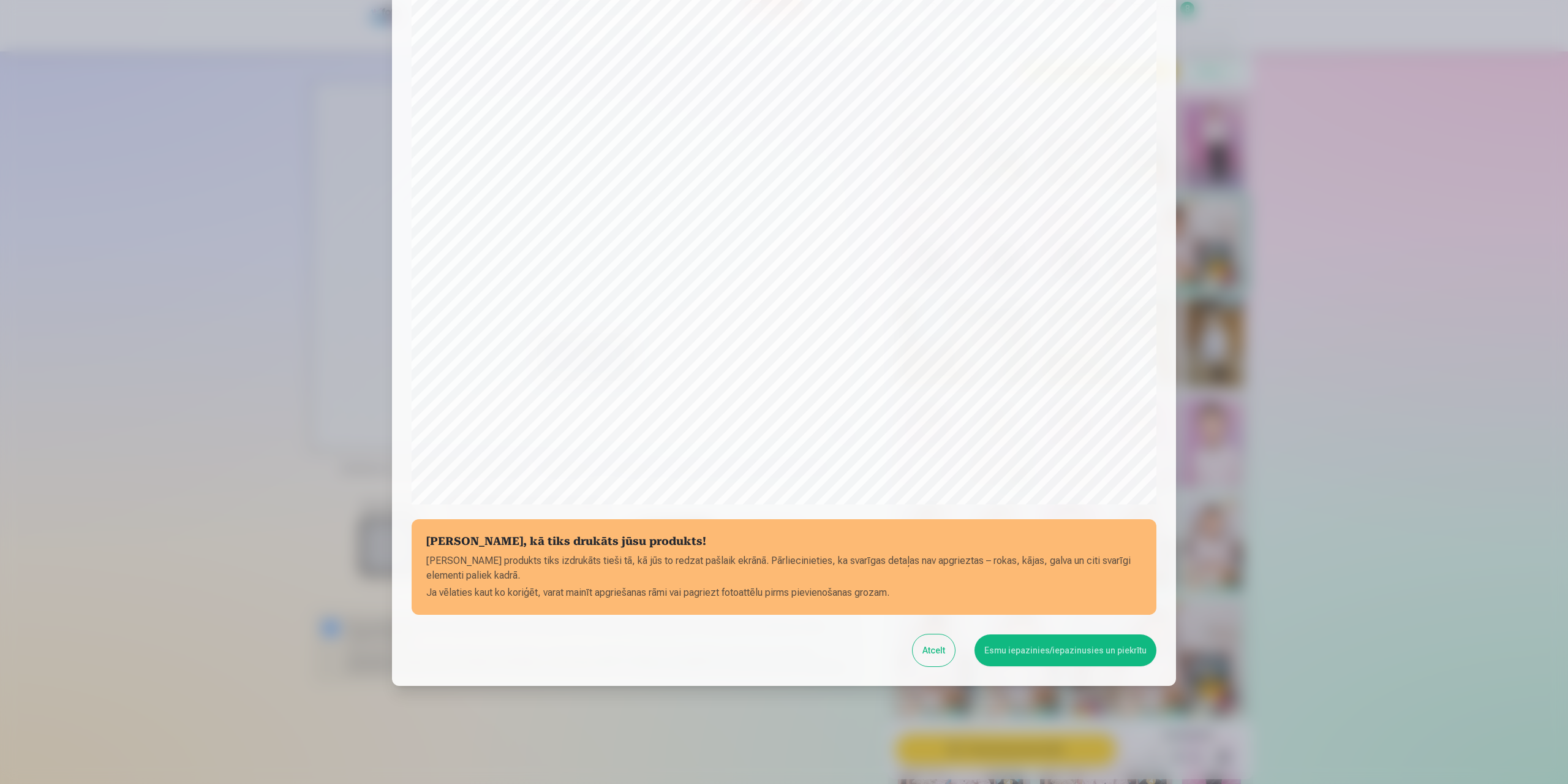
click at [1053, 651] on button "Esmu iepazinies/iepazinusies un piekrītu" at bounding box center [1065, 650] width 182 height 32
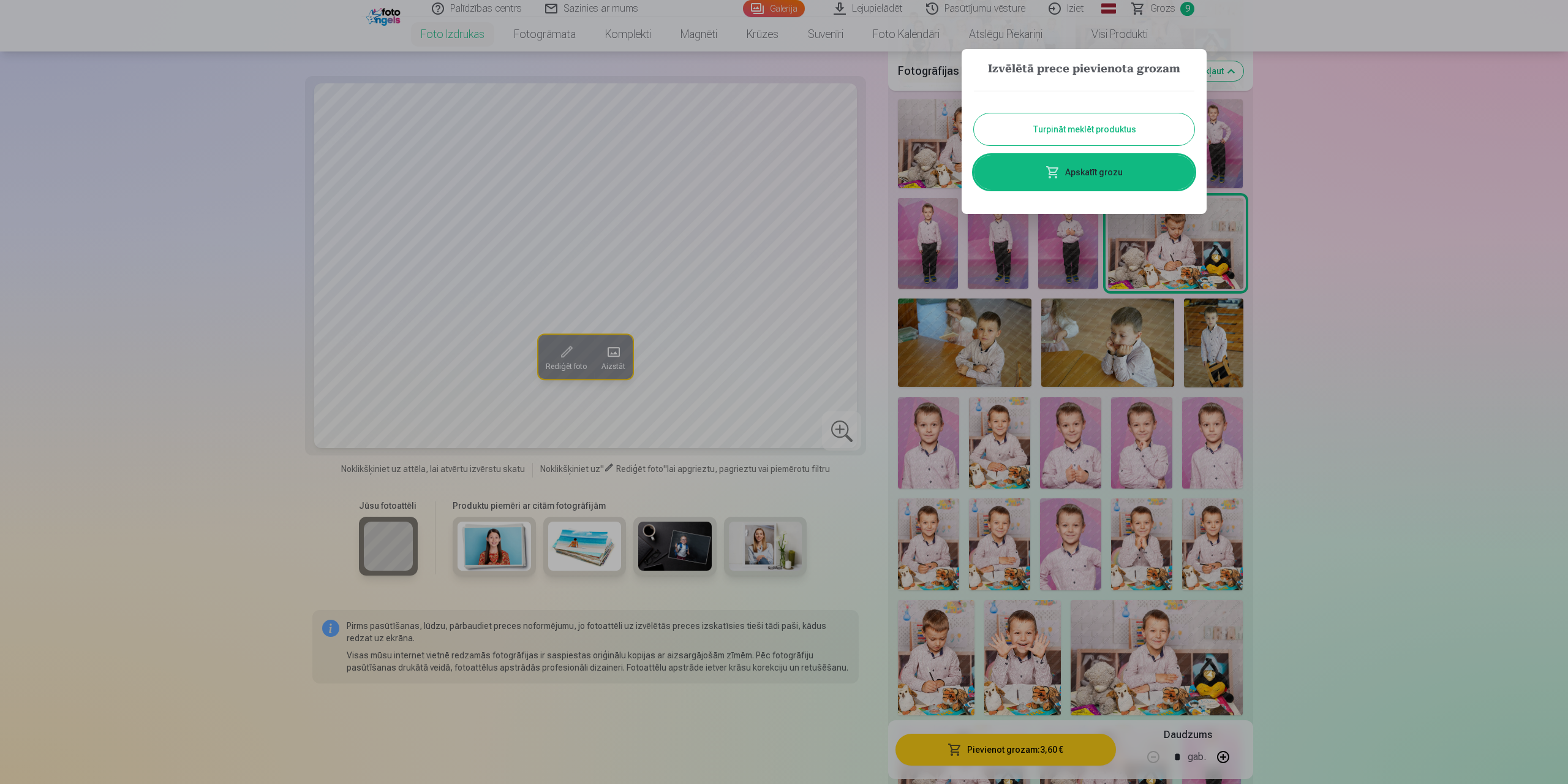
click at [1106, 124] on button "Turpināt meklēt produktus" at bounding box center [1084, 129] width 220 height 32
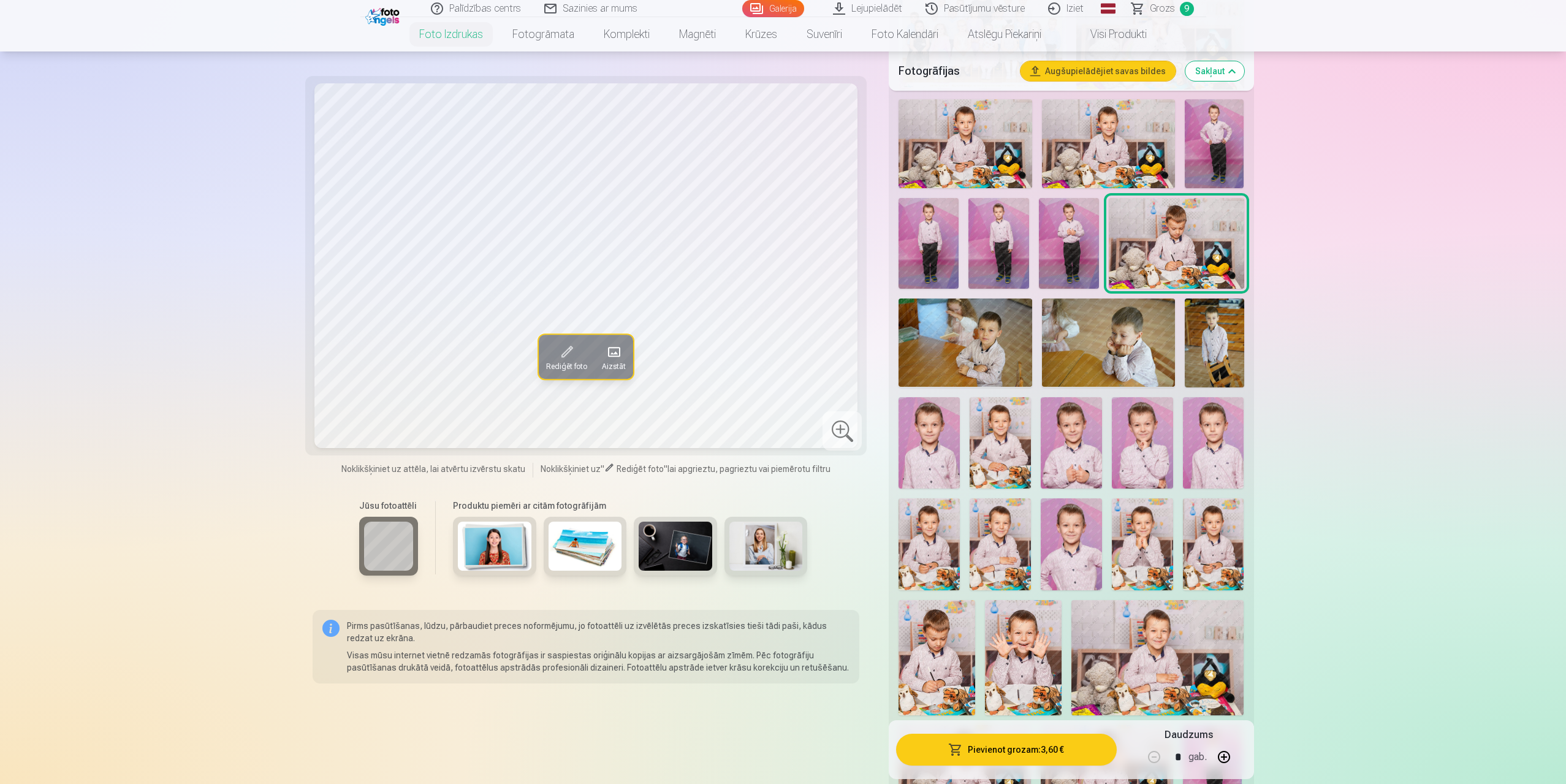
click at [1051, 244] on img at bounding box center [1070, 243] width 60 height 90
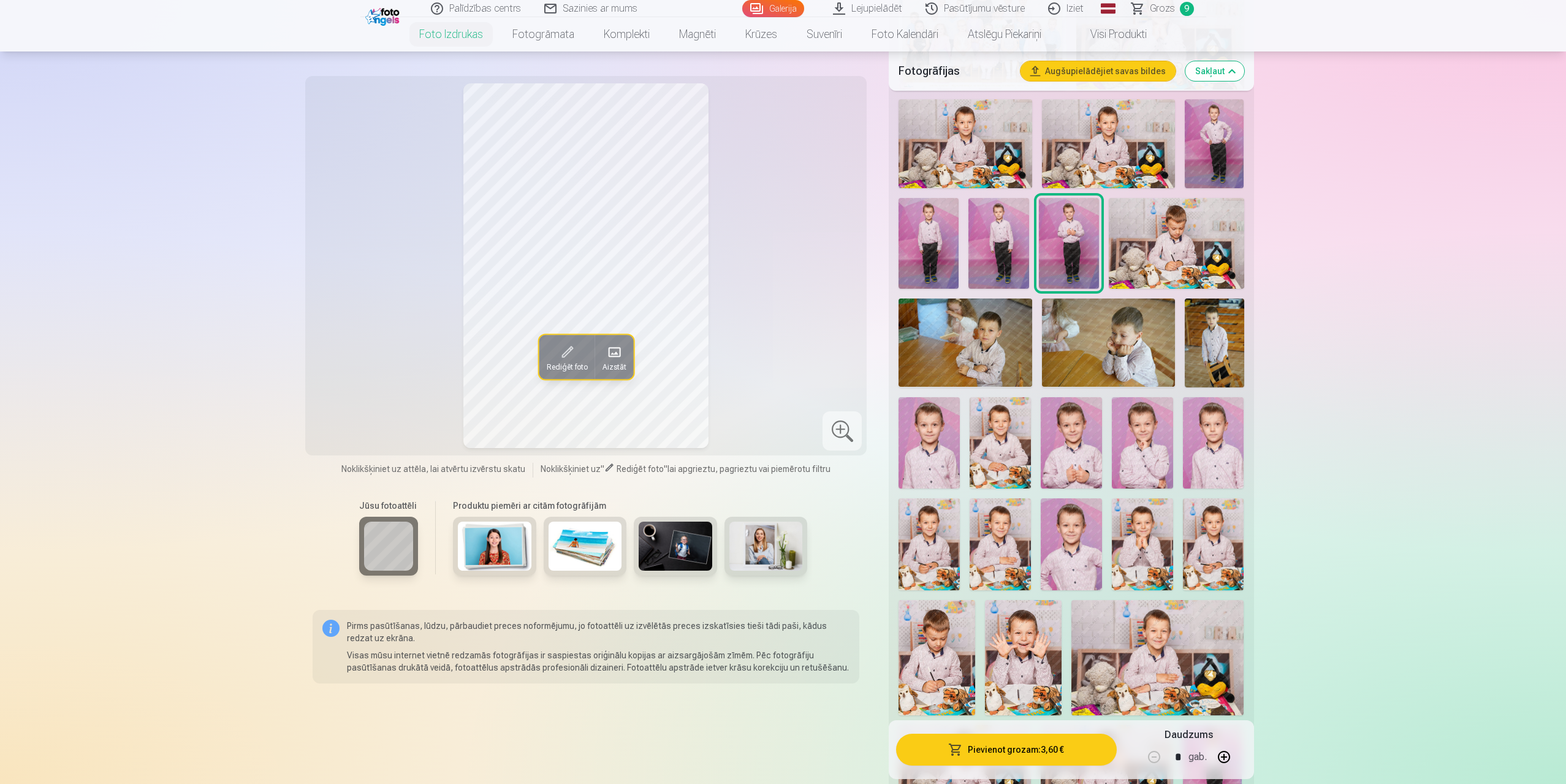
click at [1001, 238] on img at bounding box center [999, 243] width 60 height 90
click at [929, 236] on img at bounding box center [929, 243] width 60 height 90
click at [1064, 239] on img at bounding box center [1070, 243] width 60 height 90
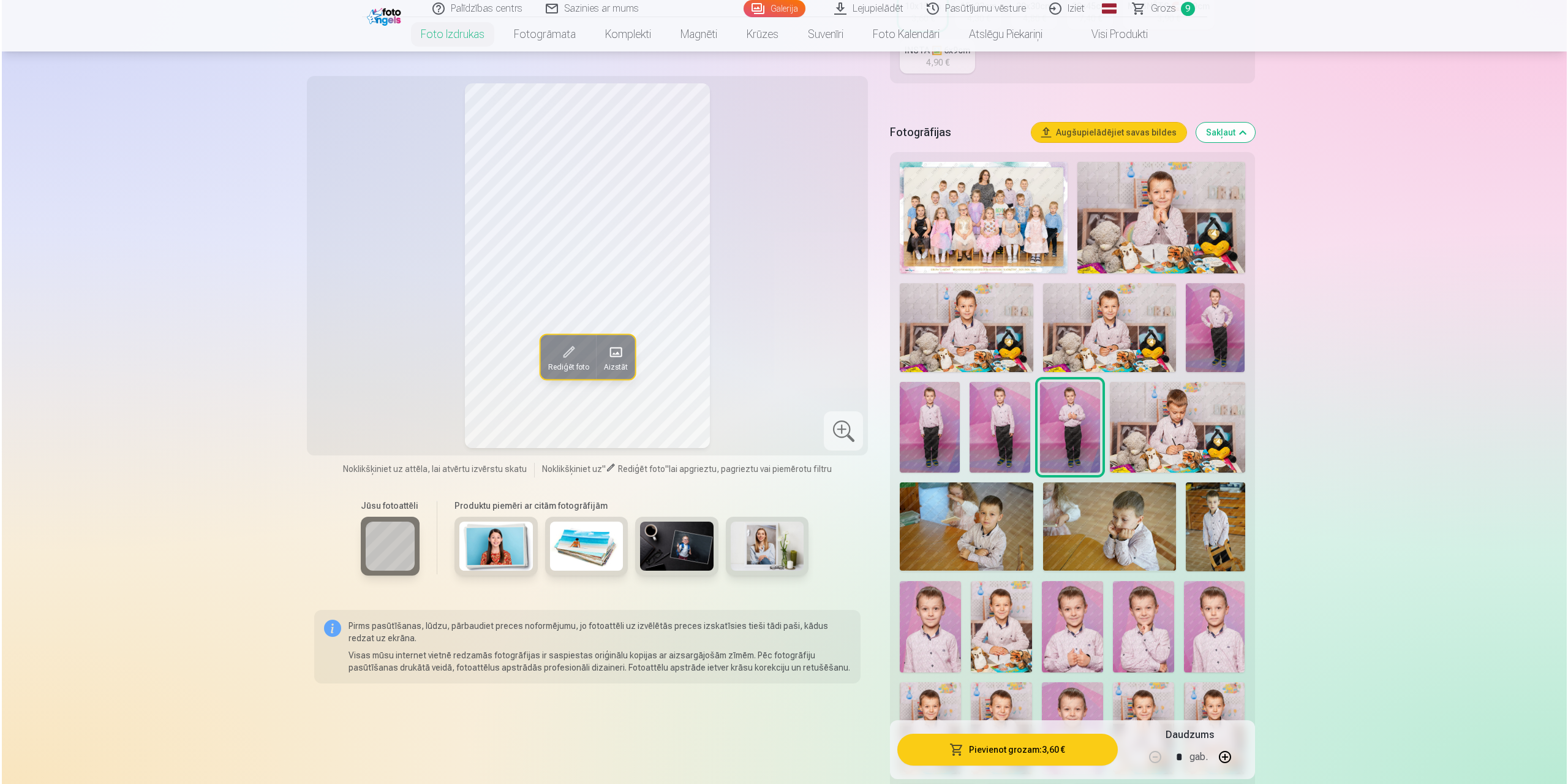
scroll to position [246, 0]
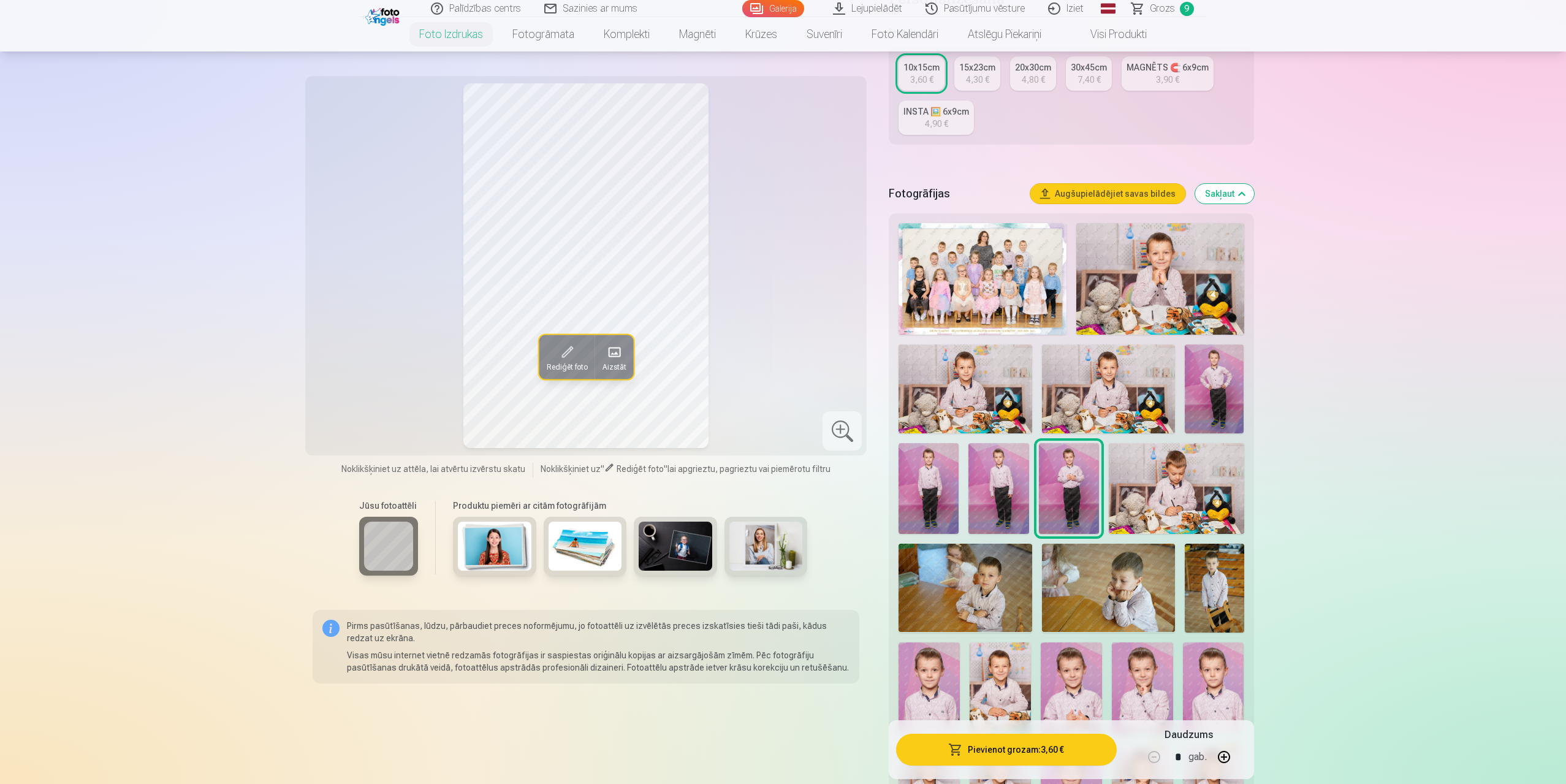
click at [1038, 750] on button "Pievienot grozam : 3,60 €" at bounding box center [1006, 749] width 220 height 32
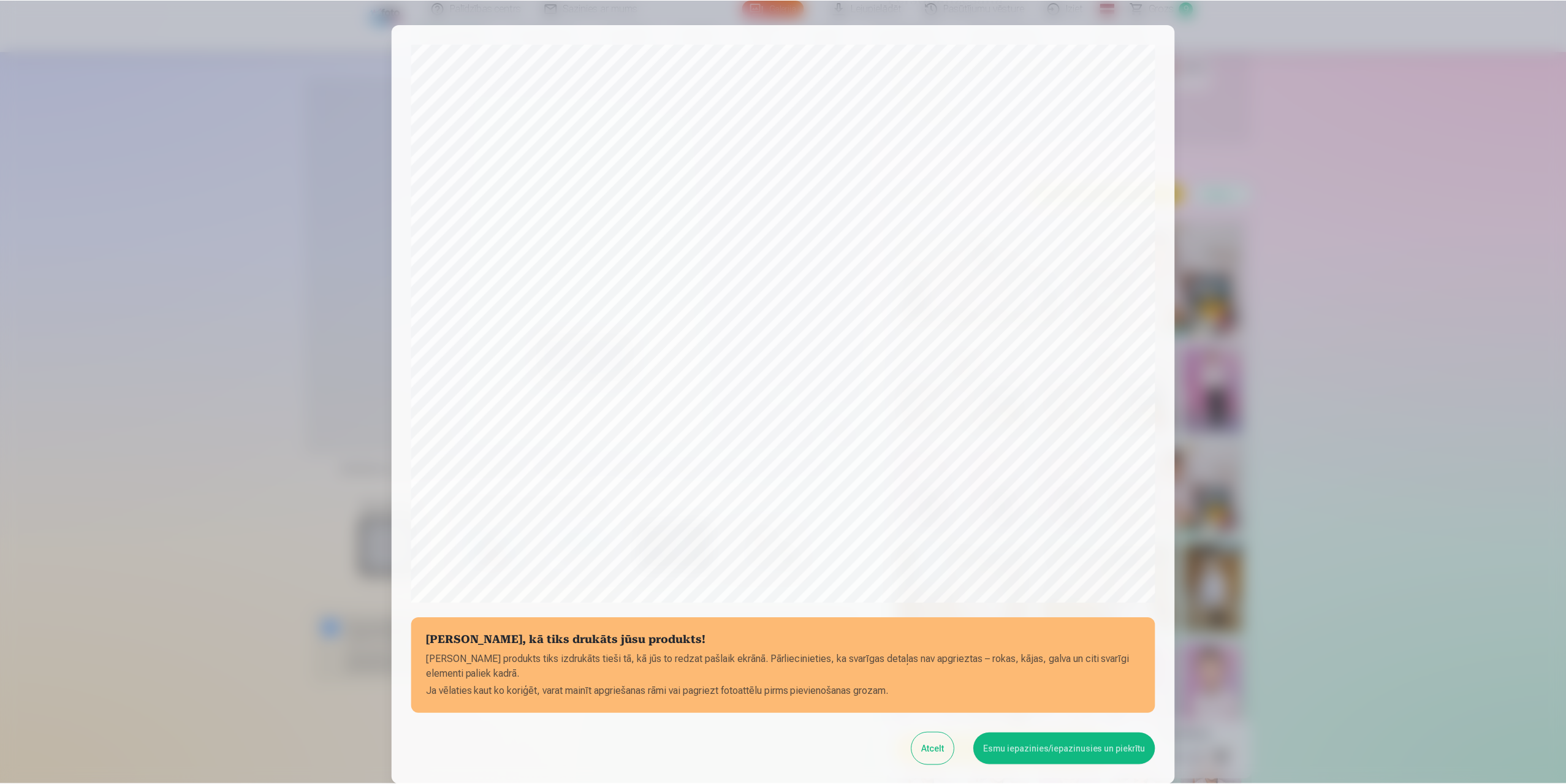
scroll to position [99, 0]
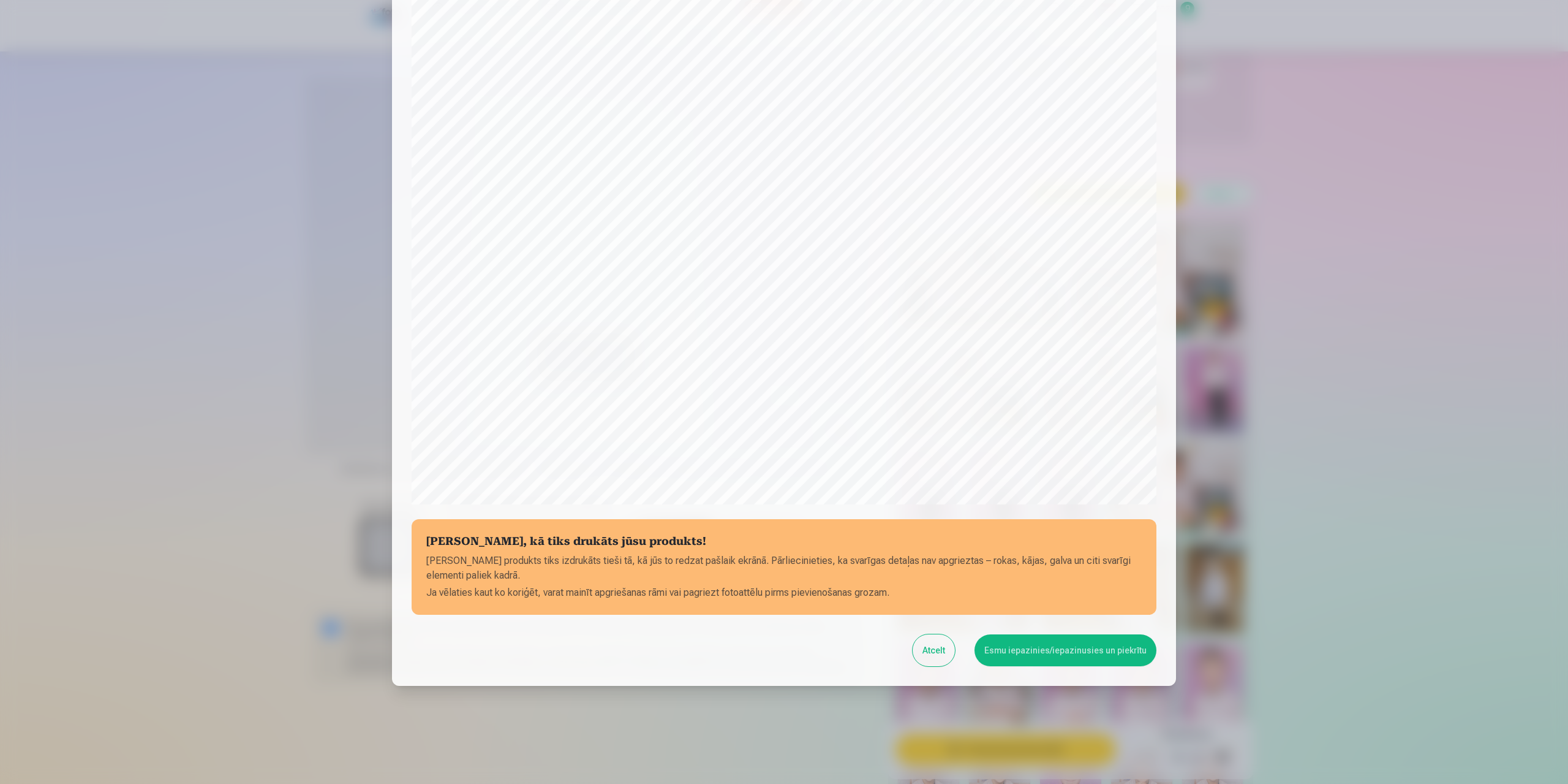
click at [1042, 651] on button "Esmu iepazinies/iepazinusies un piekrītu" at bounding box center [1065, 650] width 182 height 32
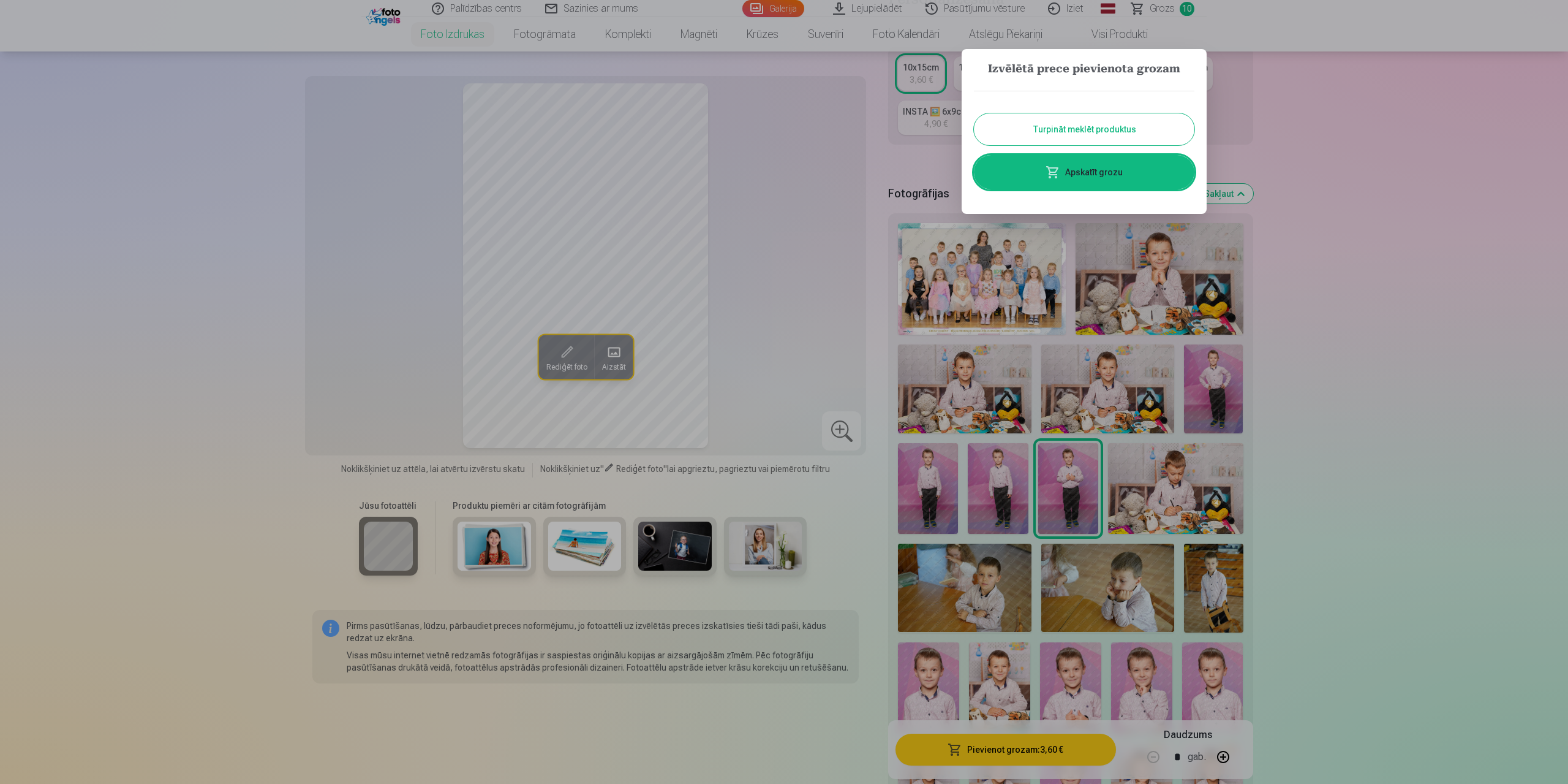
click at [1083, 126] on button "Turpināt meklēt produktus" at bounding box center [1084, 129] width 220 height 32
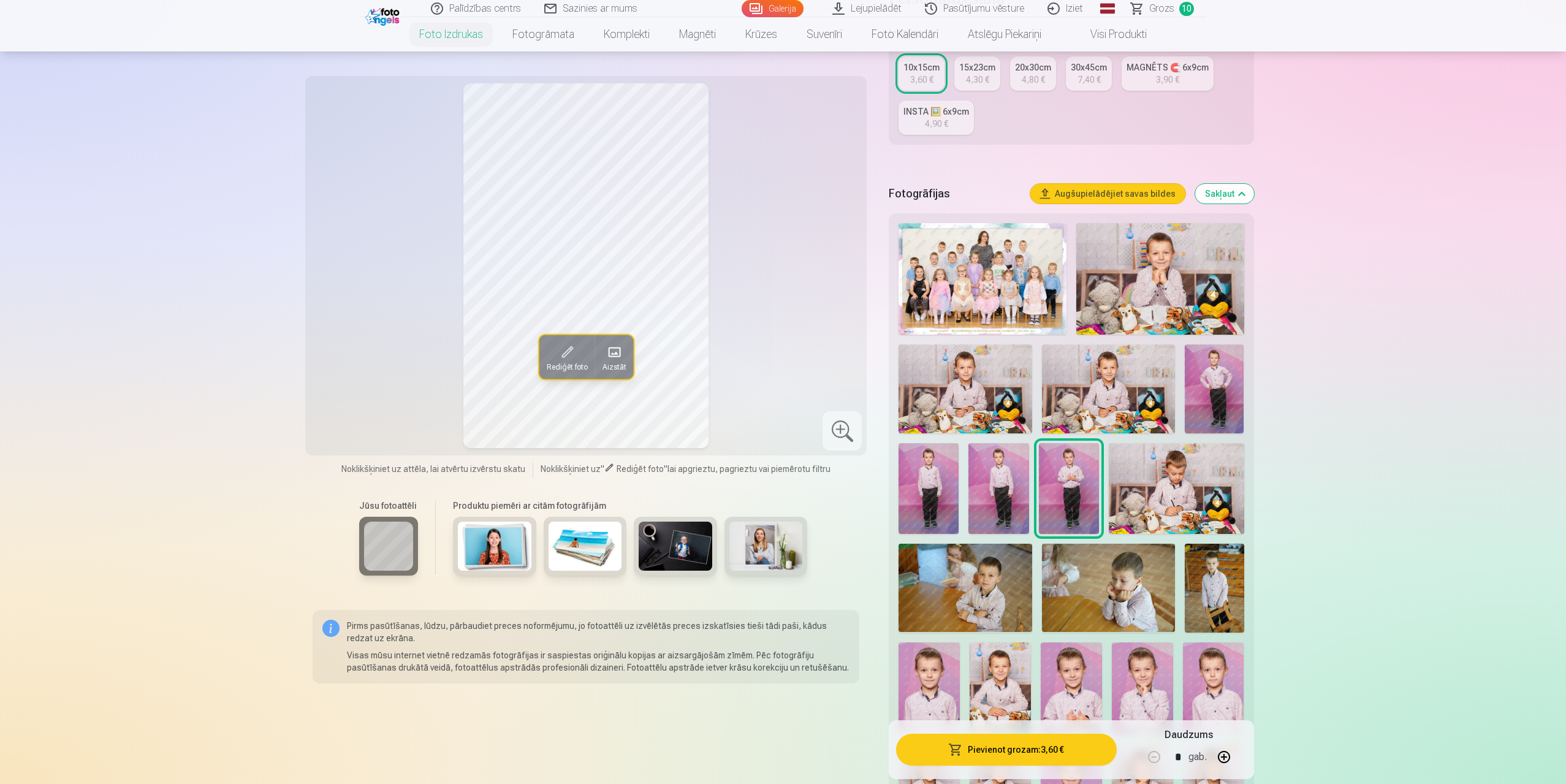
scroll to position [184, 0]
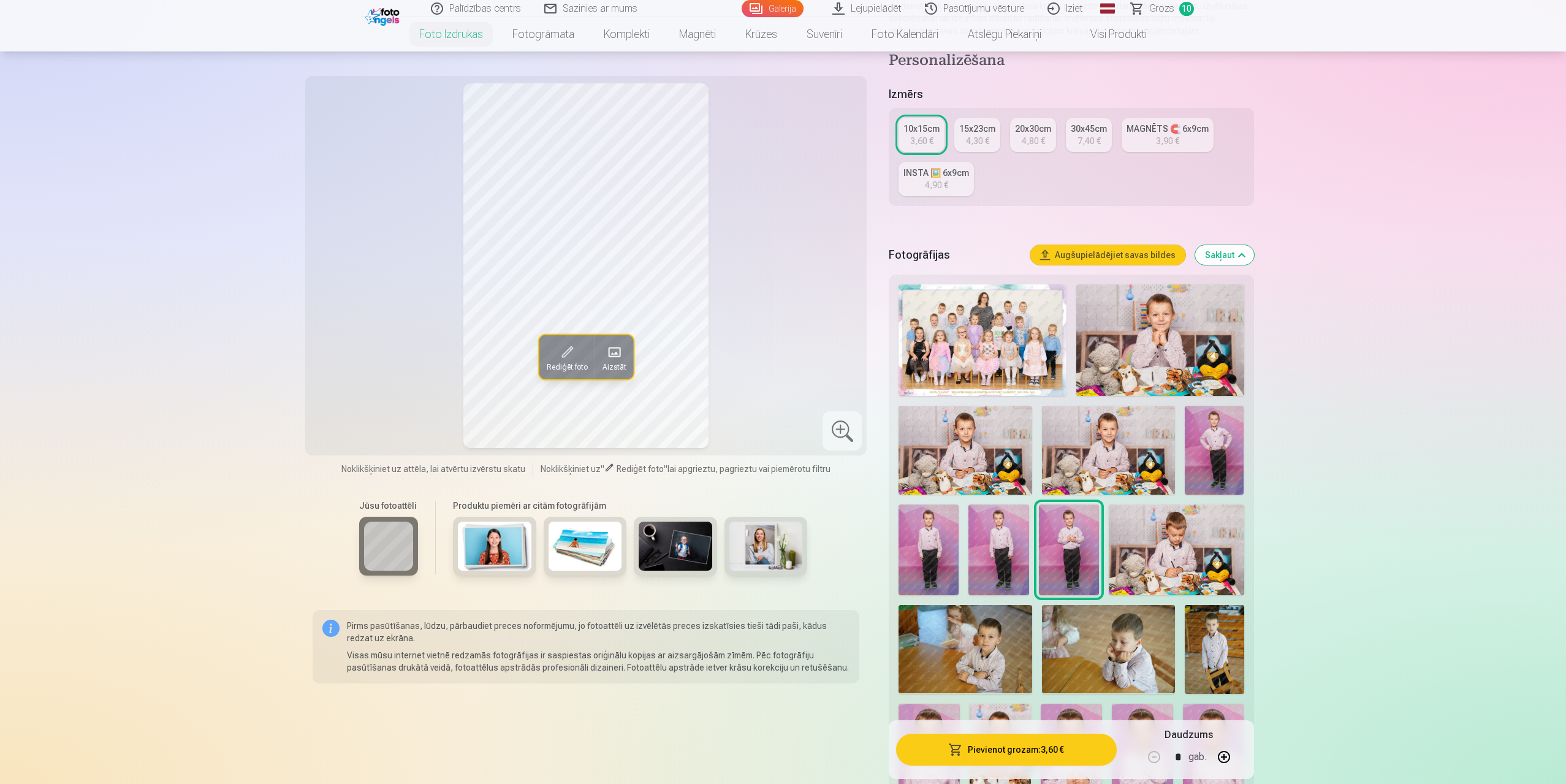
click at [1026, 136] on div "4,80 €" at bounding box center [1033, 140] width 23 height 12
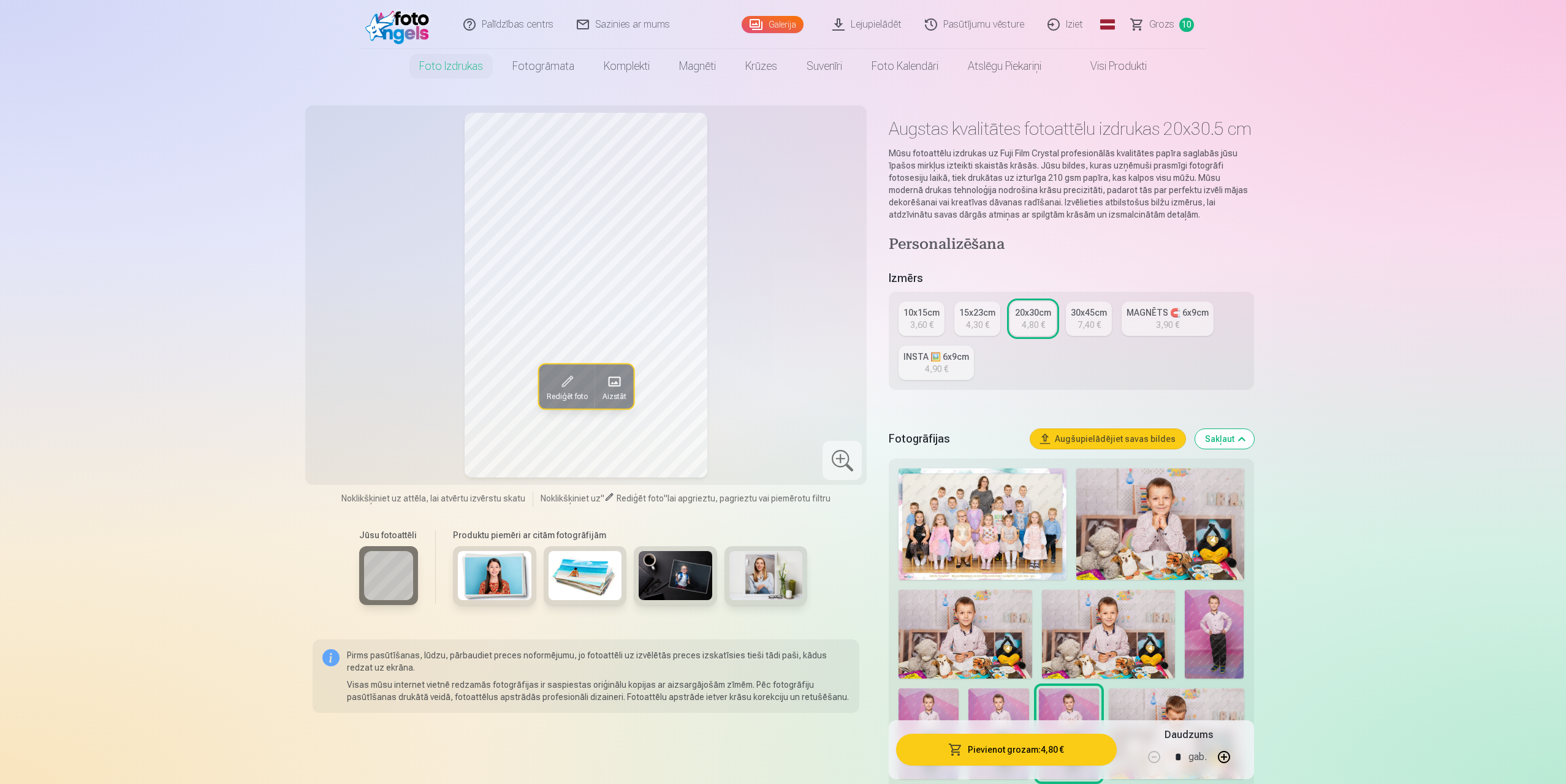
click at [1038, 749] on button "Pievienot grozam : 4,80 €" at bounding box center [1006, 749] width 220 height 32
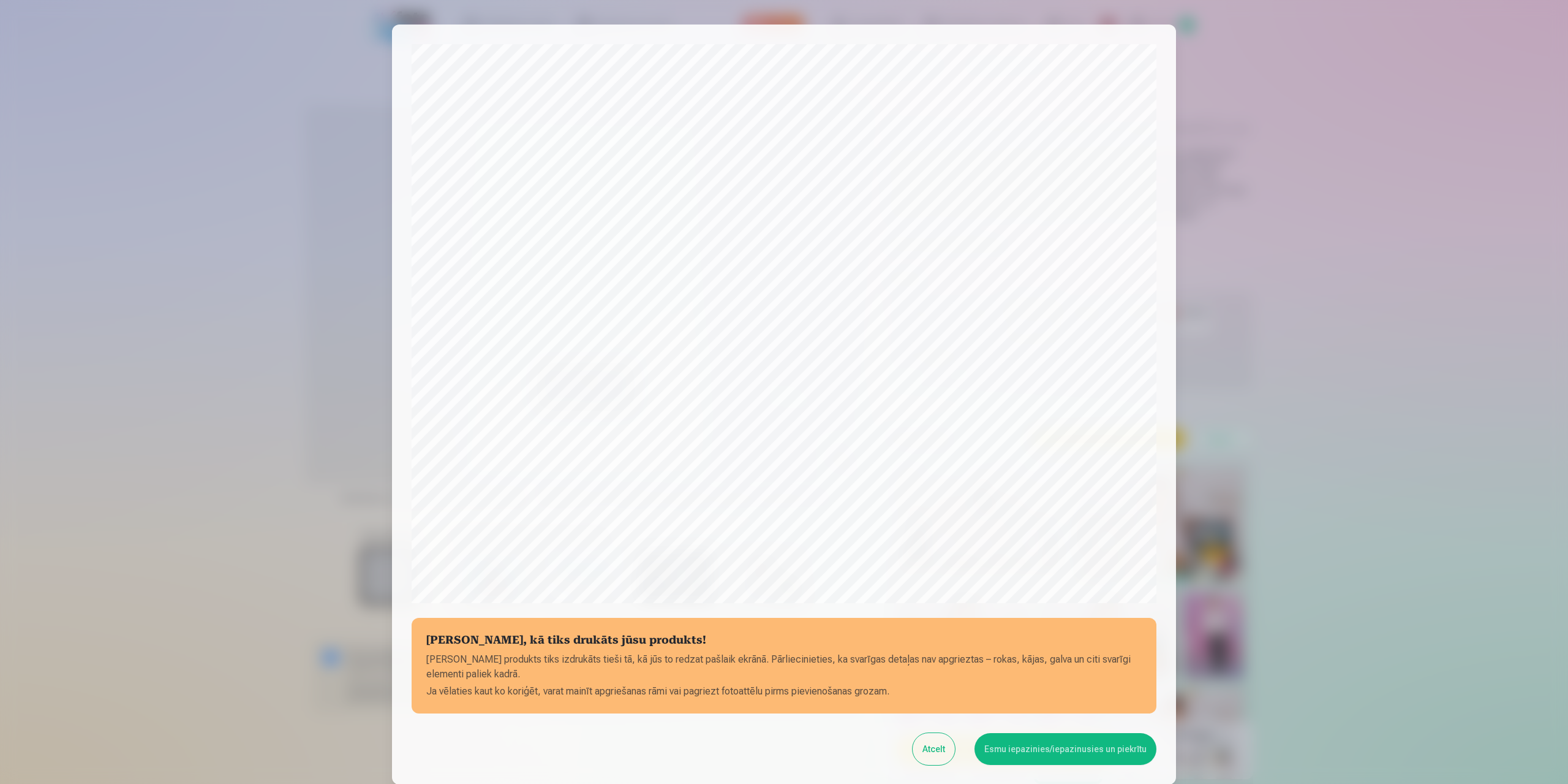
scroll to position [99, 0]
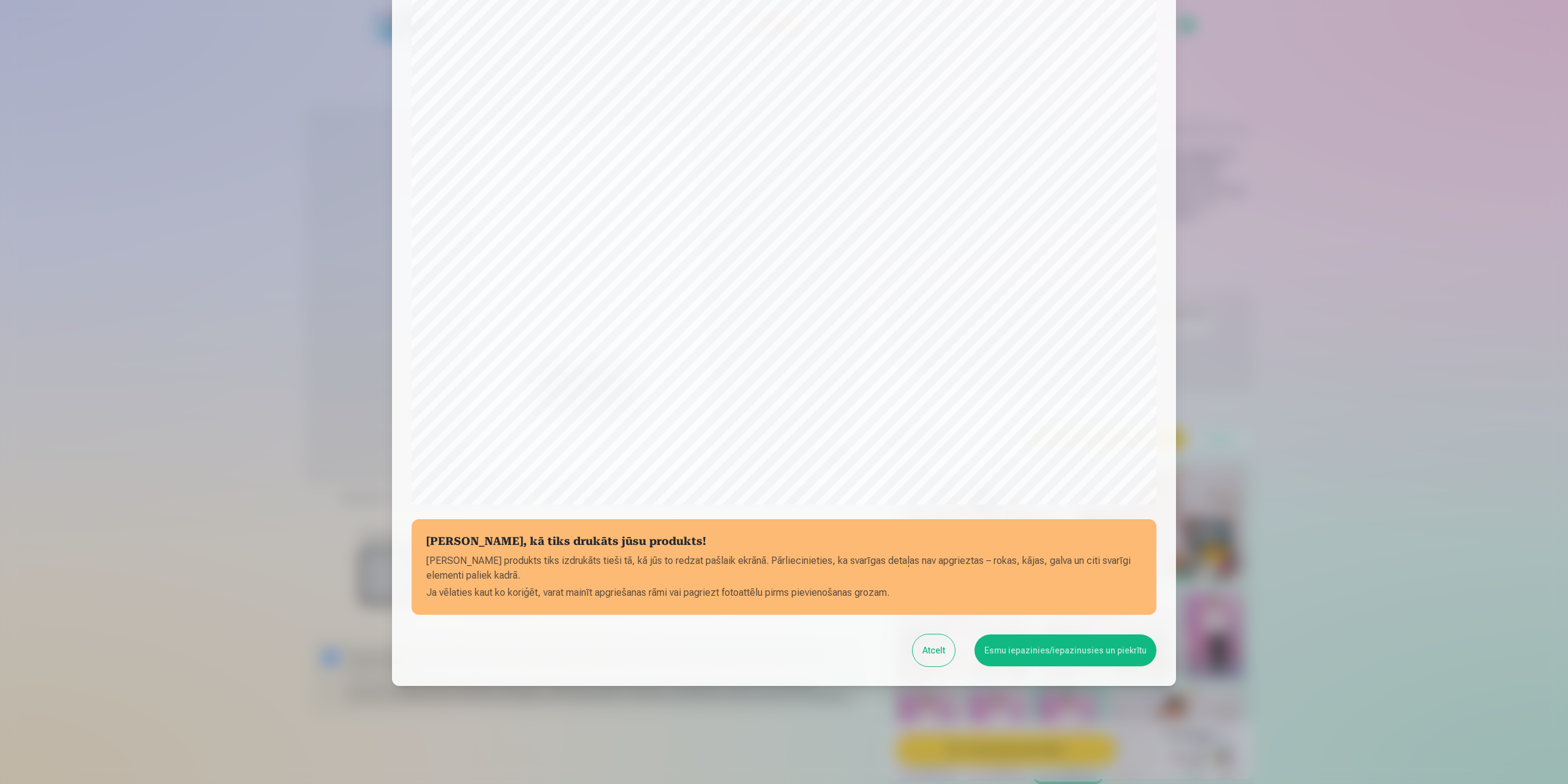
click at [1039, 649] on button "Esmu iepazinies/iepazinusies un piekrītu" at bounding box center [1065, 650] width 182 height 32
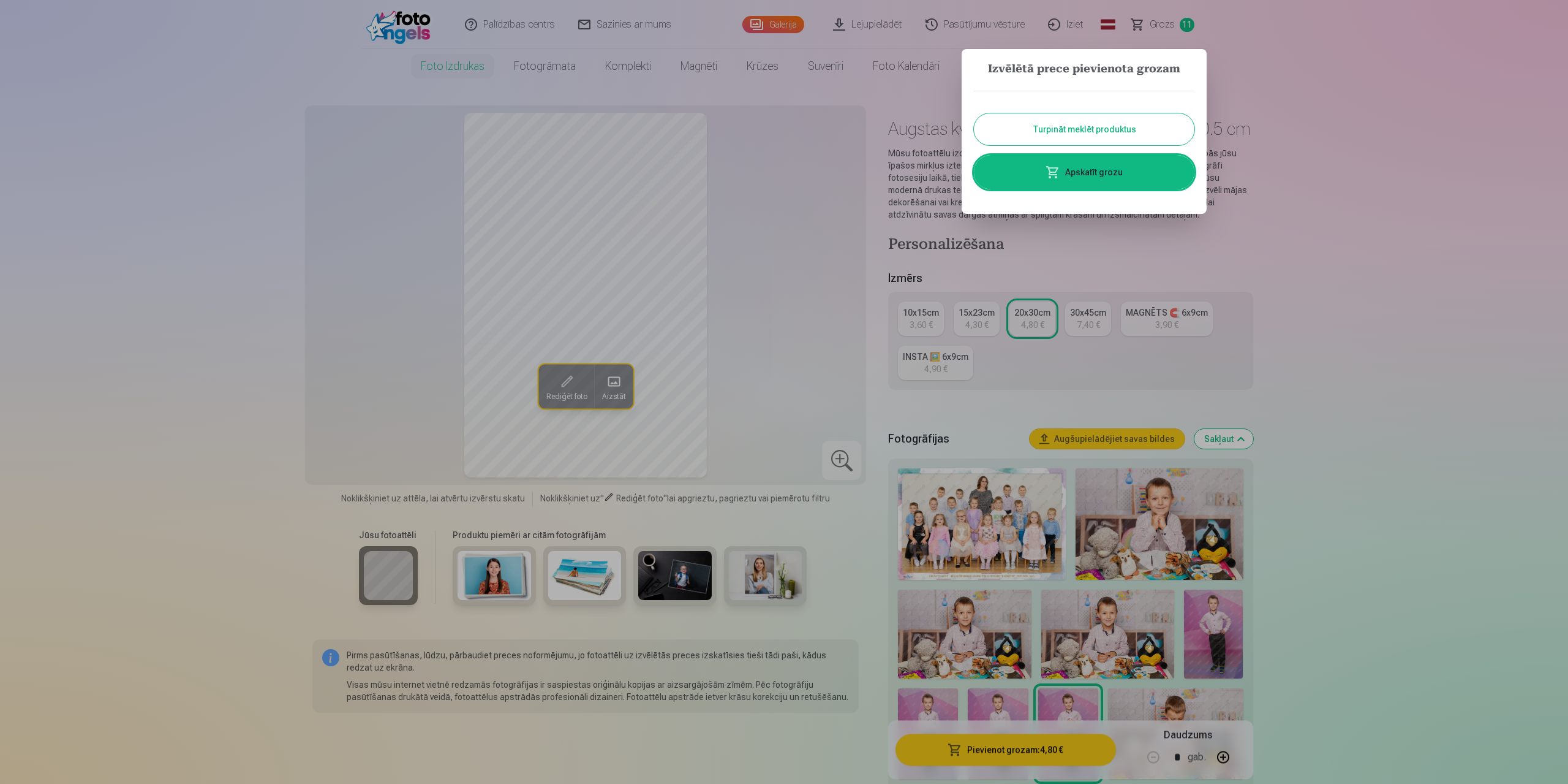
click at [1082, 130] on button "Turpināt meklēt produktus" at bounding box center [1084, 129] width 220 height 32
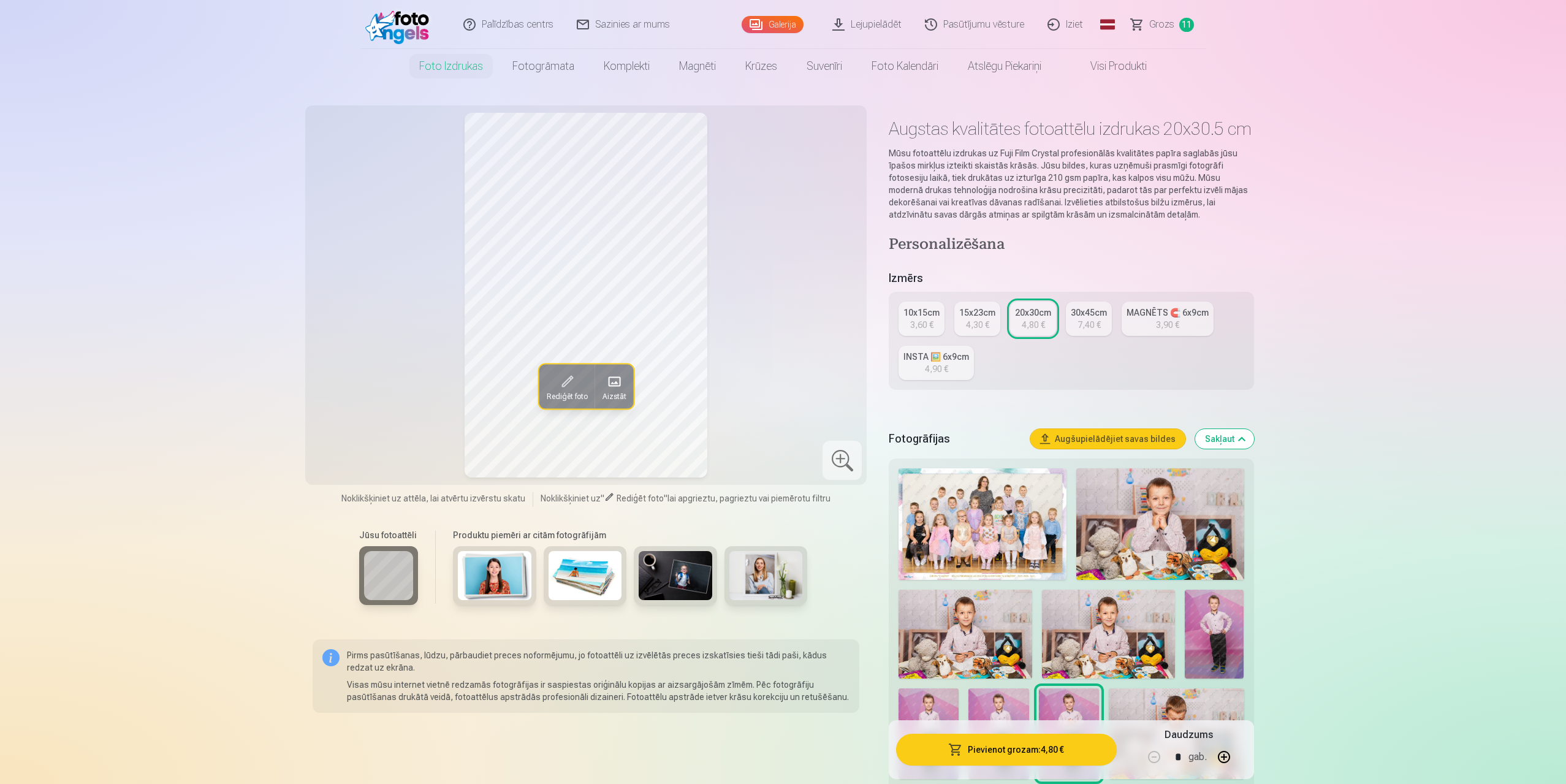
click at [978, 317] on div "15x23cm" at bounding box center [977, 313] width 36 height 12
click at [1012, 747] on button "Pievienot grozam : 4,30 €" at bounding box center [1006, 749] width 220 height 32
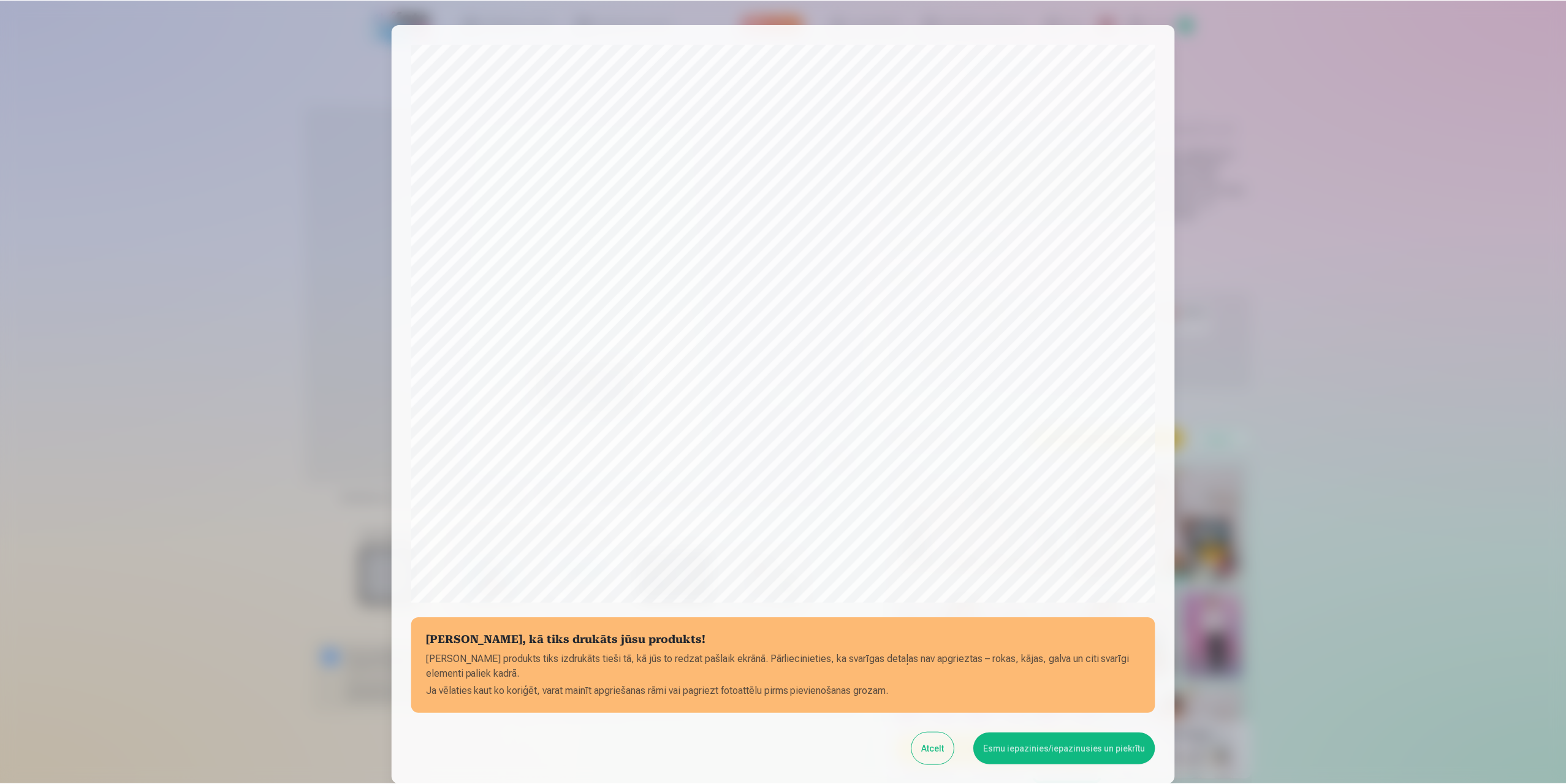
scroll to position [99, 0]
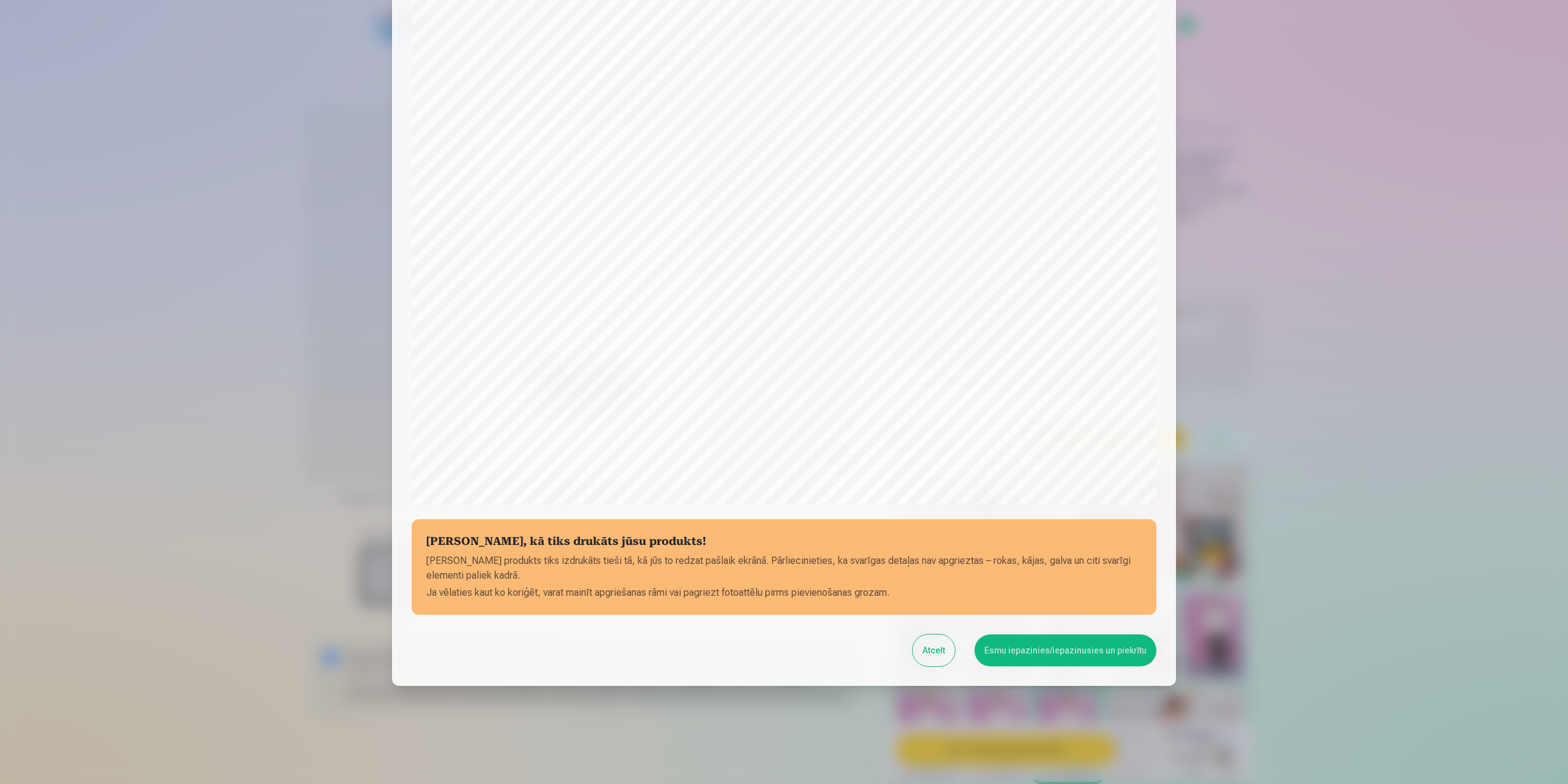
click at [1063, 644] on button "Esmu iepazinies/iepazinusies un piekrītu" at bounding box center [1065, 650] width 182 height 32
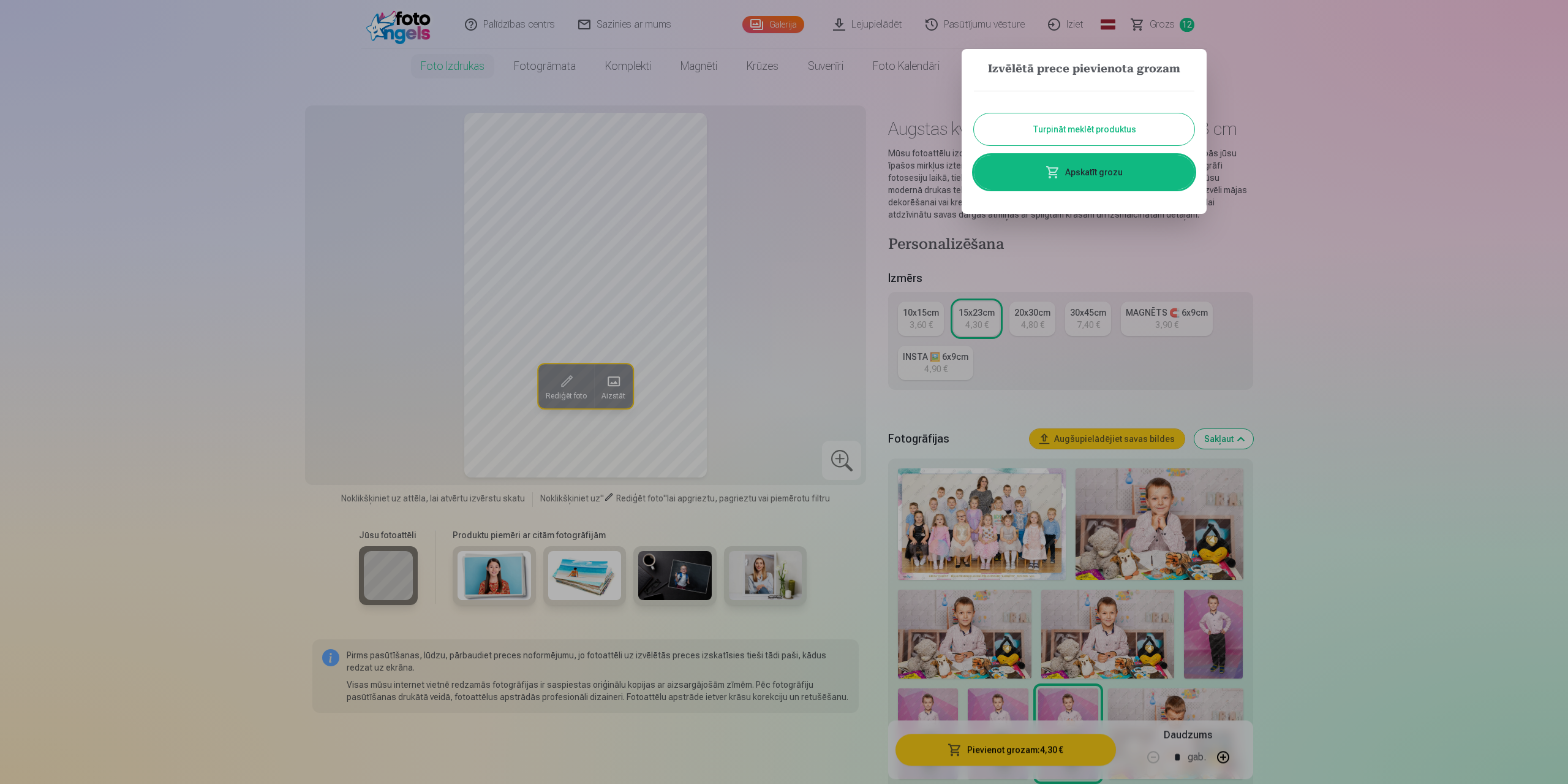
click at [1079, 136] on button "Turpināt meklēt produktus" at bounding box center [1084, 129] width 220 height 32
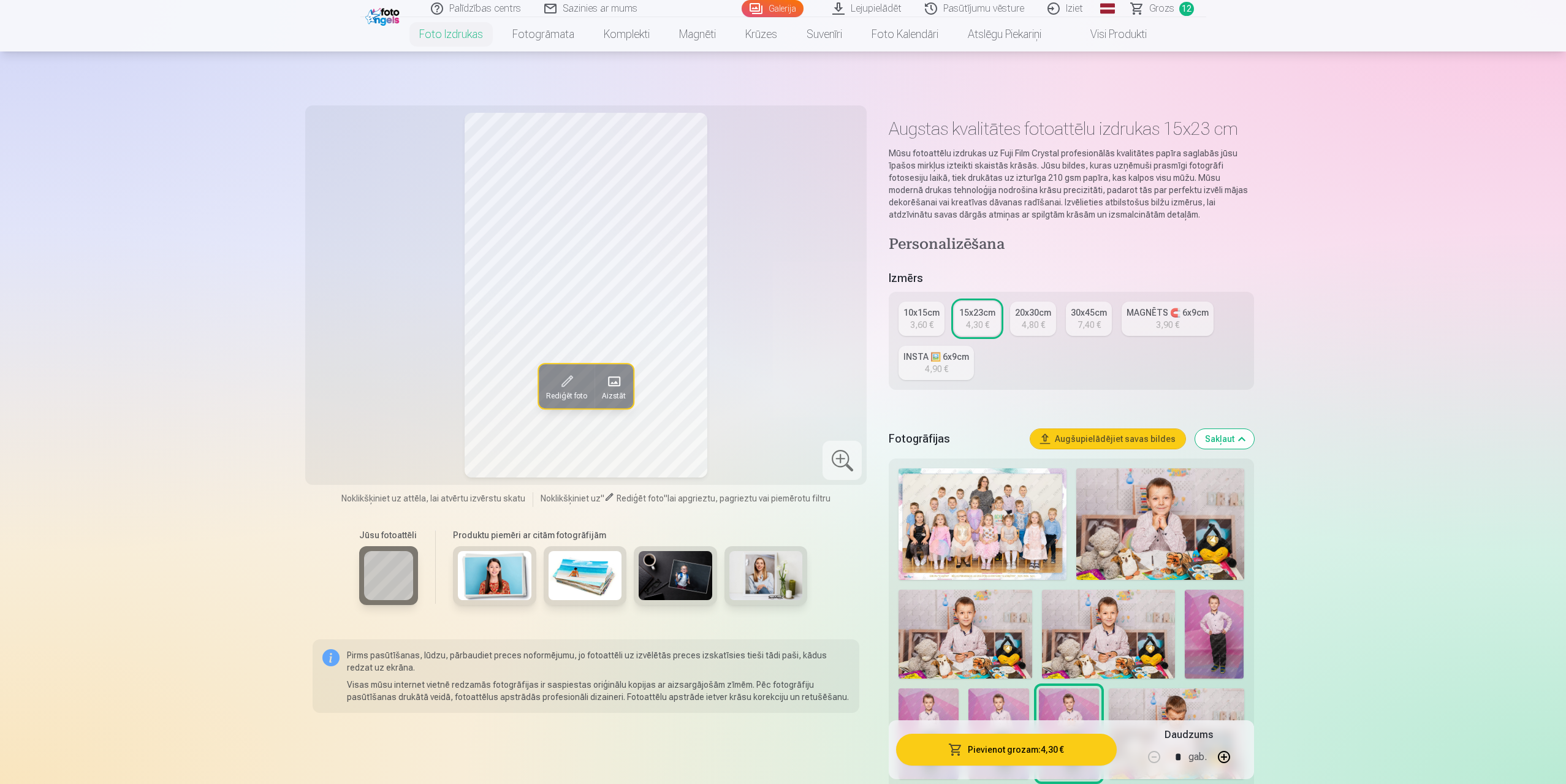
scroll to position [246, 0]
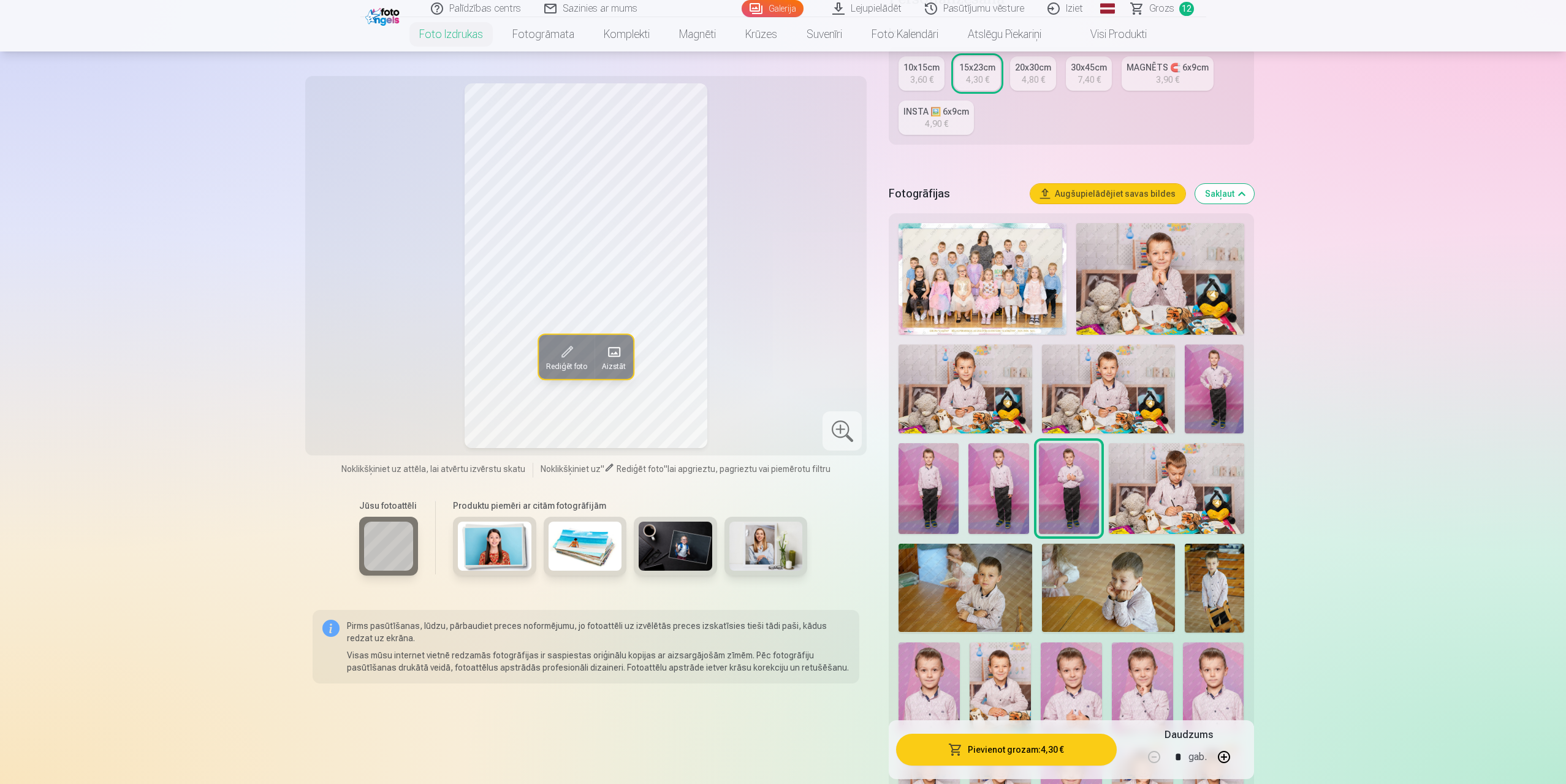
click at [1225, 381] on img at bounding box center [1214, 389] width 59 height 89
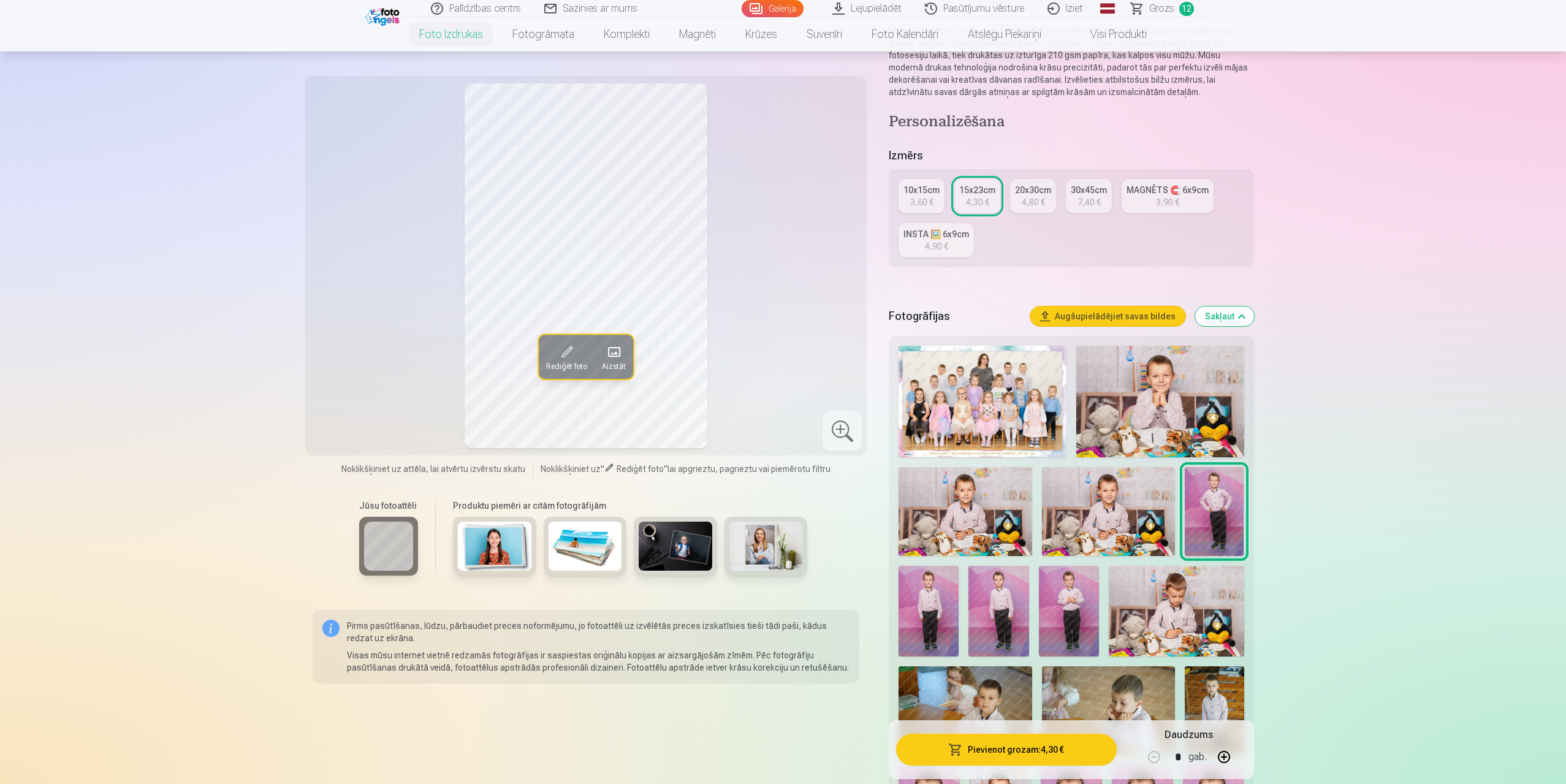
scroll to position [61, 0]
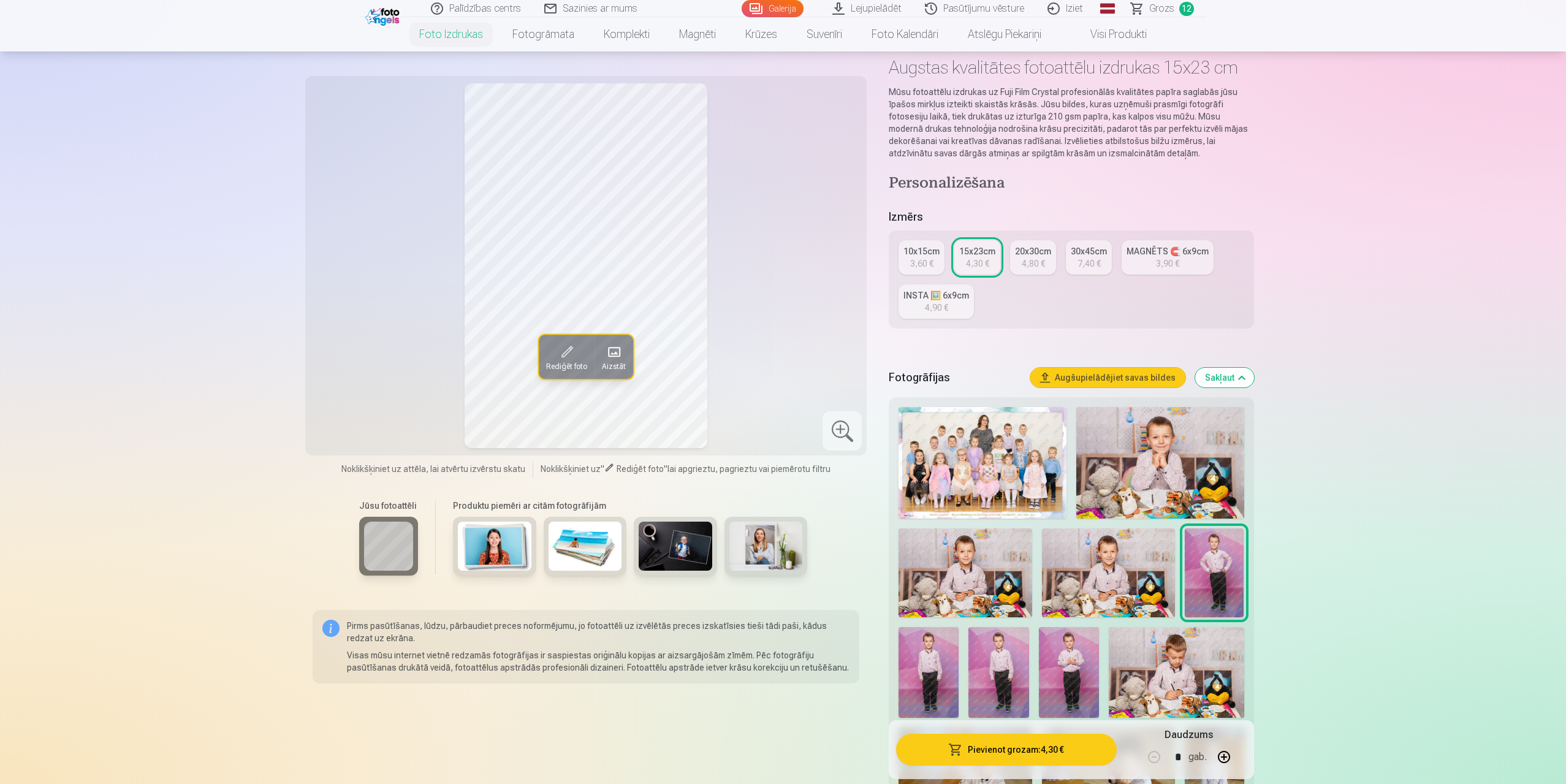
click at [926, 252] on div "10x15cm" at bounding box center [921, 252] width 36 height 12
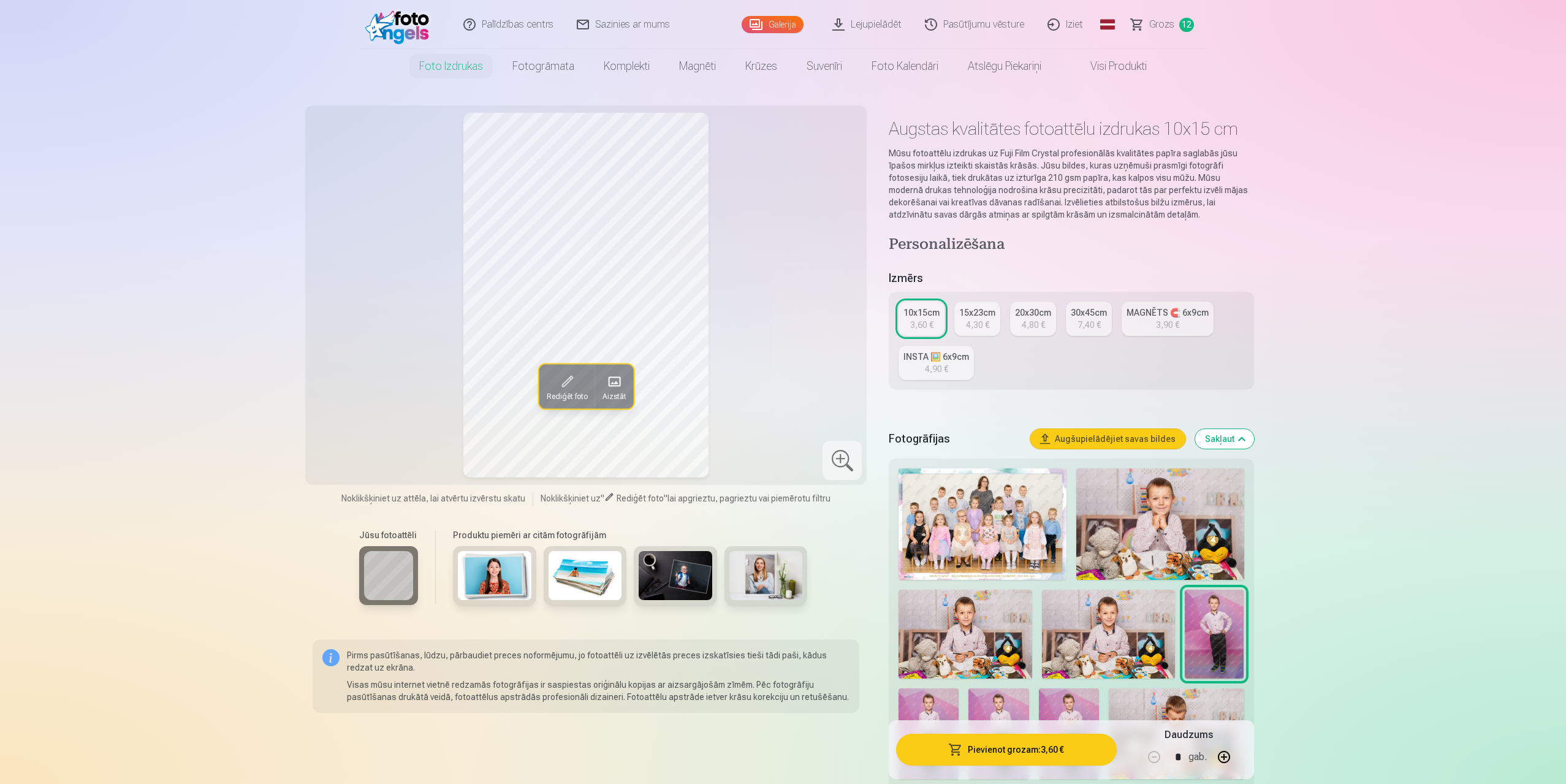
click at [1029, 749] on button "Pievienot grozam : 3,60 €" at bounding box center [1006, 749] width 220 height 32
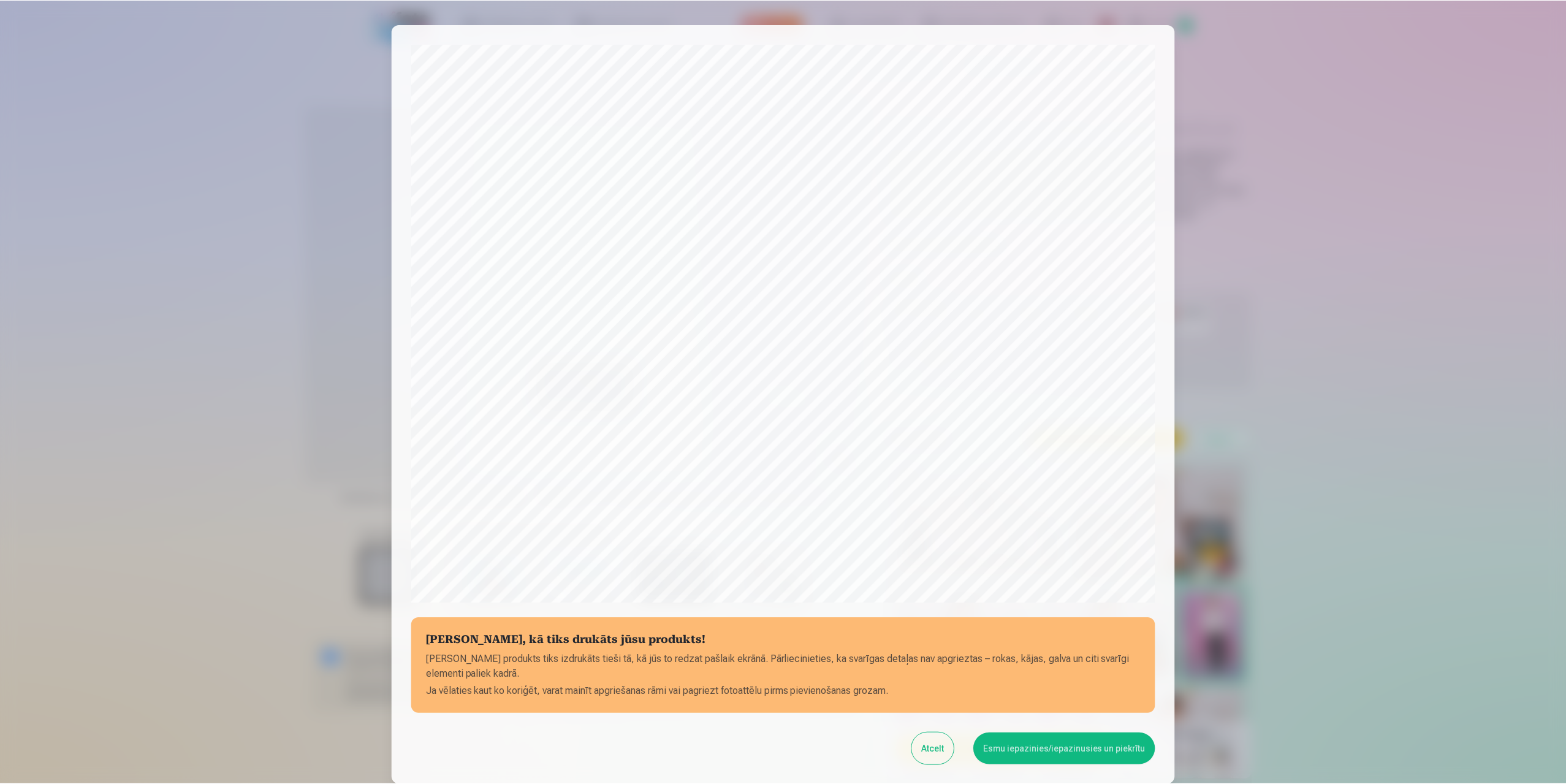
scroll to position [99, 0]
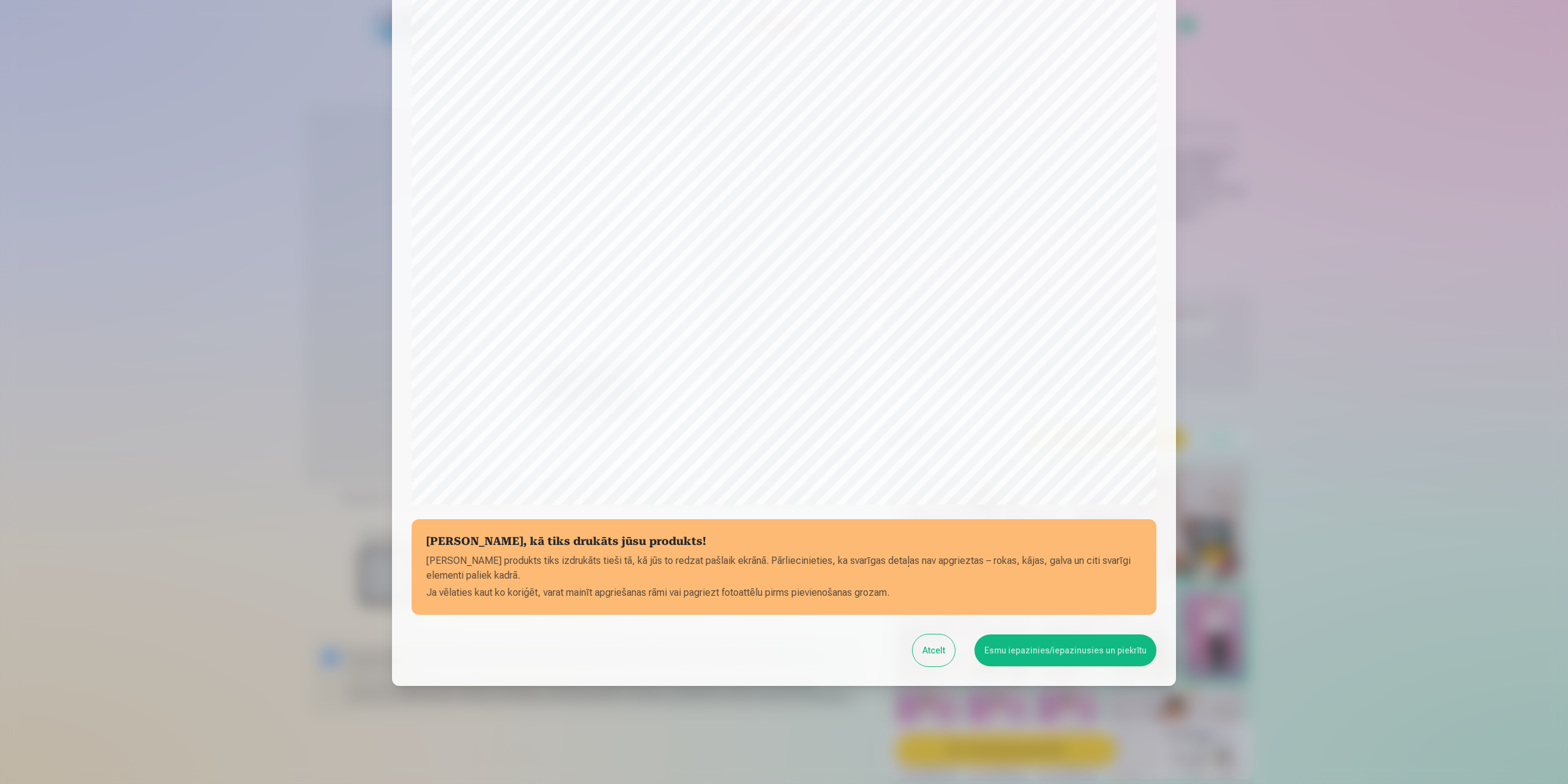
click at [1062, 648] on button "Esmu iepazinies/iepazinusies un piekrītu" at bounding box center [1065, 650] width 182 height 32
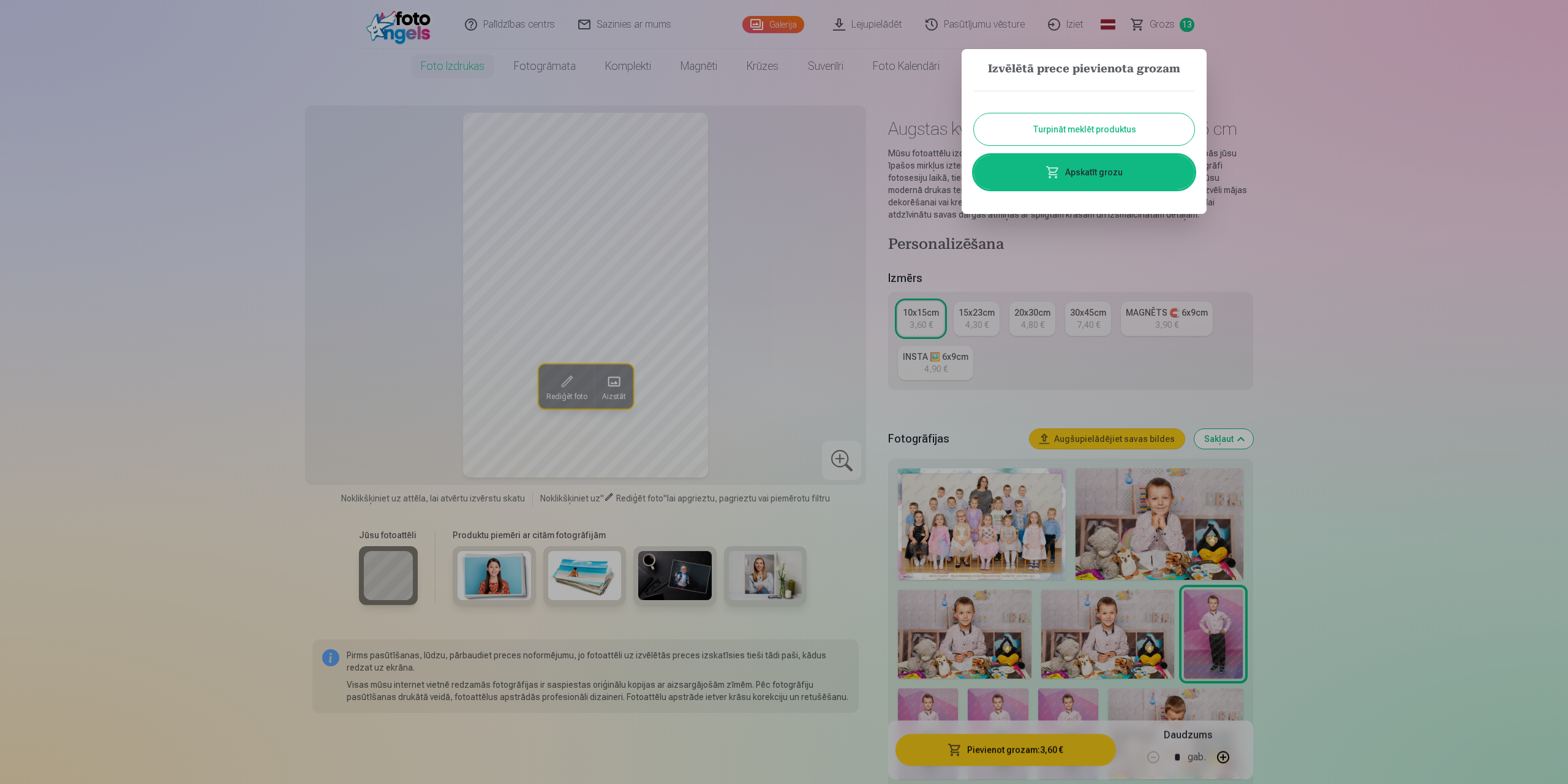
click at [1108, 123] on button "Turpināt meklēt produktus" at bounding box center [1084, 129] width 220 height 32
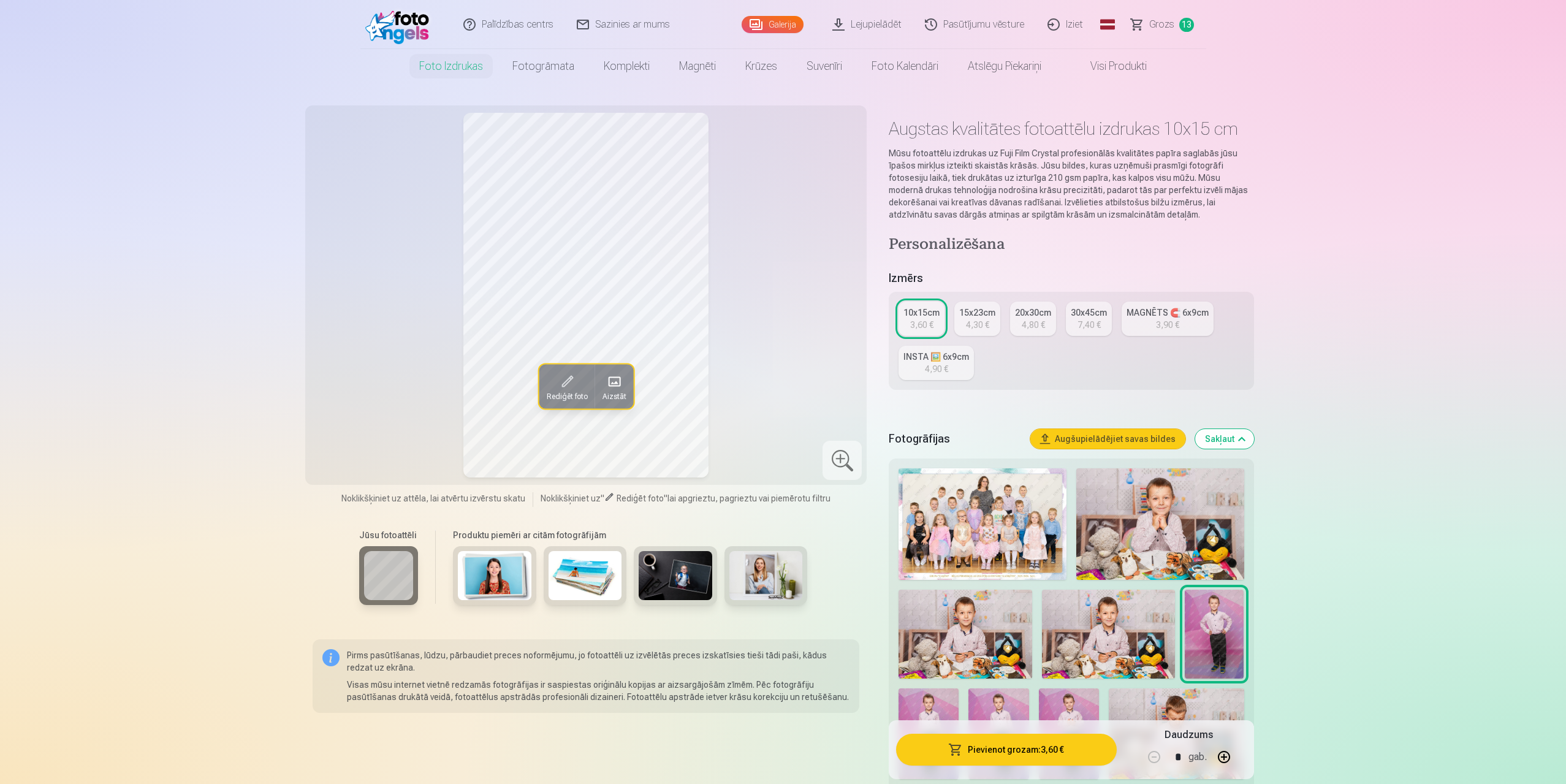
click at [1009, 495] on img at bounding box center [983, 523] width 168 height 111
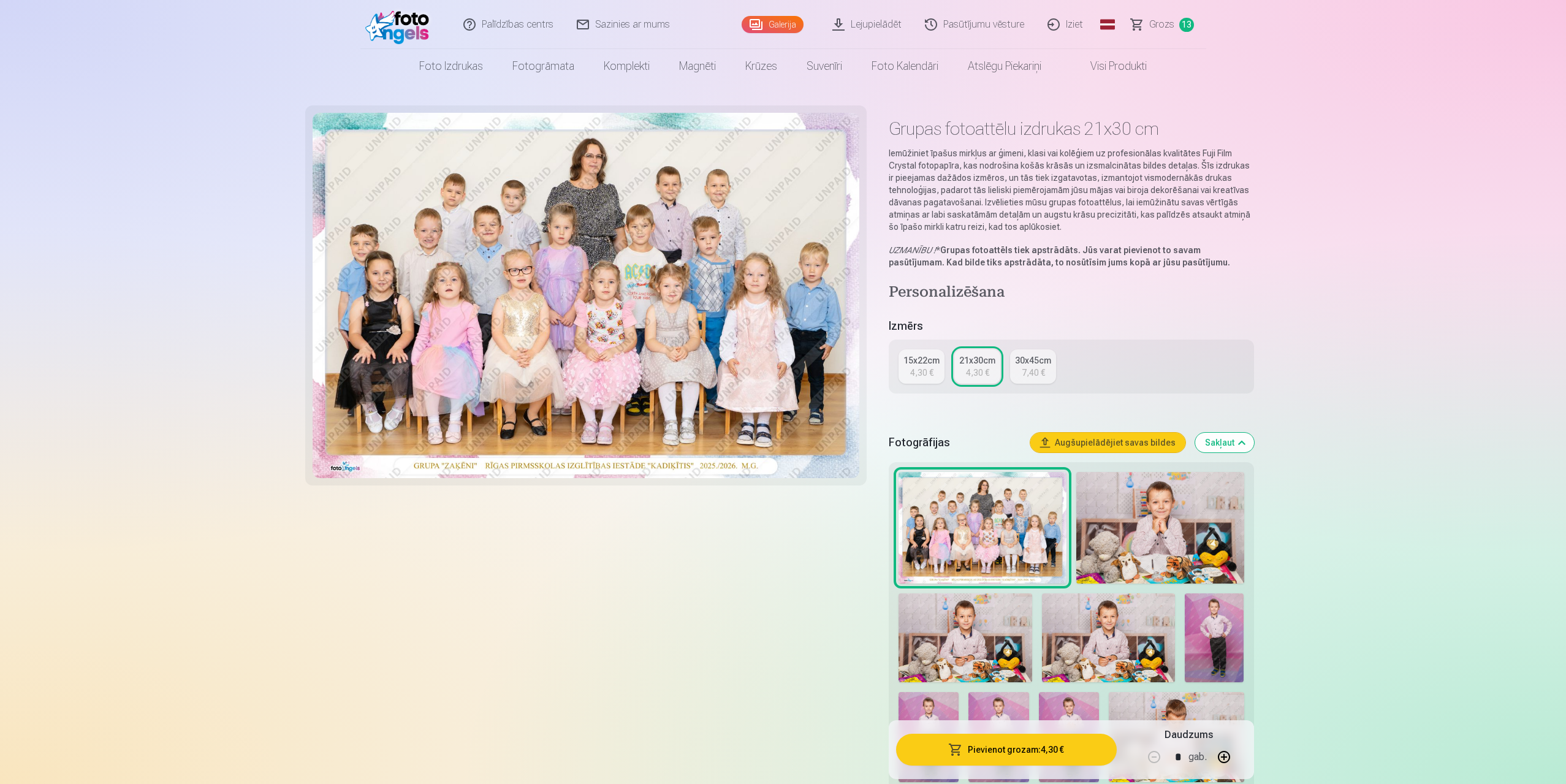
click at [983, 623] on img at bounding box center [965, 638] width 133 height 89
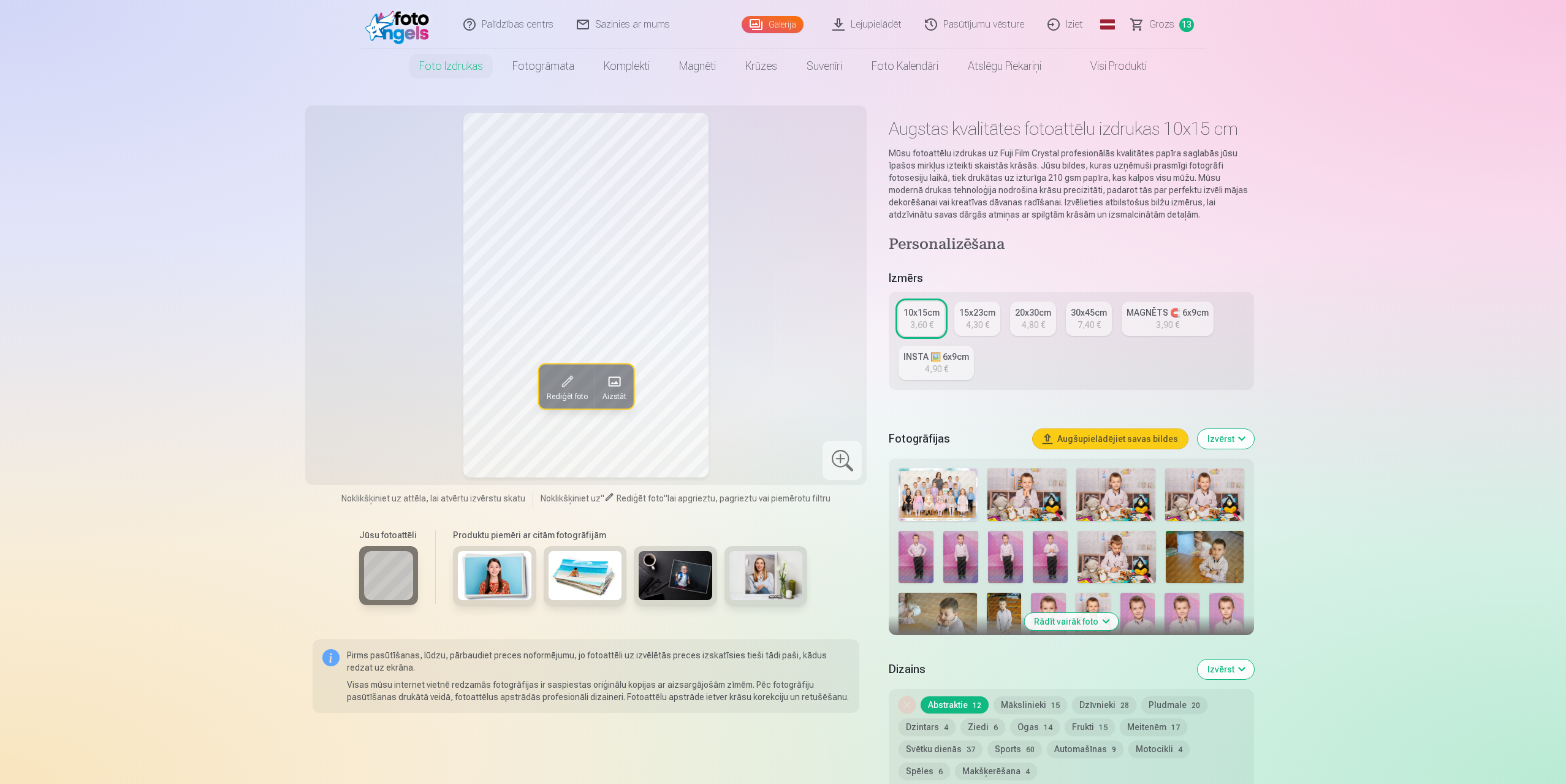
click at [1158, 24] on span "Grozs" at bounding box center [1162, 24] width 25 height 15
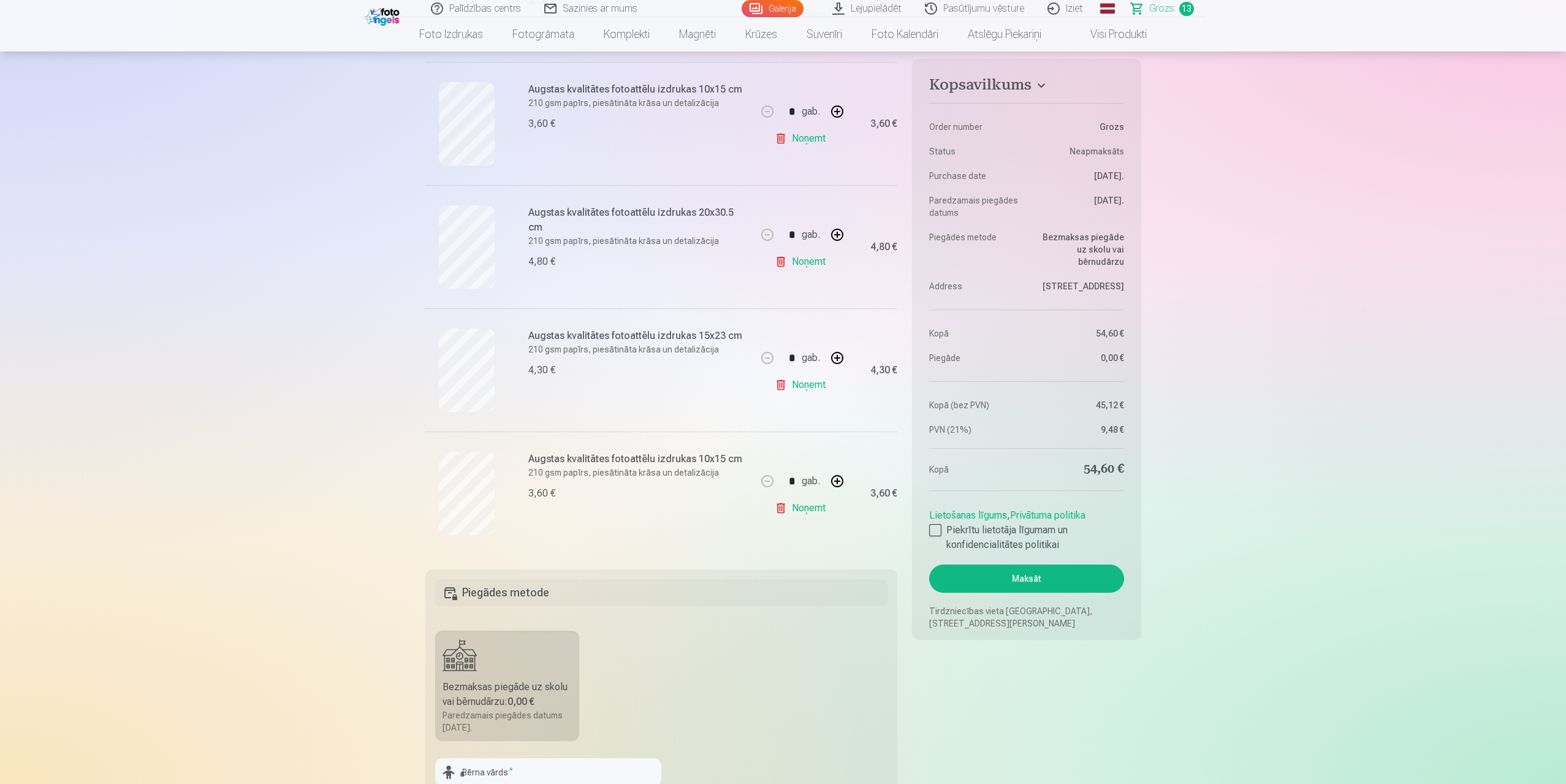
scroll to position [1287, 0]
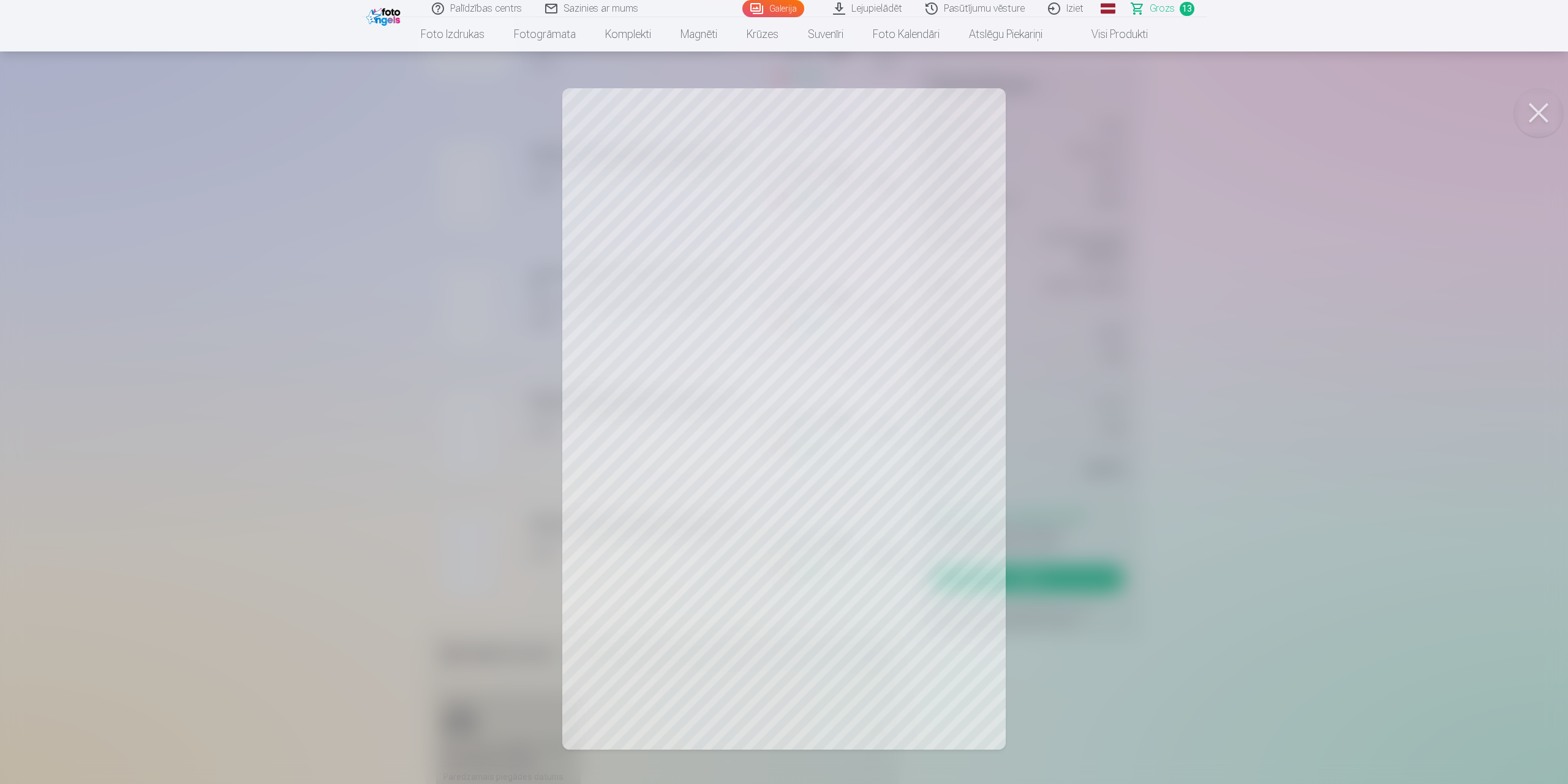
drag, startPoint x: 1548, startPoint y: 106, endPoint x: 909, endPoint y: 297, distance: 666.9
click at [1546, 106] on button at bounding box center [1538, 112] width 49 height 49
click at [1543, 103] on button at bounding box center [1538, 112] width 49 height 49
drag, startPoint x: 1548, startPoint y: 109, endPoint x: 1454, endPoint y: 127, distance: 95.7
click at [1548, 109] on button at bounding box center [1538, 112] width 49 height 49
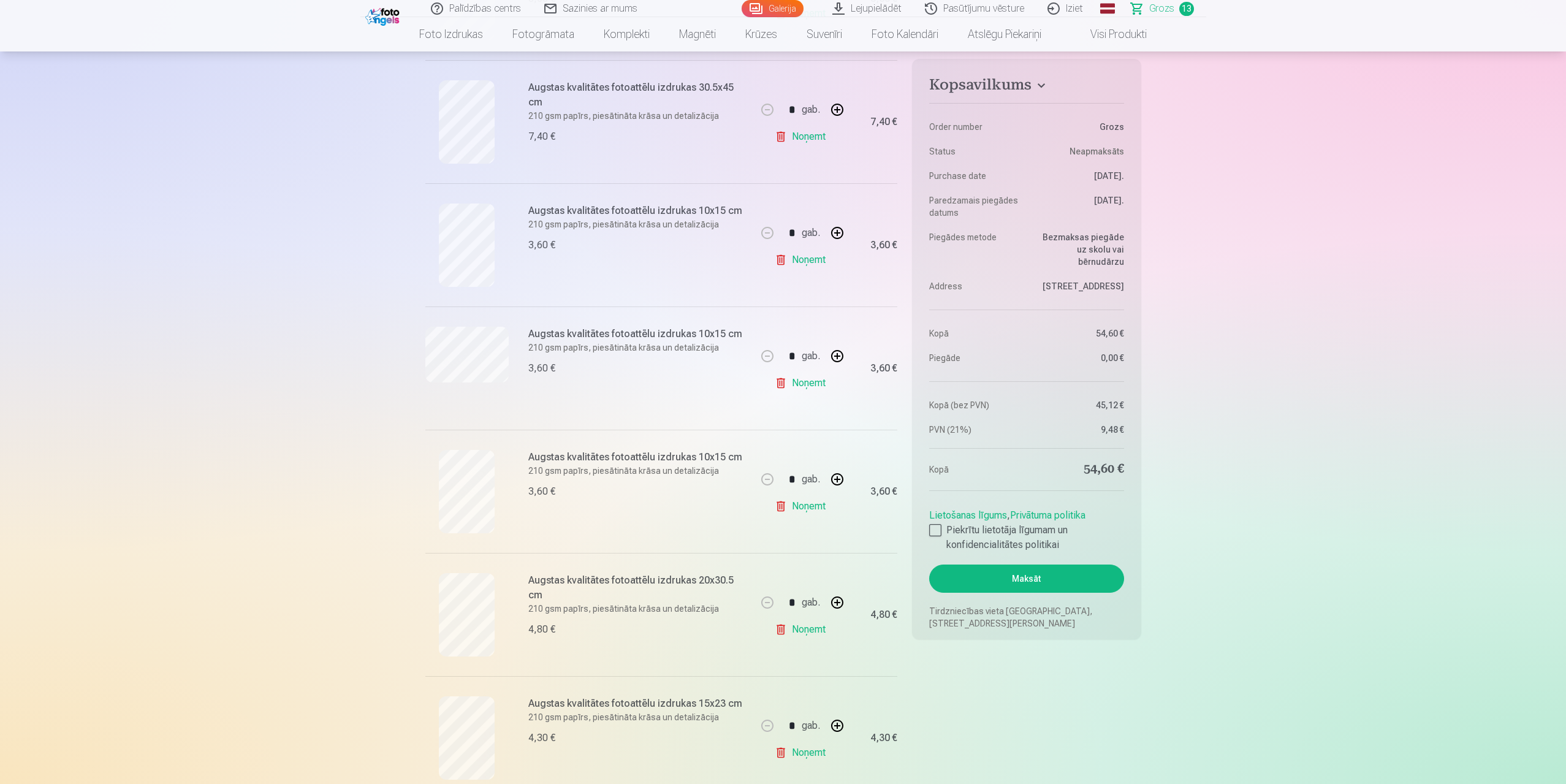
scroll to position [919, 0]
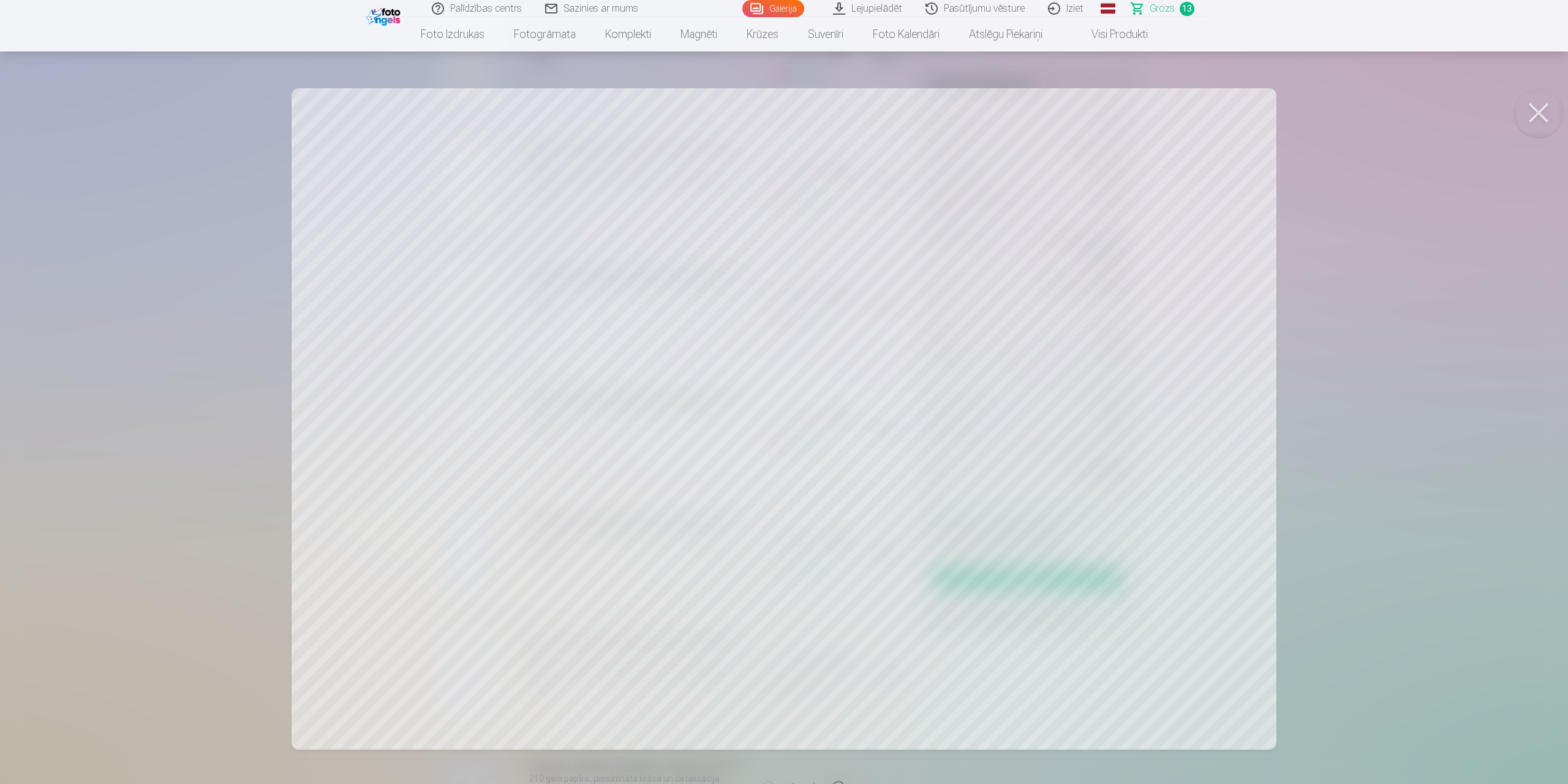
click at [1545, 102] on button at bounding box center [1538, 112] width 49 height 49
drag, startPoint x: 1540, startPoint y: 120, endPoint x: 1302, endPoint y: 196, distance: 249.8
click at [1538, 120] on button at bounding box center [1538, 112] width 49 height 49
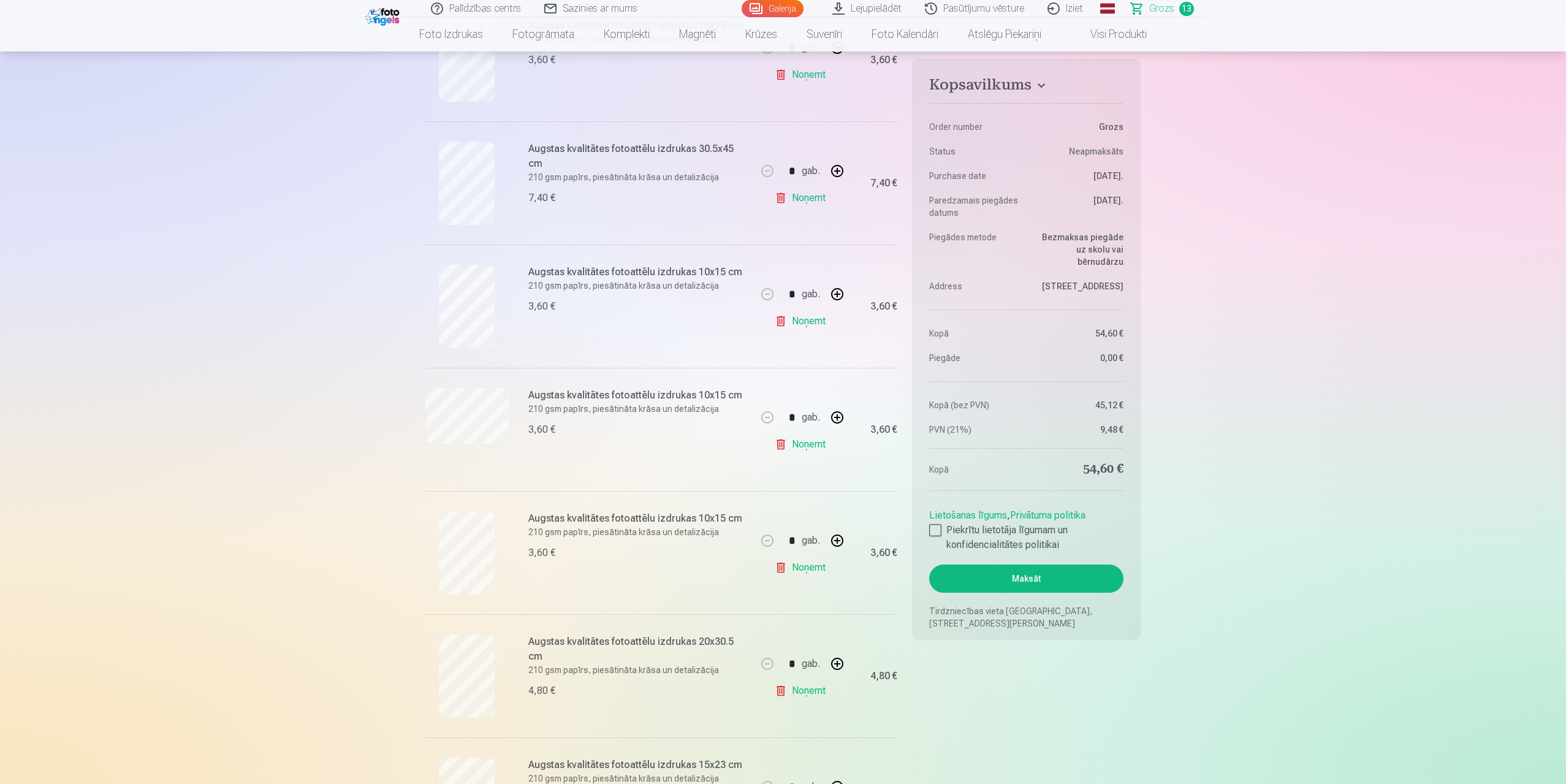
click at [590, 395] on h6 "Augstas kvalitātes fotoattēlu izdrukas 10x15 cm" at bounding box center [639, 395] width 221 height 15
click at [640, 434] on div "3,60 €" at bounding box center [639, 429] width 221 height 15
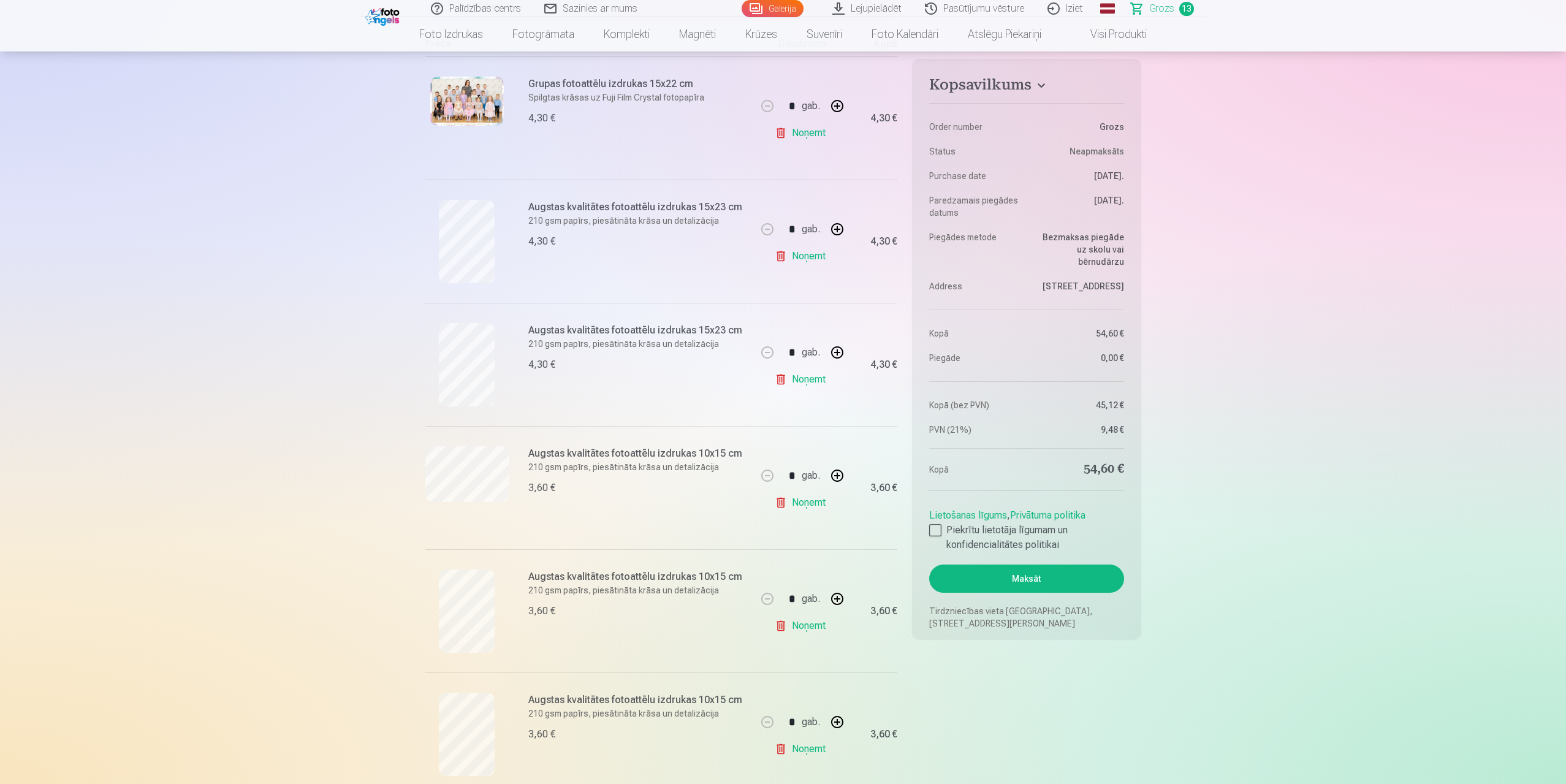
scroll to position [0, 0]
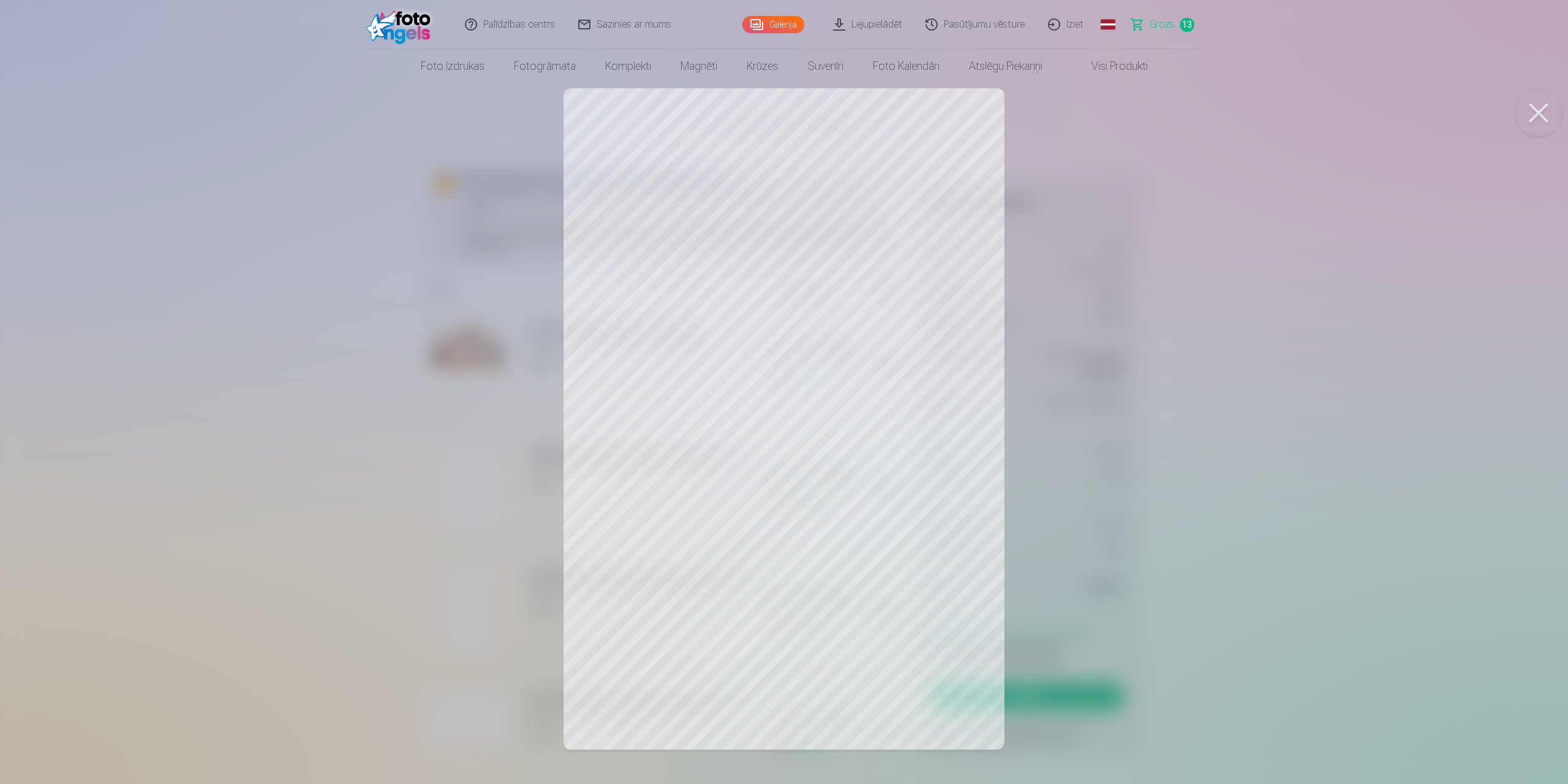
click at [1535, 115] on button at bounding box center [1538, 112] width 49 height 49
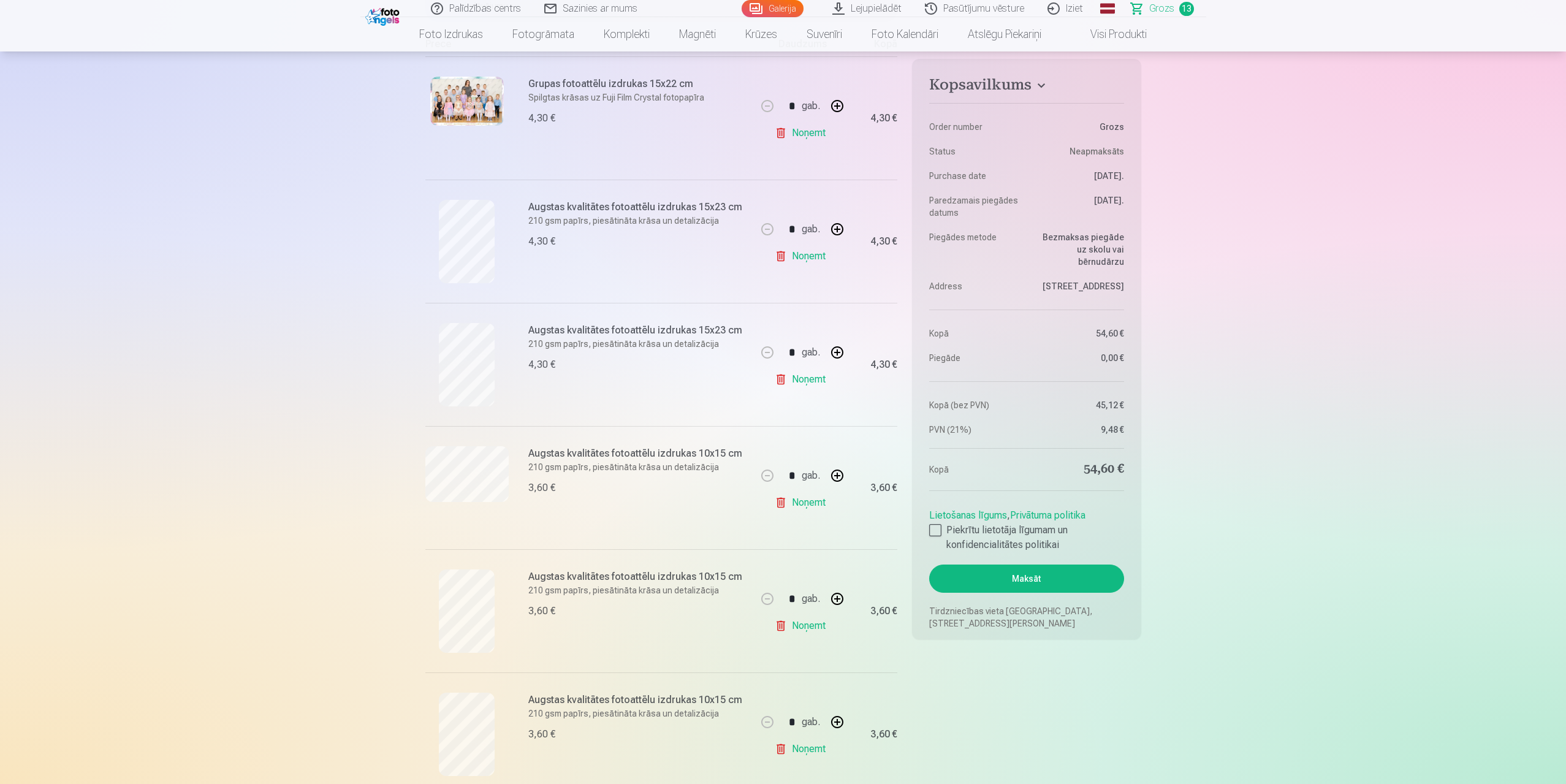
scroll to position [184, 0]
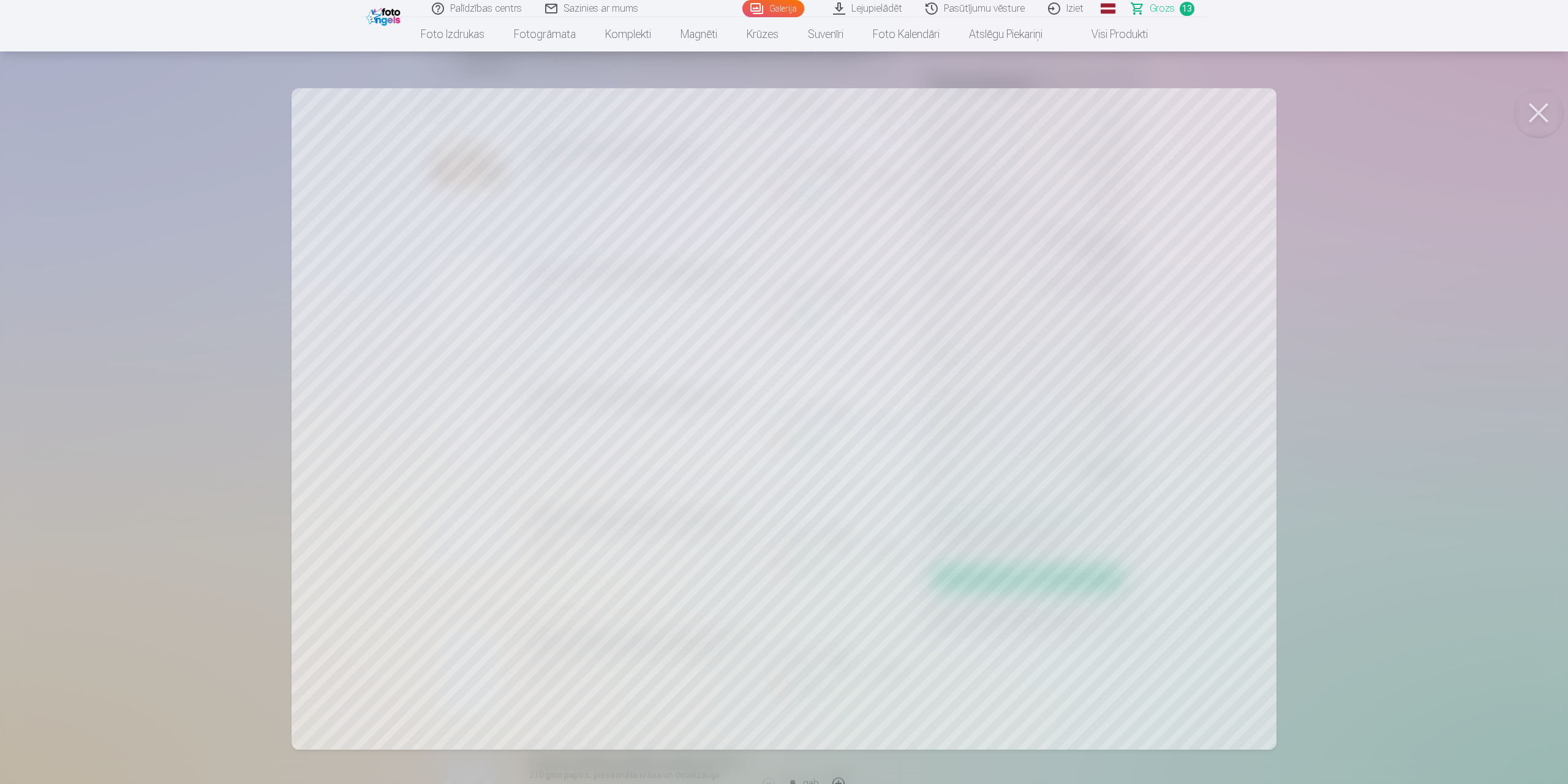
click at [1528, 105] on button at bounding box center [1538, 112] width 49 height 49
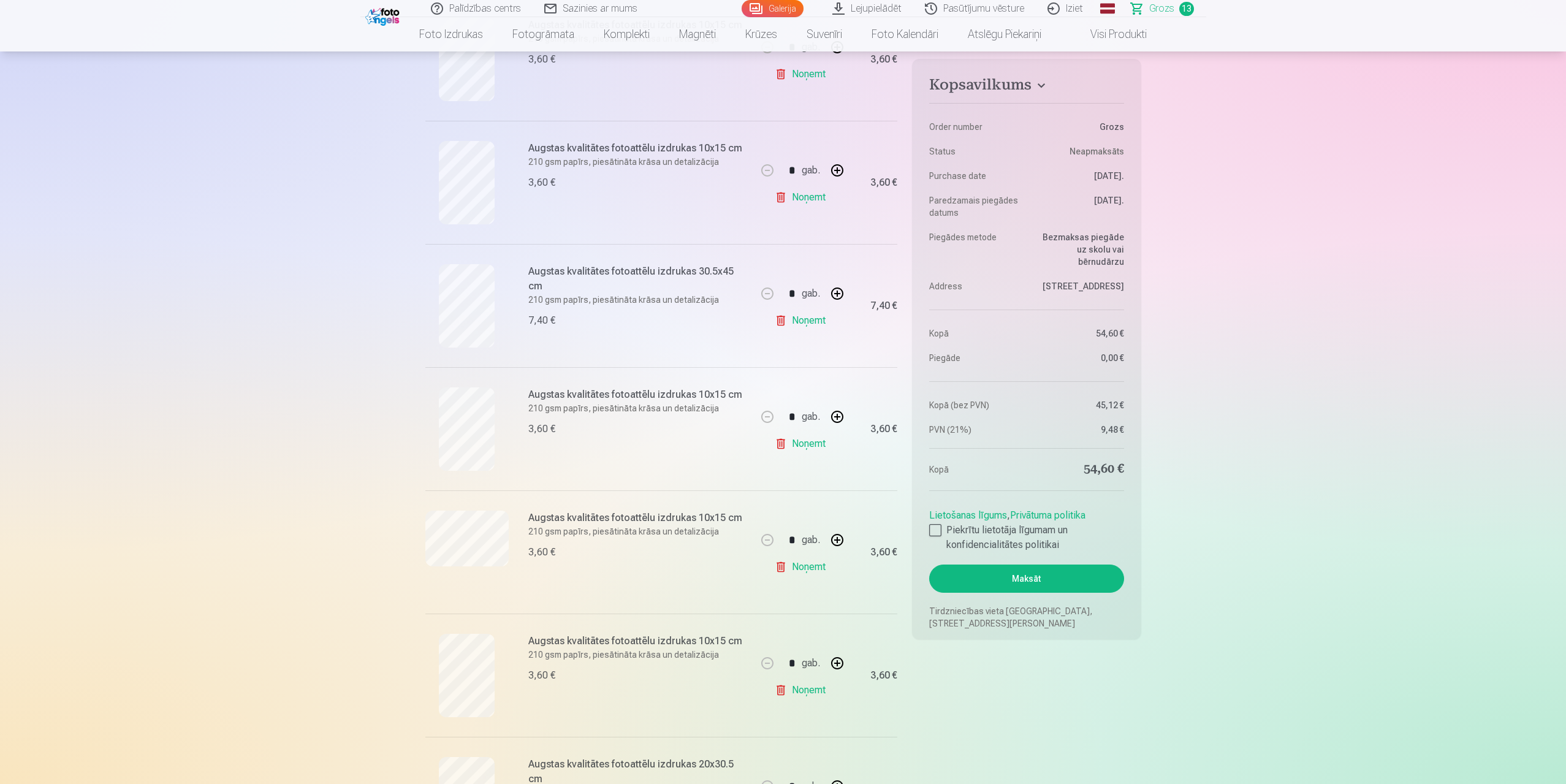
scroll to position [490, 0]
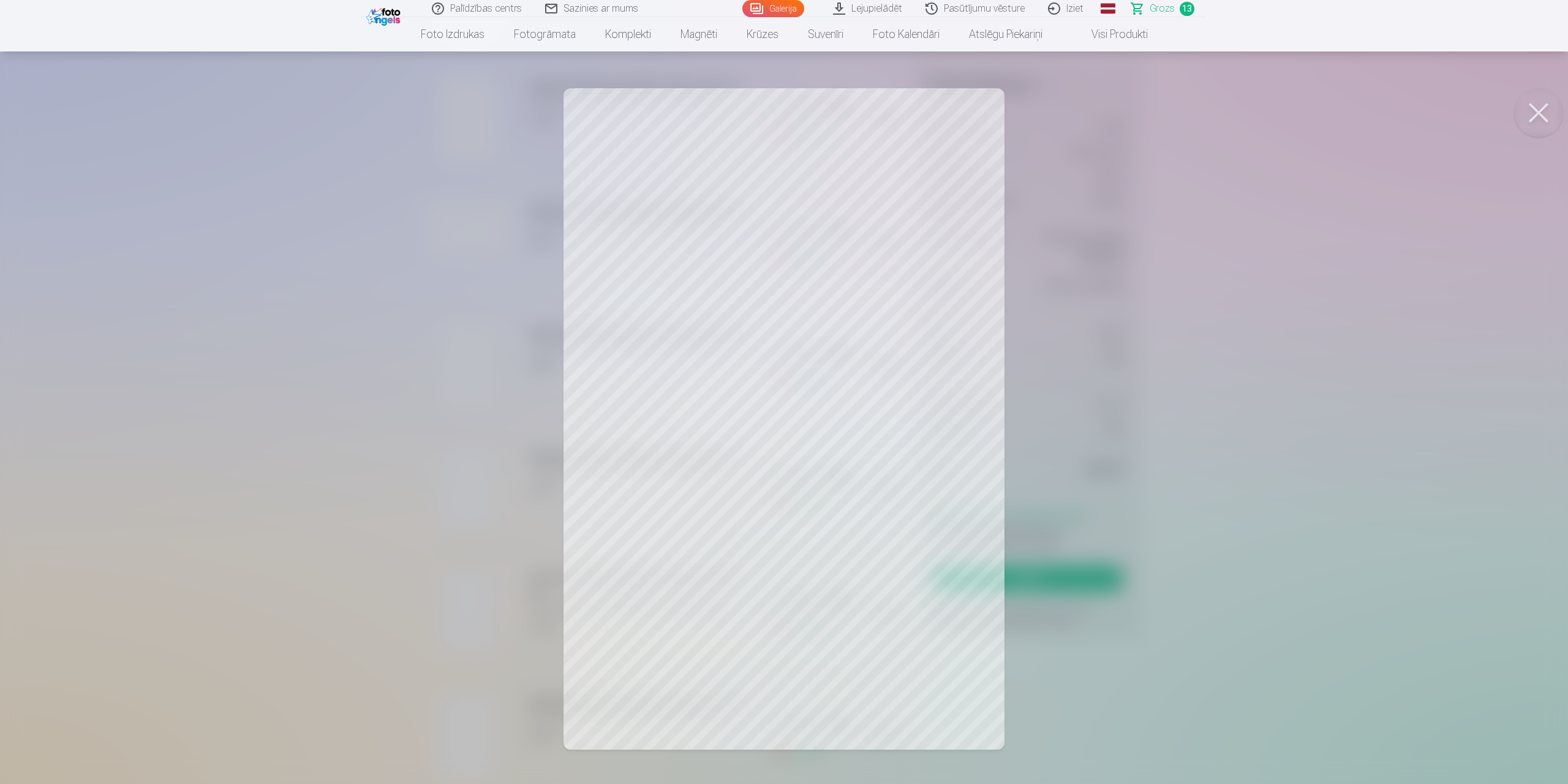
click at [1539, 109] on button at bounding box center [1538, 112] width 49 height 49
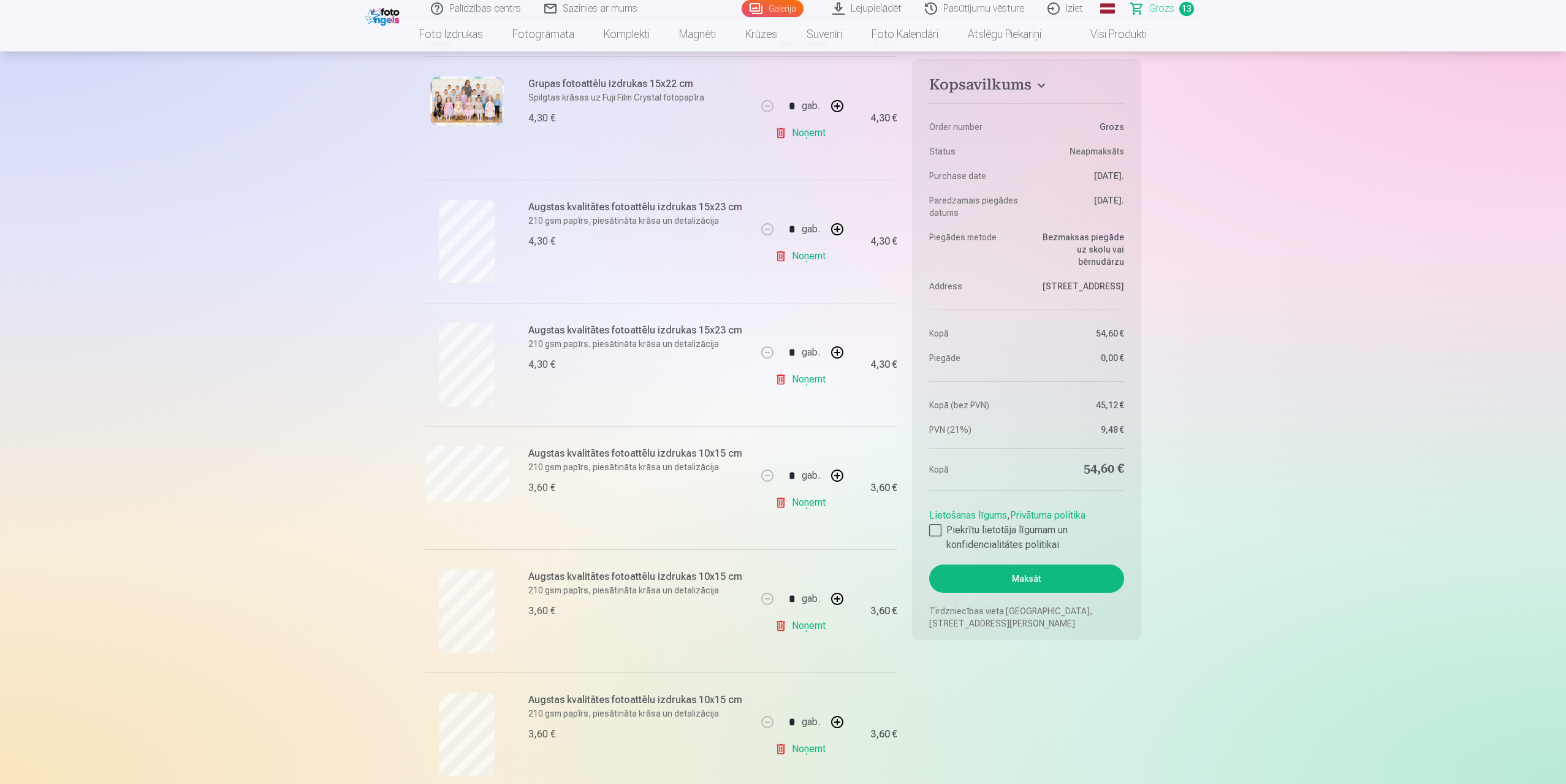
scroll to position [122, 0]
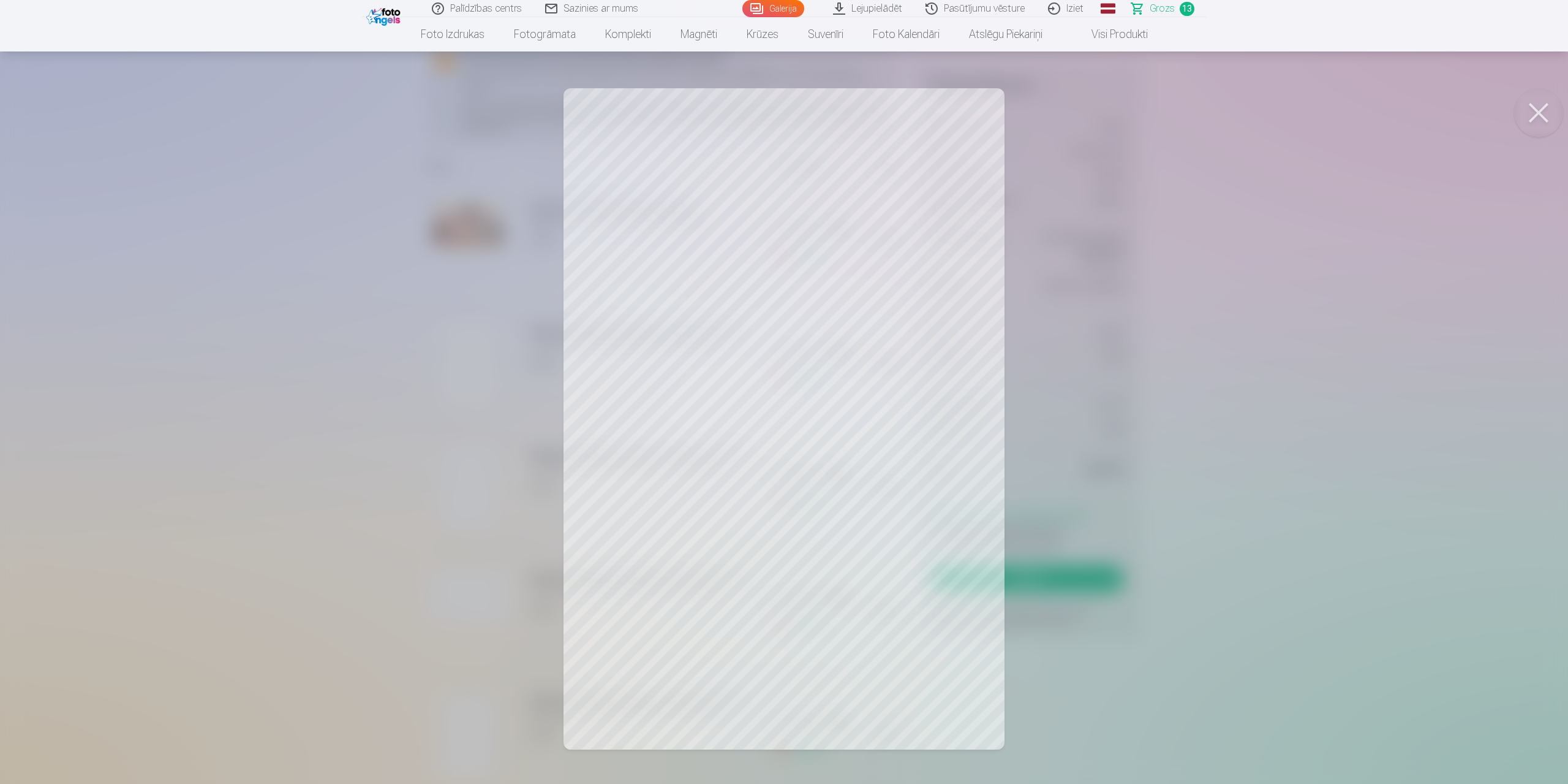
click at [1540, 110] on button at bounding box center [1538, 112] width 49 height 49
click at [1539, 111] on button at bounding box center [1538, 112] width 49 height 49
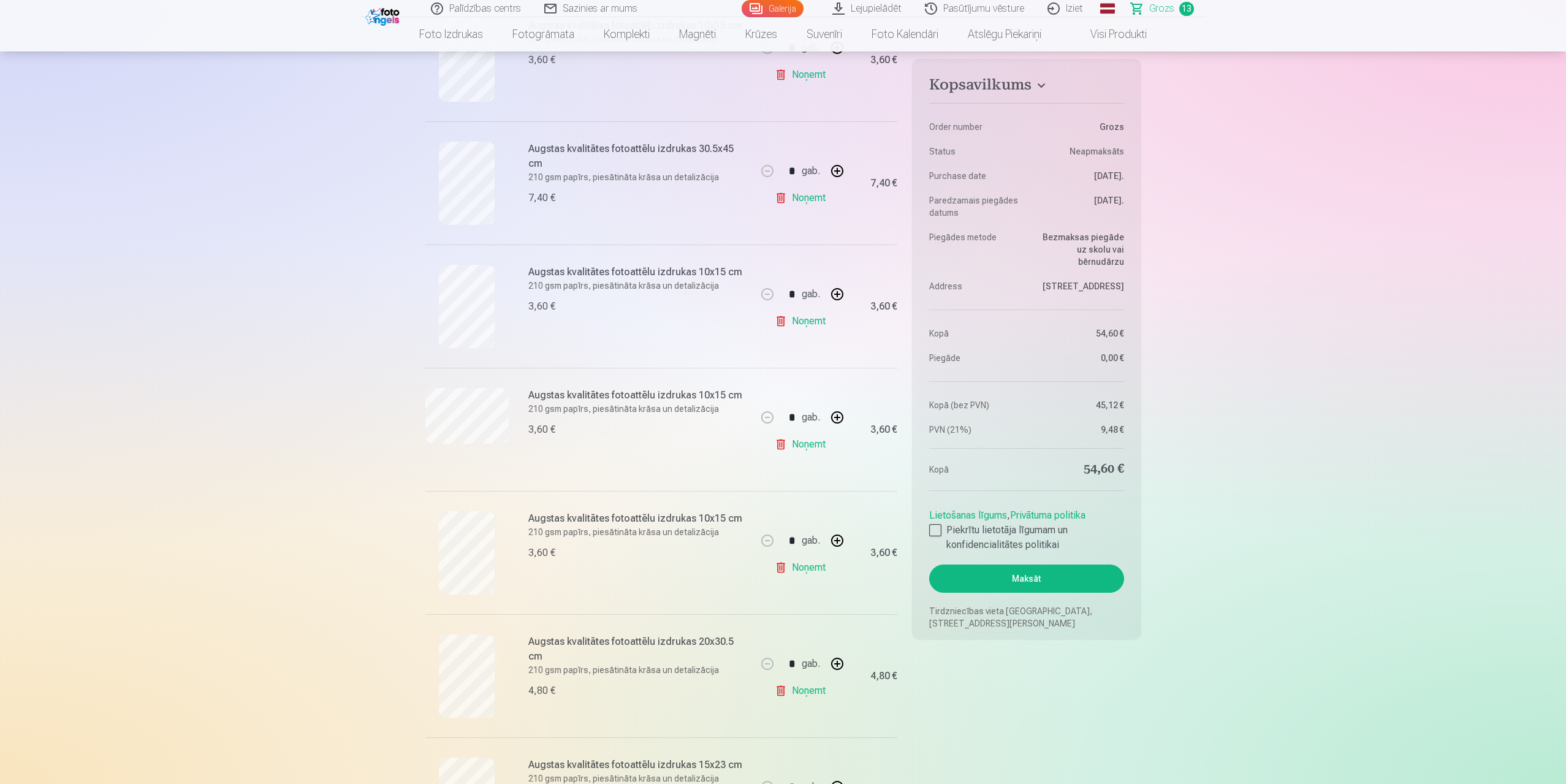
scroll to position [797, 0]
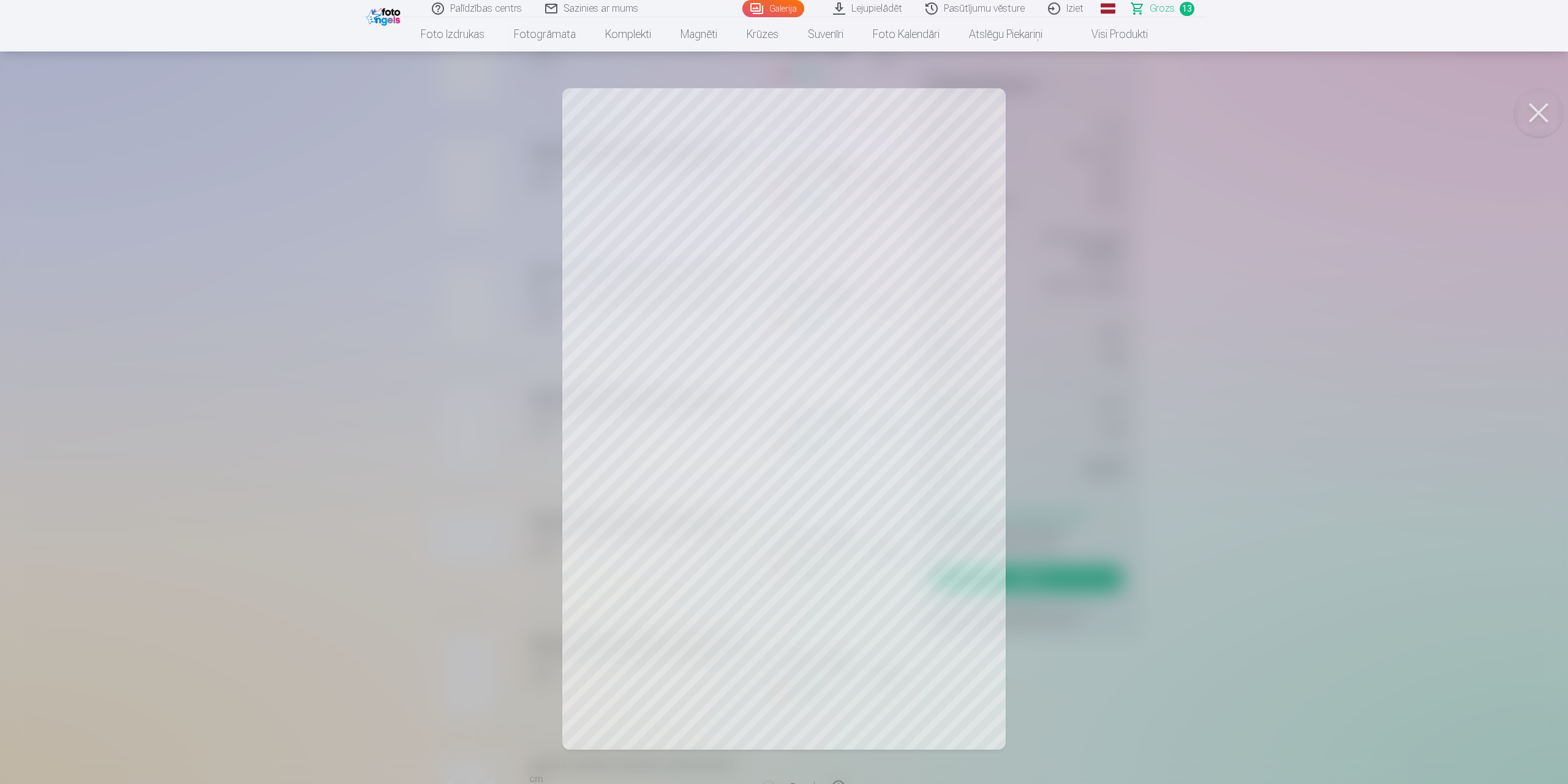
click at [1540, 115] on button at bounding box center [1538, 112] width 49 height 49
click at [1546, 105] on button at bounding box center [1538, 112] width 49 height 49
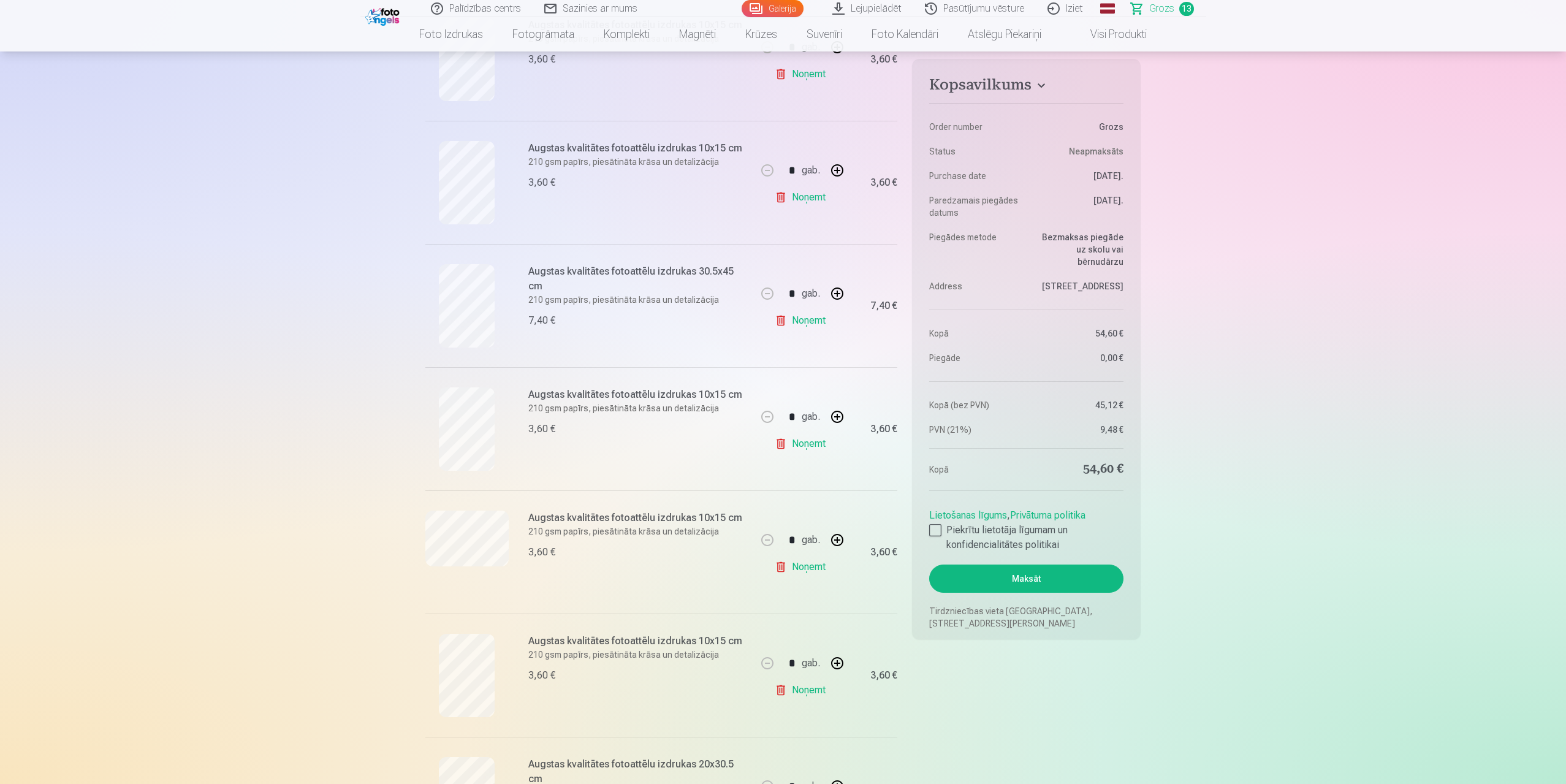
scroll to position [980, 0]
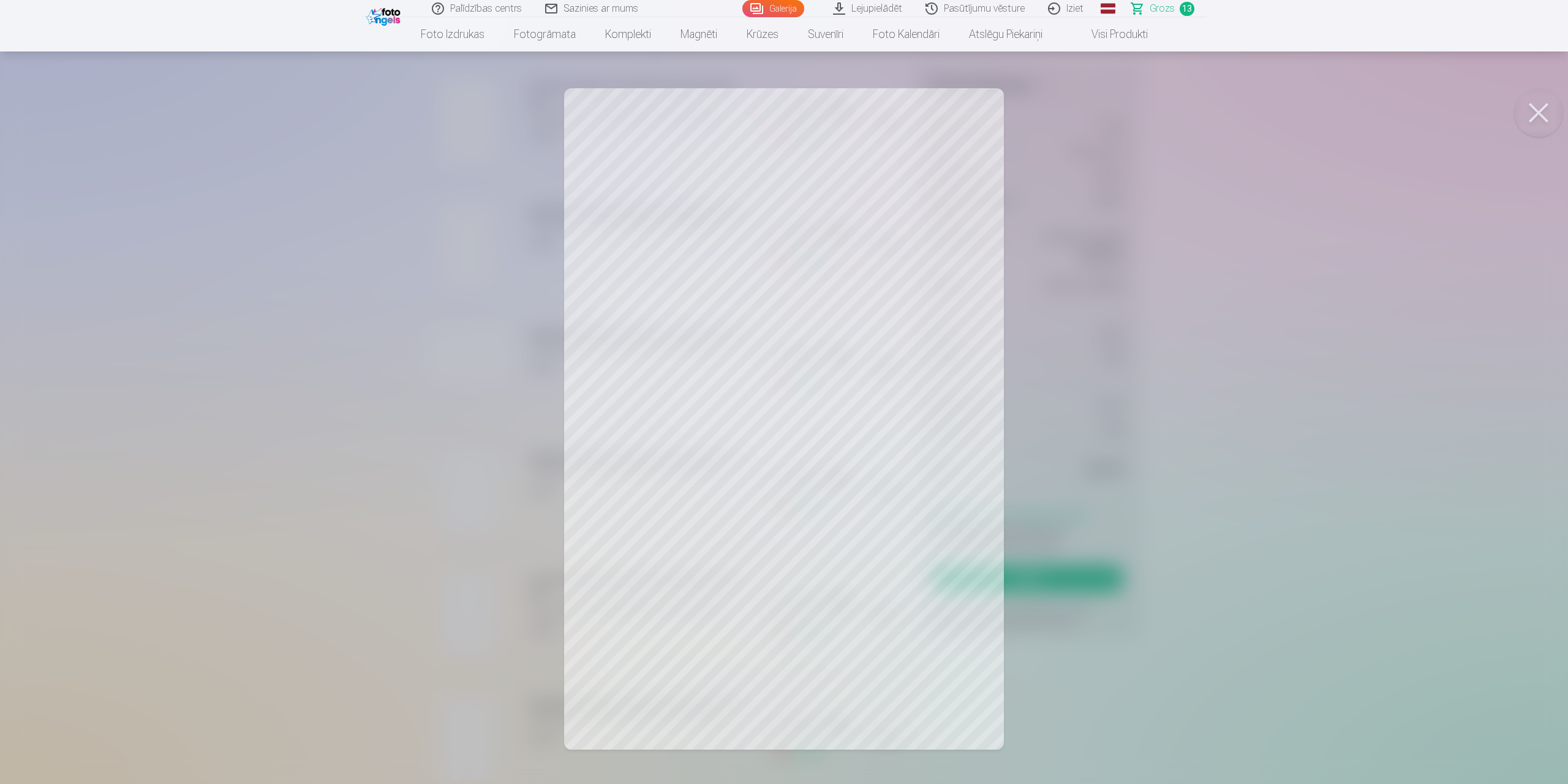
click at [1541, 107] on button at bounding box center [1538, 112] width 49 height 49
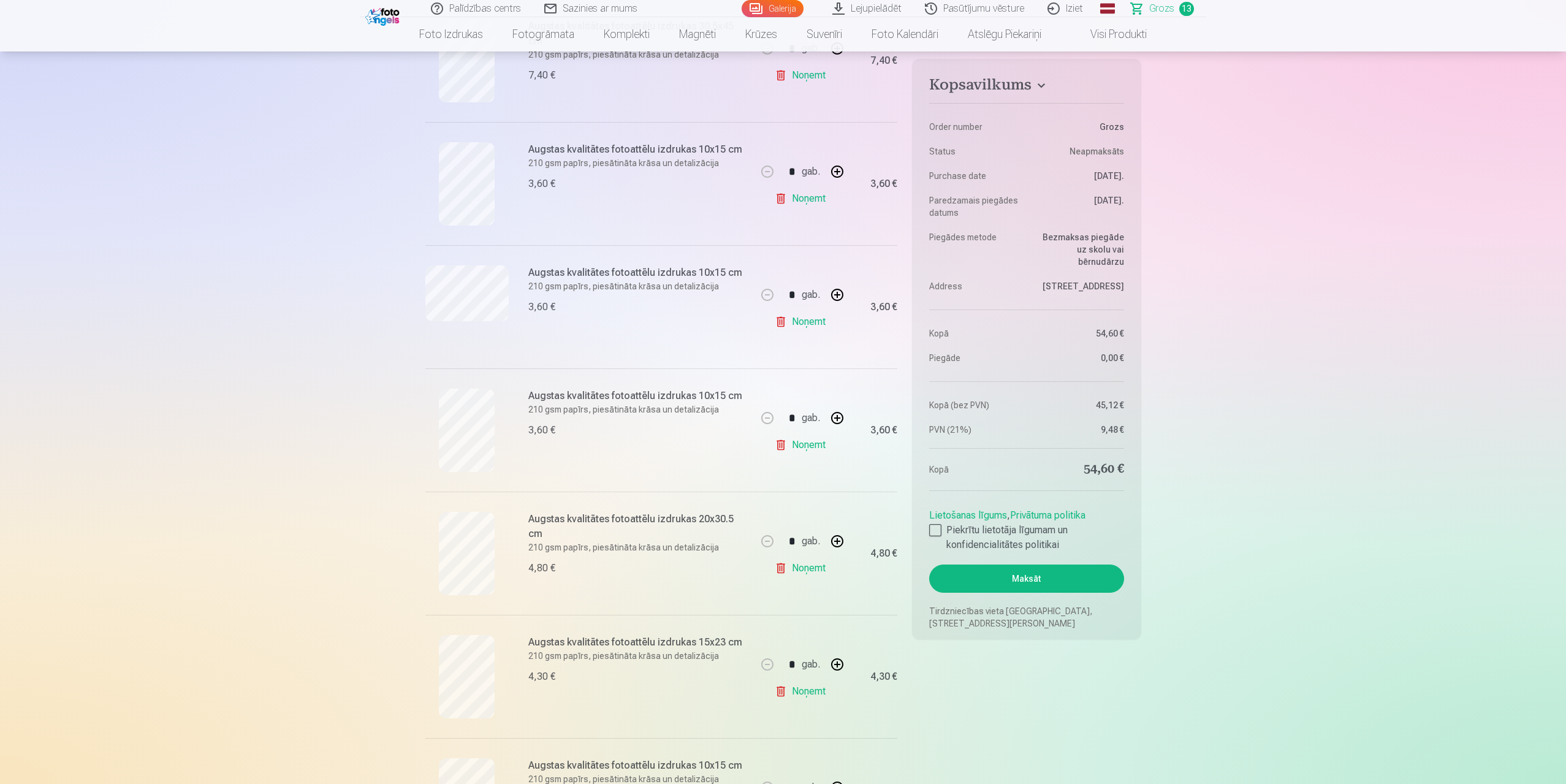
scroll to position [1103, 0]
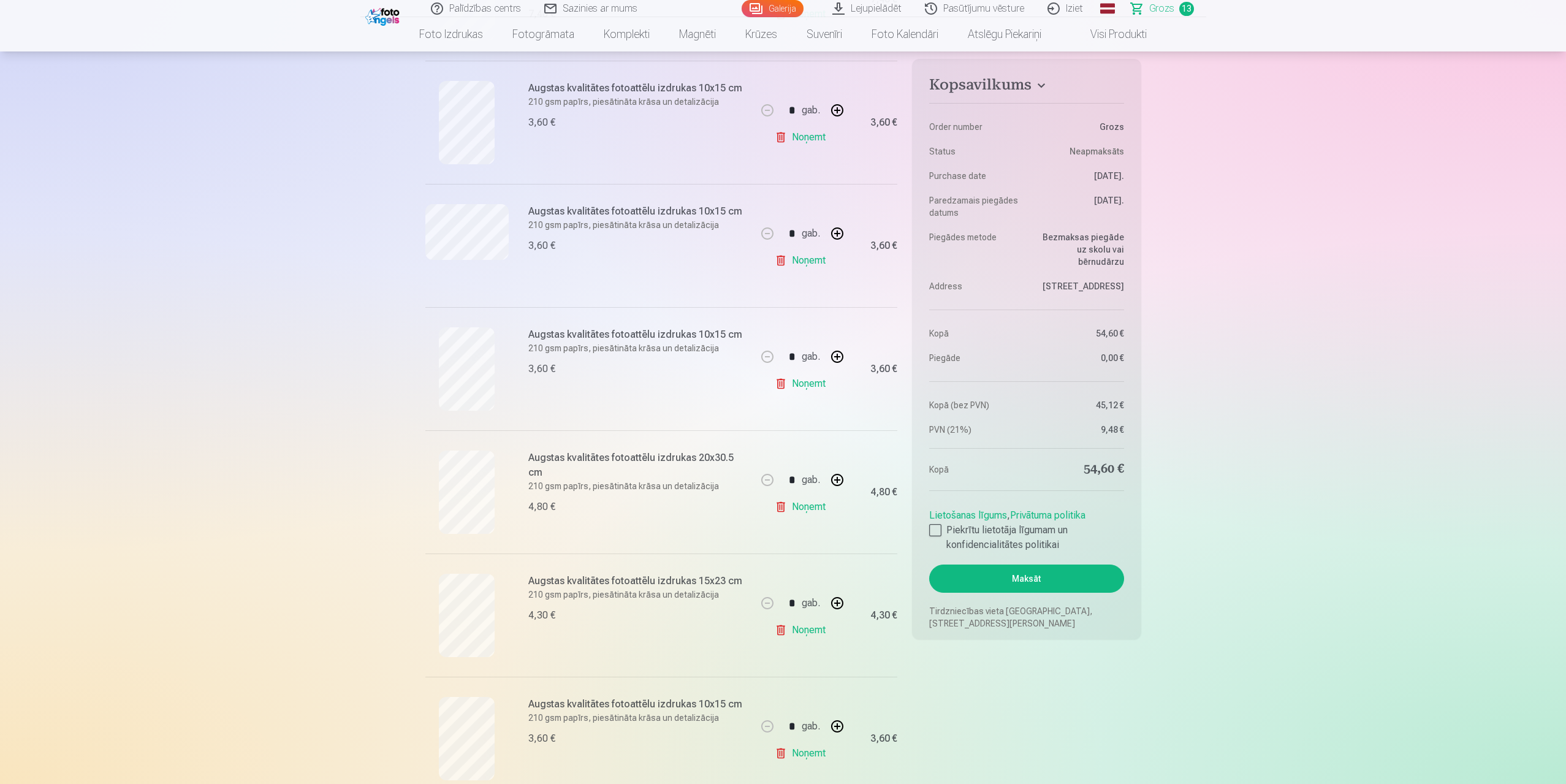
click at [796, 629] on link "Noņemt" at bounding box center [802, 630] width 56 height 24
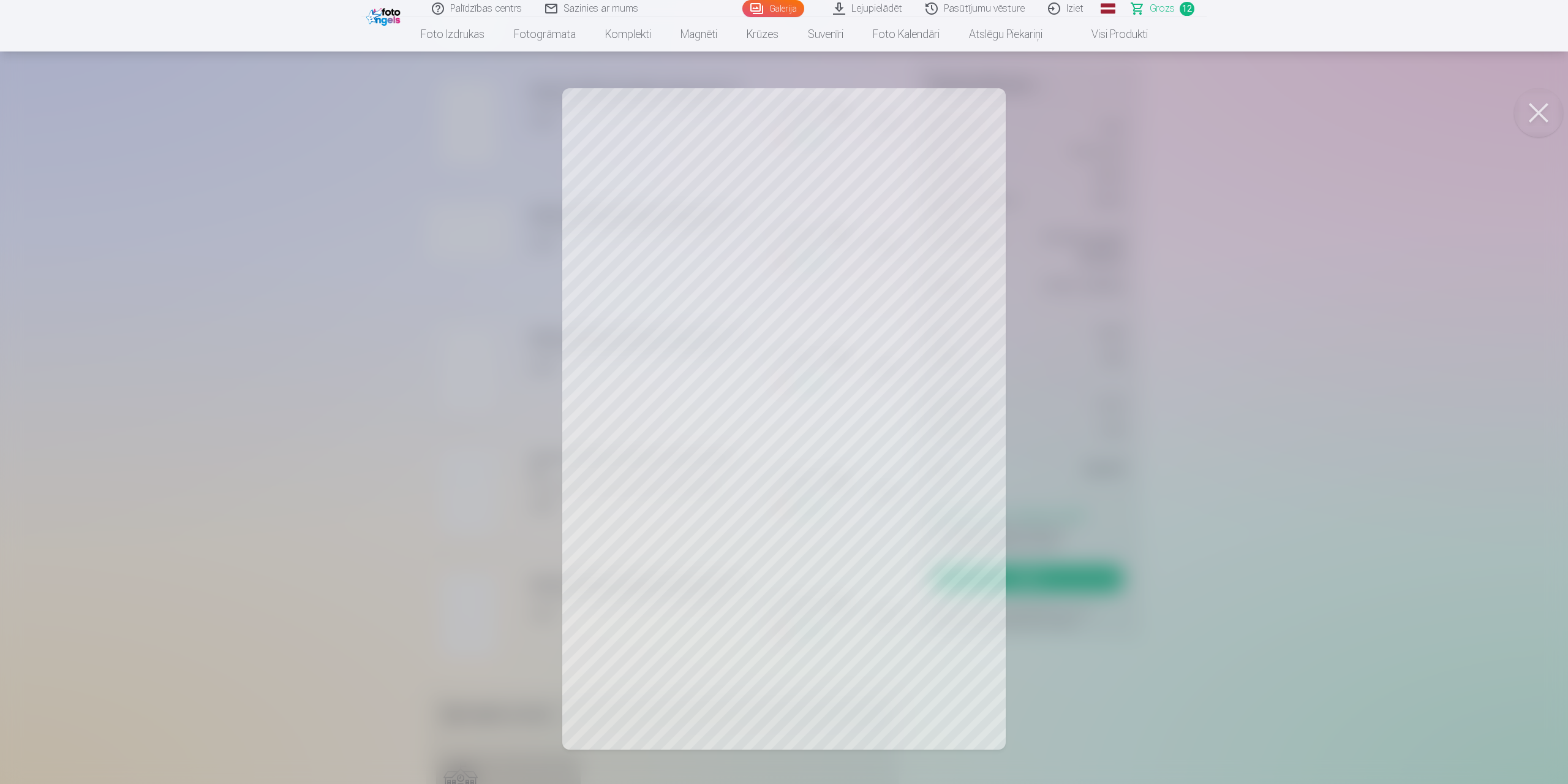
click at [1534, 111] on button at bounding box center [1538, 112] width 49 height 49
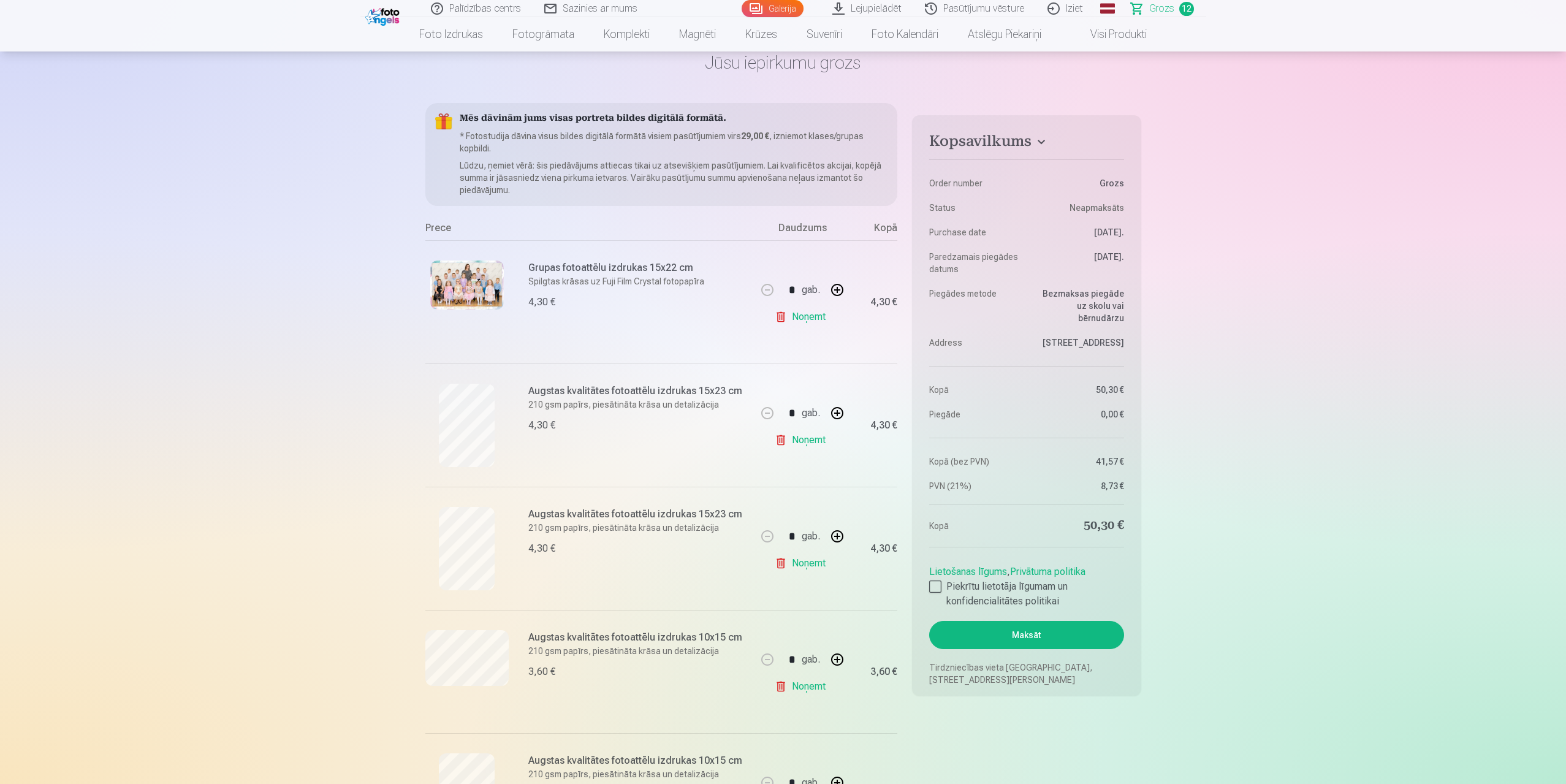
scroll to position [246, 0]
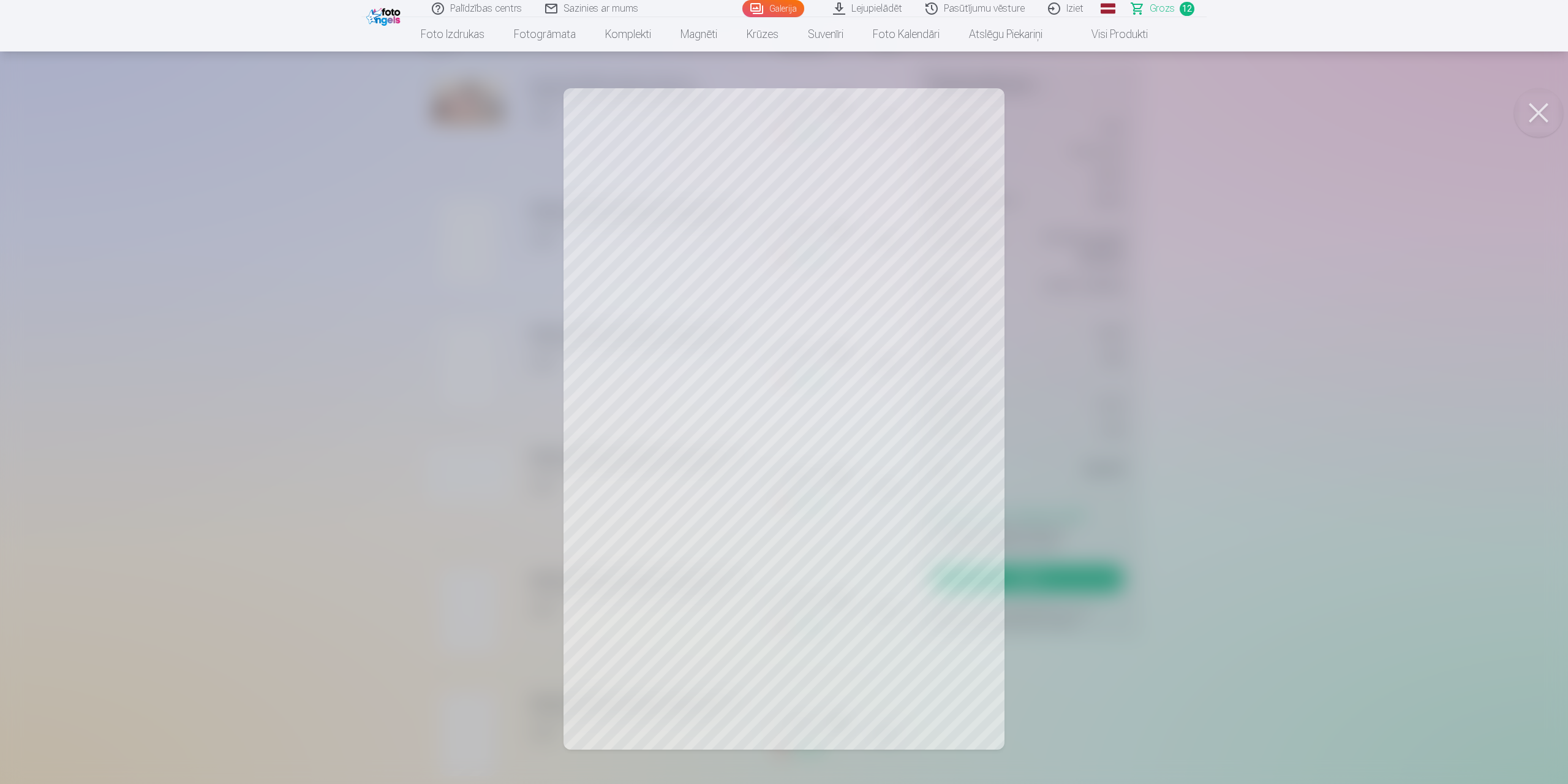
click at [1546, 116] on button at bounding box center [1538, 112] width 49 height 49
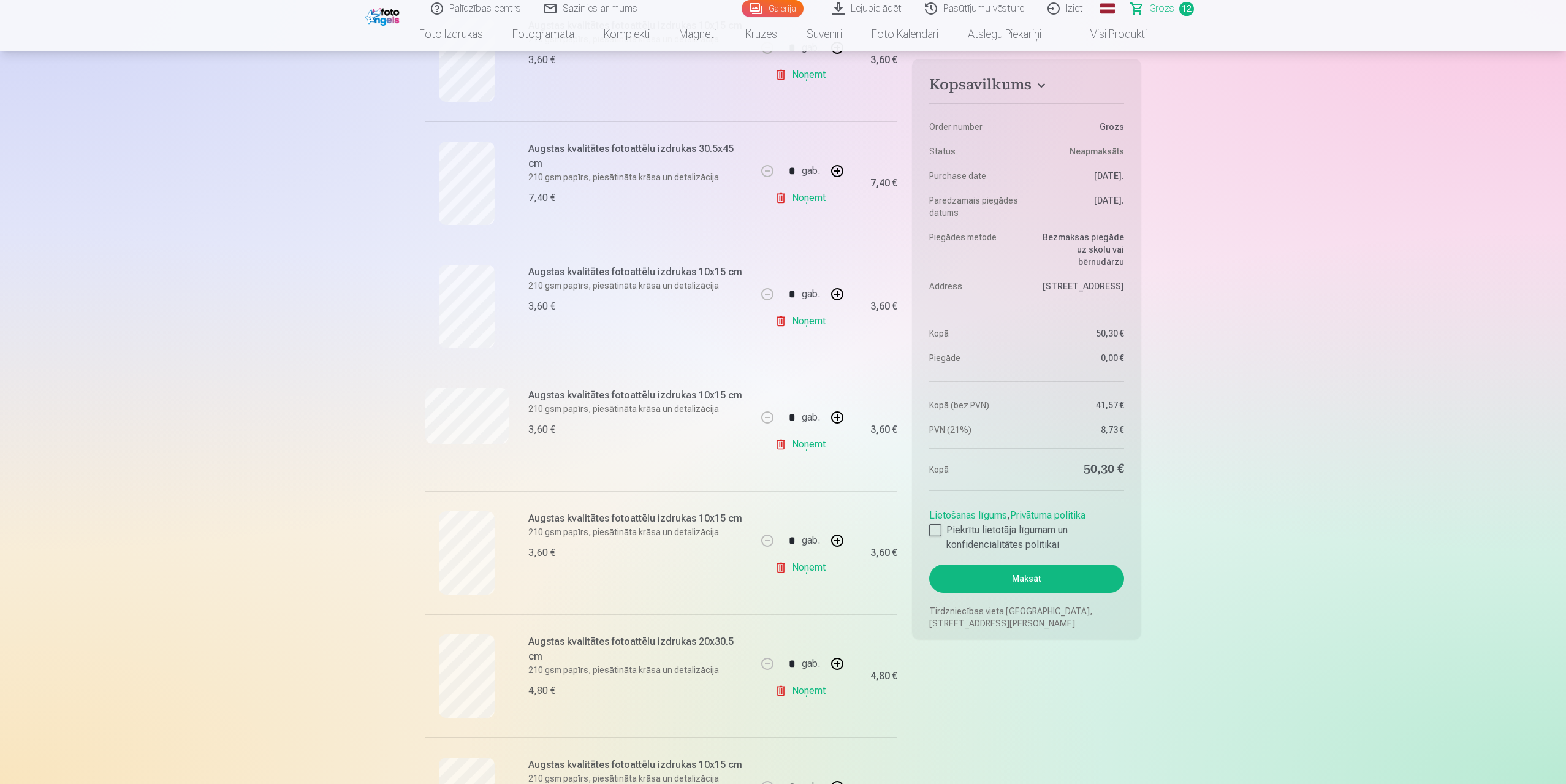
scroll to position [1042, 0]
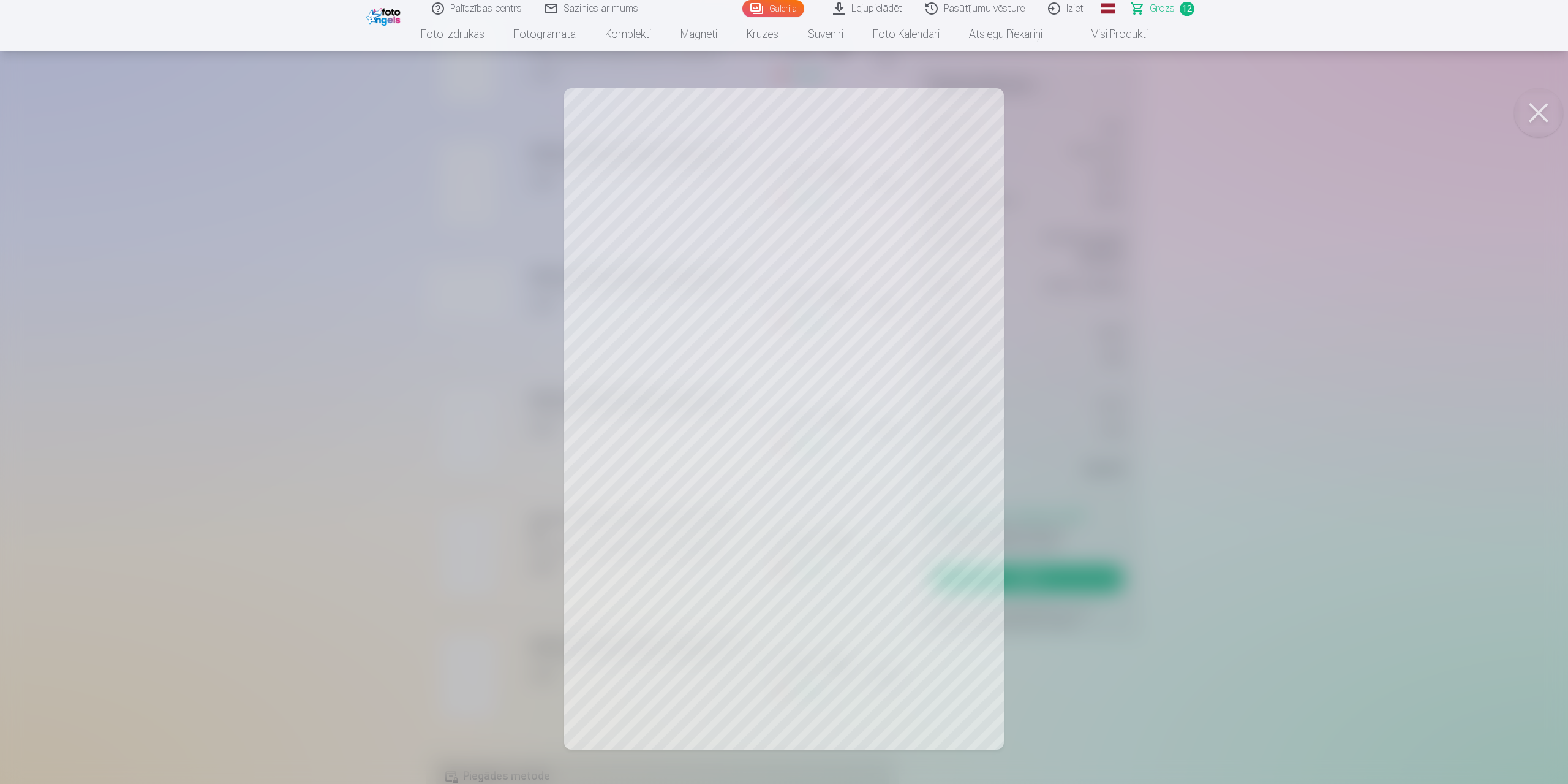
click at [1540, 109] on button at bounding box center [1538, 112] width 49 height 49
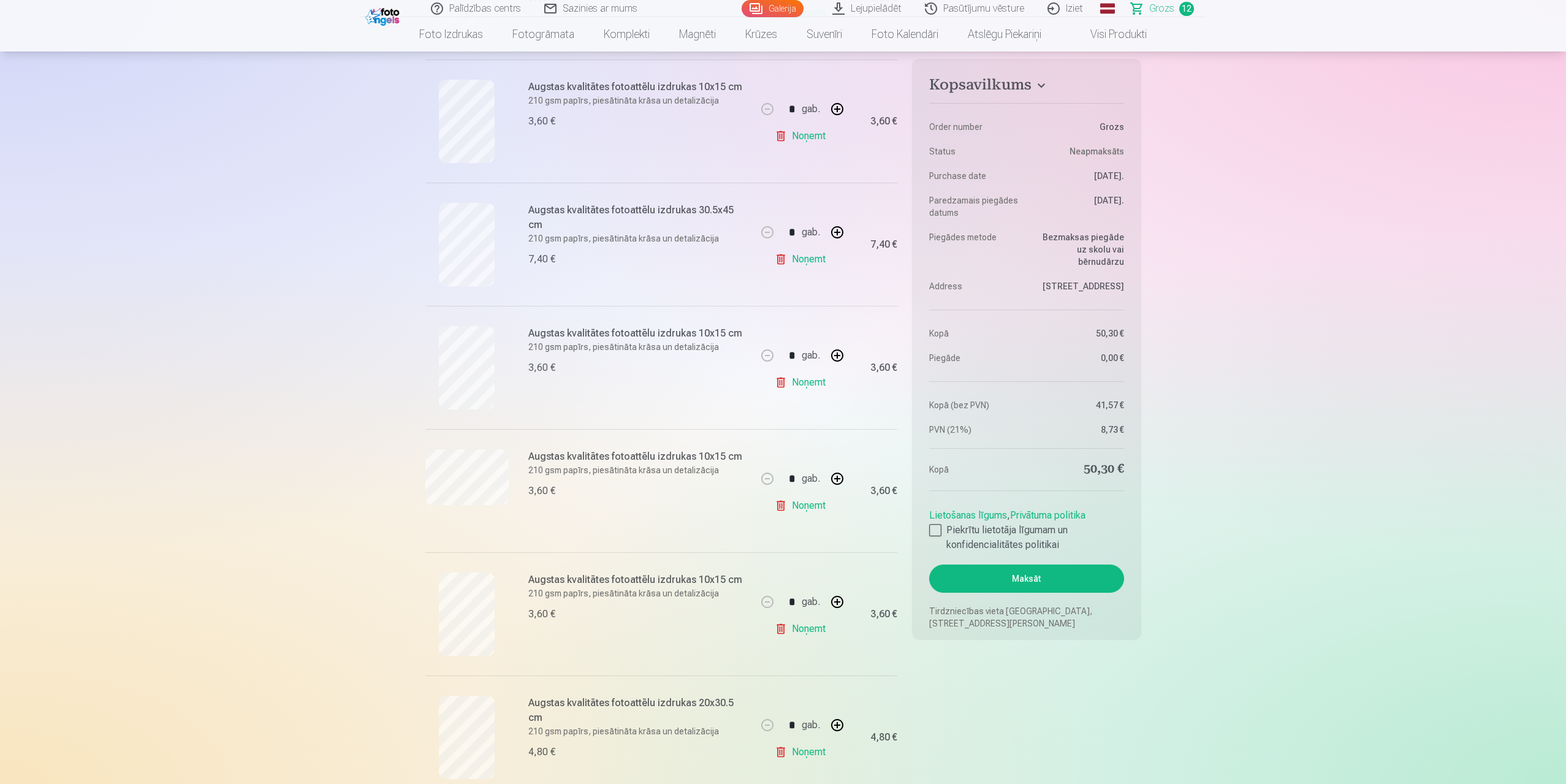
scroll to position [1165, 0]
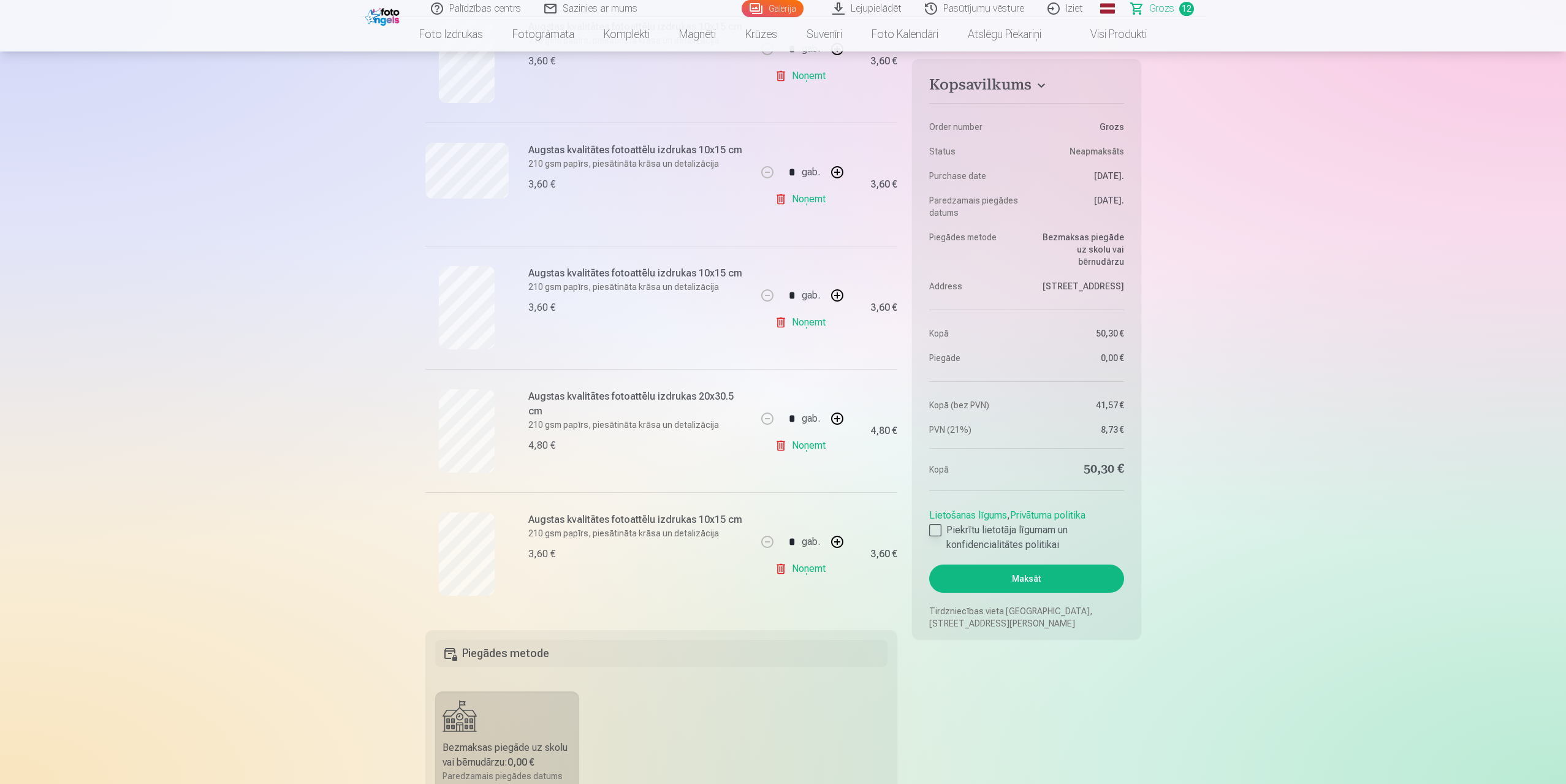
click at [936, 532] on div at bounding box center [935, 530] width 12 height 12
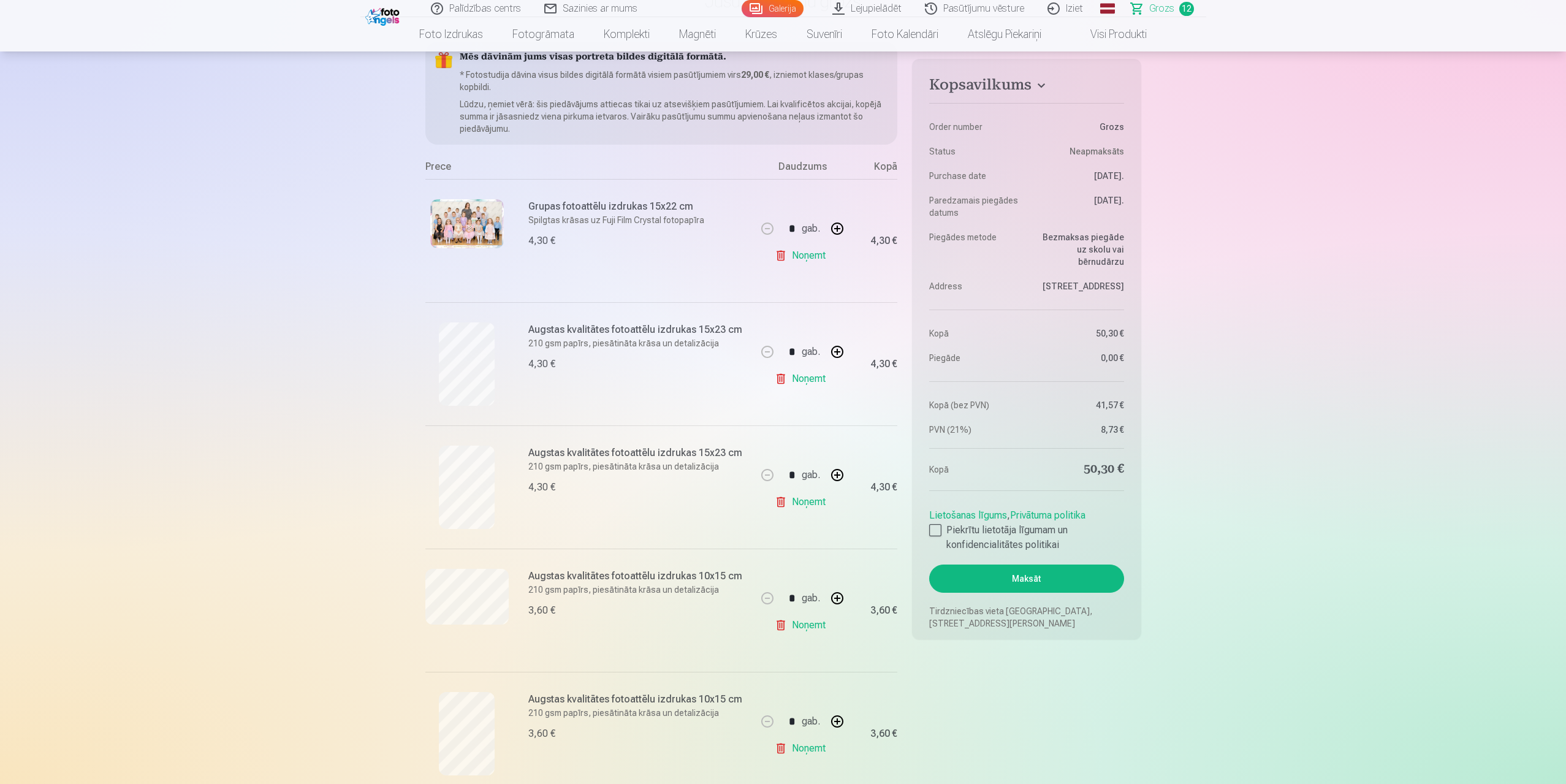
scroll to position [61, 0]
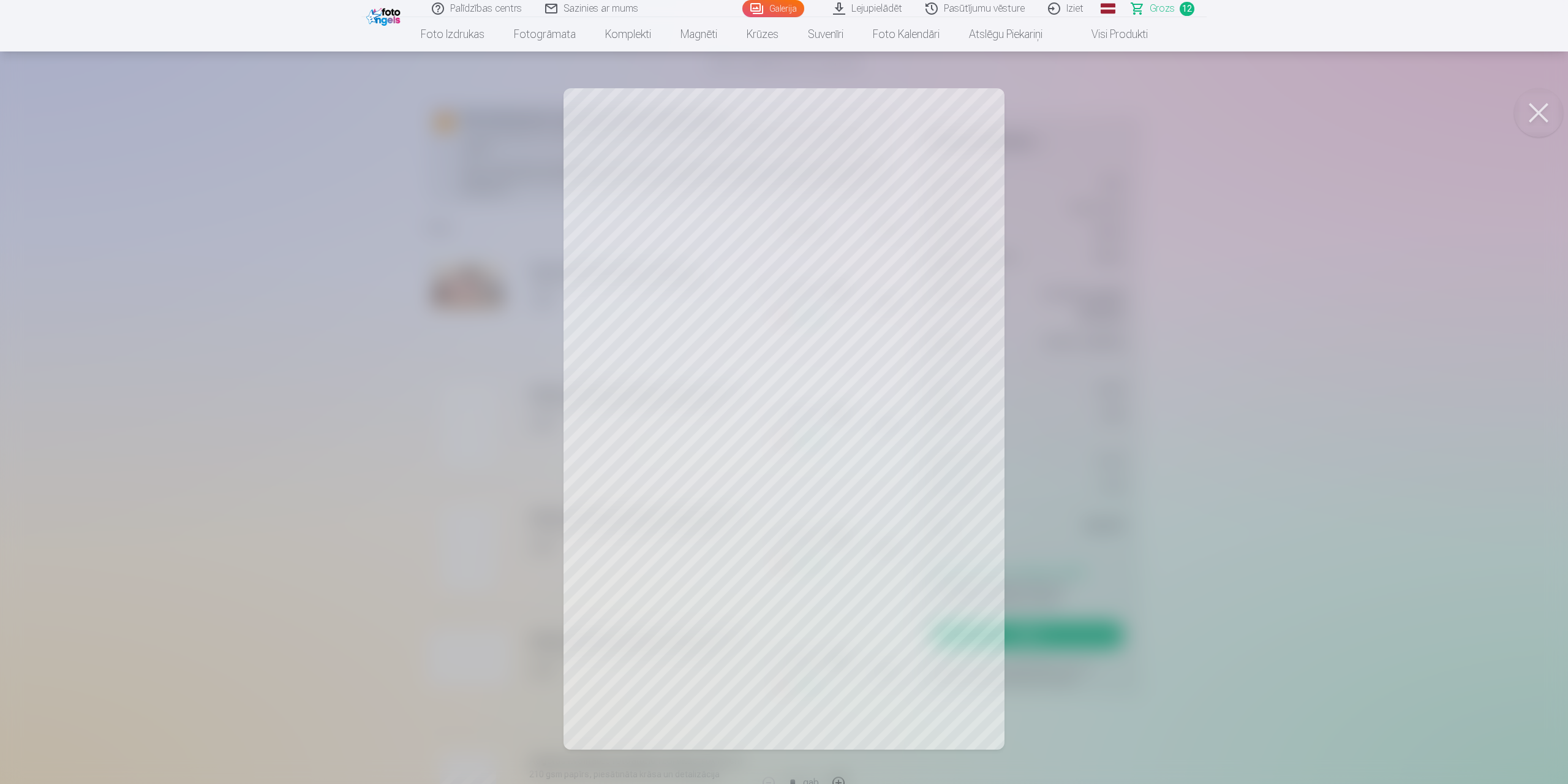
click at [1545, 108] on button at bounding box center [1538, 112] width 49 height 49
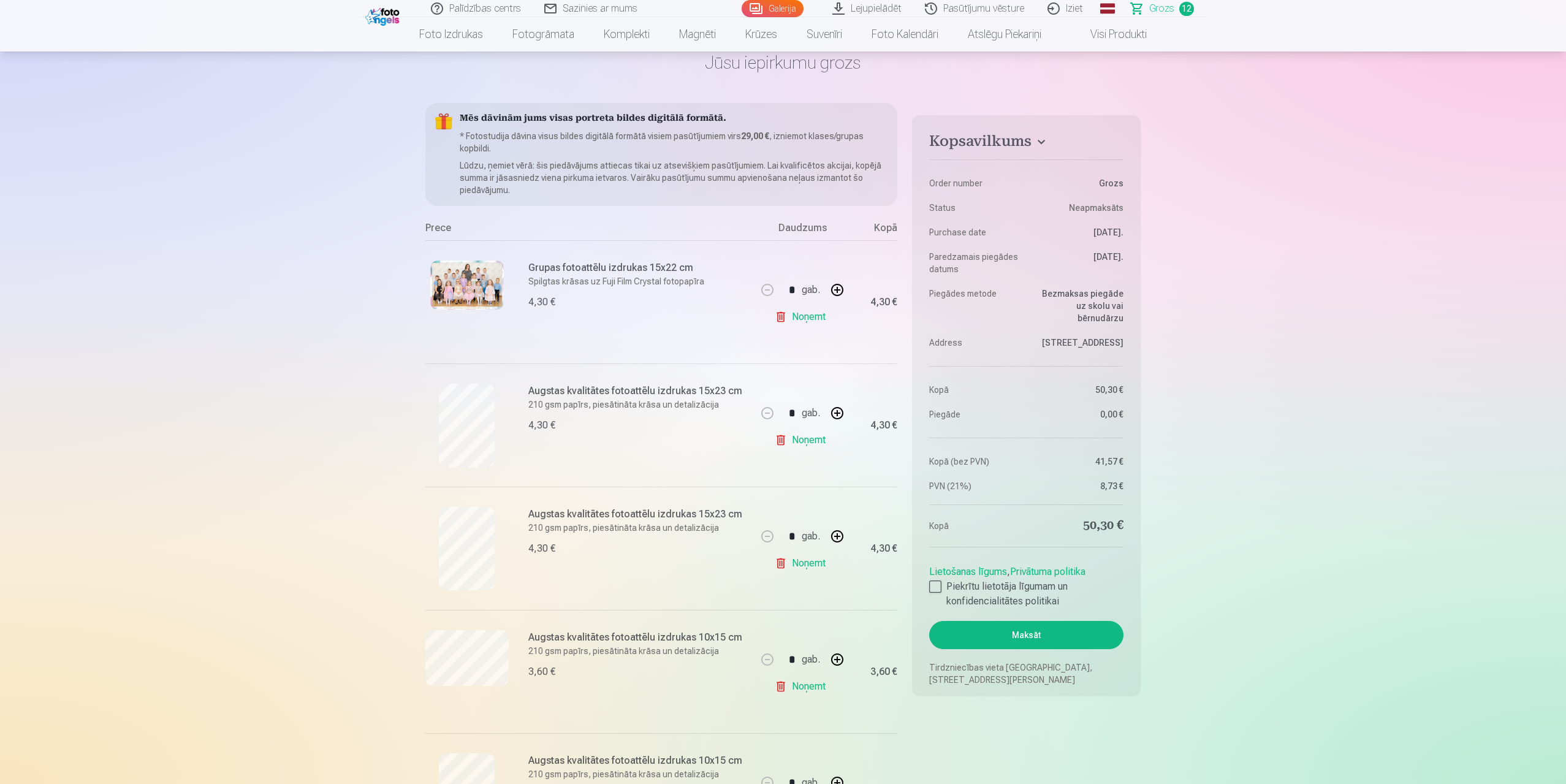
scroll to position [246, 0]
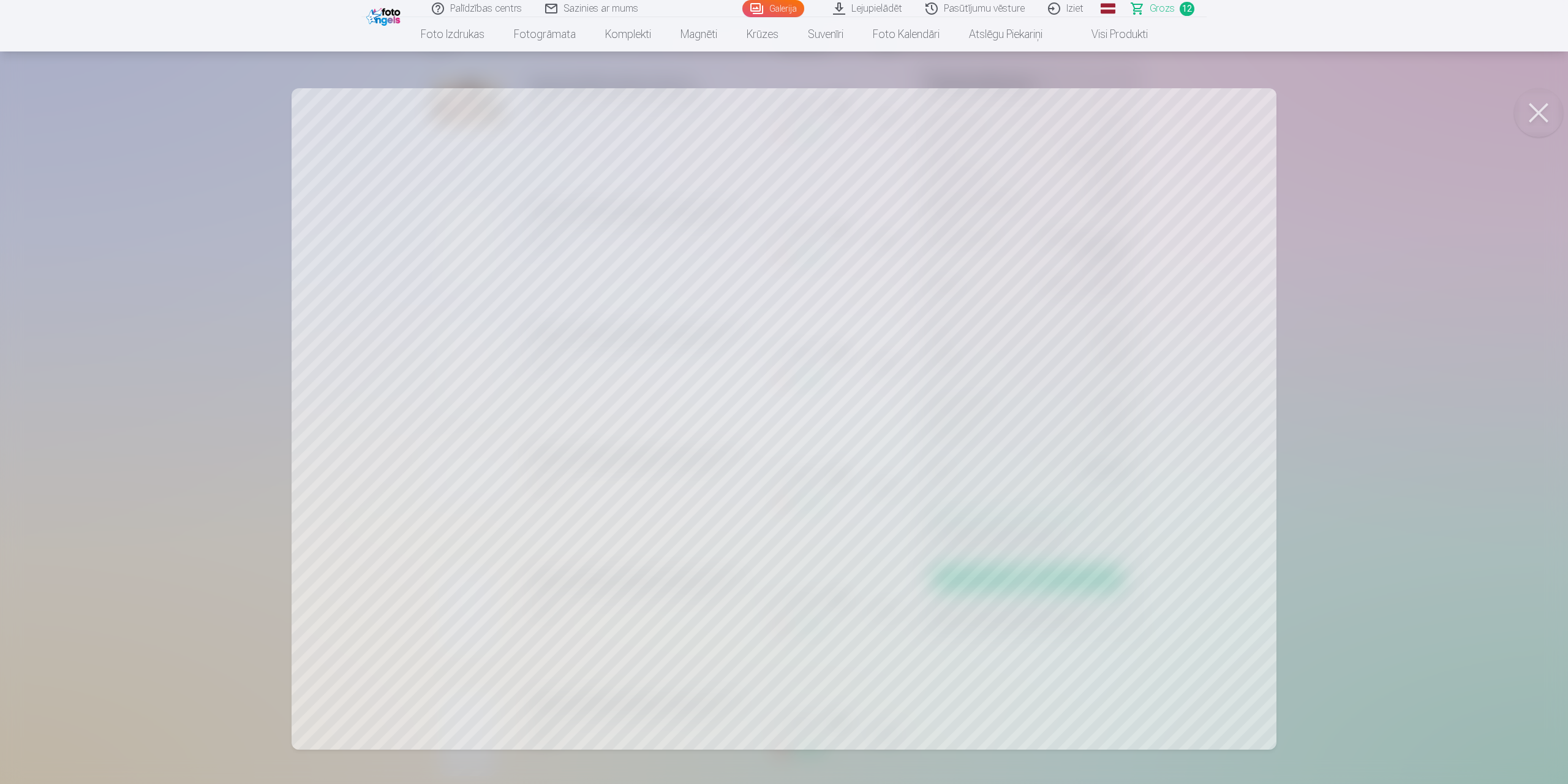
click at [1544, 109] on button at bounding box center [1538, 112] width 49 height 49
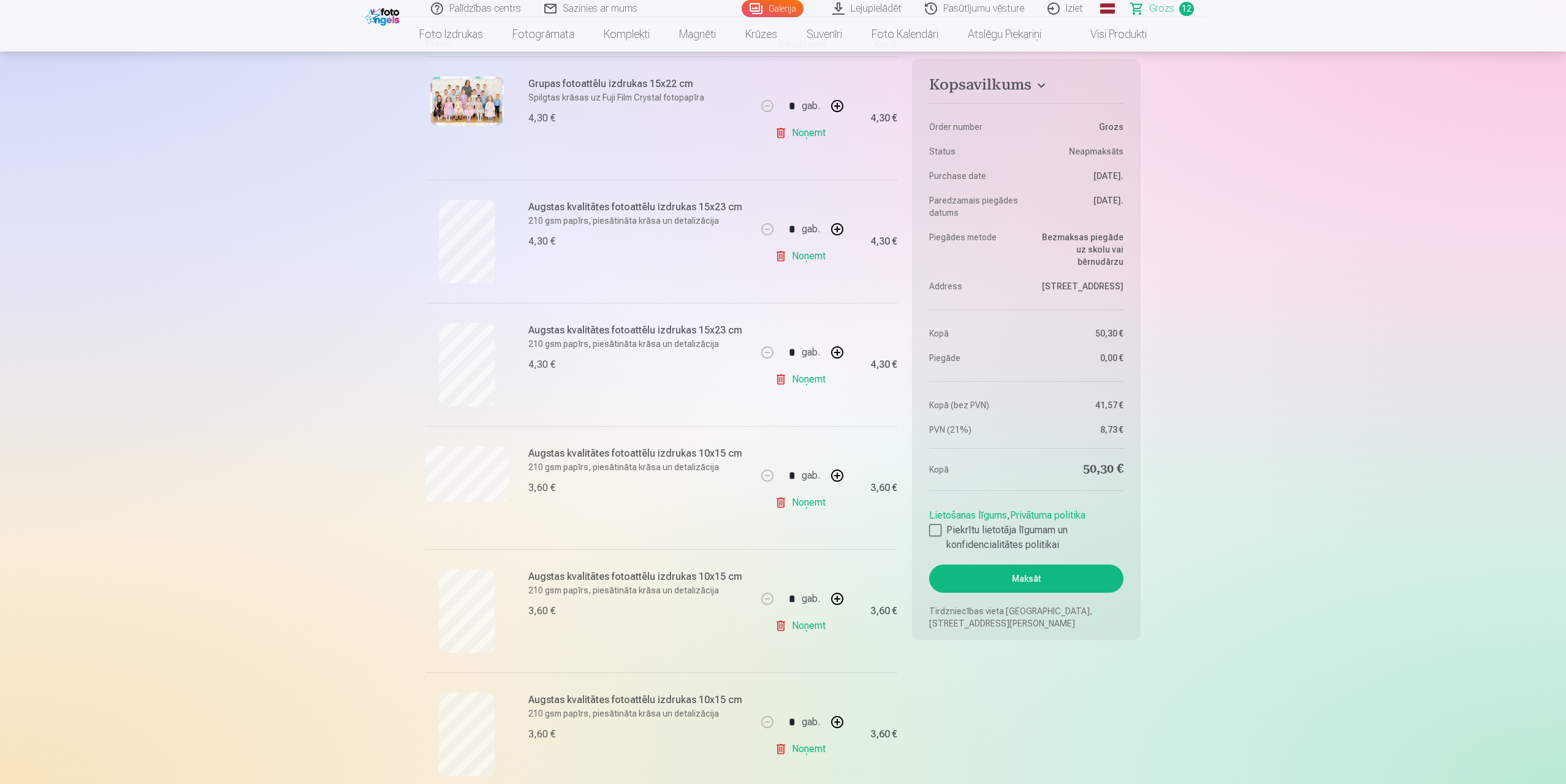
scroll to position [368, 0]
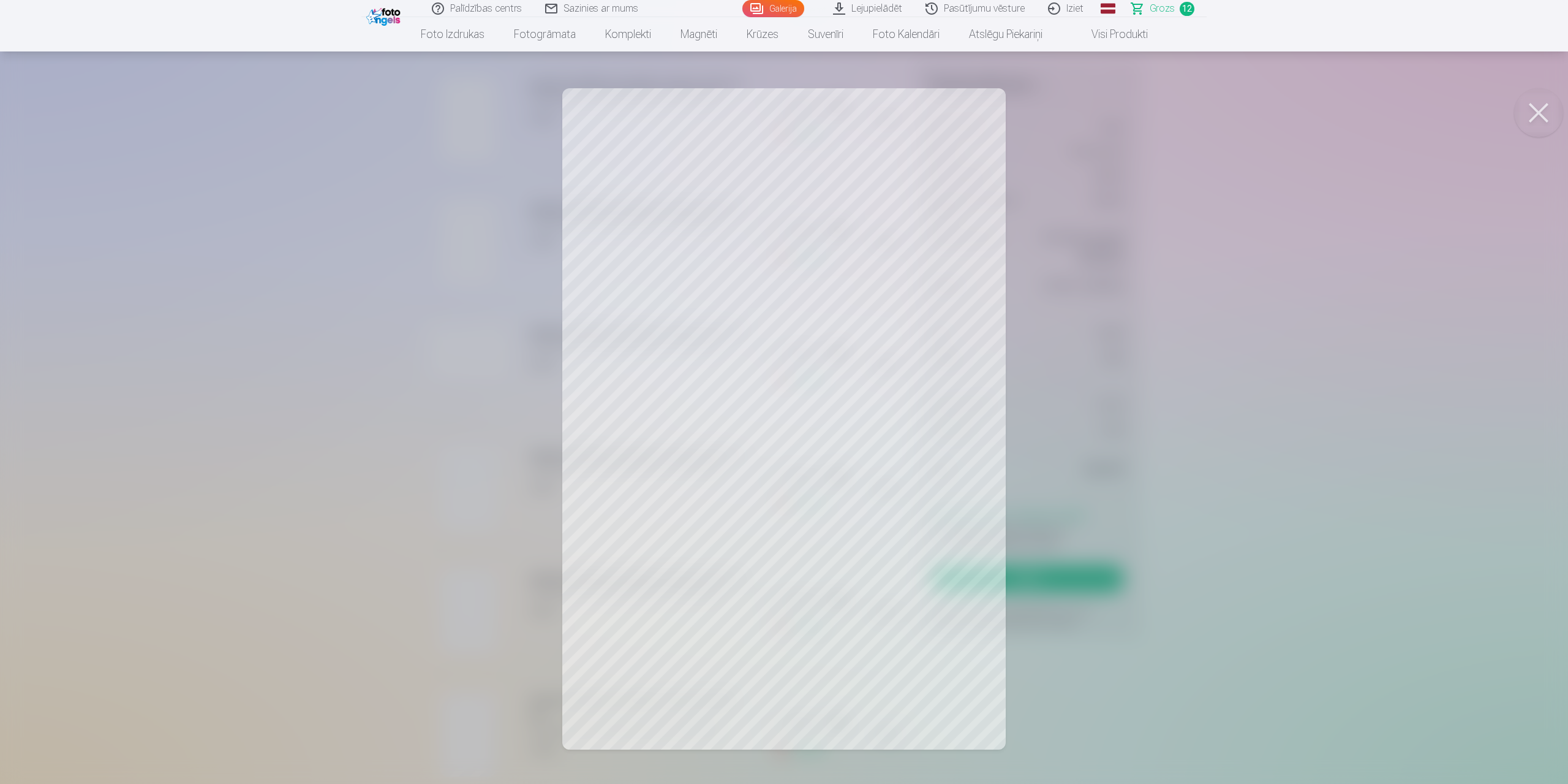
click at [1541, 106] on button at bounding box center [1538, 112] width 49 height 49
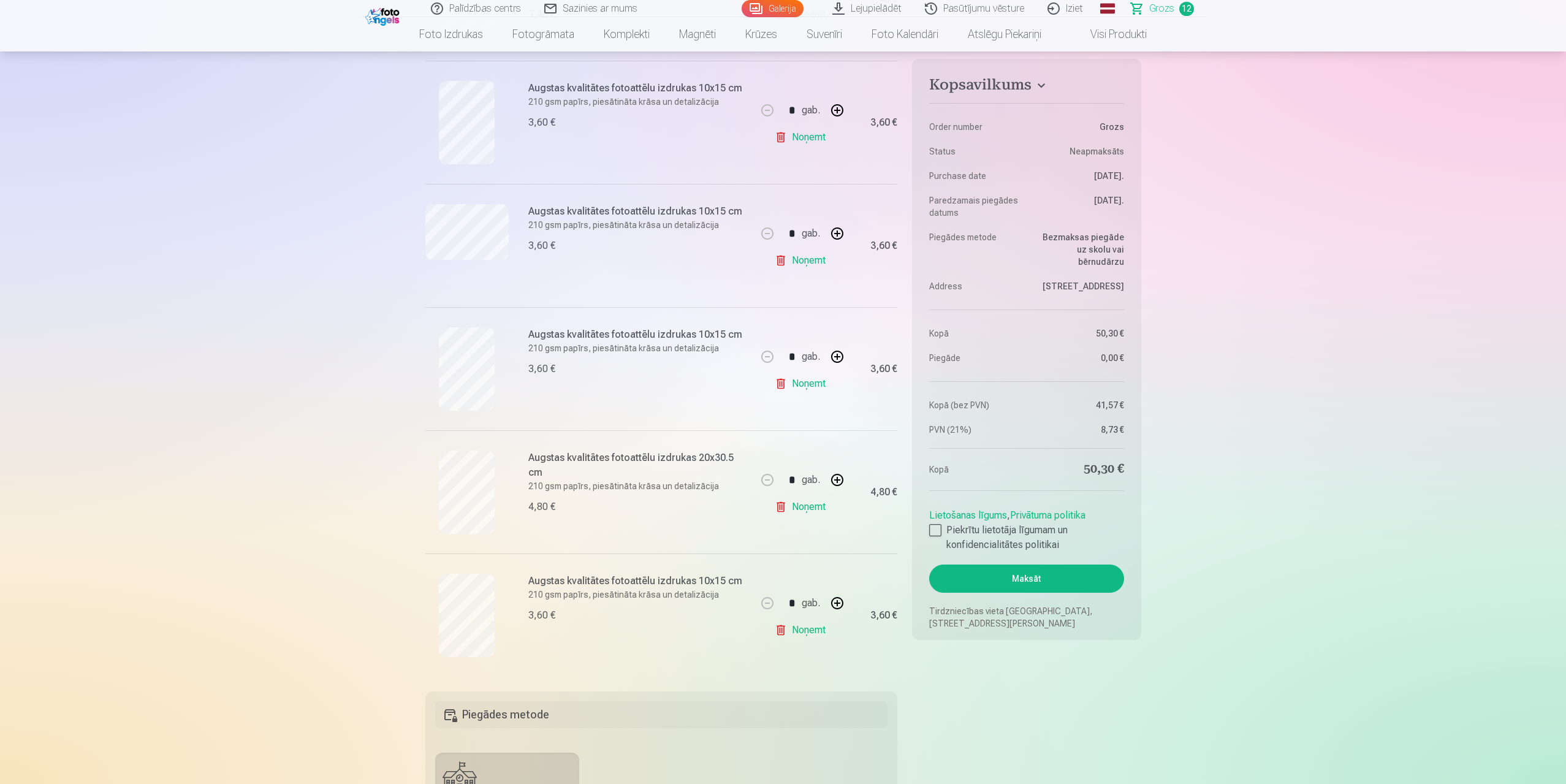
scroll to position [736, 0]
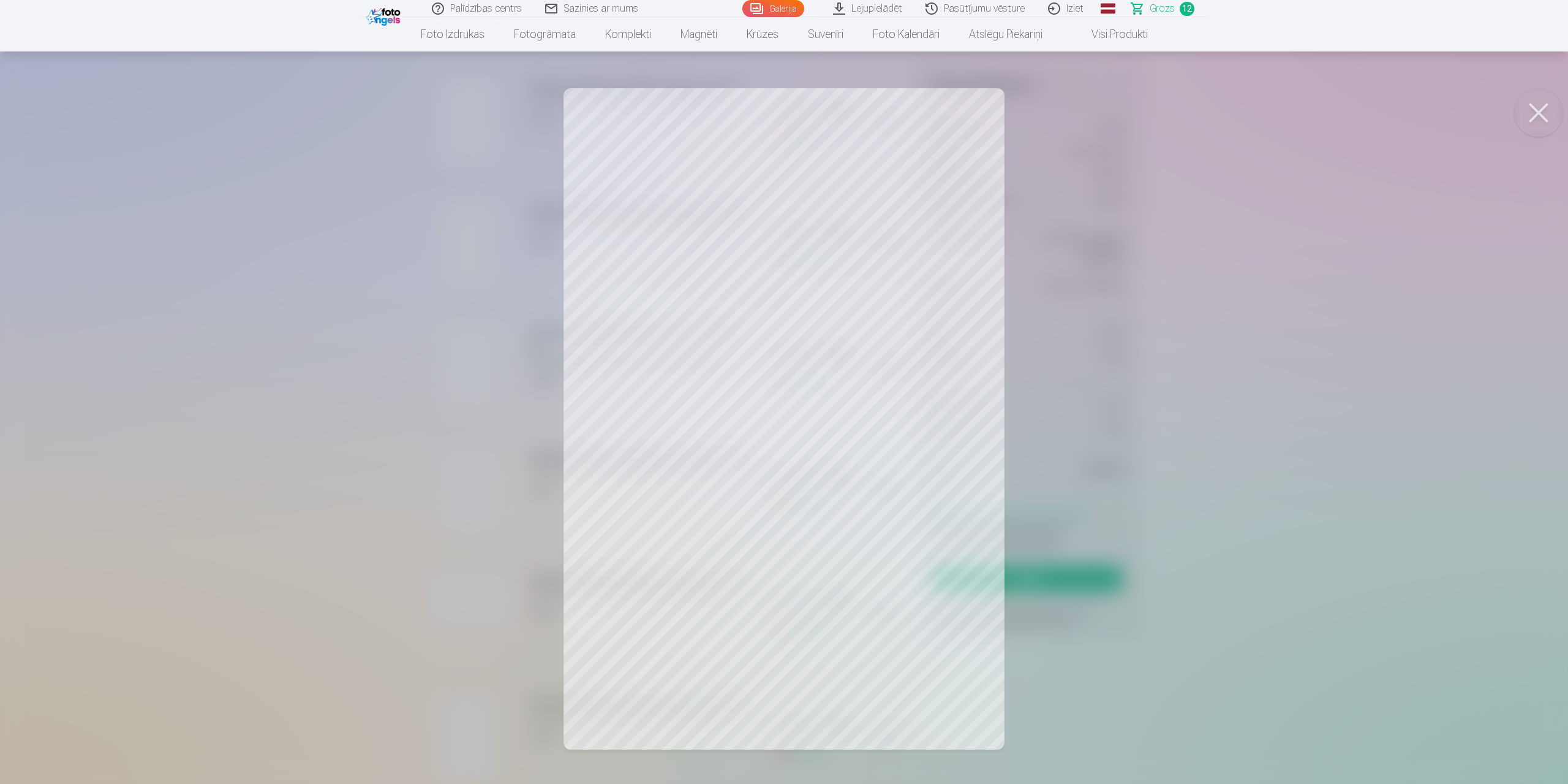
drag, startPoint x: 1543, startPoint y: 106, endPoint x: 1441, endPoint y: 119, distance: 102.8
click at [1541, 105] on button at bounding box center [1538, 112] width 49 height 49
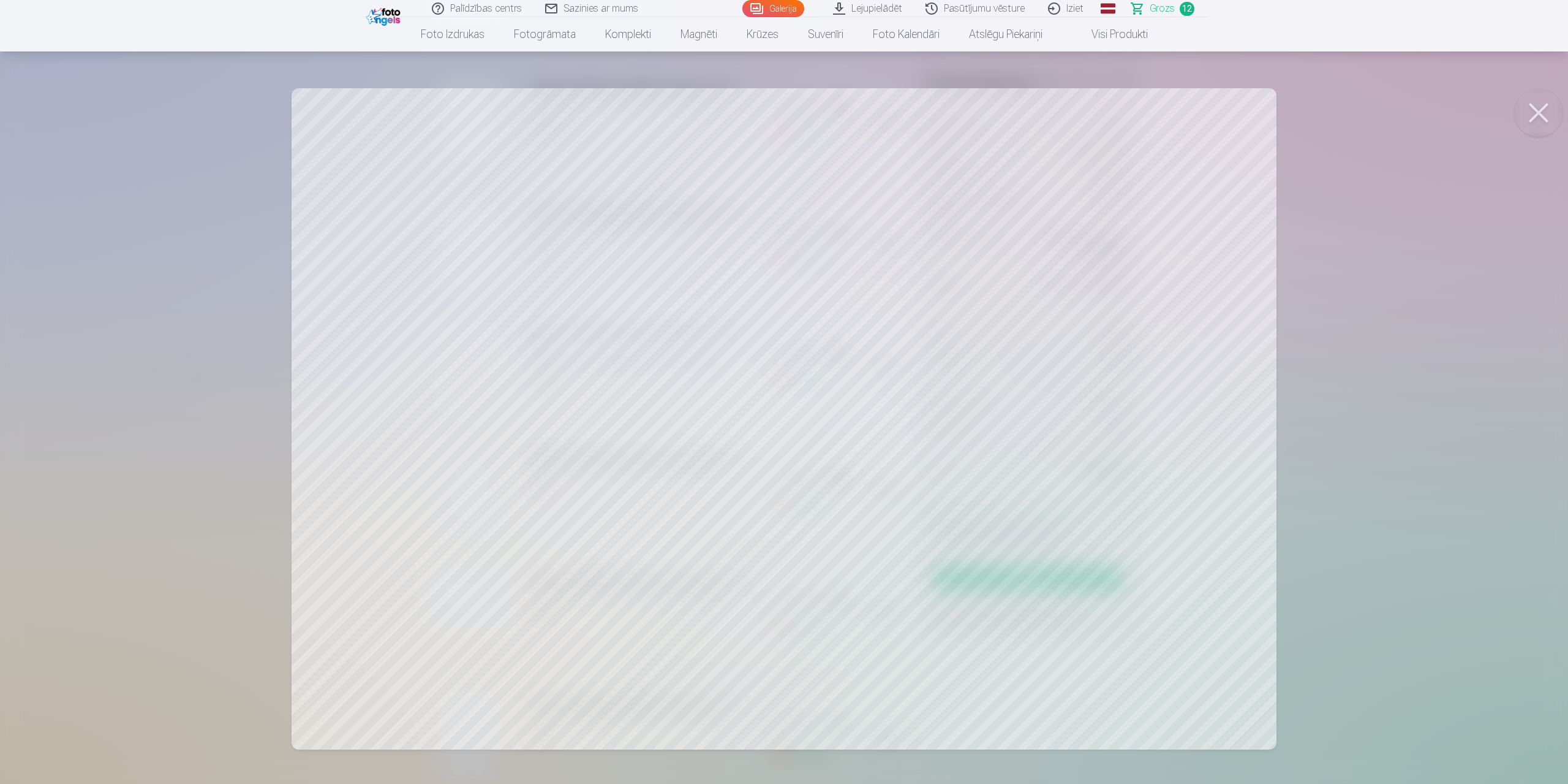
click at [1541, 101] on button at bounding box center [1538, 112] width 49 height 49
click at [1546, 115] on button at bounding box center [1538, 112] width 49 height 49
click at [1537, 109] on button at bounding box center [1538, 112] width 49 height 49
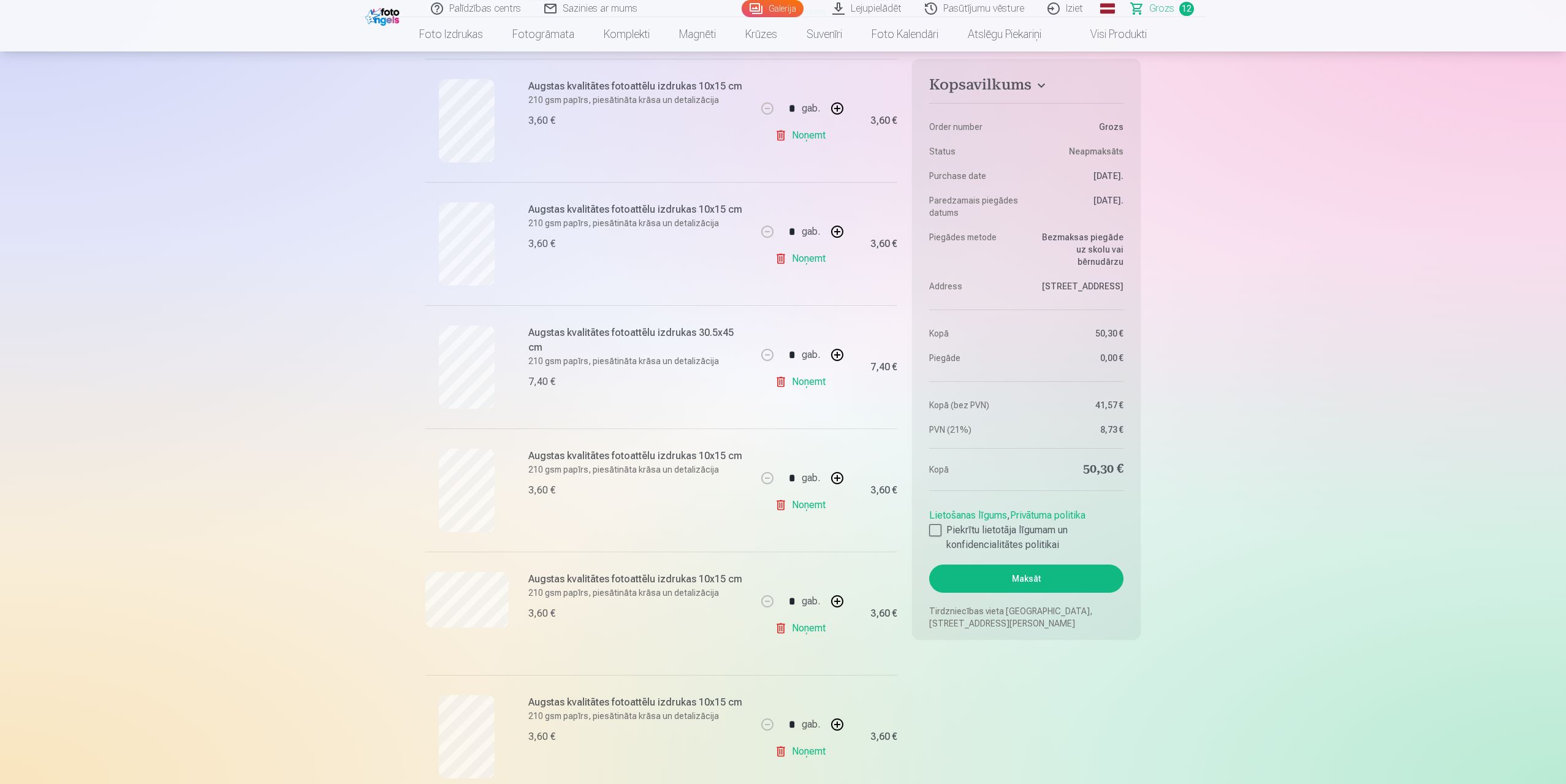
scroll to position [980, 0]
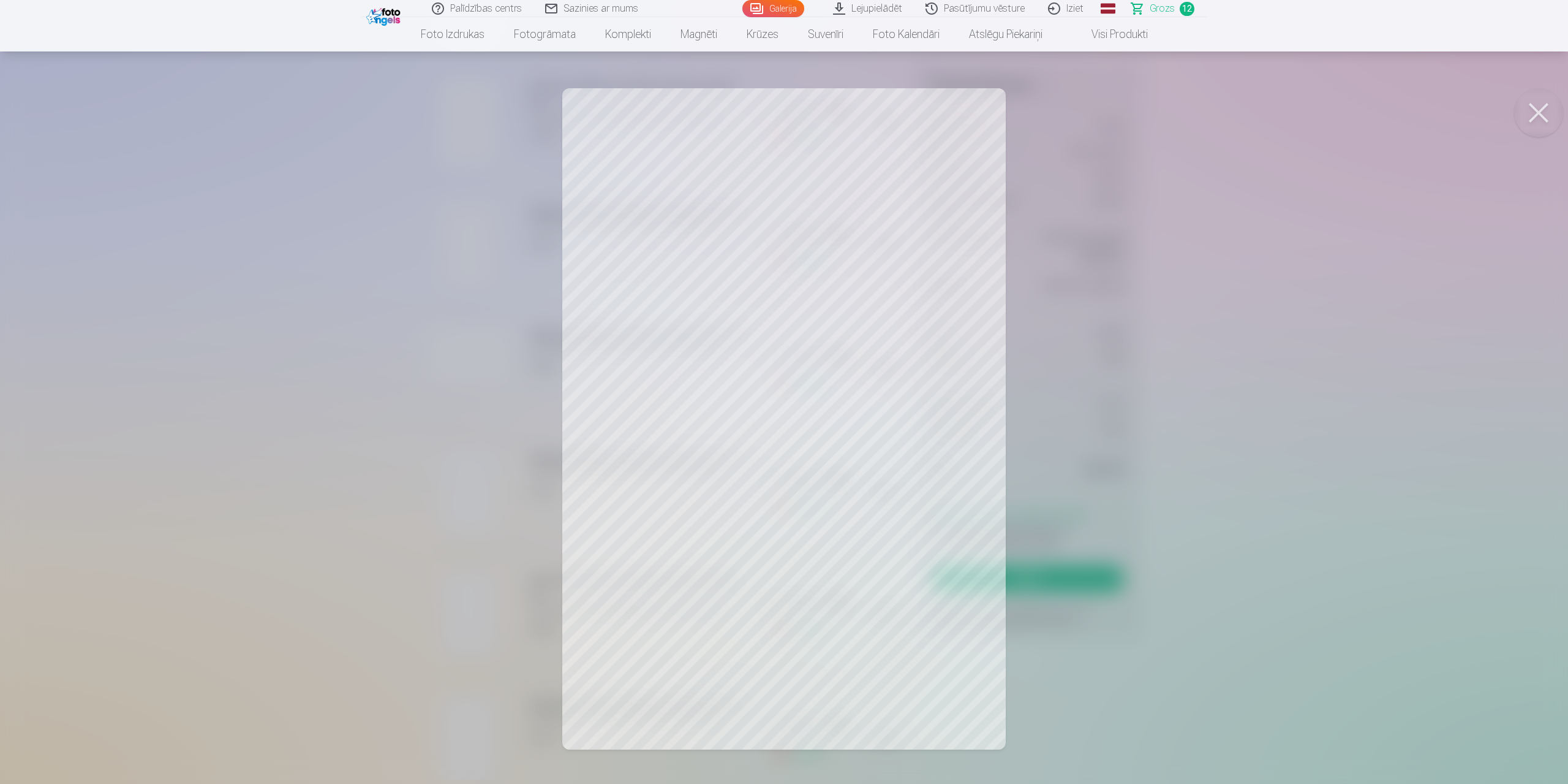
click at [1542, 108] on button at bounding box center [1538, 112] width 49 height 49
click at [1535, 107] on button at bounding box center [1538, 112] width 49 height 49
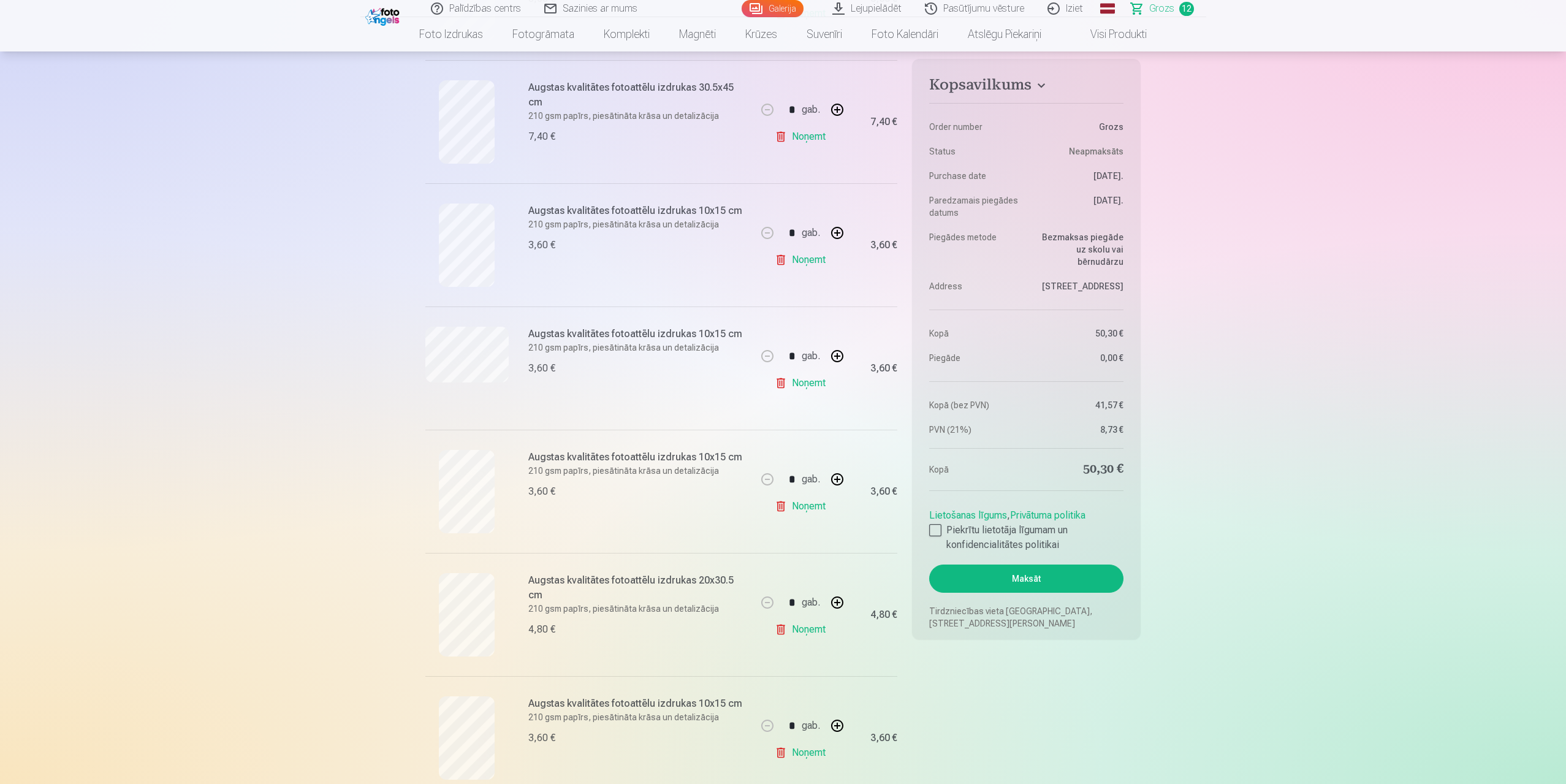
scroll to position [1165, 0]
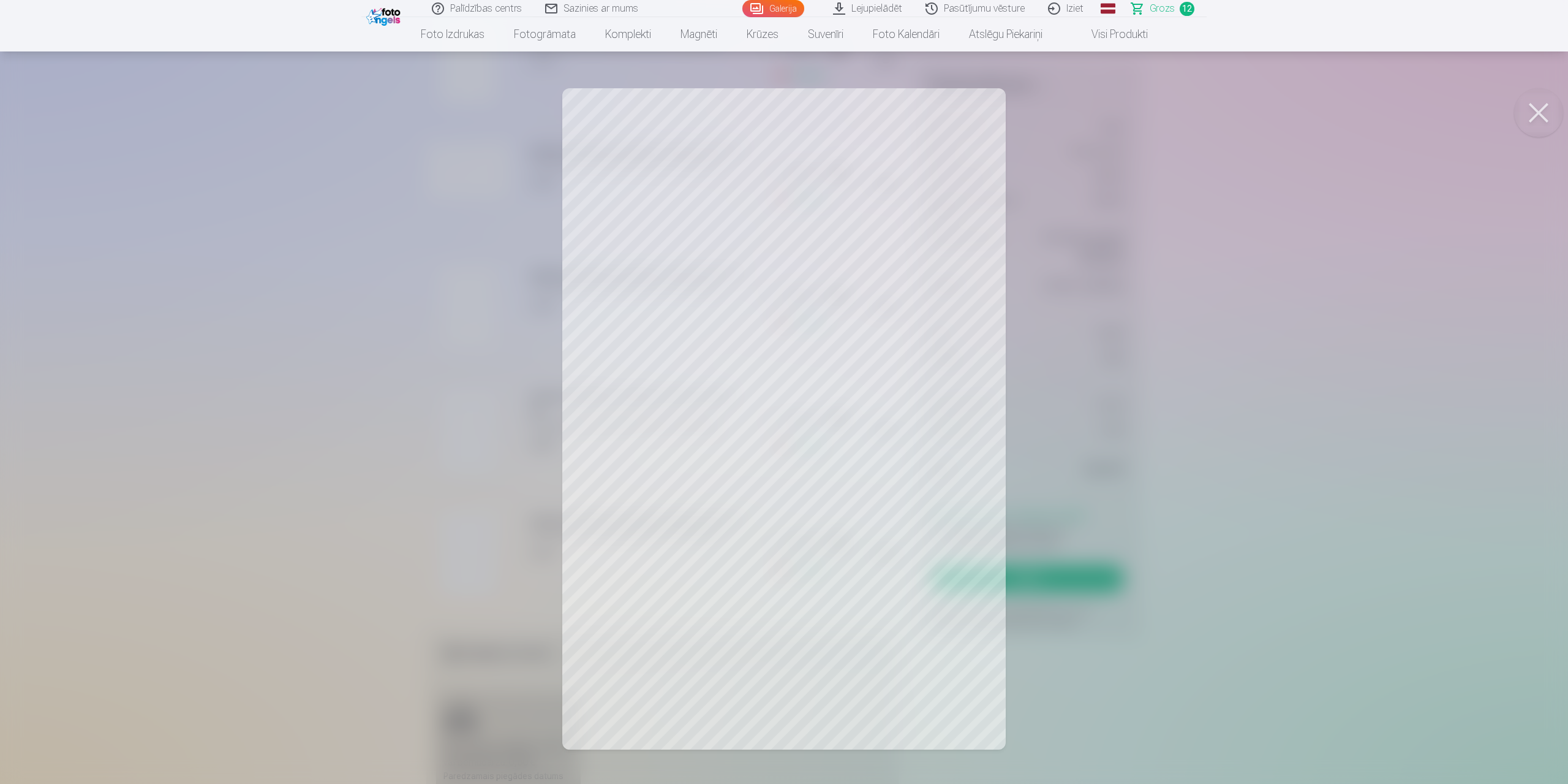
click at [1552, 113] on button at bounding box center [1538, 112] width 49 height 49
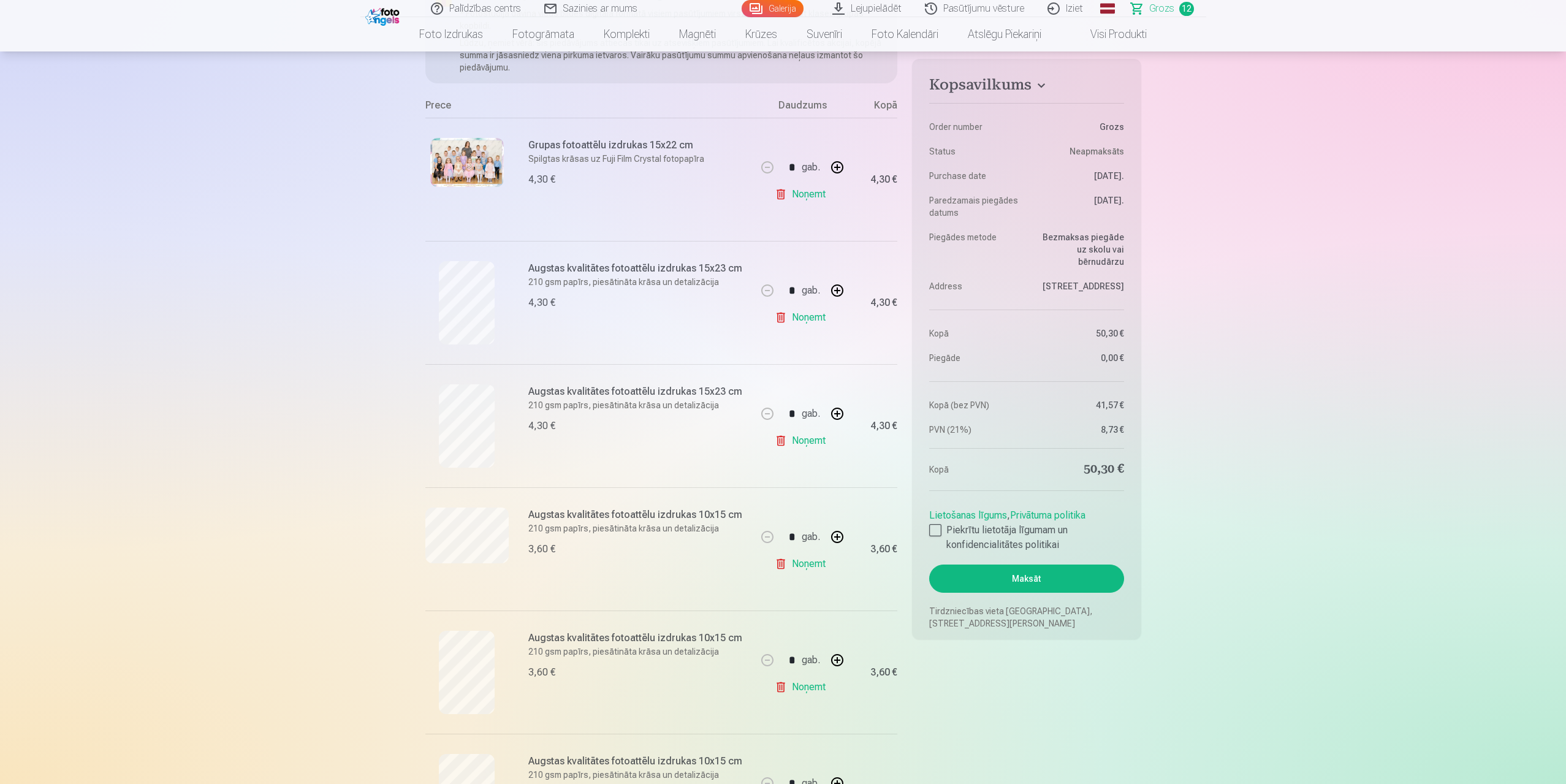
scroll to position [246, 0]
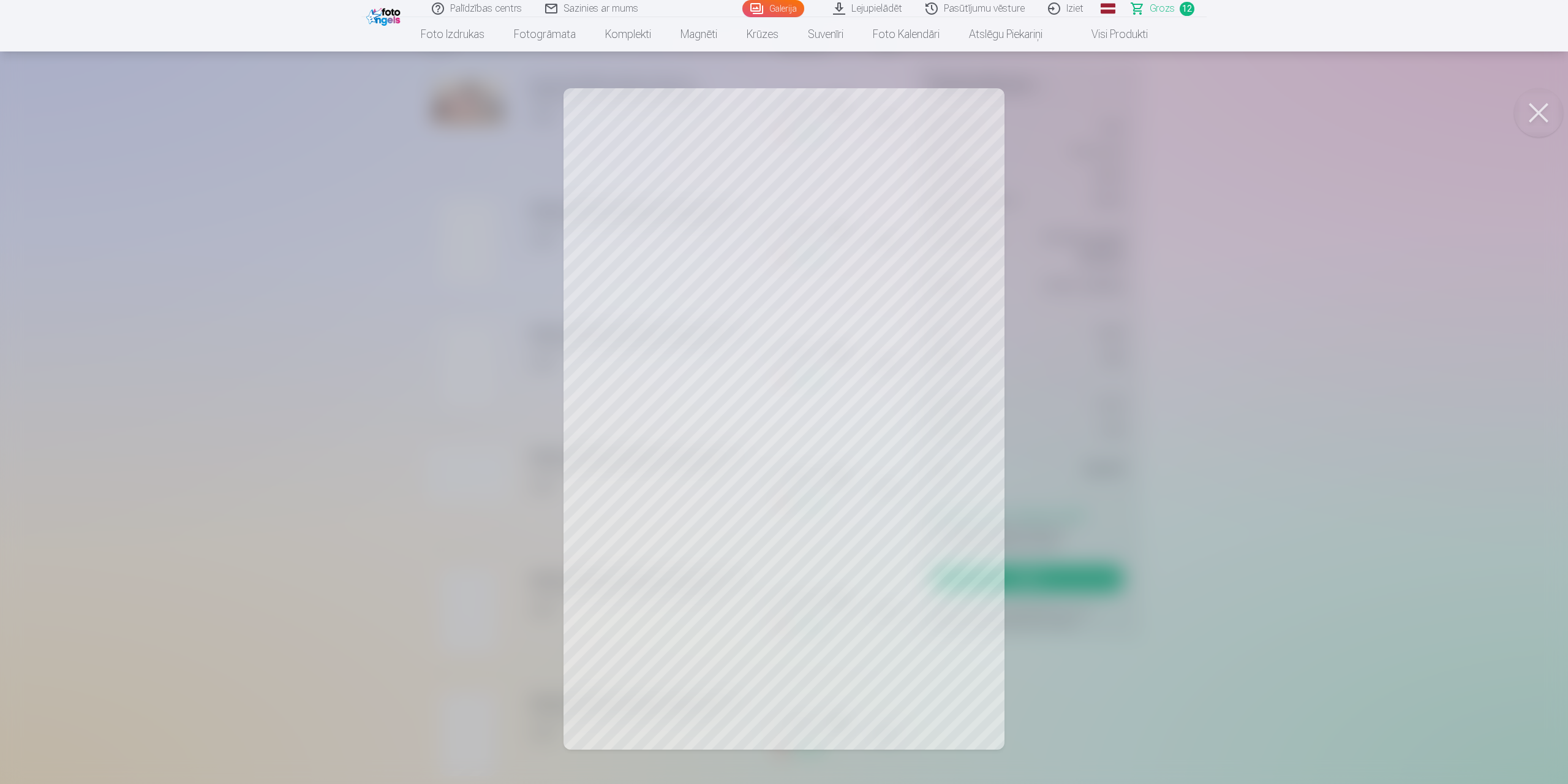
click at [1540, 115] on button at bounding box center [1538, 112] width 49 height 49
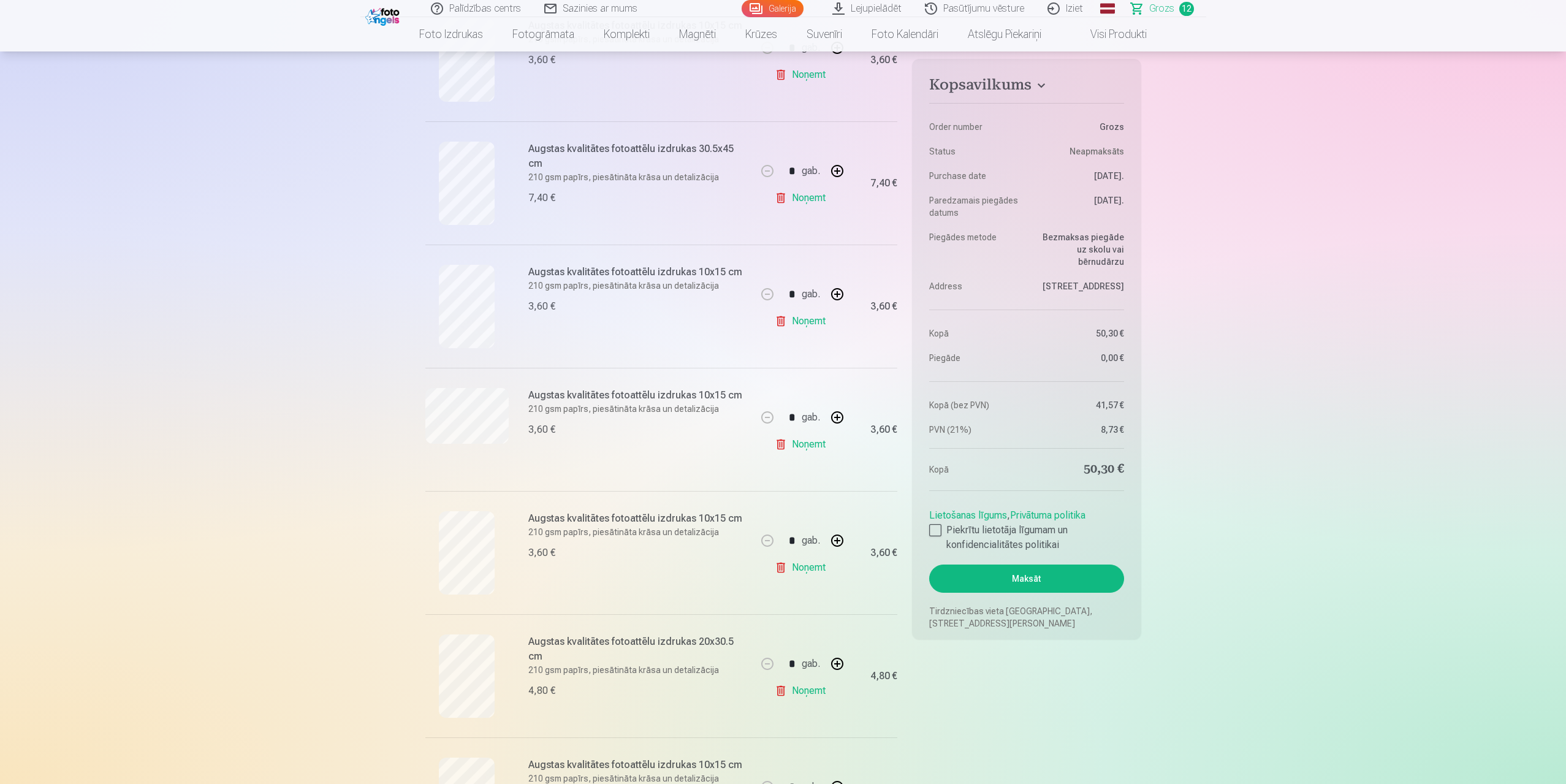
scroll to position [1226, 0]
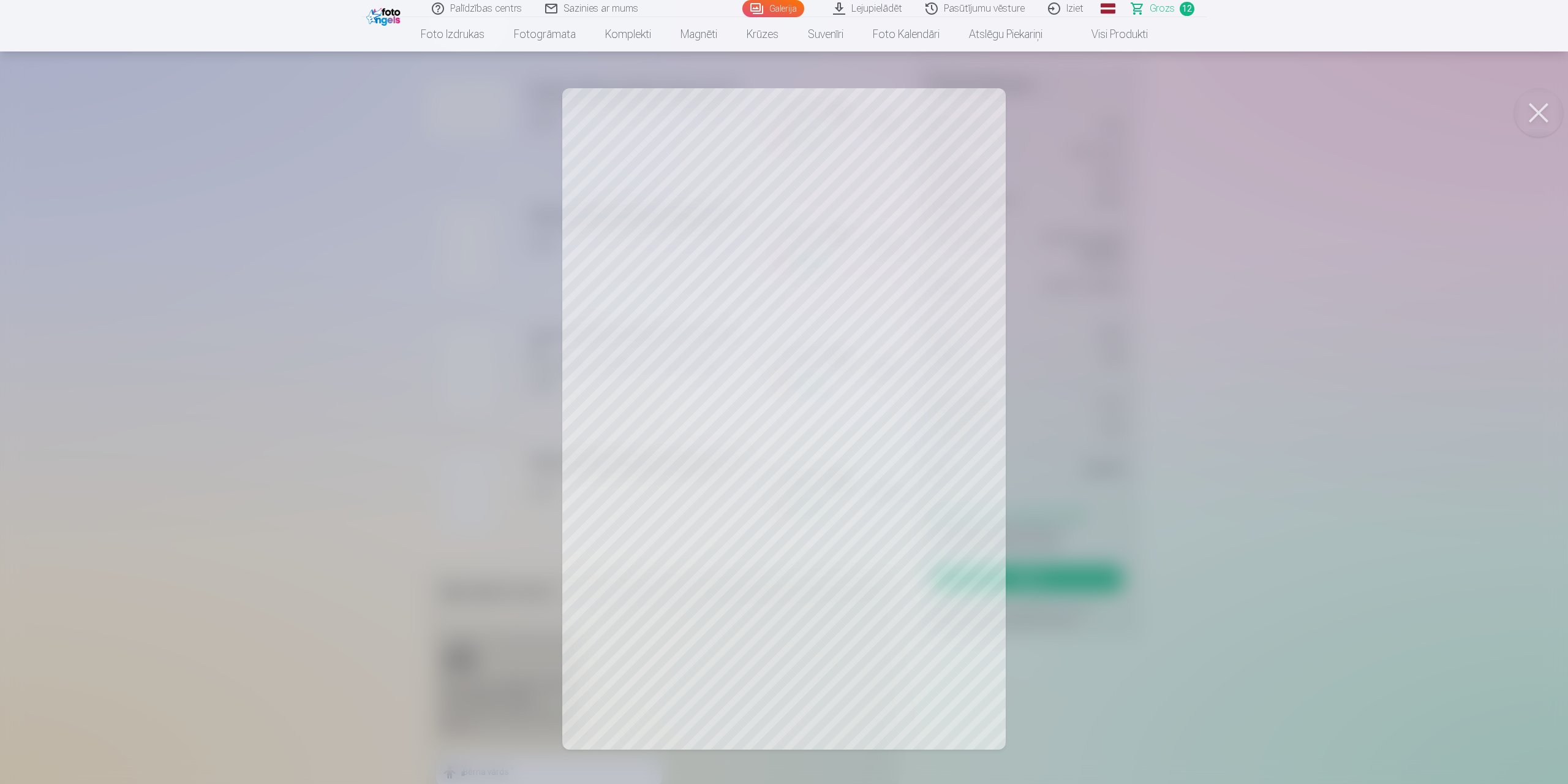
click at [1541, 111] on button at bounding box center [1538, 112] width 49 height 49
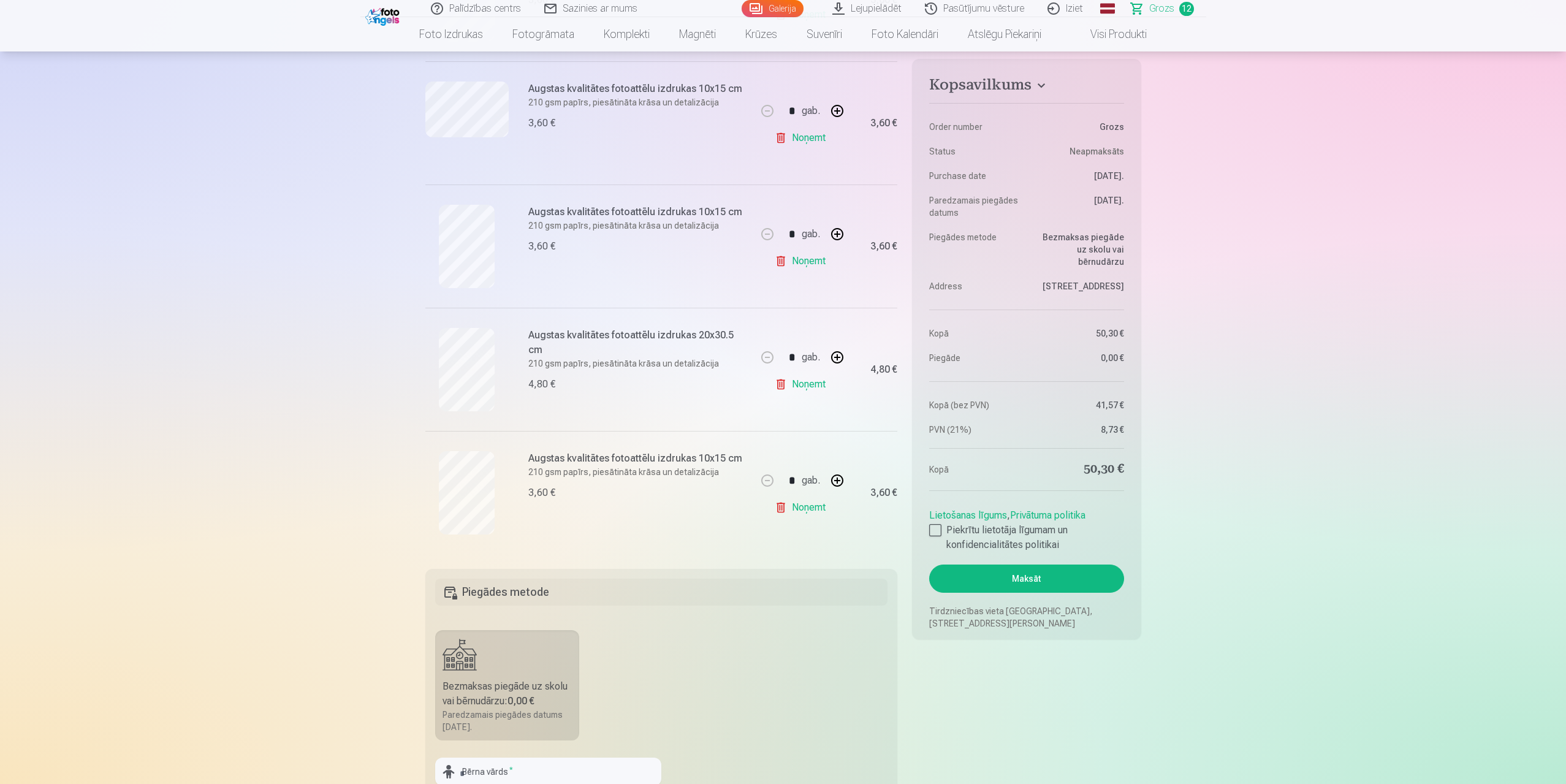
scroll to position [858, 0]
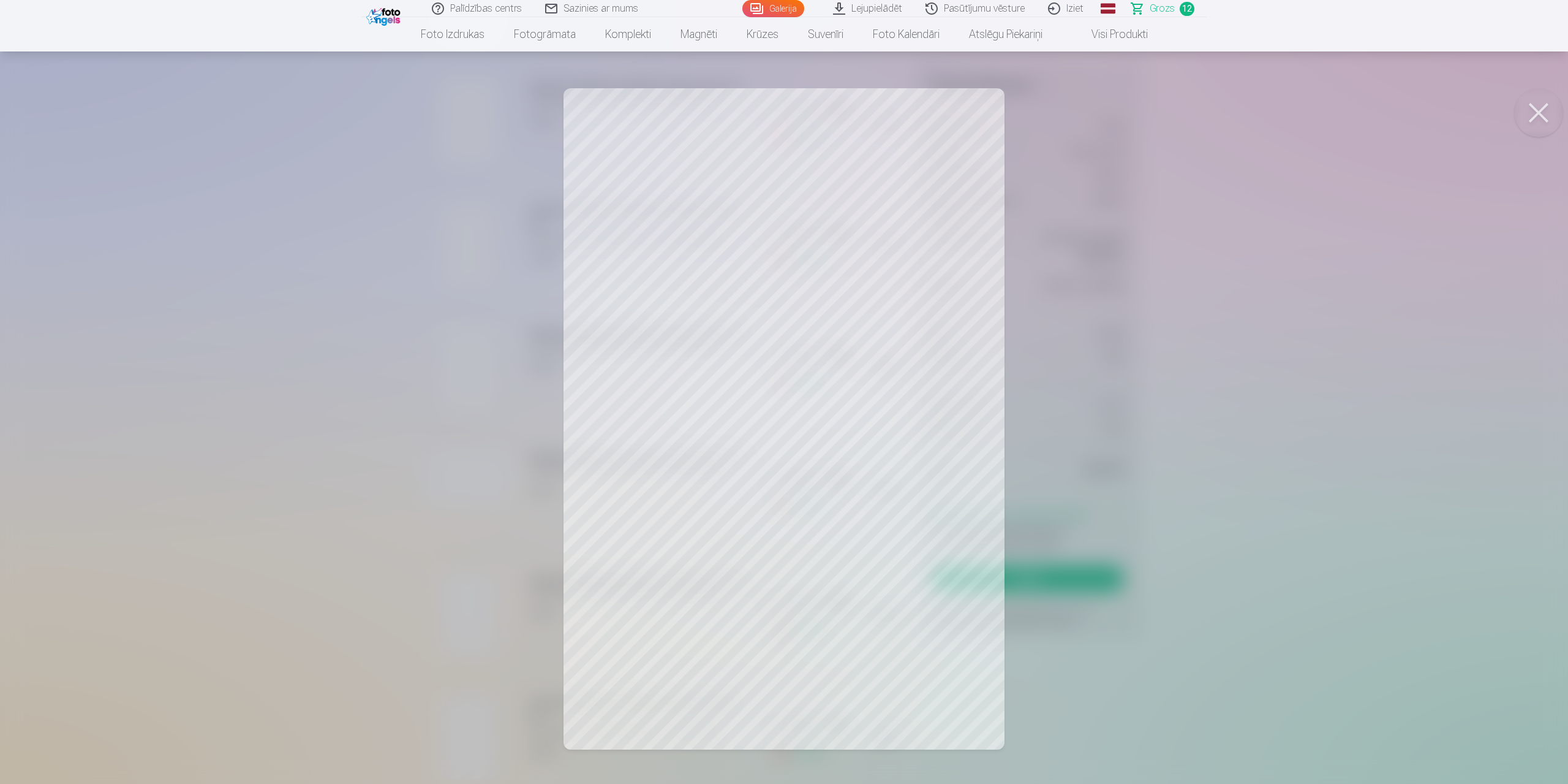
click at [1532, 101] on button at bounding box center [1538, 112] width 49 height 49
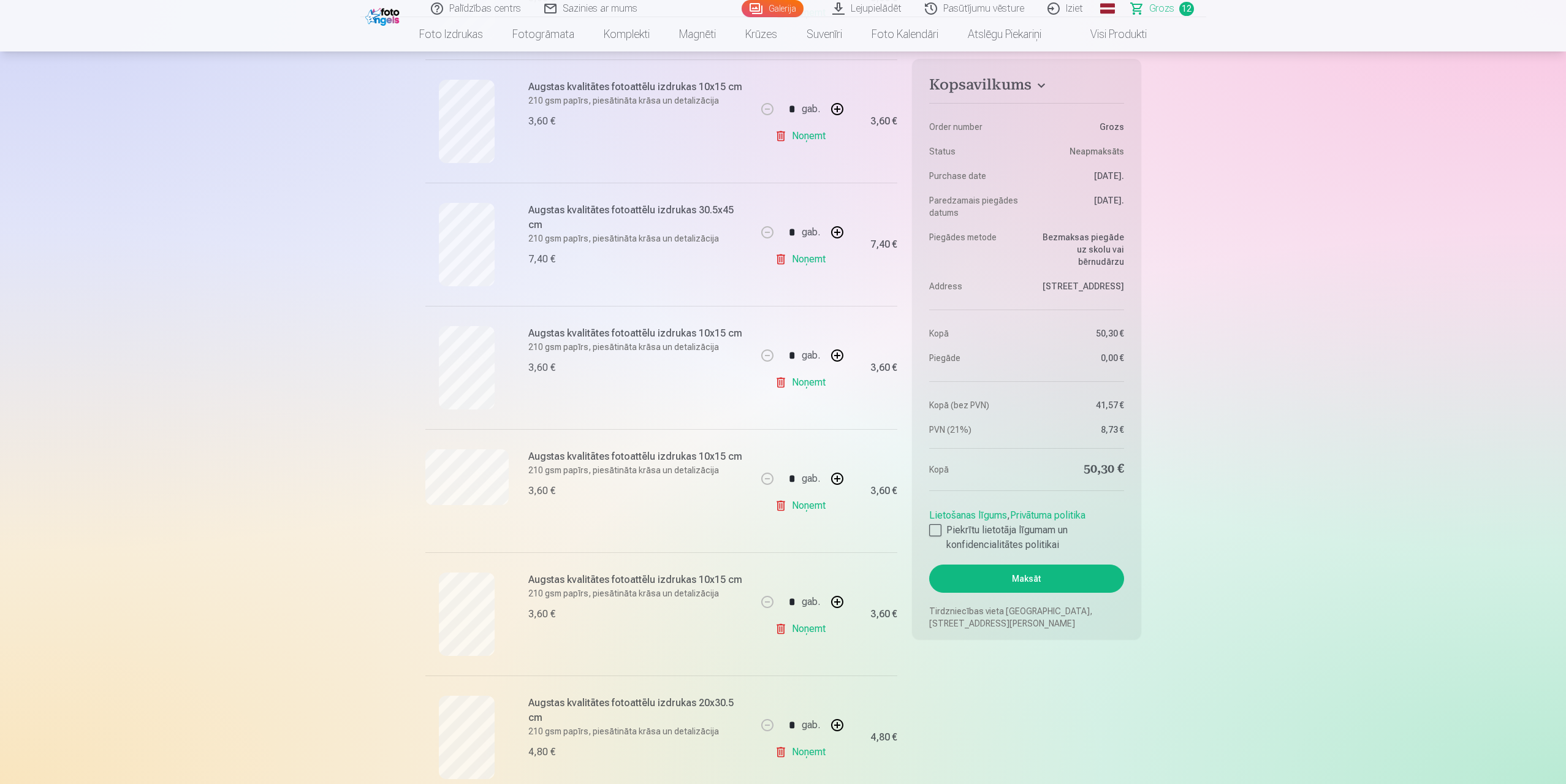
scroll to position [797, 0]
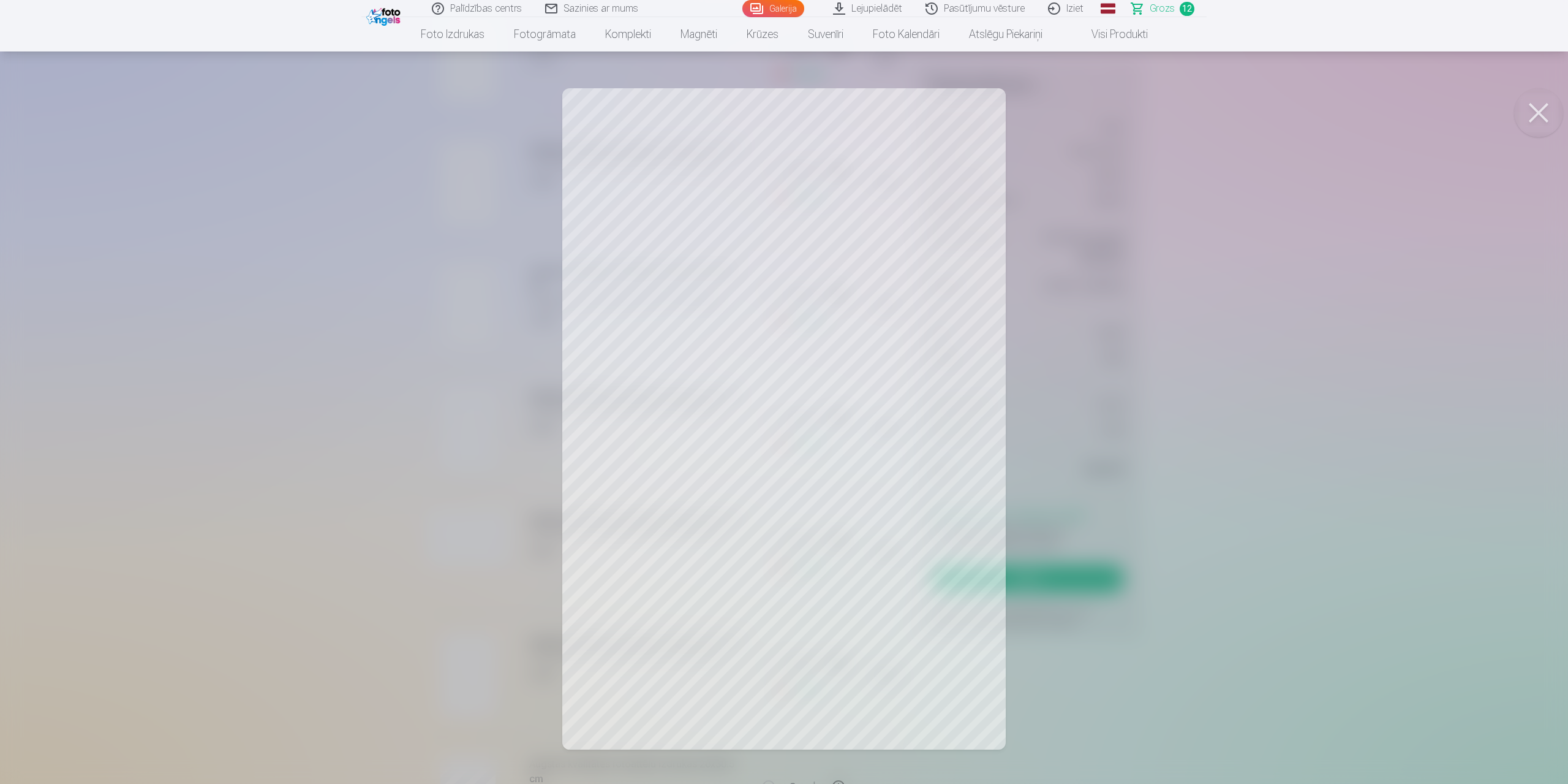
click at [1543, 106] on button at bounding box center [1538, 112] width 49 height 49
click at [1543, 99] on button at bounding box center [1538, 112] width 49 height 49
click at [1545, 115] on button at bounding box center [1538, 112] width 49 height 49
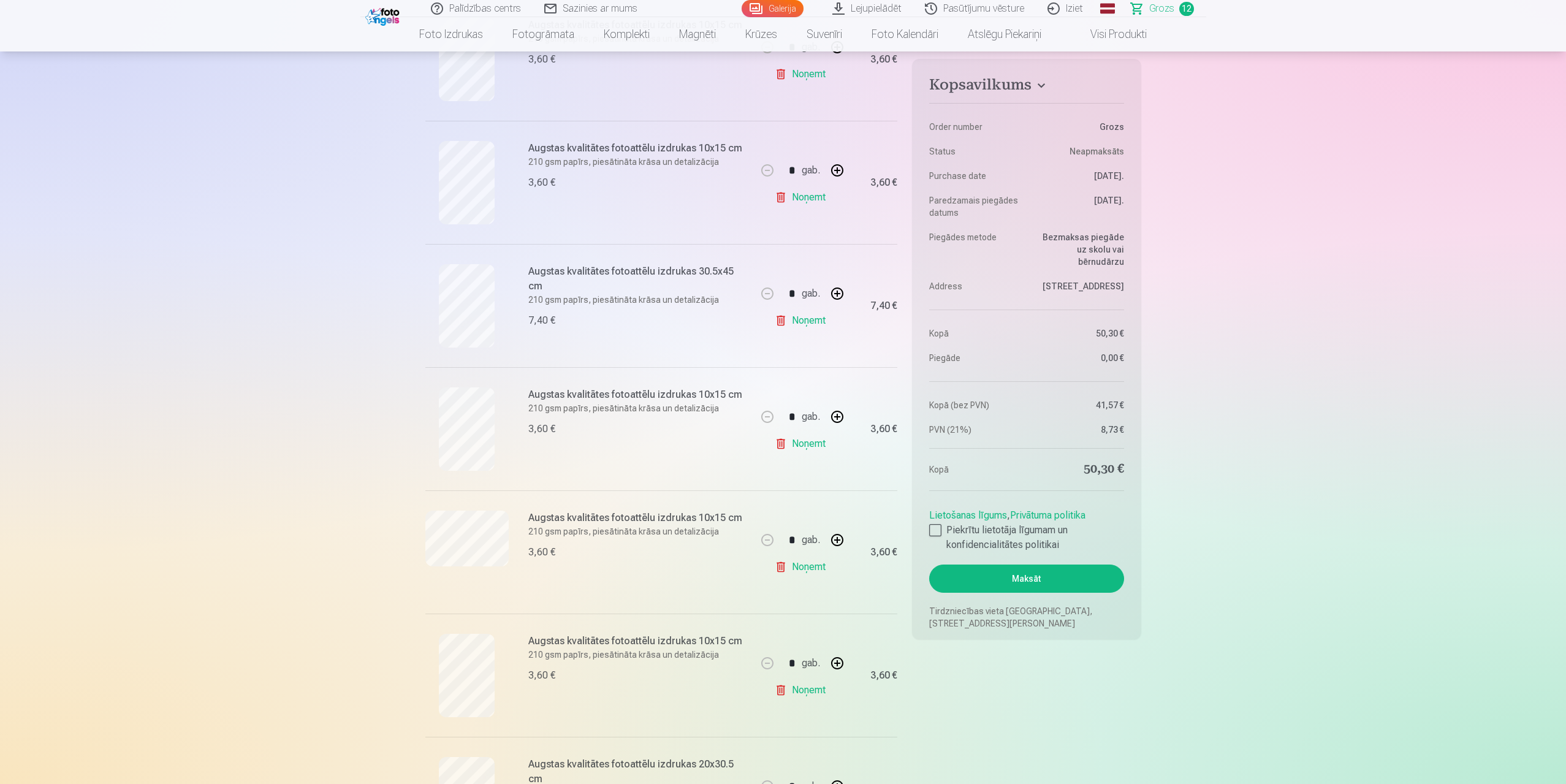
scroll to position [613, 0]
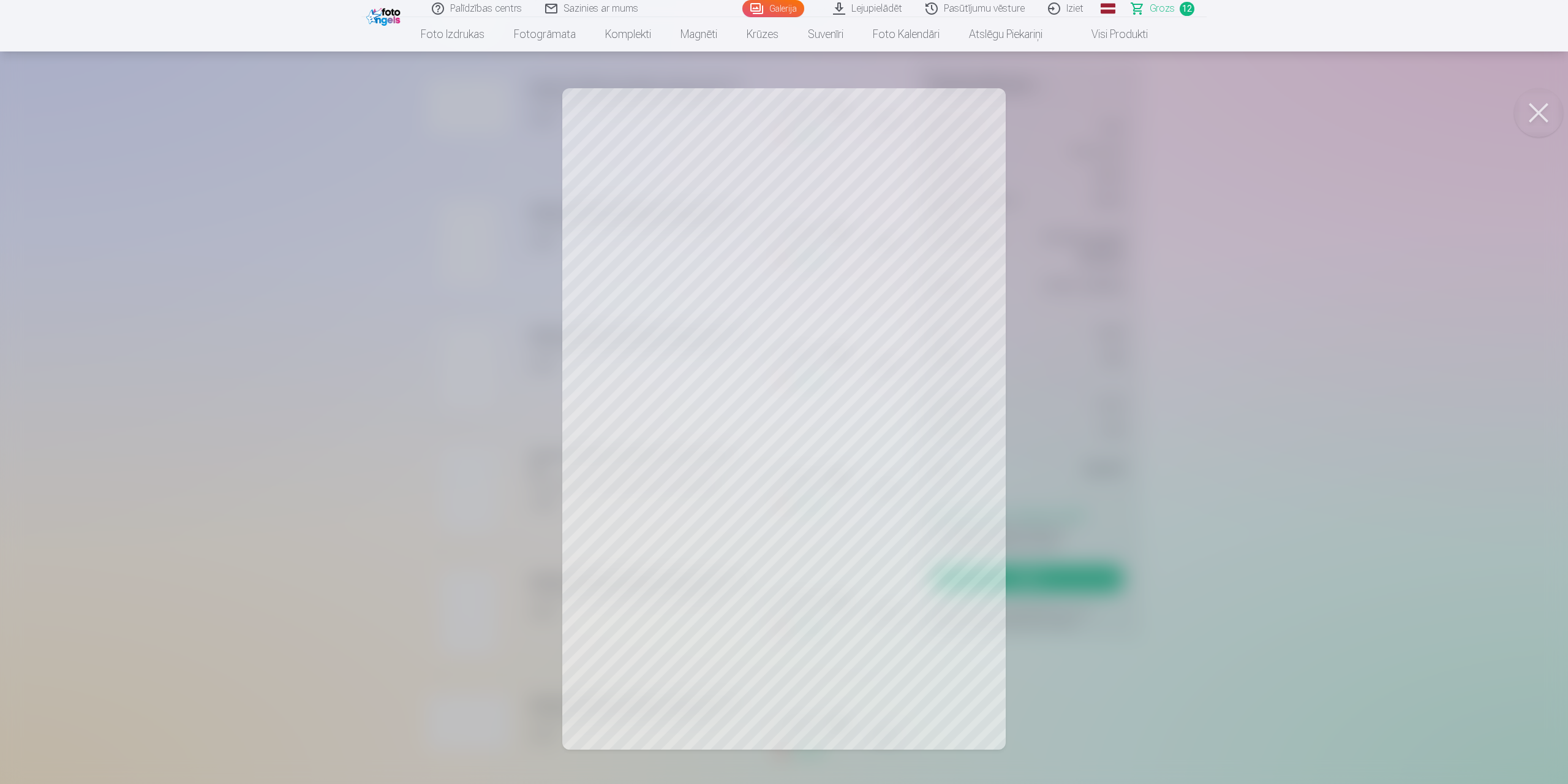
drag, startPoint x: 1541, startPoint y: 110, endPoint x: 1020, endPoint y: 135, distance: 521.6
click at [1541, 110] on button at bounding box center [1538, 112] width 49 height 49
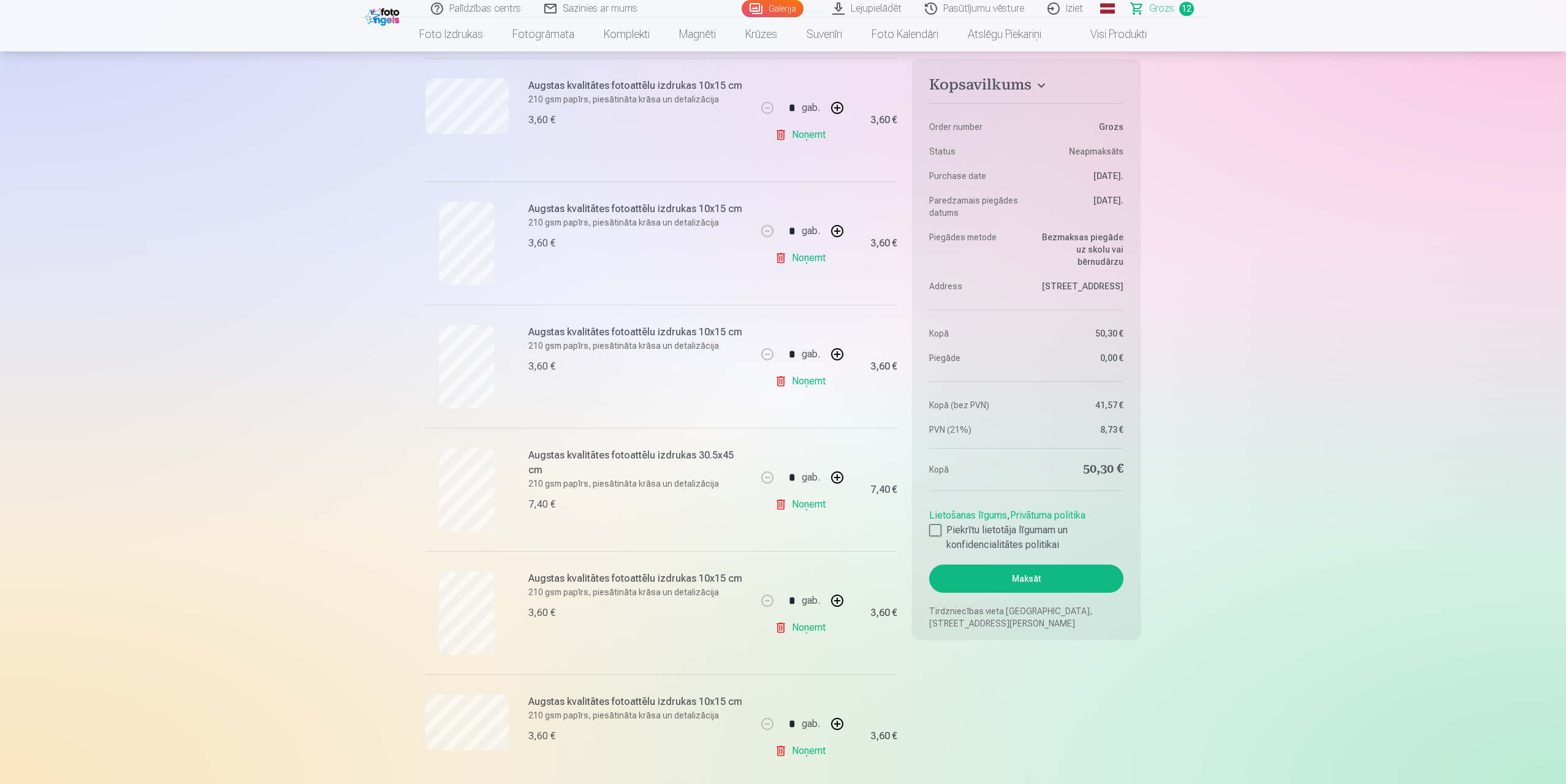
scroll to position [429, 0]
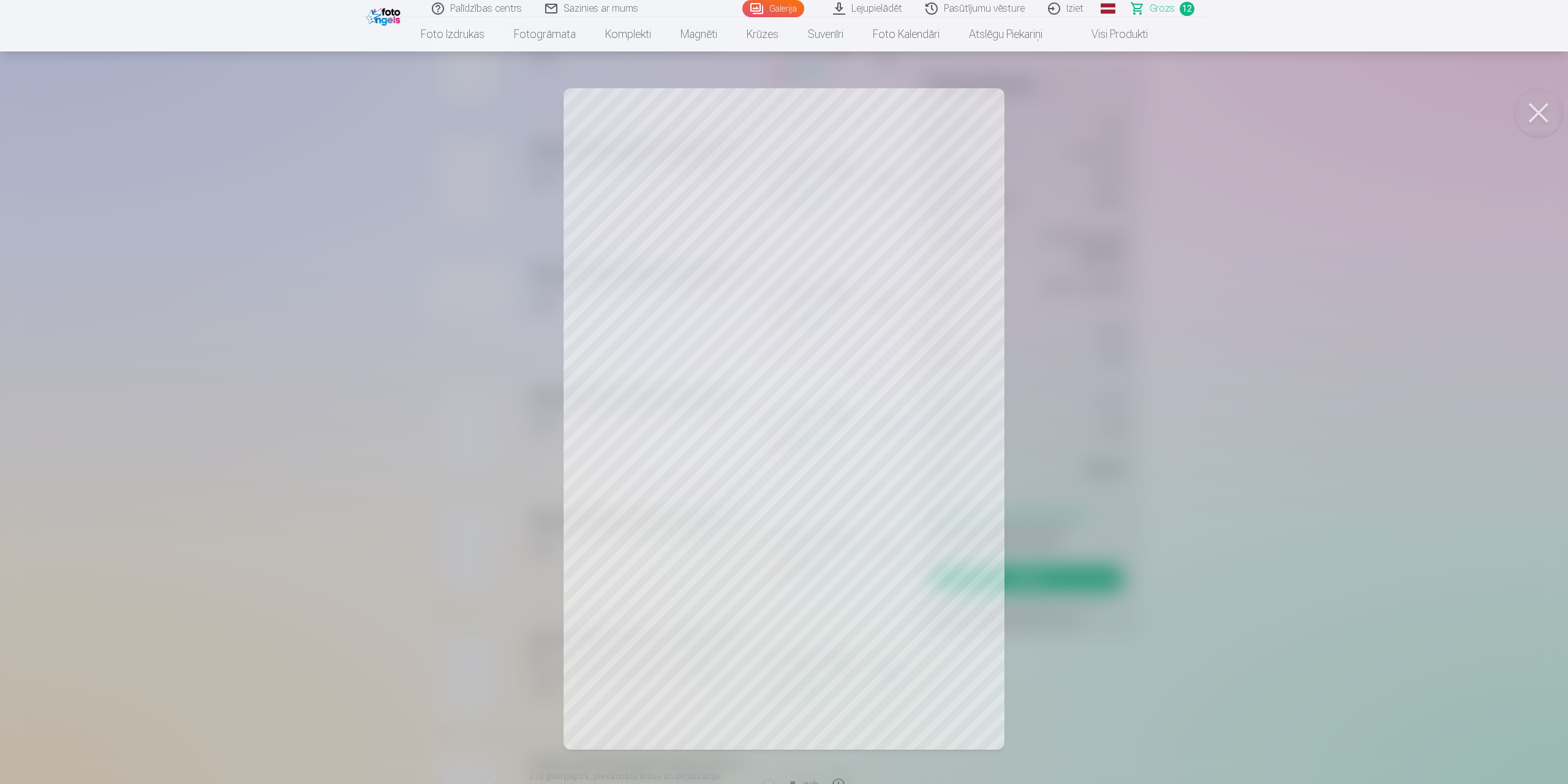
click at [1537, 111] on button at bounding box center [1538, 112] width 49 height 49
click at [1553, 107] on button at bounding box center [1538, 112] width 49 height 49
click at [1533, 117] on button at bounding box center [1538, 112] width 49 height 49
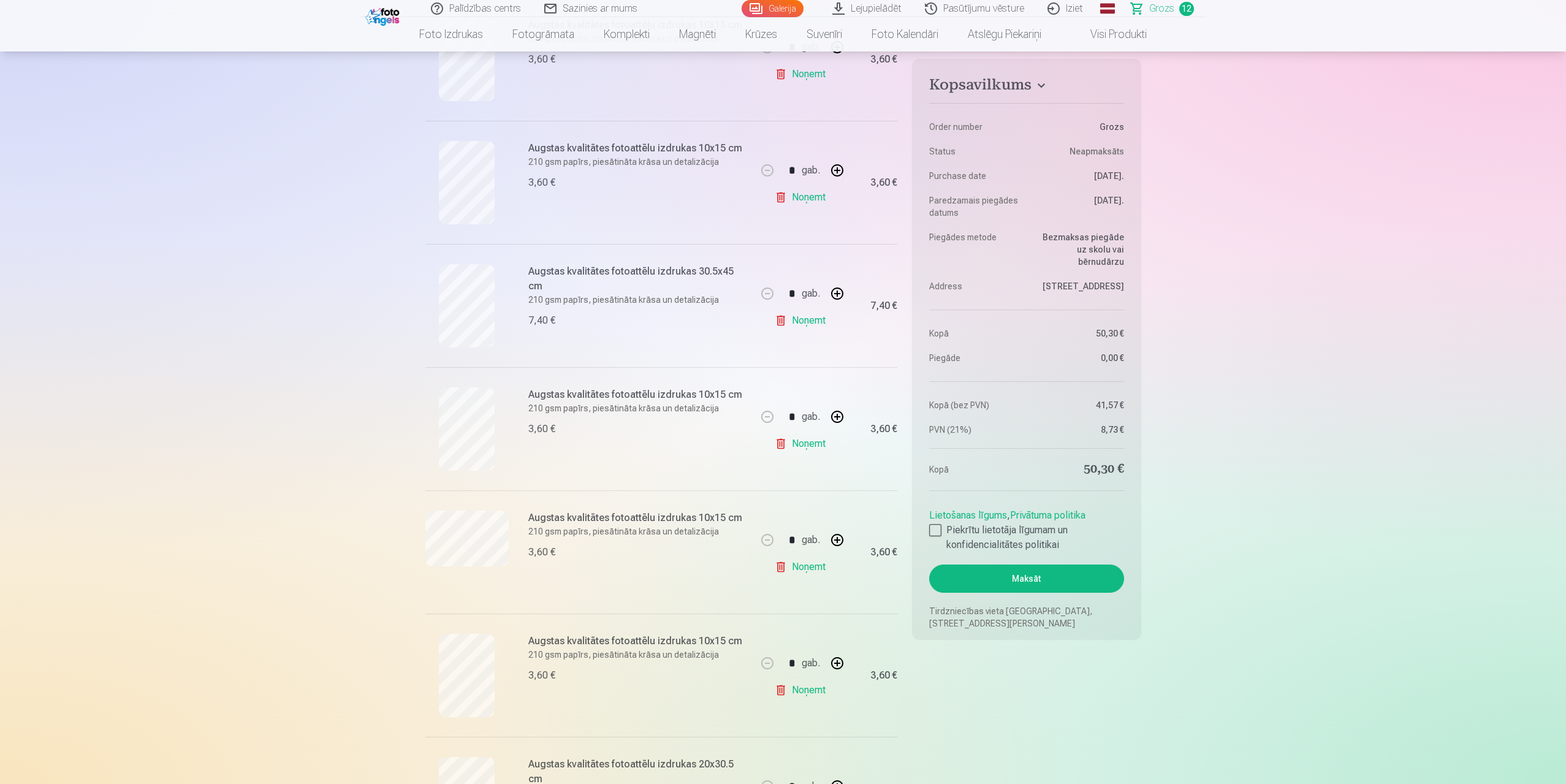
scroll to position [1042, 0]
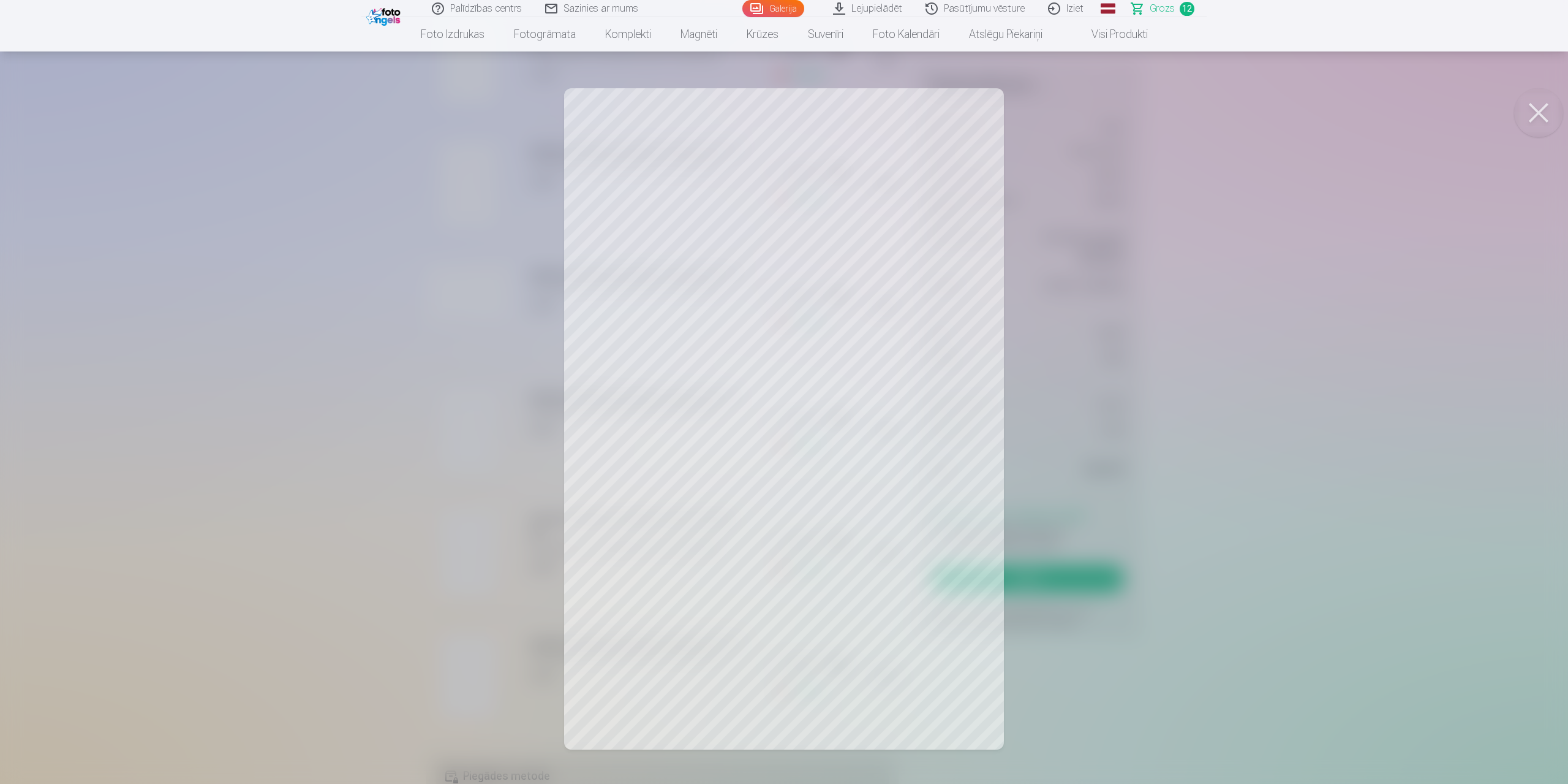
click at [1541, 116] on button at bounding box center [1538, 112] width 49 height 49
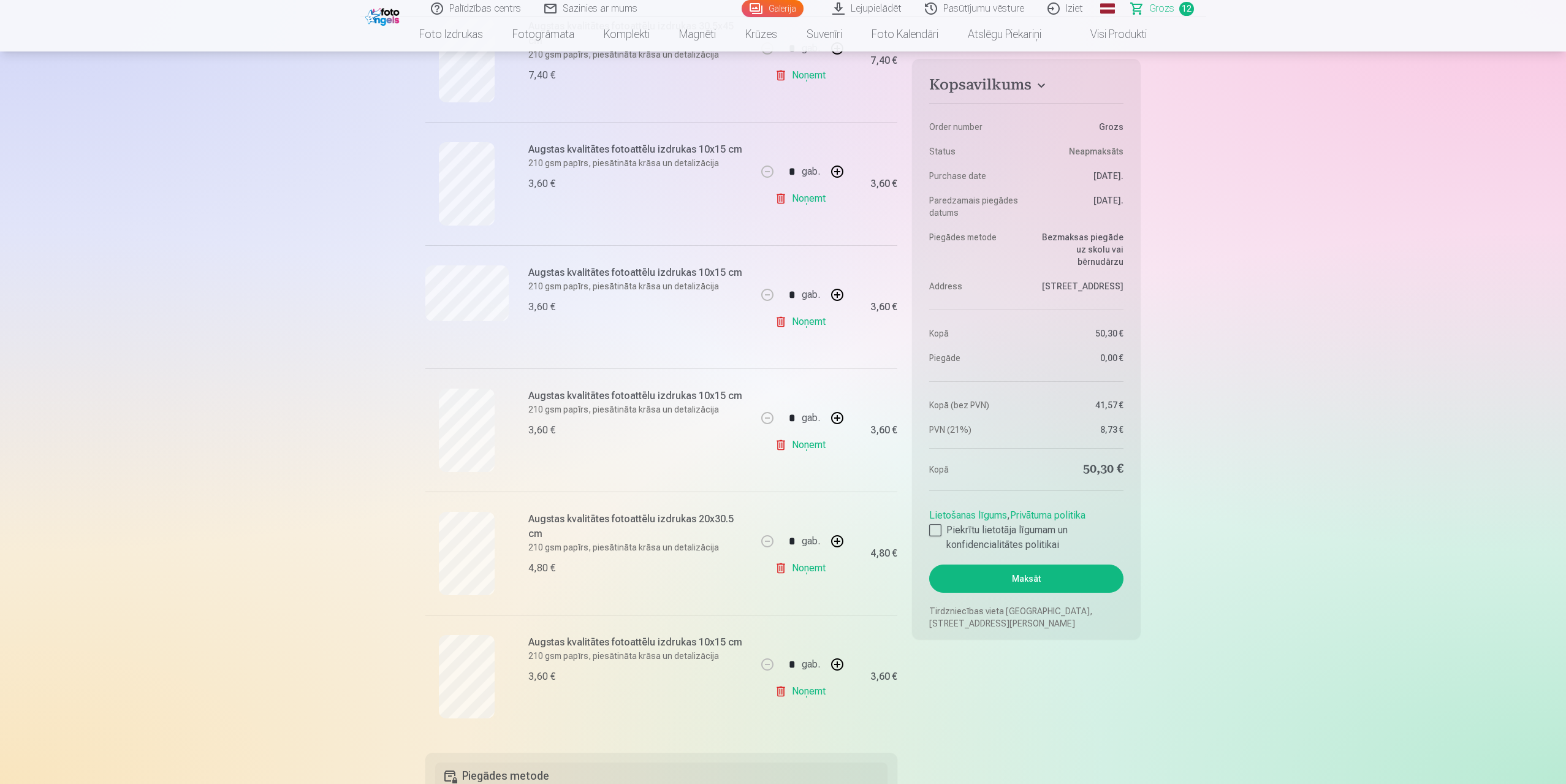
scroll to position [736, 0]
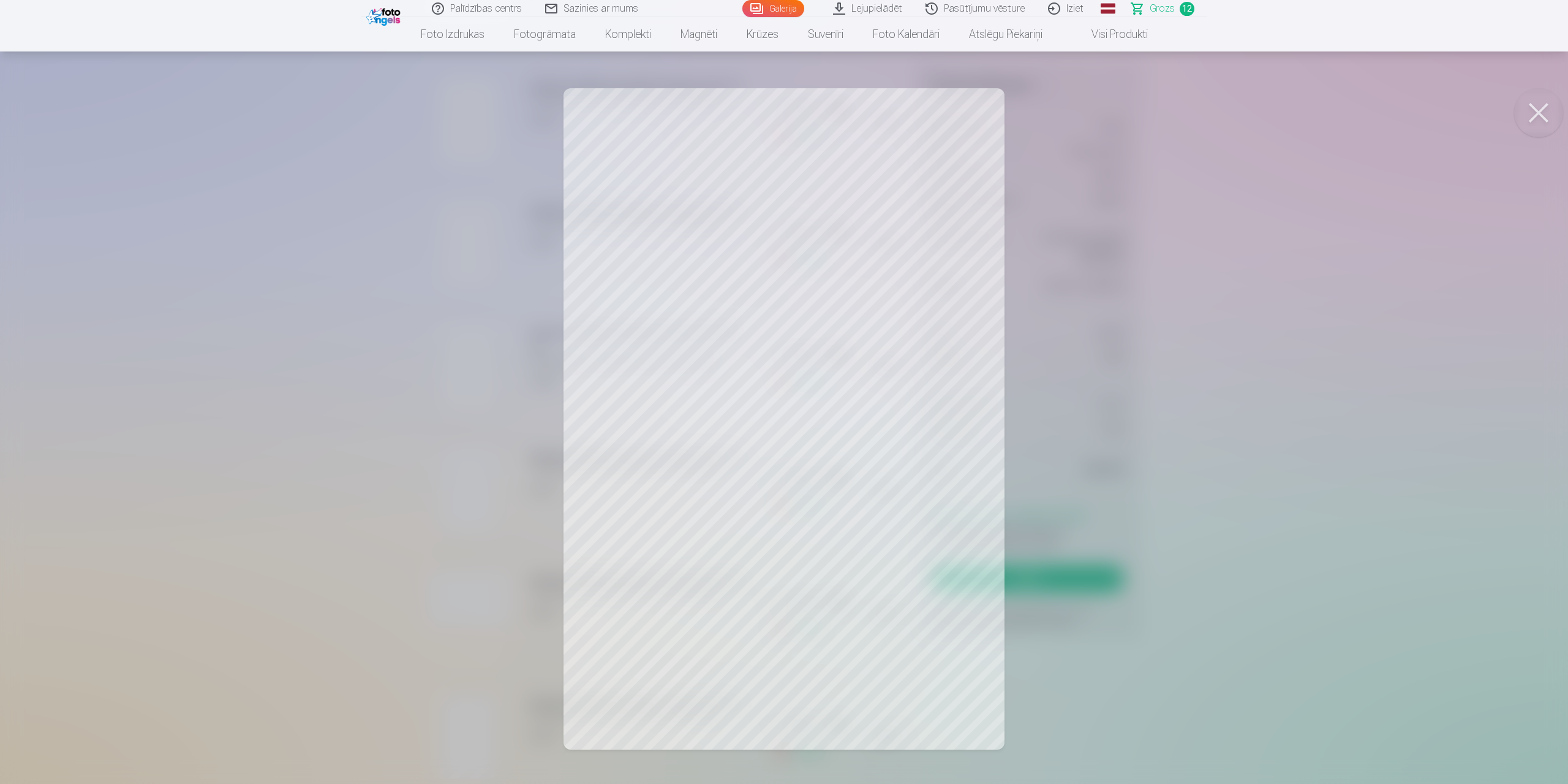
click at [1536, 112] on button at bounding box center [1538, 112] width 49 height 49
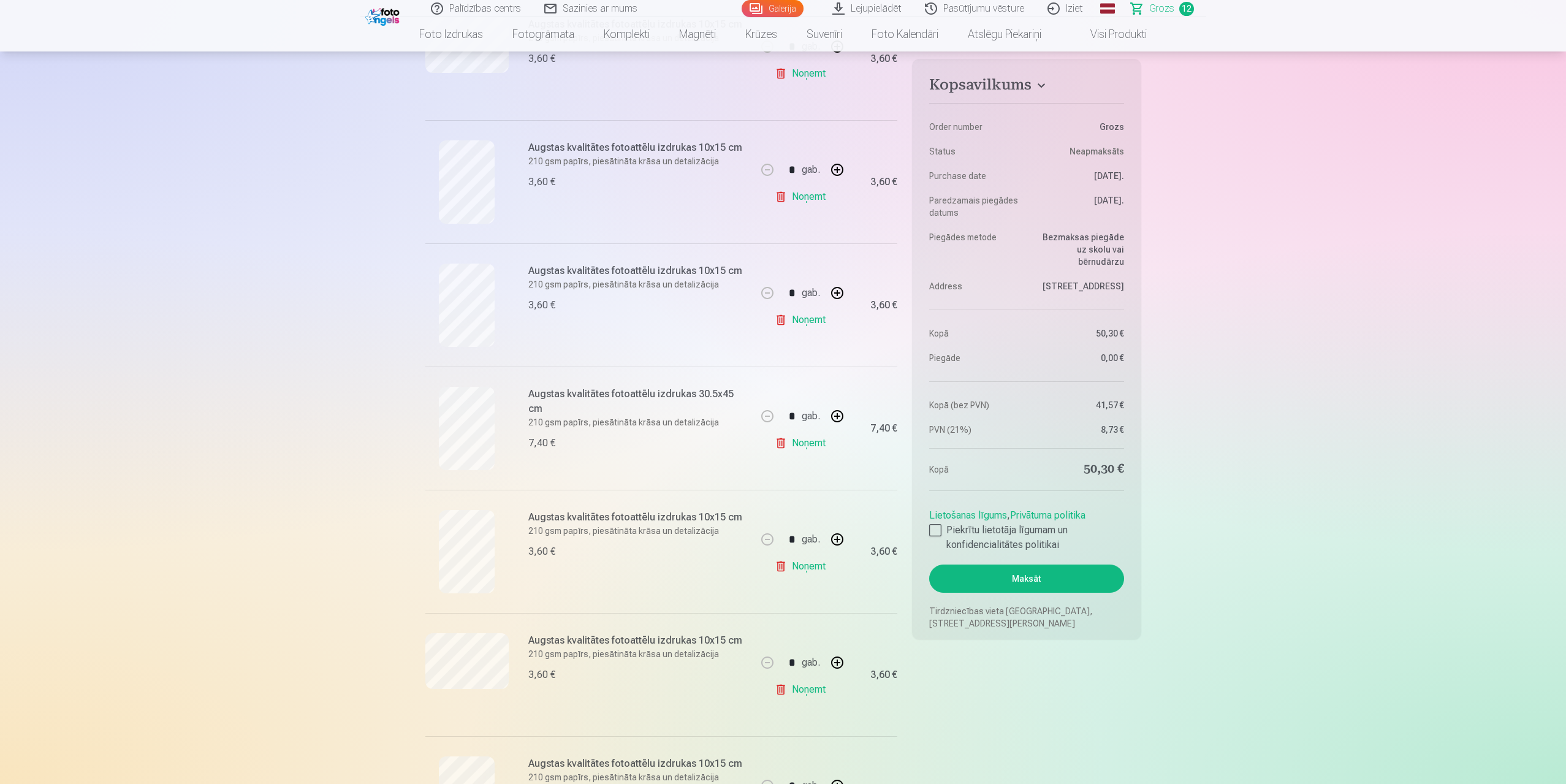
scroll to position [613, 0]
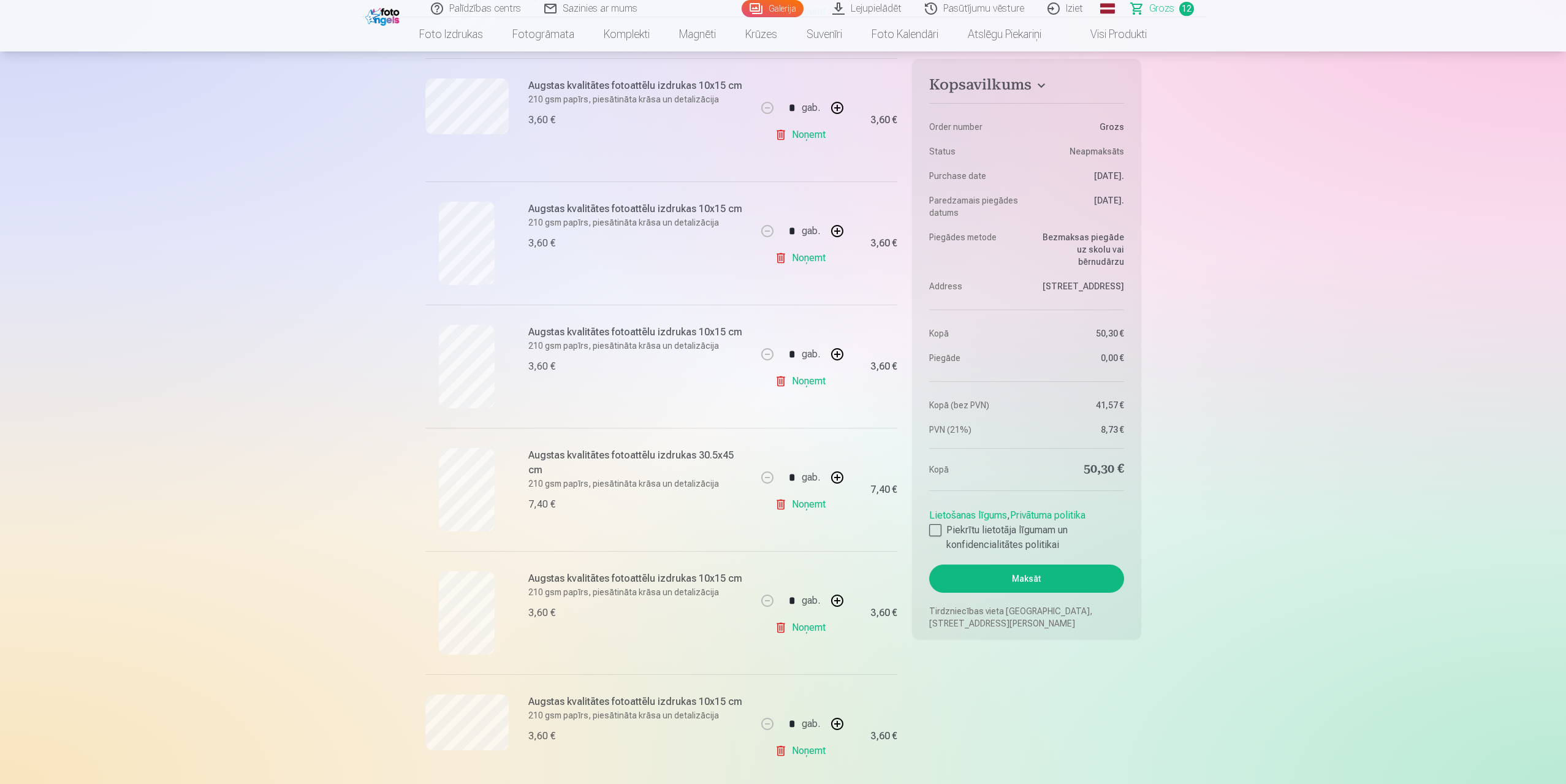
click at [806, 507] on link "Noņemt" at bounding box center [802, 504] width 56 height 24
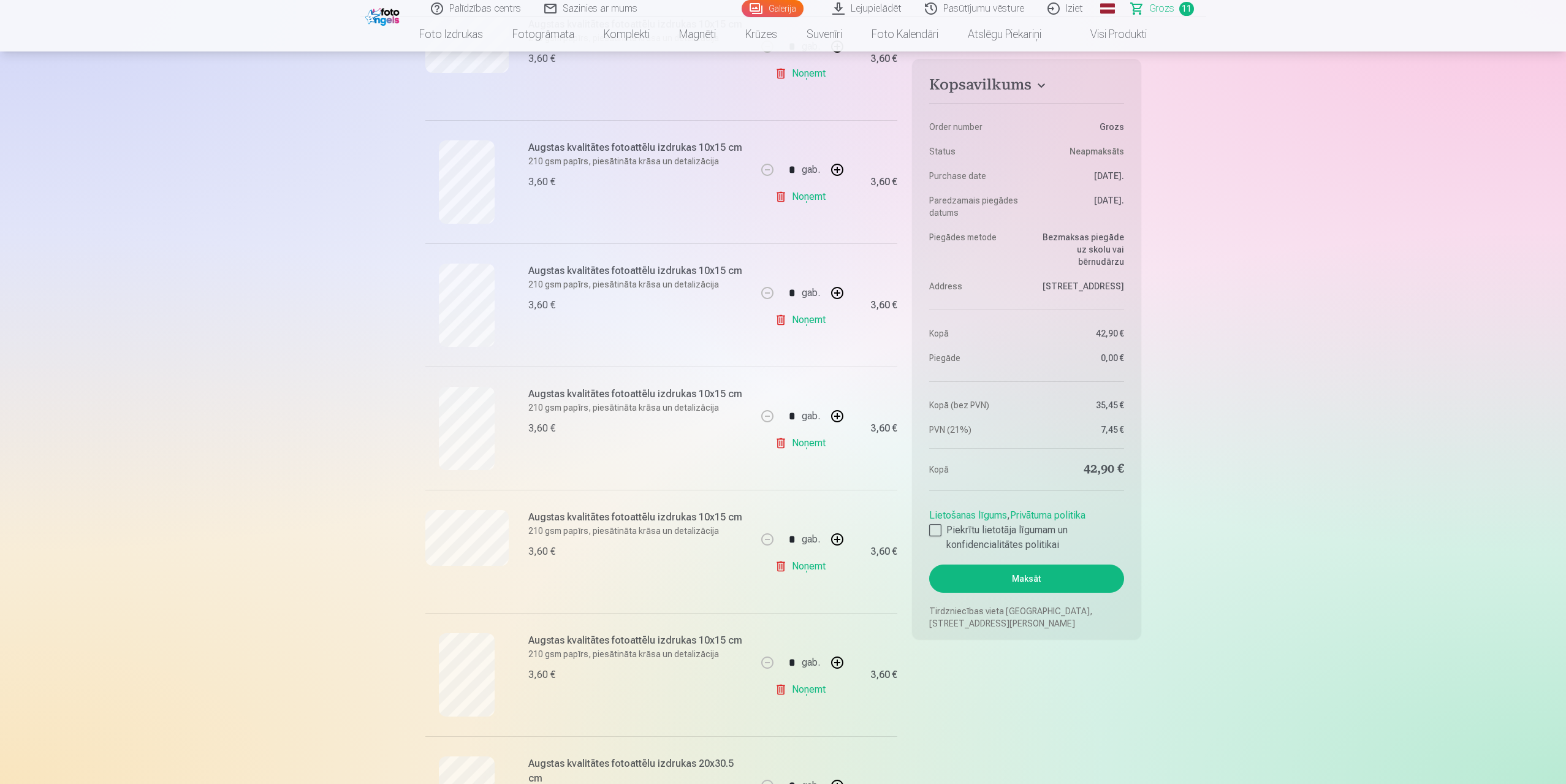
scroll to position [797, 0]
click at [1033, 578] on button "Maksāt" at bounding box center [1026, 578] width 194 height 28
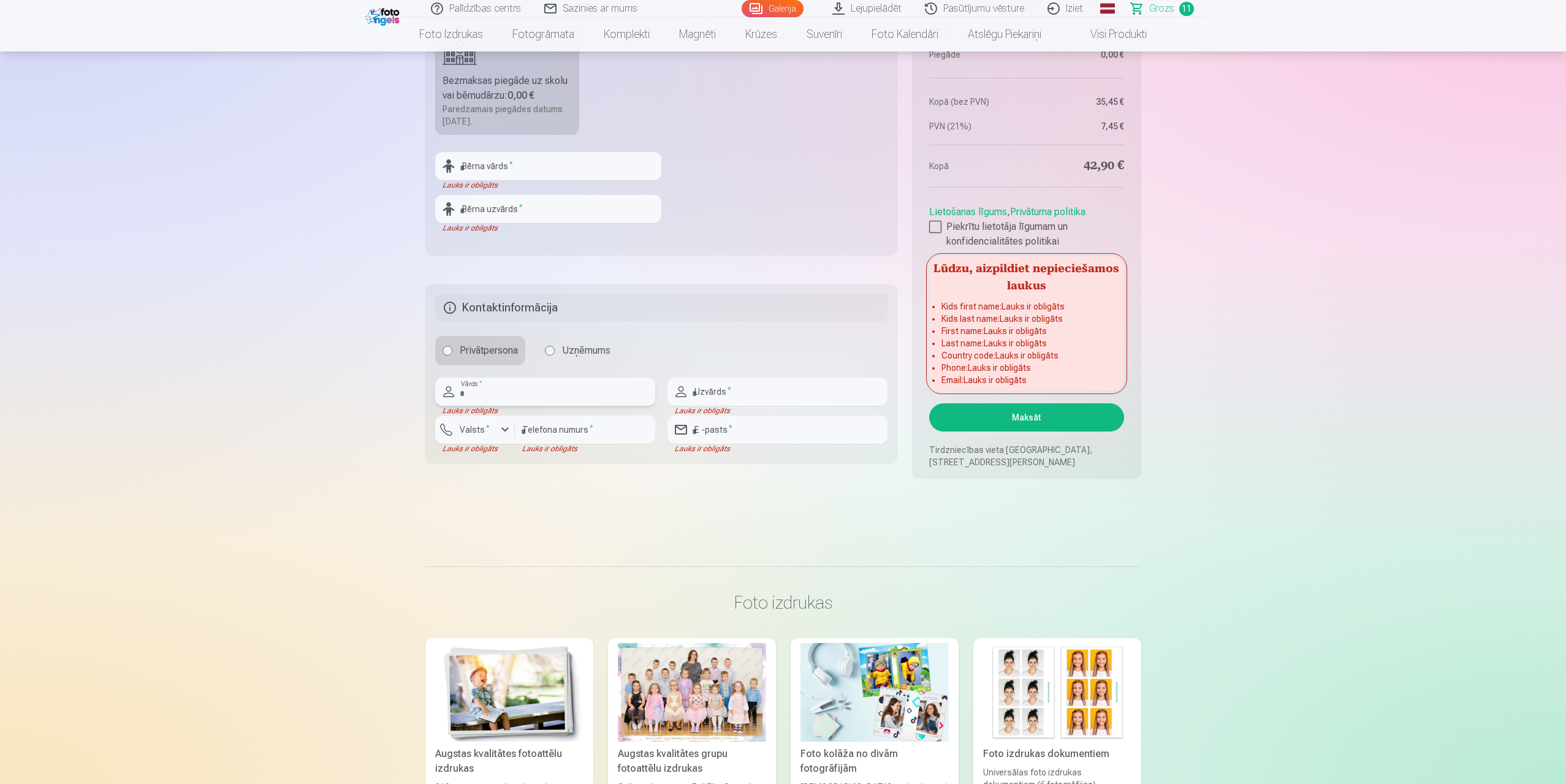
scroll to position [1524, 0]
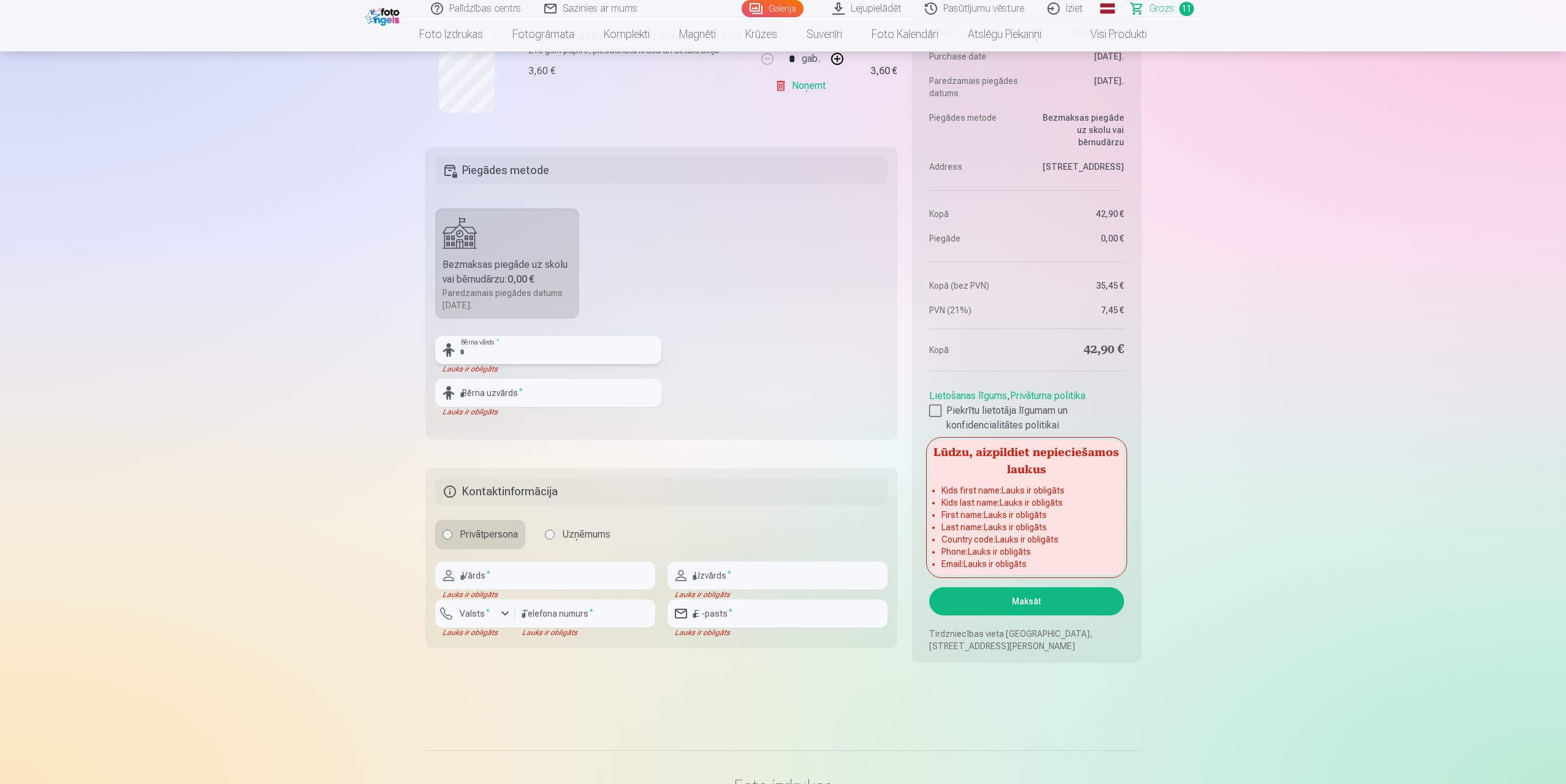
click at [531, 352] on input "text" at bounding box center [548, 350] width 226 height 28
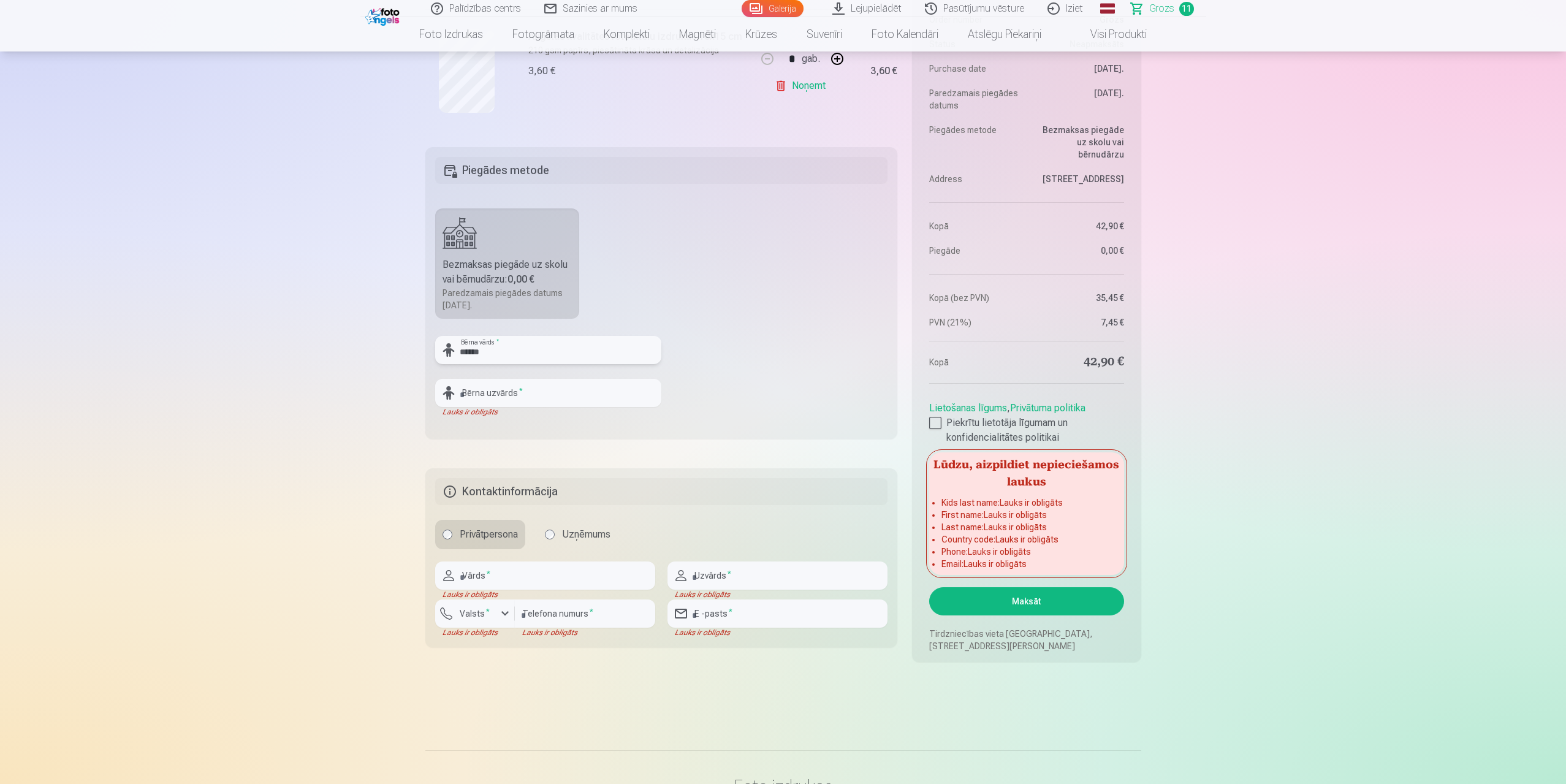
type input "******"
click at [541, 400] on input "text" at bounding box center [548, 393] width 226 height 28
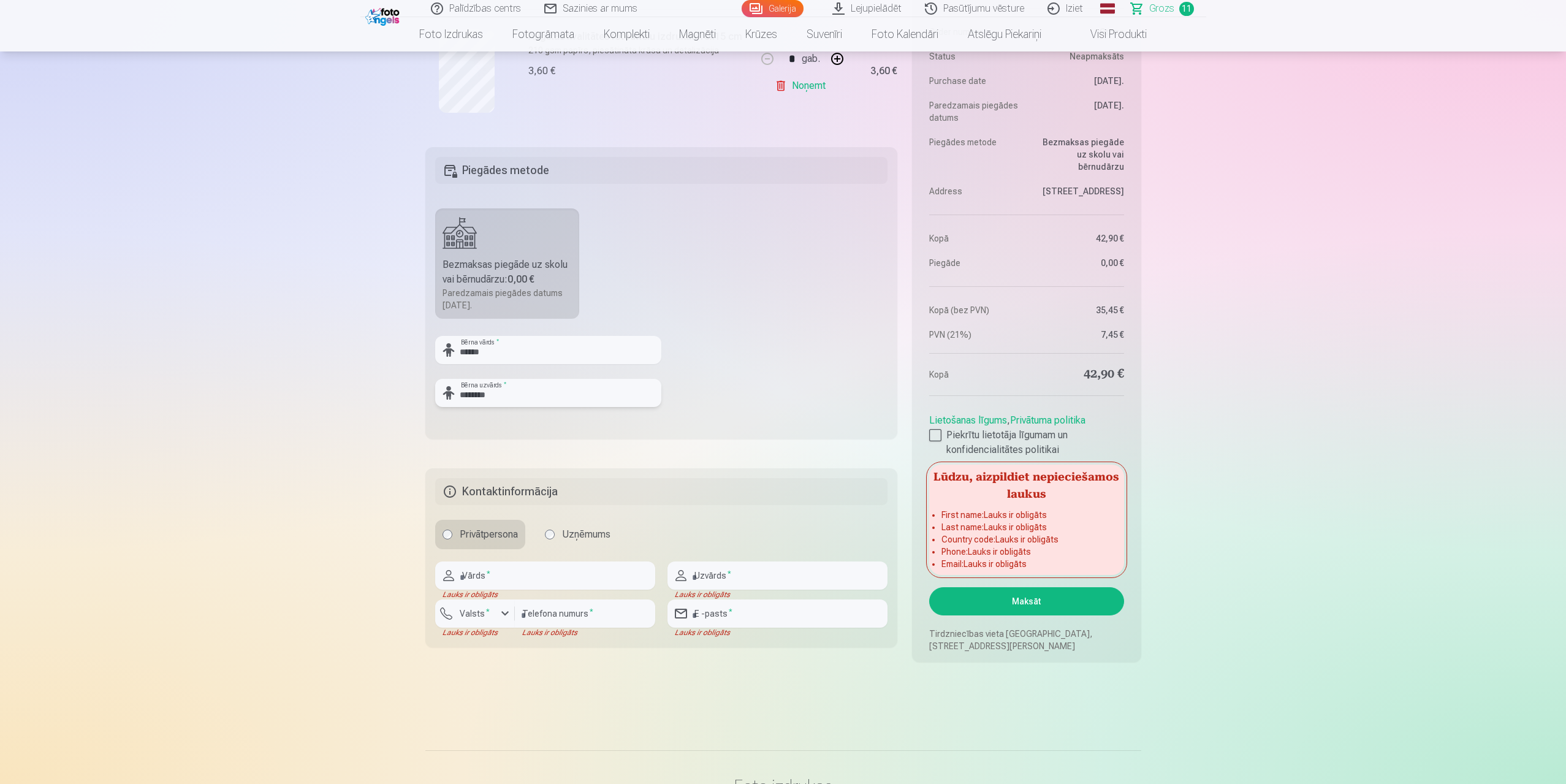
type input "********"
drag, startPoint x: 232, startPoint y: 612, endPoint x: 240, endPoint y: 608, distance: 8.9
click at [522, 574] on input "text" at bounding box center [545, 576] width 220 height 28
type input "****"
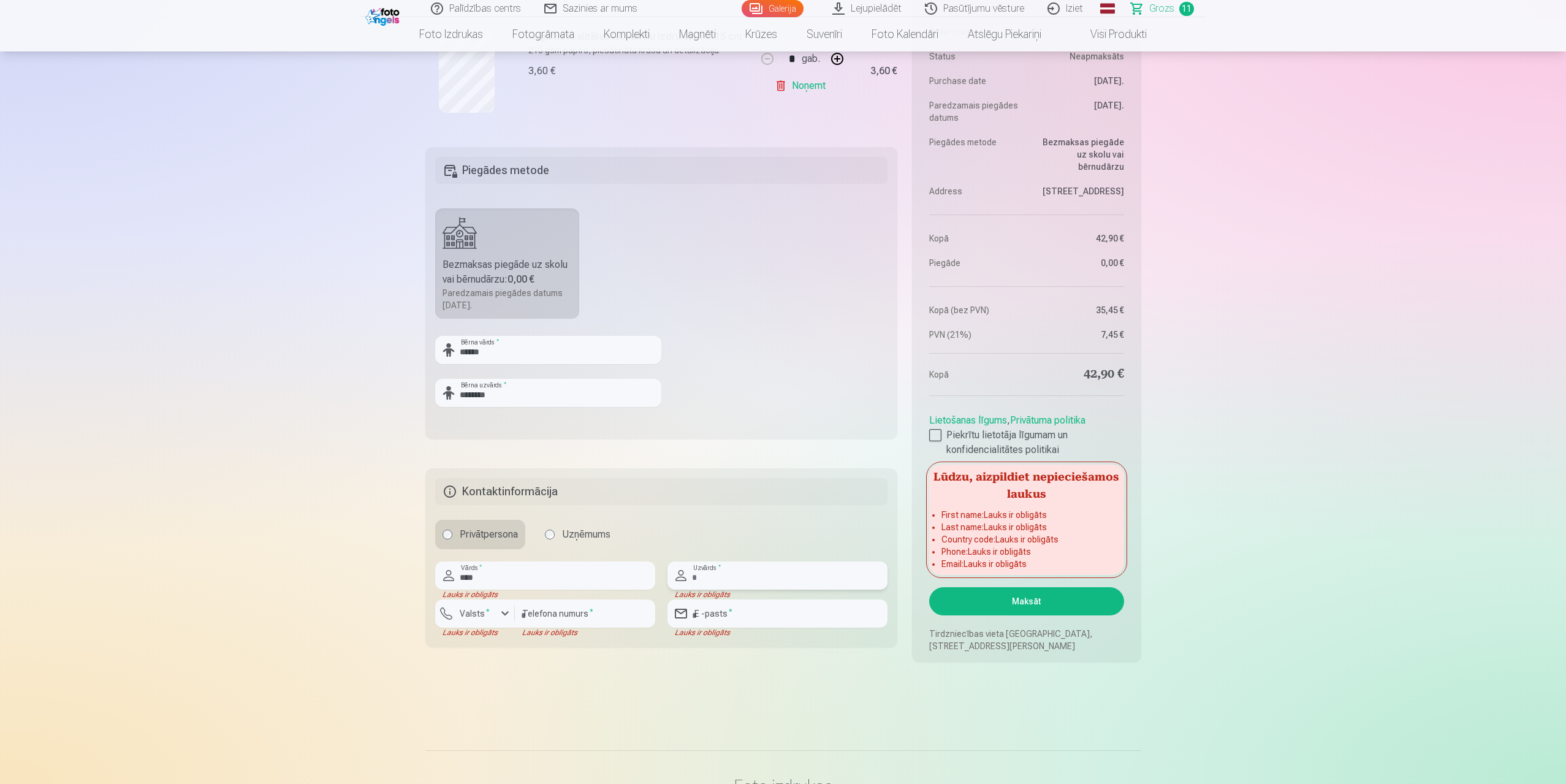
type input "********"
type input "**********"
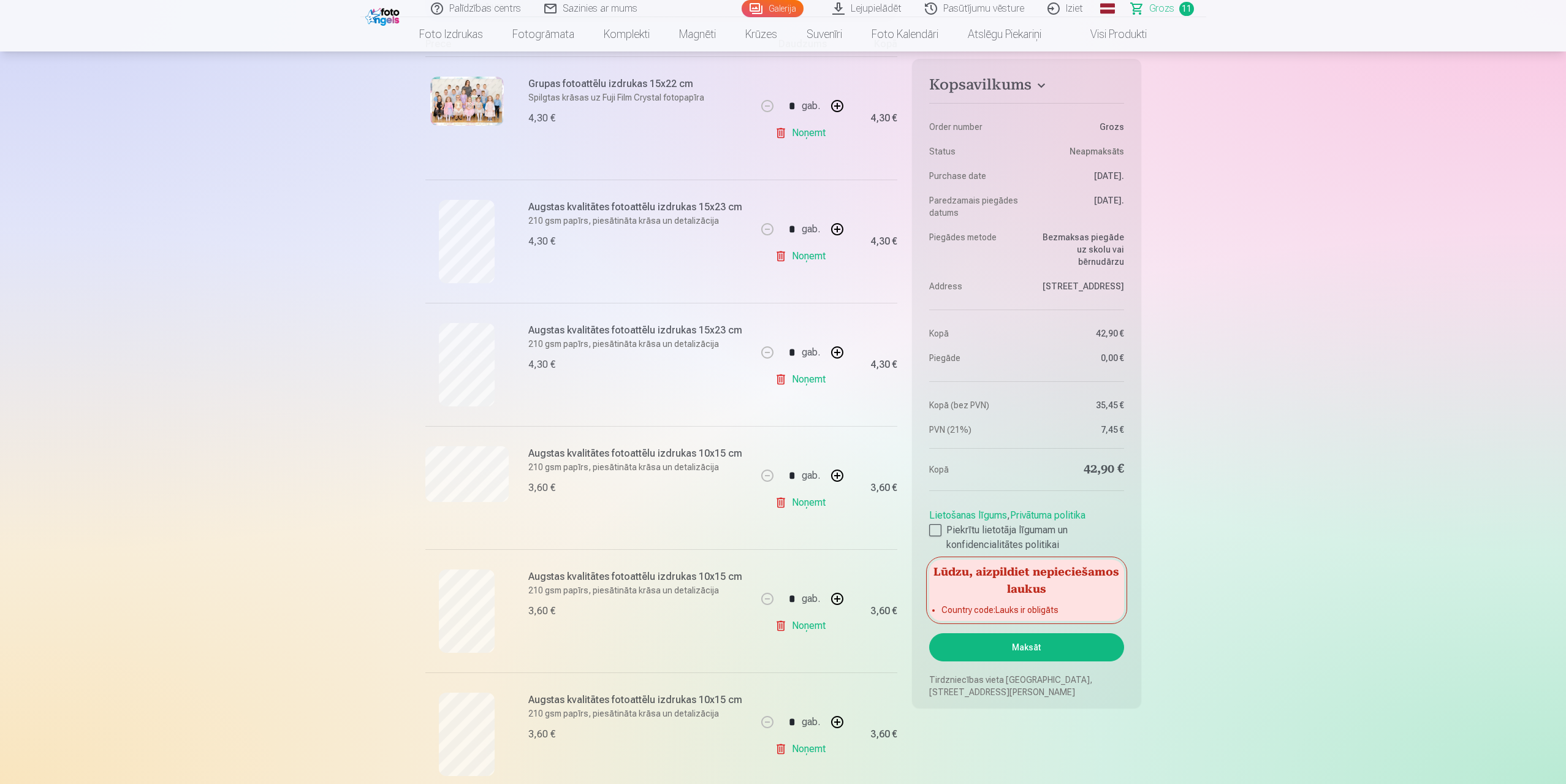
scroll to position [490, 0]
click at [1033, 650] on button "Maksāt" at bounding box center [1026, 647] width 194 height 28
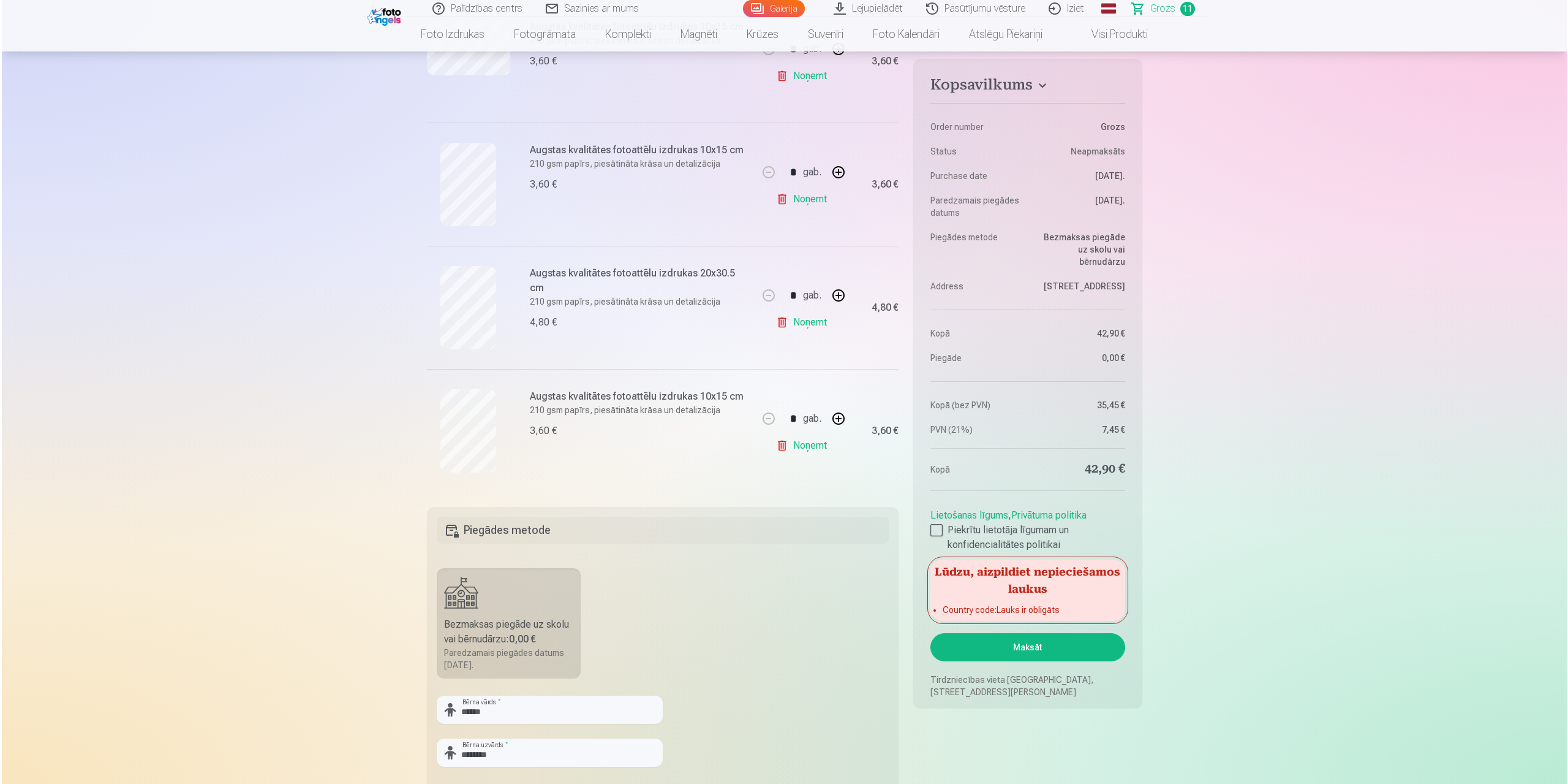
scroll to position [1532, 0]
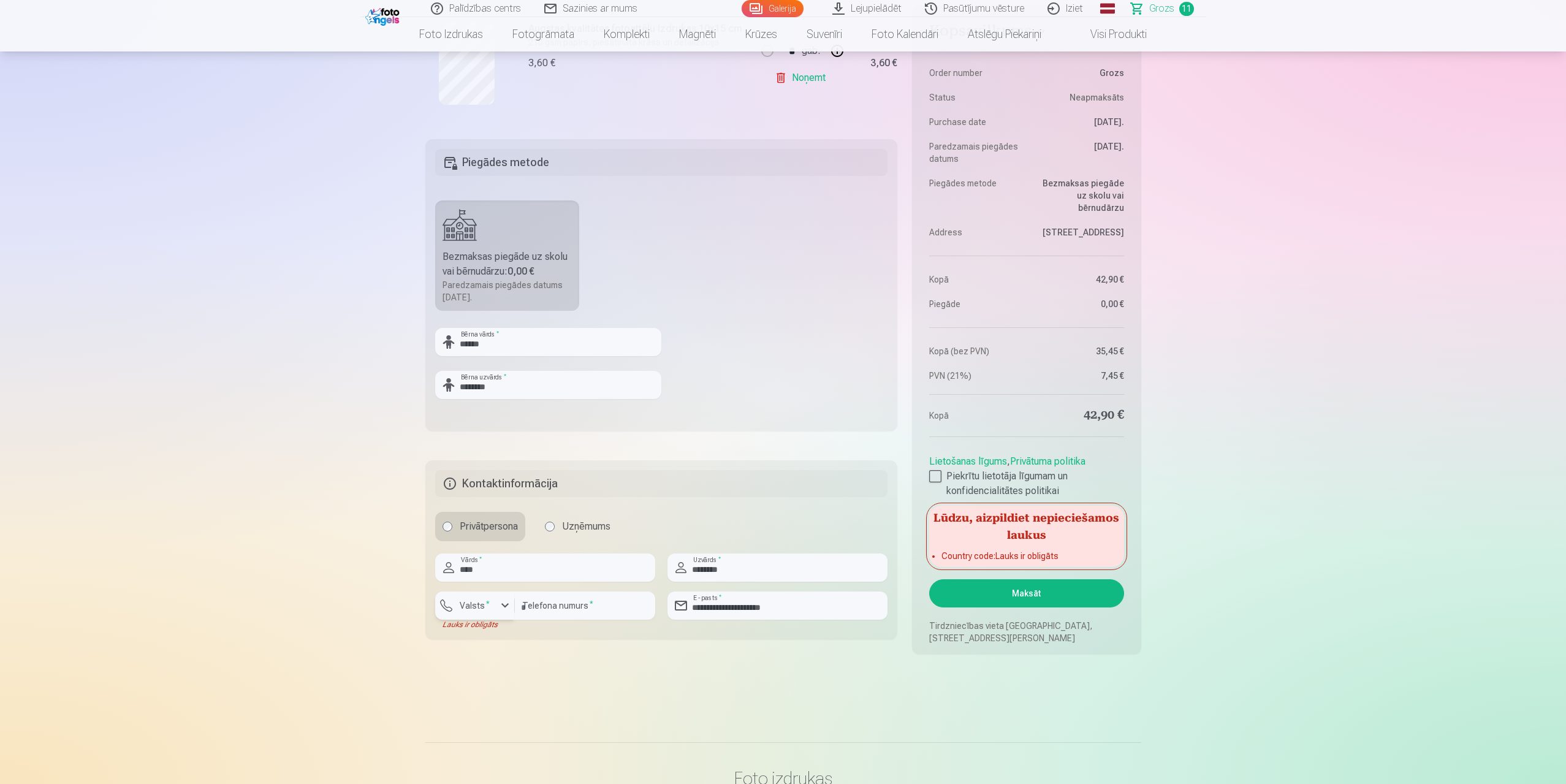
click at [498, 607] on div "button" at bounding box center [505, 605] width 15 height 15
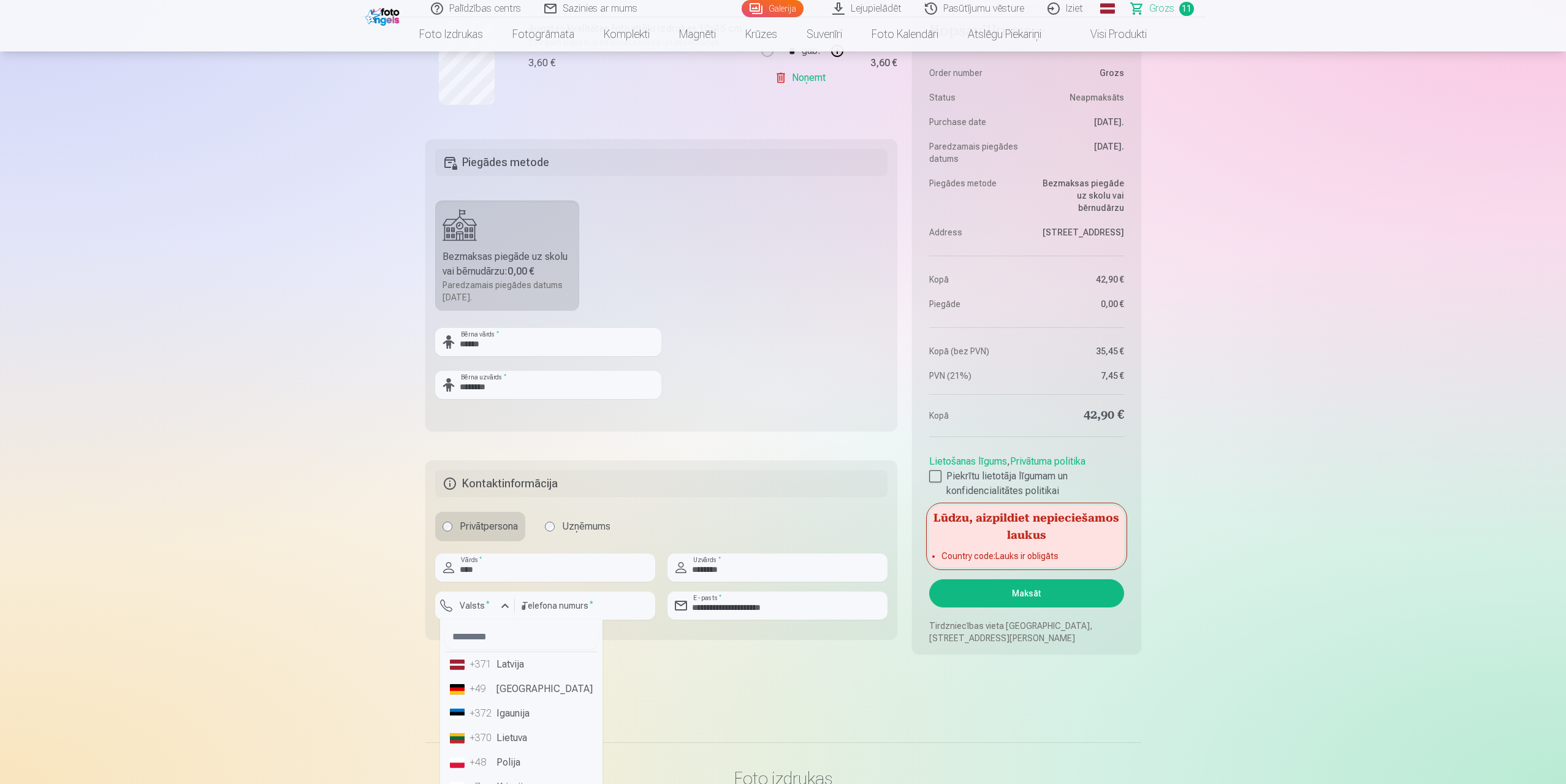
click at [501, 665] on li "+371 Latvija" at bounding box center [521, 664] width 153 height 24
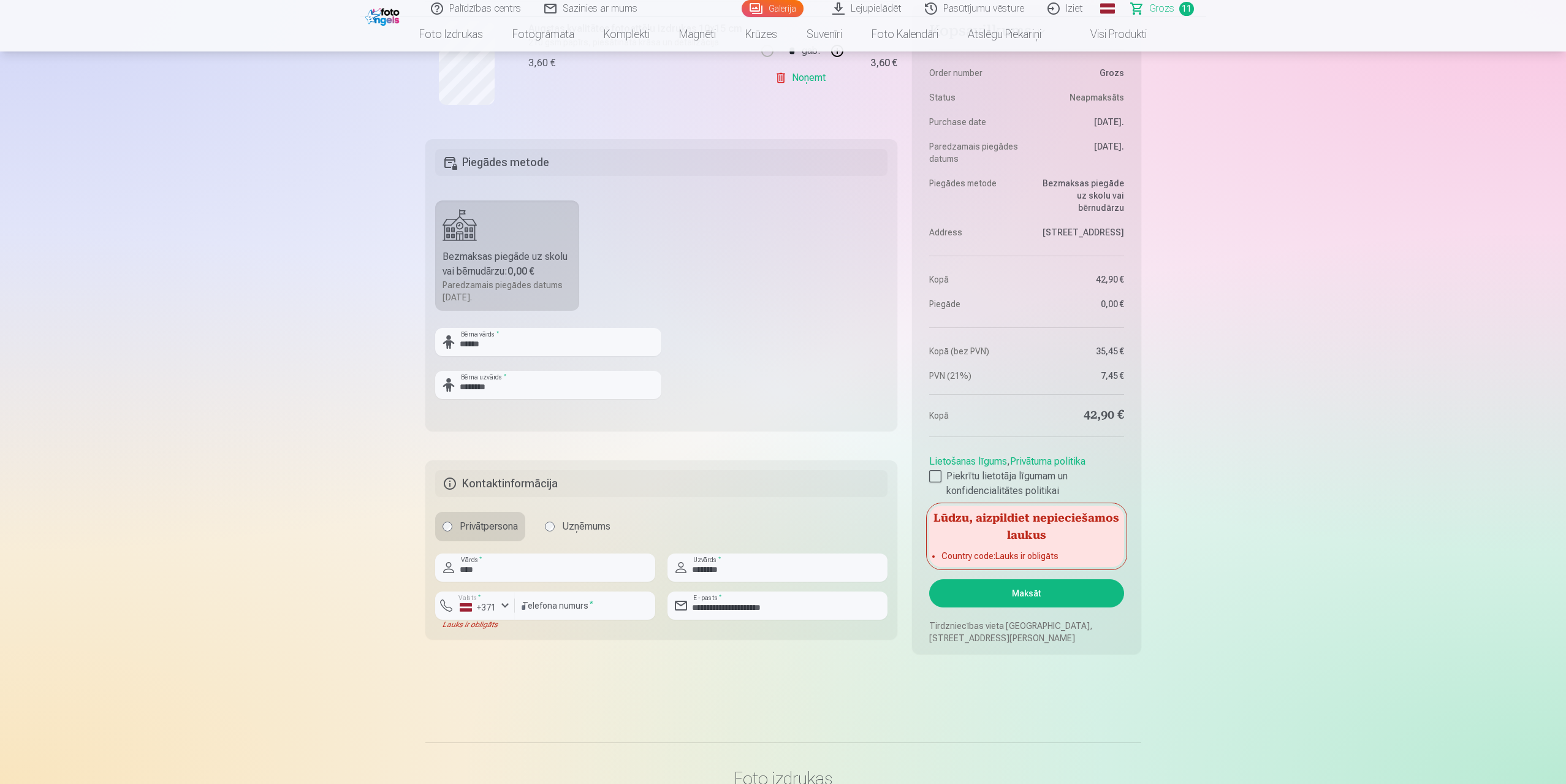
click at [1035, 587] on button "Maksāt" at bounding box center [1026, 593] width 194 height 28
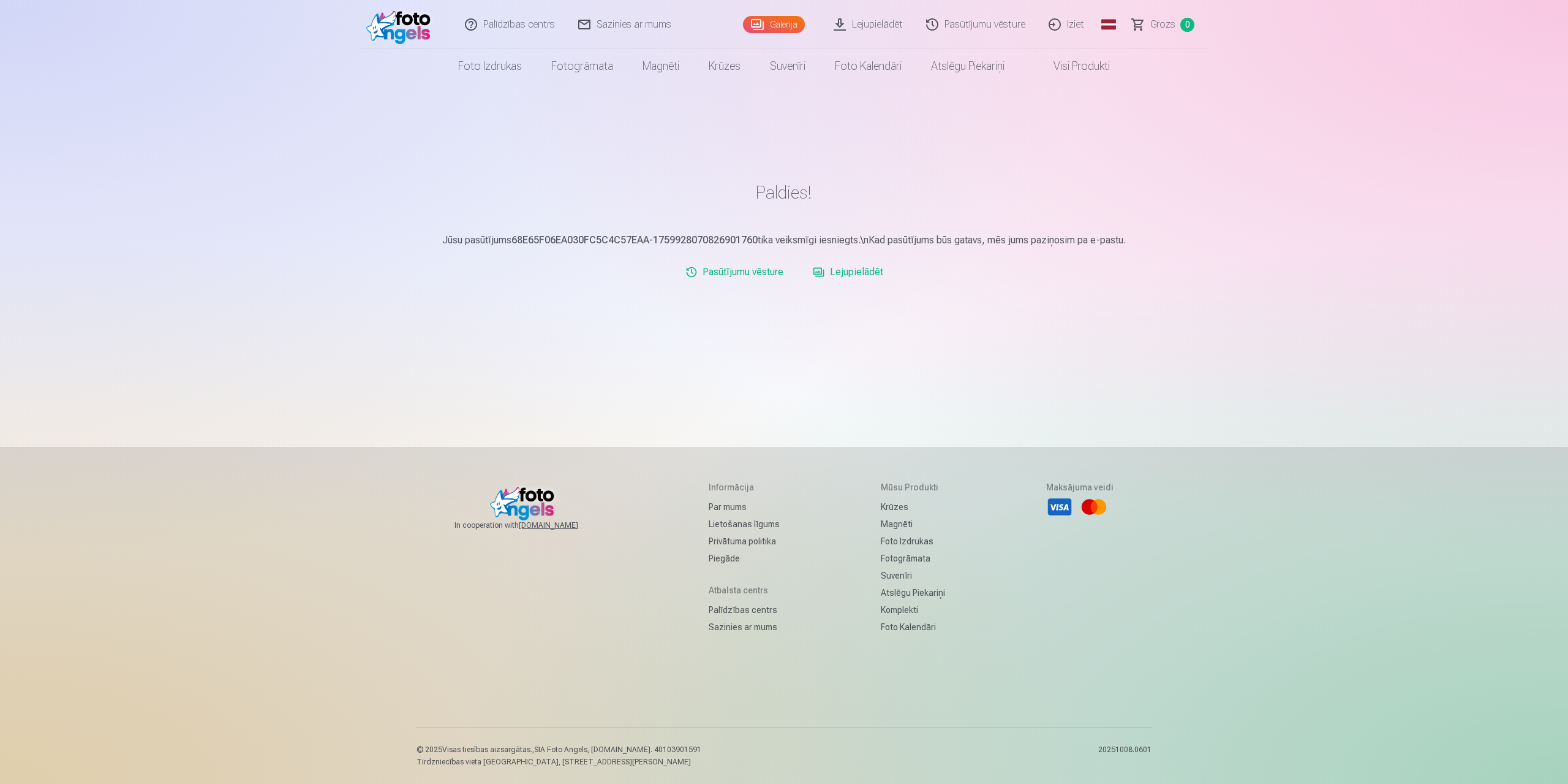
click at [850, 271] on link "Lejupielādēt" at bounding box center [847, 272] width 80 height 24
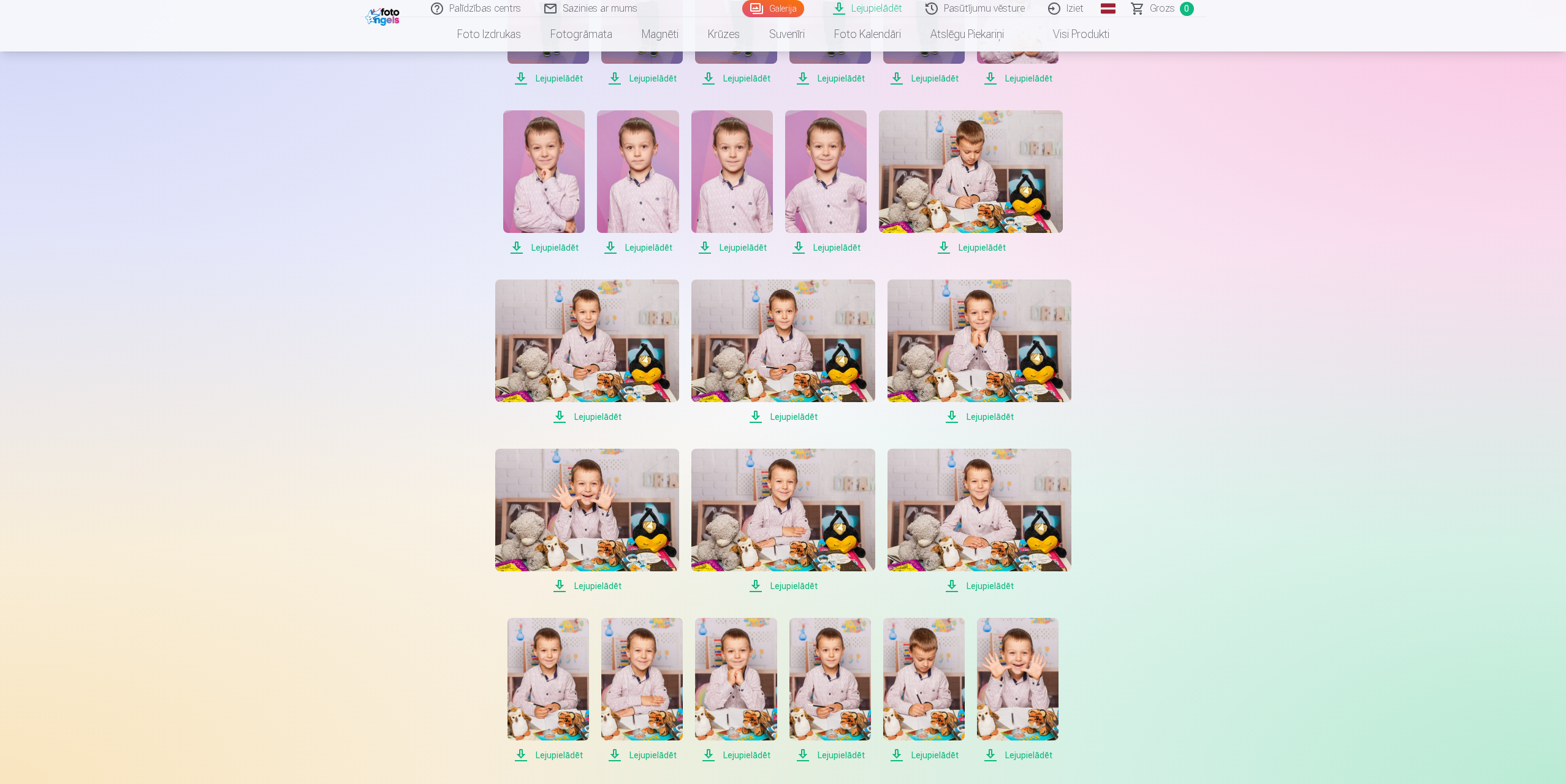
scroll to position [429, 0]
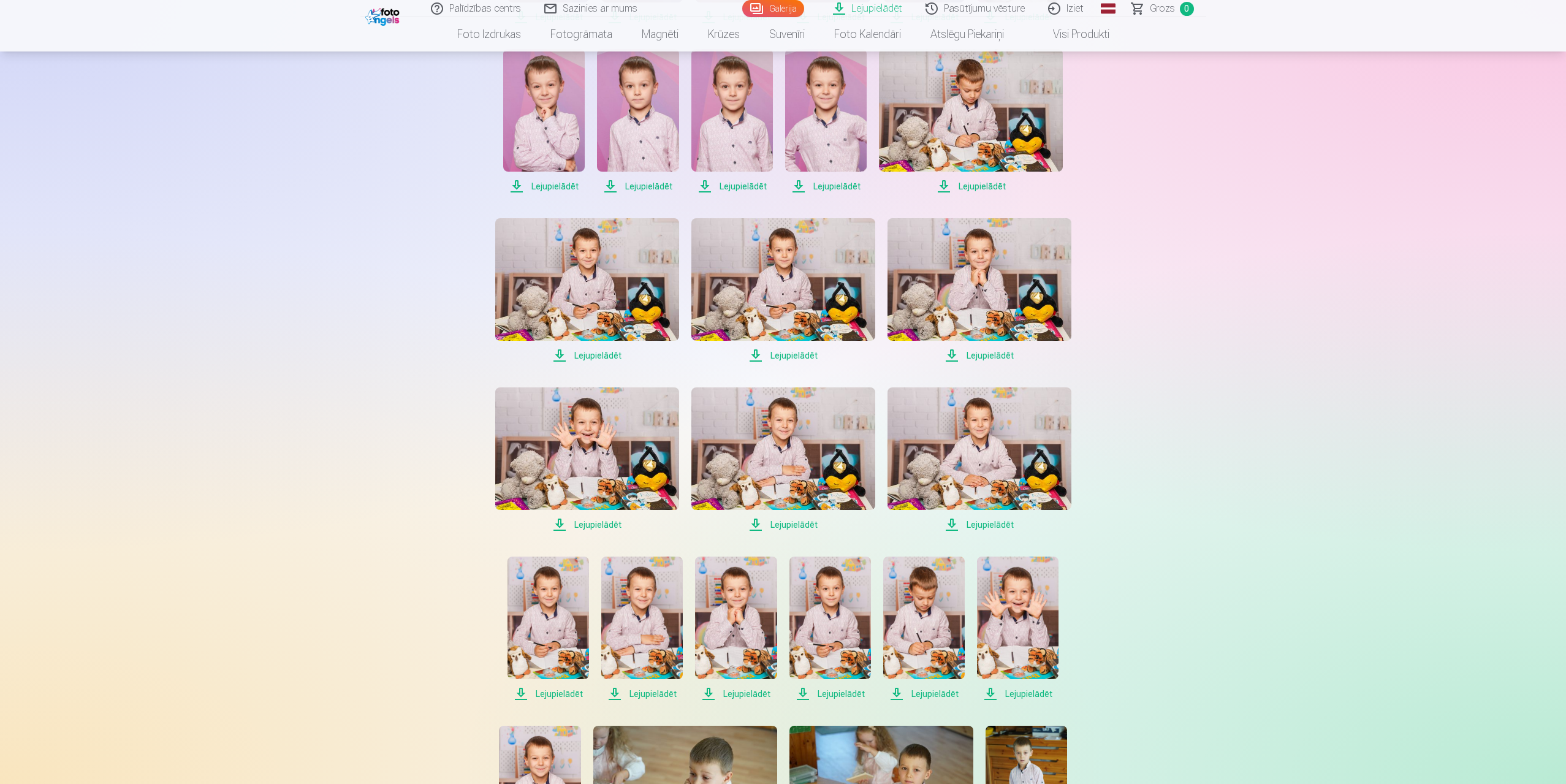
click at [594, 525] on span "Lejupielādēt" at bounding box center [587, 524] width 184 height 15
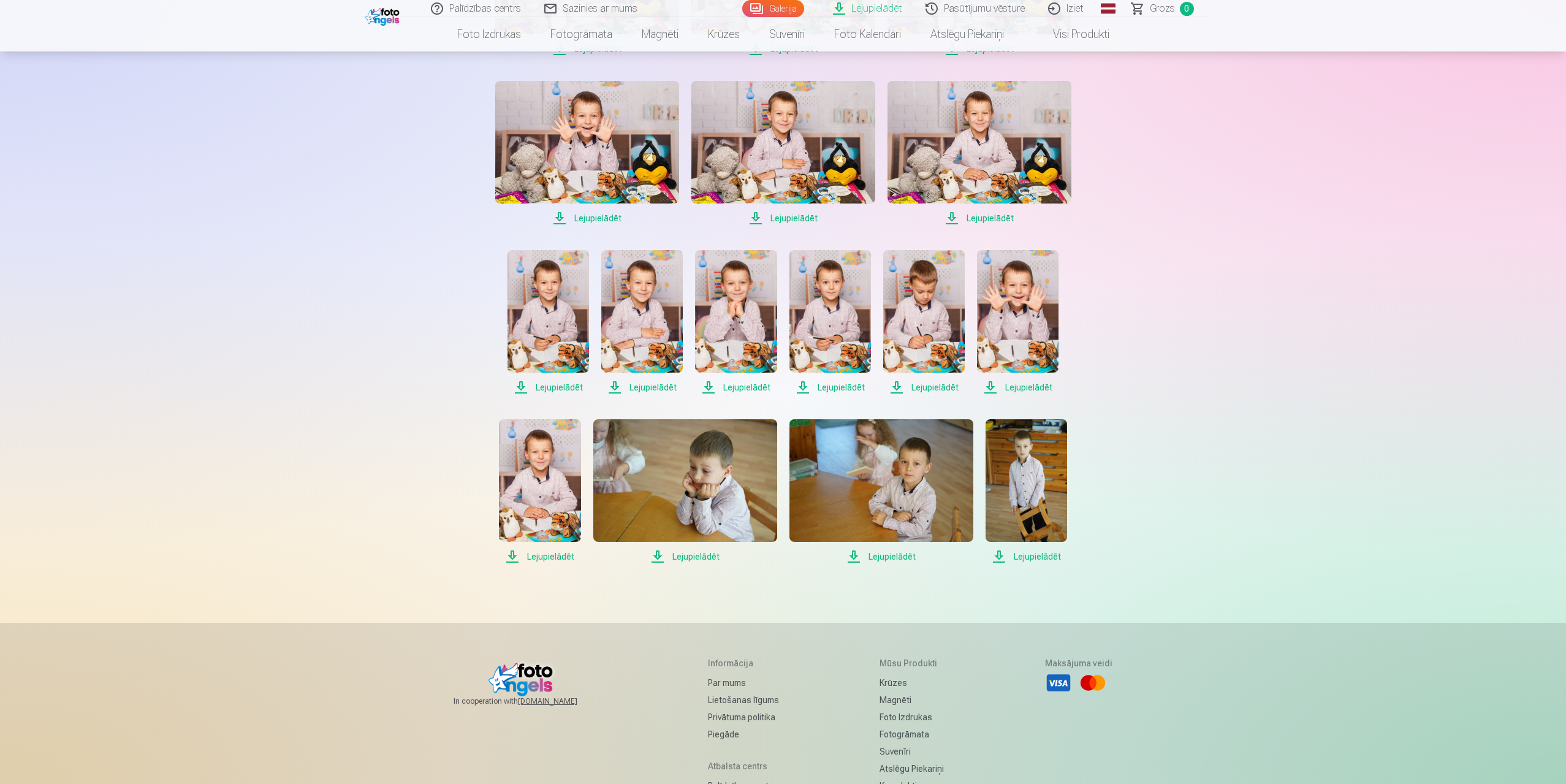
scroll to position [797, 0]
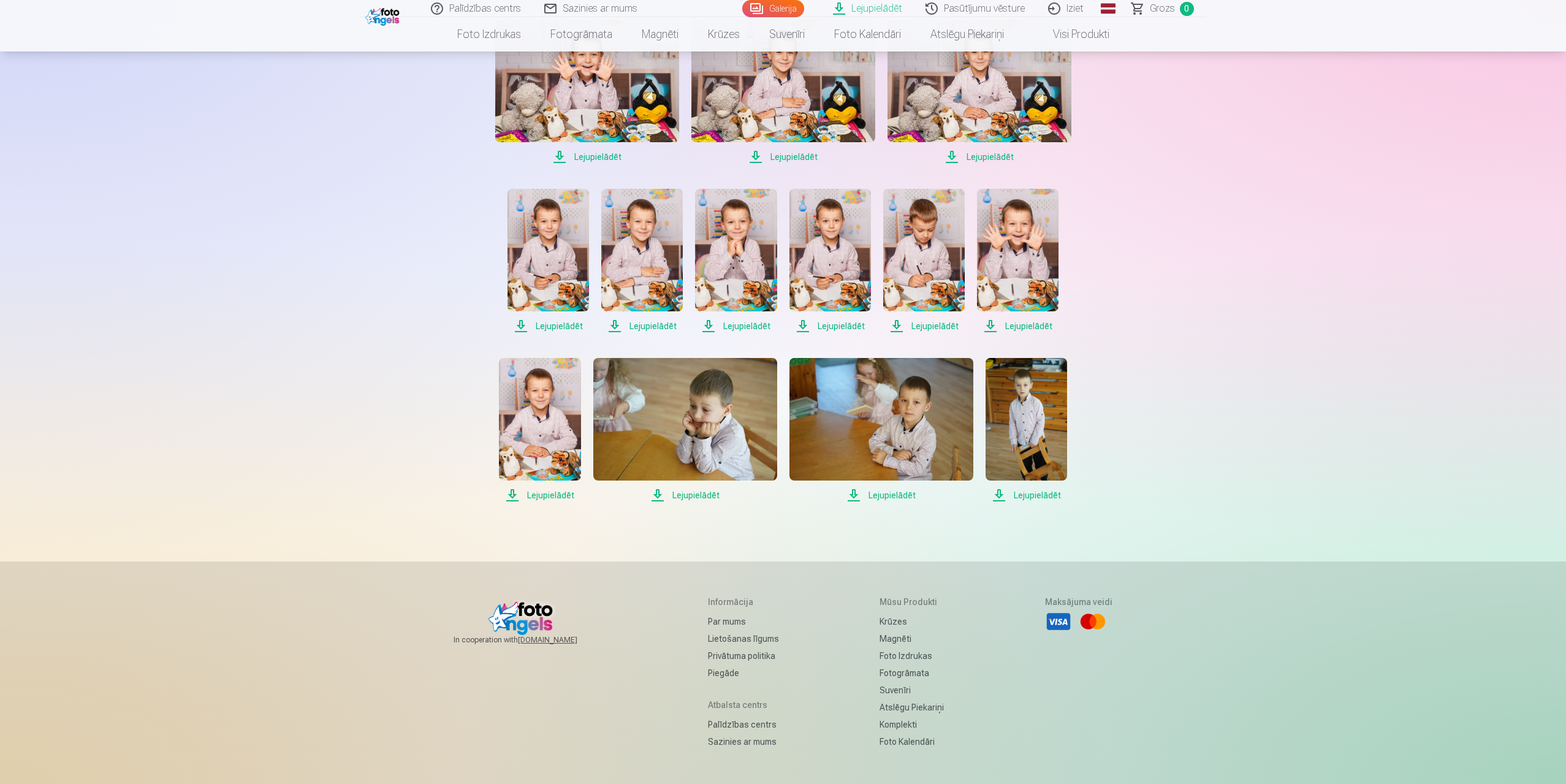
click at [689, 494] on span "Lejupielādēt" at bounding box center [685, 495] width 184 height 15
click at [558, 494] on span "Lejupielādēt" at bounding box center [540, 495] width 82 height 15
click at [1030, 494] on span "Lejupielādēt" at bounding box center [1026, 495] width 82 height 15
click at [898, 494] on span "Lejupielādēt" at bounding box center [881, 495] width 184 height 15
click at [1029, 324] on span "Lejupielādēt" at bounding box center [1018, 326] width 82 height 15
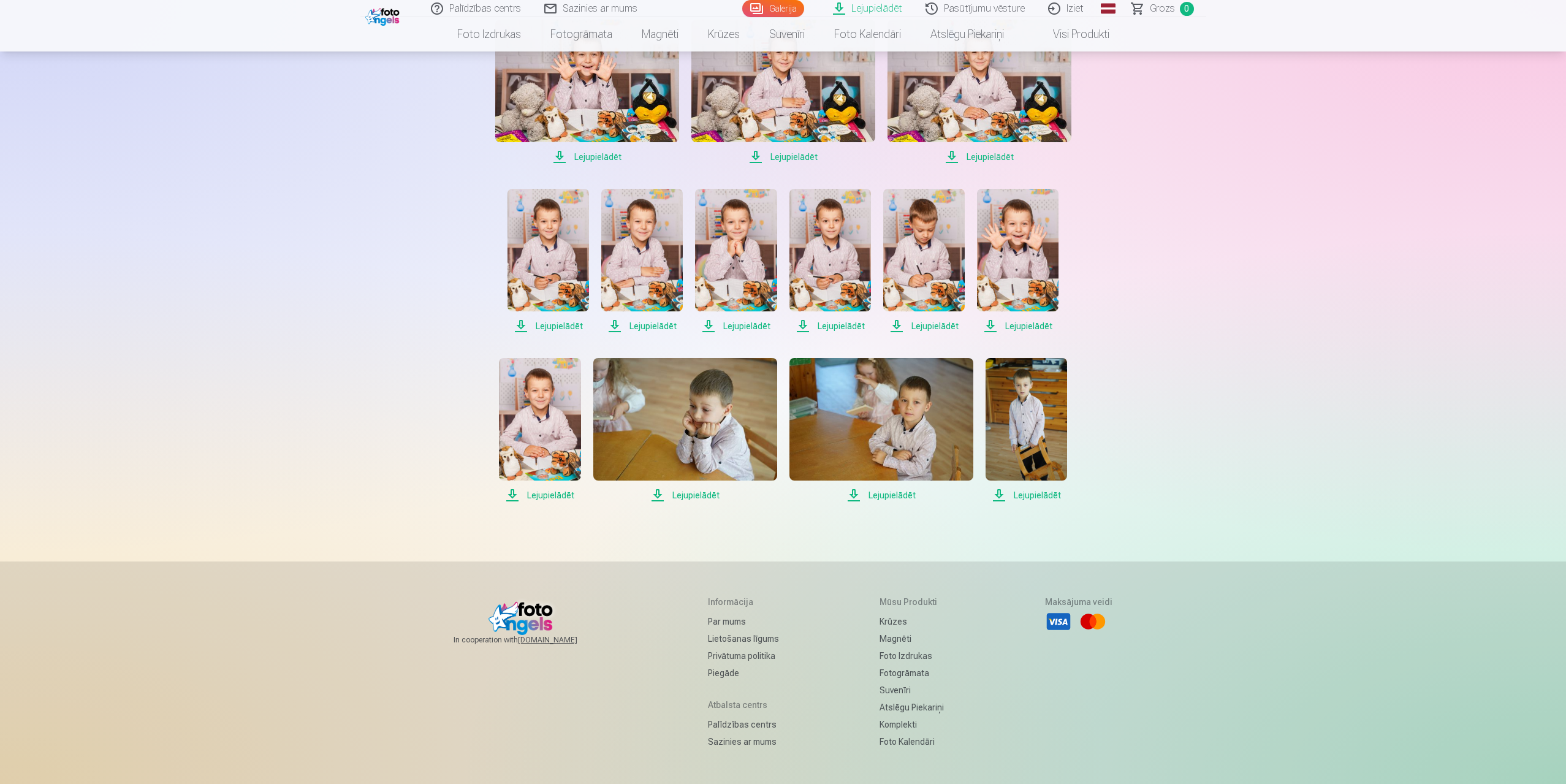
click at [850, 326] on span "Lejupielādēt" at bounding box center [830, 326] width 82 height 15
click at [752, 321] on span "Lejupielādēt" at bounding box center [736, 326] width 82 height 15
click at [560, 321] on span "Lejupielādēt" at bounding box center [548, 326] width 82 height 15
click at [933, 324] on span "Lejupielādēt" at bounding box center [924, 326] width 82 height 15
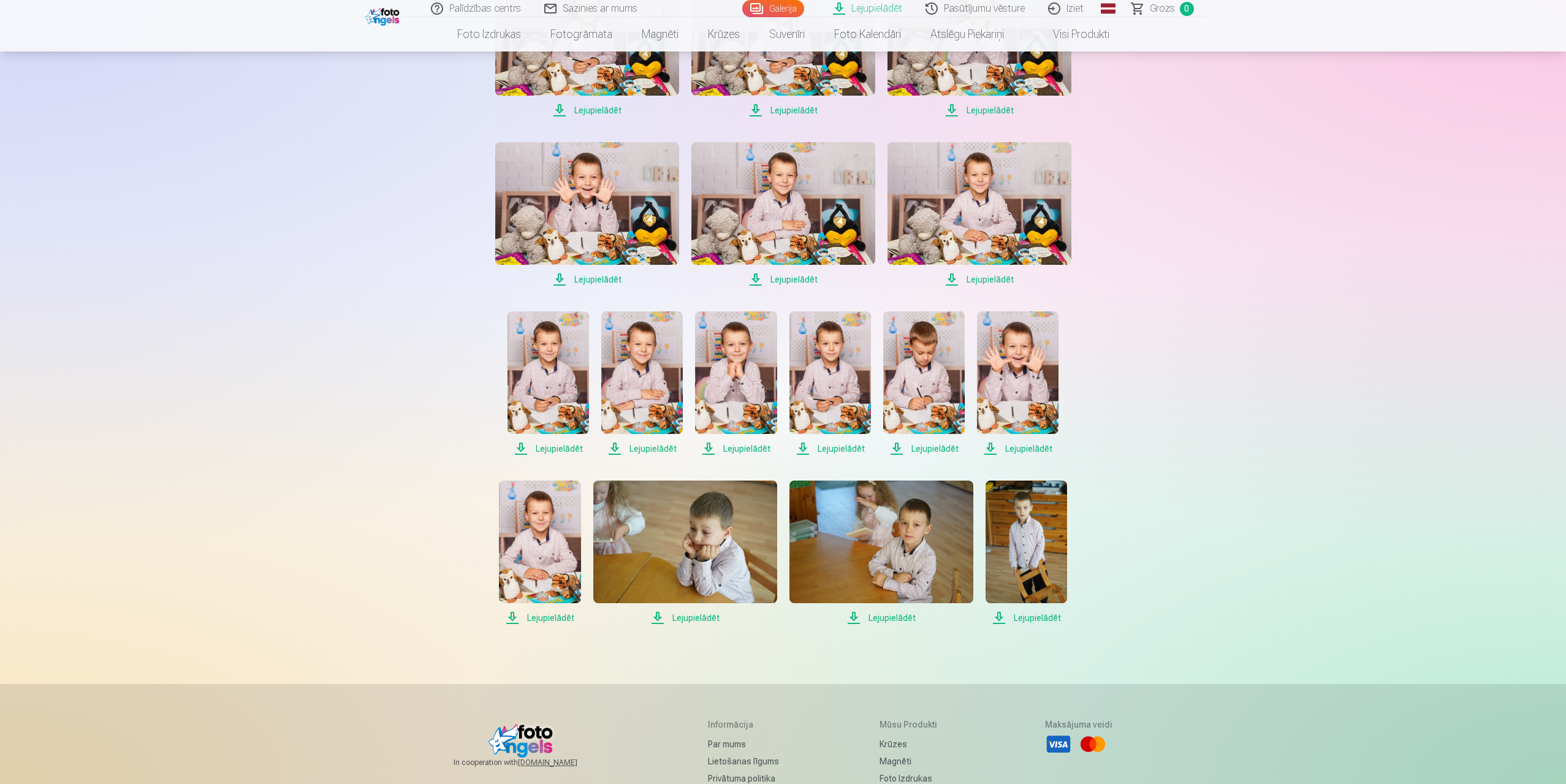
click at [1003, 273] on span "Lejupielādēt" at bounding box center [979, 279] width 184 height 15
click at [805, 277] on span "Lejupielādēt" at bounding box center [783, 279] width 184 height 15
click at [599, 278] on span "Lejupielādēt" at bounding box center [587, 279] width 184 height 15
click at [583, 277] on span "Lejupielādēt" at bounding box center [587, 279] width 184 height 15
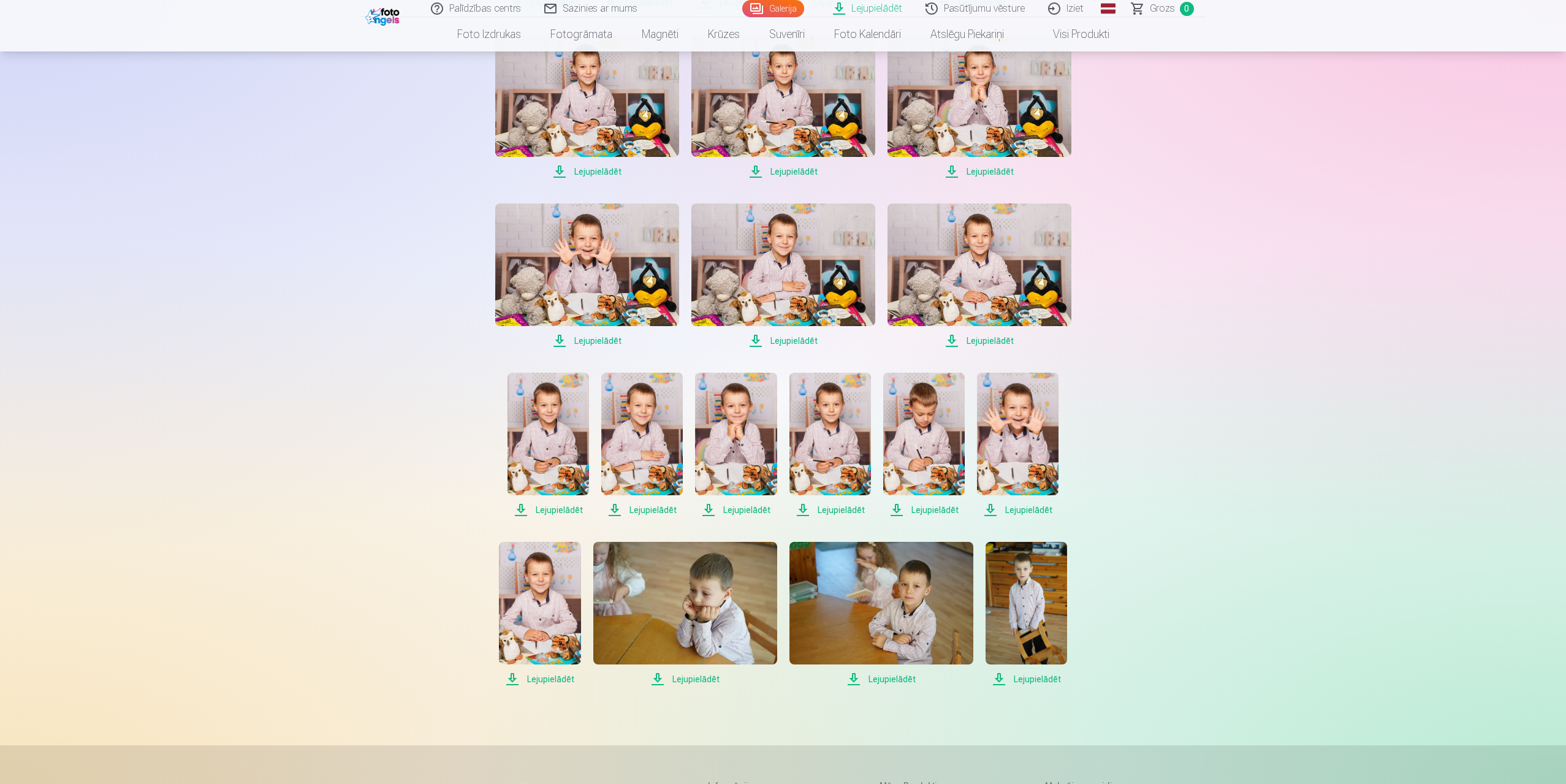
scroll to position [551, 0]
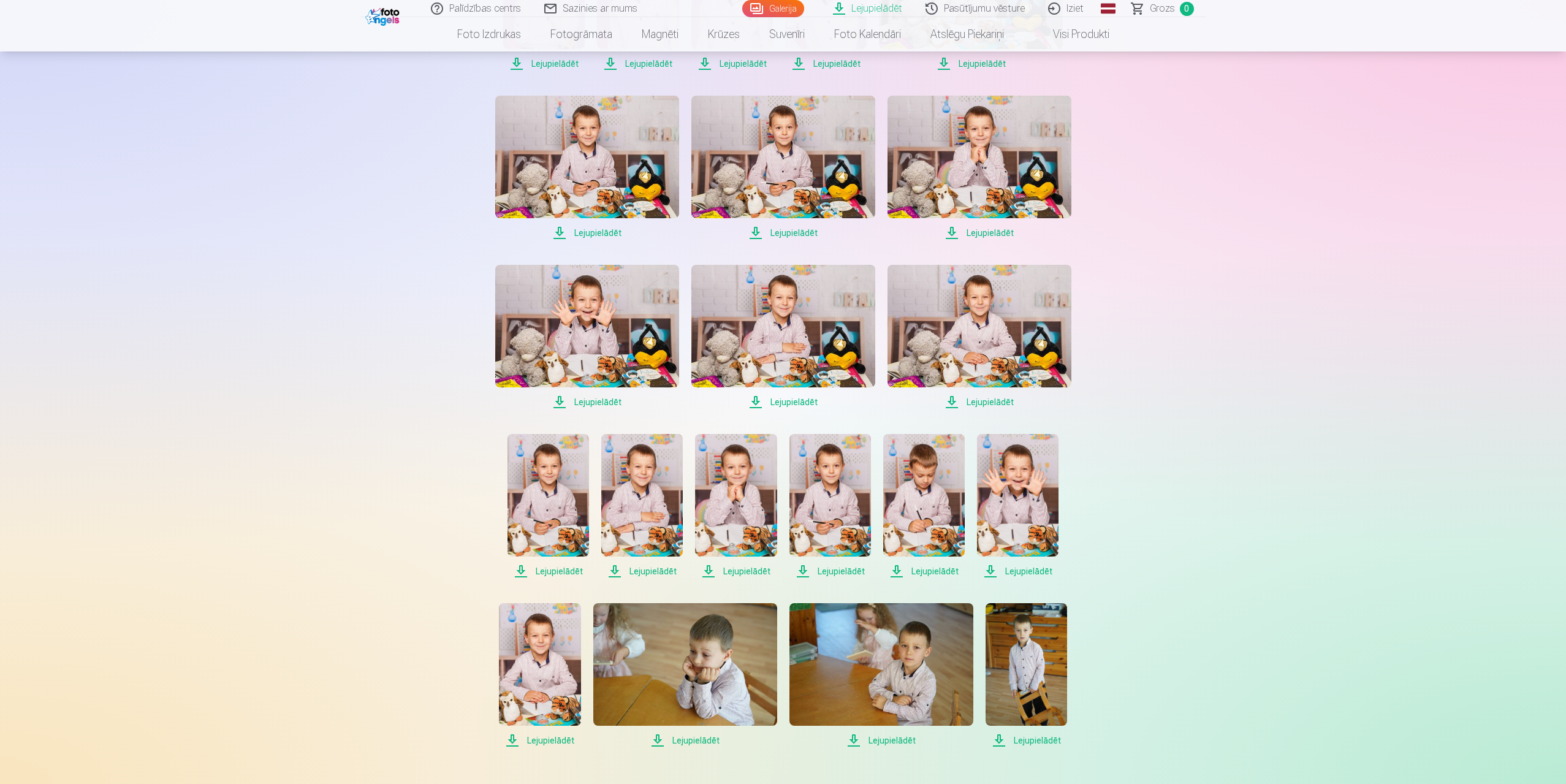
click at [600, 233] on span "Lejupielādēt" at bounding box center [587, 233] width 184 height 15
click at [787, 228] on span "Lejupielādēt" at bounding box center [783, 233] width 184 height 15
click at [984, 229] on span "Lejupielādēt" at bounding box center [979, 233] width 184 height 15
click at [1033, 572] on span "Lejupielādēt" at bounding box center [1018, 570] width 82 height 15
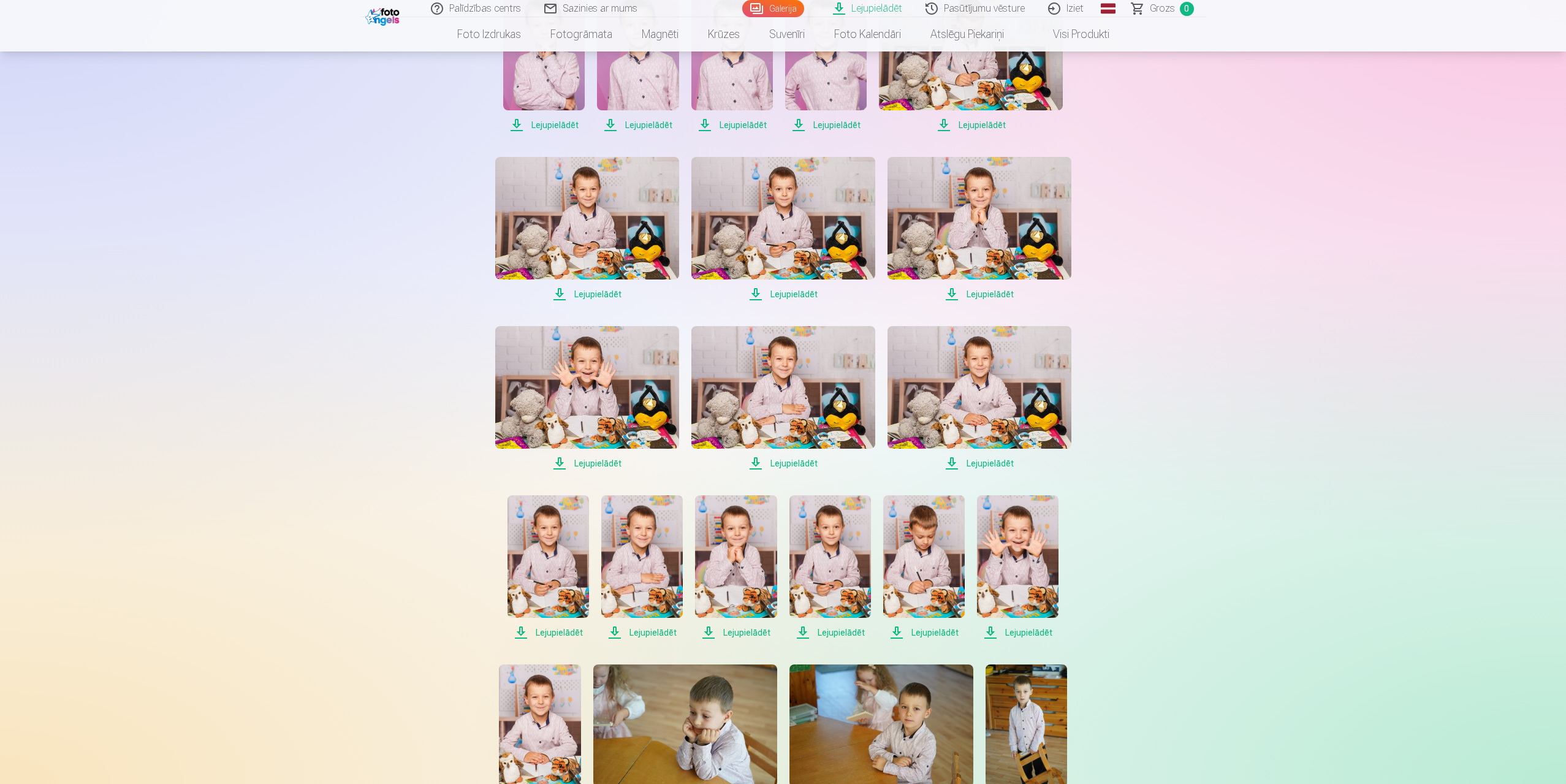
scroll to position [429, 0]
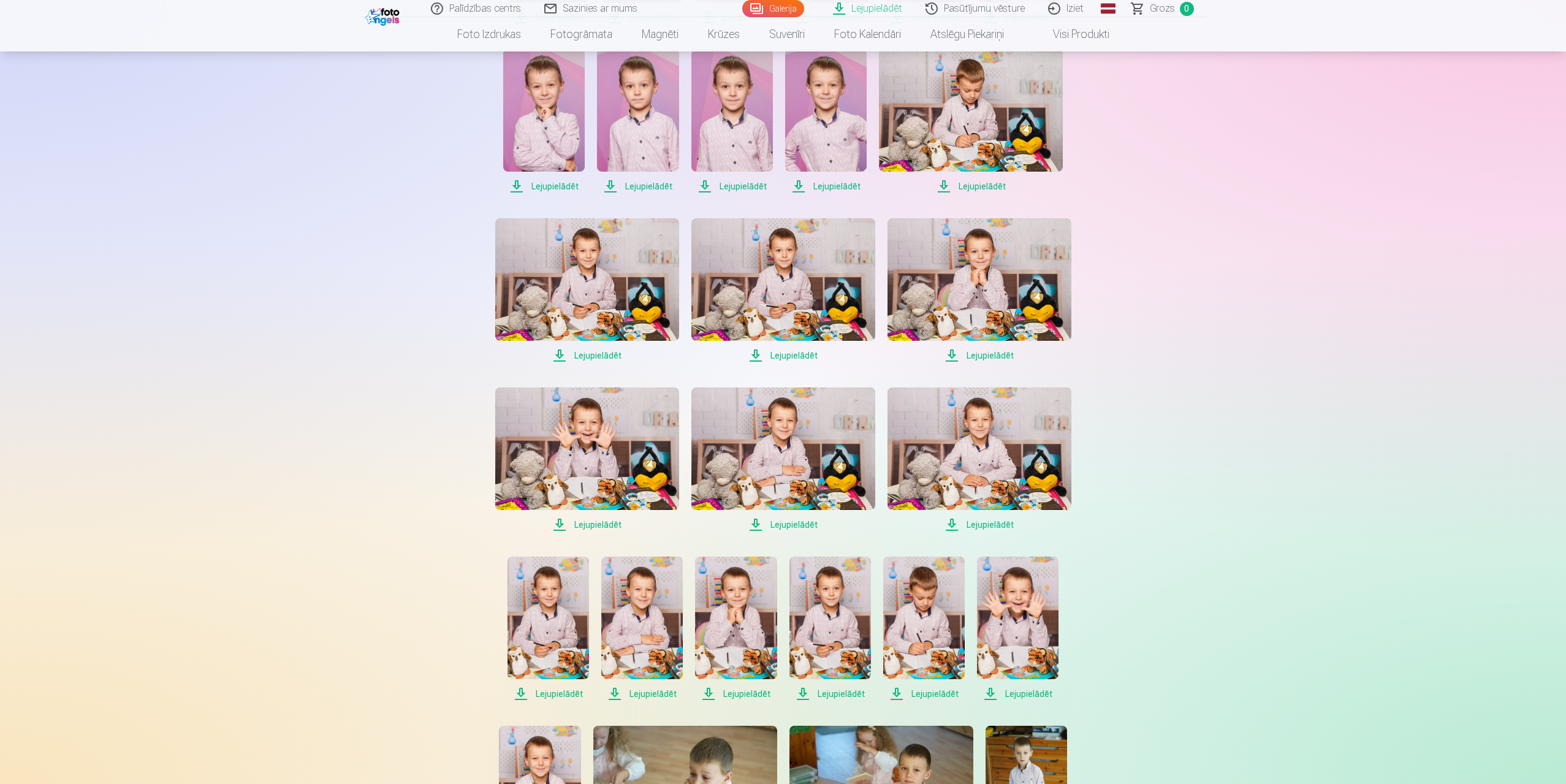
click at [985, 352] on span "Lejupielādēt" at bounding box center [979, 355] width 184 height 15
click at [543, 184] on span "Lejupielādēt" at bounding box center [544, 186] width 82 height 15
click at [638, 183] on span "Lejupielādēt" at bounding box center [638, 186] width 82 height 15
click at [732, 184] on span "Lejupielādēt" at bounding box center [732, 186] width 82 height 15
click at [844, 184] on span "Lejupielādēt" at bounding box center [826, 186] width 82 height 15
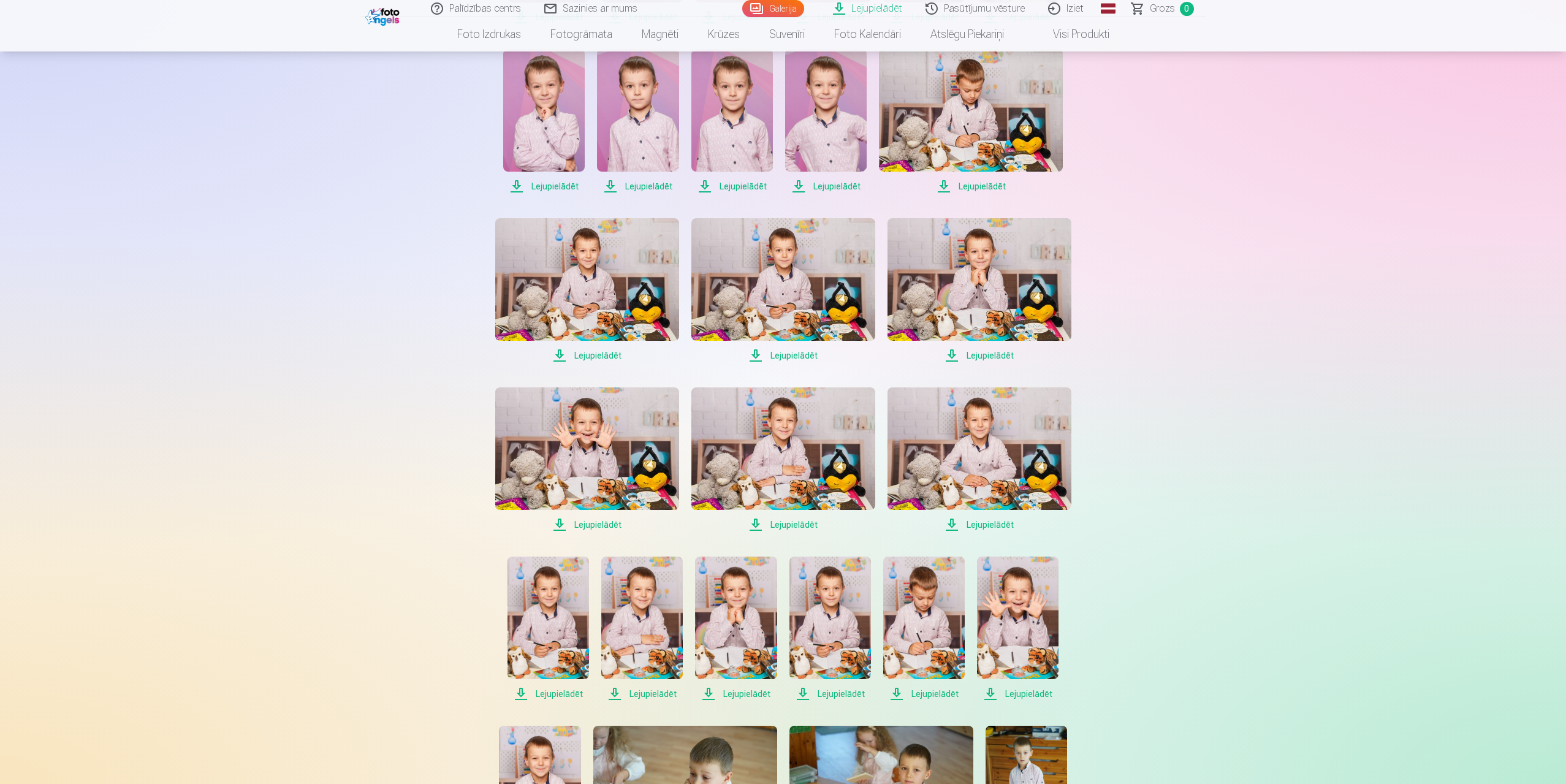
click at [975, 184] on span "Lejupielādēt" at bounding box center [970, 186] width 184 height 15
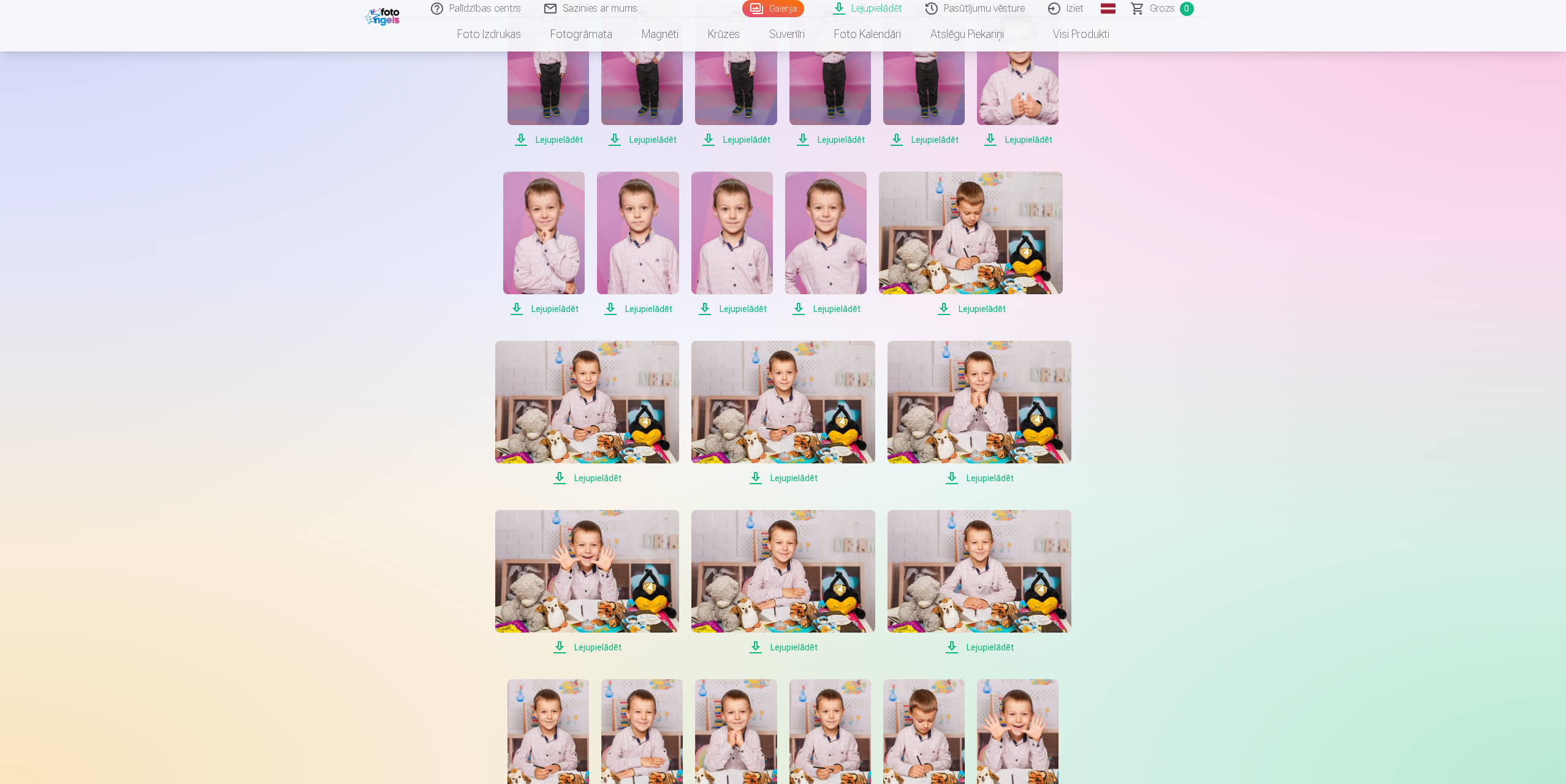
scroll to position [246, 0]
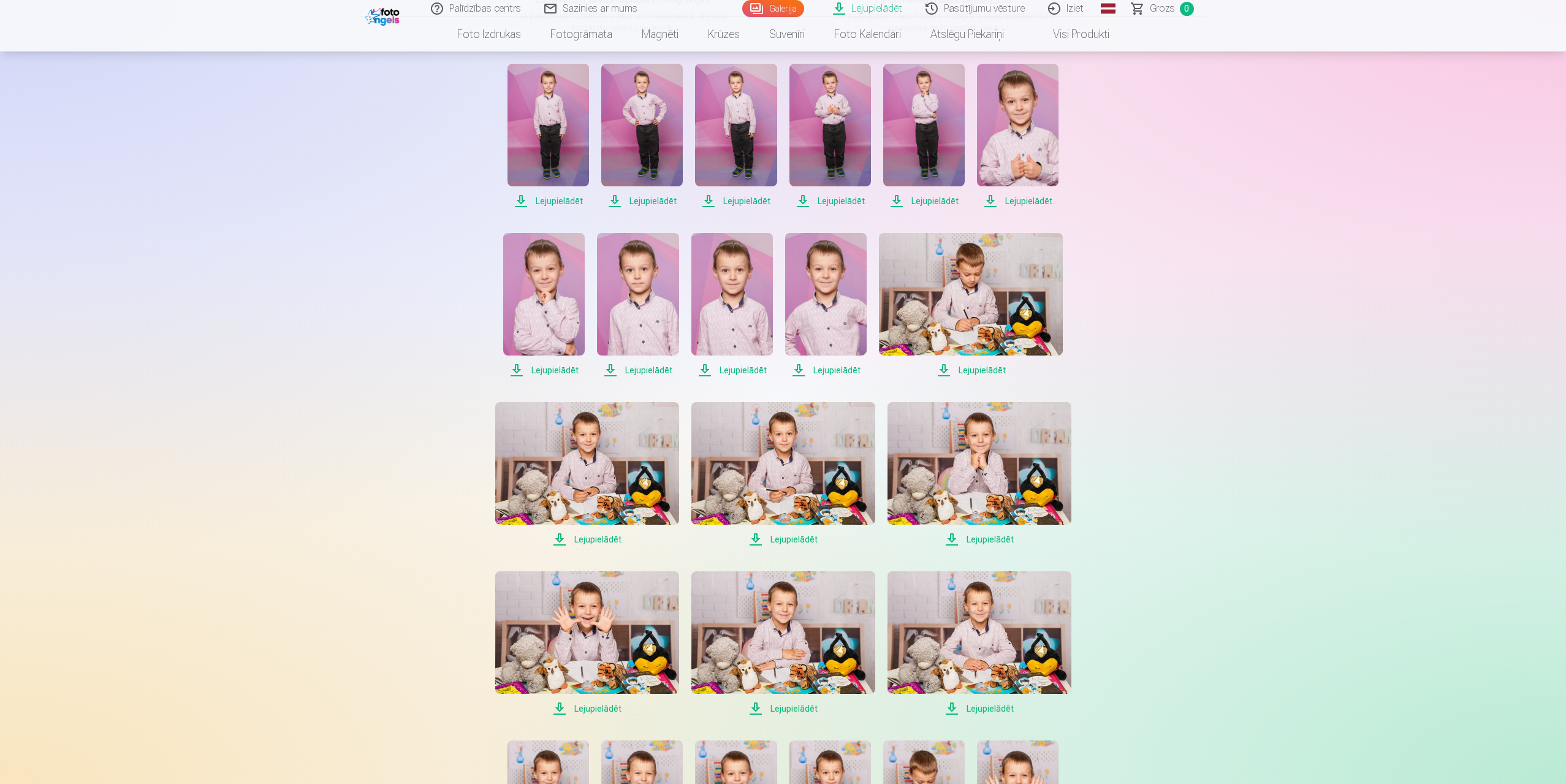
click at [547, 202] on span "Lejupielādēt" at bounding box center [548, 201] width 82 height 15
click at [641, 198] on span "Lejupielādēt" at bounding box center [642, 201] width 82 height 15
click at [740, 198] on span "Lejupielādēt" at bounding box center [736, 201] width 82 height 15
click at [1031, 196] on span "Lejupielādēt" at bounding box center [1018, 201] width 82 height 15
click at [929, 197] on span "Lejupielādēt" at bounding box center [924, 201] width 82 height 15
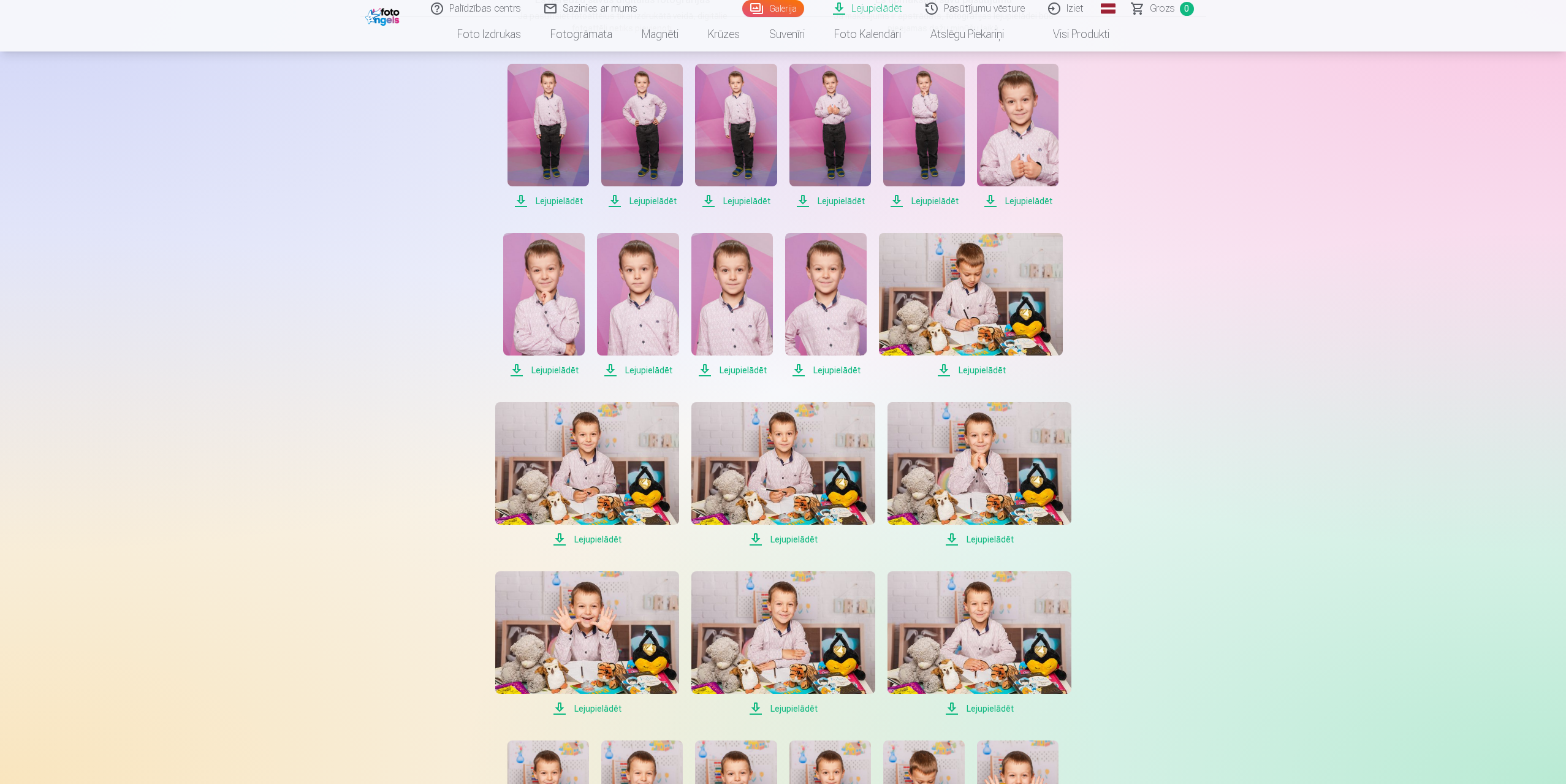
click at [834, 198] on span "Lejupielādēt" at bounding box center [830, 201] width 82 height 15
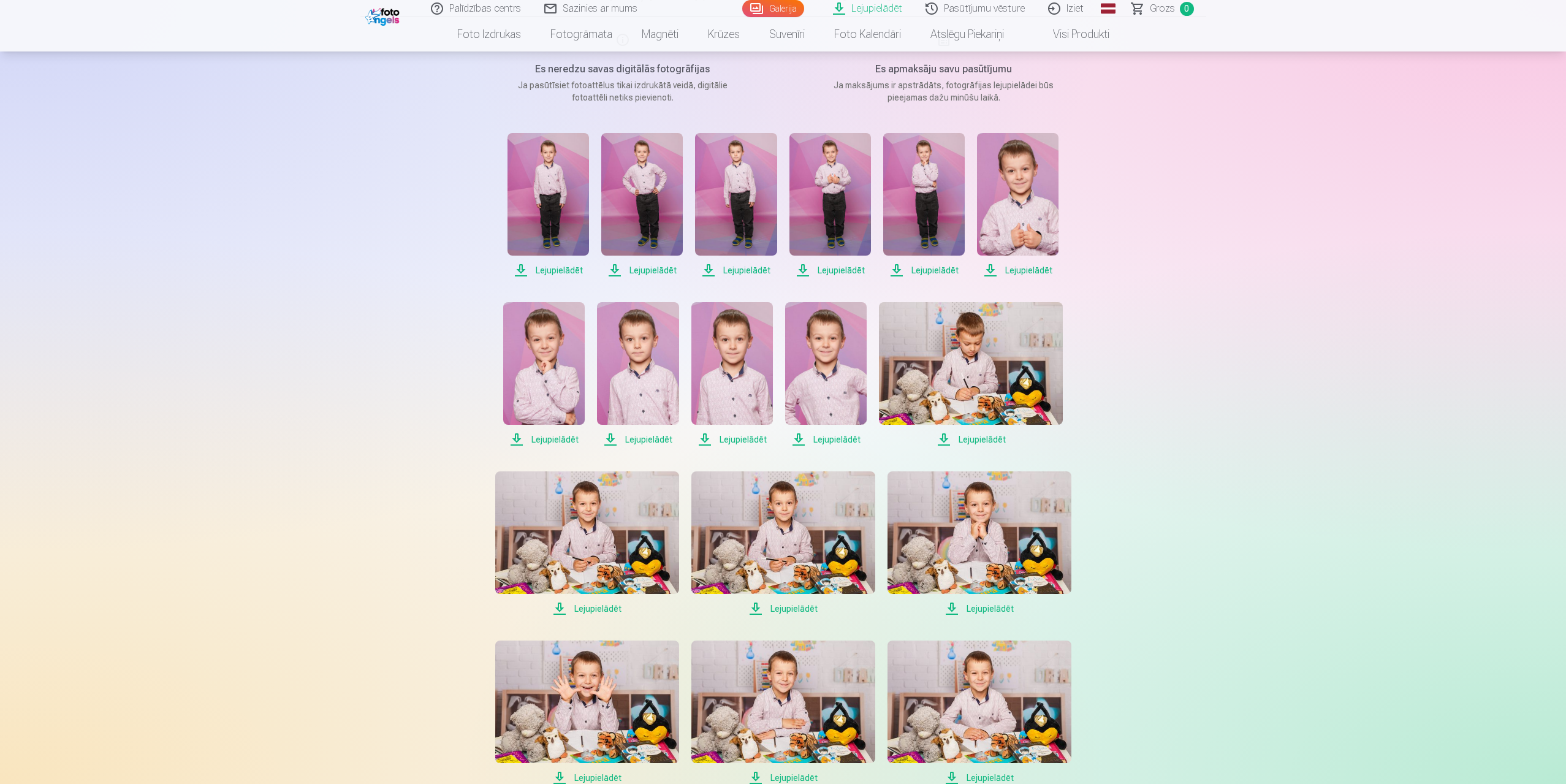
scroll to position [0, 0]
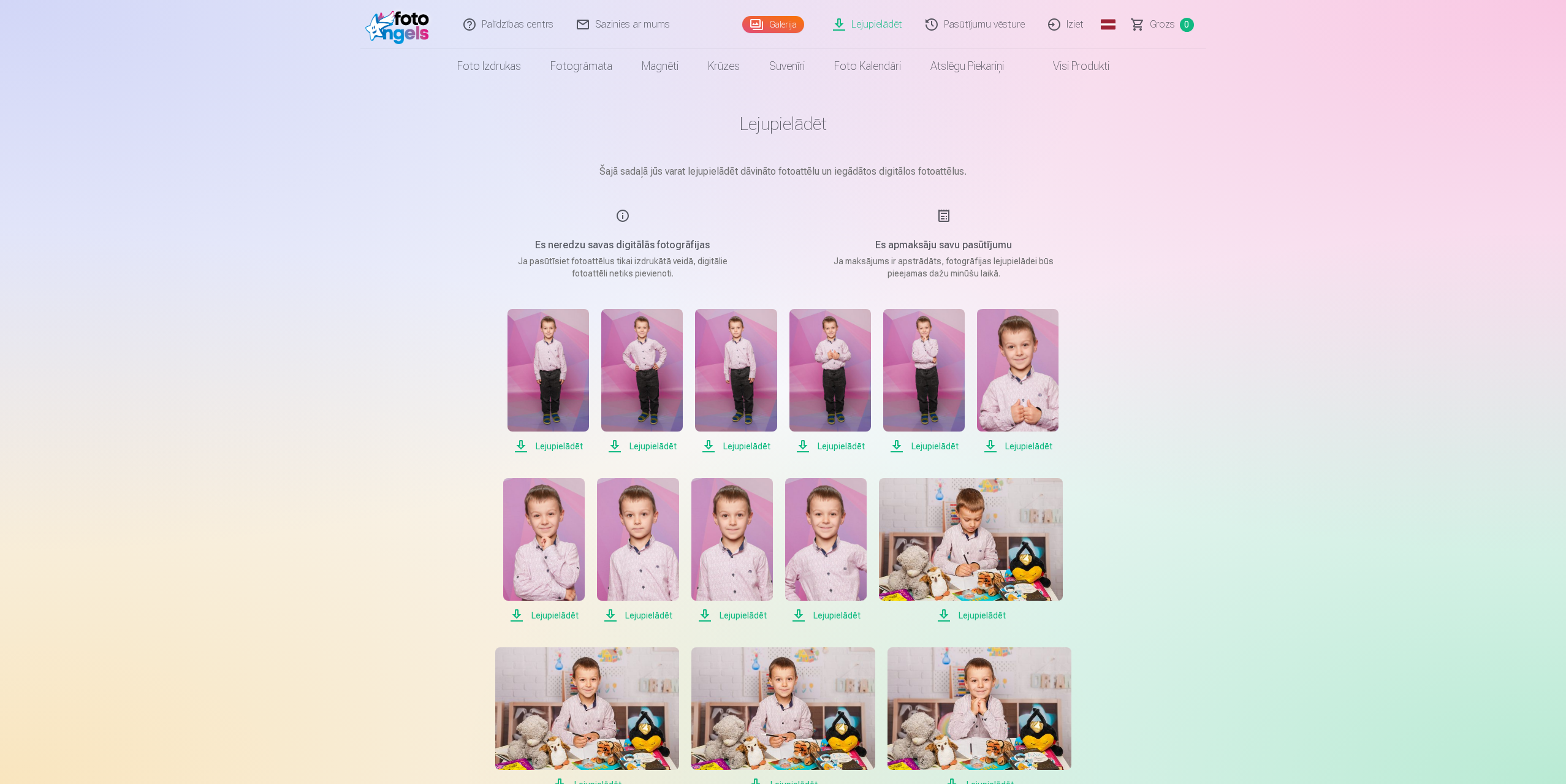
click at [561, 445] on span "Lejupielādēt" at bounding box center [548, 445] width 82 height 15
click at [651, 445] on span "Lejupielādēt" at bounding box center [642, 445] width 82 height 15
click at [742, 446] on span "Lejupielādēt" at bounding box center [736, 445] width 82 height 15
click at [831, 445] on span "Lejupielādēt" at bounding box center [830, 445] width 82 height 15
click at [926, 444] on span "Lejupielādēt" at bounding box center [924, 445] width 82 height 15
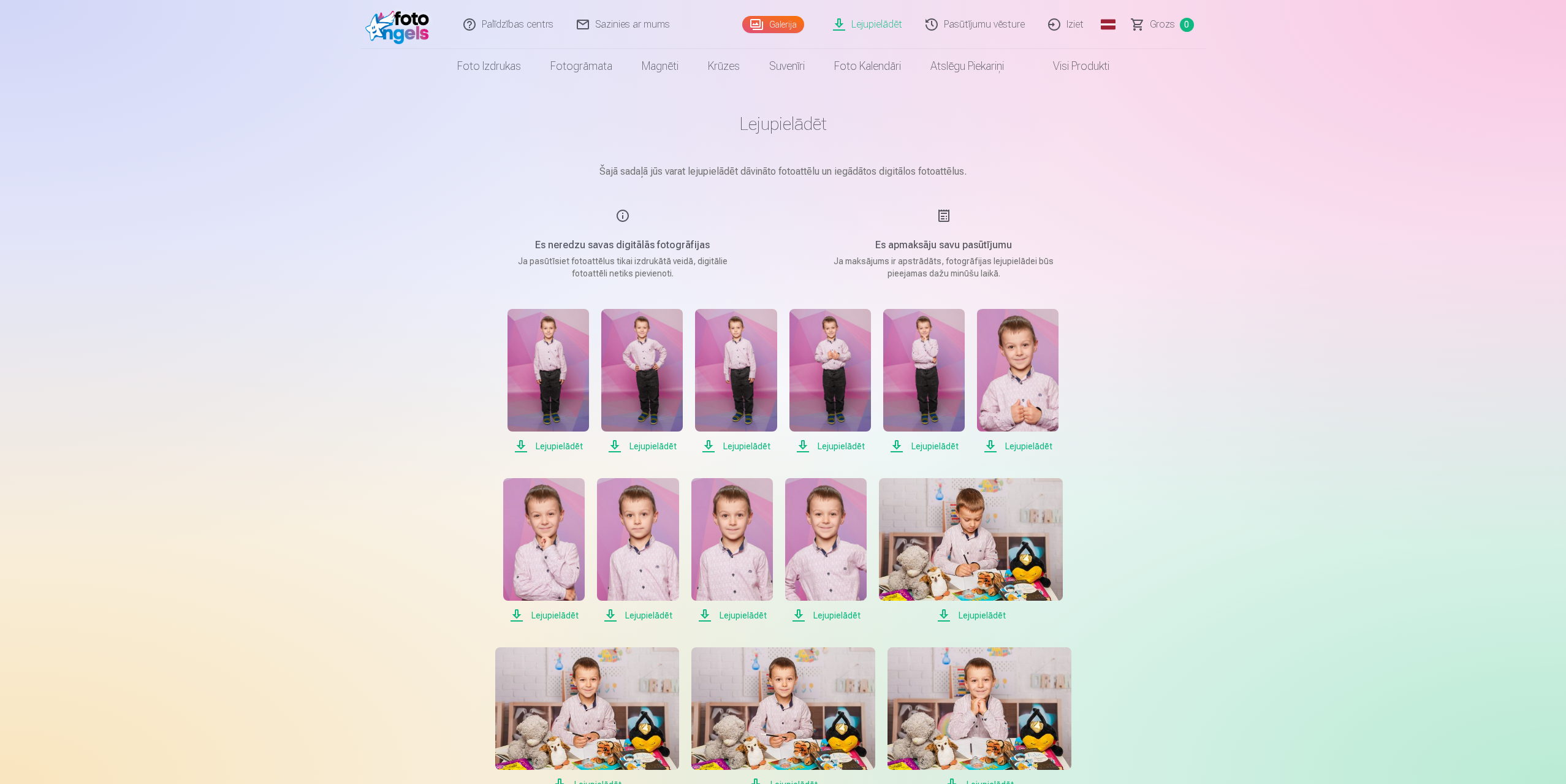
click at [1014, 447] on span "Lejupielādēt" at bounding box center [1018, 445] width 82 height 15
click at [1022, 445] on span "Lejupielādēt" at bounding box center [1018, 445] width 82 height 15
click at [545, 614] on span "Lejupielādēt" at bounding box center [544, 615] width 82 height 15
click at [646, 617] on span "Lejupielādēt" at bounding box center [638, 615] width 82 height 15
click at [738, 614] on span "Lejupielādēt" at bounding box center [732, 615] width 82 height 15
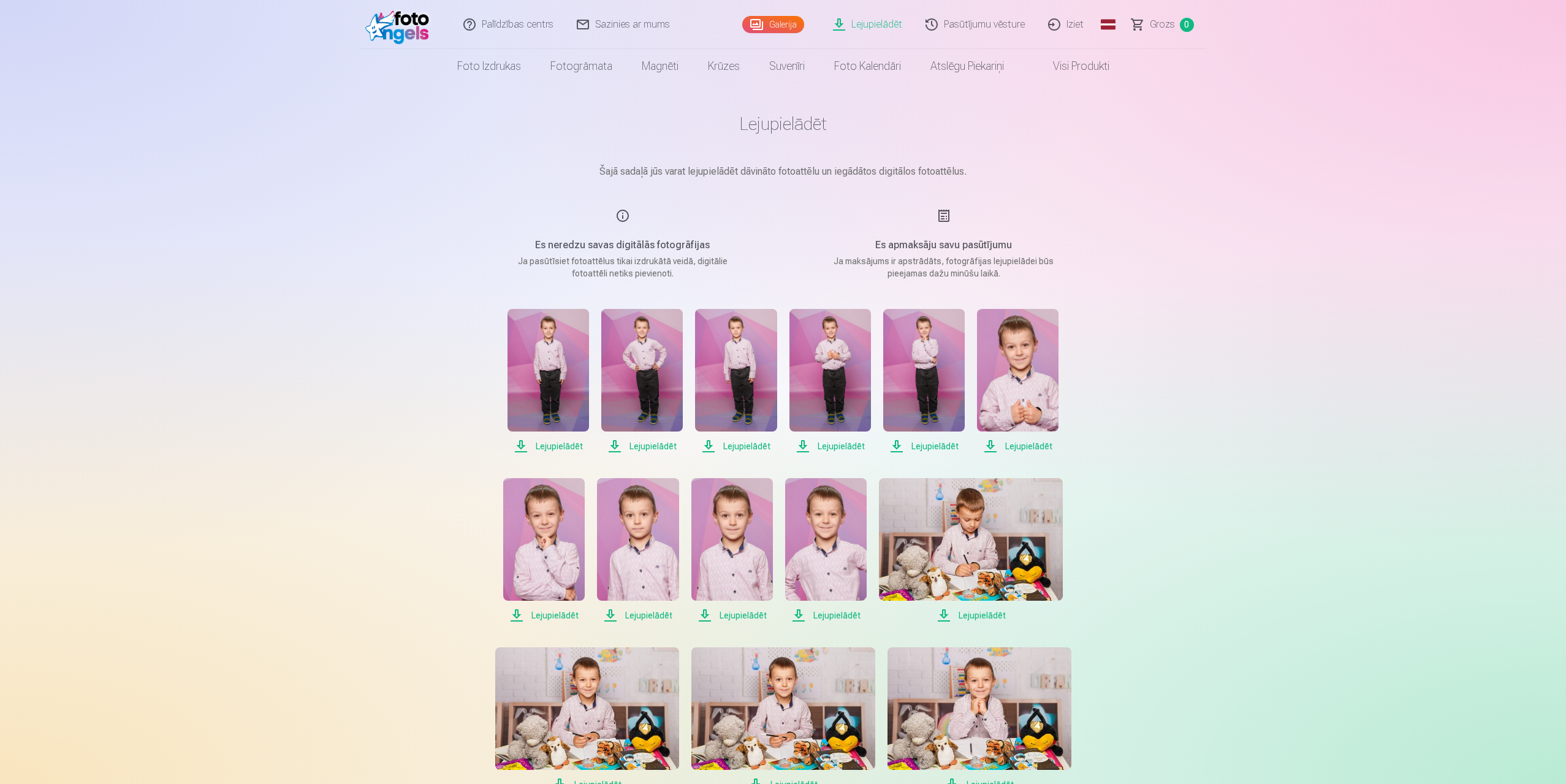
click at [839, 615] on span "Lejupielādēt" at bounding box center [826, 615] width 82 height 15
click at [988, 615] on span "Lejupielādēt" at bounding box center [970, 615] width 184 height 15
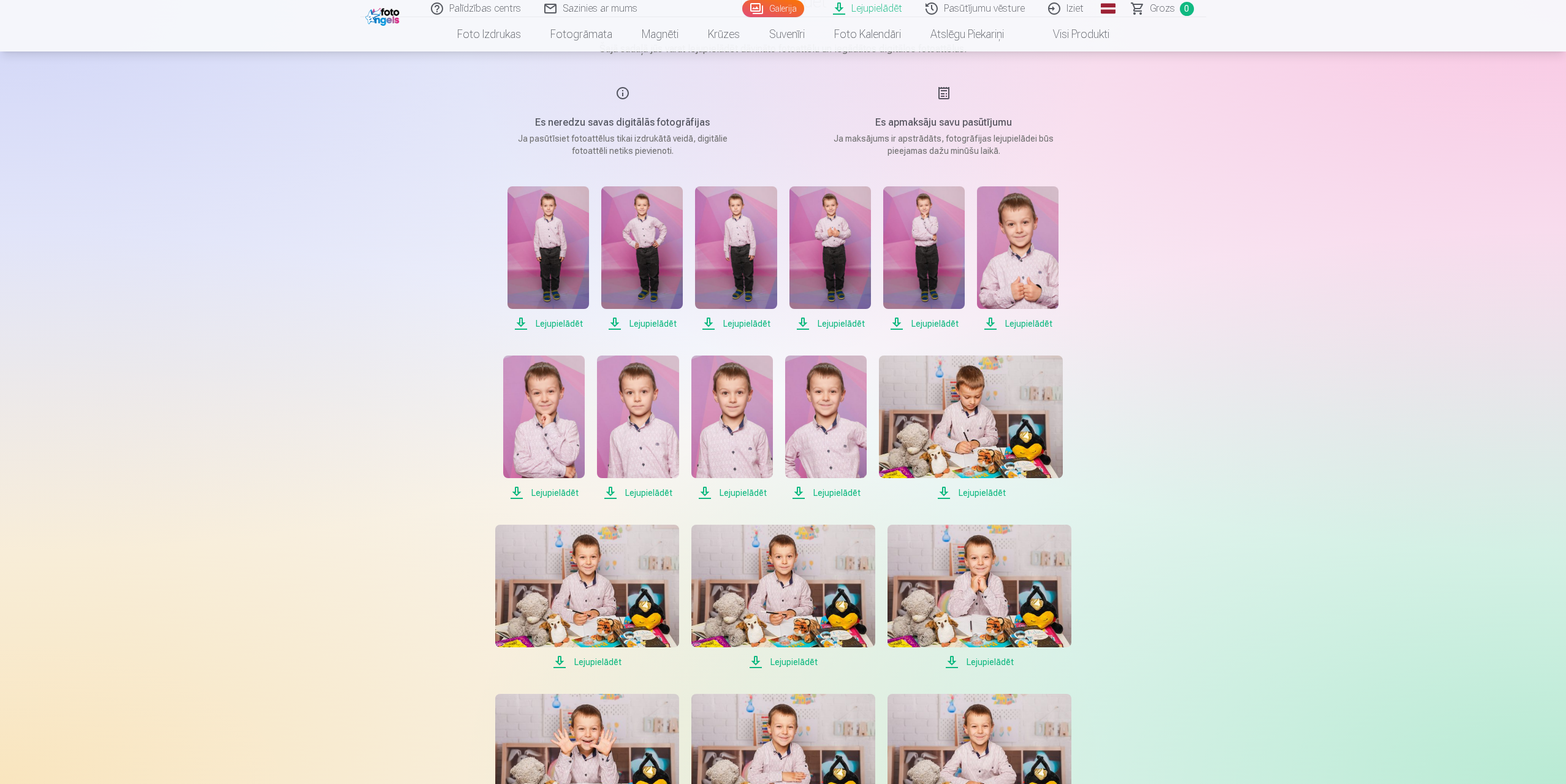
scroll to position [184, 0]
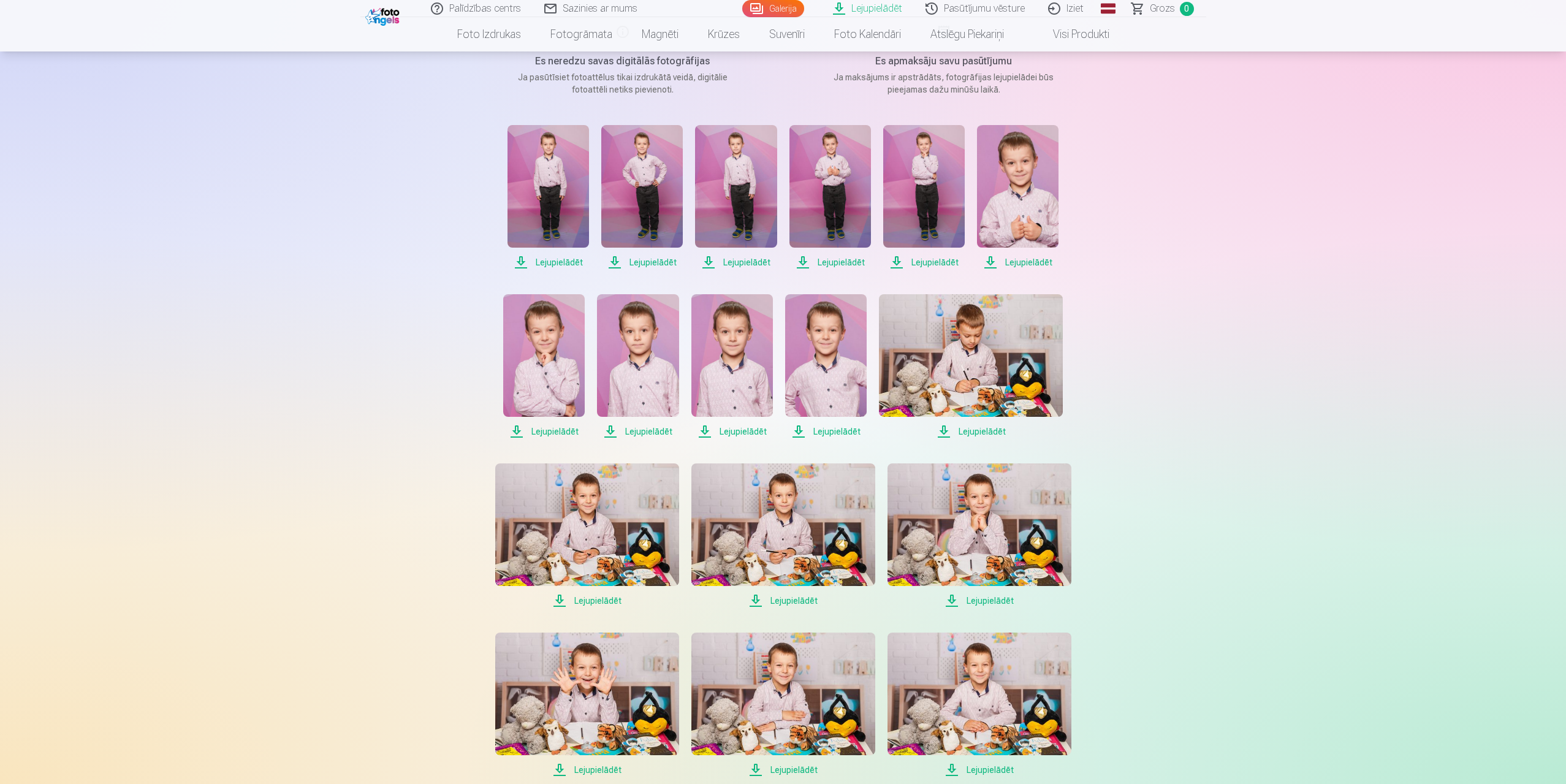
click at [591, 602] on span "Lejupielādēt" at bounding box center [587, 600] width 184 height 15
click at [799, 598] on span "Lejupielādēt" at bounding box center [783, 600] width 184 height 15
click at [996, 595] on span "Lejupielādēt" at bounding box center [979, 600] width 184 height 15
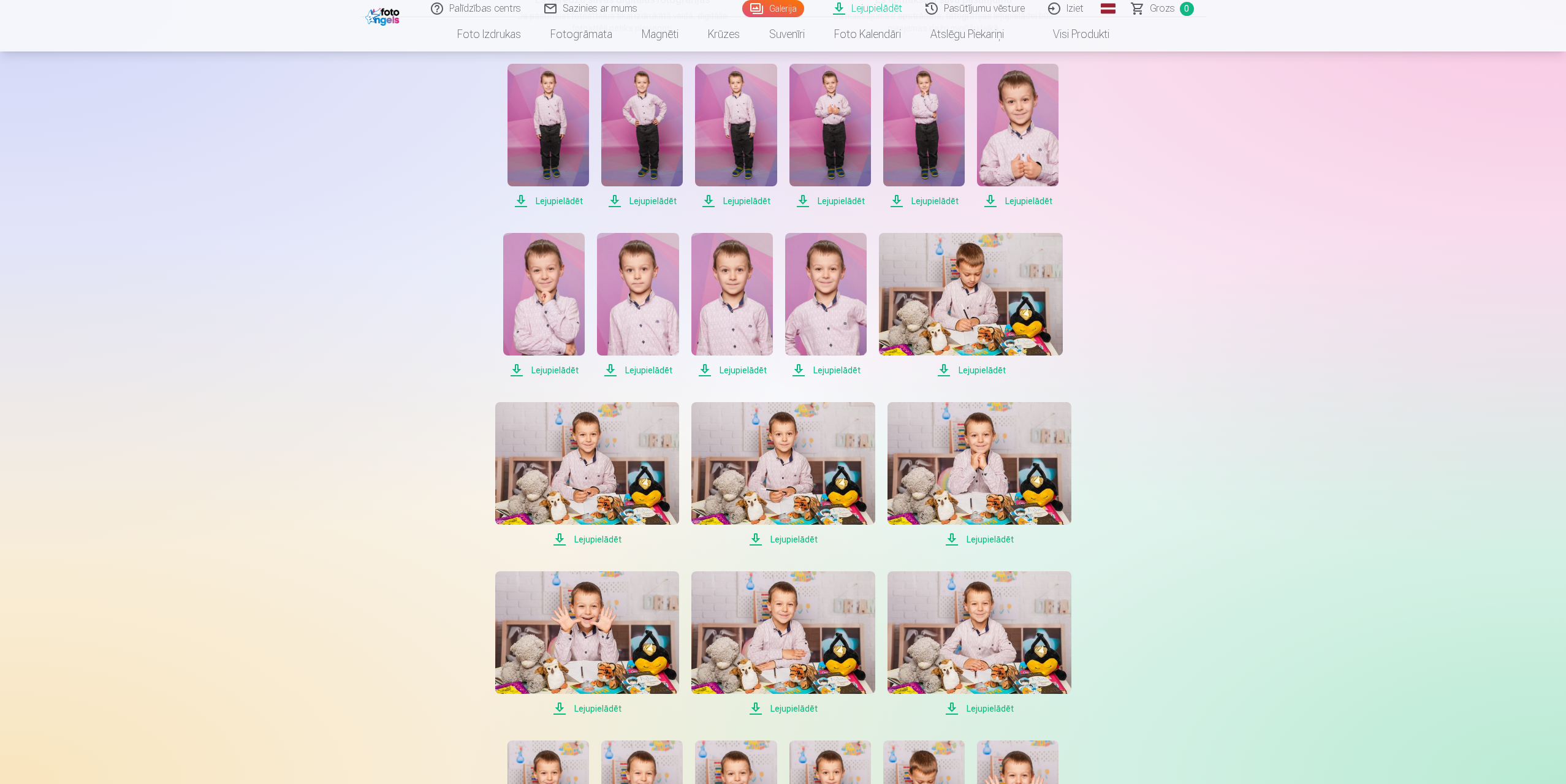
click at [1002, 704] on span "Lejupielādēt" at bounding box center [979, 708] width 184 height 15
drag, startPoint x: 804, startPoint y: 706, endPoint x: 742, endPoint y: 706, distance: 62.0
click at [803, 706] on span "Lejupielādēt" at bounding box center [783, 708] width 184 height 15
click at [611, 708] on span "Lejupielādēt" at bounding box center [587, 708] width 184 height 15
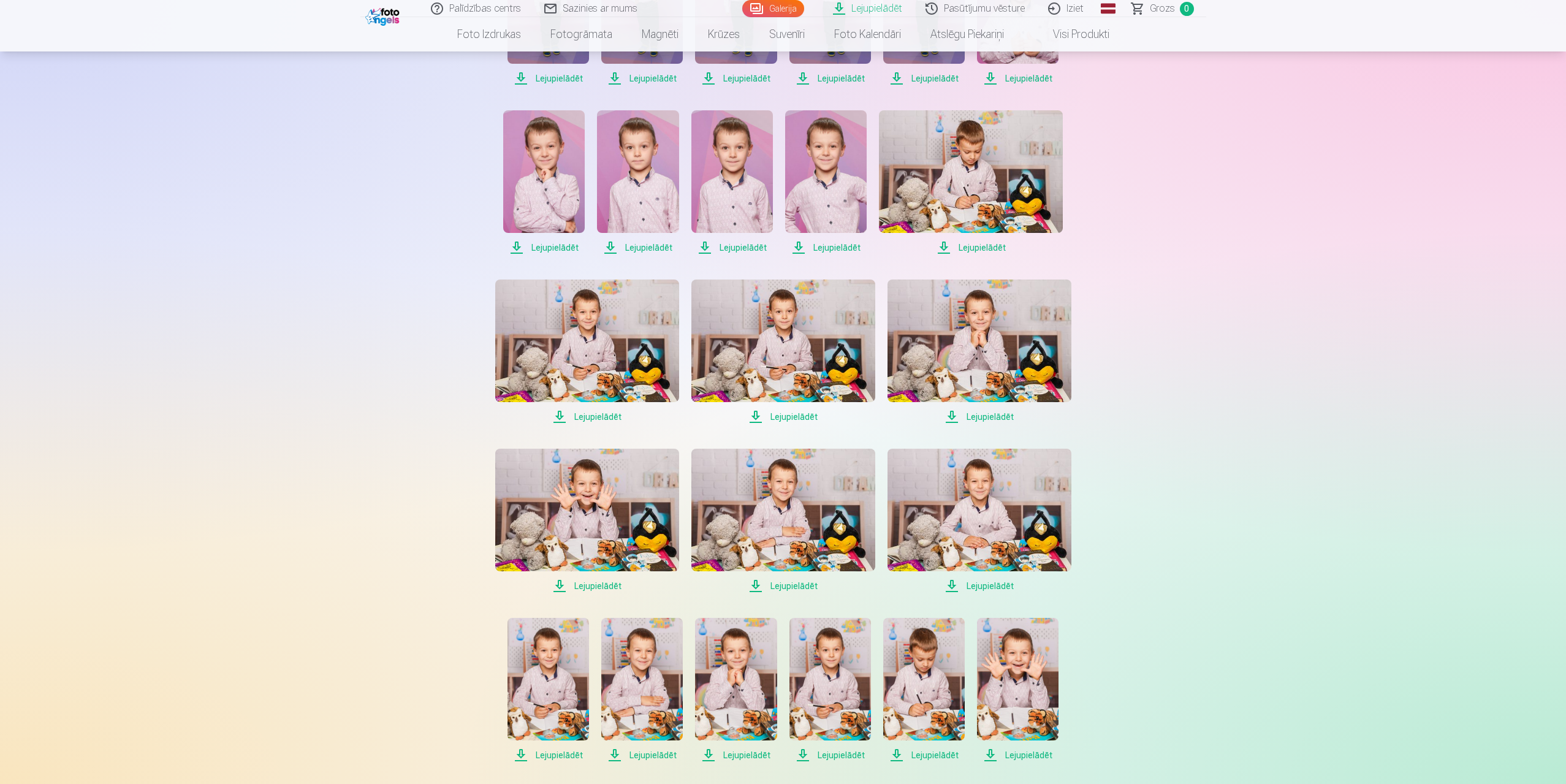
scroll to position [490, 0]
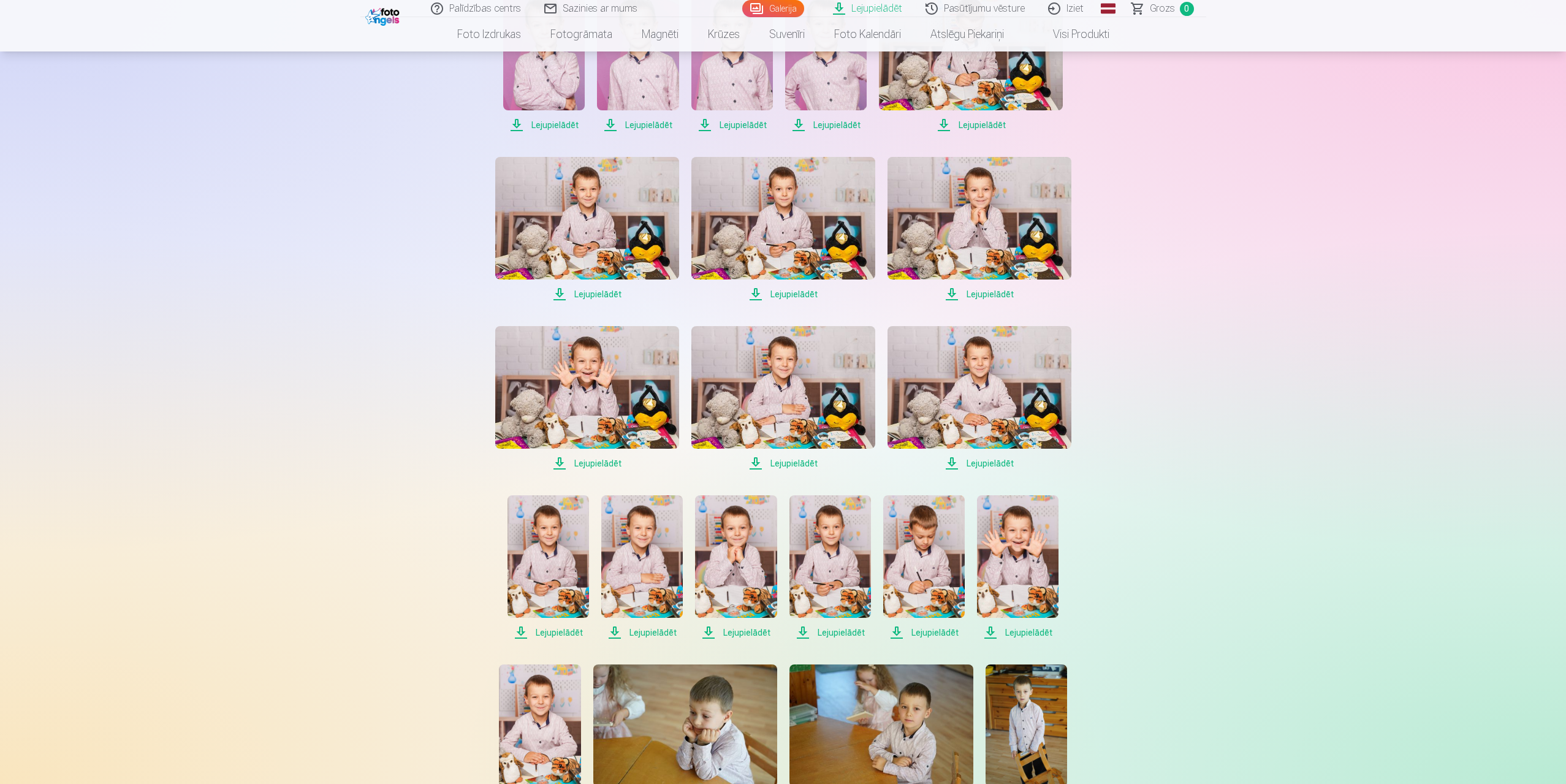
click at [558, 631] on span "Lejupielādēt" at bounding box center [548, 632] width 82 height 15
click at [658, 632] on span "Lejupielādēt" at bounding box center [642, 632] width 82 height 15
click at [743, 633] on span "Lejupielādēt" at bounding box center [736, 632] width 82 height 15
click at [829, 634] on span "Lejupielādēt" at bounding box center [830, 632] width 82 height 15
click at [948, 628] on span "Lejupielādēt" at bounding box center [924, 632] width 82 height 15
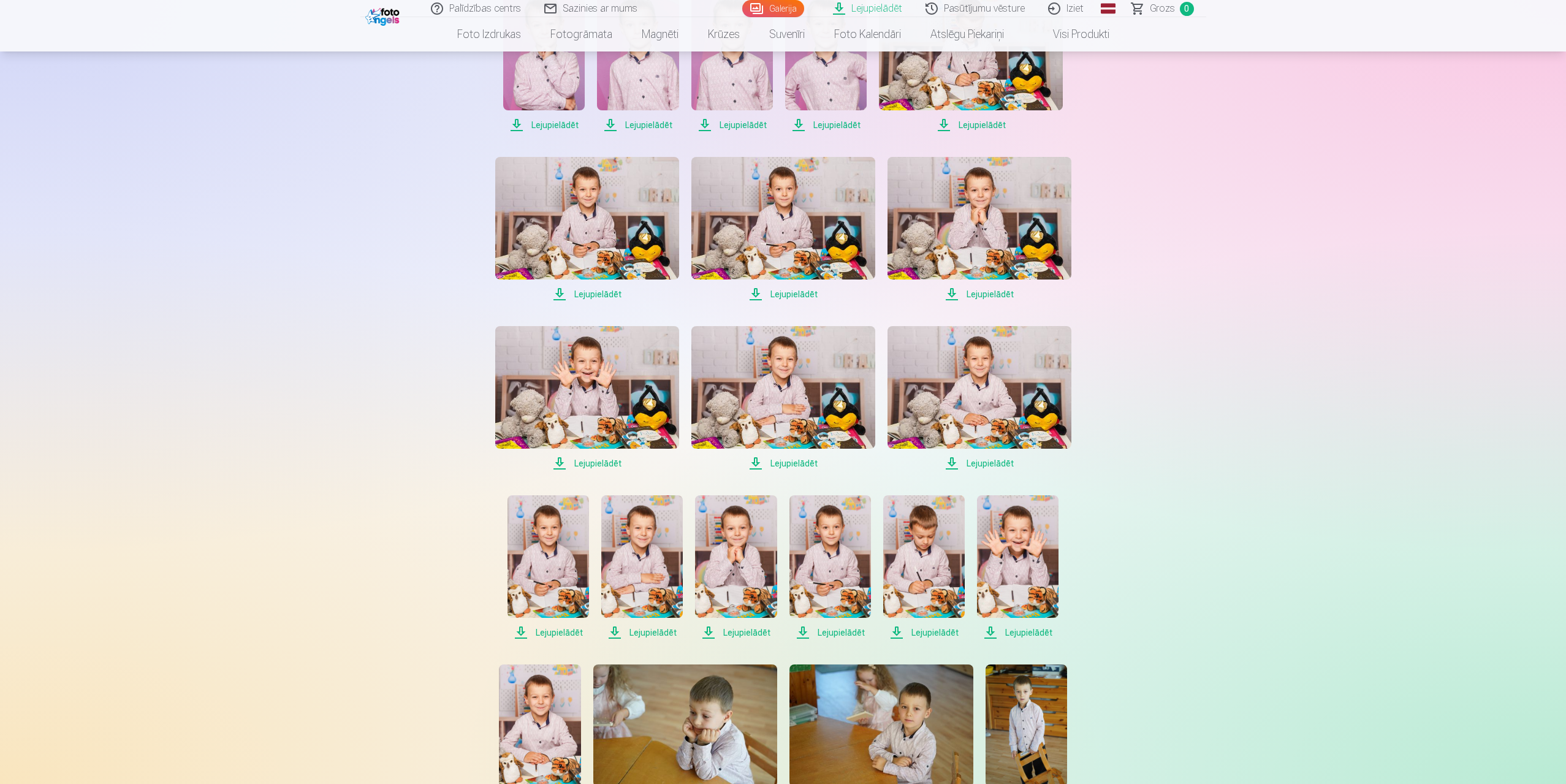
click at [1021, 632] on span "Lejupielādēt" at bounding box center [1018, 632] width 82 height 15
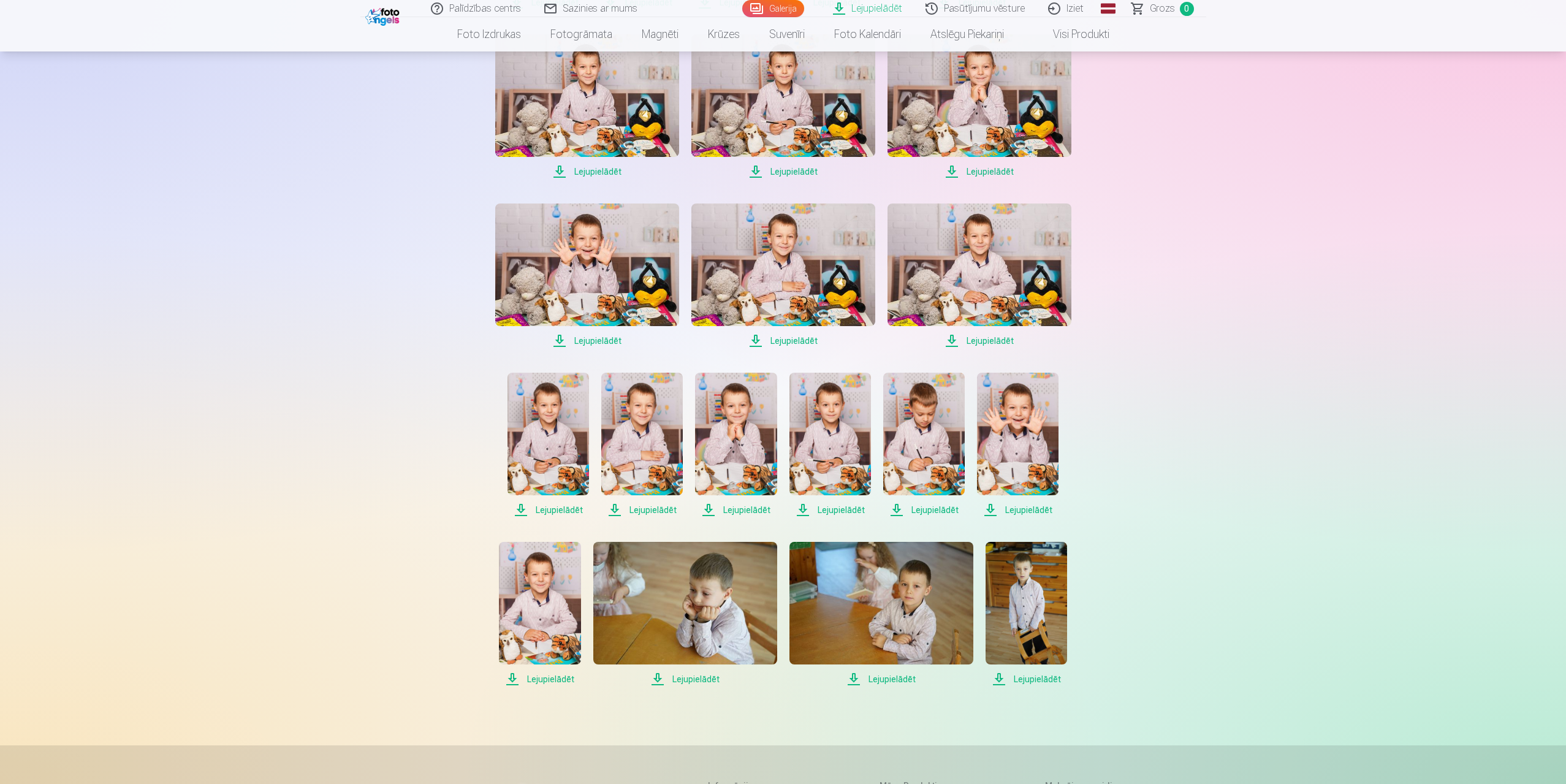
scroll to position [674, 0]
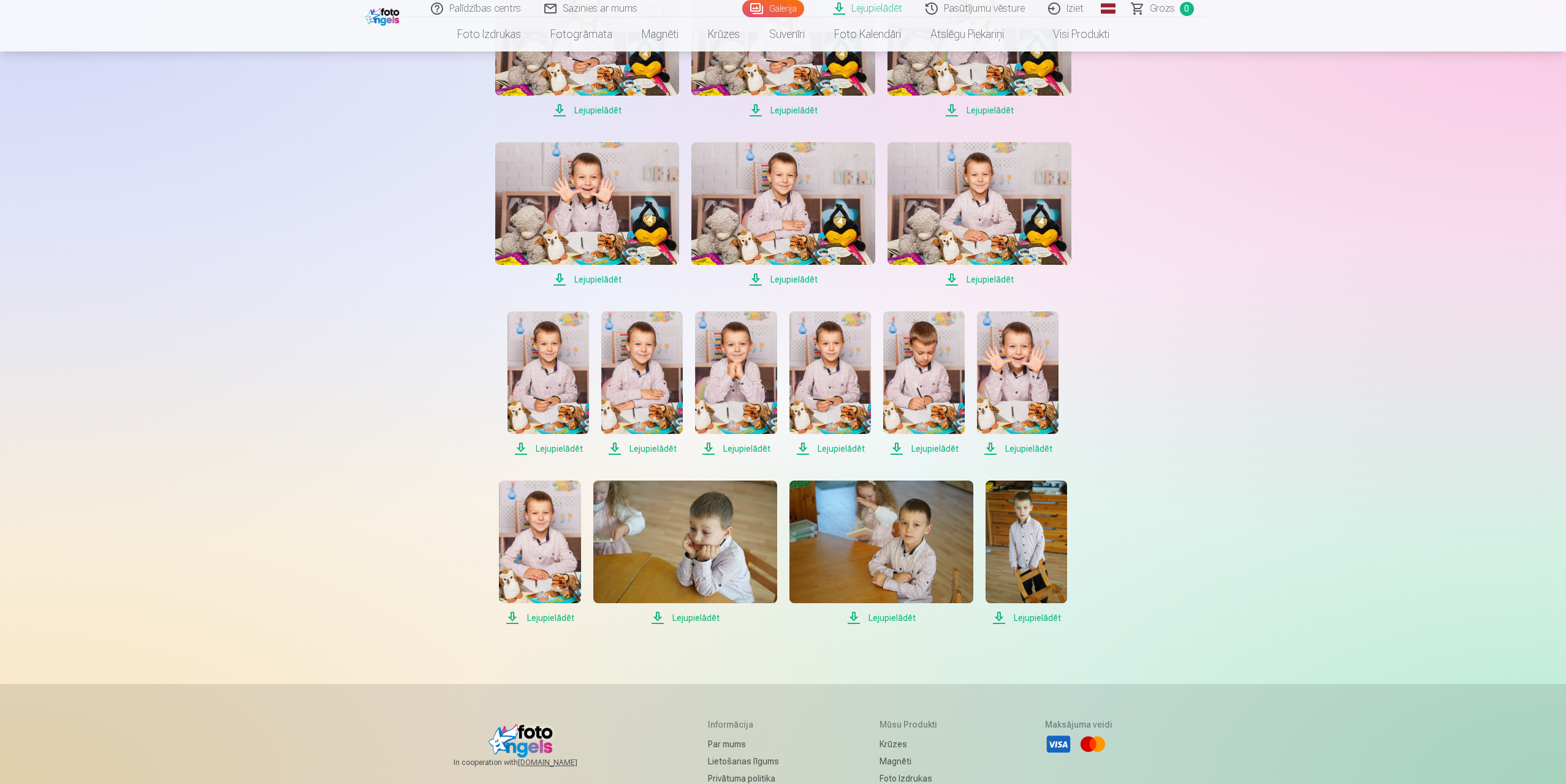
click at [559, 617] on span "Lejupielādēt" at bounding box center [540, 617] width 82 height 15
click at [680, 619] on span "Lejupielādēt" at bounding box center [685, 617] width 184 height 15
click at [892, 619] on span "Lejupielādēt" at bounding box center [881, 617] width 184 height 15
click at [1022, 616] on span "Lejupielādēt" at bounding box center [1026, 617] width 82 height 15
click at [1020, 451] on span "Lejupielādēt" at bounding box center [1018, 448] width 82 height 15
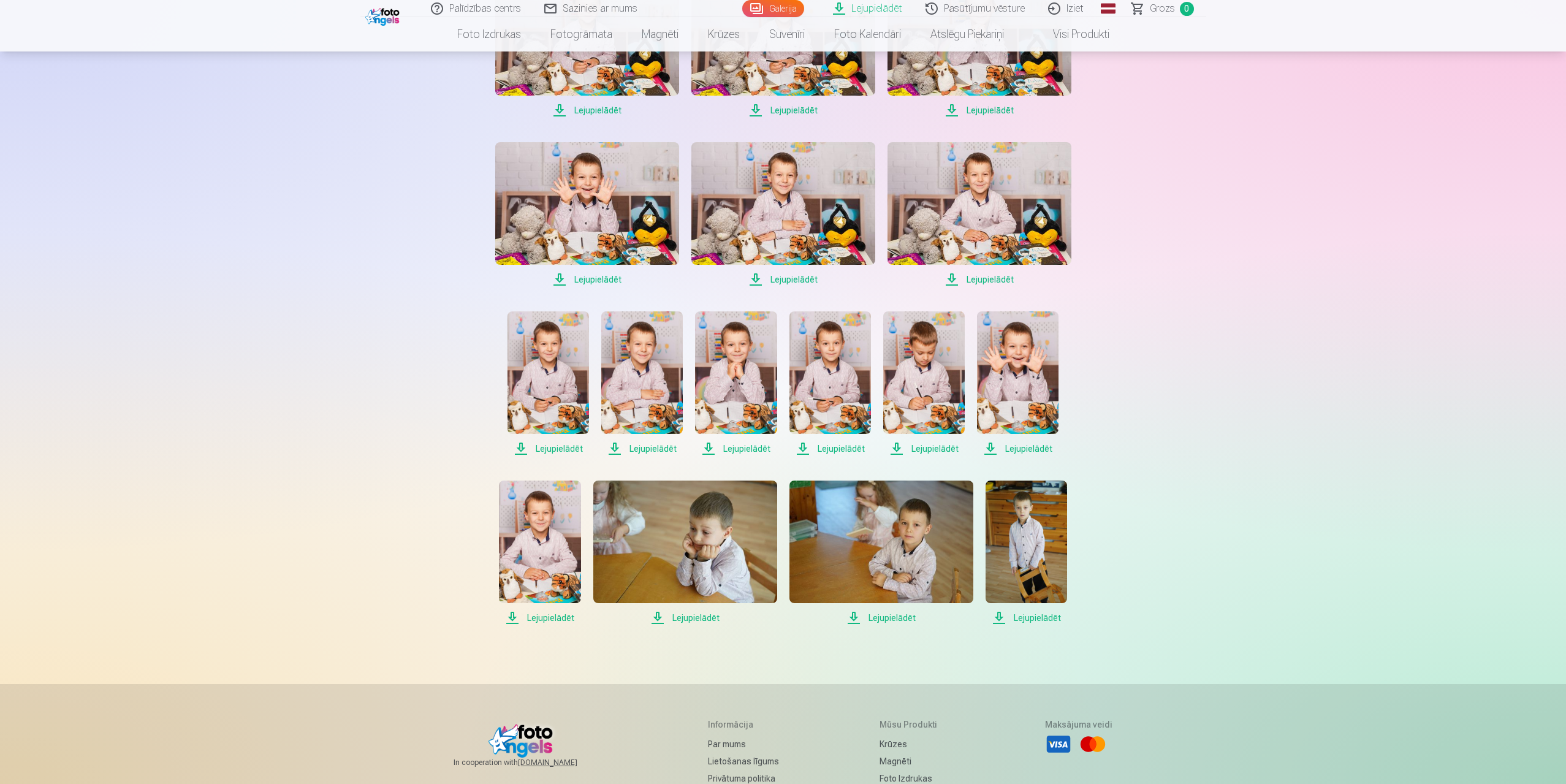
click at [1026, 449] on span "Lejupielādēt" at bounding box center [1018, 448] width 82 height 15
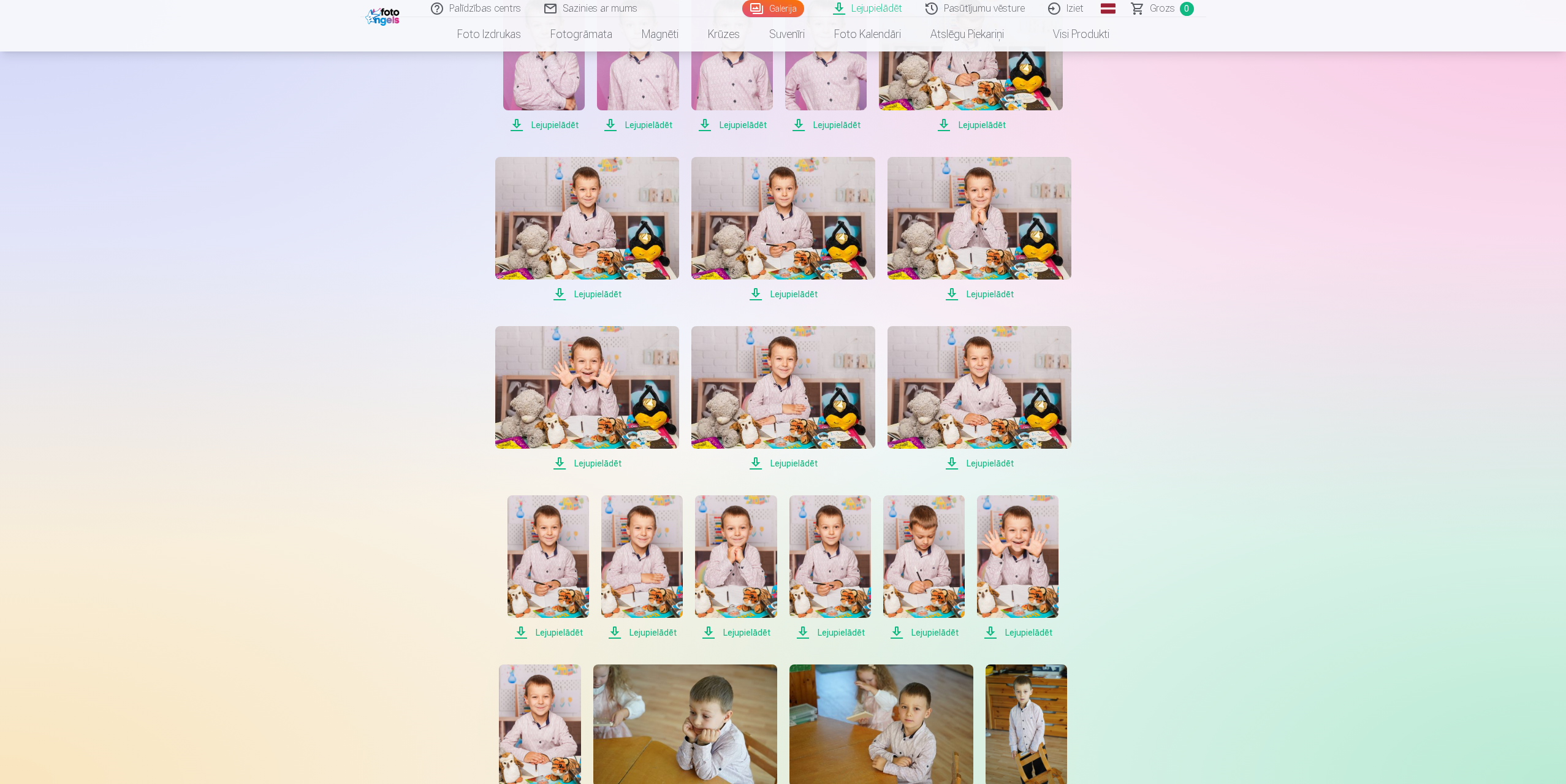
click at [600, 288] on span "Lejupielādēt" at bounding box center [587, 294] width 184 height 15
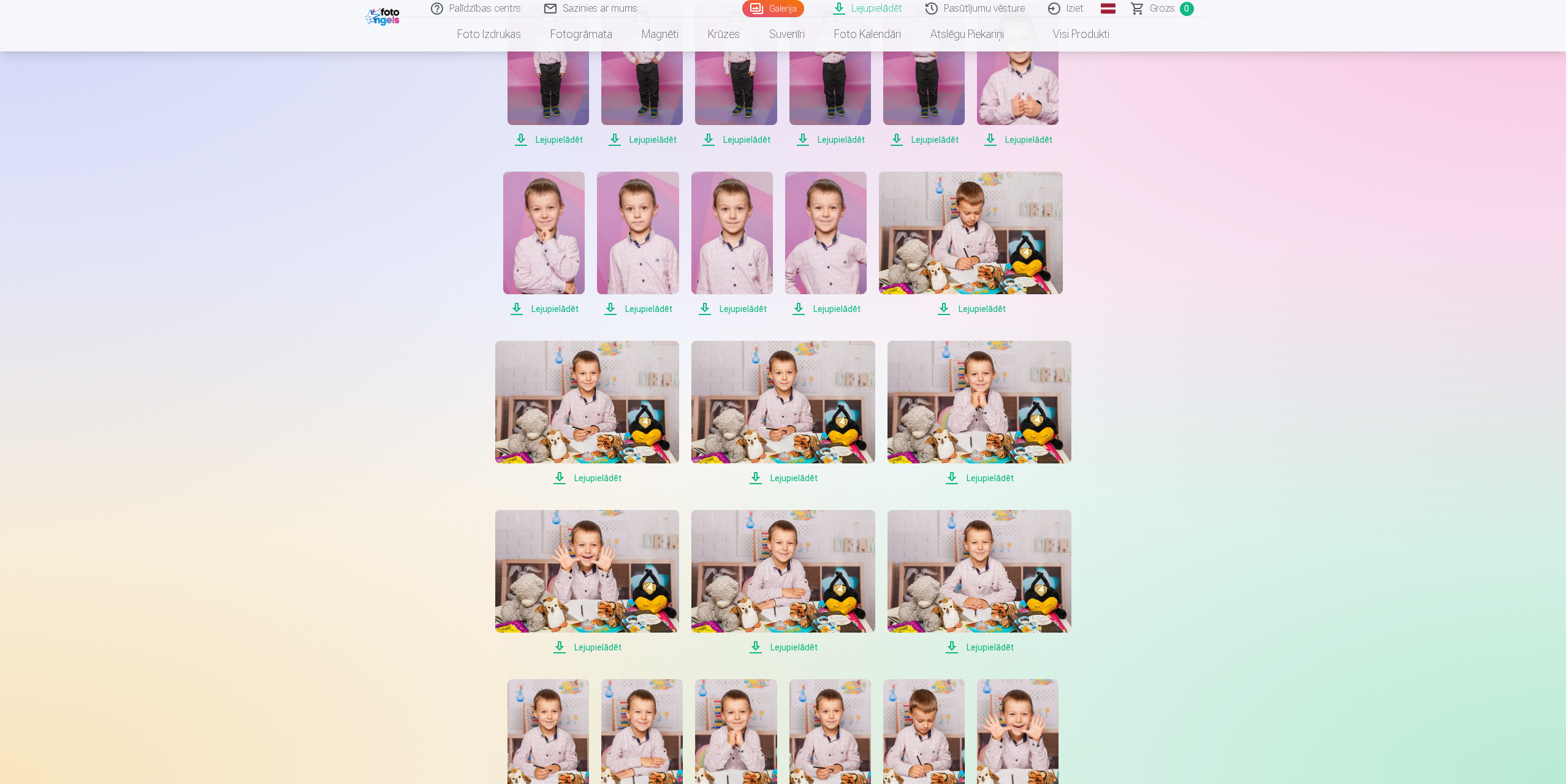
drag, startPoint x: 986, startPoint y: 305, endPoint x: 878, endPoint y: 302, distance: 108.0
click at [985, 305] on span "Lejupielādēt" at bounding box center [970, 308] width 184 height 15
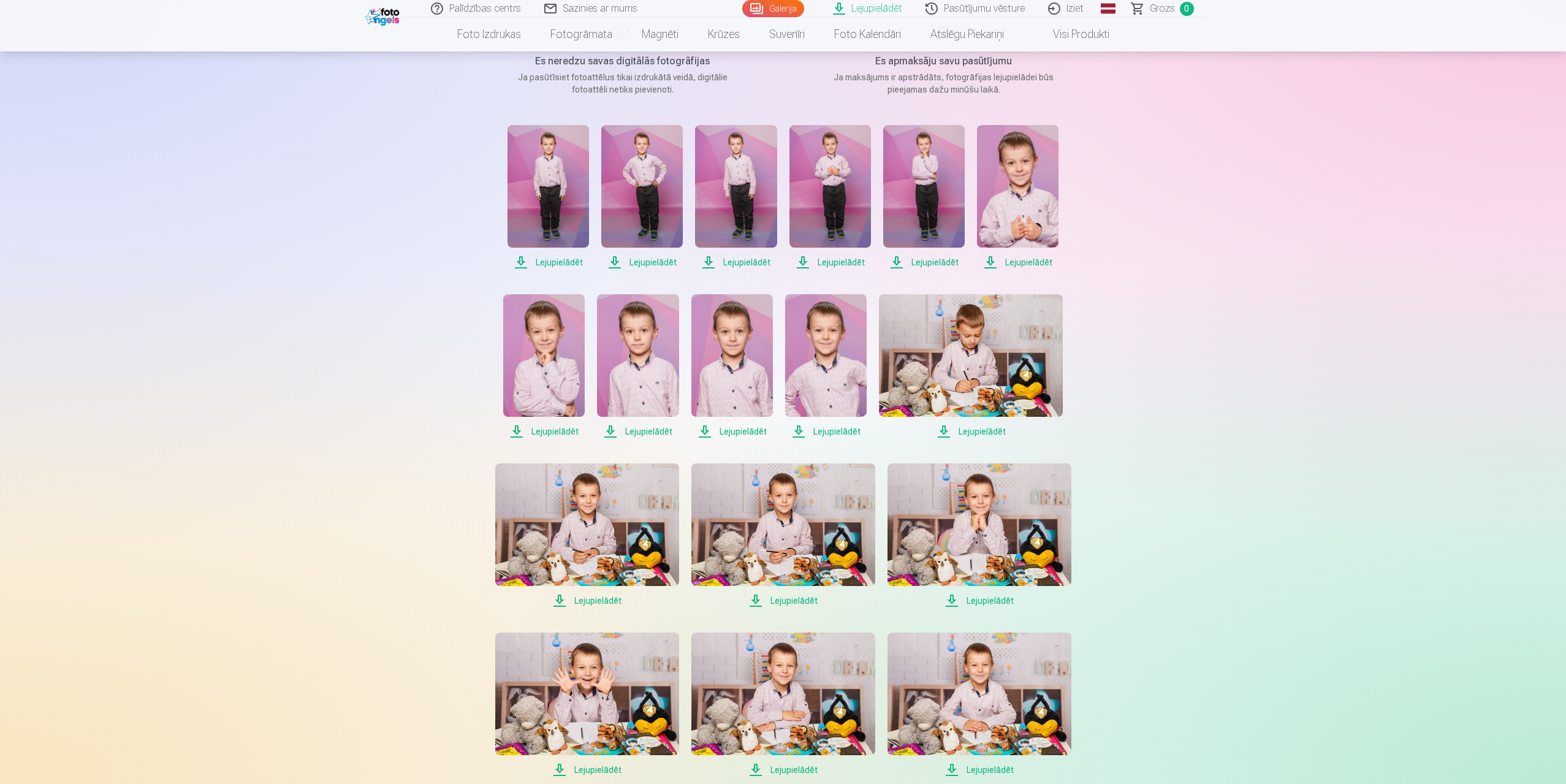
scroll to position [246, 0]
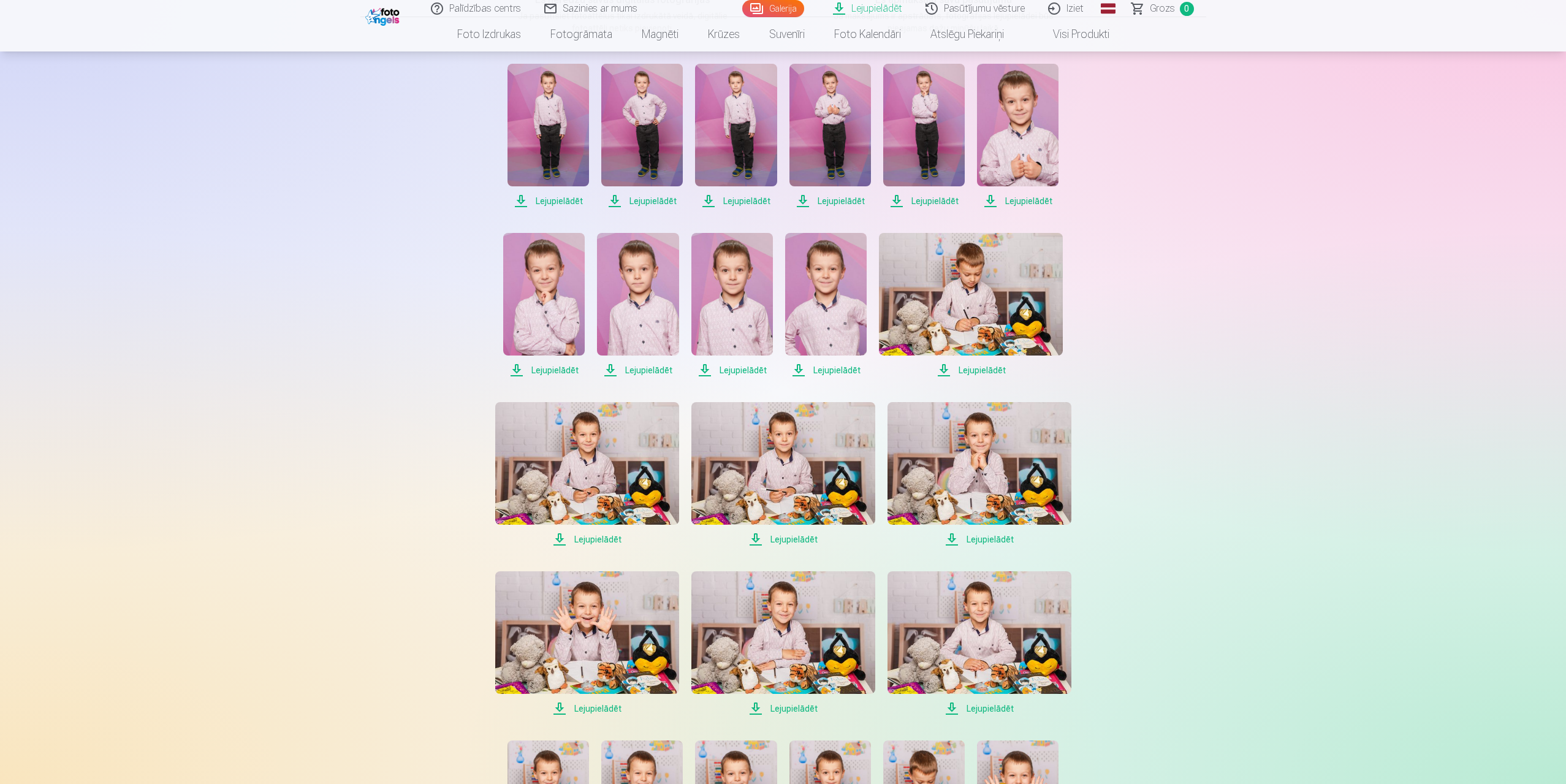
click at [1022, 198] on span "Lejupielādēt" at bounding box center [1018, 201] width 82 height 15
click at [840, 201] on span "Lejupielādēt" at bounding box center [830, 201] width 82 height 15
click at [738, 200] on span "Lejupielādēt" at bounding box center [736, 201] width 82 height 15
click at [659, 201] on span "Lejupielādēt" at bounding box center [642, 201] width 82 height 15
click at [562, 201] on span "Lejupielādēt" at bounding box center [548, 201] width 82 height 15
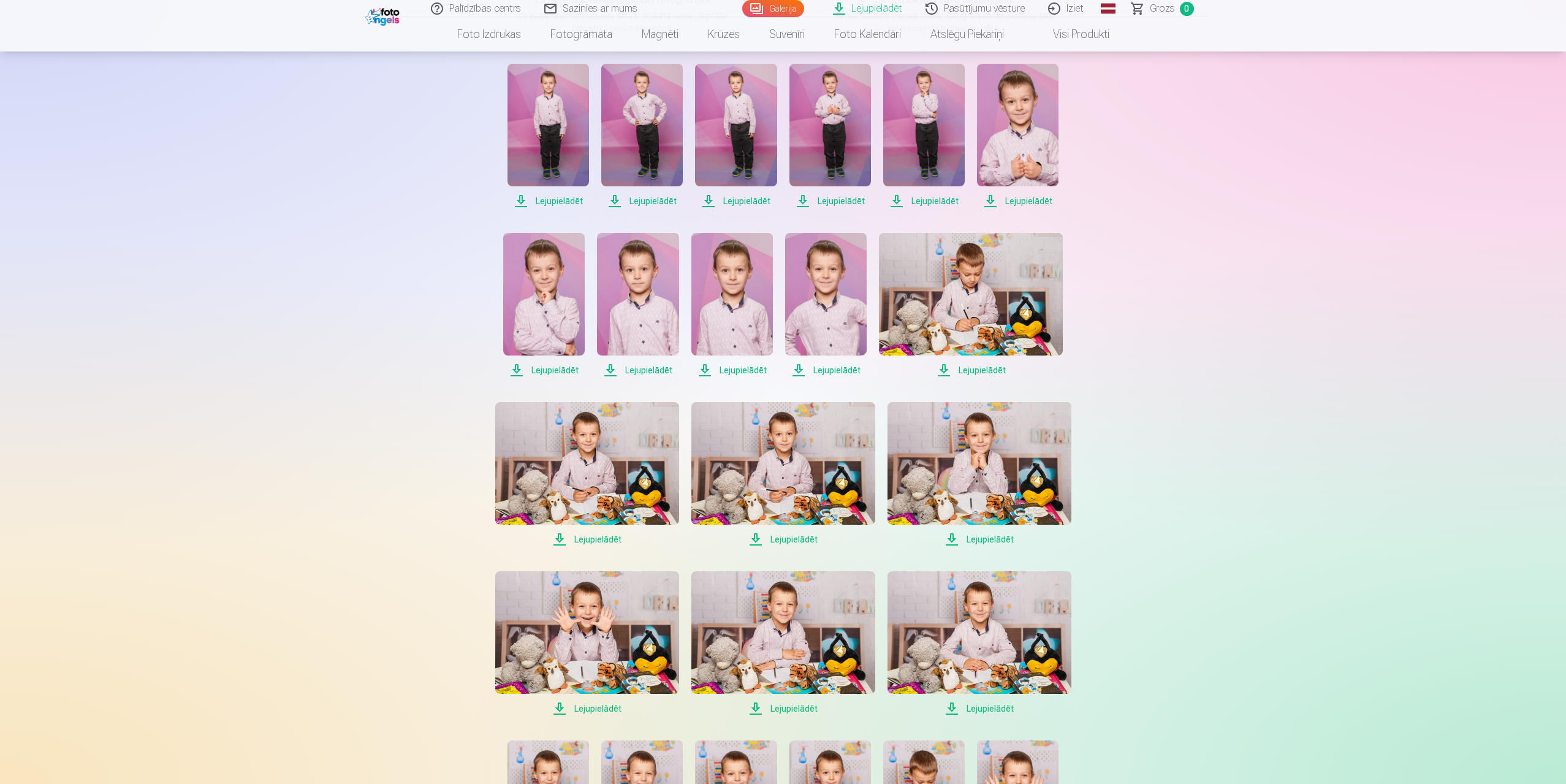
click at [931, 202] on span "Lejupielādēt" at bounding box center [924, 201] width 82 height 15
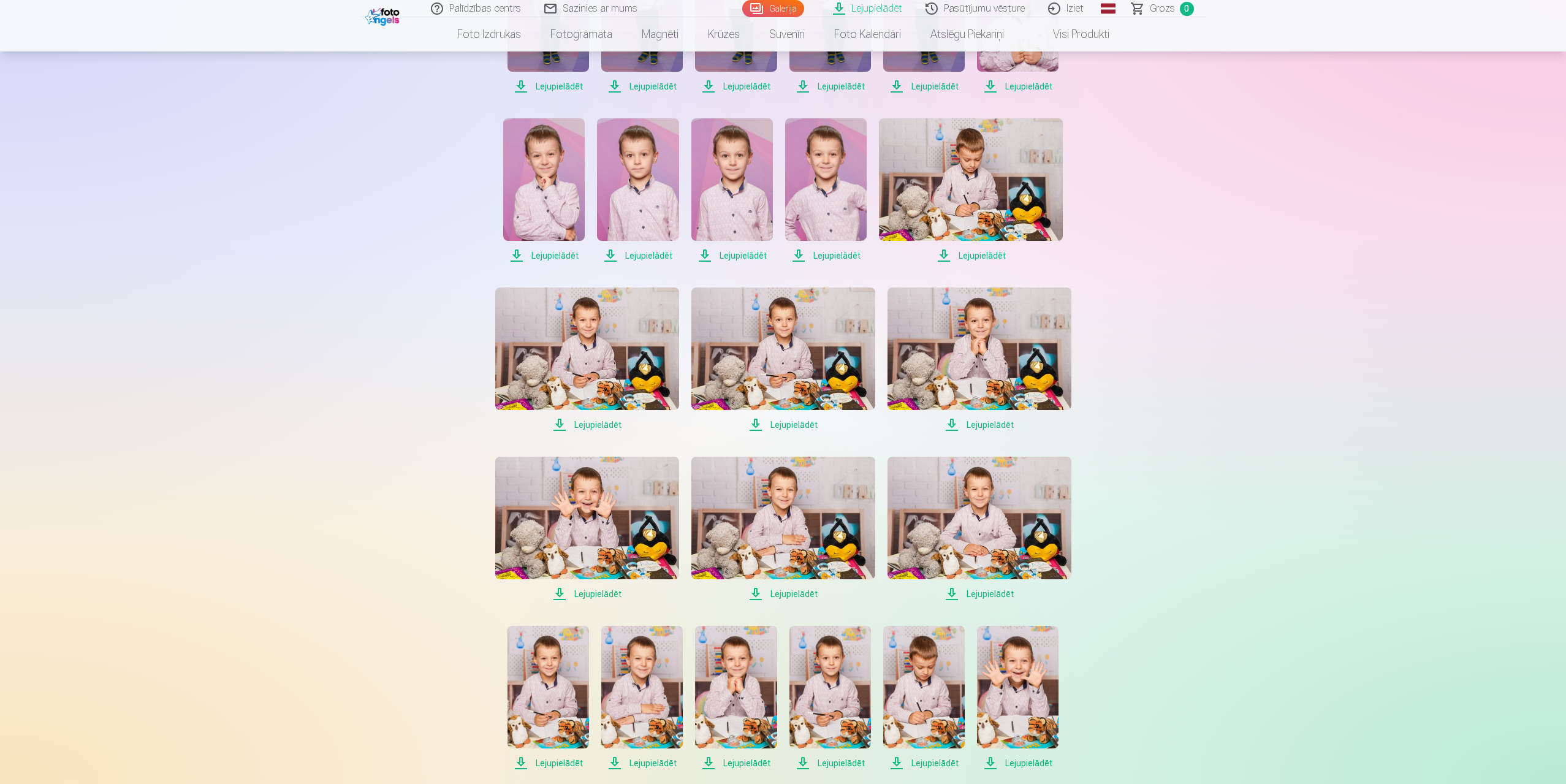
scroll to position [0, 0]
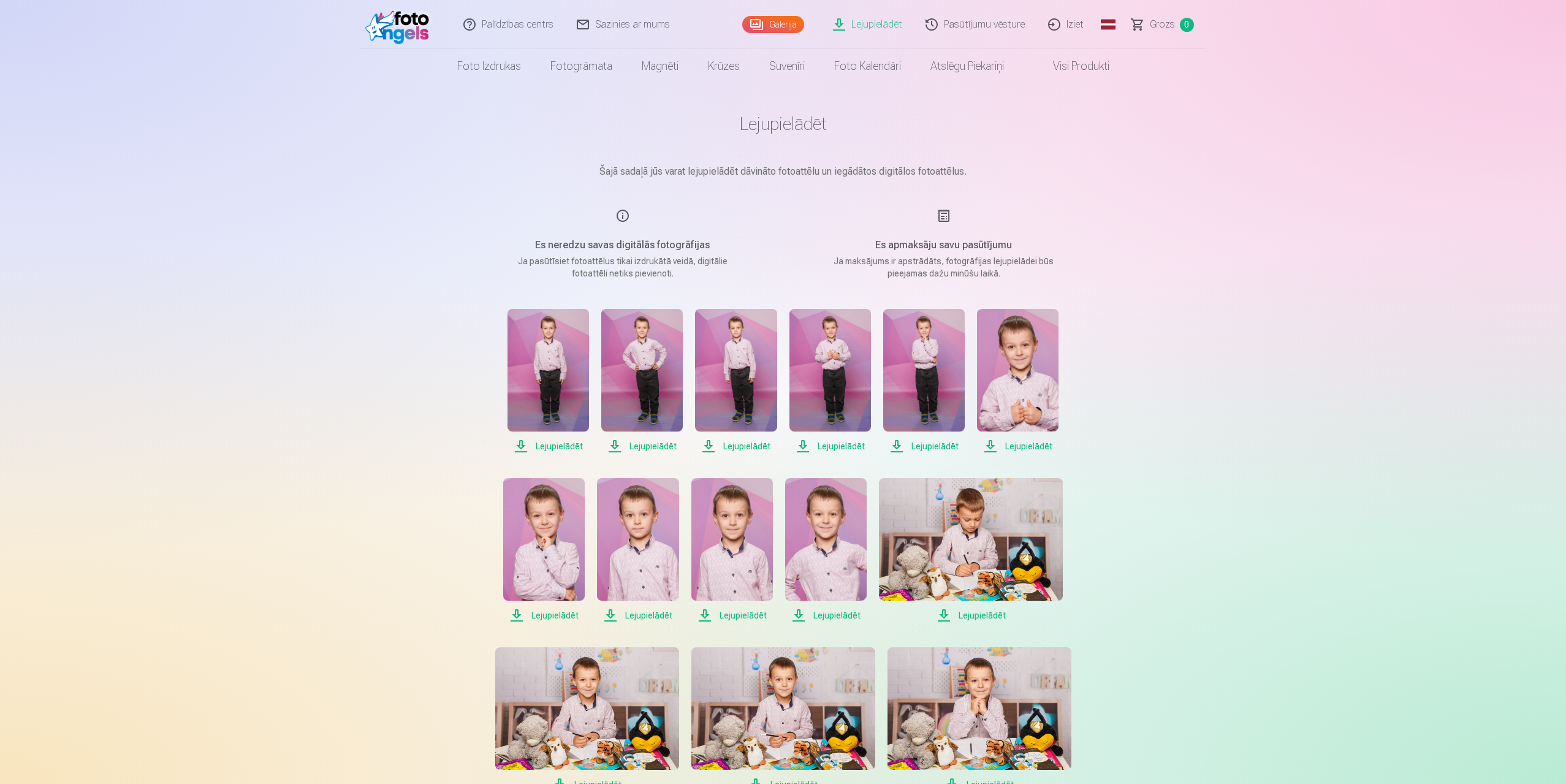
click at [1076, 22] on link "Iziet" at bounding box center [1067, 24] width 59 height 49
